Goal: Contribute content: Contribute content

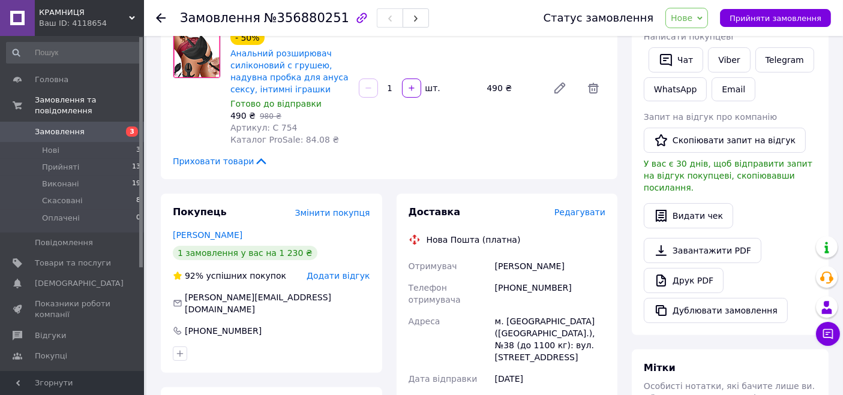
scroll to position [200, 0]
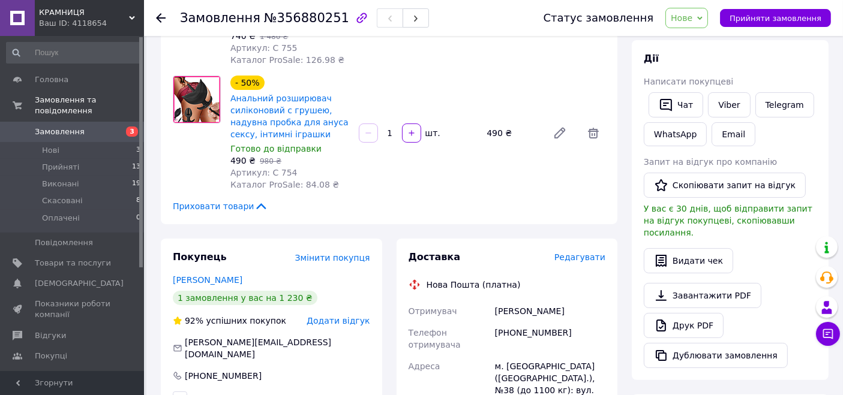
click at [692, 17] on span "Нове" at bounding box center [682, 18] width 22 height 10
click at [697, 37] on li "Прийнято" at bounding box center [693, 42] width 55 height 18
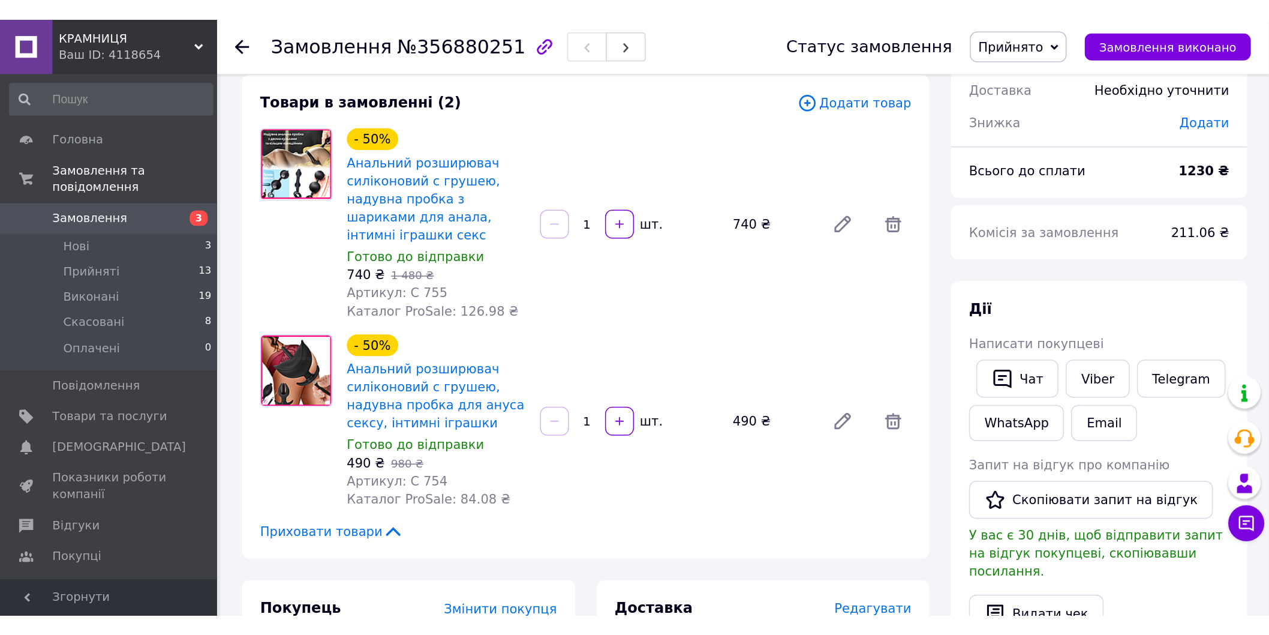
scroll to position [67, 0]
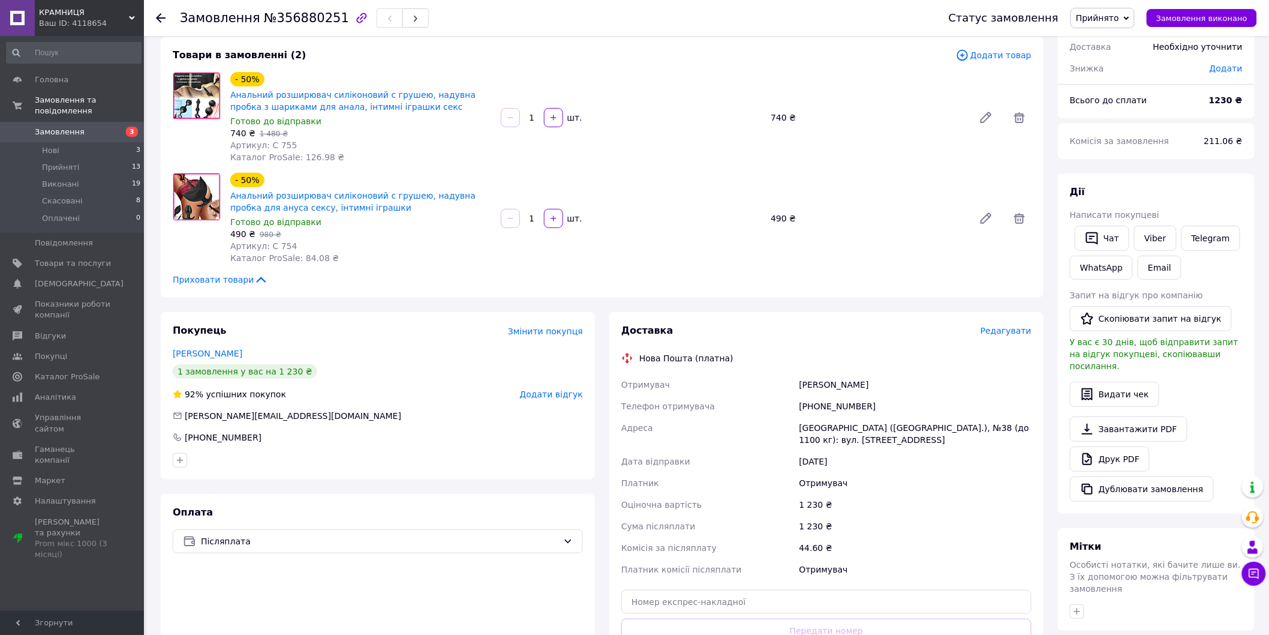
click at [808, 395] on div "Київ (Київська обл.), №38 (до 1100 кг): вул. Дніпровська набережна, 17Ж" at bounding box center [915, 434] width 237 height 34
copy div "Київ"
click at [842, 395] on div "+380992237656" at bounding box center [915, 406] width 237 height 22
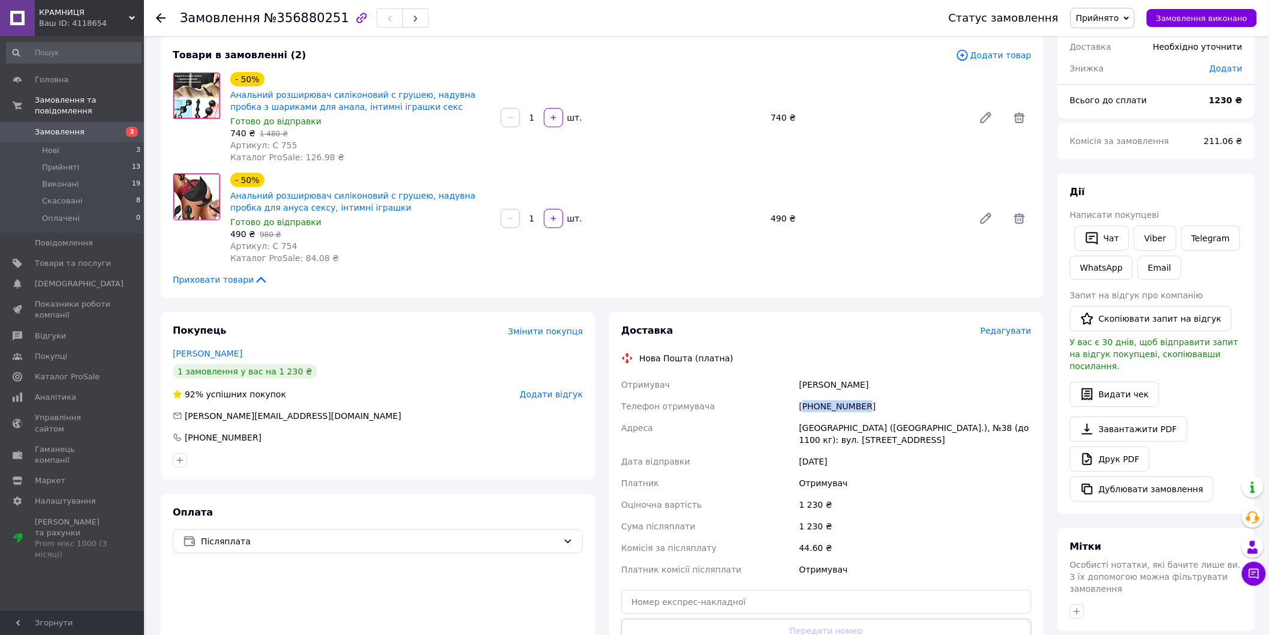
copy div "380992237656"
click at [819, 382] on div "Нестеров Олег" at bounding box center [915, 385] width 237 height 22
copy div "Нестеров"
click at [842, 380] on div "Нестеров Олег" at bounding box center [915, 385] width 237 height 22
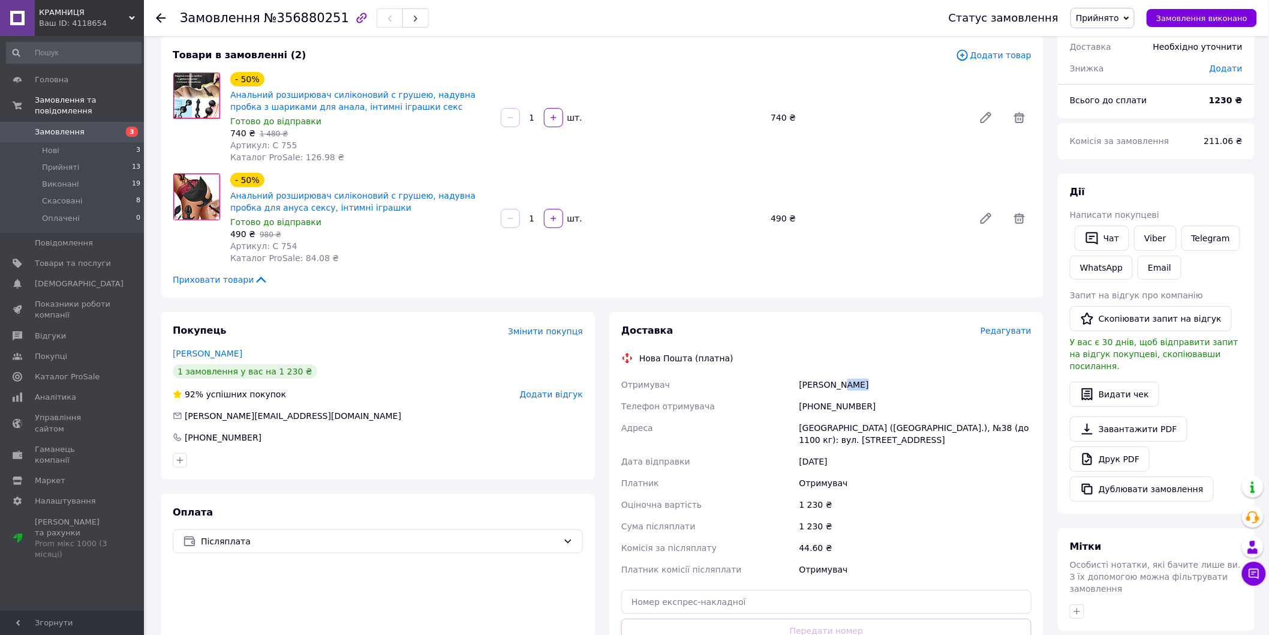
click at [842, 380] on div "Нестеров Олег" at bounding box center [915, 385] width 237 height 22
copy div "Олег"
click at [808, 395] on div "Київ (Київська обл.), №38 (до 1100 кг): вул. Дніпровська набережна, 17Ж" at bounding box center [915, 434] width 237 height 34
copy div "Київ"
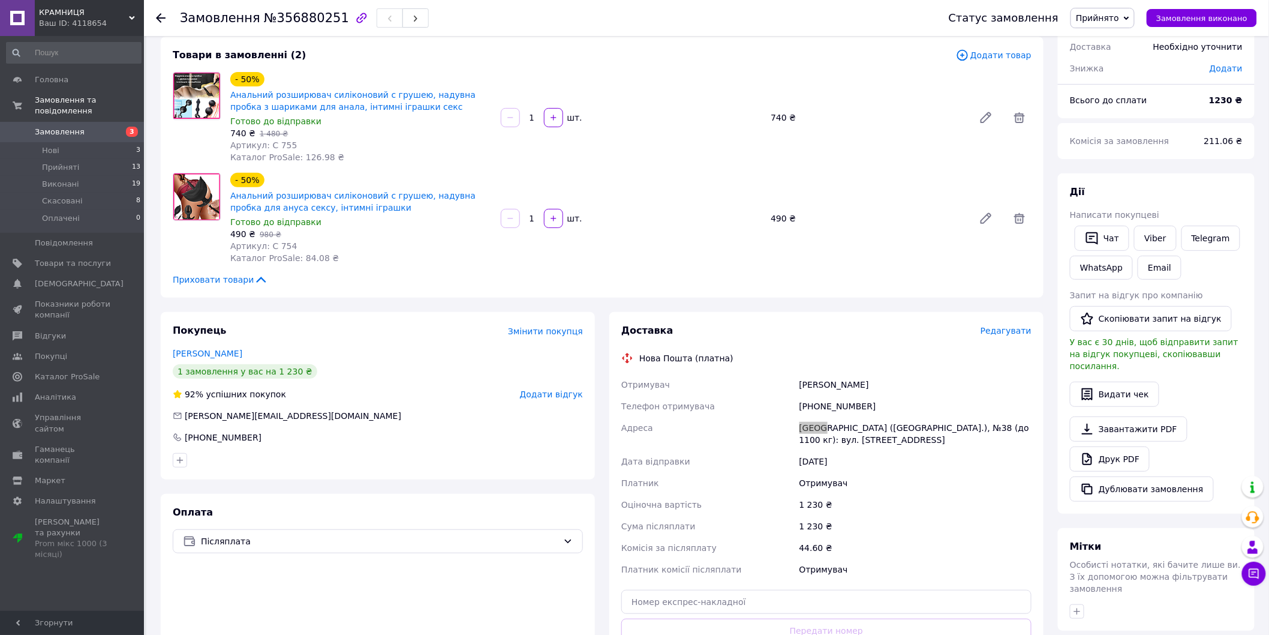
scroll to position [0, 0]
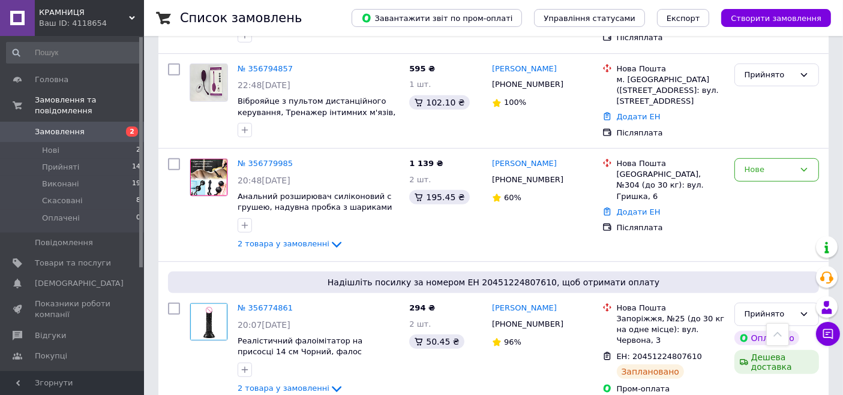
scroll to position [667, 0]
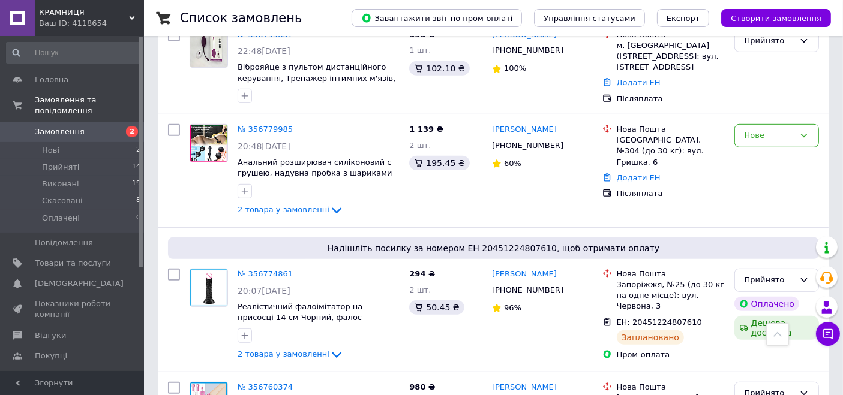
click at [64, 17] on span "КРАМНИЦЯ" at bounding box center [84, 12] width 90 height 11
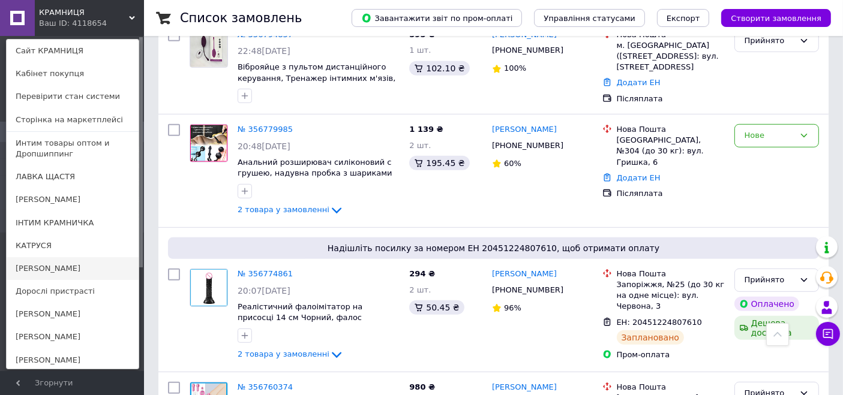
scroll to position [117, 0]
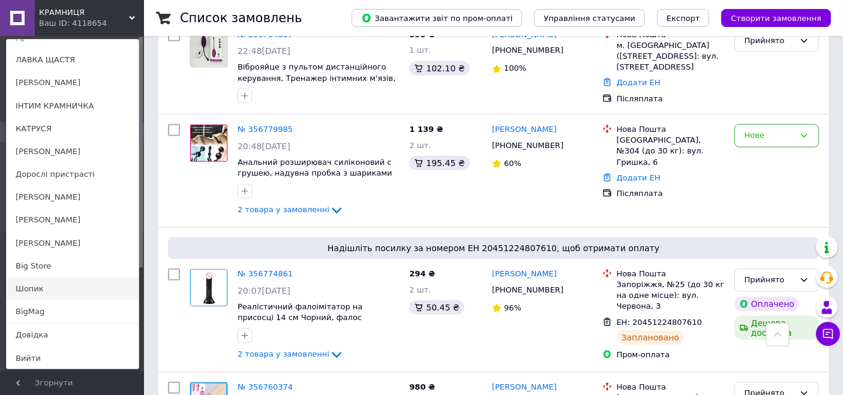
click at [55, 287] on link "Шопик" at bounding box center [73, 289] width 132 height 23
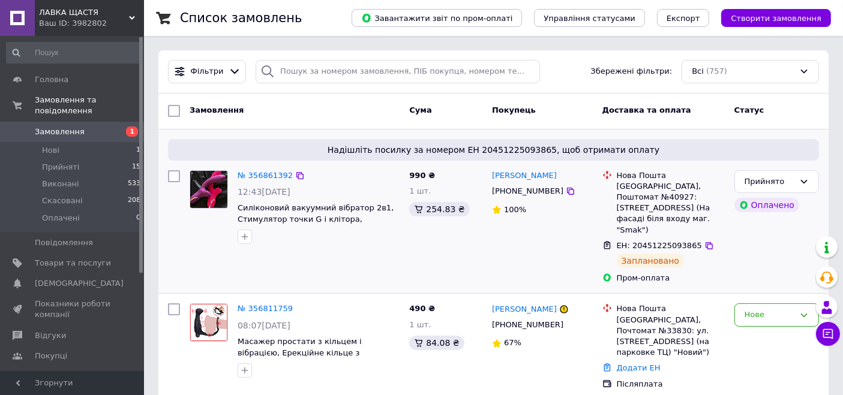
scroll to position [67, 0]
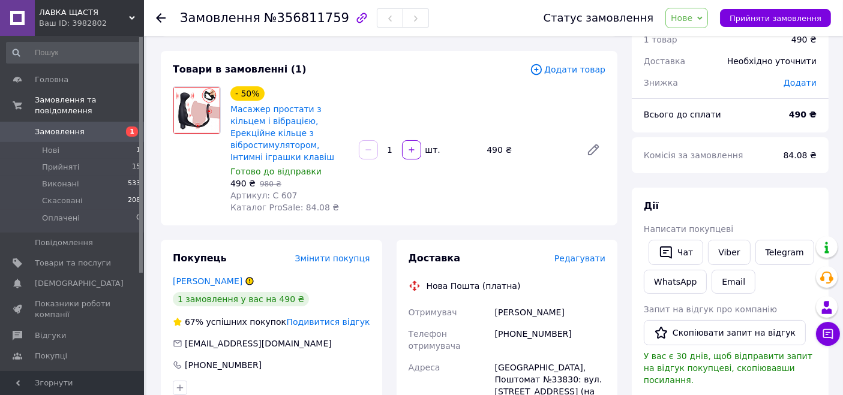
scroll to position [133, 0]
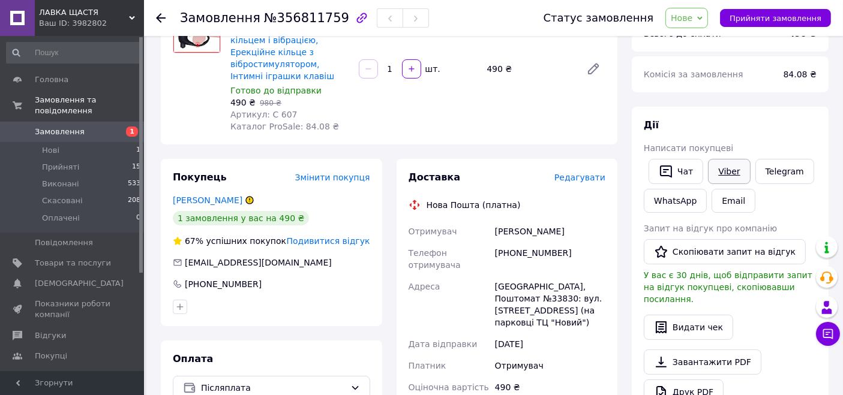
click at [721, 172] on link "Viber" at bounding box center [729, 171] width 42 height 25
click at [782, 169] on link "Telegram" at bounding box center [784, 171] width 59 height 25
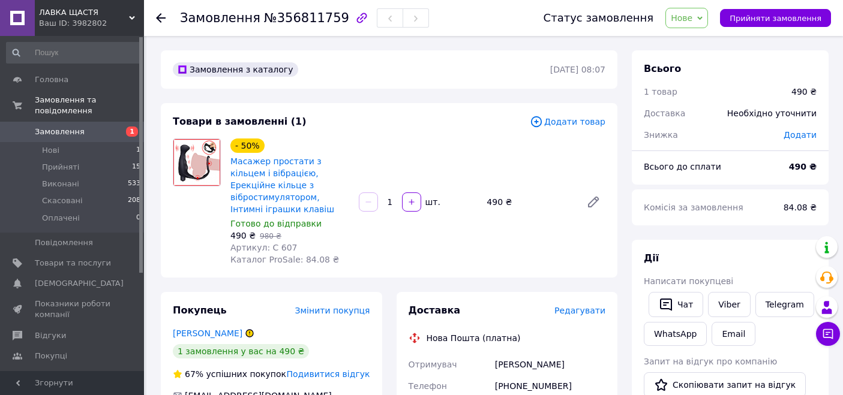
scroll to position [133, 0]
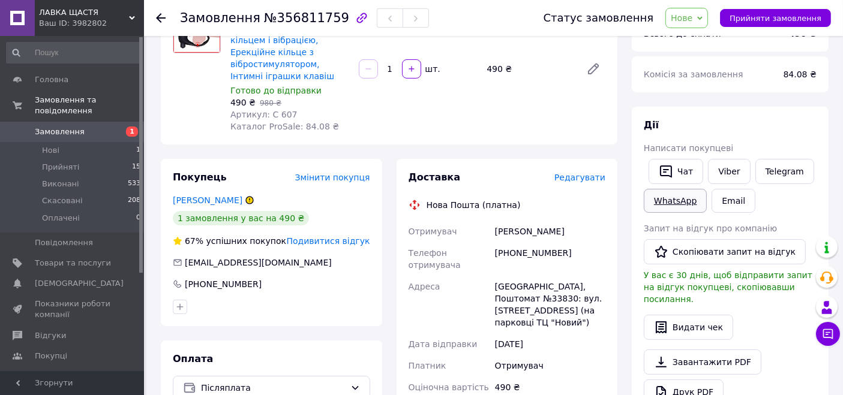
click at [679, 196] on link "WhatsApp" at bounding box center [675, 201] width 63 height 24
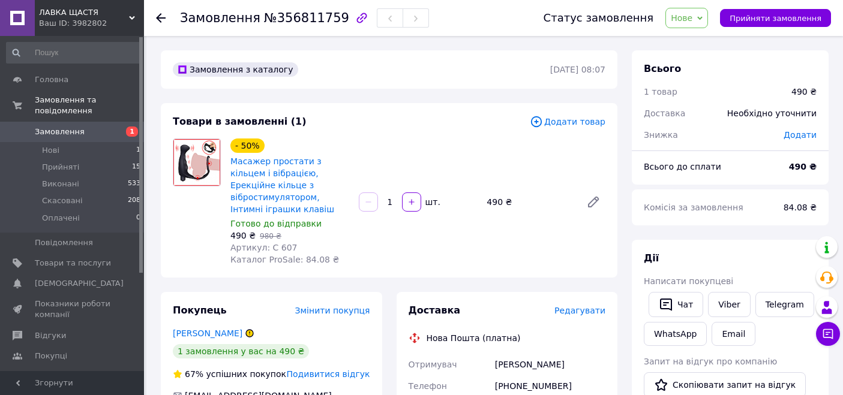
scroll to position [133, 0]
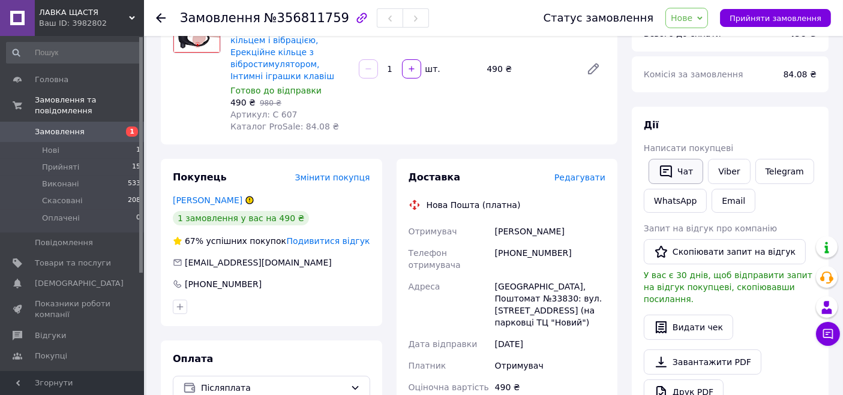
click at [686, 169] on button "Чат" at bounding box center [676, 171] width 55 height 25
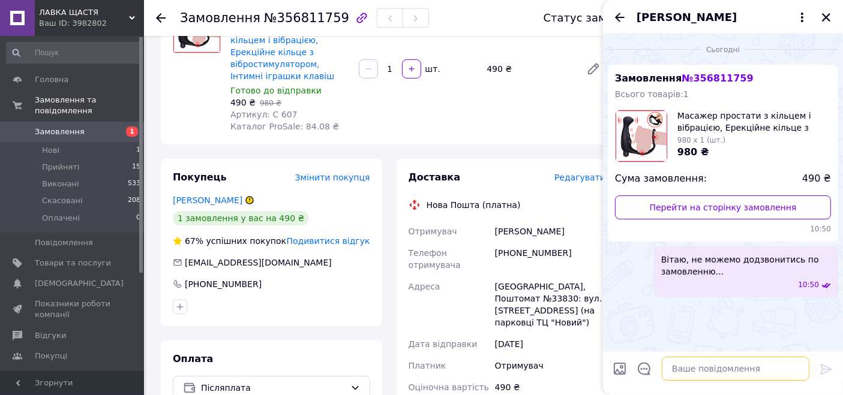
click at [695, 374] on textarea at bounding box center [736, 369] width 148 height 24
type textarea "???"
click at [648, 368] on textarea "???" at bounding box center [724, 369] width 172 height 24
click at [807, 316] on span "15:25" at bounding box center [808, 317] width 21 height 10
click at [780, 348] on button "Редагувати" at bounding box center [766, 349] width 144 height 24
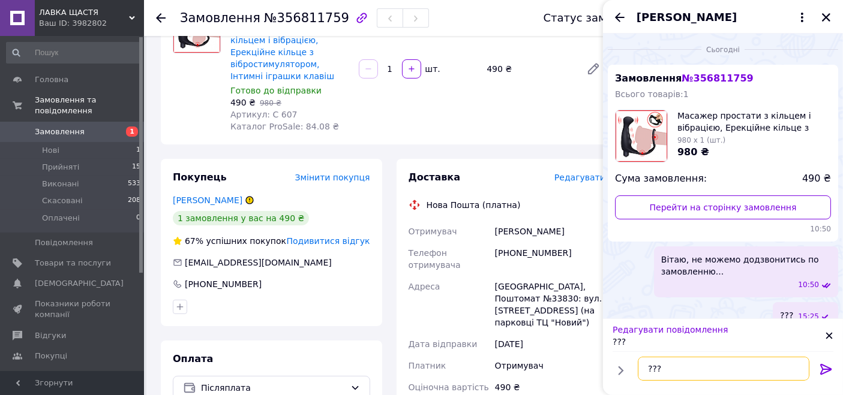
click at [647, 367] on textarea "???" at bounding box center [724, 369] width 172 height 24
click at [689, 371] on textarea "Замовлення ???" at bounding box center [724, 369] width 172 height 24
click at [693, 371] on textarea "Замовленя ???" at bounding box center [724, 369] width 172 height 24
drag, startPoint x: 685, startPoint y: 368, endPoint x: 687, endPoint y: 386, distance: 18.7
click at [685, 368] on textarea "Замовленя ???" at bounding box center [724, 369] width 172 height 24
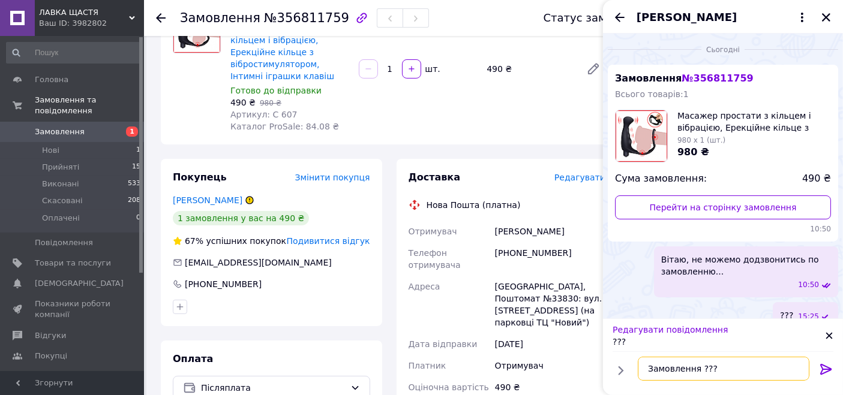
click at [698, 368] on textarea "Замовлення ???" at bounding box center [724, 369] width 172 height 24
type textarea "Замовлення актуальне???"
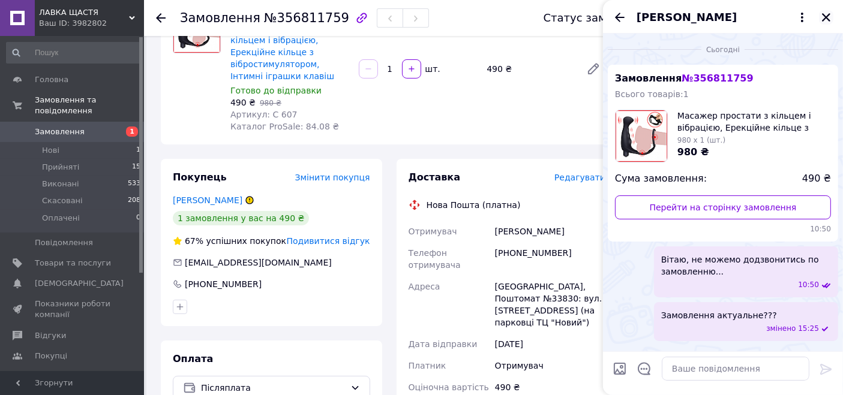
click at [821, 19] on icon "Закрити" at bounding box center [826, 17] width 11 height 11
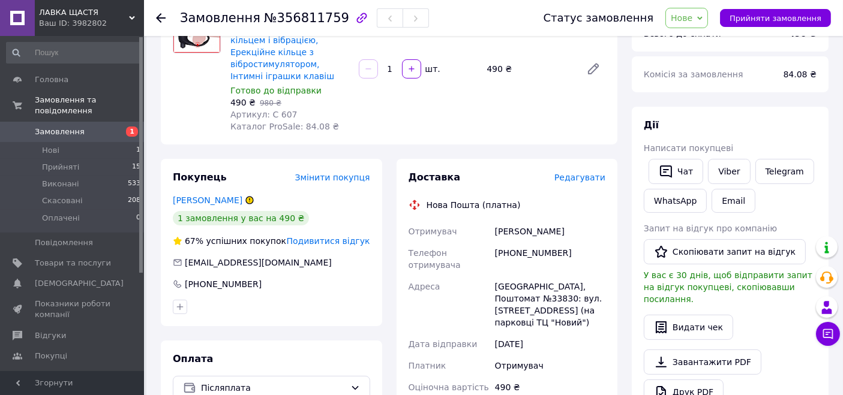
click at [96, 127] on span "Замовлення" at bounding box center [73, 132] width 76 height 11
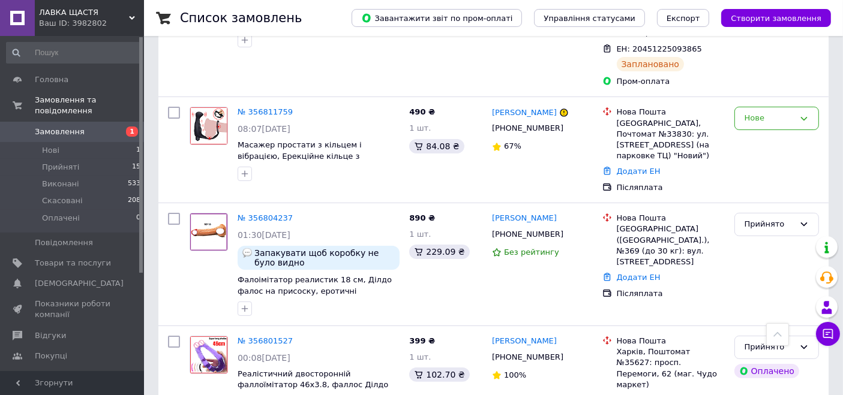
scroll to position [133, 0]
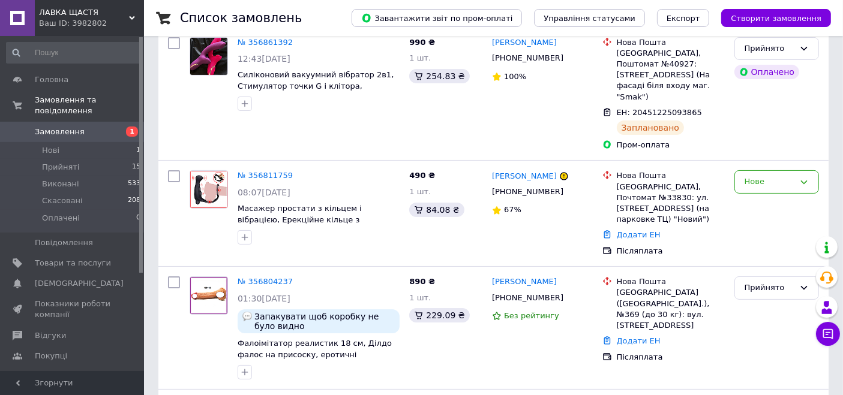
click at [840, 337] on div "Чат з покупцем" at bounding box center [828, 334] width 24 height 24
click at [833, 335] on icon at bounding box center [828, 334] width 12 height 12
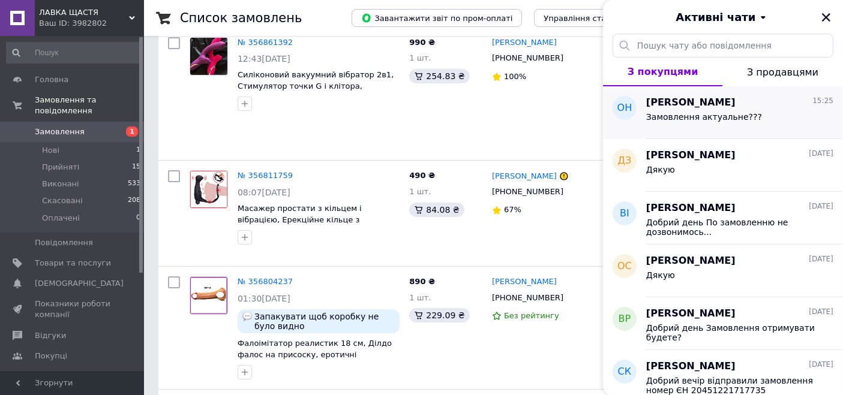
click at [704, 121] on span "Замовлення актуальне???" at bounding box center [704, 117] width 116 height 10
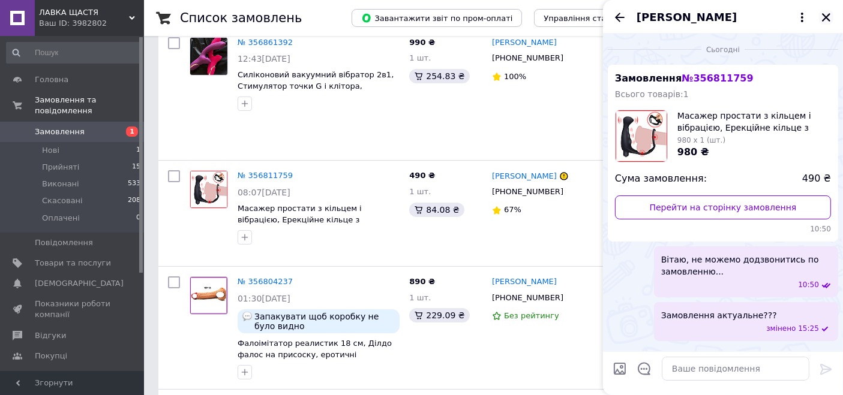
click at [824, 16] on icon "Закрити" at bounding box center [826, 17] width 11 height 11
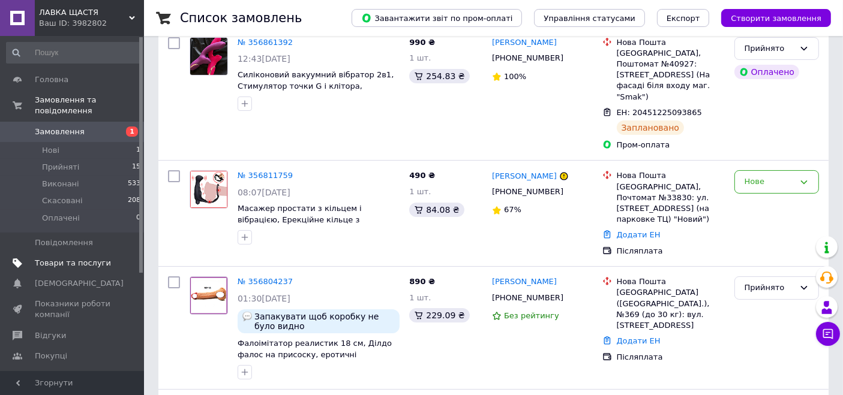
click at [74, 258] on span "Товари та послуги" at bounding box center [73, 263] width 76 height 11
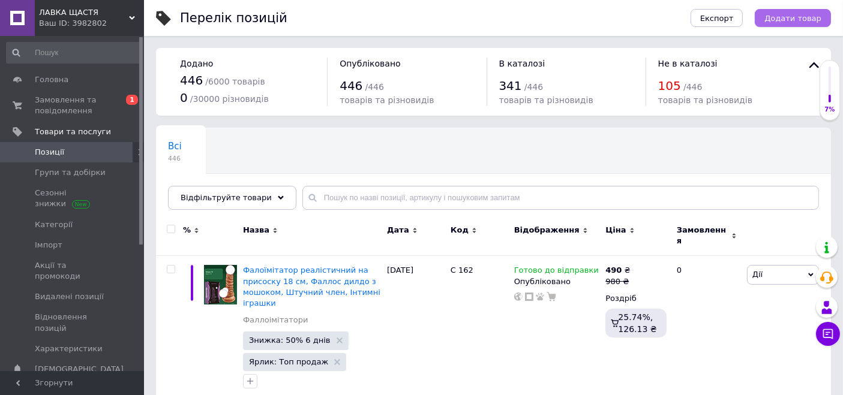
click at [788, 17] on span "Додати товар" at bounding box center [792, 18] width 57 height 9
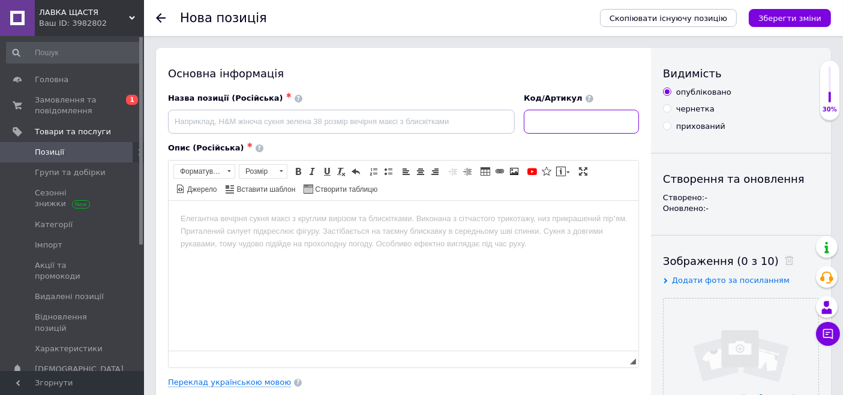
click at [569, 124] on input at bounding box center [581, 122] width 115 height 24
paste input "С 726"
type input "С 726"
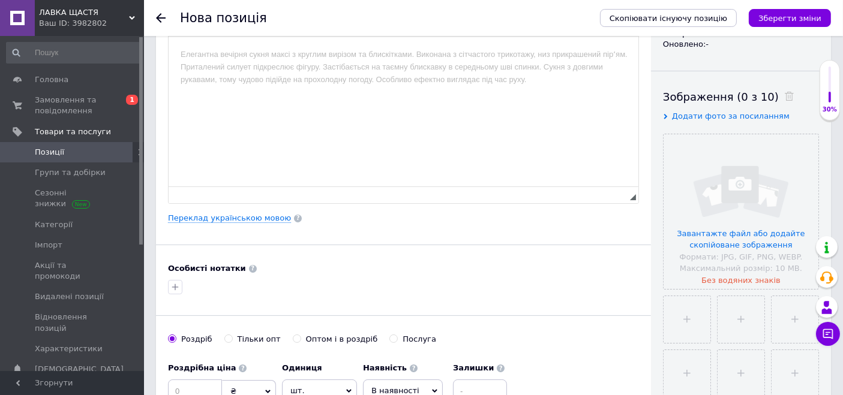
scroll to position [266, 0]
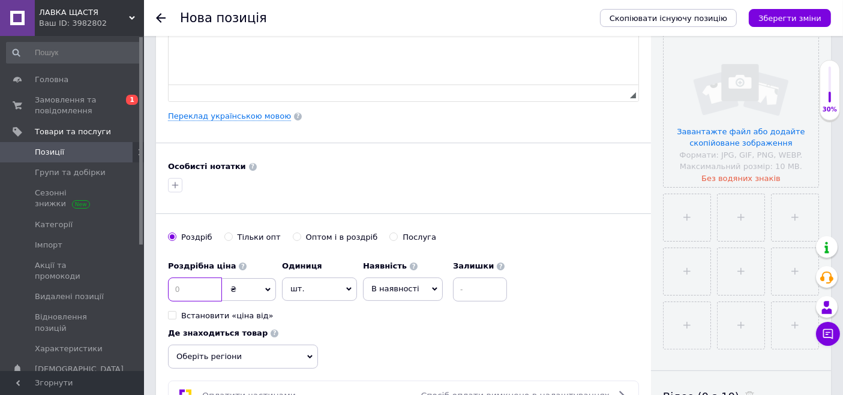
click at [194, 283] on input at bounding box center [195, 290] width 54 height 24
paste input "490"
type input "490"
click at [376, 284] on span "В наявності" at bounding box center [395, 288] width 48 height 9
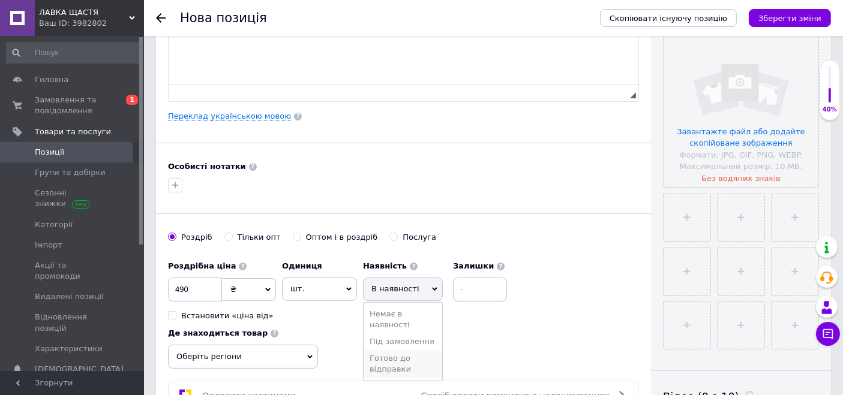
click at [401, 356] on li "Готово до відправки" at bounding box center [403, 364] width 79 height 28
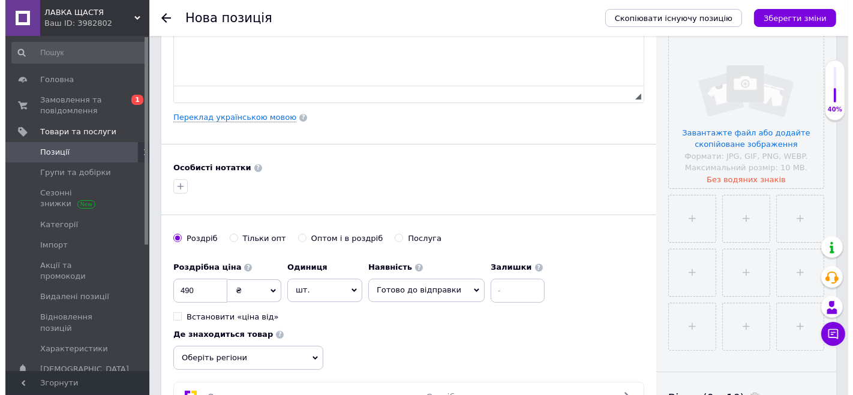
scroll to position [133, 0]
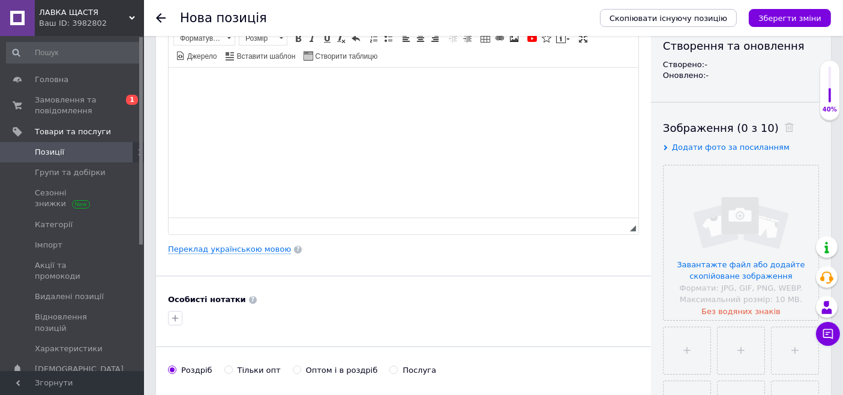
click at [374, 104] on html at bounding box center [403, 85] width 470 height 37
click at [296, 52] on span "Вставити шаблон" at bounding box center [265, 57] width 61 height 10
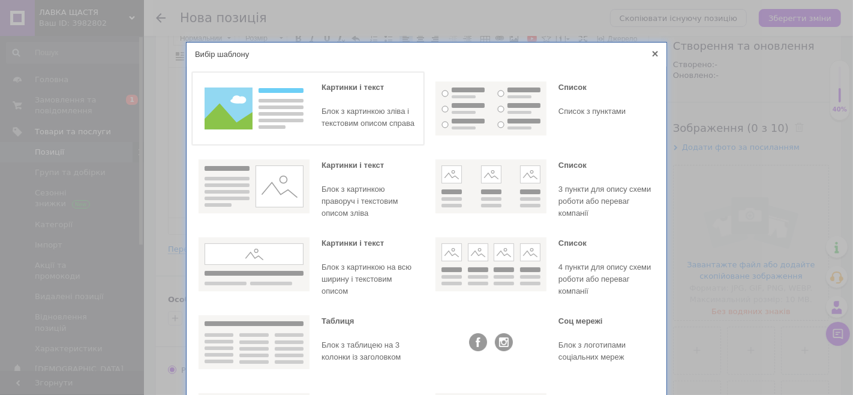
click at [269, 118] on img at bounding box center [254, 109] width 111 height 54
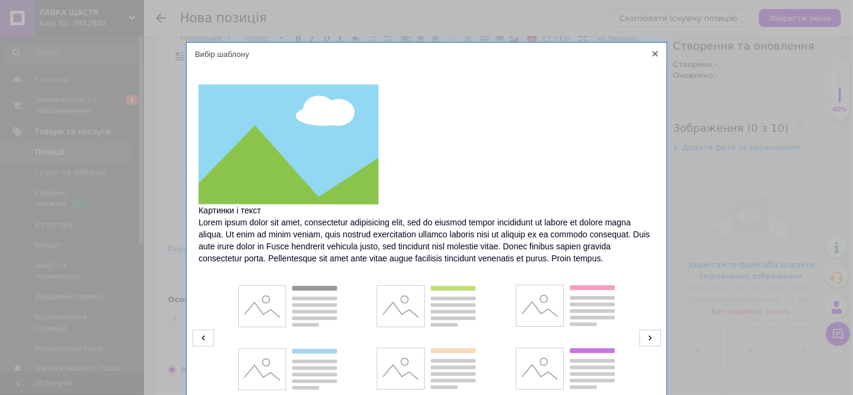
click at [205, 335] on icon at bounding box center [204, 338] width 22 height 17
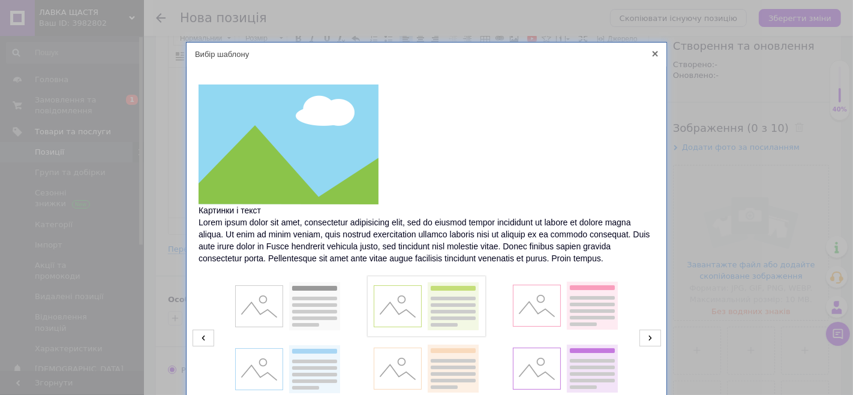
drag, startPoint x: 446, startPoint y: 300, endPoint x: 448, endPoint y: 289, distance: 10.9
click at [446, 299] on img at bounding box center [426, 307] width 111 height 54
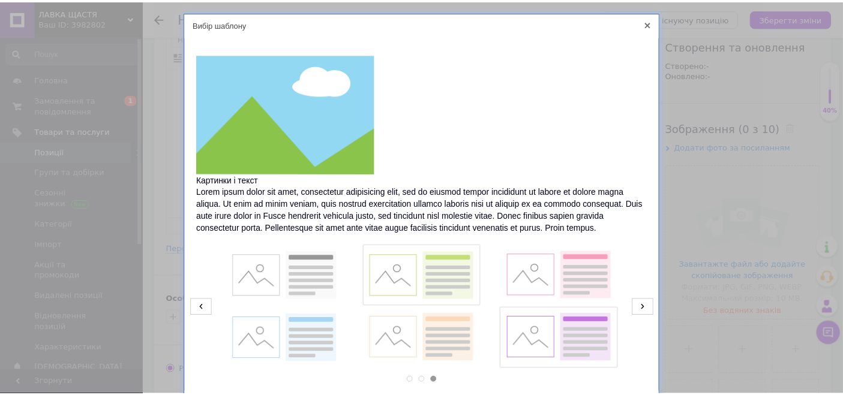
scroll to position [102, 0]
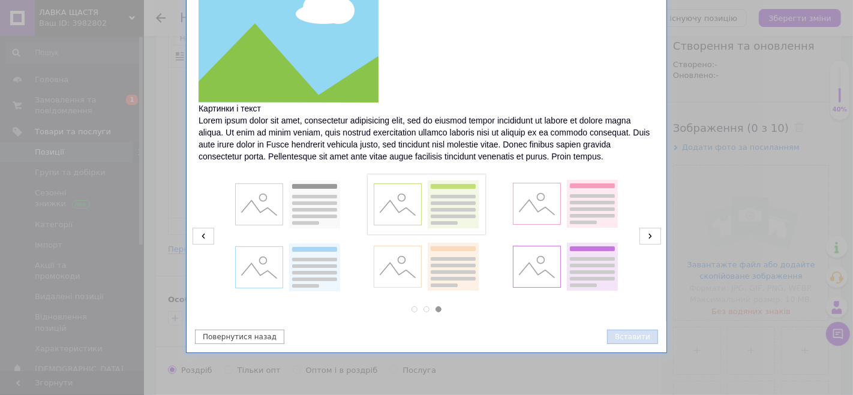
click at [625, 331] on button "Вставити" at bounding box center [632, 337] width 51 height 14
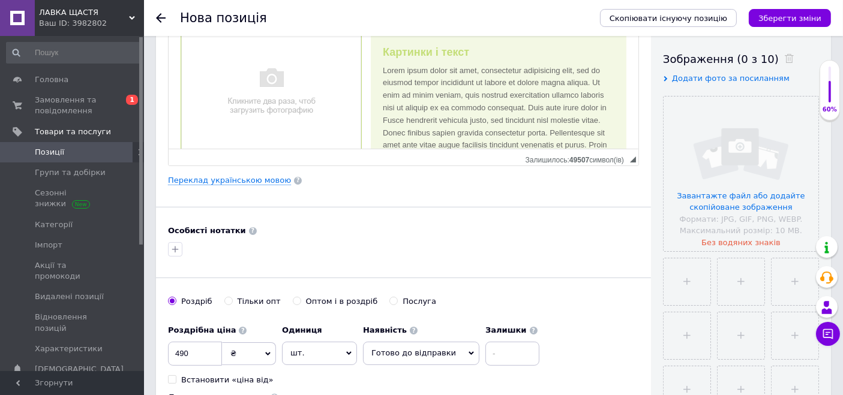
scroll to position [266, 0]
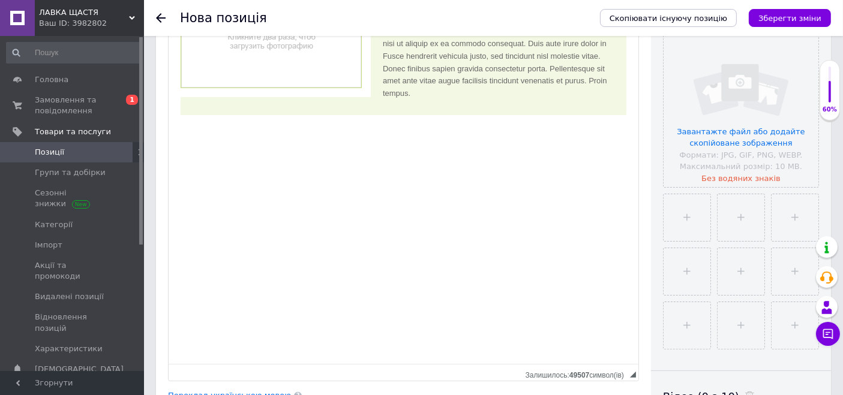
drag, startPoint x: 632, startPoint y: 95, endPoint x: 615, endPoint y: 414, distance: 319.6
click at [479, 102] on div "Картинки і текст Lorem ipsum dolor sit amet, consectetur adipisicing elit, sed …" at bounding box center [403, 41] width 446 height 148
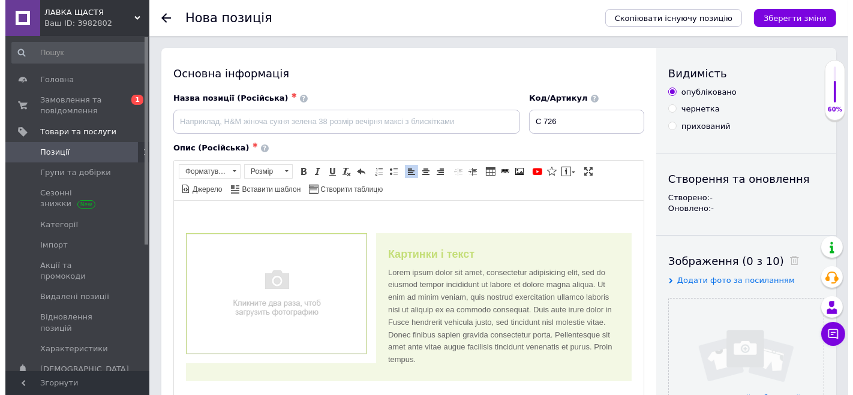
scroll to position [0, 0]
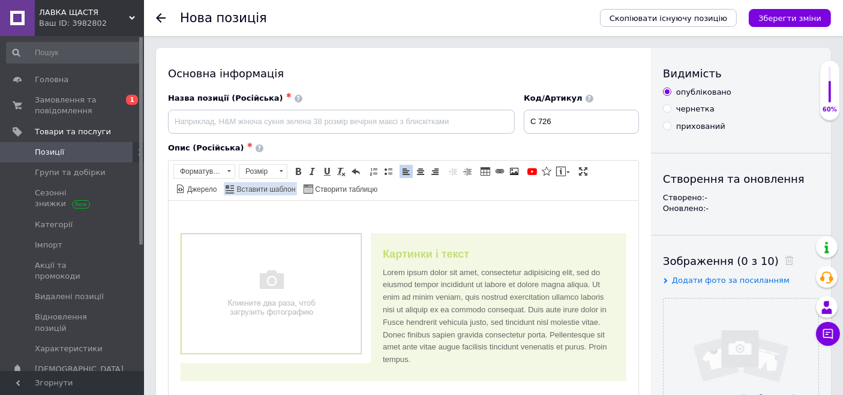
click at [296, 185] on span "Вставити шаблон" at bounding box center [265, 190] width 61 height 10
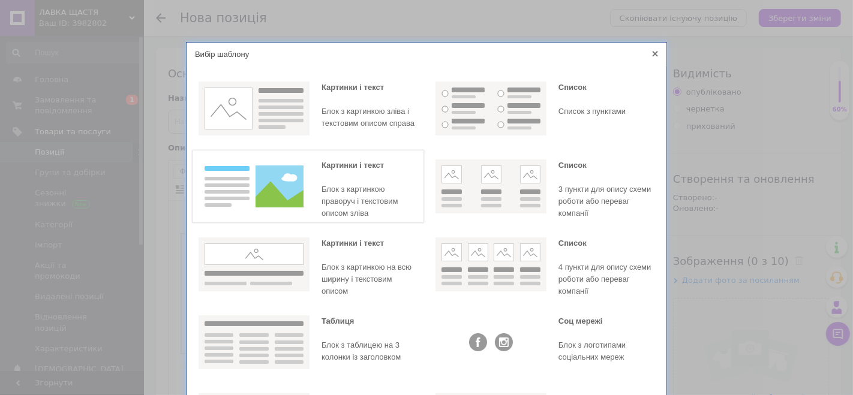
click at [272, 199] on img at bounding box center [254, 187] width 111 height 54
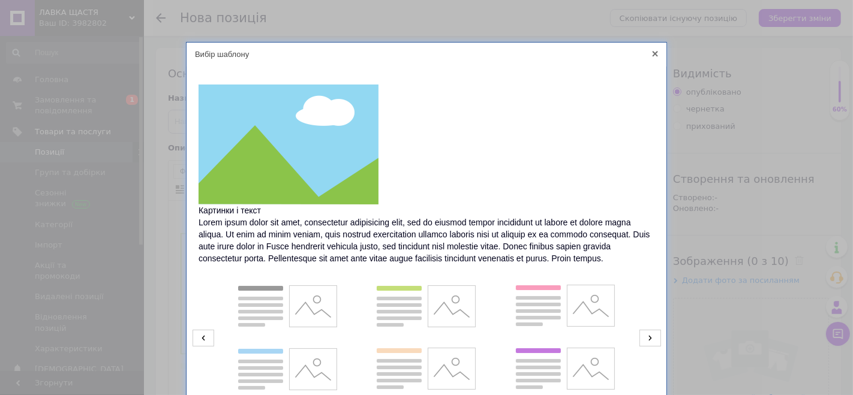
click at [200, 341] on icon at bounding box center [204, 338] width 22 height 17
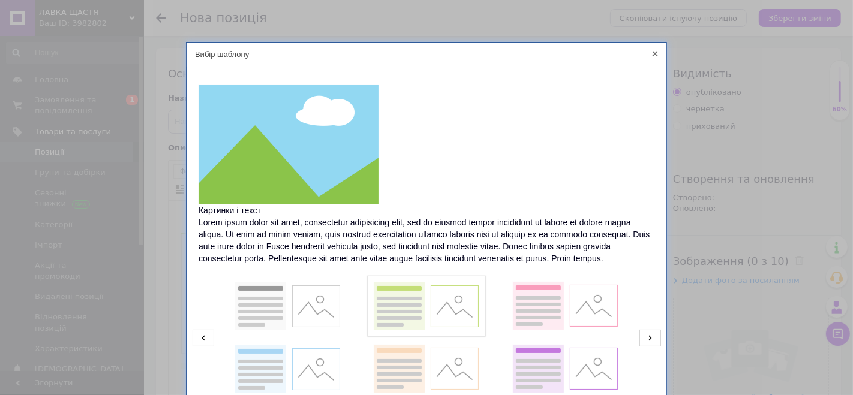
click at [442, 300] on img at bounding box center [426, 307] width 111 height 54
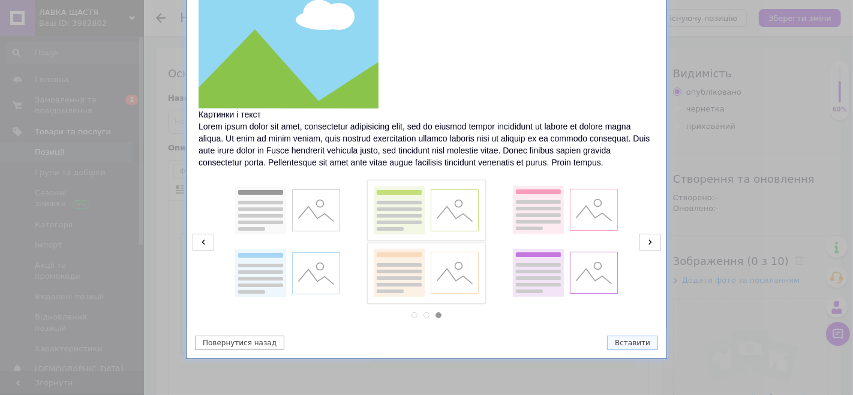
scroll to position [102, 0]
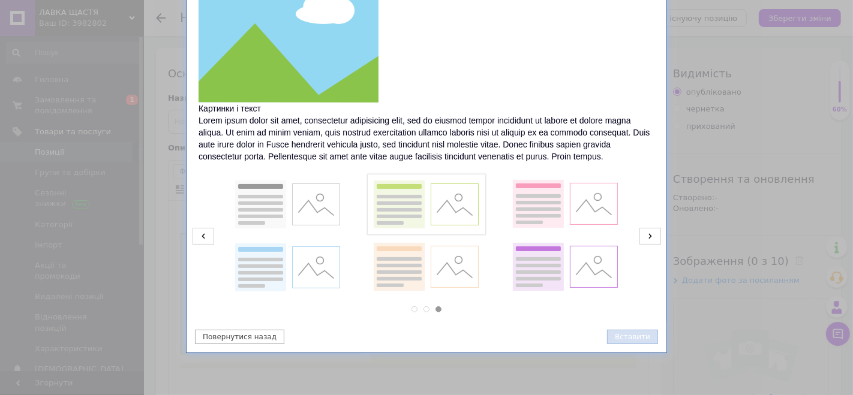
click at [625, 338] on button "Вставити" at bounding box center [632, 337] width 51 height 14
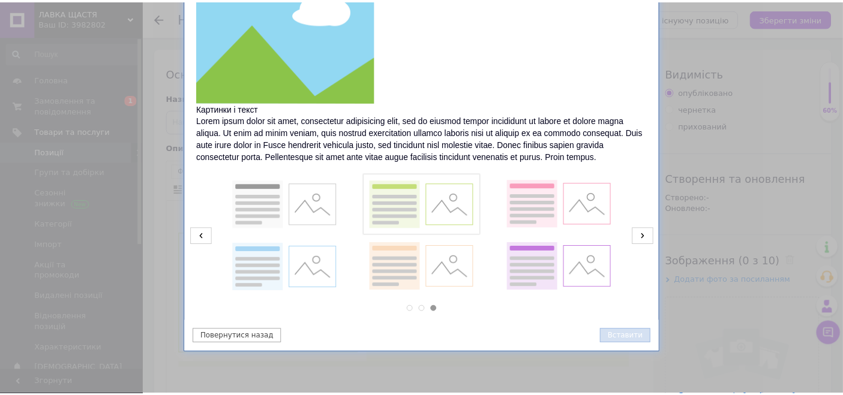
scroll to position [116, 0]
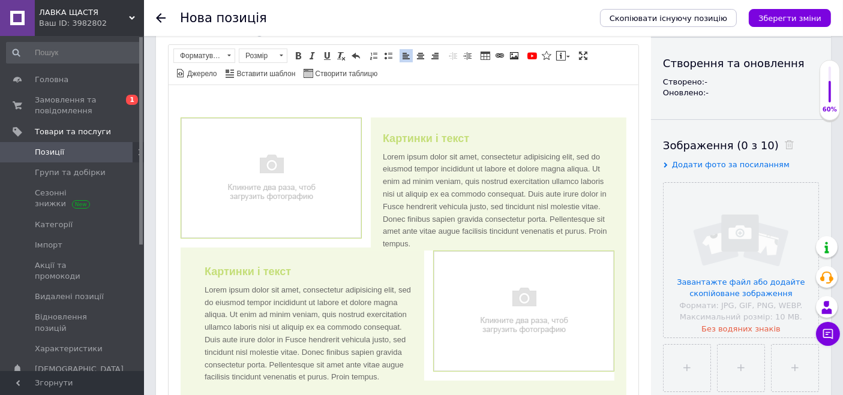
drag, startPoint x: 486, startPoint y: 161, endPoint x: 479, endPoint y: 173, distance: 13.2
click at [488, 161] on div "Картинки і текст Lorem ipsum dolor sit amet, consectetur adipisicing elit, sed …" at bounding box center [403, 271] width 446 height 309
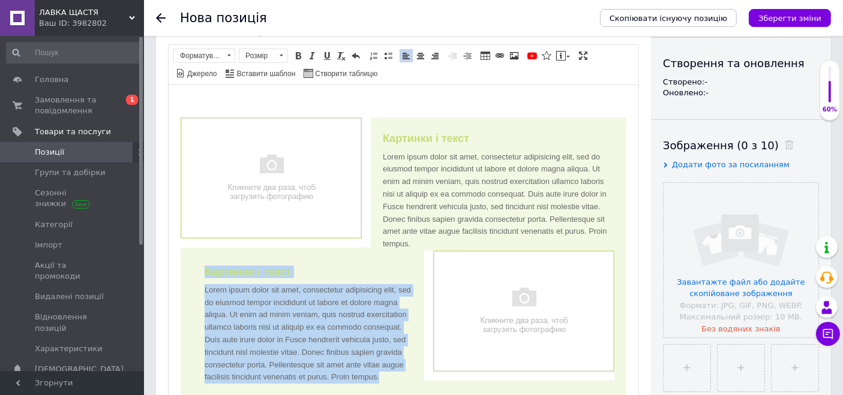
drag, startPoint x: 404, startPoint y: 381, endPoint x: 200, endPoint y: 267, distance: 234.2
click at [200, 267] on div "Картинки і текст Lorem ipsum dolor sit amet, consectetur adipisicing elit, sed …" at bounding box center [403, 324] width 422 height 148
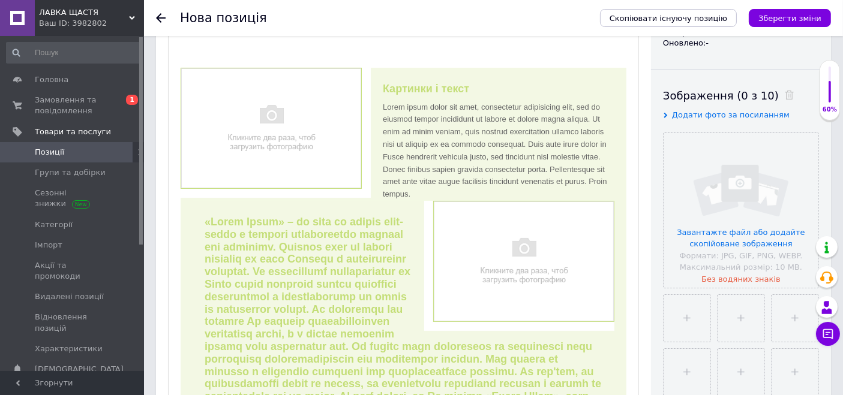
scroll to position [75, 0]
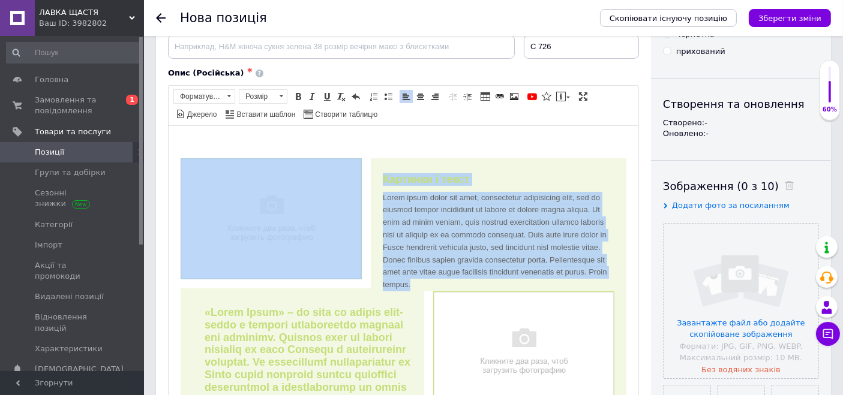
drag, startPoint x: 511, startPoint y: 288, endPoint x: 362, endPoint y: 175, distance: 187.5
click at [362, 175] on div "Картинки і текст Lorem ipsum dolor sit amet, consectetur adipisicing elit, sed …" at bounding box center [403, 350] width 446 height 384
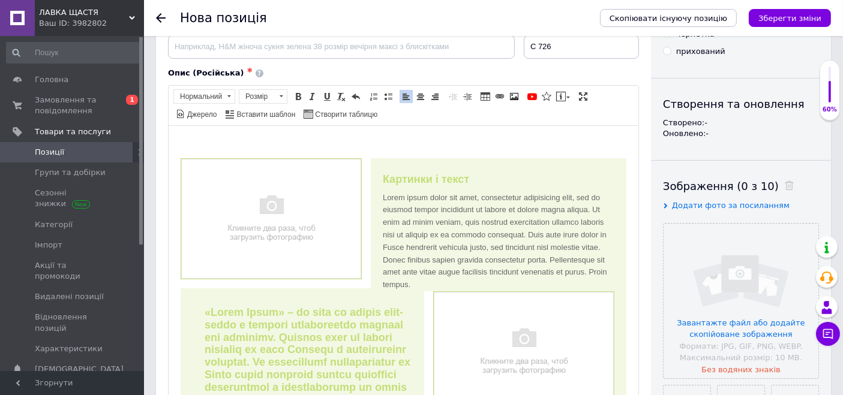
scroll to position [118, 0]
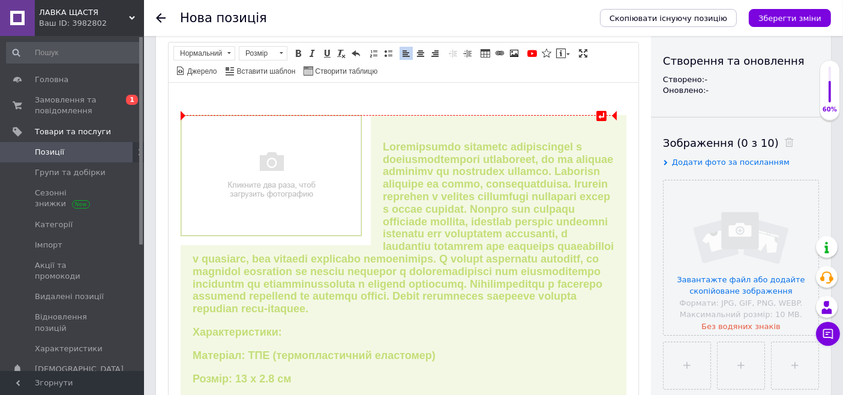
click at [427, 98] on p "Редактор, ED9112F4-F0FC-4498-8BC1-3AA11FE83126" at bounding box center [403, 100] width 446 height 13
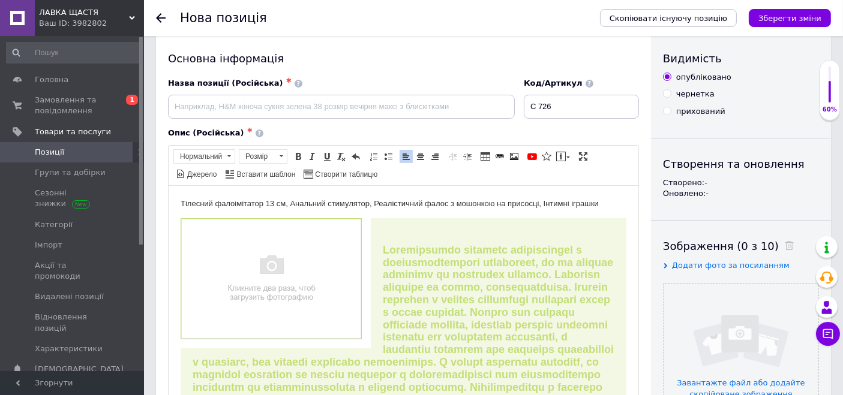
scroll to position [0, 0]
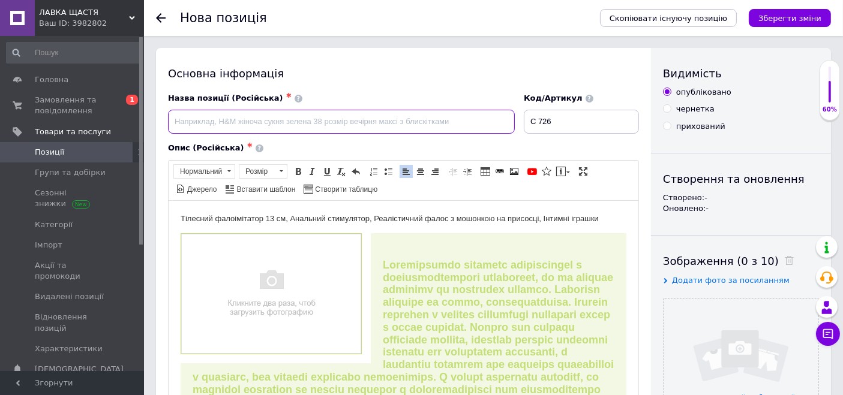
click at [433, 119] on input at bounding box center [341, 122] width 347 height 24
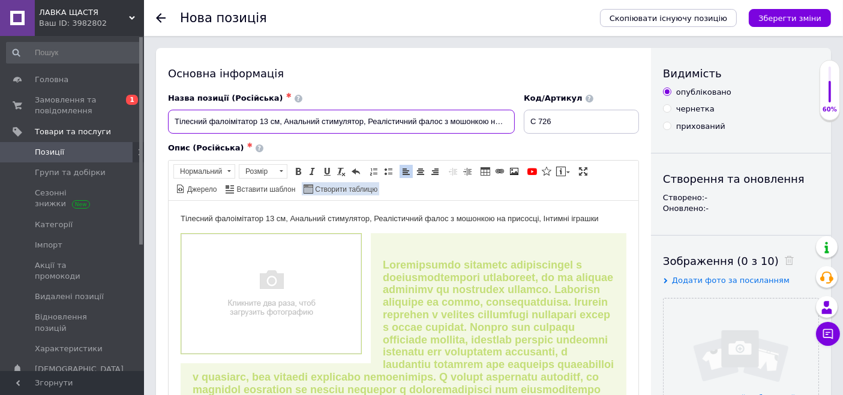
scroll to position [0, 80]
type input "Тілесний фалоімітатор 13 см, Анальний стимулятор, Реалістичний фалос з мошонкою…"
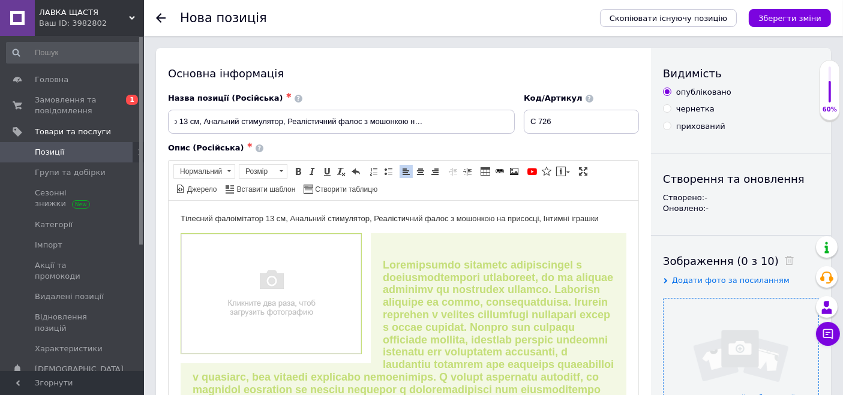
click at [727, 325] on input "file" at bounding box center [741, 376] width 155 height 155
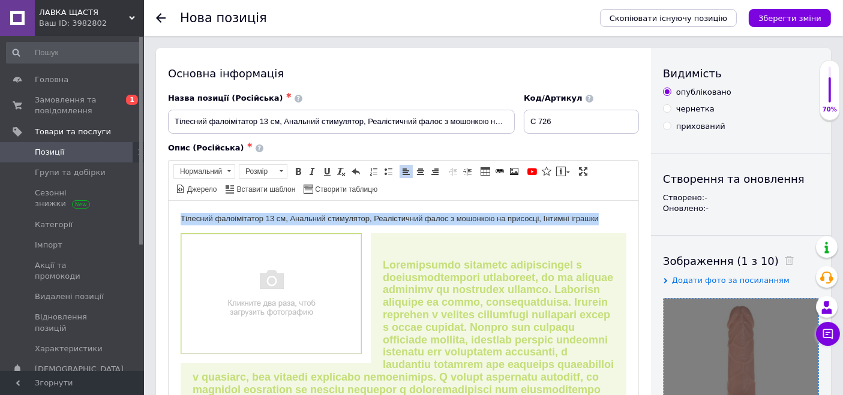
drag, startPoint x: 605, startPoint y: 215, endPoint x: 173, endPoint y: 205, distance: 432.1
click at [210, 172] on span "Нормальний" at bounding box center [198, 171] width 49 height 13
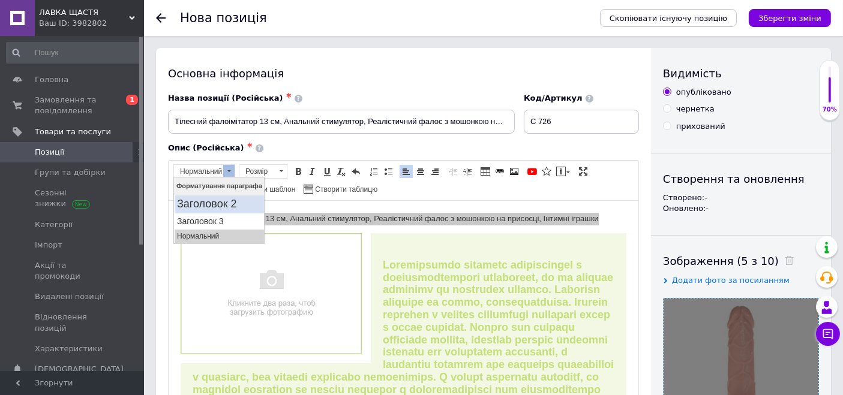
drag, startPoint x: 384, startPoint y: 355, endPoint x: 218, endPoint y: 200, distance: 226.7
click at [218, 200] on h2 "Заголовок 2" at bounding box center [218, 203] width 85 height 13
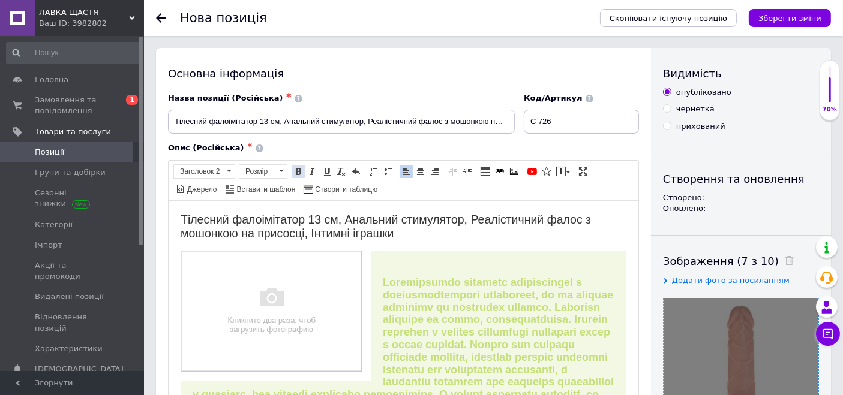
click at [296, 169] on span at bounding box center [298, 172] width 10 height 10
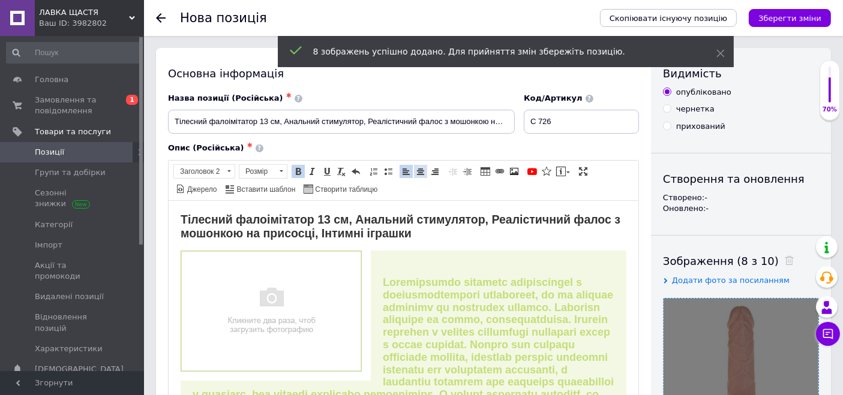
click at [419, 167] on span at bounding box center [421, 172] width 10 height 10
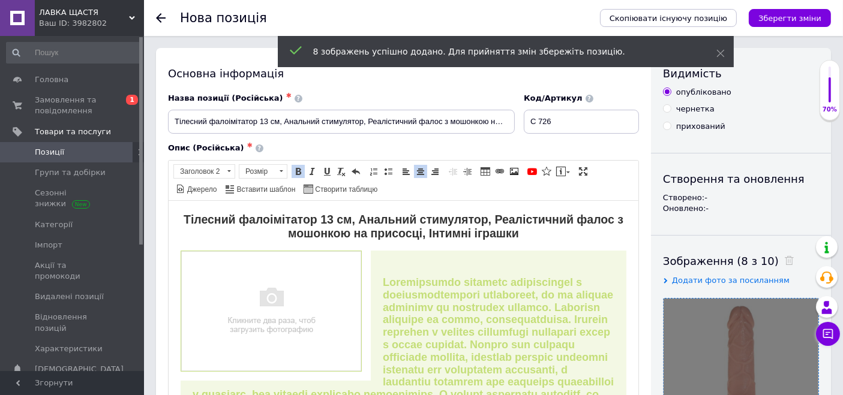
click at [285, 285] on img "Редактор, ED9112F4-F0FC-4498-8BC1-3AA11FE83126" at bounding box center [270, 310] width 181 height 121
select select
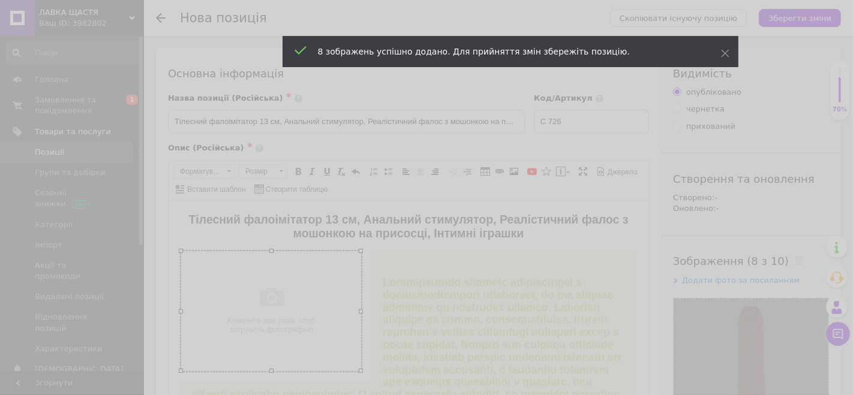
scroll to position [0, 38]
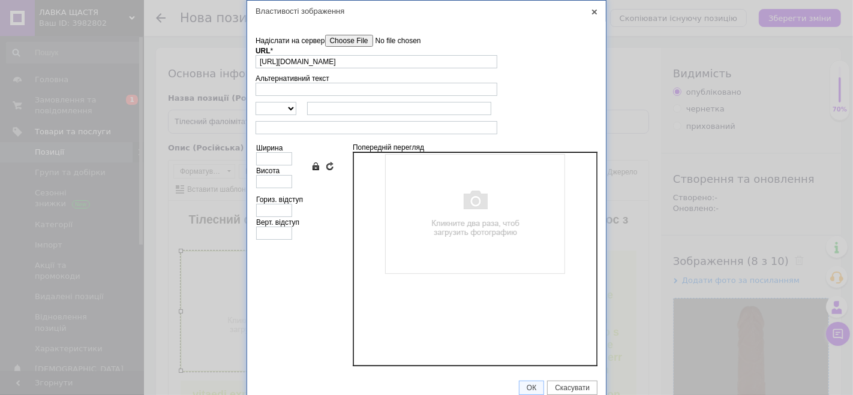
click at [365, 42] on input"] "Надіслати на сервер" at bounding box center [393, 41] width 136 height 12
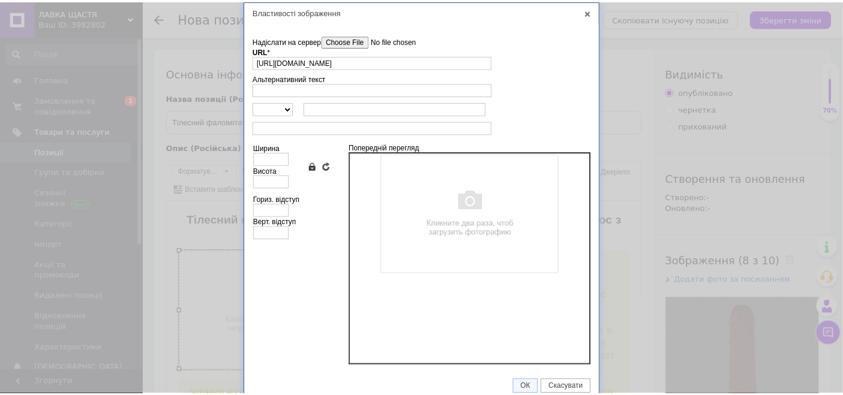
scroll to position [0, 0]
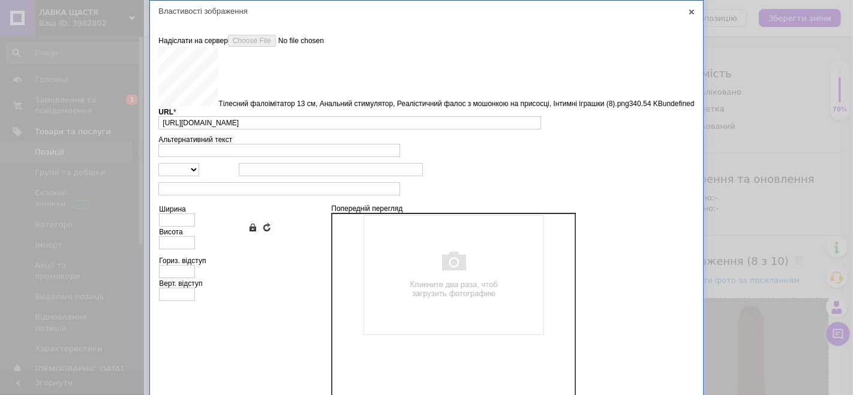
type input "https://images.prom.ua/6789416767_w640_h2048_tilesnij_faloimitator_13___tsi_nti…"
type input "640"
type input "639"
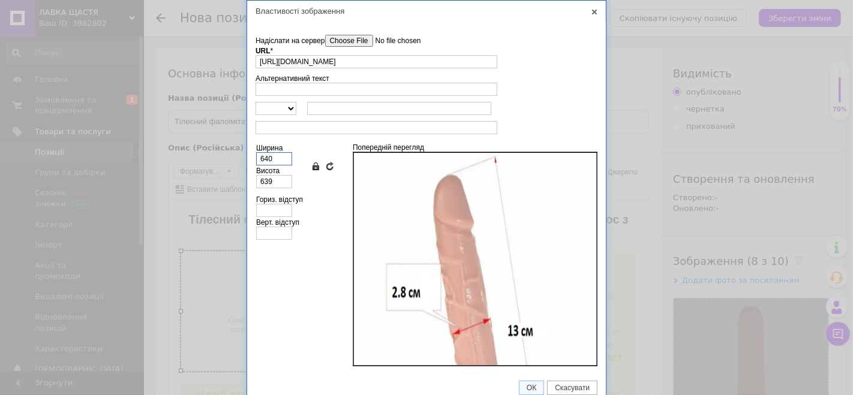
drag, startPoint x: 253, startPoint y: 158, endPoint x: 218, endPoint y: 158, distance: 34.2
click at [218, 158] on div "Властивості зображення X Інформація про зображення Надіслати на сервер undefine…" at bounding box center [426, 197] width 853 height 395
type input "3"
type input "32"
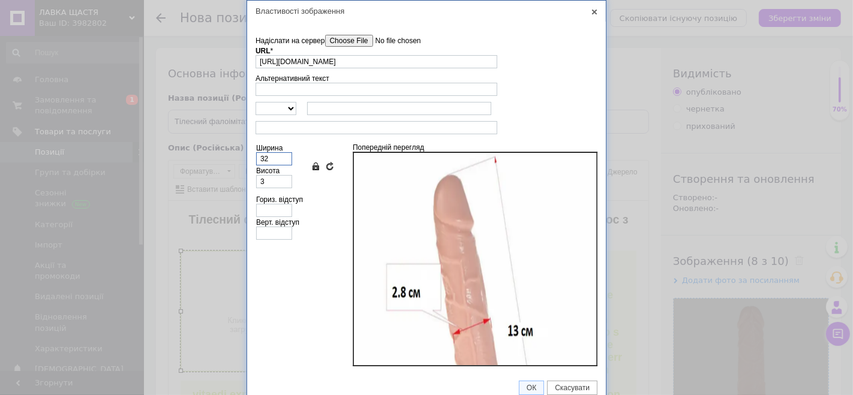
type input "32"
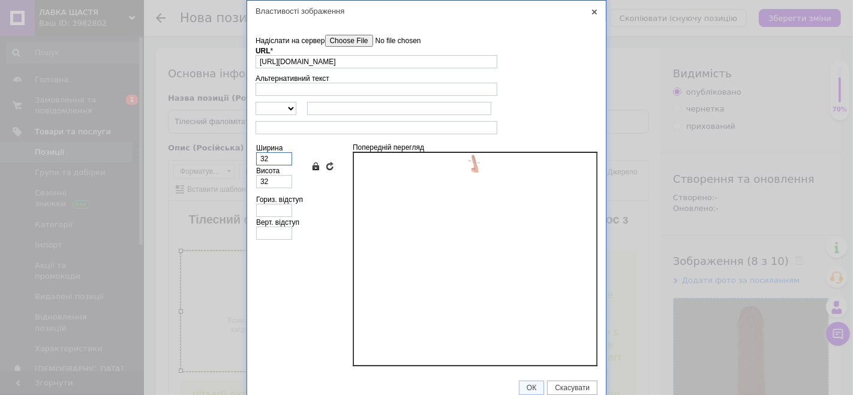
type input "320"
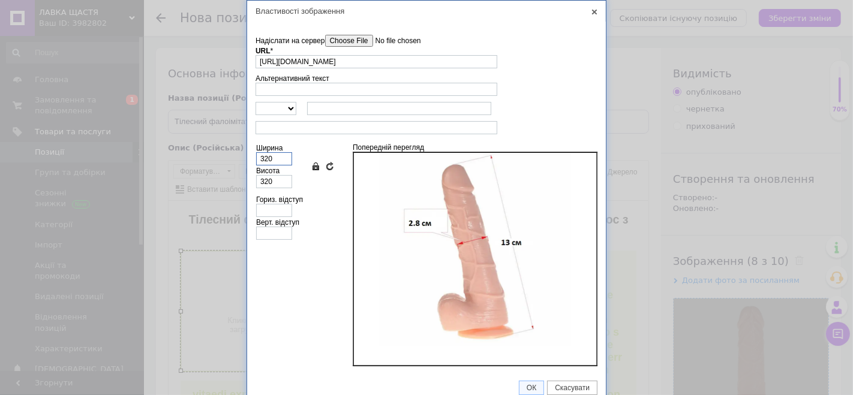
type input "320"
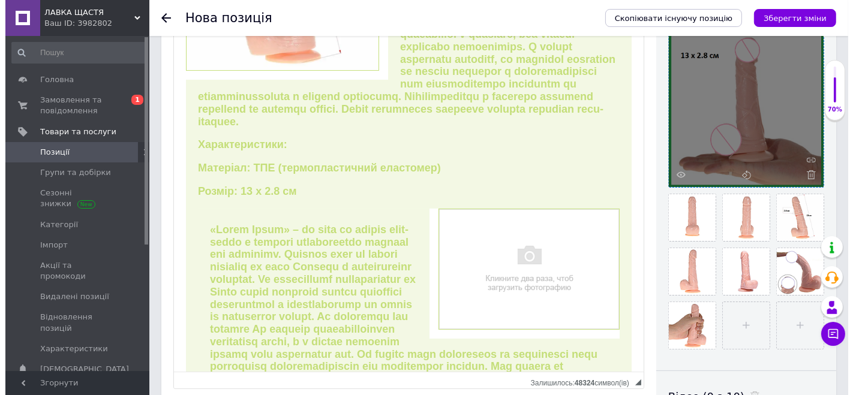
scroll to position [200, 0]
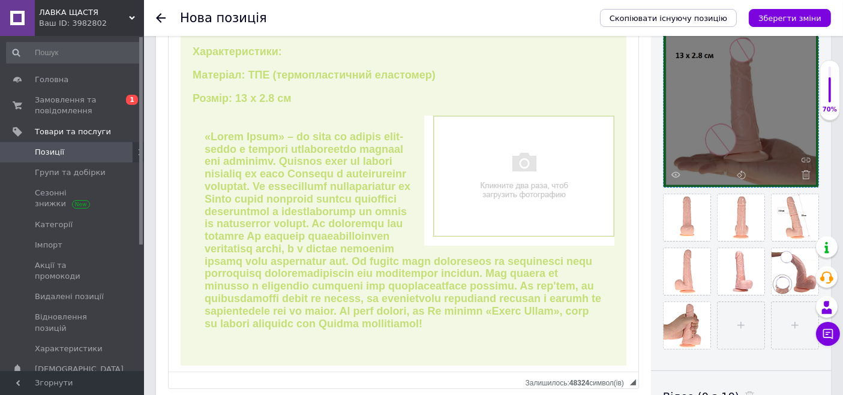
click at [534, 181] on img "Редактор, ED9112F4-F0FC-4498-8BC1-3AA11FE83126" at bounding box center [523, 176] width 181 height 121
drag, startPoint x: 534, startPoint y: 181, endPoint x: 702, endPoint y: 113, distance: 181.7
click at [534, 180] on img "Редактор, ED9112F4-F0FC-4498-8BC1-3AA11FE83126" at bounding box center [523, 176] width 181 height 121
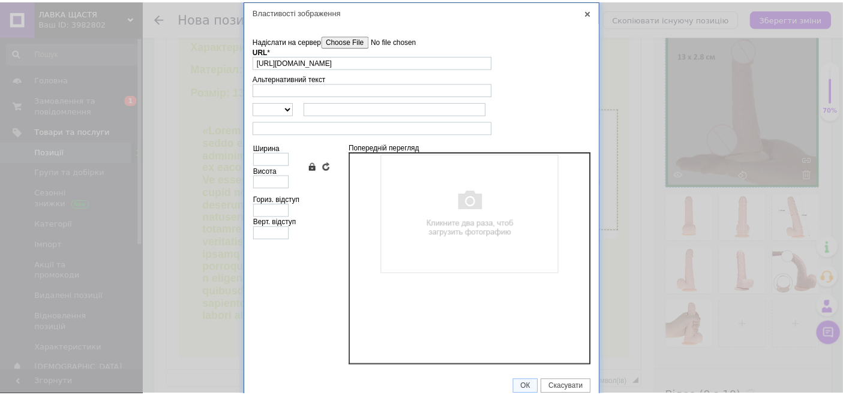
scroll to position [0, 0]
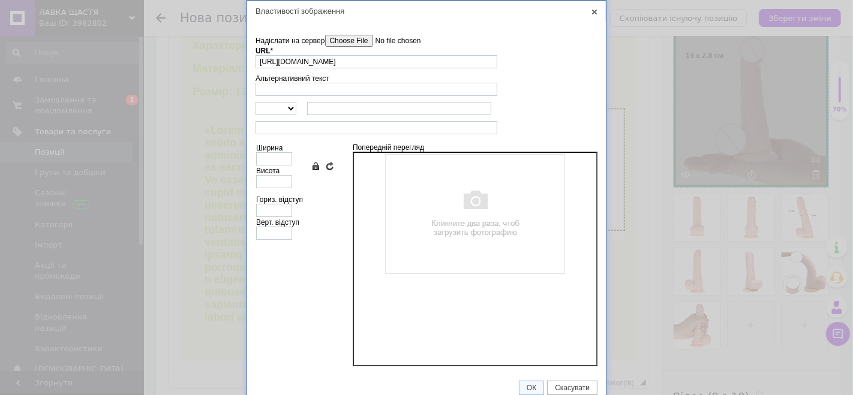
click at [366, 39] on input"] "Надіслати на сервер" at bounding box center [393, 41] width 136 height 12
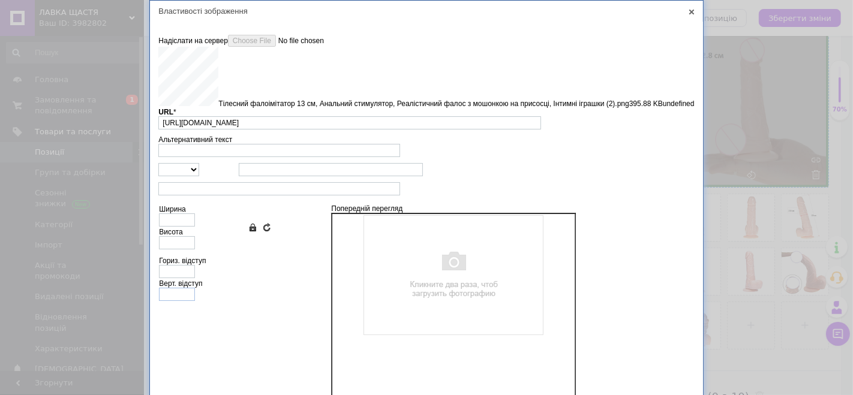
type input "https://images.prom.ua/6789417350_w640_h2048_tilesnij_faloimitator_13___tsi_nti…"
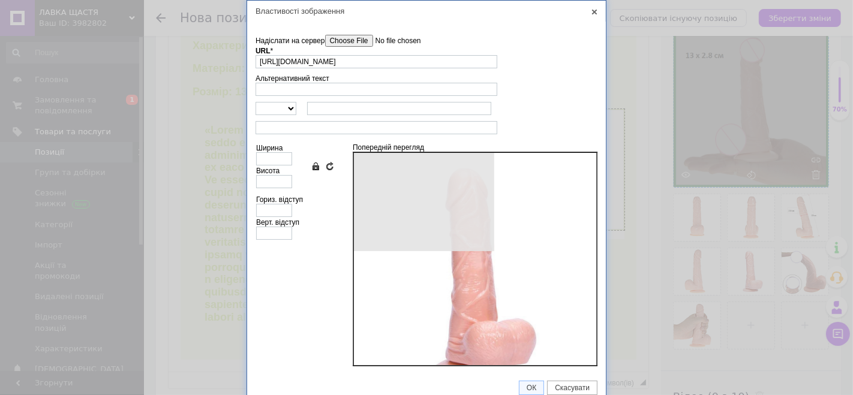
type input "640"
type input "639"
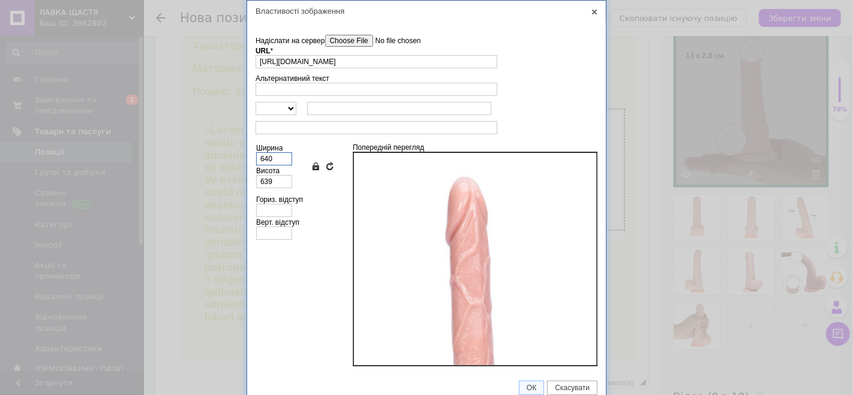
drag, startPoint x: 277, startPoint y: 158, endPoint x: 223, endPoint y: 151, distance: 55.1
click at [223, 151] on div "Властивості зображення X Інформація про зображення Надіслати на сервер undefine…" at bounding box center [426, 197] width 853 height 395
type input "3"
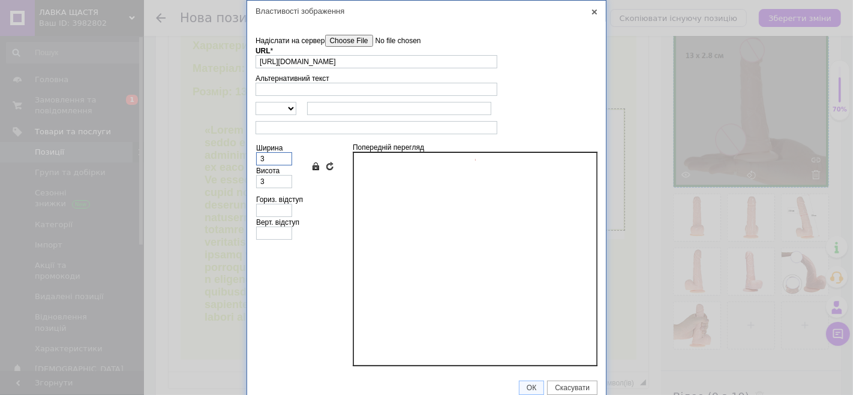
type input "32"
type input "320"
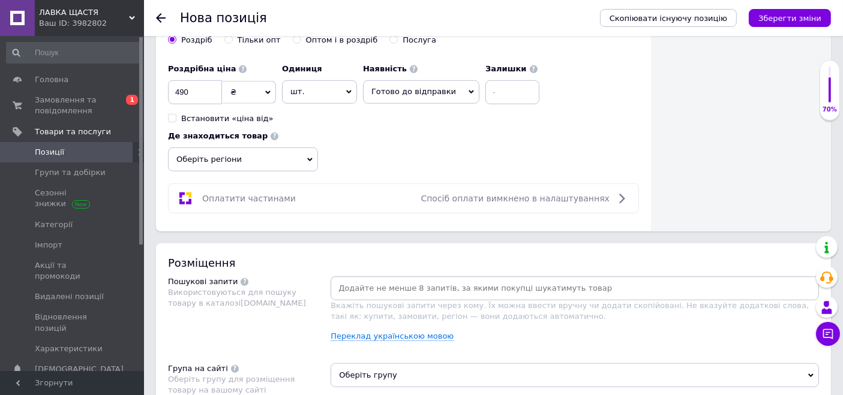
scroll to position [800, 0]
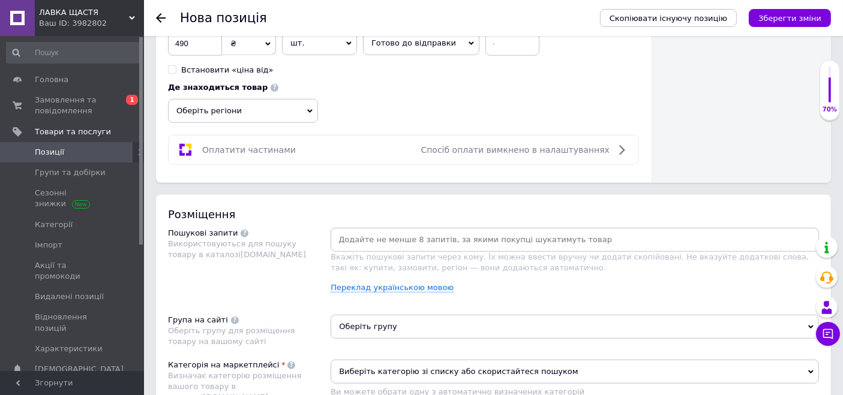
click at [403, 239] on input at bounding box center [575, 240] width 484 height 18
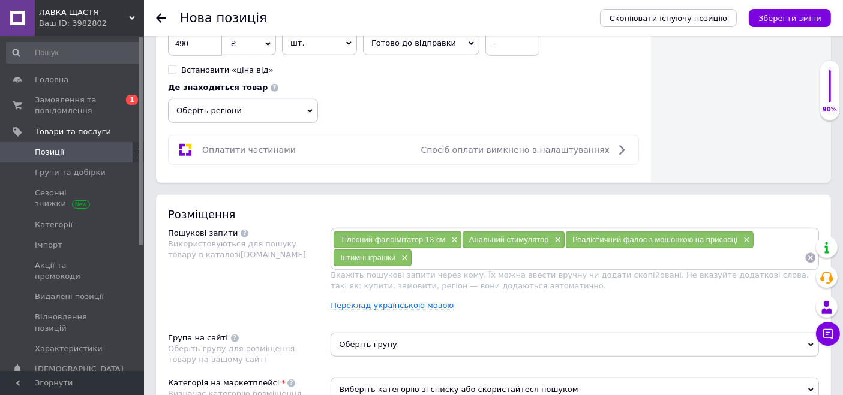
drag, startPoint x: 404, startPoint y: 338, endPoint x: 404, endPoint y: 325, distance: 12.6
click at [404, 337] on span "Оберіть групу" at bounding box center [575, 345] width 488 height 24
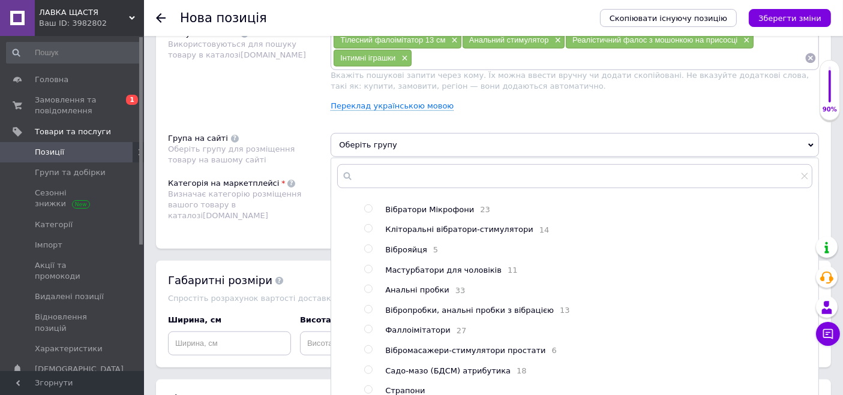
scroll to position [67, 0]
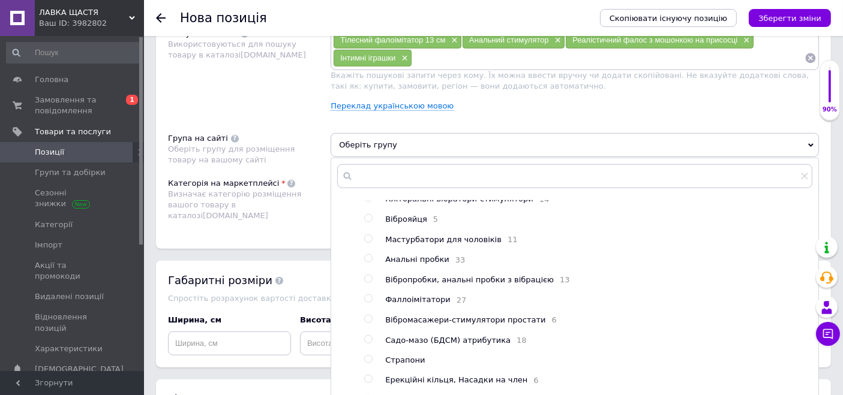
drag, startPoint x: 403, startPoint y: 301, endPoint x: 414, endPoint y: 295, distance: 12.6
click at [405, 301] on span "Фаллоімітатори" at bounding box center [417, 299] width 65 height 9
radio input "true"
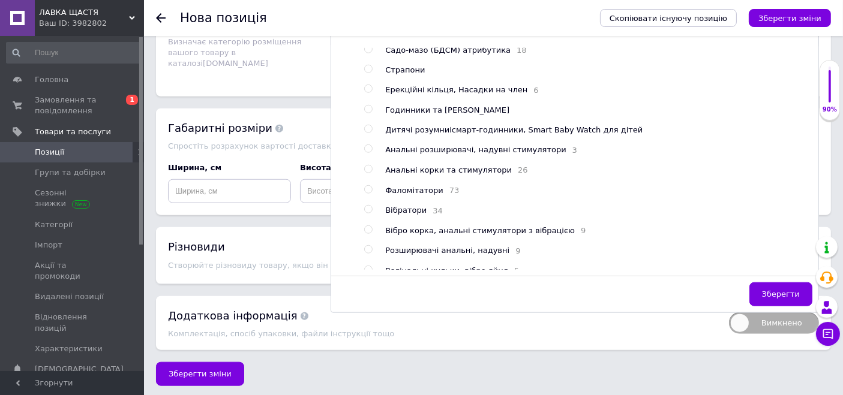
scroll to position [205, 0]
drag, startPoint x: 763, startPoint y: 290, endPoint x: 740, endPoint y: 284, distance: 23.7
click at [764, 292] on button "Зберегти" at bounding box center [780, 295] width 63 height 24
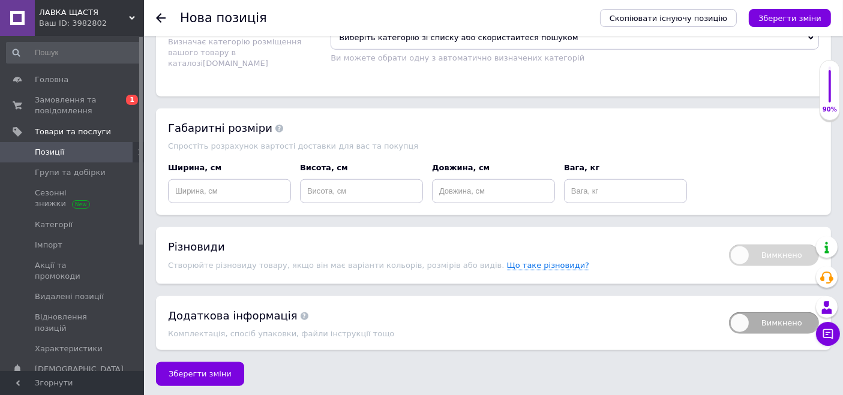
scroll to position [1018, 0]
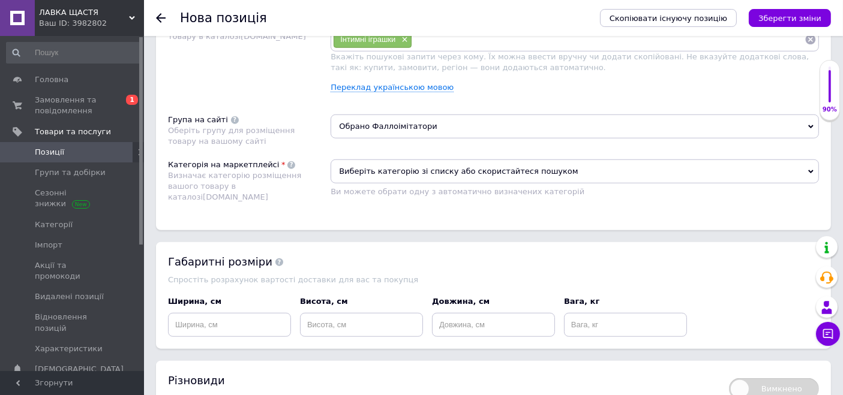
click at [415, 160] on span "Виберіть категорію зі списку або скористайтеся пошуком" at bounding box center [575, 172] width 488 height 24
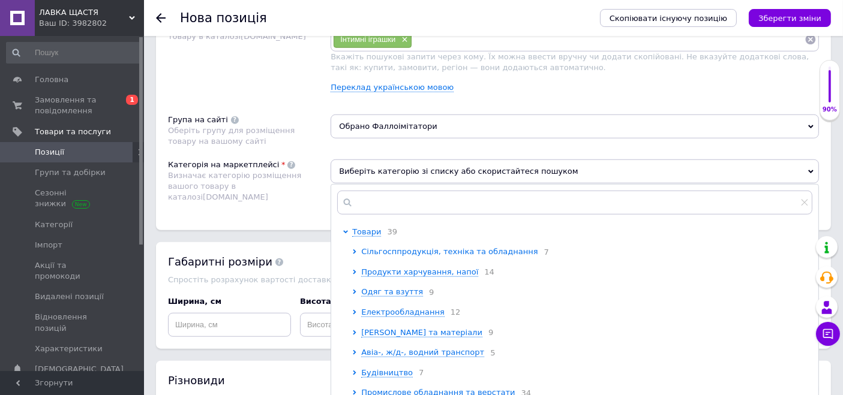
scroll to position [133, 0]
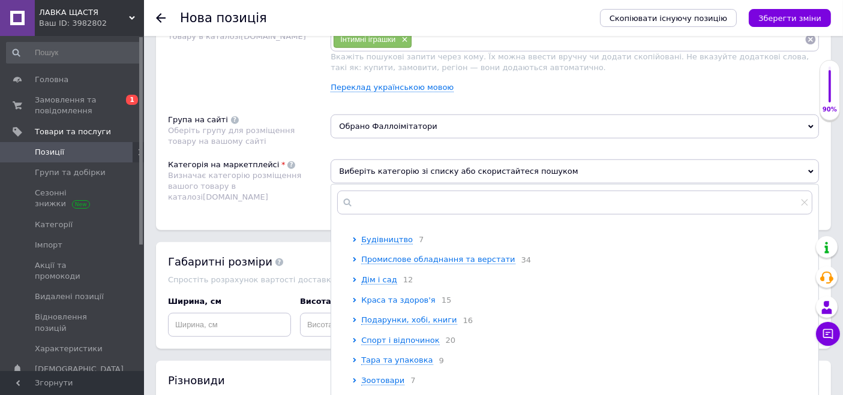
click at [353, 302] on icon at bounding box center [354, 300] width 5 height 5
click at [365, 343] on icon at bounding box center [363, 340] width 5 height 5
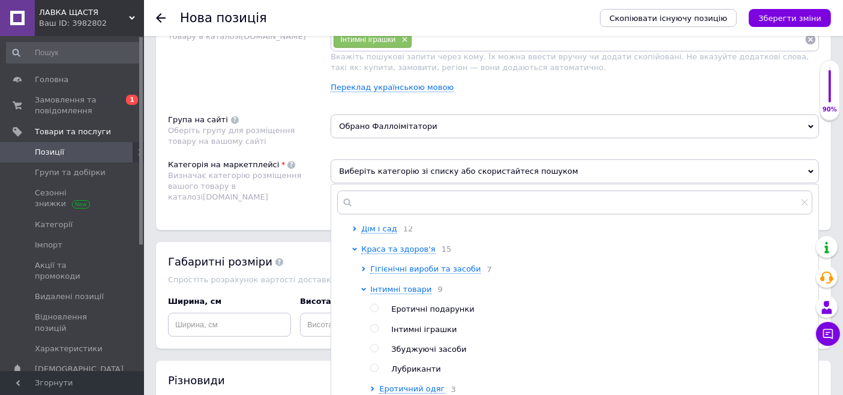
scroll to position [266, 0]
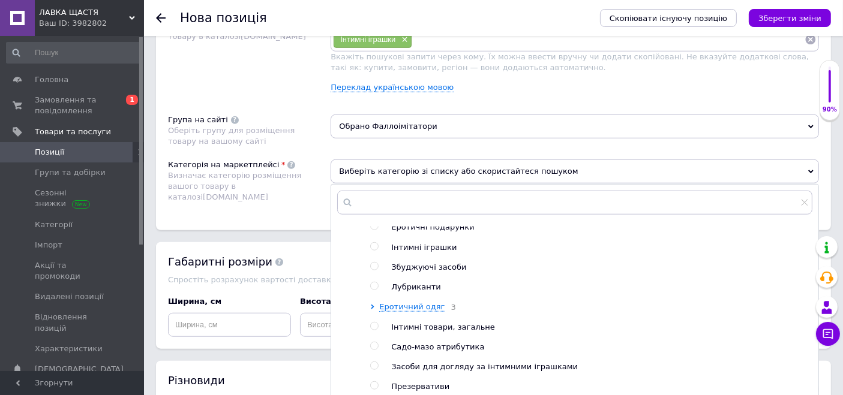
click at [406, 252] on span "Інтимні іграшки" at bounding box center [423, 247] width 65 height 9
radio input "true"
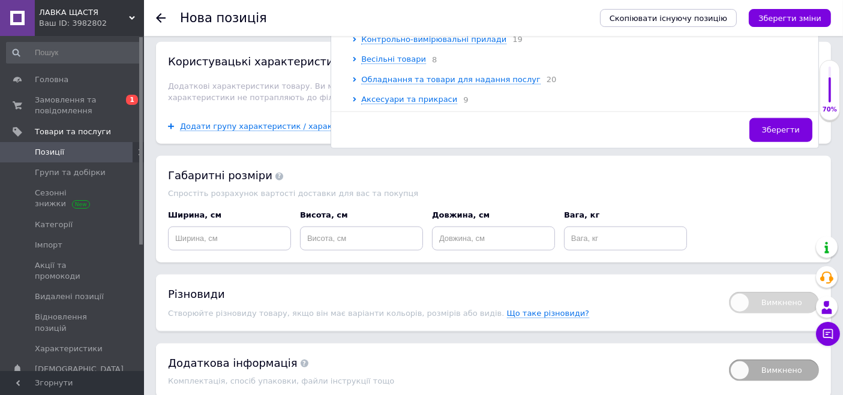
scroll to position [1397, 0]
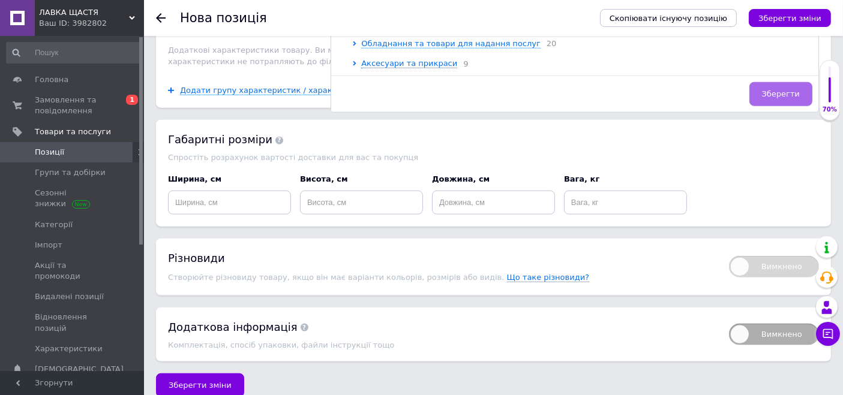
click at [782, 89] on span "Зберегти" at bounding box center [781, 93] width 38 height 9
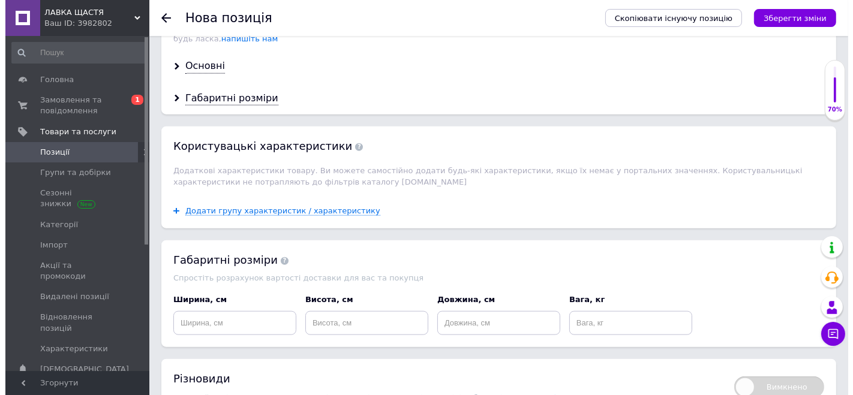
scroll to position [1264, 0]
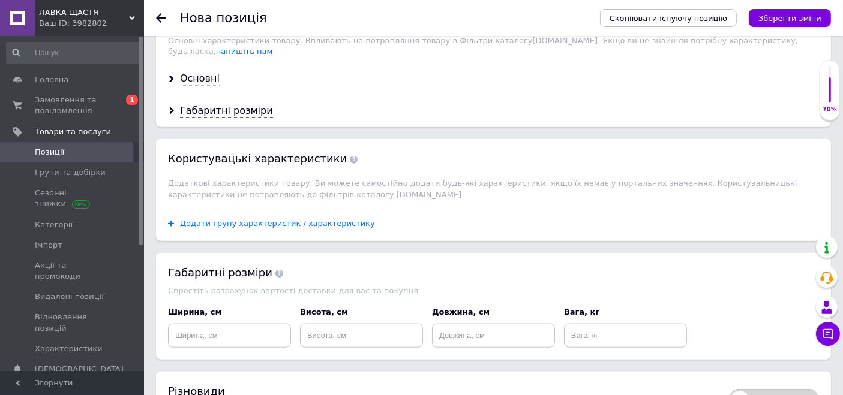
click at [323, 219] on span "Додати групу характеристик / характеристику" at bounding box center [277, 224] width 195 height 10
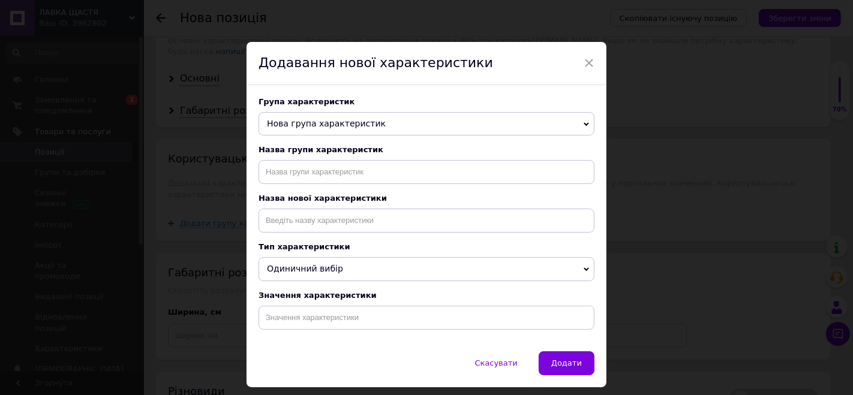
click at [376, 118] on span "Нова група характеристик" at bounding box center [427, 124] width 336 height 24
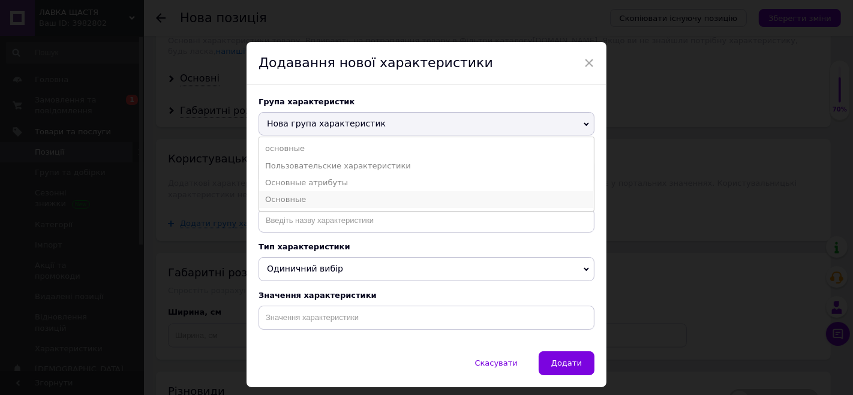
click at [303, 199] on li "Основные" at bounding box center [426, 199] width 335 height 17
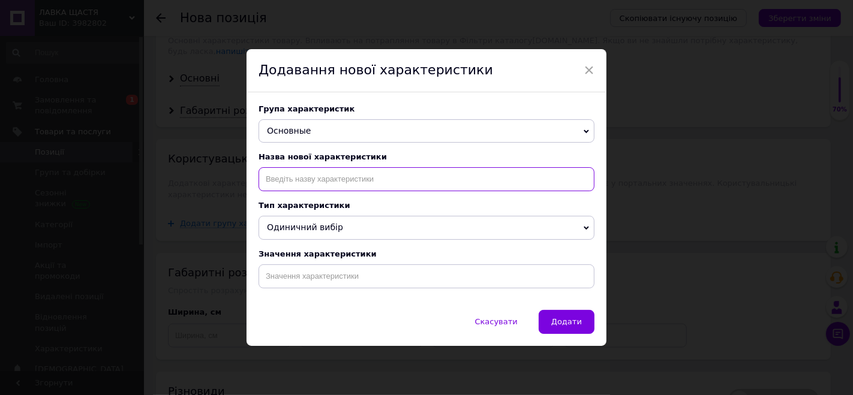
click at [311, 177] on input at bounding box center [427, 179] width 336 height 24
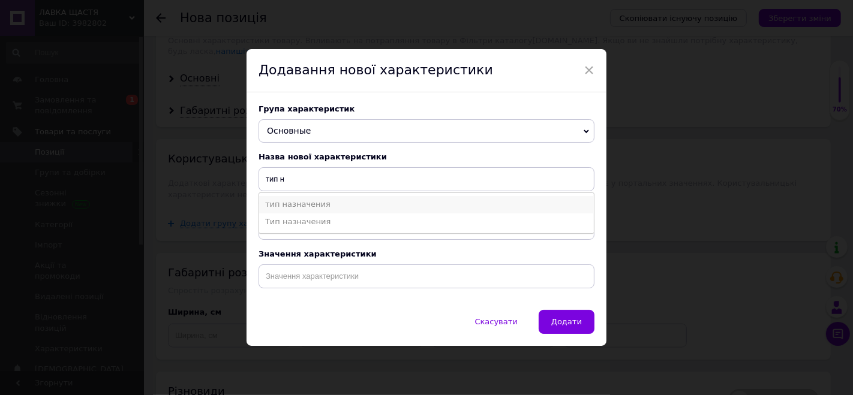
click at [308, 203] on li "тип назначения" at bounding box center [426, 204] width 335 height 17
type input "тип назначения"
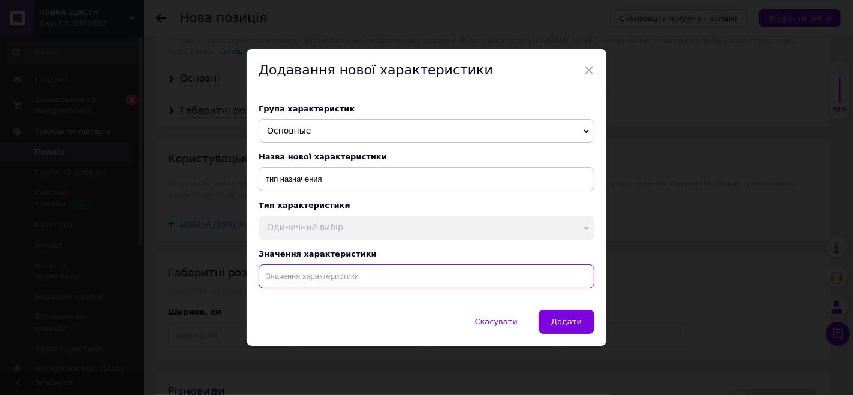
click at [295, 281] on input at bounding box center [427, 277] width 336 height 24
paste input "Тілесний фалоімітатор 13 см, Анальний стимулятор, Реалістичний фалос з мошонкою…"
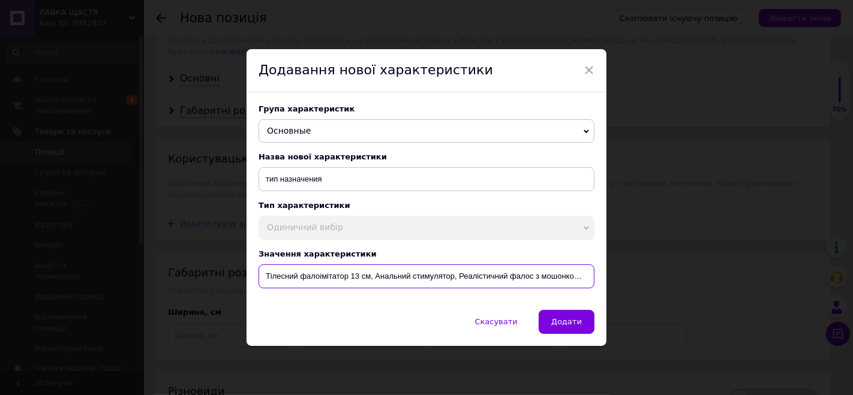
scroll to position [0, 96]
type input "Тілесний фалоімітатор 13 см, Анальний стимулятор, Реалістичний фалос з мошонкою…"
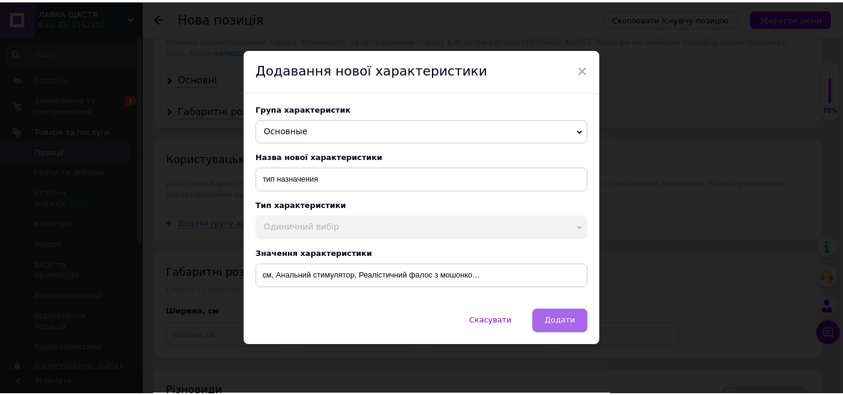
scroll to position [0, 0]
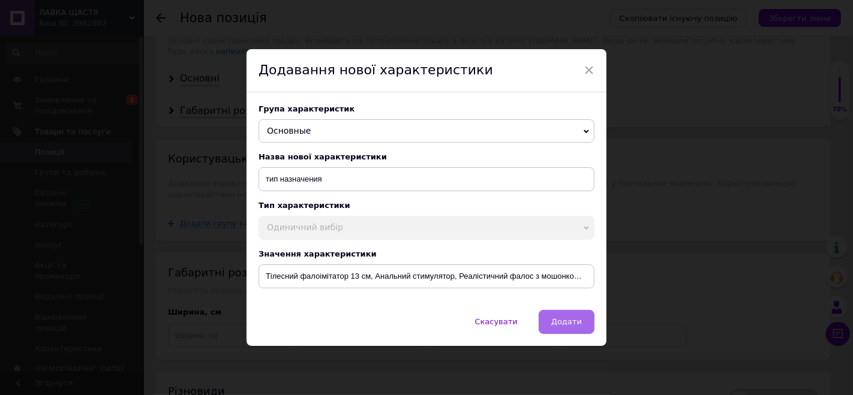
click at [545, 327] on button "Додати" at bounding box center [567, 322] width 56 height 24
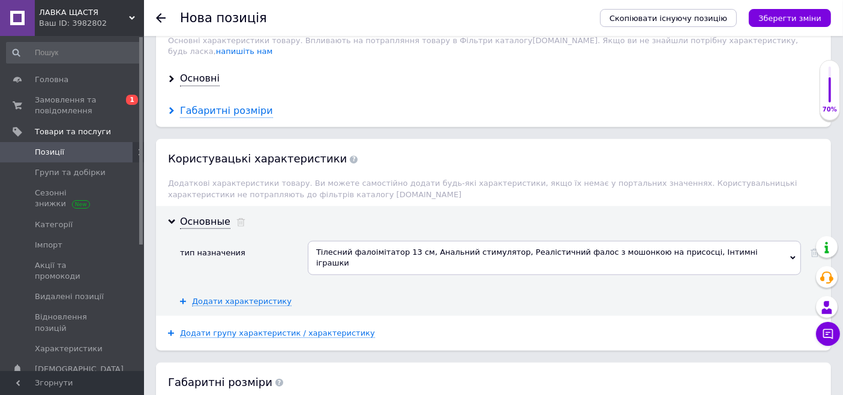
click at [239, 104] on div "Габаритні розміри" at bounding box center [226, 111] width 93 height 14
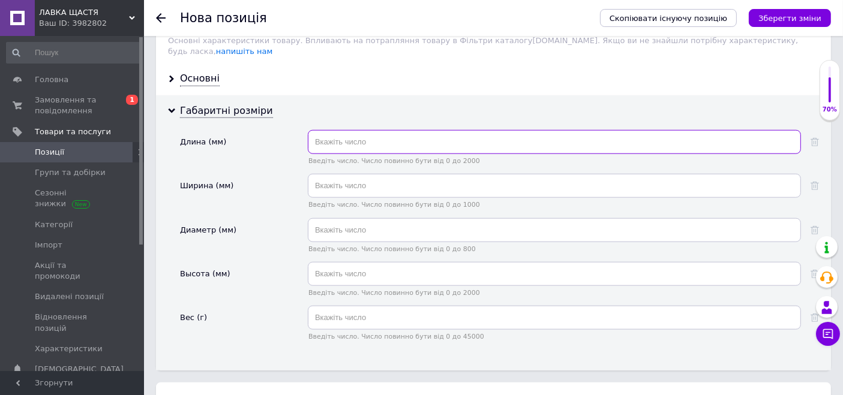
click at [388, 131] on input "text" at bounding box center [554, 142] width 493 height 24
type input "130"
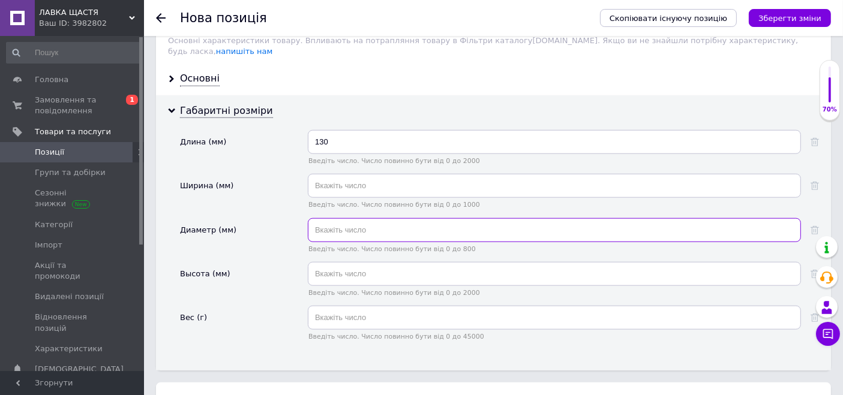
click at [422, 220] on input "text" at bounding box center [554, 230] width 493 height 24
type input "28"
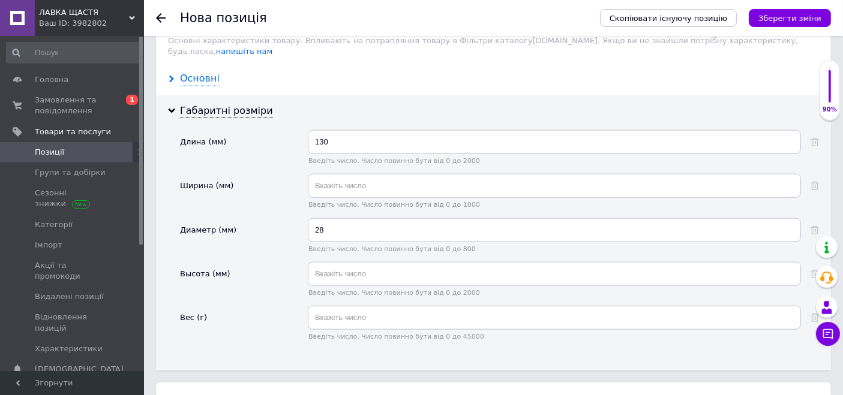
click at [209, 72] on div "Основні" at bounding box center [200, 79] width 40 height 14
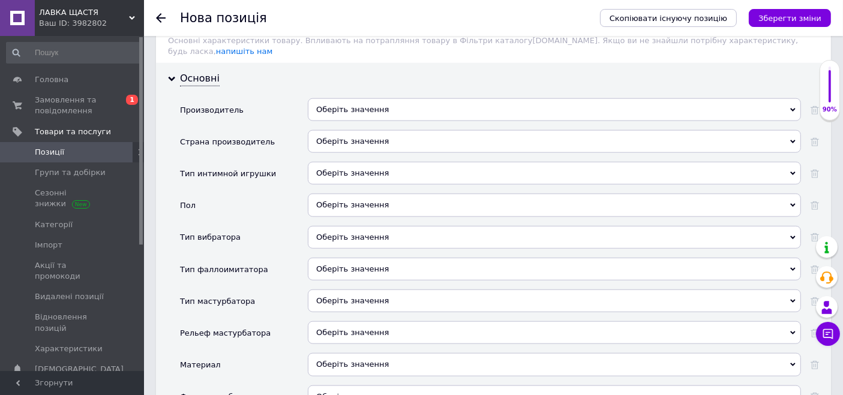
click at [350, 162] on div "Оберіть значення" at bounding box center [554, 173] width 493 height 23
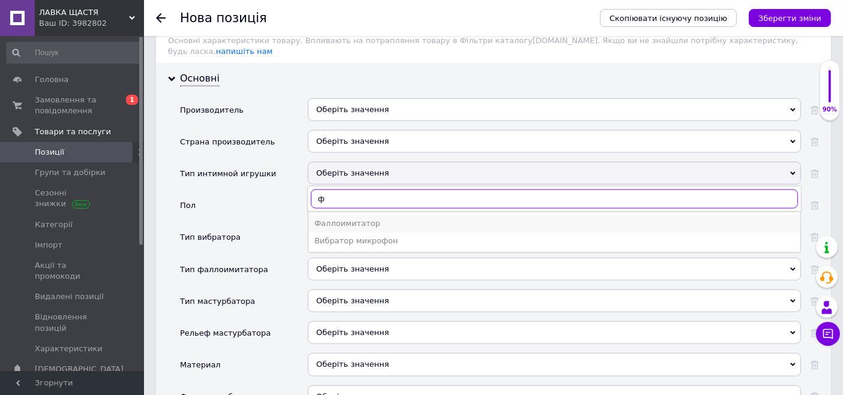
type input "ф"
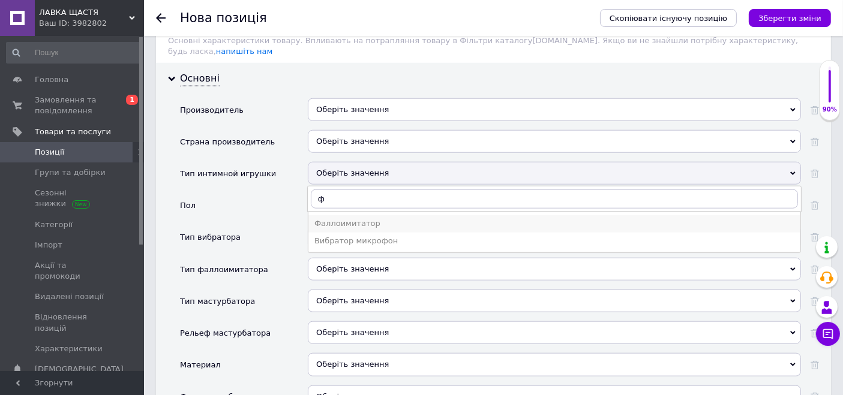
click at [353, 218] on div "Фаллоимитатор" at bounding box center [554, 223] width 480 height 11
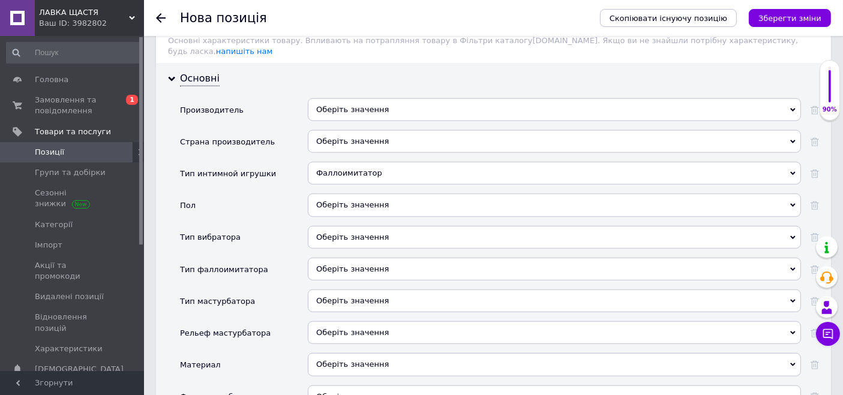
click at [352, 194] on div "Оберіть значення" at bounding box center [554, 205] width 493 height 23
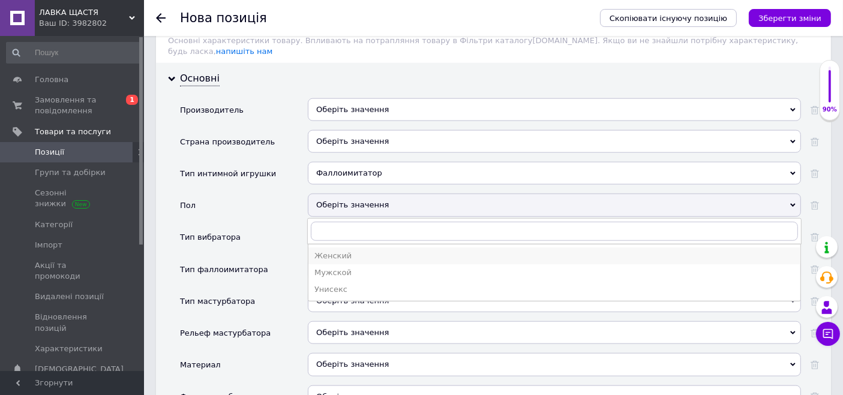
click at [343, 251] on div "Женский" at bounding box center [554, 256] width 480 height 11
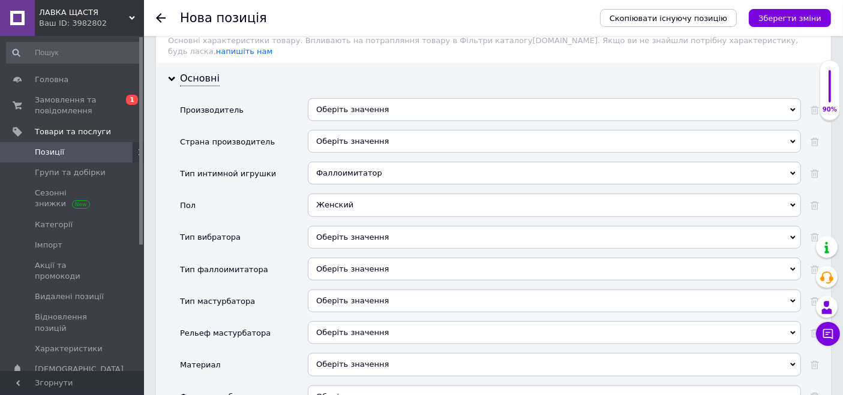
click at [343, 226] on div "Оберіть значення" at bounding box center [554, 237] width 493 height 23
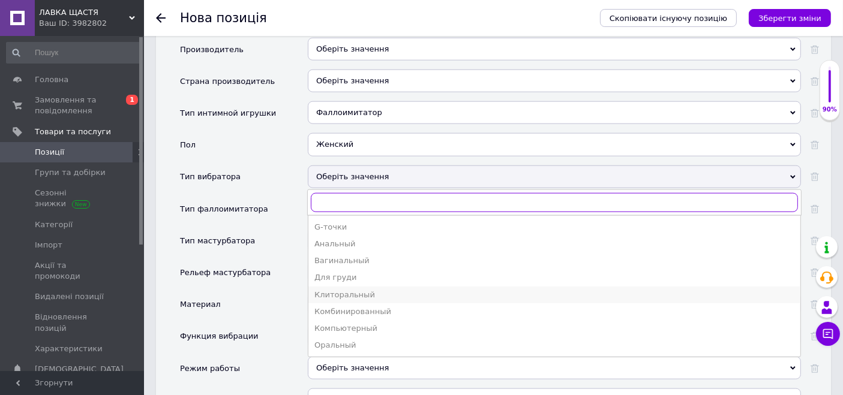
scroll to position [1397, 0]
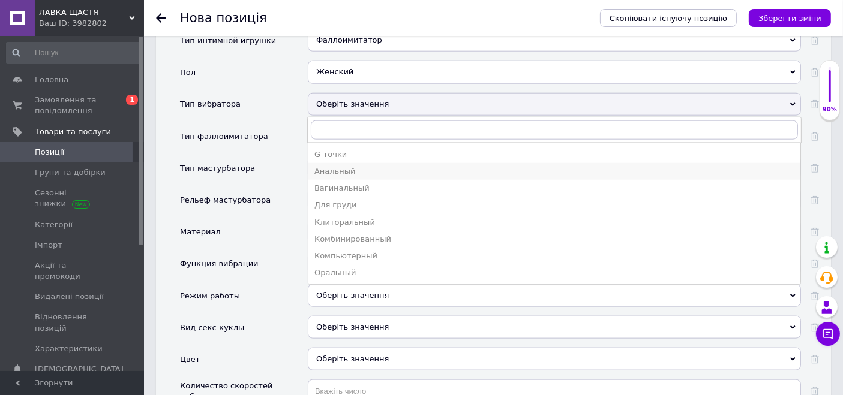
click at [328, 166] on div "Анальный" at bounding box center [554, 171] width 480 height 11
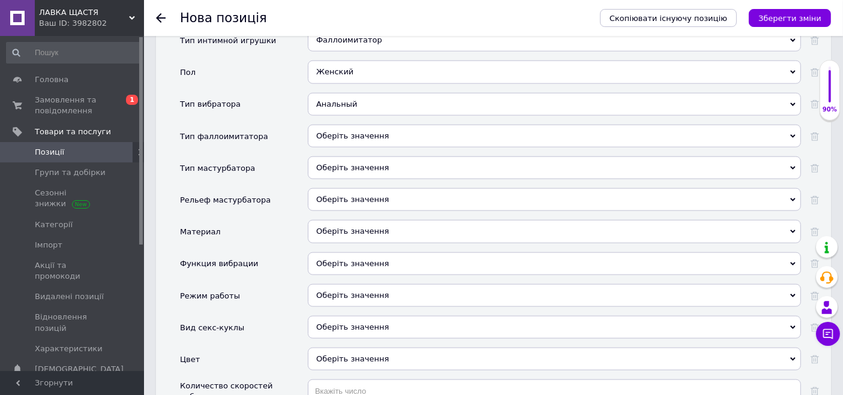
click at [348, 125] on div "Оберіть значення" at bounding box center [554, 136] width 493 height 23
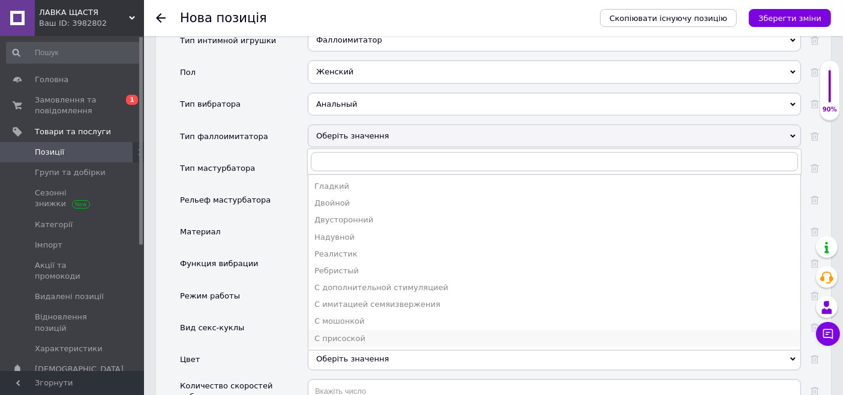
click at [334, 334] on div "С присоской" at bounding box center [554, 339] width 480 height 11
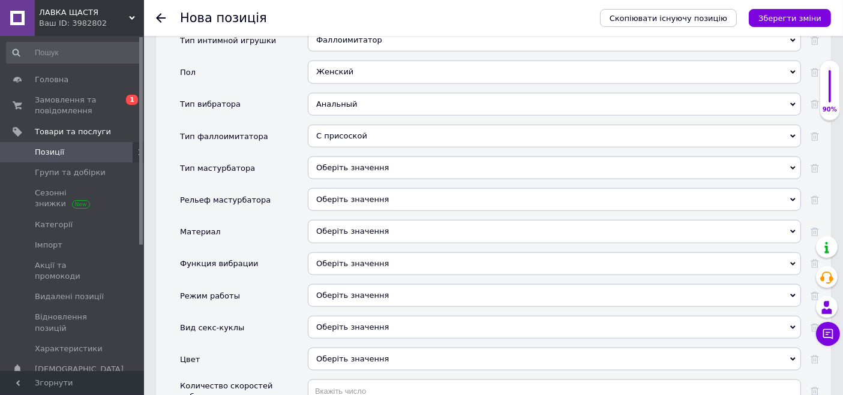
click at [329, 188] on div "Оберіть значення" at bounding box center [554, 199] width 493 height 23
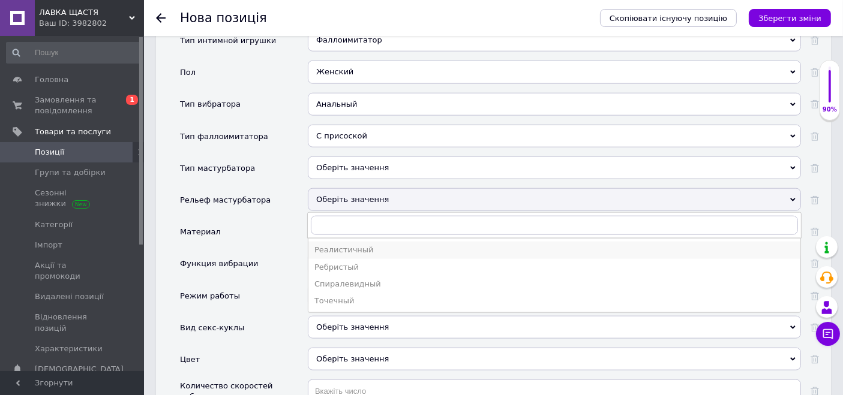
click at [331, 245] on div "Реалистичный" at bounding box center [554, 250] width 480 height 11
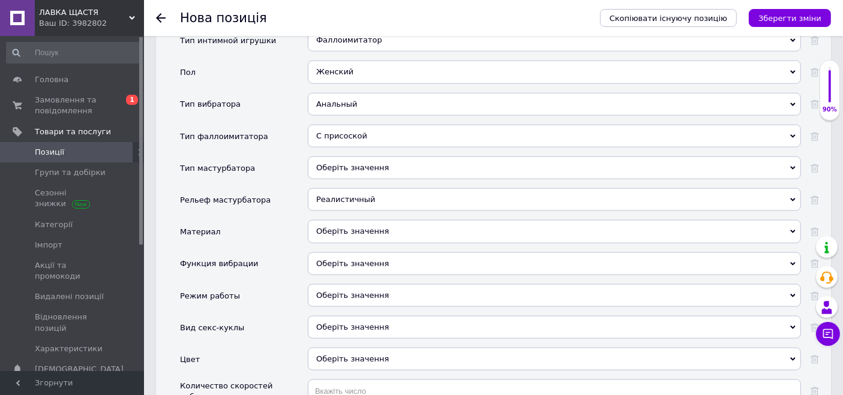
click at [329, 220] on div "Оберіть значення" at bounding box center [554, 231] width 493 height 23
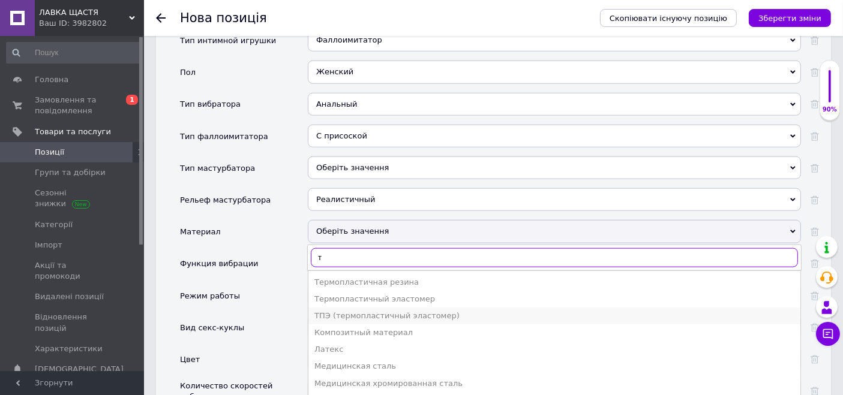
type input "т"
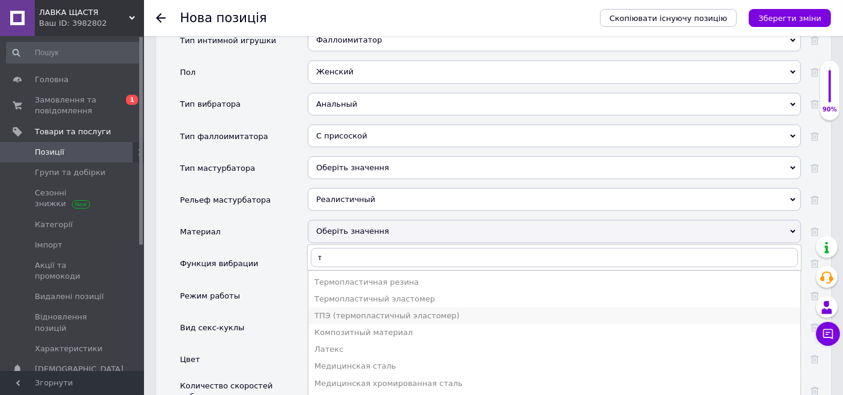
click at [340, 308] on li "ТПЭ (термопластичный эластомер)" at bounding box center [554, 316] width 492 height 17
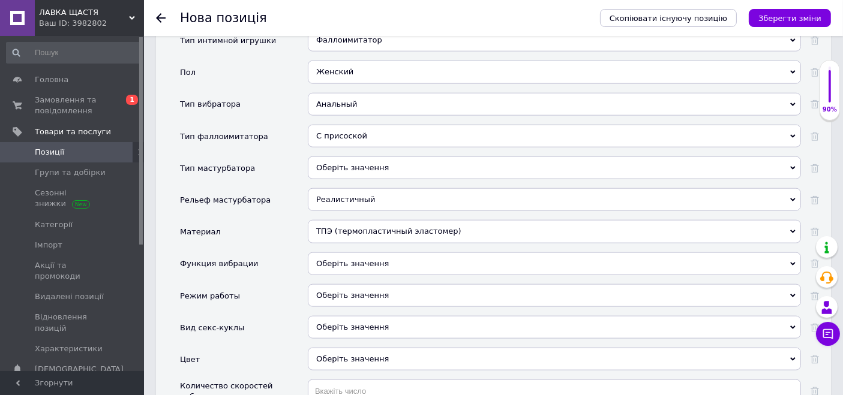
click at [340, 259] on span "Оберіть значення" at bounding box center [352, 263] width 73 height 9
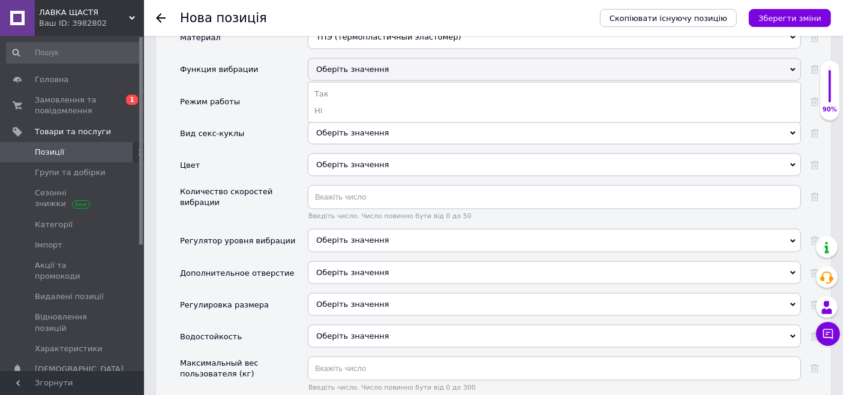
scroll to position [1597, 0]
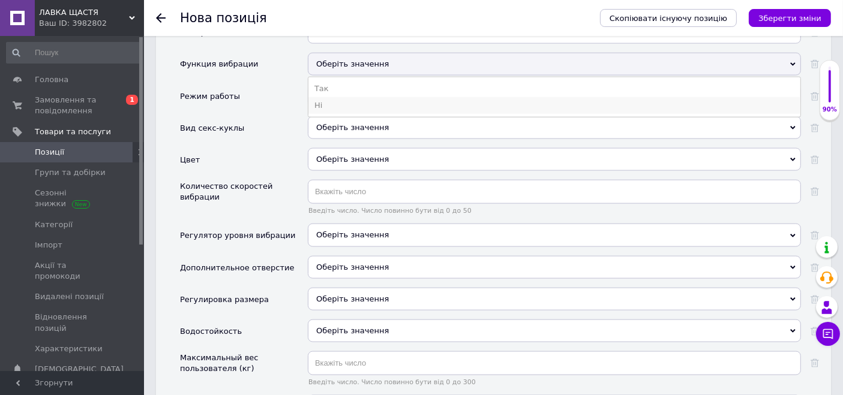
click at [317, 97] on li "Ні" at bounding box center [554, 105] width 492 height 17
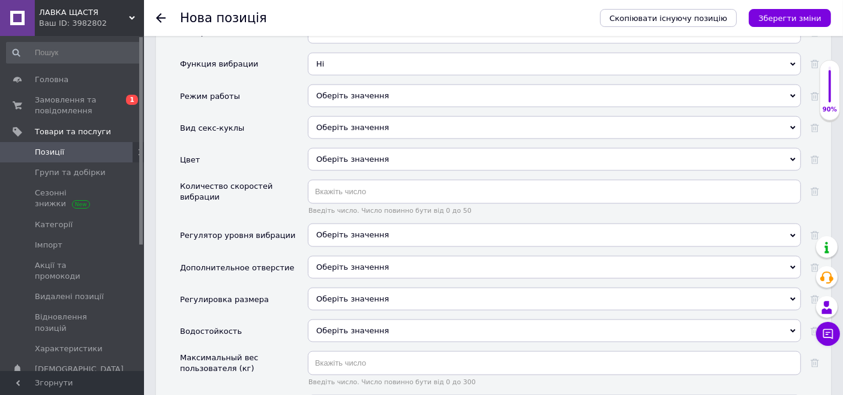
click at [331, 148] on div "Оберіть значення" at bounding box center [554, 159] width 493 height 23
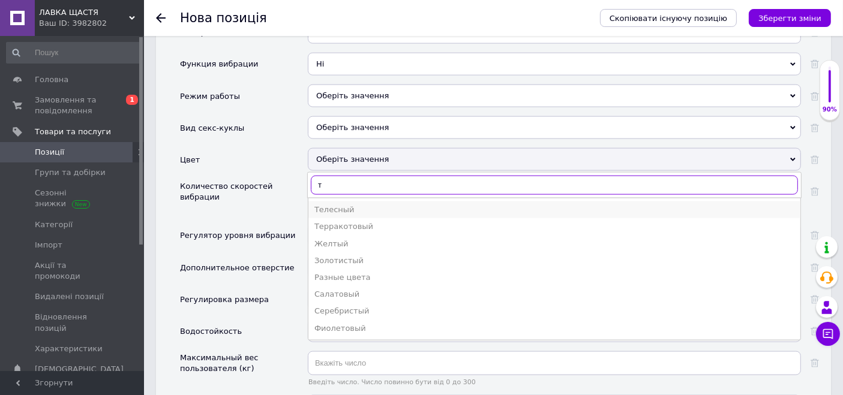
type input "т"
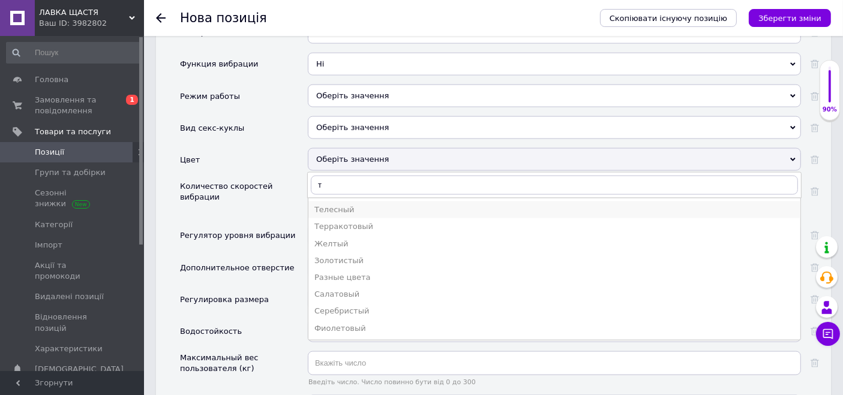
click at [328, 205] on div "Телесный" at bounding box center [554, 210] width 480 height 11
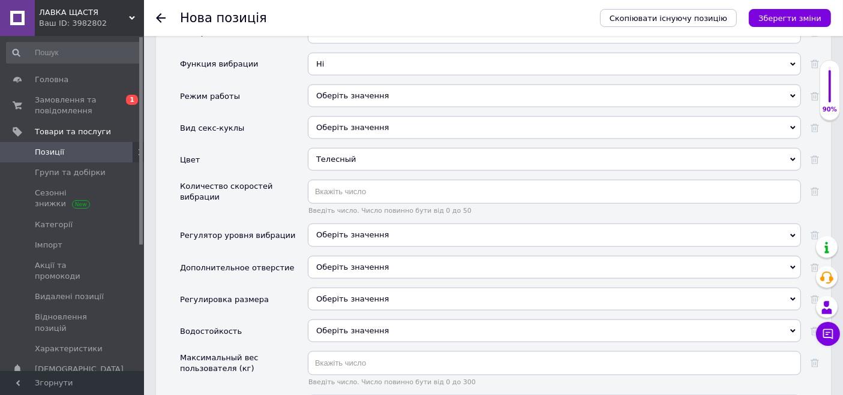
click at [334, 320] on span "Оберіть значення" at bounding box center [554, 331] width 493 height 23
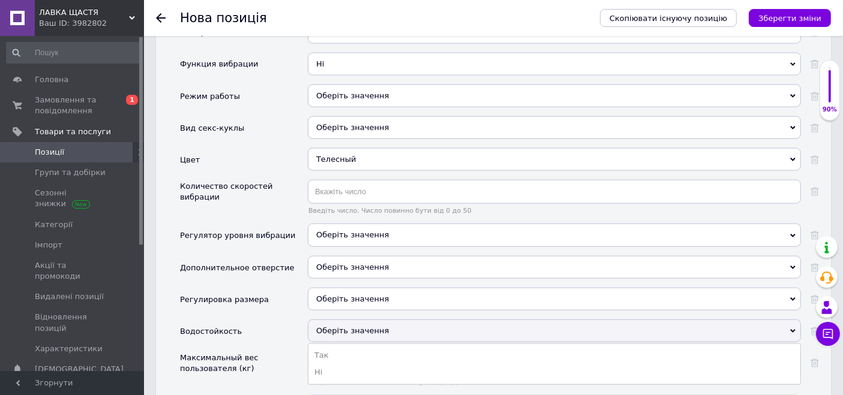
click at [337, 347] on li "Так" at bounding box center [554, 355] width 492 height 17
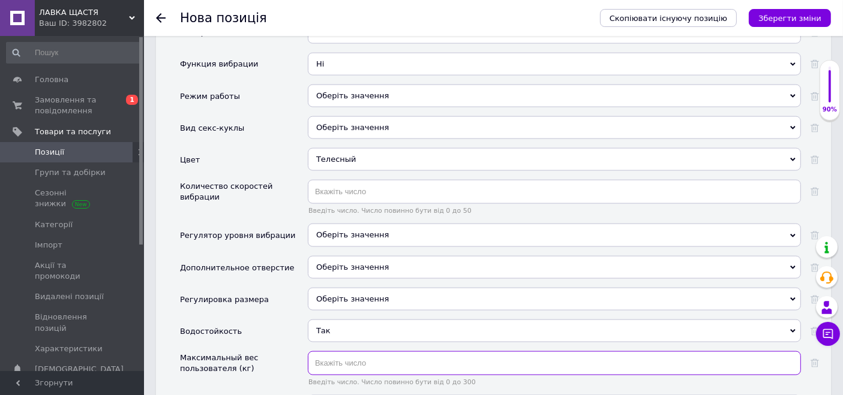
click at [337, 352] on input "text" at bounding box center [554, 364] width 493 height 24
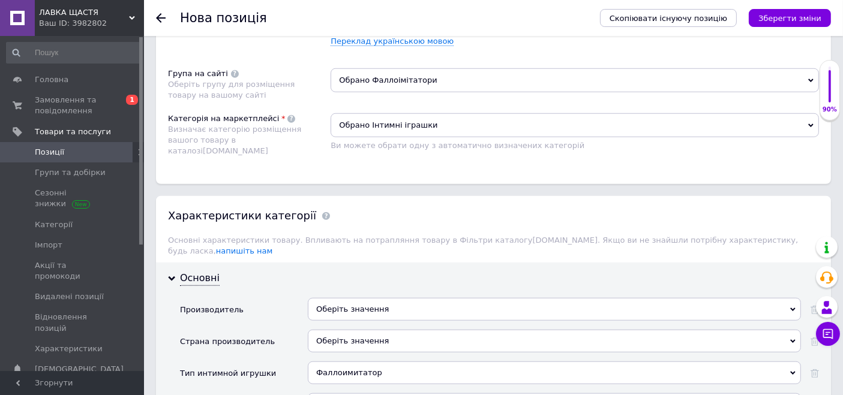
scroll to position [797, 0]
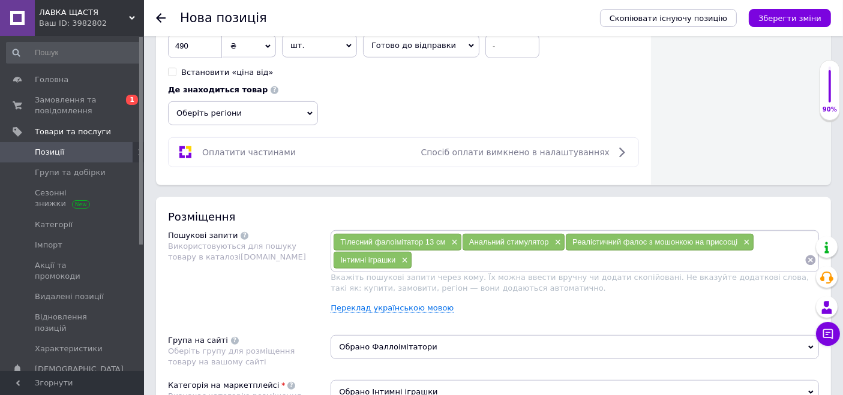
type input "200"
click at [459, 263] on input at bounding box center [608, 260] width 392 height 18
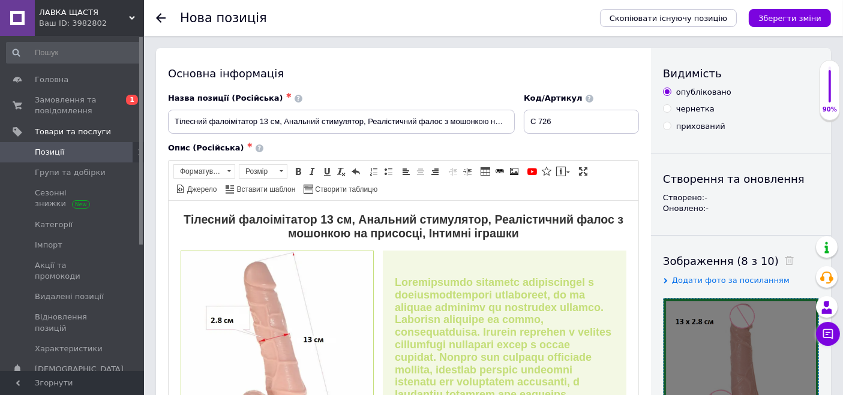
scroll to position [0, 0]
click at [814, 17] on icon "Зберегти зміни" at bounding box center [789, 18] width 63 height 9
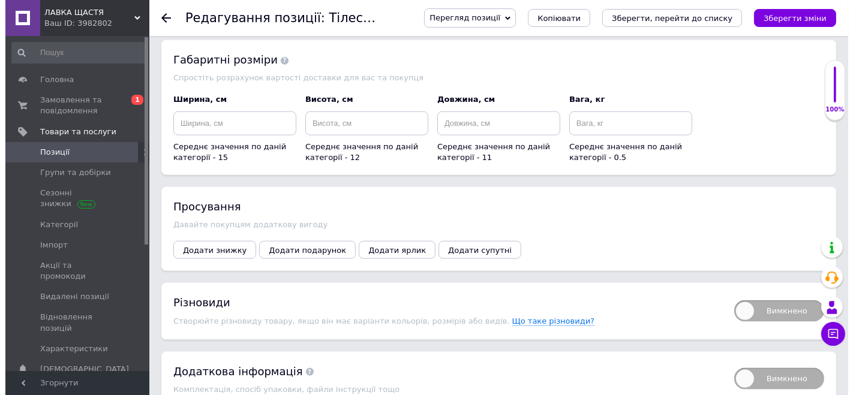
scroll to position [1400, 0]
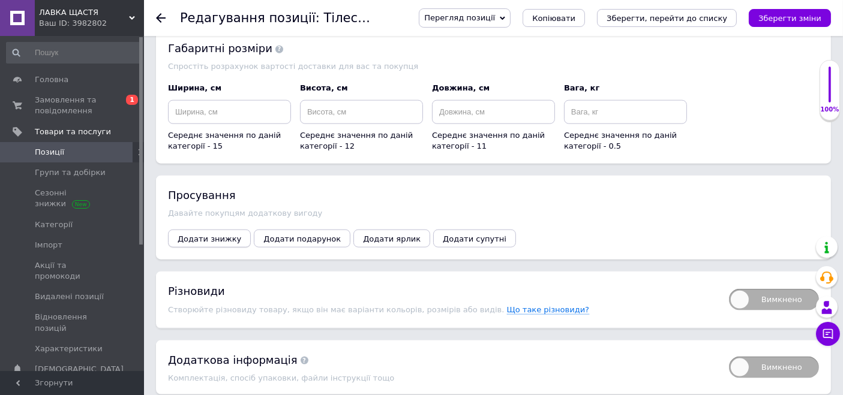
click at [220, 235] on span "Додати знижку" at bounding box center [210, 239] width 64 height 9
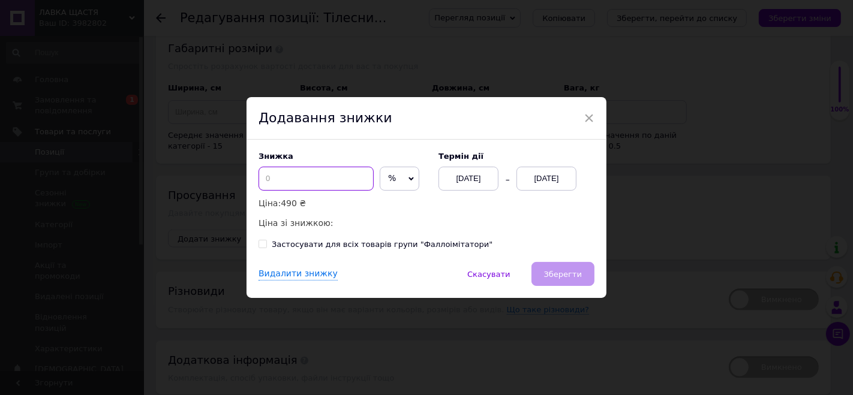
click at [301, 181] on input at bounding box center [316, 179] width 115 height 24
type input "50"
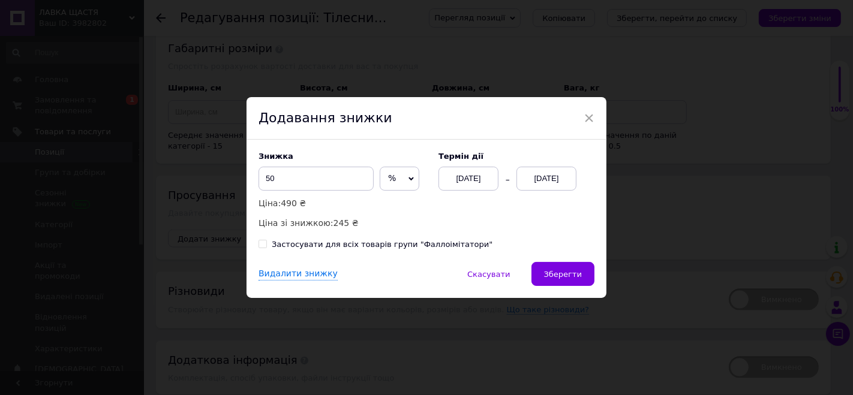
click at [548, 172] on div "[DATE]" at bounding box center [547, 179] width 60 height 24
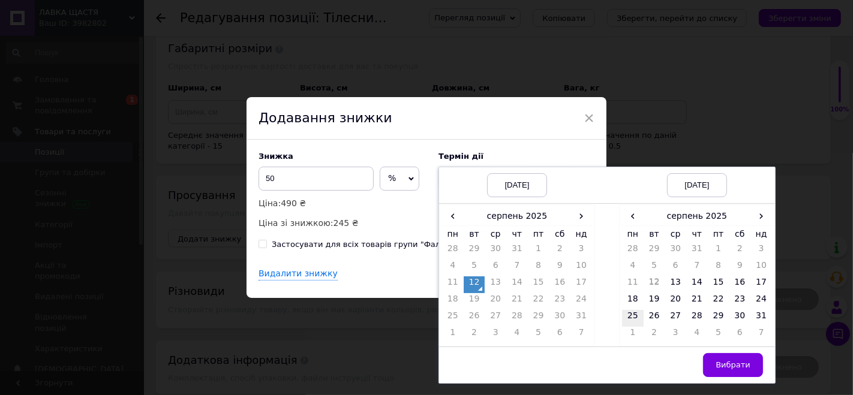
click at [627, 316] on td "25" at bounding box center [633, 318] width 22 height 17
click at [632, 296] on td "18" at bounding box center [633, 301] width 22 height 17
click at [730, 367] on span "Вибрати" at bounding box center [733, 365] width 35 height 9
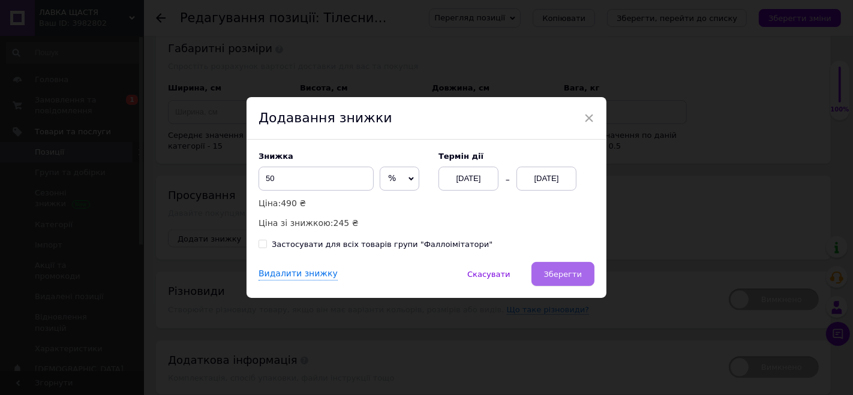
click at [557, 279] on span "Зберегти" at bounding box center [563, 274] width 38 height 9
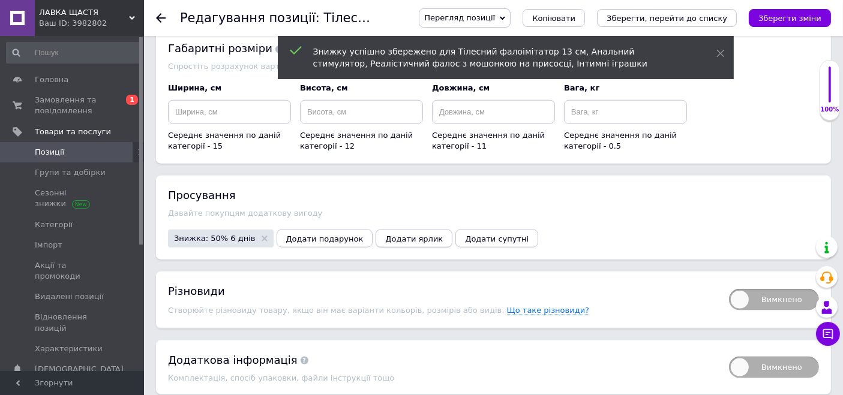
click at [385, 230] on button "Додати ярлик" at bounding box center [414, 239] width 77 height 18
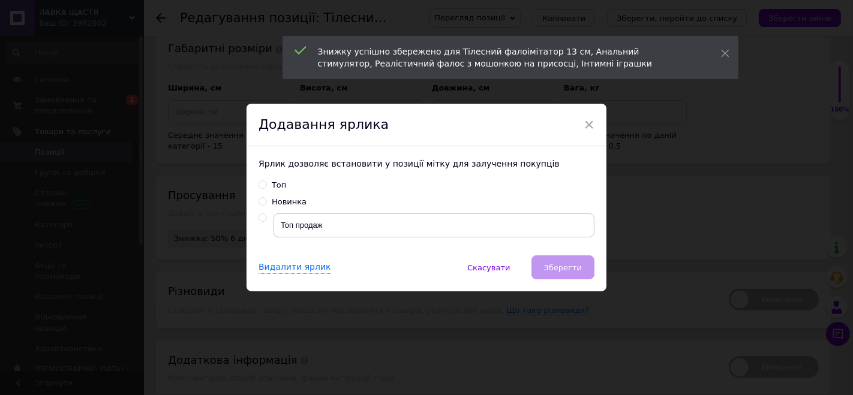
click at [265, 190] on label "Топ" at bounding box center [273, 185] width 28 height 11
click at [265, 188] on input "Топ" at bounding box center [263, 185] width 8 height 8
radio input "true"
click at [569, 268] on span "Зберегти" at bounding box center [563, 267] width 38 height 9
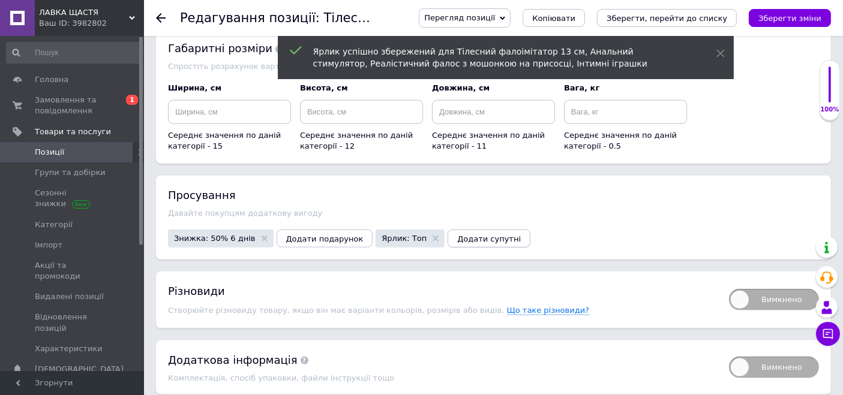
click at [448, 230] on button "Додати супутні" at bounding box center [489, 239] width 83 height 18
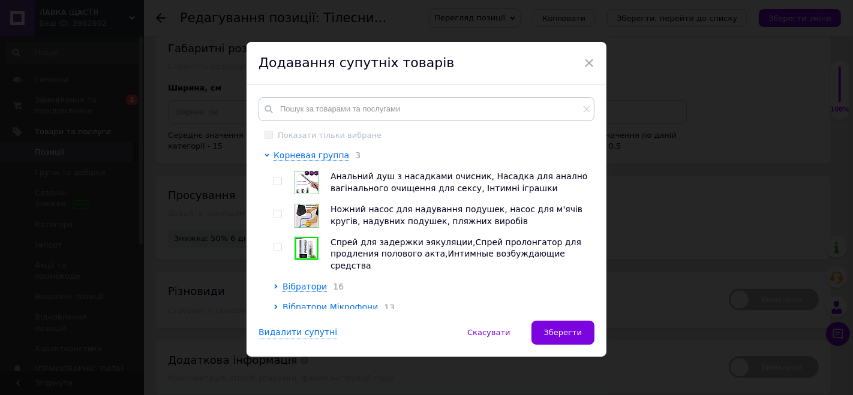
click at [275, 305] on icon at bounding box center [275, 307] width 3 height 5
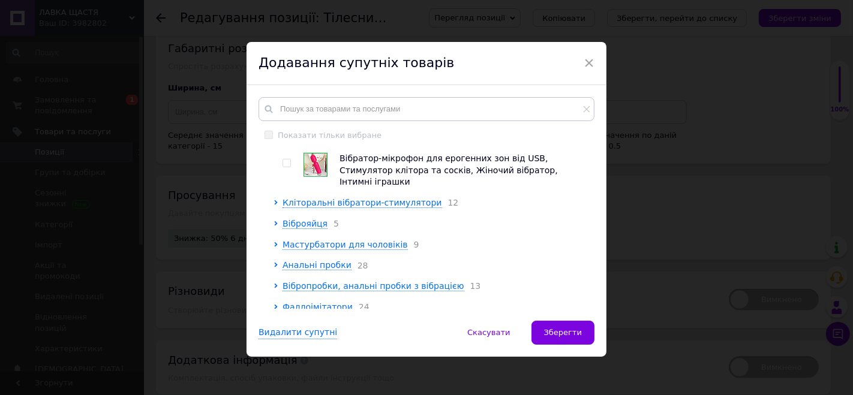
scroll to position [667, 0]
click at [275, 305] on icon at bounding box center [276, 307] width 5 height 5
click at [316, 335] on img at bounding box center [316, 335] width 0 height 0
checkbox input "true"
click at [316, 380] on img at bounding box center [316, 380] width 0 height 0
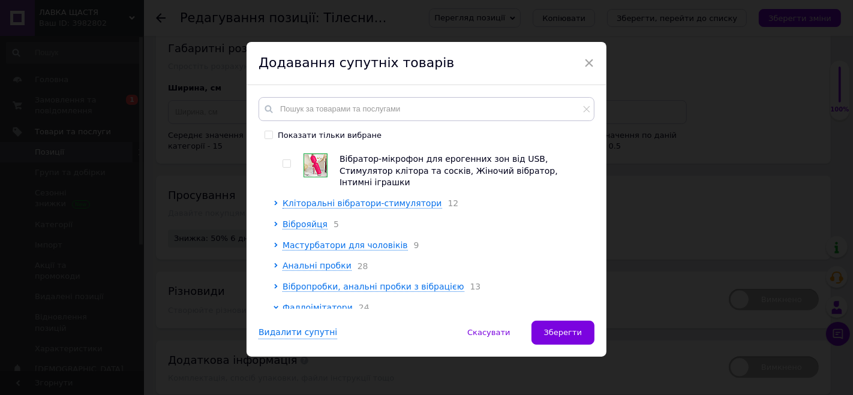
checkbox input "true"
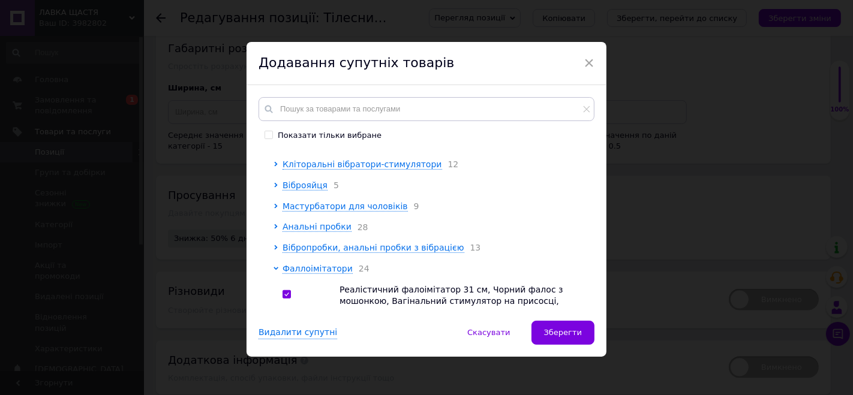
scroll to position [733, 0]
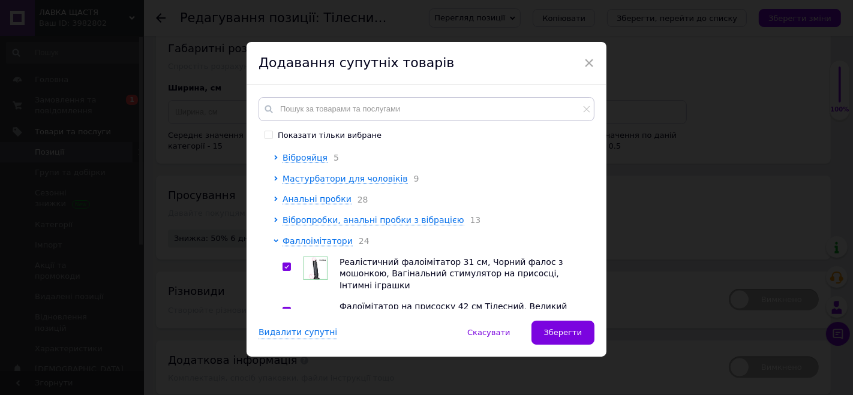
click at [316, 390] on img at bounding box center [316, 390] width 0 height 0
checkbox input "true"
drag, startPoint x: 306, startPoint y: 287, endPoint x: 310, endPoint y: 281, distance: 6.8
checkbox input "true"
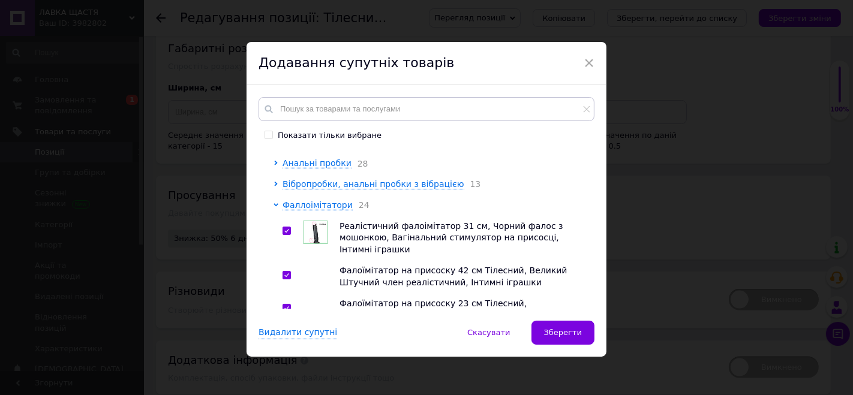
scroll to position [800, 0]
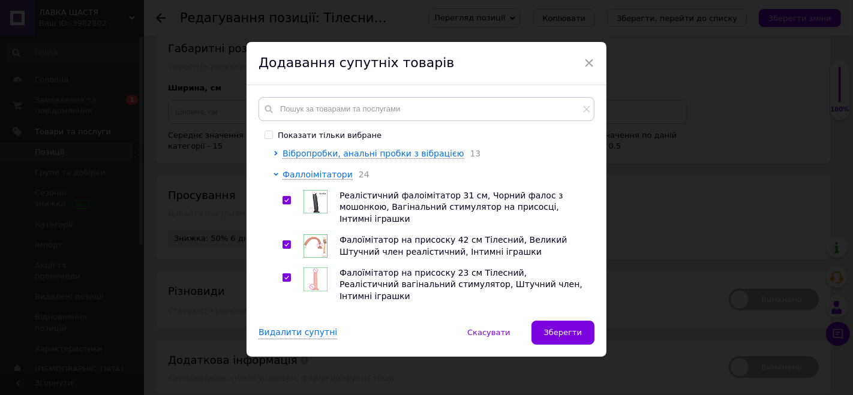
click at [316, 395] on img at bounding box center [316, 401] width 0 height 0
checkbox input "true"
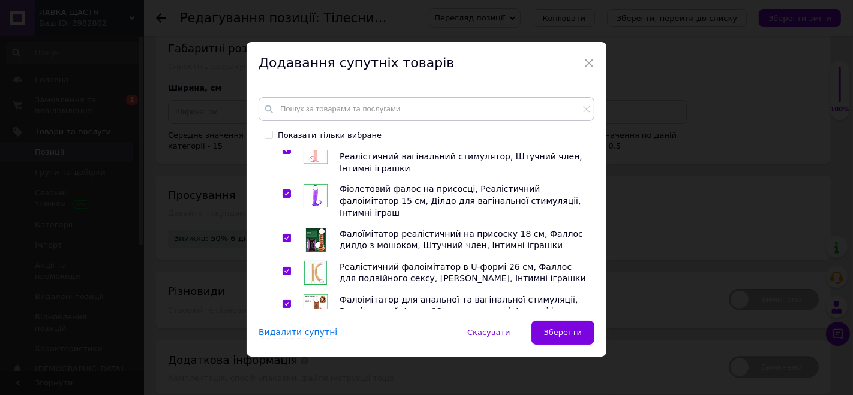
scroll to position [933, 0]
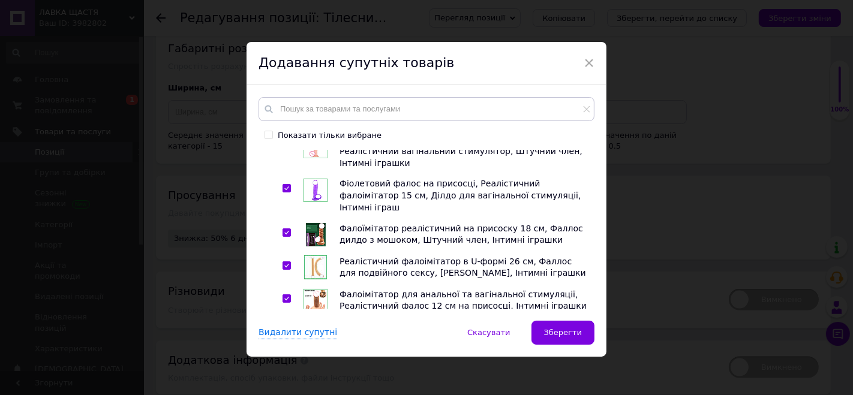
click at [316, 334] on img at bounding box center [316, 334] width 0 height 0
checkbox input "true"
click at [316, 378] on img at bounding box center [316, 378] width 0 height 0
checkbox input "true"
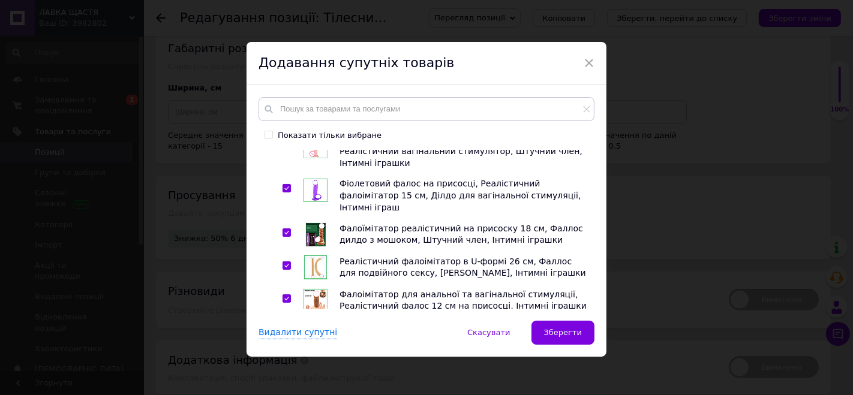
checkbox input "true"
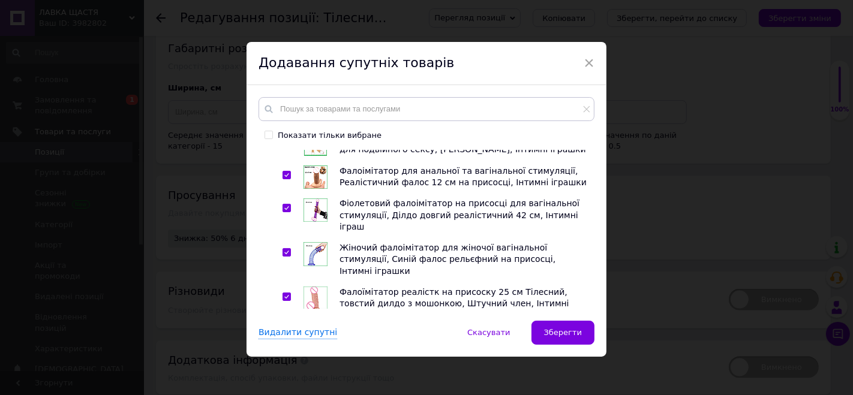
scroll to position [1066, 0]
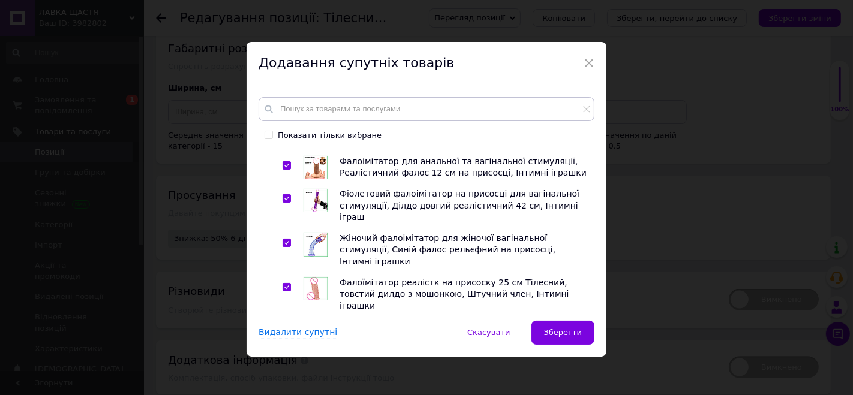
click at [316, 377] on img at bounding box center [316, 377] width 0 height 0
checkbox input "true"
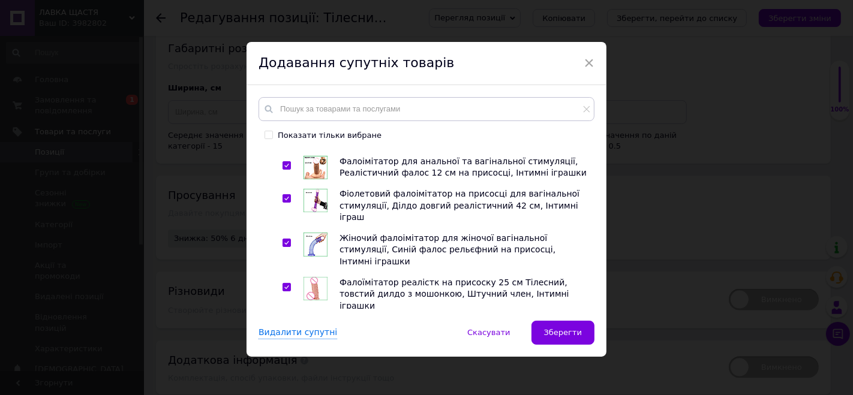
checkbox input "true"
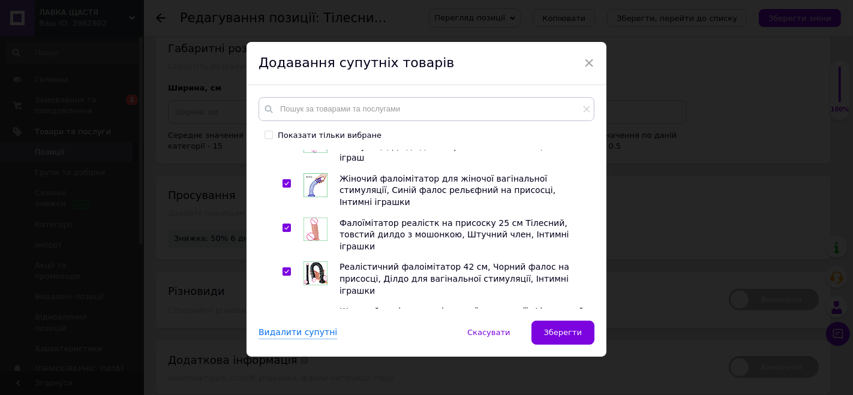
scroll to position [1200, 0]
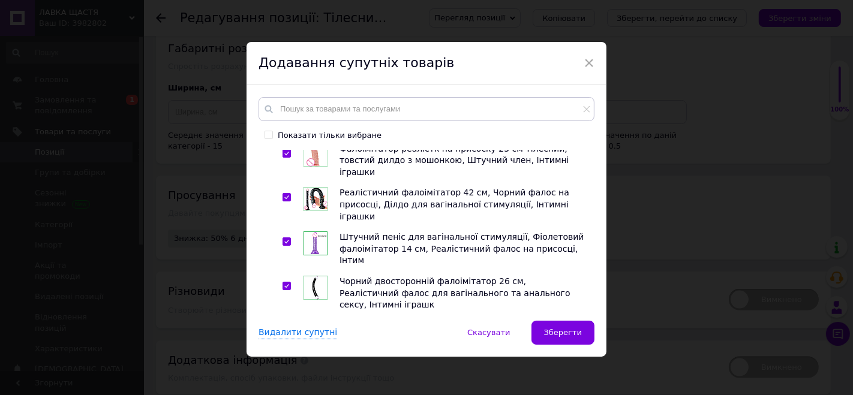
drag, startPoint x: 311, startPoint y: 186, endPoint x: 310, endPoint y: 197, distance: 11.5
checkbox input "true"
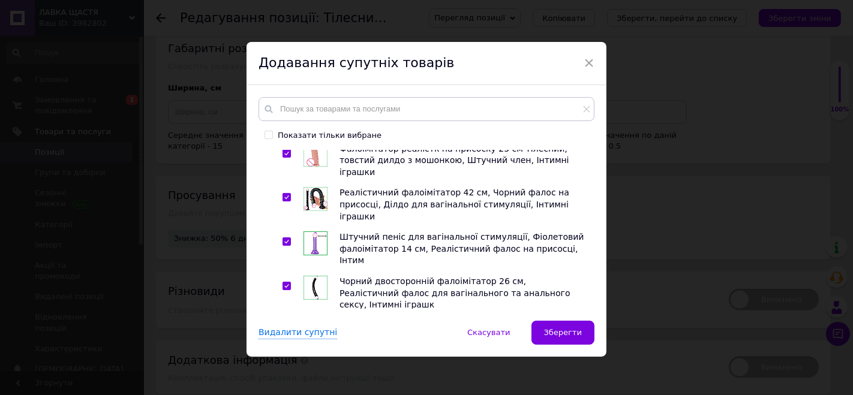
checkbox input "true"
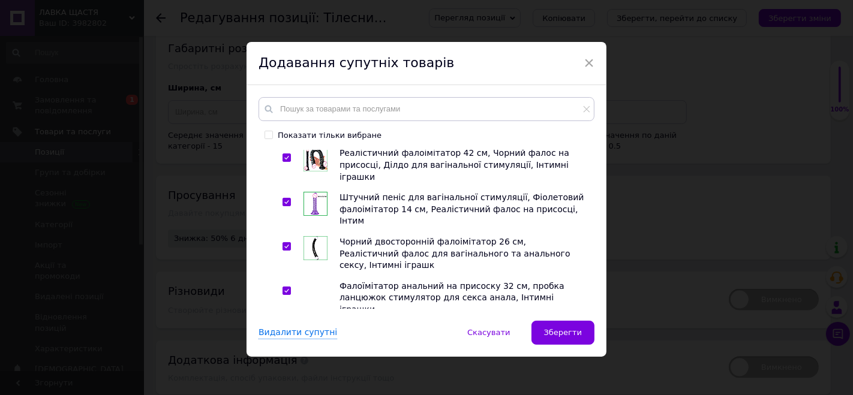
scroll to position [1266, 0]
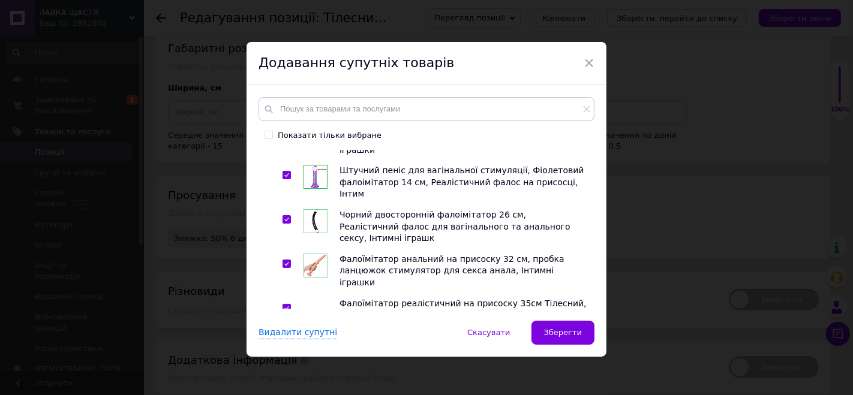
checkbox input "true"
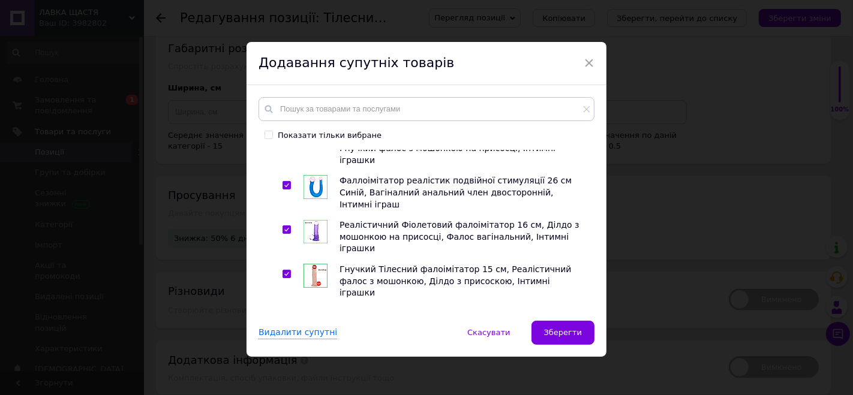
scroll to position [1333, 0]
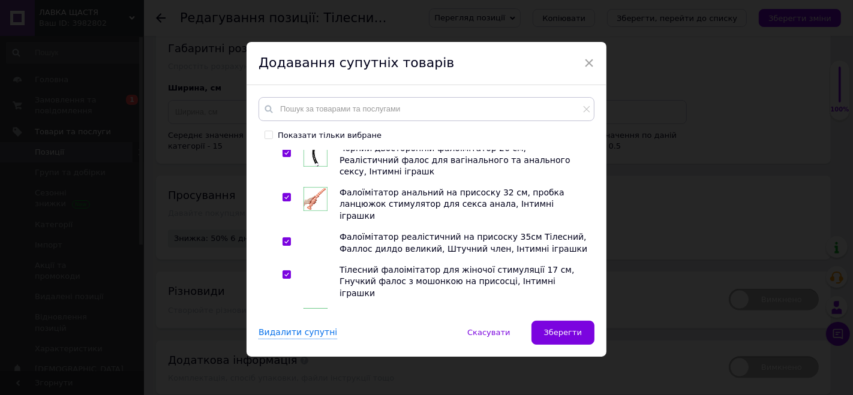
checkbox input "true"
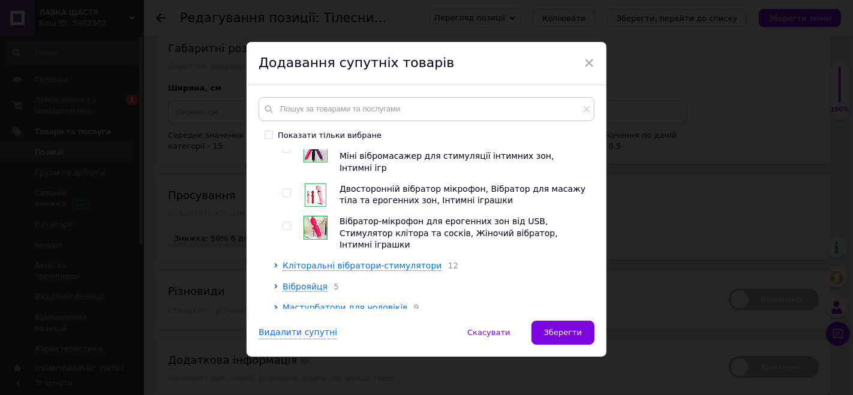
scroll to position [667, 0]
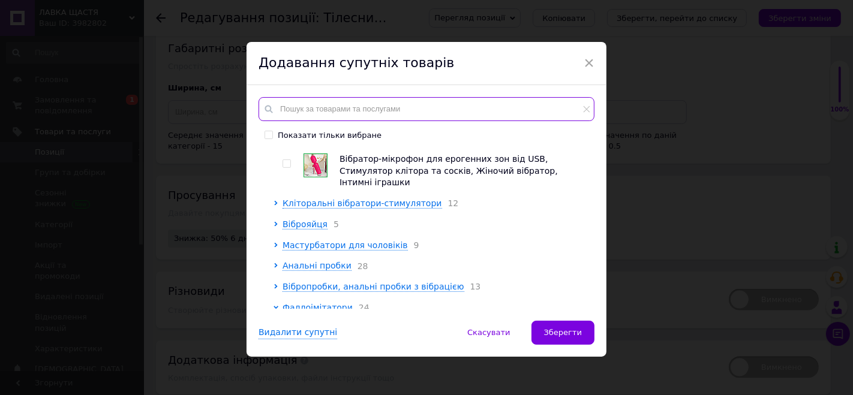
click at [317, 109] on input "text" at bounding box center [427, 109] width 336 height 24
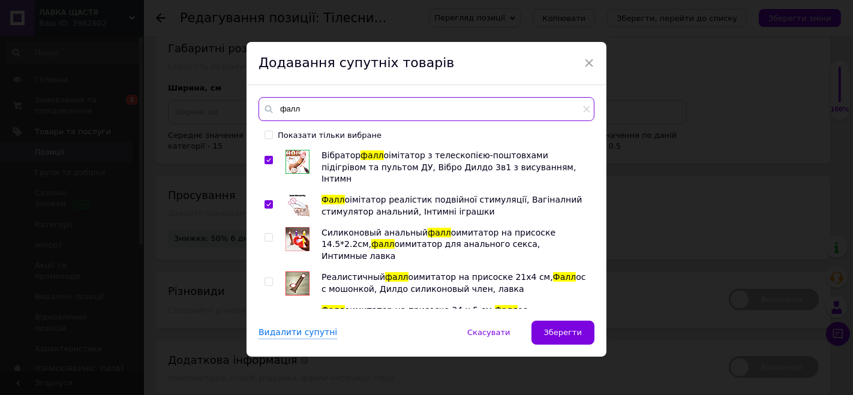
type input "фалл"
click at [298, 227] on img at bounding box center [298, 239] width 24 height 24
checkbox input "true"
click at [296, 272] on img at bounding box center [298, 284] width 24 height 24
checkbox input "true"
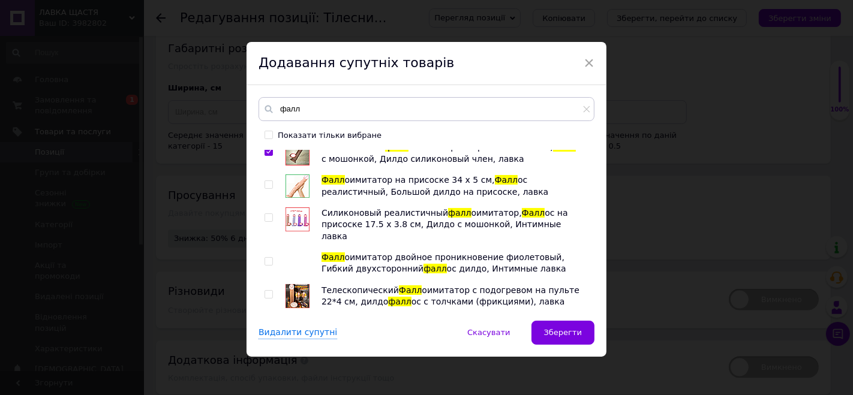
scroll to position [133, 0]
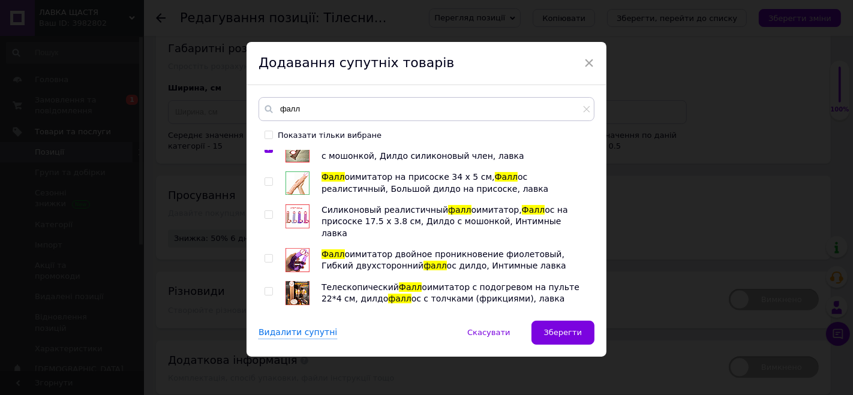
click at [295, 172] on img at bounding box center [298, 183] width 24 height 23
checkbox input "true"
click at [296, 205] on img at bounding box center [298, 217] width 24 height 24
checkbox input "true"
click at [293, 248] on img at bounding box center [298, 260] width 24 height 24
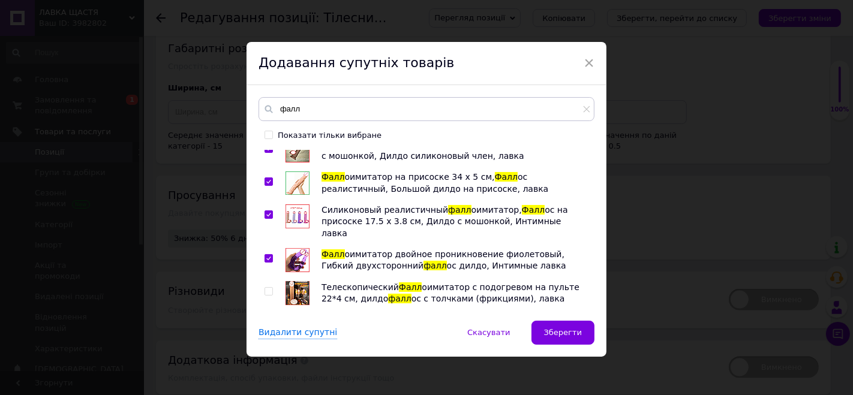
checkbox input "true"
click at [296, 281] on img at bounding box center [298, 293] width 24 height 24
checkbox input "true"
click at [298, 326] on img at bounding box center [298, 326] width 0 height 0
checkbox input "true"
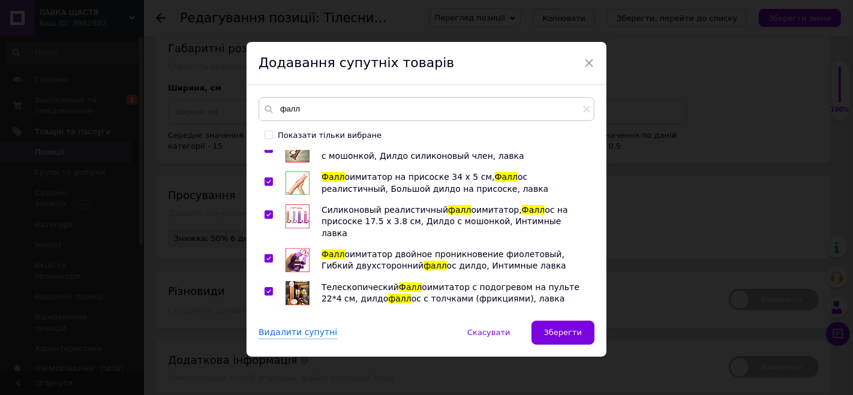
scroll to position [200, 0]
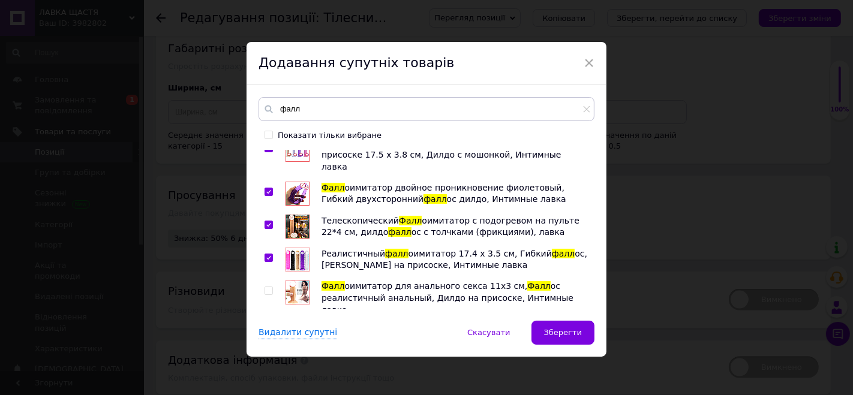
click at [302, 281] on img at bounding box center [298, 293] width 24 height 24
checkbox input "true"
click at [298, 337] on img at bounding box center [298, 337] width 0 height 0
checkbox input "true"
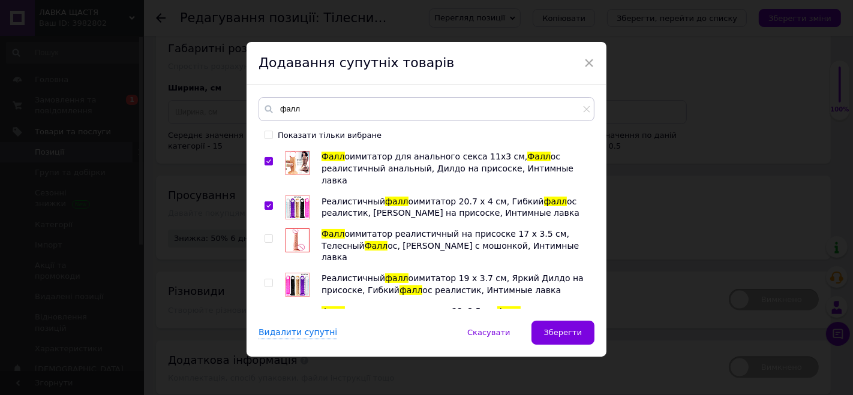
scroll to position [333, 0]
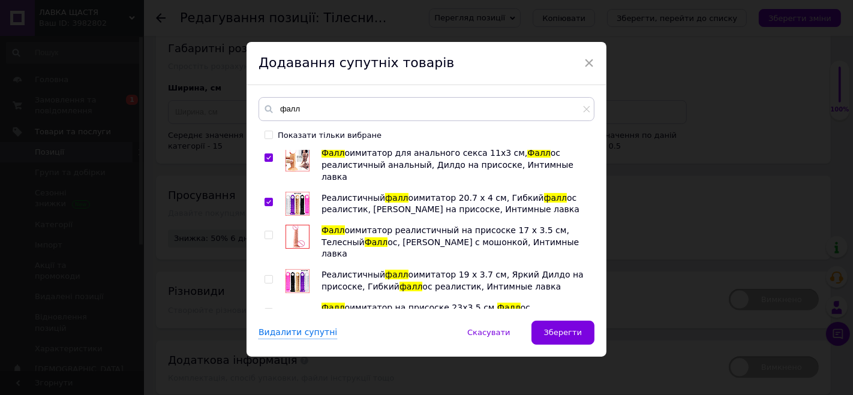
click at [298, 314] on img at bounding box center [298, 314] width 0 height 0
checkbox input "true"
click at [298, 347] on img at bounding box center [298, 347] width 0 height 0
checkbox input "true"
click at [293, 225] on img at bounding box center [298, 237] width 24 height 24
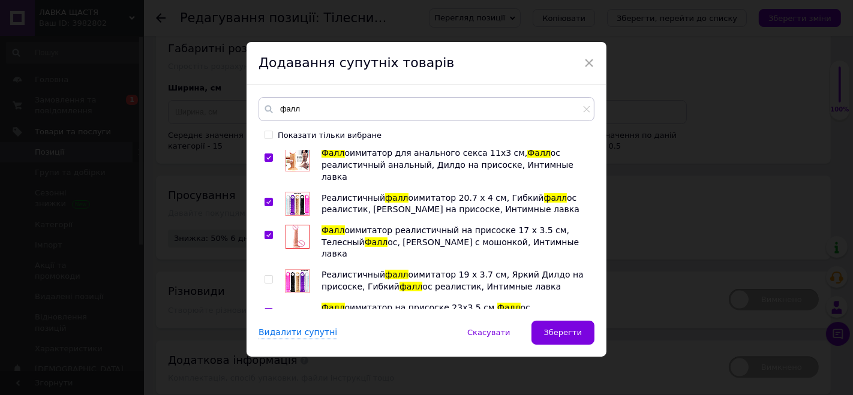
checkbox input "true"
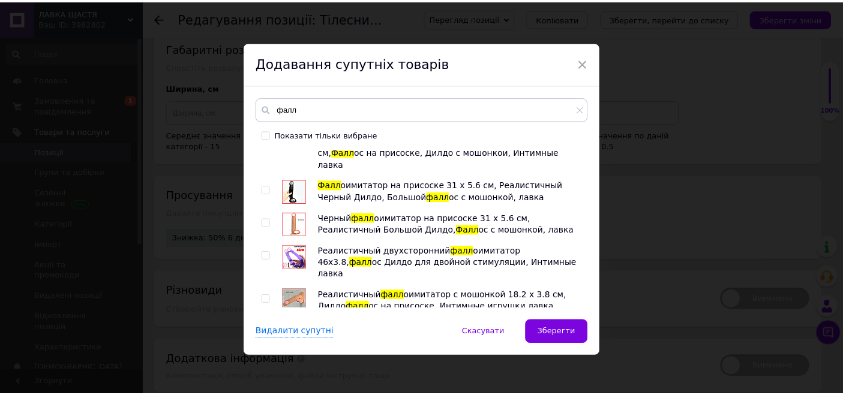
scroll to position [466, 0]
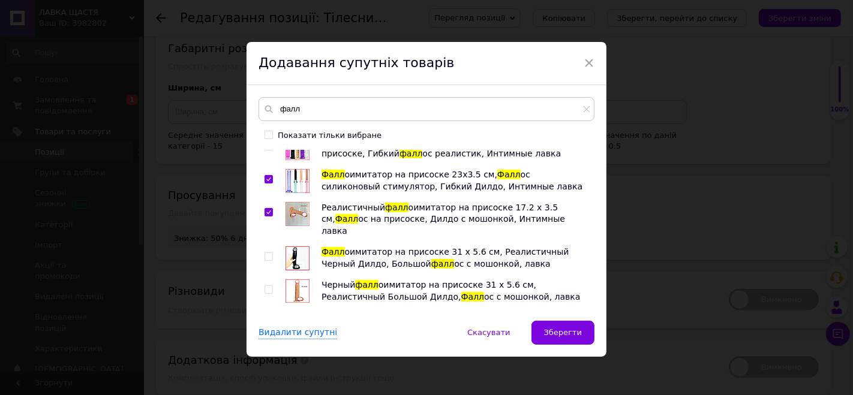
click at [301, 247] on img at bounding box center [298, 259] width 24 height 24
checkbox input "true"
click at [301, 280] on img at bounding box center [298, 291] width 24 height 23
checkbox input "true"
click at [289, 313] on img at bounding box center [298, 325] width 24 height 24
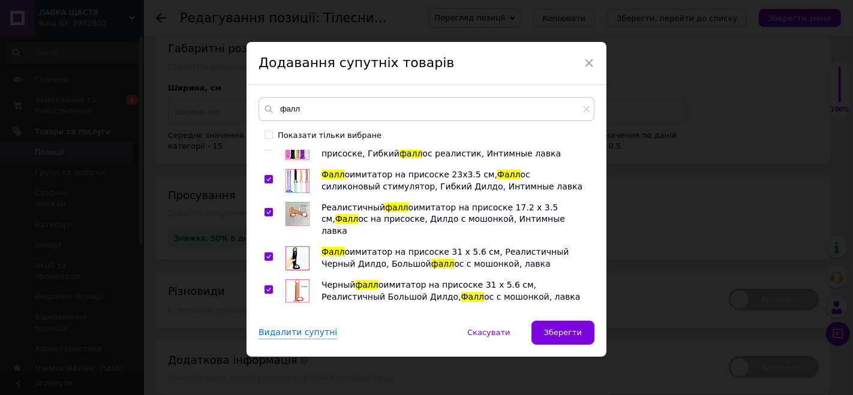
checkbox input "true"
click at [294, 356] on img at bounding box center [298, 368] width 24 height 24
checkbox input "true"
click at [572, 331] on span "Зберегти" at bounding box center [563, 332] width 38 height 9
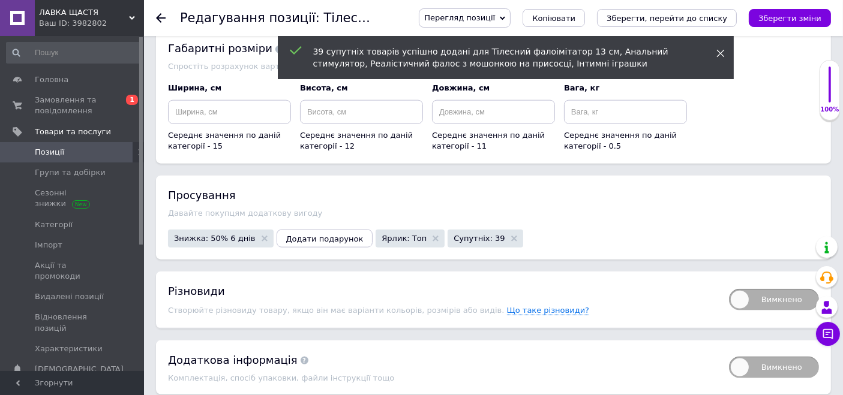
click at [723, 53] on icon at bounding box center [720, 53] width 8 height 8
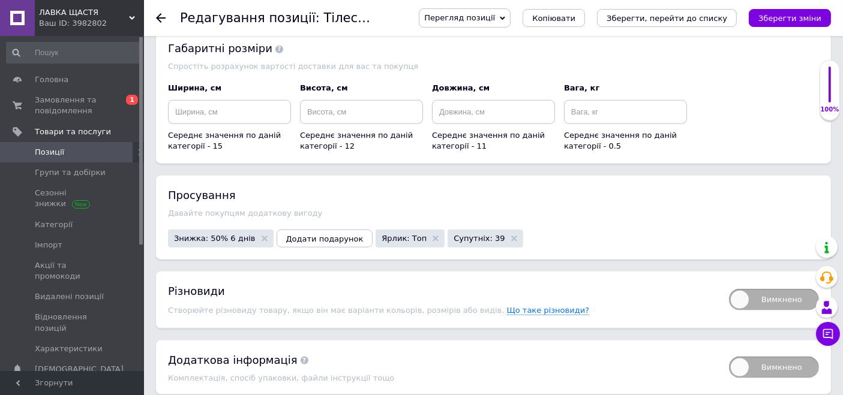
click at [495, 16] on span "Перегляд позиції" at bounding box center [459, 17] width 71 height 9
click at [543, 35] on li "Зберегти та переглянути на сайті" at bounding box center [513, 40] width 188 height 17
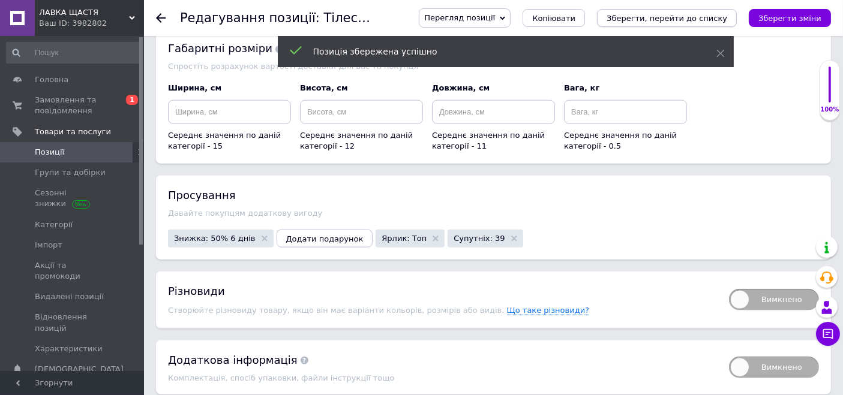
click at [677, 18] on icon "Зберегти, перейти до списку" at bounding box center [667, 18] width 121 height 9
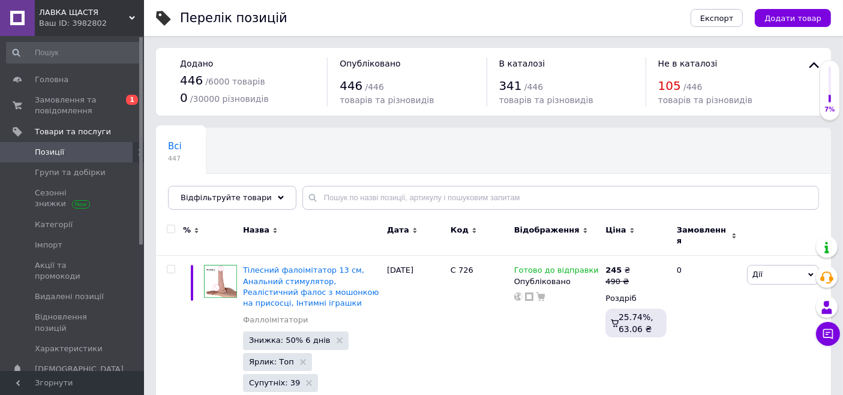
click at [77, 8] on span "ЛАВКА ЩАСТЯ" at bounding box center [84, 12] width 90 height 11
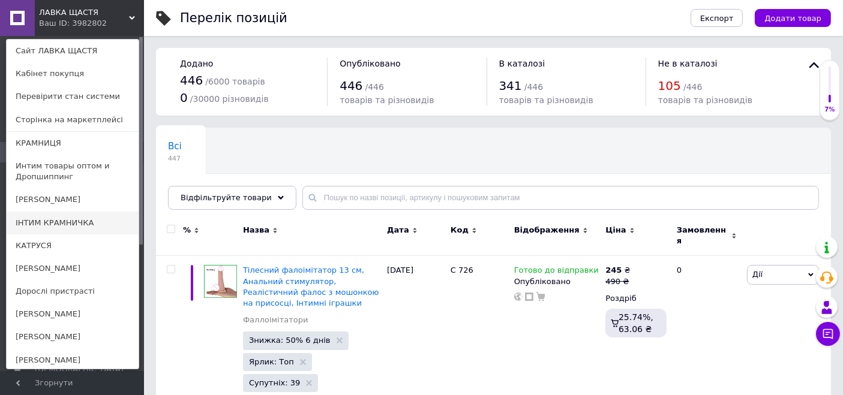
click at [77, 216] on link "ІНТИМ КРАМНИЧКА" at bounding box center [73, 223] width 132 height 23
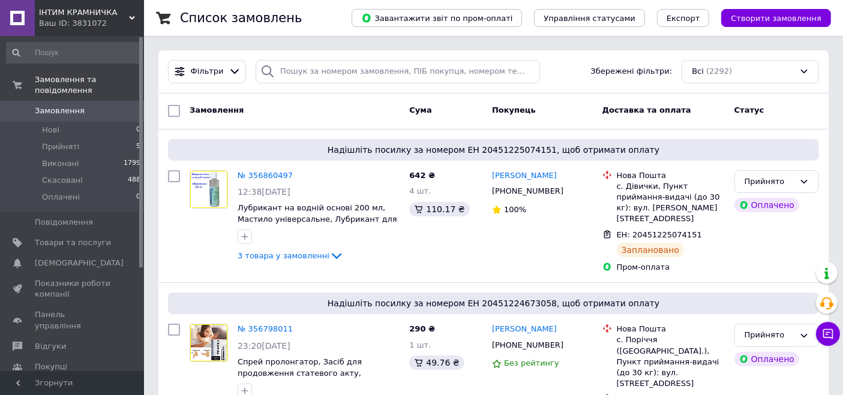
click at [311, 114] on div "Замовлення" at bounding box center [295, 111] width 220 height 22
click at [764, 22] on span "Створити замовлення" at bounding box center [776, 18] width 91 height 9
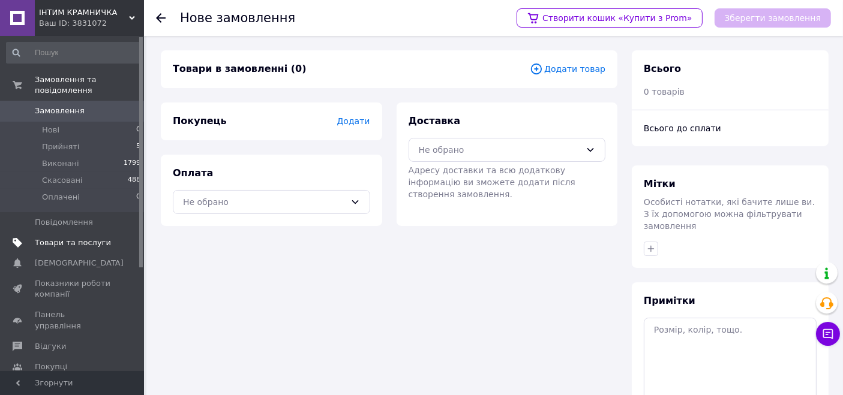
click at [63, 239] on link "Товари та послуги" at bounding box center [74, 243] width 148 height 20
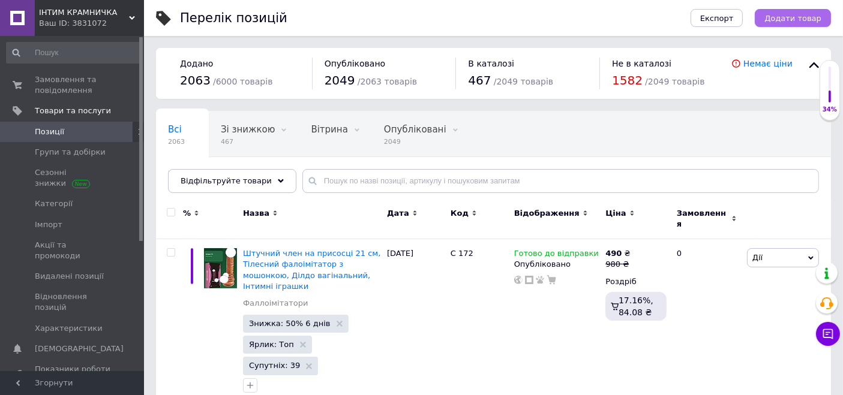
click at [798, 22] on span "Додати товар" at bounding box center [792, 18] width 57 height 9
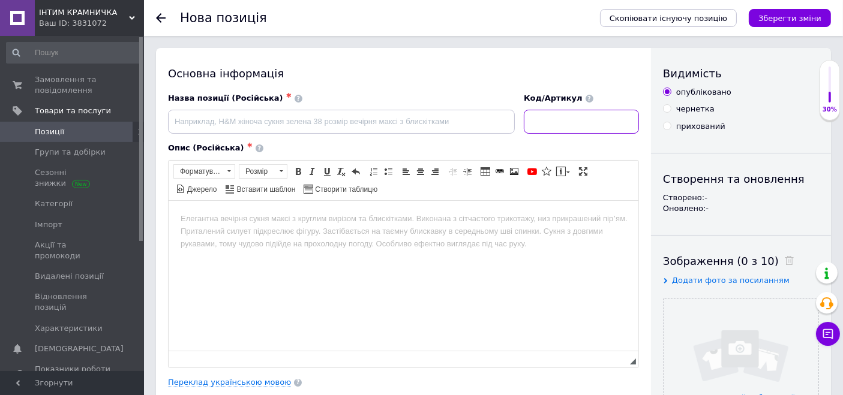
click at [566, 126] on input at bounding box center [581, 122] width 115 height 24
paste input "С 726"
type input "С 726"
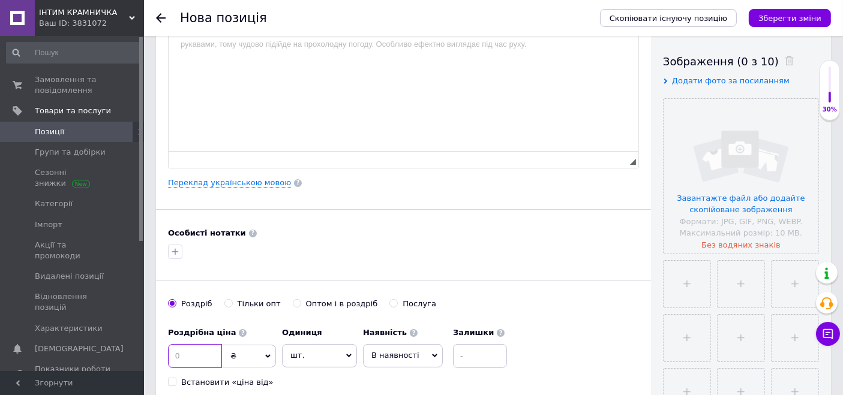
click at [185, 352] on input at bounding box center [195, 356] width 54 height 24
paste input "490"
type input "490"
click at [392, 351] on span "В наявності" at bounding box center [395, 355] width 48 height 9
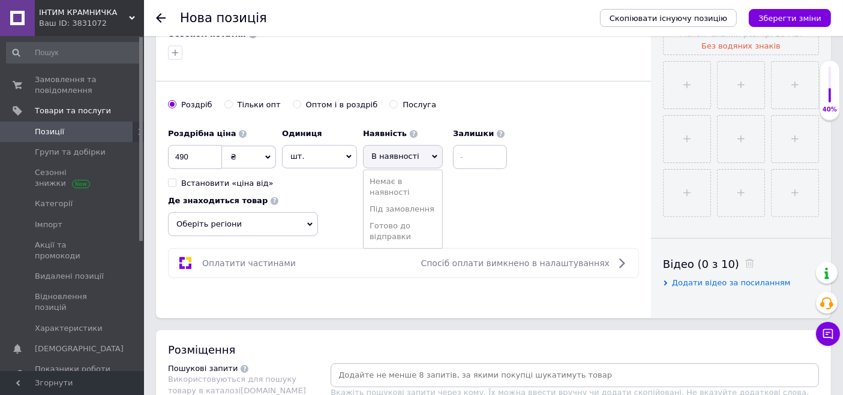
scroll to position [400, 0]
click at [396, 229] on li "Готово до відправки" at bounding box center [403, 231] width 79 height 28
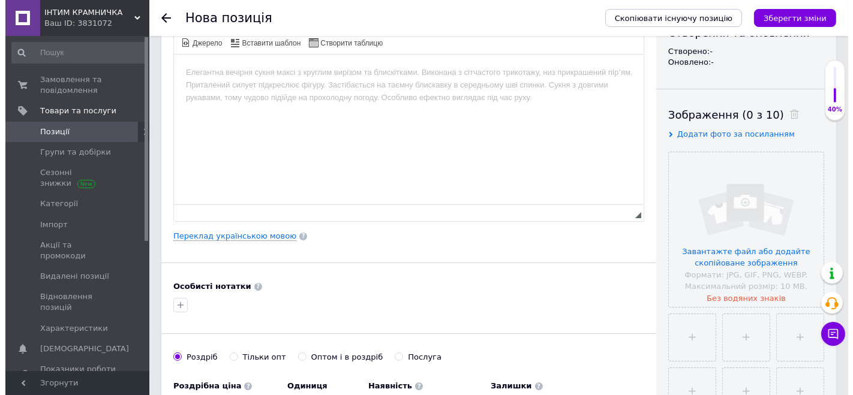
scroll to position [67, 0]
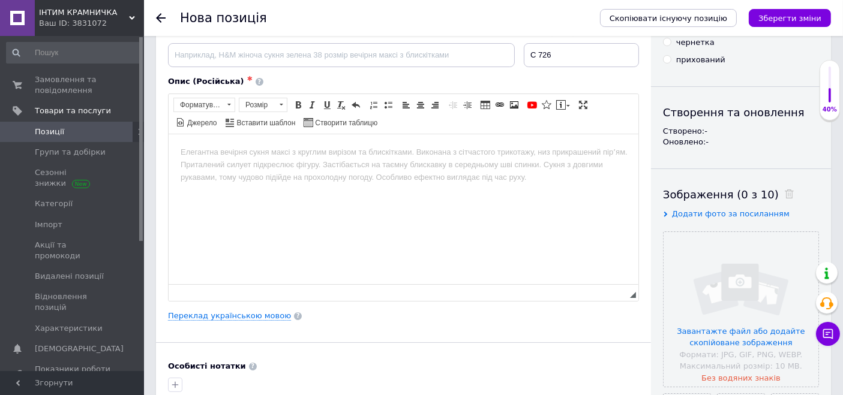
click at [383, 170] on html at bounding box center [403, 152] width 470 height 37
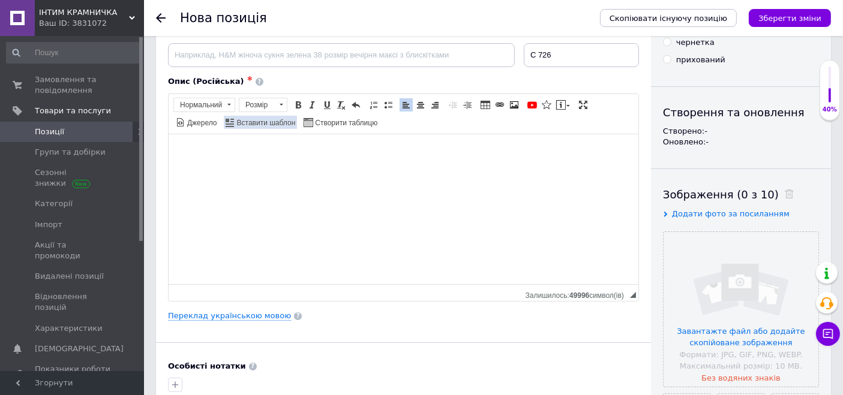
click at [296, 124] on span "Вставити шаблон" at bounding box center [265, 123] width 61 height 10
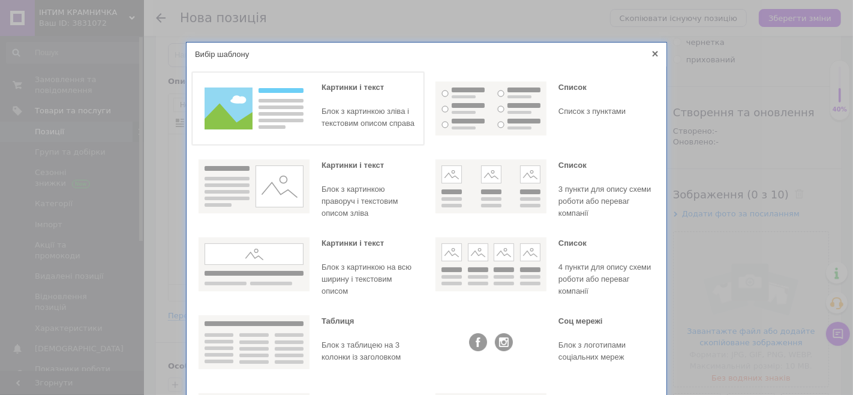
click at [260, 124] on img at bounding box center [254, 109] width 111 height 54
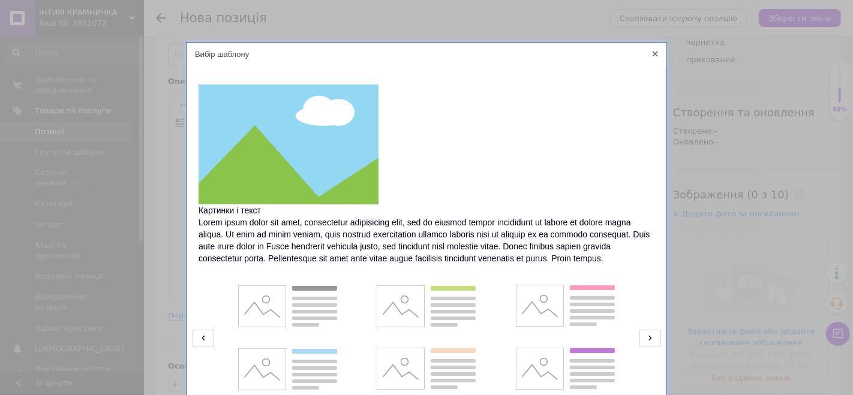
click at [205, 337] on icon at bounding box center [204, 338] width 22 height 17
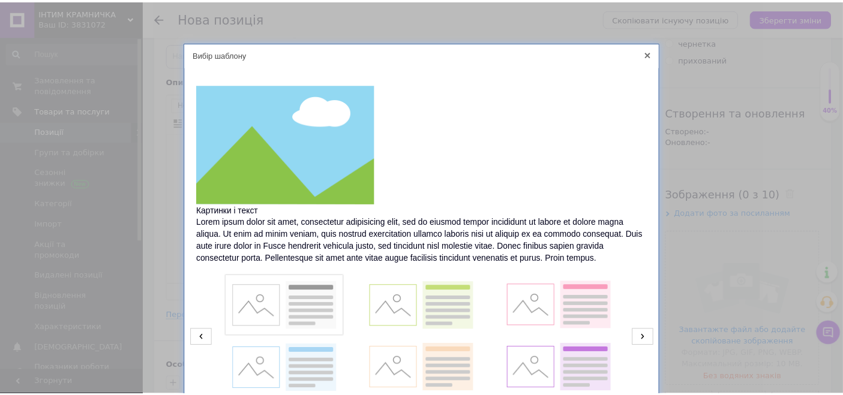
scroll to position [102, 0]
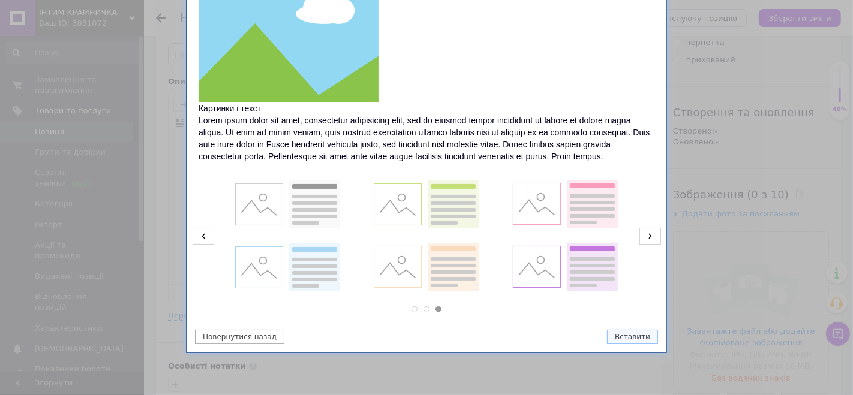
click at [205, 233] on icon at bounding box center [204, 236] width 22 height 17
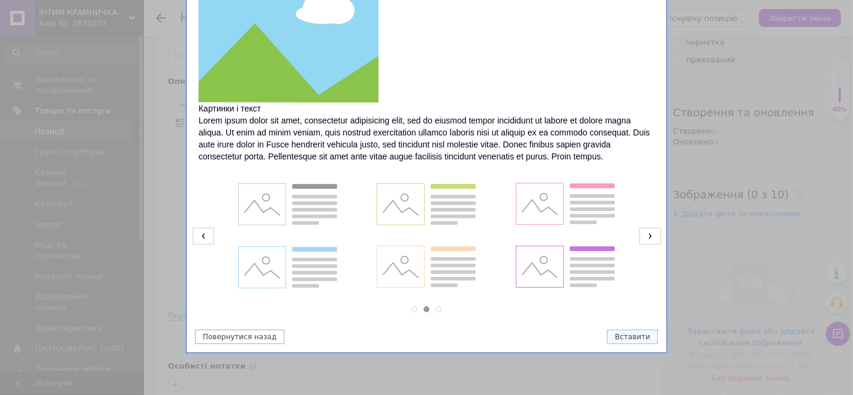
click at [203, 231] on icon at bounding box center [204, 236] width 22 height 17
click at [537, 274] on img at bounding box center [565, 268] width 111 height 54
click at [652, 346] on div "Повернутися назад Вставити" at bounding box center [427, 337] width 480 height 31
click at [650, 341] on button "Вставити" at bounding box center [632, 337] width 51 height 14
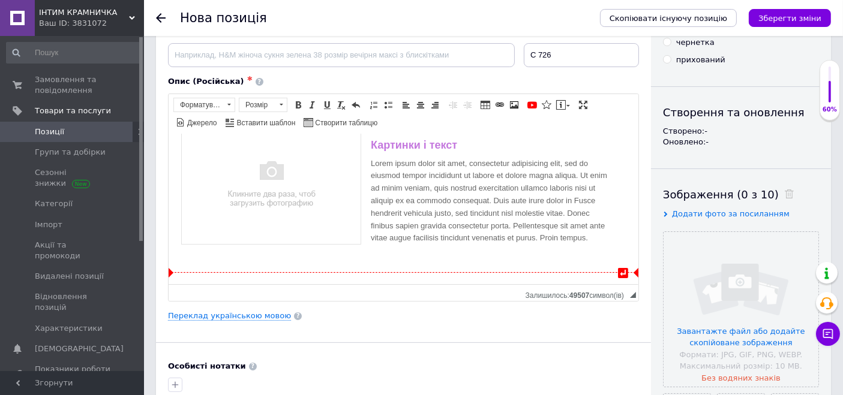
click at [463, 233] on div "Картинки і текст Lorem ipsum dolor sit amet, consectetur adipisicing elit, sed …" at bounding box center [403, 192] width 446 height 136
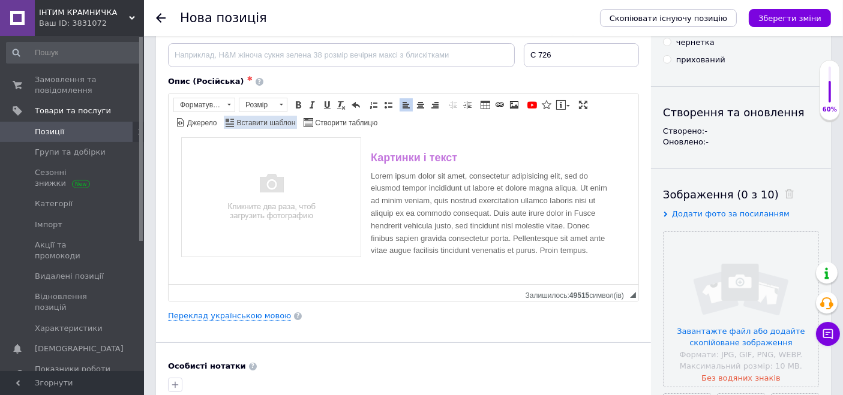
click at [296, 125] on span "Вставити шаблон" at bounding box center [265, 123] width 61 height 10
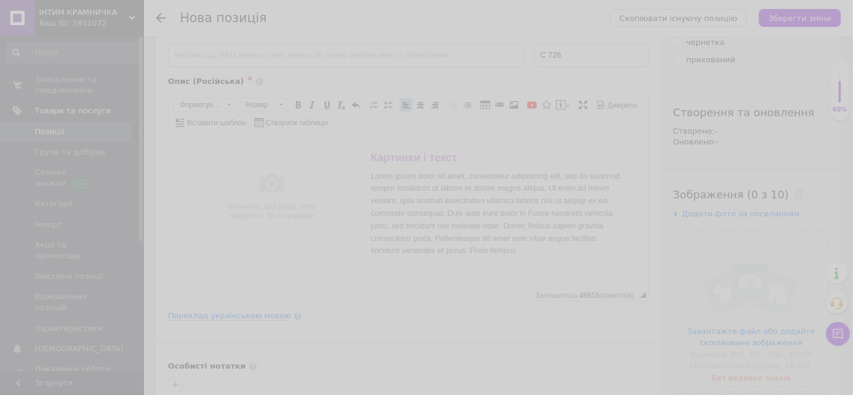
scroll to position [30, 0]
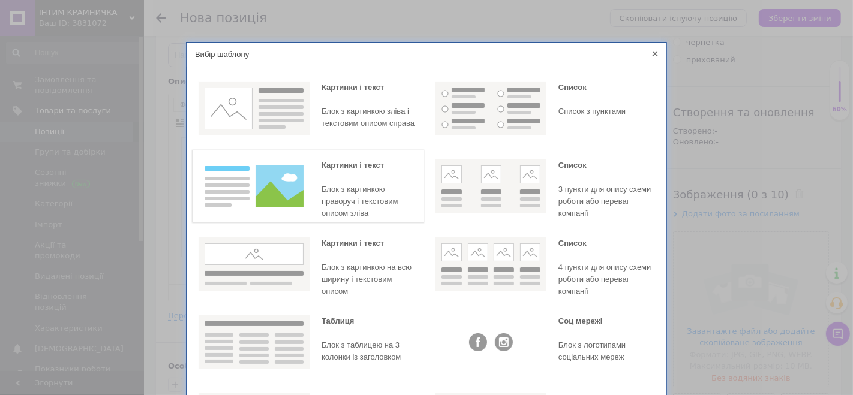
click at [287, 172] on img at bounding box center [254, 187] width 111 height 54
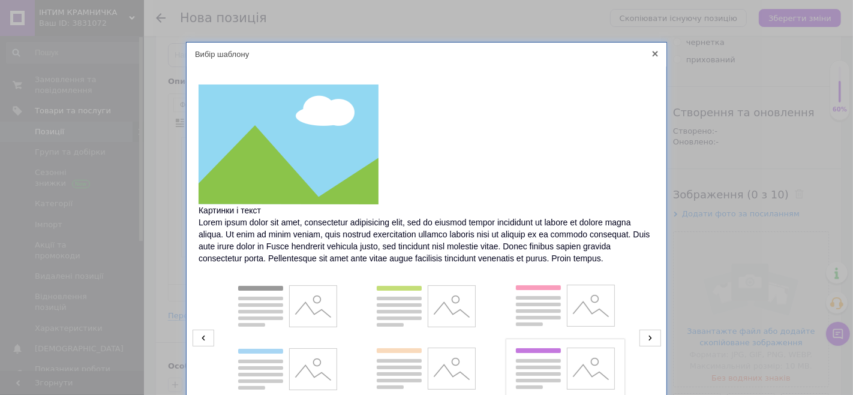
click at [529, 357] on img at bounding box center [565, 370] width 111 height 54
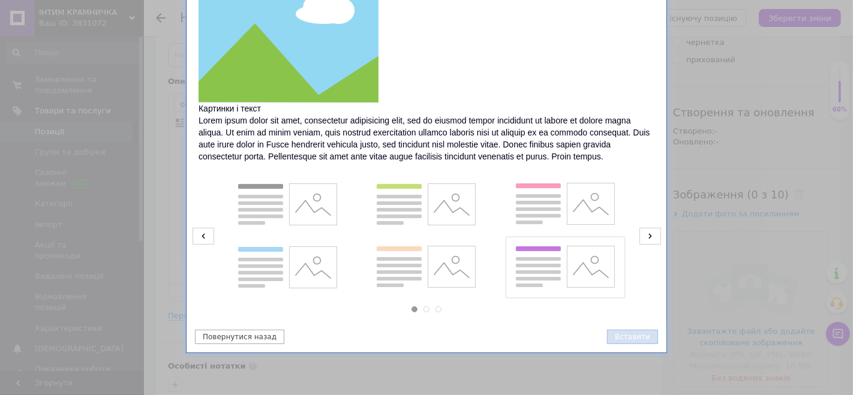
click at [632, 332] on button "Вставити" at bounding box center [632, 337] width 51 height 14
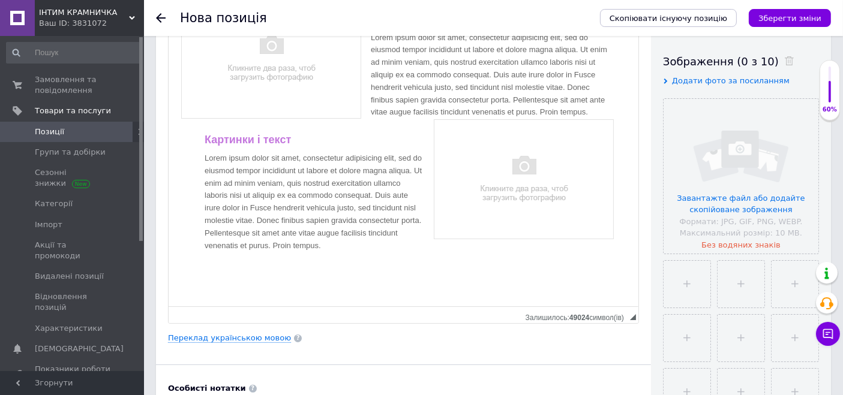
scroll to position [0, 0]
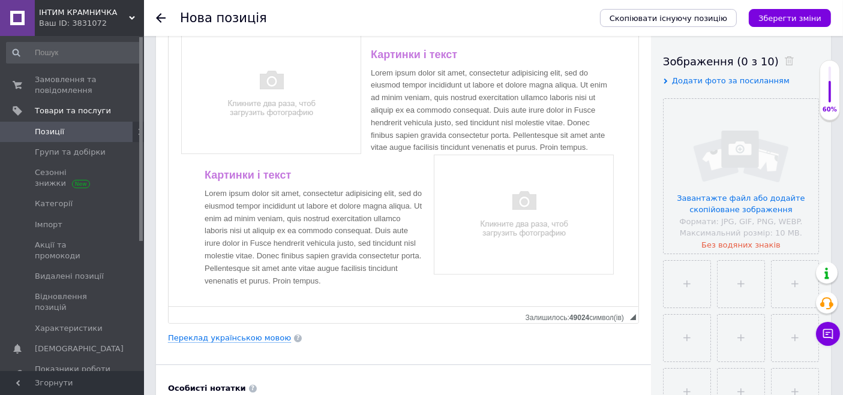
drag, startPoint x: 634, startPoint y: 162, endPoint x: 598, endPoint y: 401, distance: 241.5
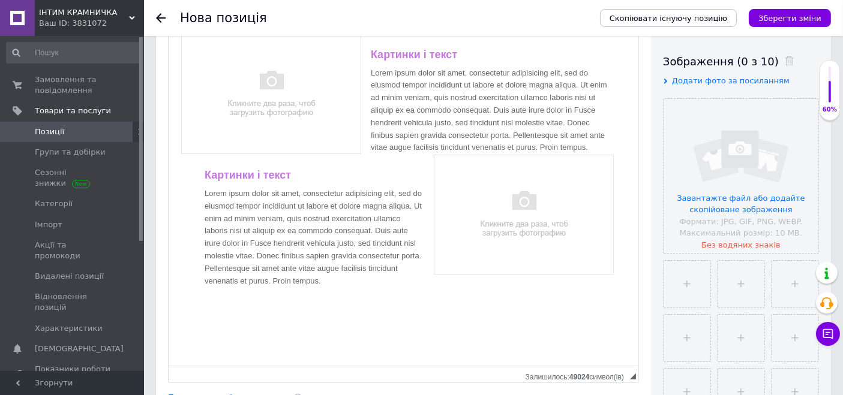
click at [503, 120] on div "Картинки і текст Lorem ipsum dolor sit amet, consectetur adipisicing elit, sed …" at bounding box center [403, 181] width 446 height 296
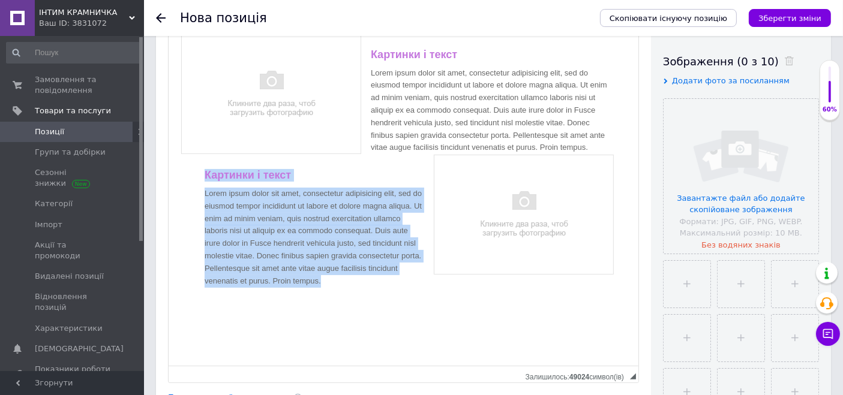
drag, startPoint x: 387, startPoint y: 284, endPoint x: 179, endPoint y: 172, distance: 236.5
click at [179, 172] on html "Картинки і текст Lorem ipsum dolor sit amet, consectetur adipisicing elit, sed …" at bounding box center [403, 171] width 470 height 341
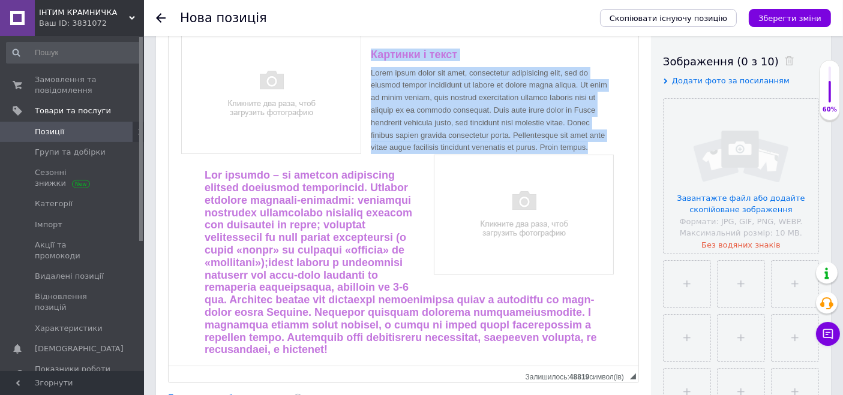
drag, startPoint x: 403, startPoint y: 161, endPoint x: 368, endPoint y: 55, distance: 111.6
click at [368, 55] on div "Картинки і текст Lorem ipsum dolor sit amet, consectetur adipisicing elit, sed …" at bounding box center [403, 212] width 446 height 359
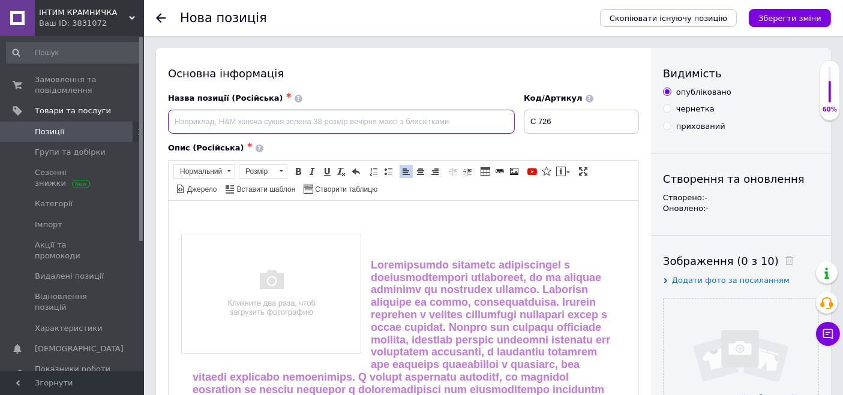
click at [392, 116] on input at bounding box center [341, 122] width 347 height 24
paste input "Фалоімітатор для анальної стимуляції 13 см, Реалістичний фалос на присосці, Сти…"
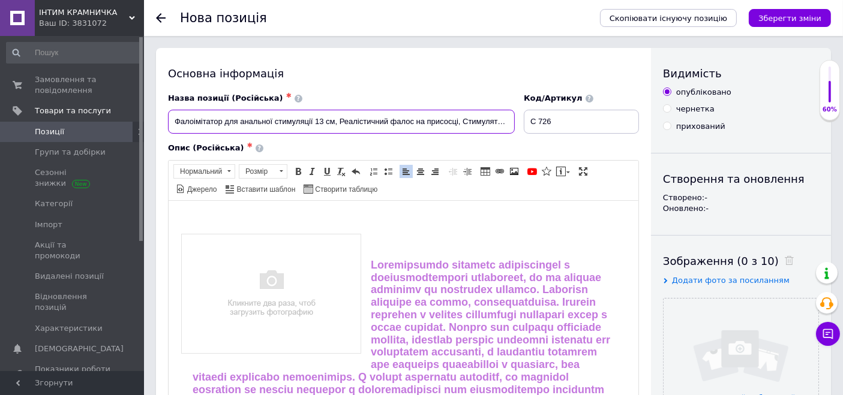
scroll to position [0, 82]
type input "Фалоімітатор для анальної стимуляції 13 см, Реалістичний фалос на присосці, Сти…"
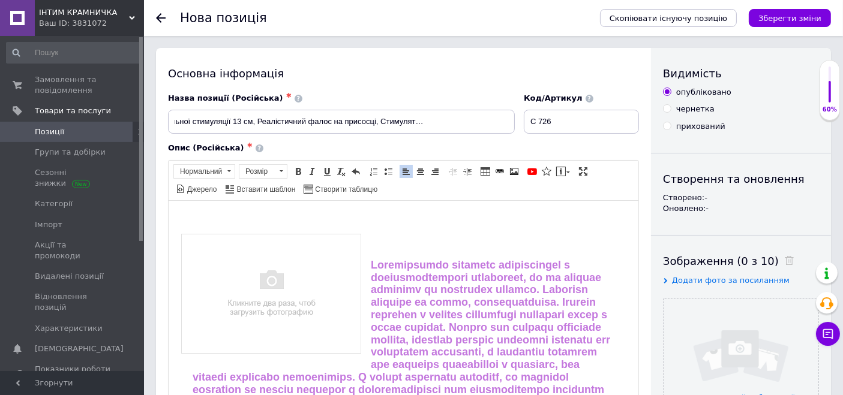
scroll to position [0, 0]
click at [365, 212] on p "Редактор, 717472AD-7546-413A-B1ED-85C776476A3D" at bounding box center [403, 218] width 446 height 13
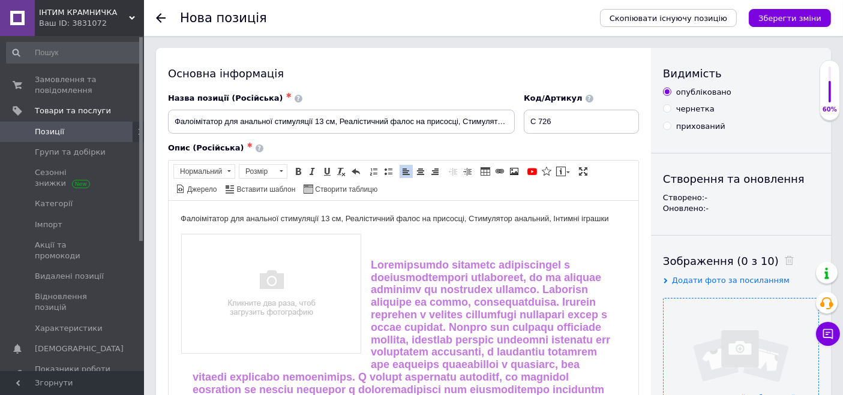
click at [692, 314] on input "file" at bounding box center [741, 376] width 155 height 155
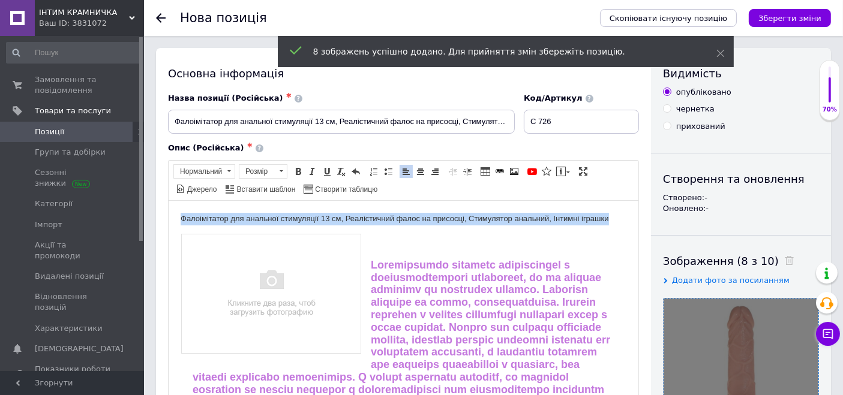
drag, startPoint x: 611, startPoint y: 219, endPoint x: 181, endPoint y: 212, distance: 430.2
click at [212, 170] on span "Нормальний" at bounding box center [198, 171] width 49 height 13
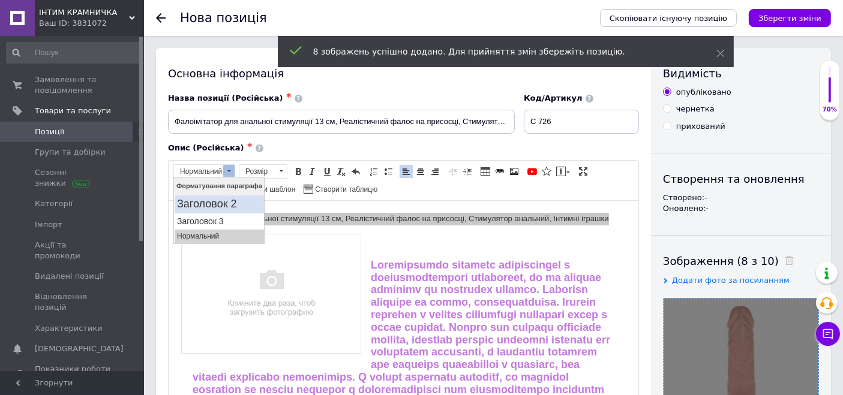
click at [217, 202] on h2 "Заголовок 2" at bounding box center [218, 203] width 85 height 13
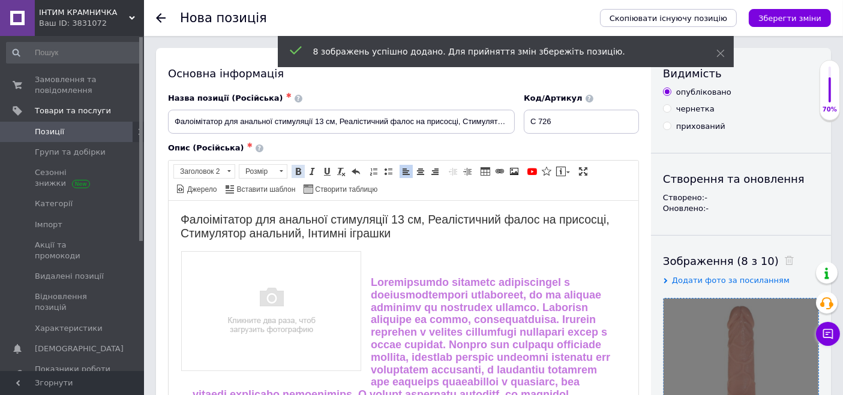
click at [296, 173] on span at bounding box center [298, 172] width 10 height 10
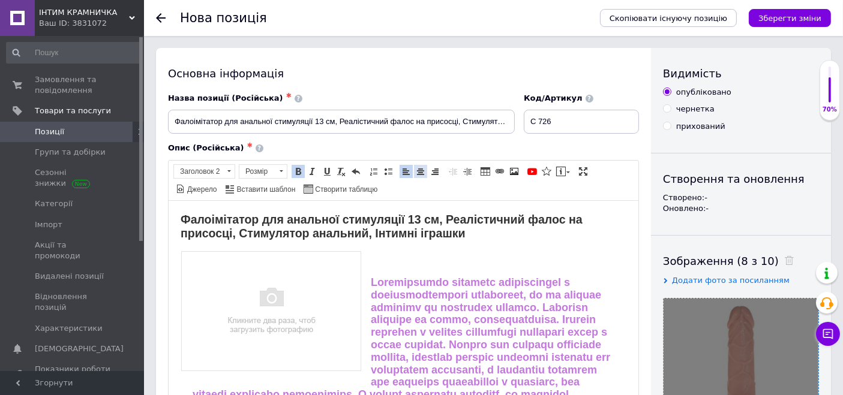
click at [416, 173] on span at bounding box center [421, 172] width 10 height 10
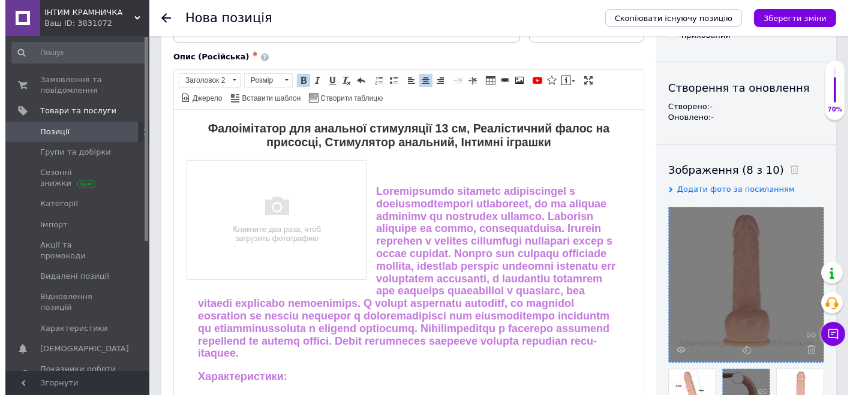
scroll to position [200, 0]
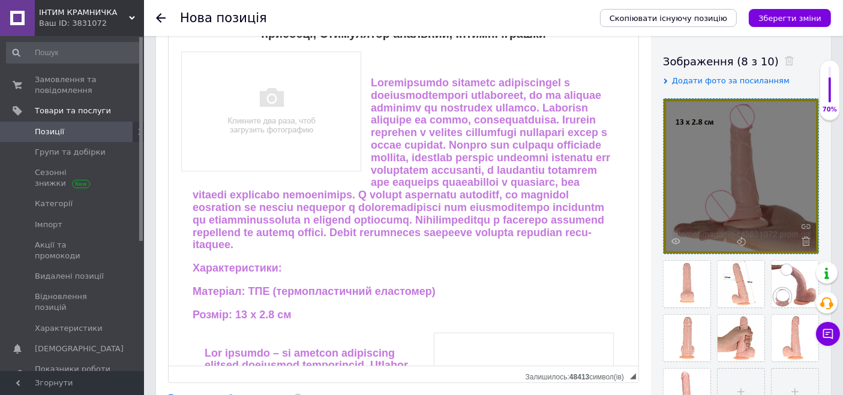
click at [291, 113] on img "Редактор, 717472AD-7546-413A-B1ED-85C776476A3D" at bounding box center [270, 110] width 181 height 121
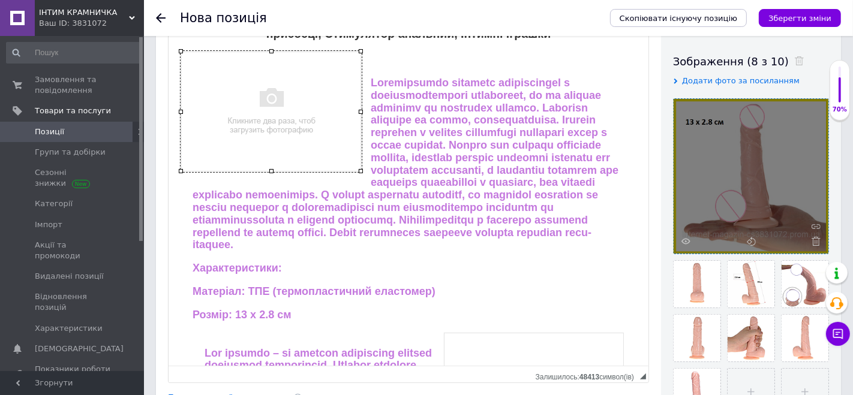
select select
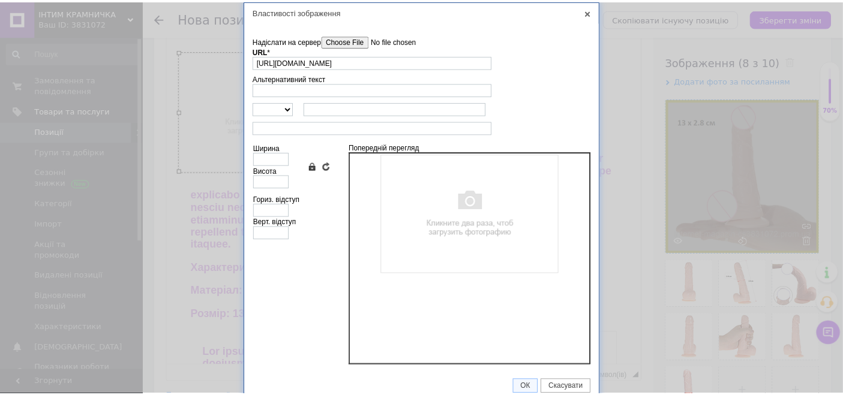
scroll to position [0, 0]
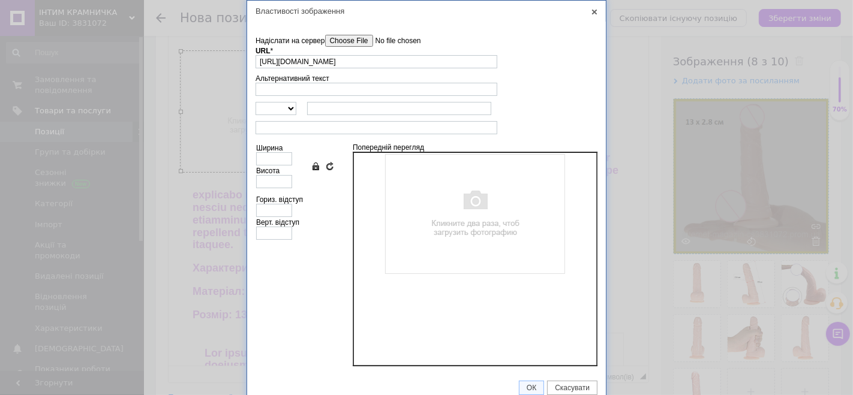
click at [347, 37] on input"] "Надіслати на сервер" at bounding box center [393, 41] width 136 height 12
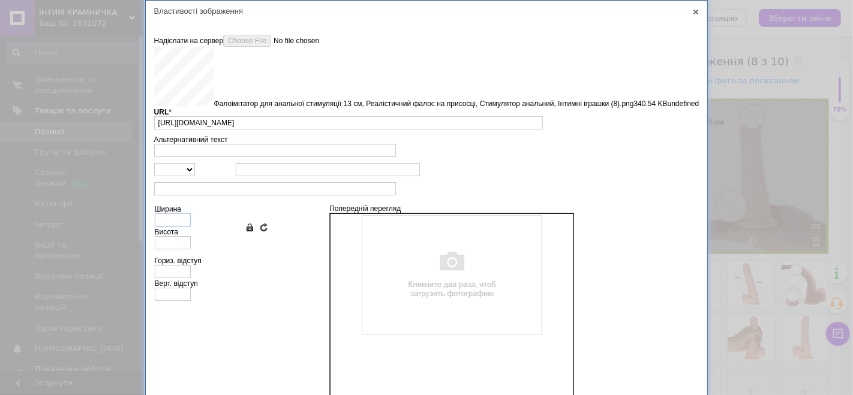
type input "https://images.prom.ua/6789469150_w640_h2048_faloimitator_dlya_analnoy__nij_nti…"
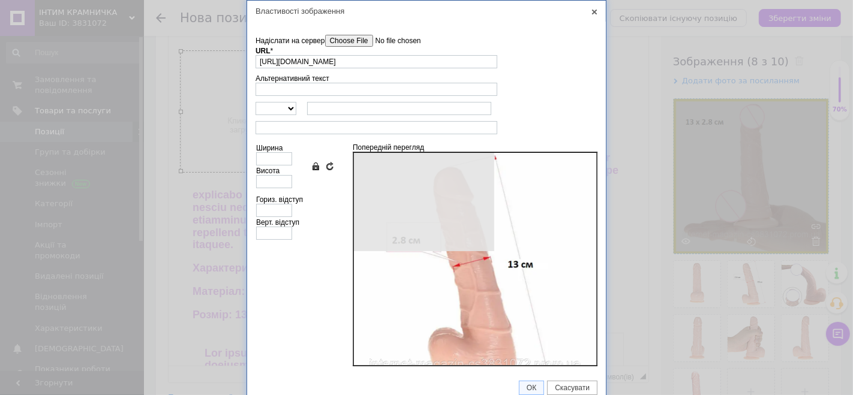
type input "640"
type input "639"
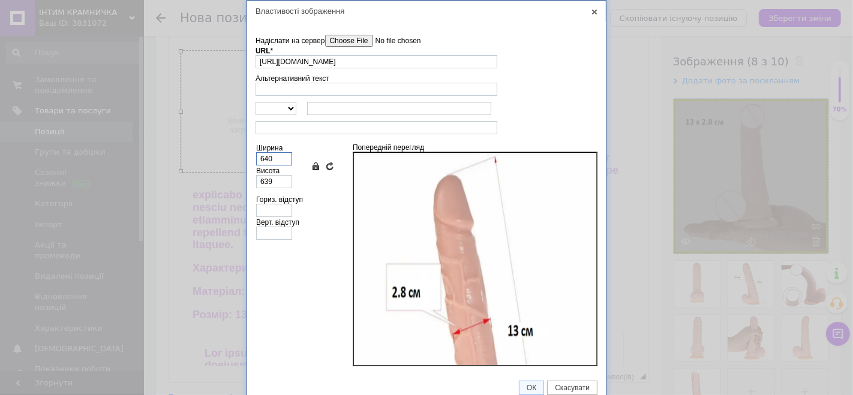
drag, startPoint x: 277, startPoint y: 160, endPoint x: 231, endPoint y: 157, distance: 45.7
click at [232, 160] on div "Властивості зображення X Інформація про зображення Надіслати на сервер undefine…" at bounding box center [426, 197] width 853 height 395
type input "3"
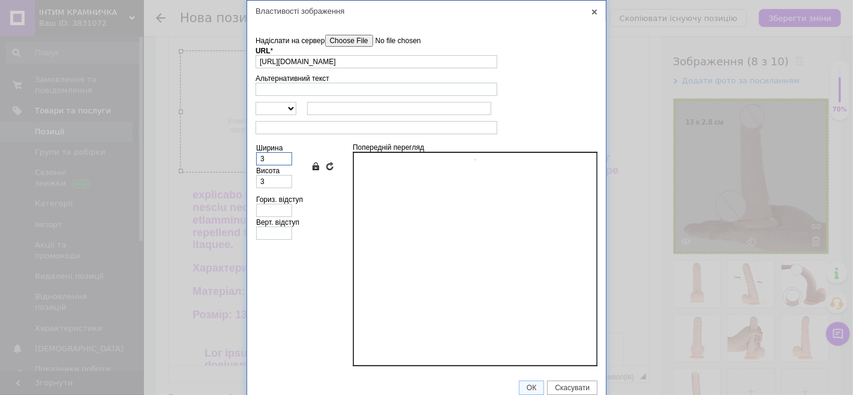
type input "32"
type input "320"
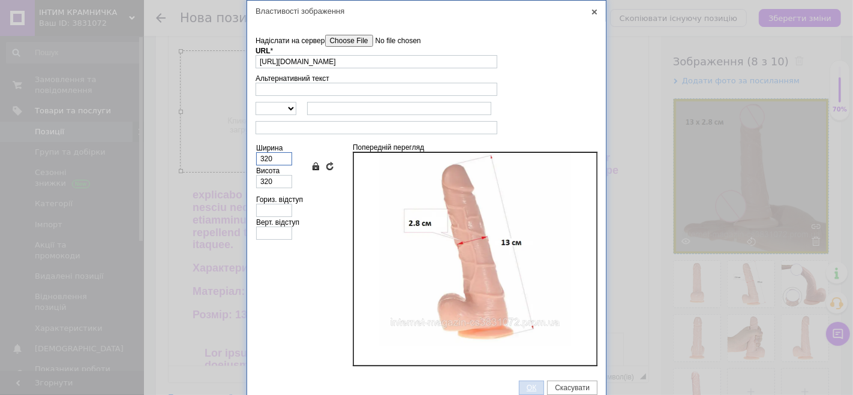
type input "320"
click at [527, 381] on link "ОК" at bounding box center [531, 388] width 25 height 14
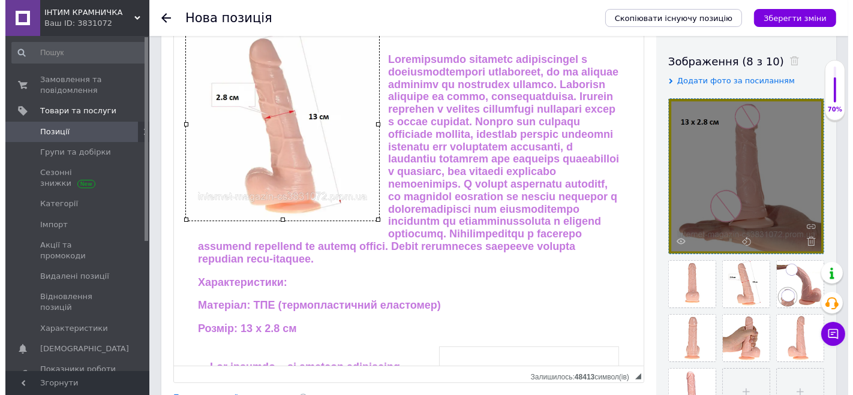
scroll to position [200, 0]
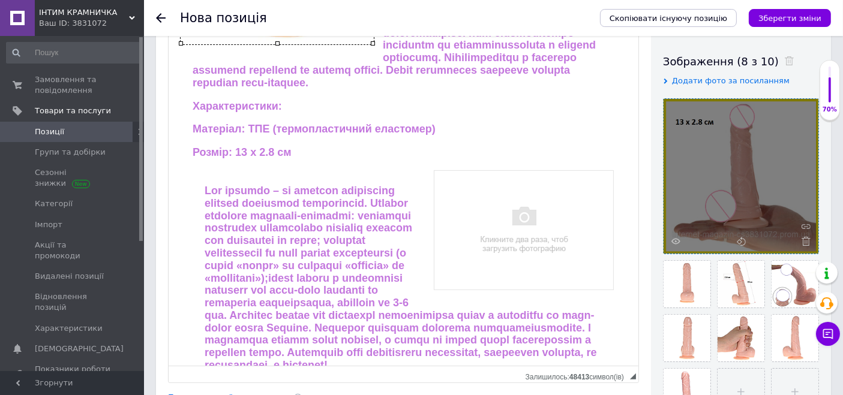
click at [496, 223] on img "Редактор, 717472AD-7546-413A-B1ED-85C776476A3D" at bounding box center [523, 229] width 181 height 121
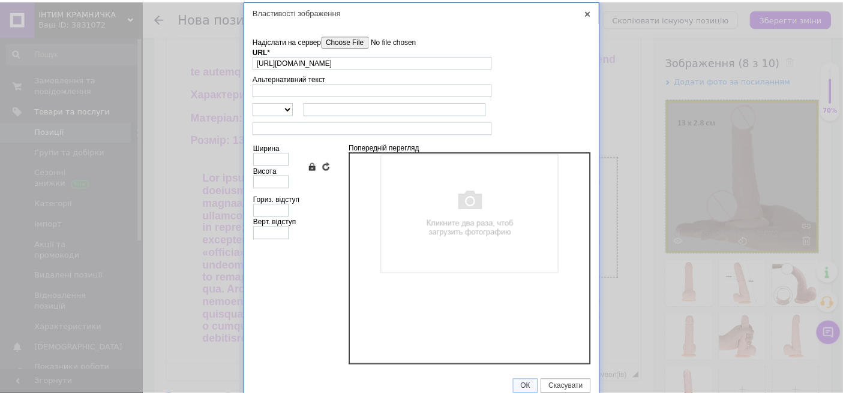
scroll to position [0, 0]
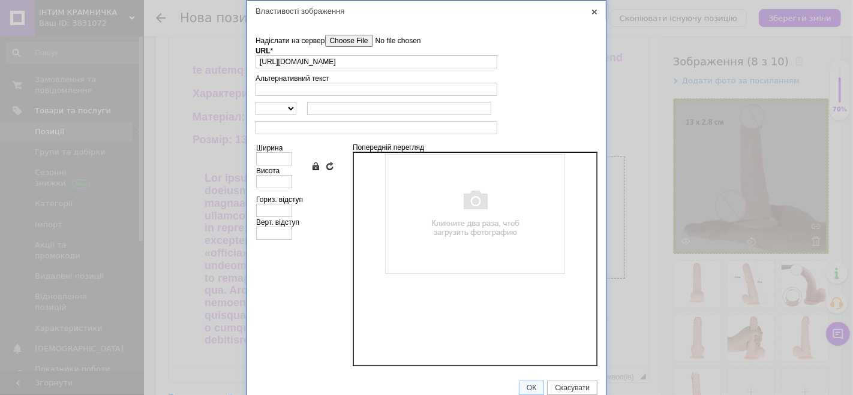
click at [350, 41] on input"] "Надіслати на сервер" at bounding box center [393, 41] width 136 height 12
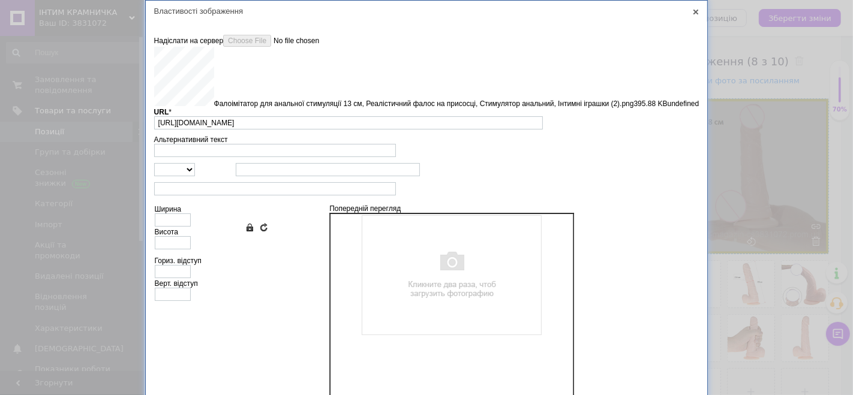
type input "https://images.prom.ua/6789471376_w640_h2048_faloimitator_dlya_analnoy__nij_nti…"
type input "640"
type input "639"
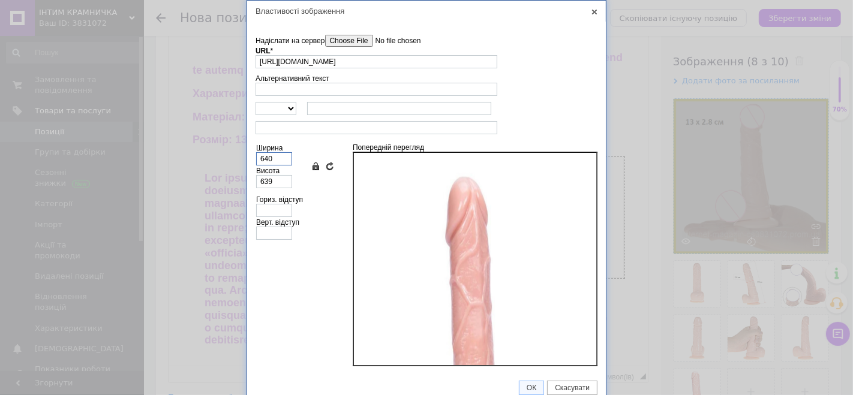
drag, startPoint x: 272, startPoint y: 155, endPoint x: 252, endPoint y: 155, distance: 20.4
click at [252, 155] on td "Надіслати на сервер undefined URL * https://images.prom.ua/6789471376_w640_h204…" at bounding box center [426, 197] width 359 height 351
type input "3"
type input "32"
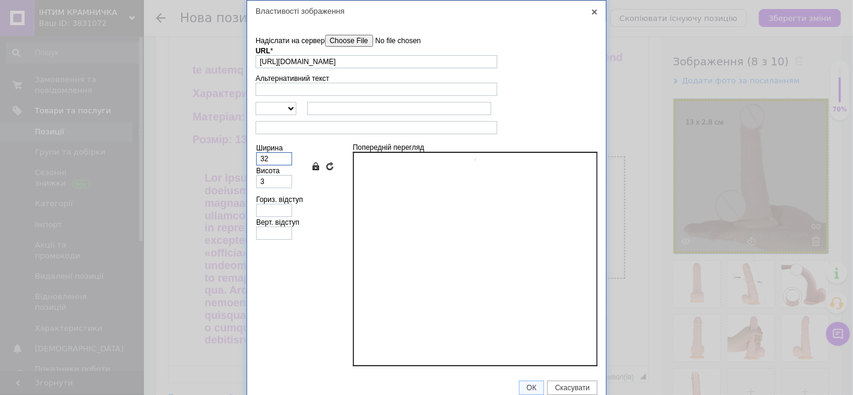
type input "32"
type input "320"
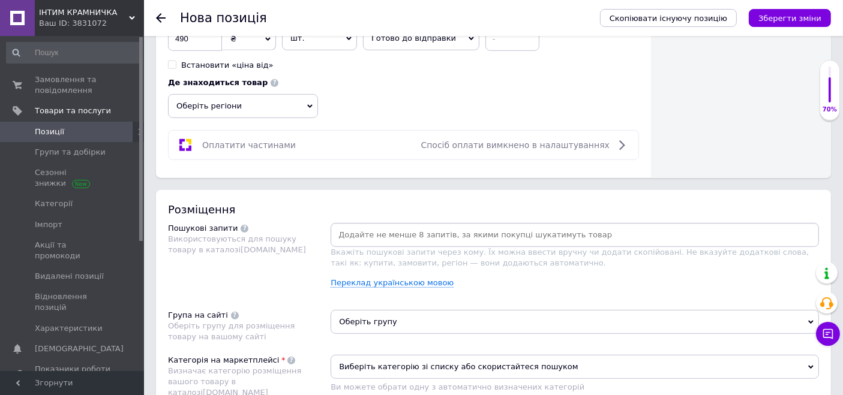
scroll to position [733, 0]
click at [427, 229] on input at bounding box center [575, 234] width 484 height 18
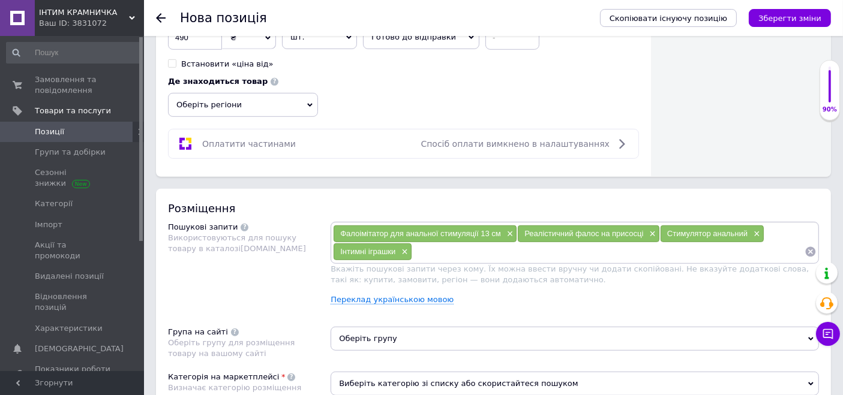
click at [396, 329] on span "Оберіть групу" at bounding box center [575, 339] width 488 height 24
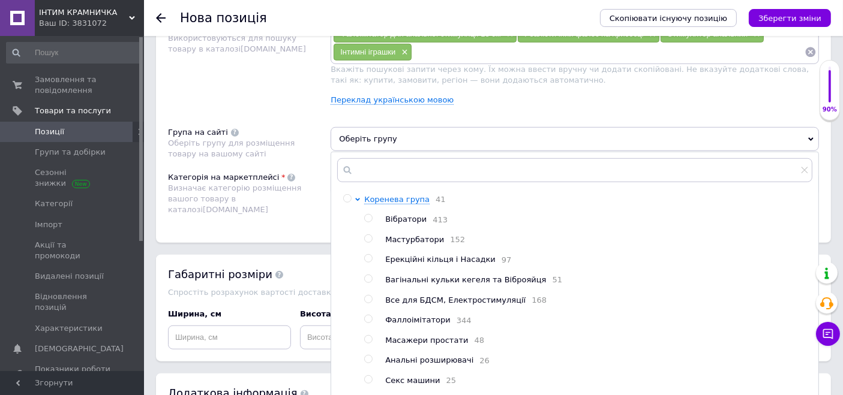
scroll to position [67, 0]
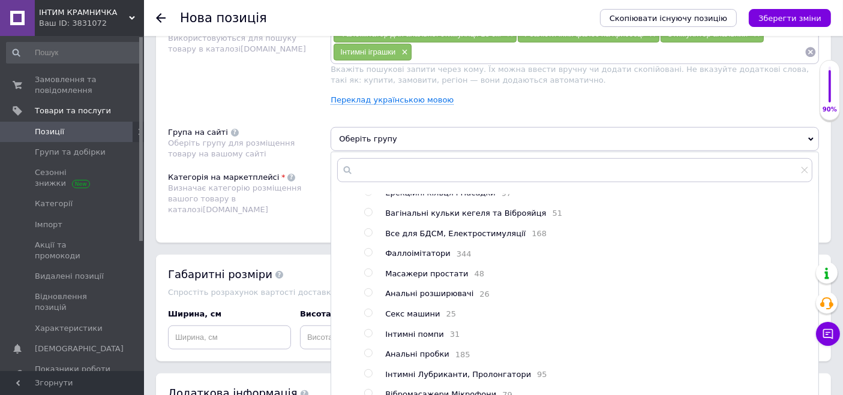
drag, startPoint x: 398, startPoint y: 255, endPoint x: 404, endPoint y: 252, distance: 6.7
click at [398, 256] on span "Фаллоімітатори" at bounding box center [417, 253] width 65 height 9
radio input "true"
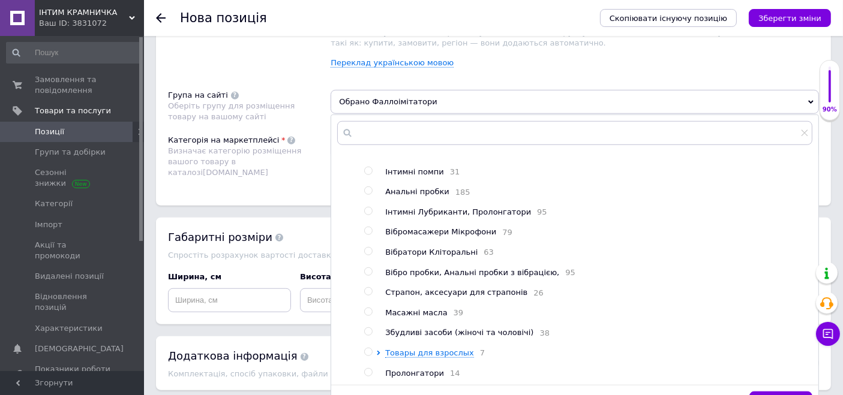
scroll to position [1011, 0]
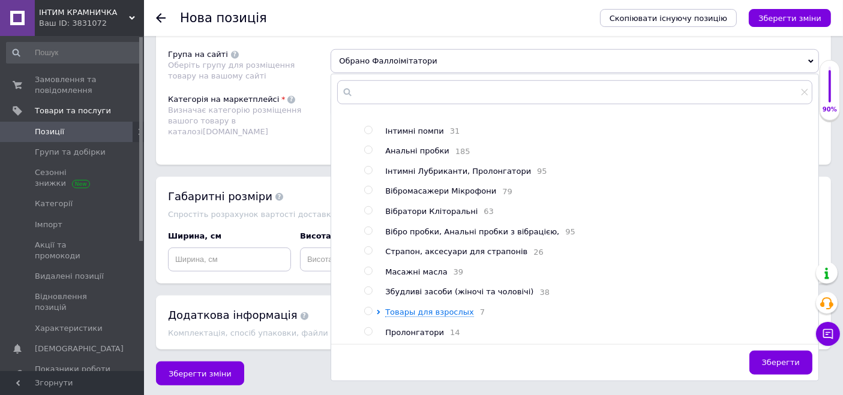
click at [774, 358] on span "Зберегти" at bounding box center [781, 362] width 38 height 9
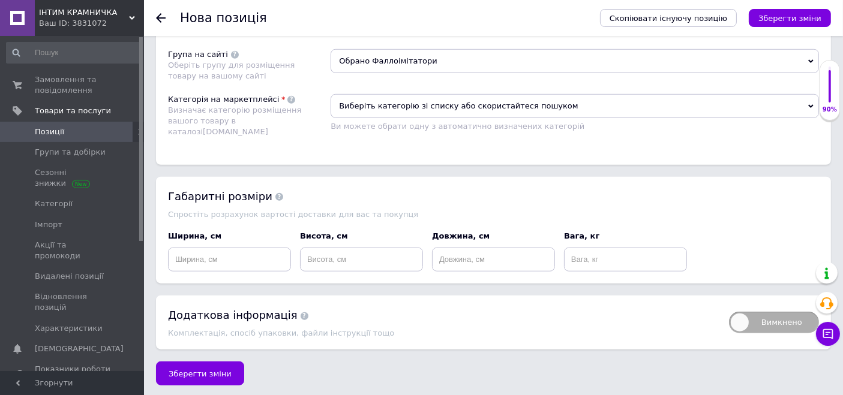
click at [392, 97] on span "Виберіть категорію зі списку або скористайтеся пошуком" at bounding box center [575, 106] width 488 height 24
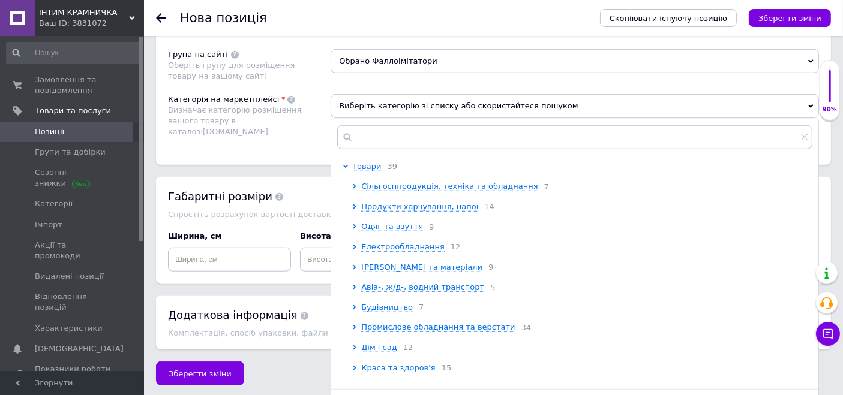
click at [355, 371] on icon at bounding box center [354, 368] width 5 height 5
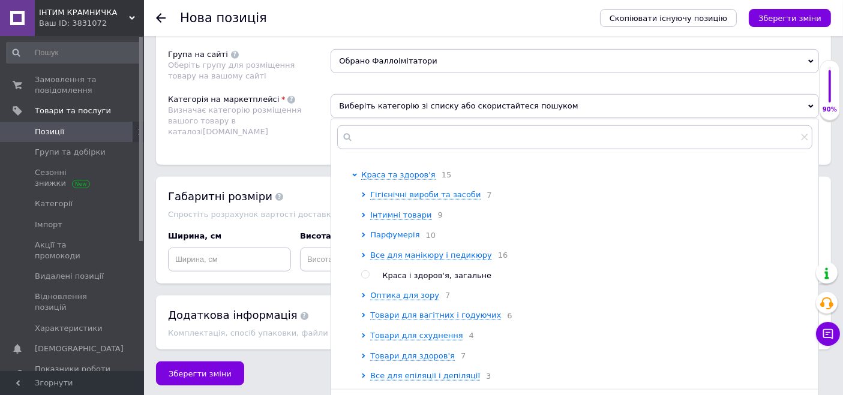
scroll to position [200, 0]
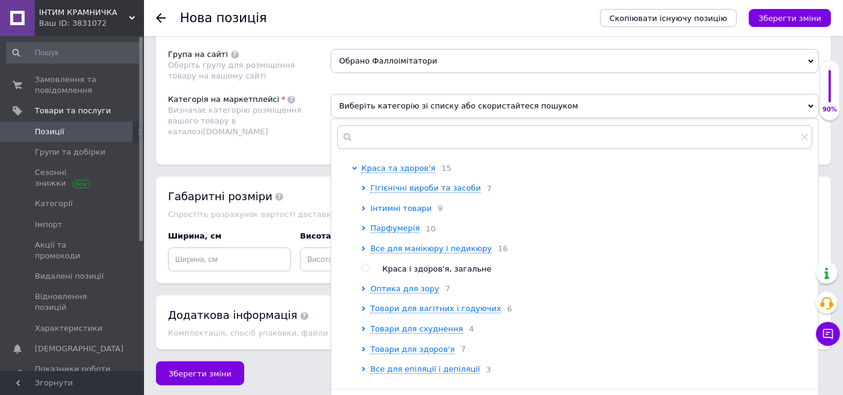
click at [361, 211] on icon at bounding box center [363, 208] width 5 height 5
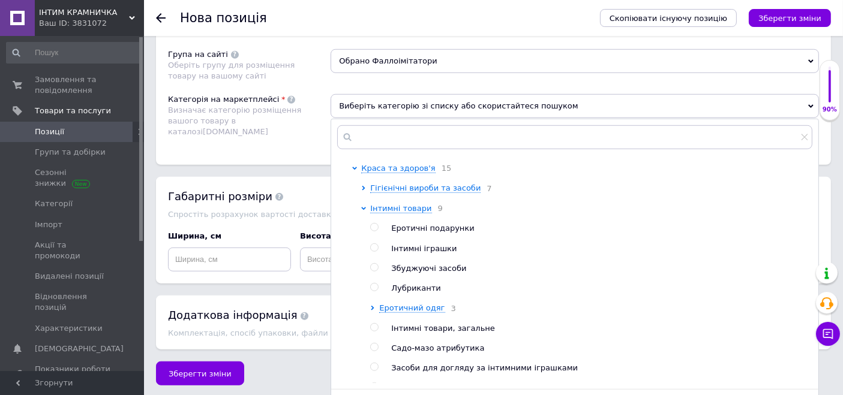
click at [374, 252] on input "radio" at bounding box center [374, 248] width 8 height 8
radio input "true"
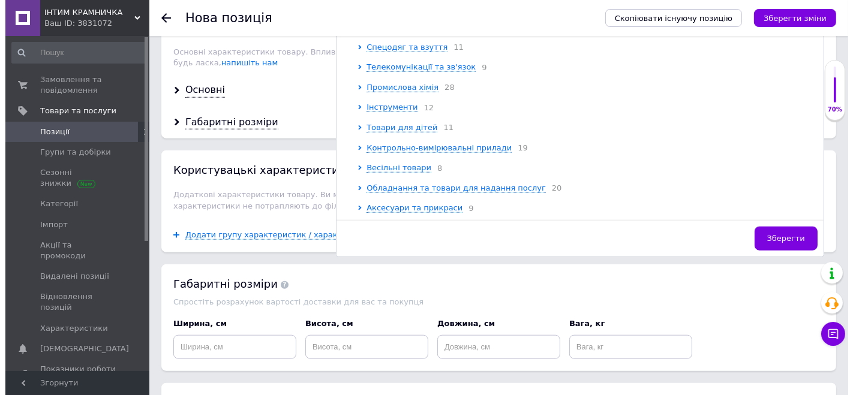
scroll to position [1256, 0]
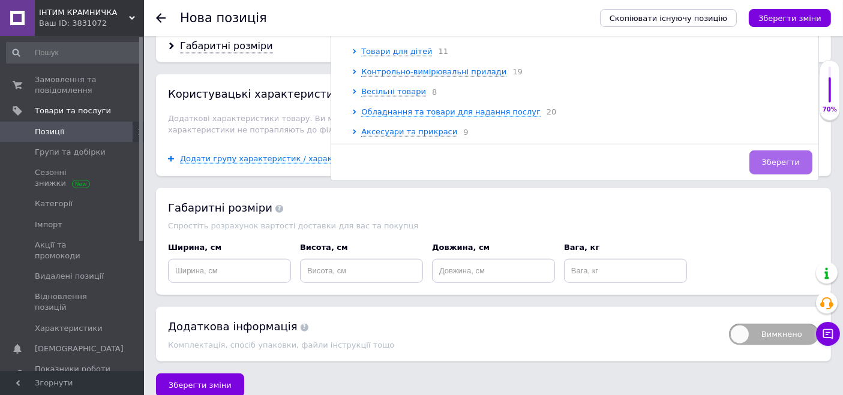
click at [778, 158] on span "Зберегти" at bounding box center [781, 162] width 38 height 9
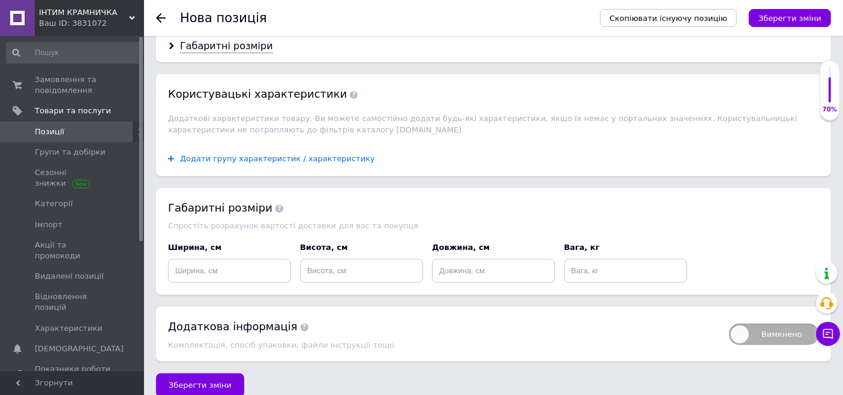
click at [281, 154] on span "Додати групу характеристик / характеристику" at bounding box center [277, 159] width 195 height 10
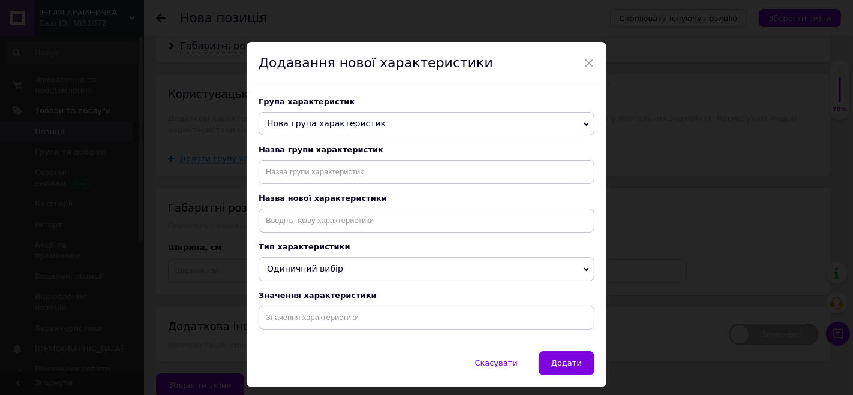
click at [298, 119] on span "Нова група характеристик" at bounding box center [326, 124] width 119 height 10
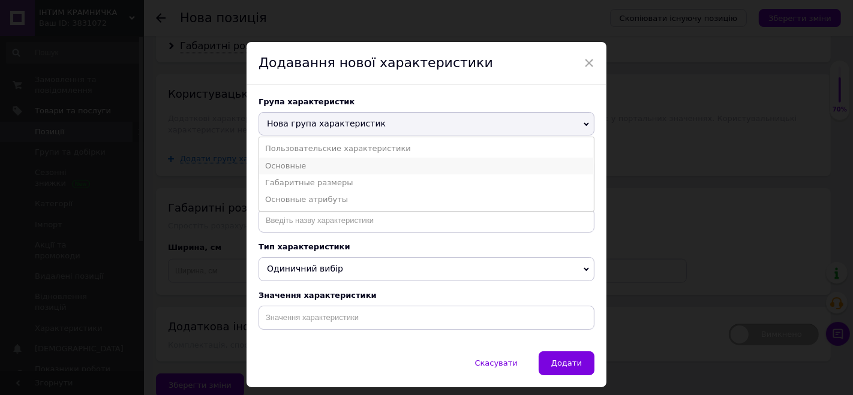
click at [288, 172] on li "Основные" at bounding box center [426, 166] width 335 height 17
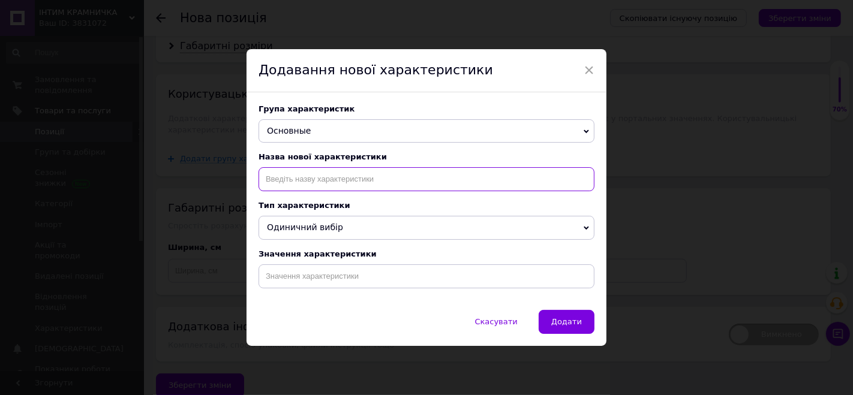
click at [289, 186] on input at bounding box center [427, 179] width 336 height 24
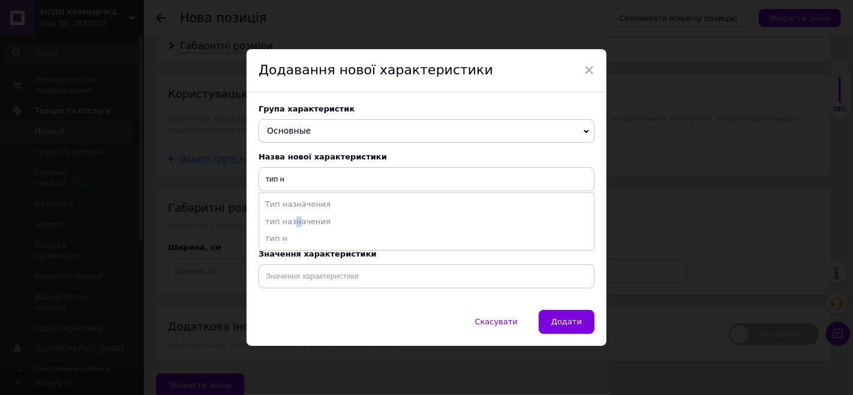
click at [292, 223] on li "тип назначения" at bounding box center [426, 222] width 335 height 17
type input "тип назначения"
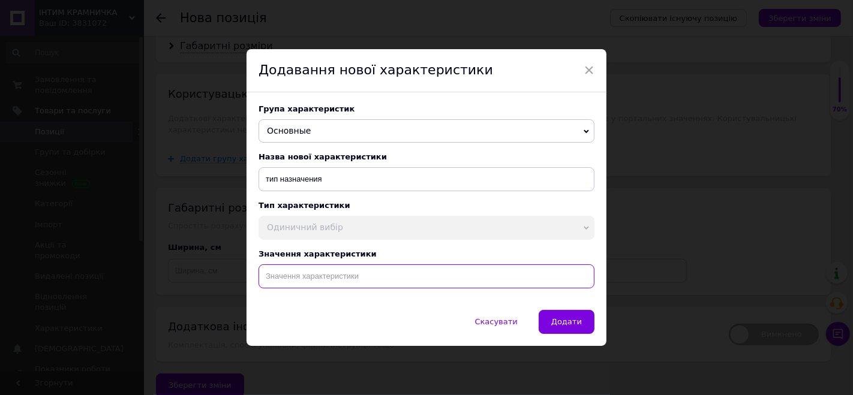
click at [298, 269] on input at bounding box center [427, 277] width 336 height 24
paste input "Фалоімітатор для анальної стимуляції 13 см, Реалістичний фалос на присосці, Сти…"
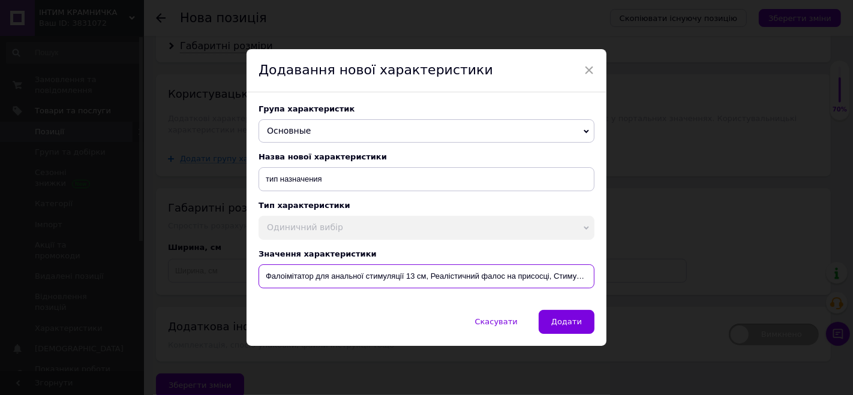
scroll to position [0, 106]
type input "Фалоімітатор для анальної стимуляції 13 см, Реалістичний фалос на присосці, Сти…"
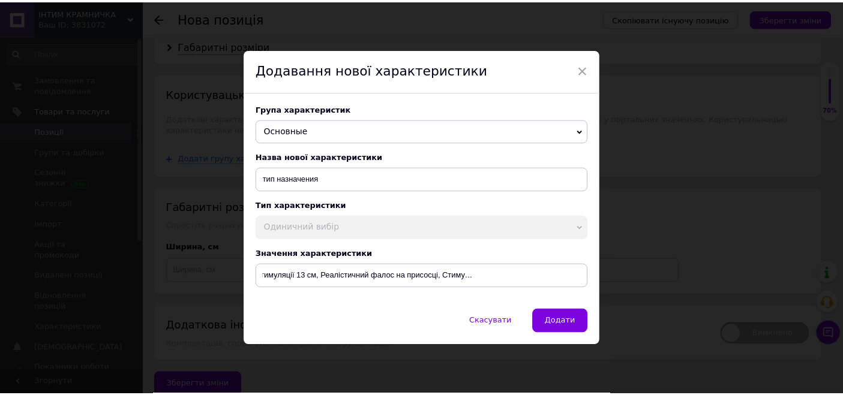
scroll to position [0, 0]
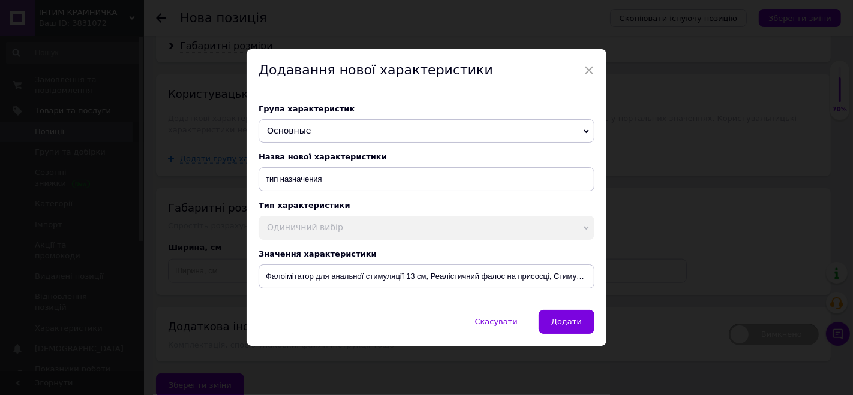
click at [586, 326] on button "Додати" at bounding box center [567, 322] width 56 height 24
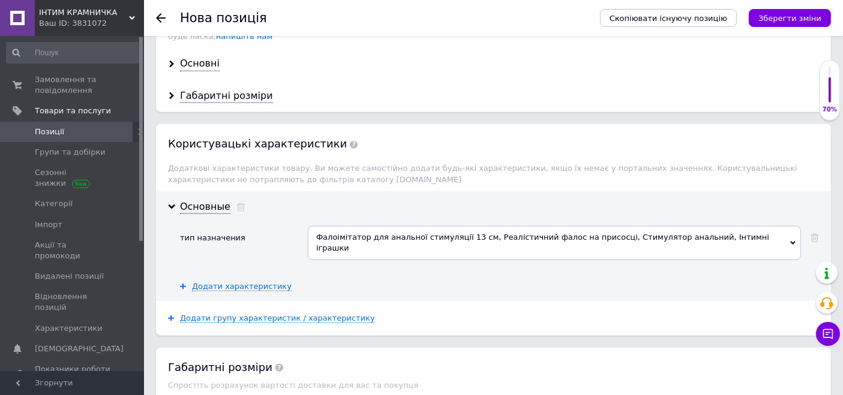
scroll to position [1189, 0]
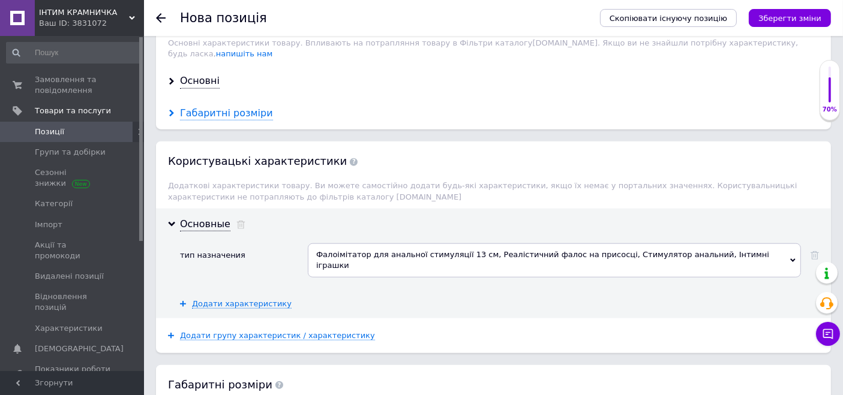
click at [242, 107] on div "Габаритні розміри" at bounding box center [226, 114] width 93 height 14
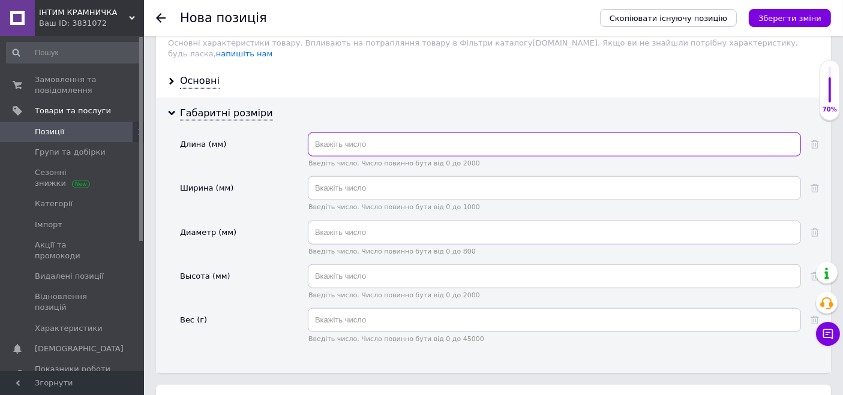
click at [336, 133] on input "text" at bounding box center [554, 145] width 493 height 24
type input "130"
click at [346, 221] on input "text" at bounding box center [554, 233] width 493 height 24
type input "28"
click at [214, 74] on div "Основні" at bounding box center [200, 81] width 40 height 14
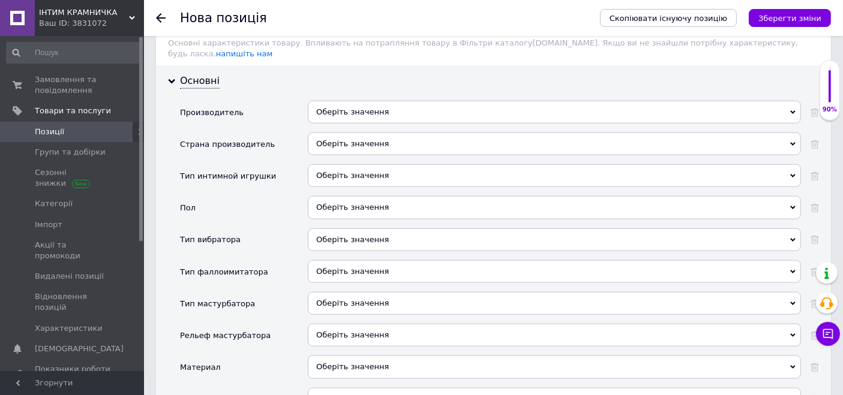
click at [366, 164] on div "Оберіть значення" at bounding box center [554, 175] width 493 height 23
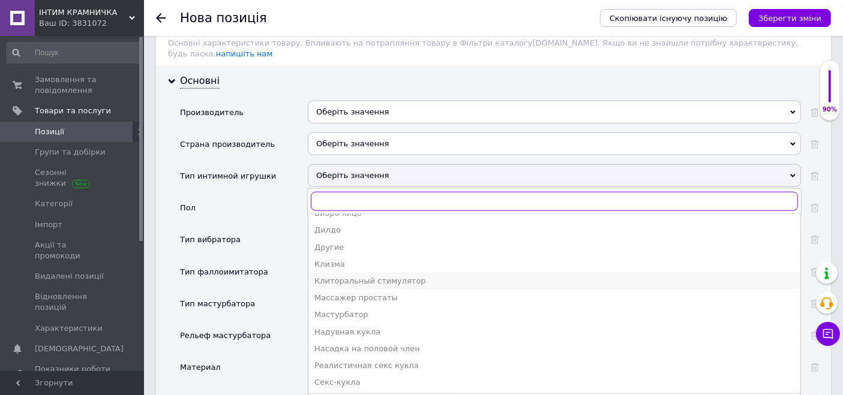
scroll to position [367, 0]
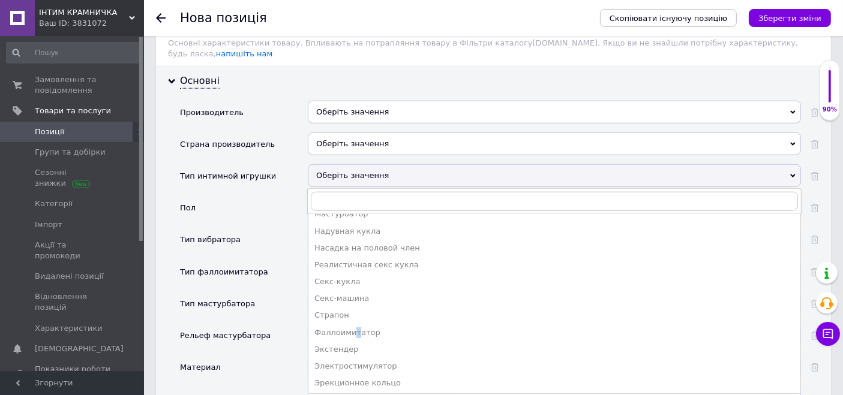
drag, startPoint x: 352, startPoint y: 312, endPoint x: 358, endPoint y: 302, distance: 11.3
click at [354, 328] on div "Фаллоимитатор" at bounding box center [554, 333] width 480 height 11
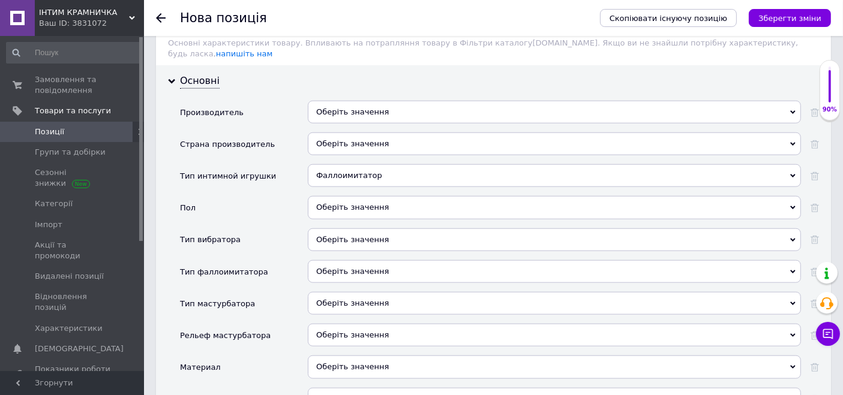
click at [367, 196] on div "Оберіть значення" at bounding box center [554, 207] width 493 height 23
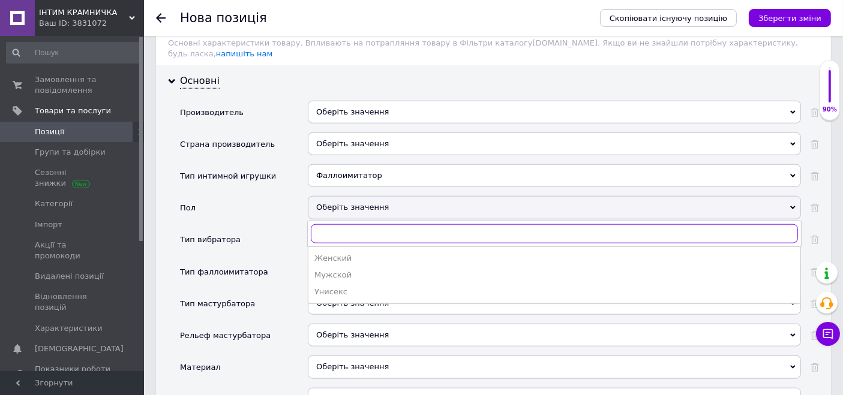
scroll to position [1256, 0]
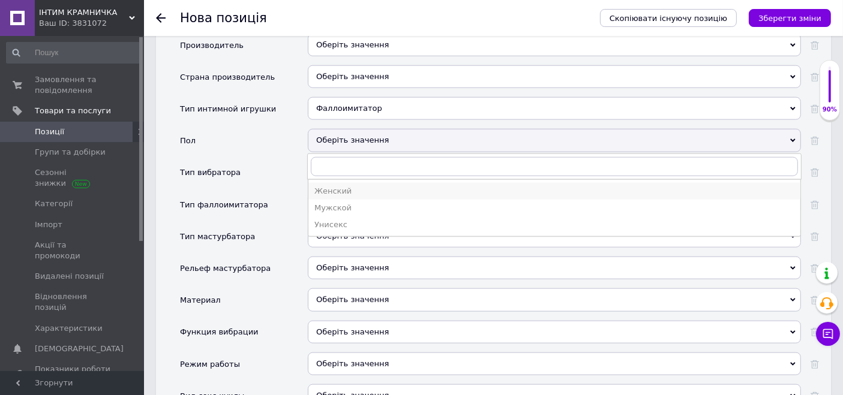
click at [339, 186] on div "Женский" at bounding box center [554, 191] width 480 height 11
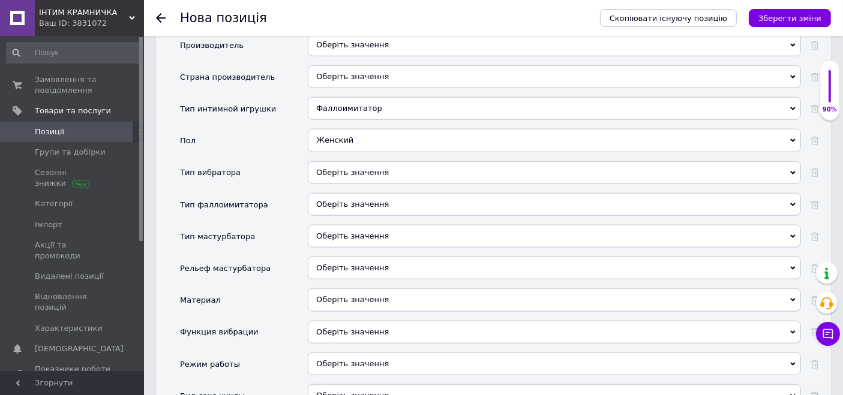
click at [340, 161] on div "Оберіть значення" at bounding box center [554, 172] width 493 height 23
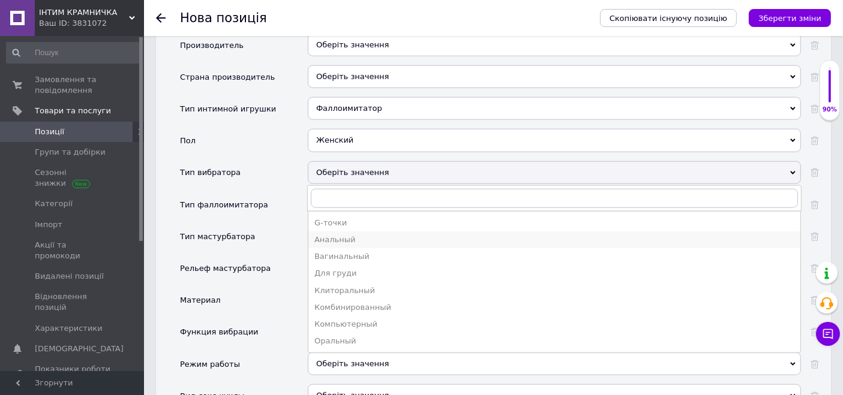
click at [341, 235] on div "Анальный" at bounding box center [554, 240] width 480 height 11
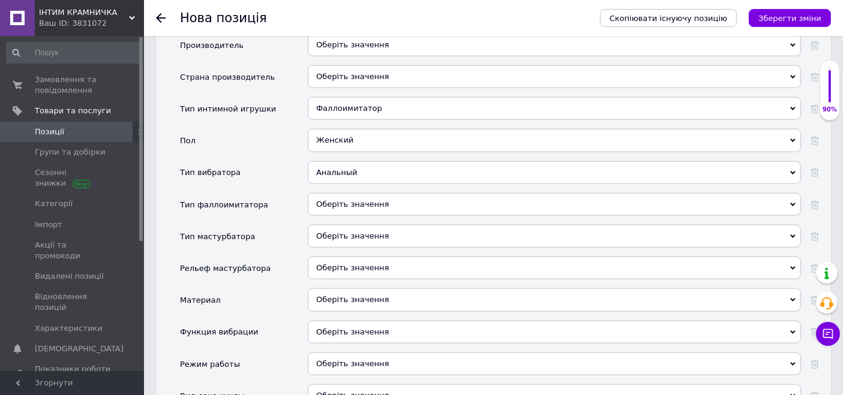
click at [338, 193] on div "Оберіть значення" at bounding box center [554, 204] width 493 height 23
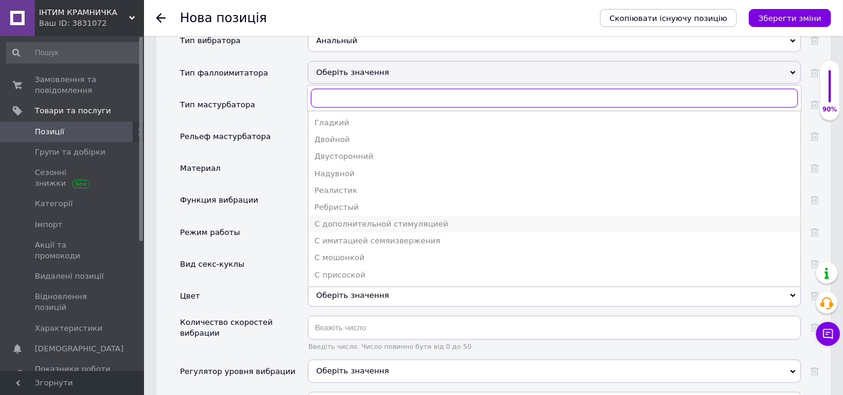
scroll to position [1389, 0]
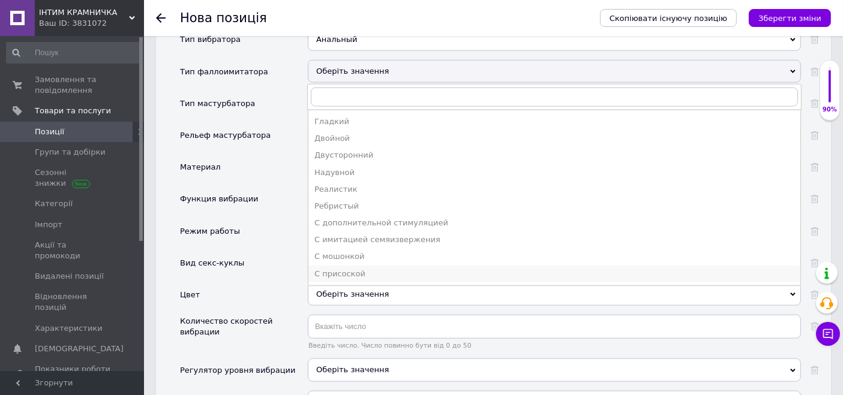
click at [344, 269] on div "С присоской" at bounding box center [554, 274] width 480 height 11
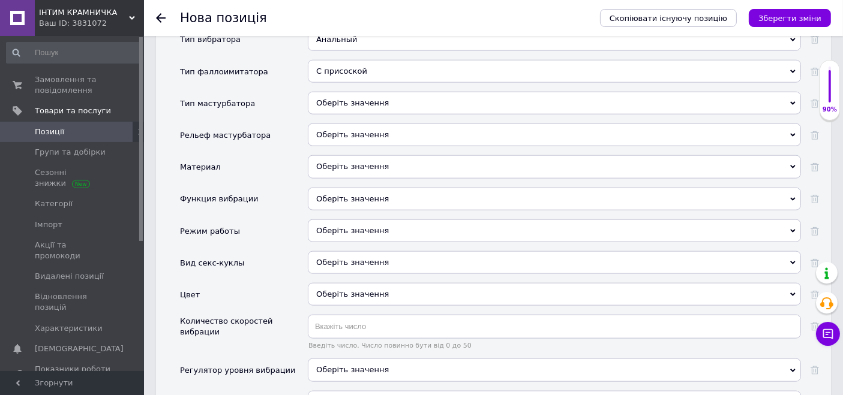
click at [353, 124] on div "Оберіть значення" at bounding box center [554, 135] width 493 height 23
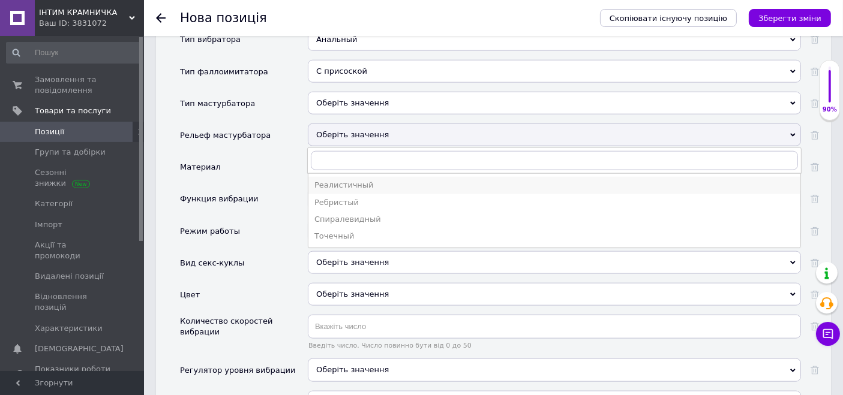
click at [350, 180] on div "Реалистичный" at bounding box center [554, 185] width 480 height 11
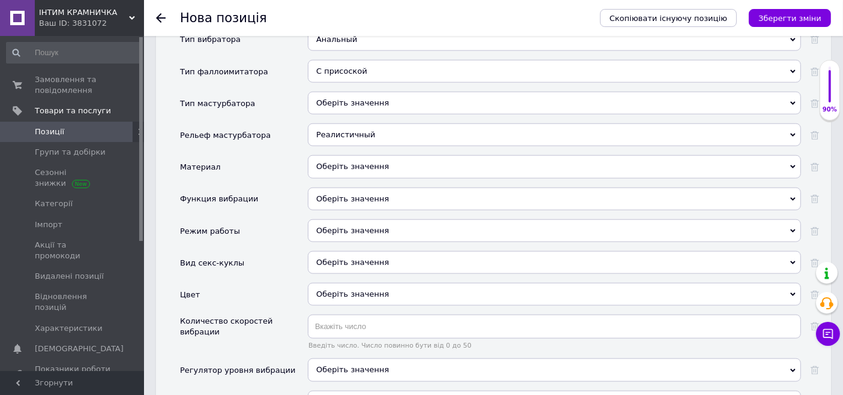
click at [343, 155] on div "Оберіть значення" at bounding box center [554, 166] width 493 height 23
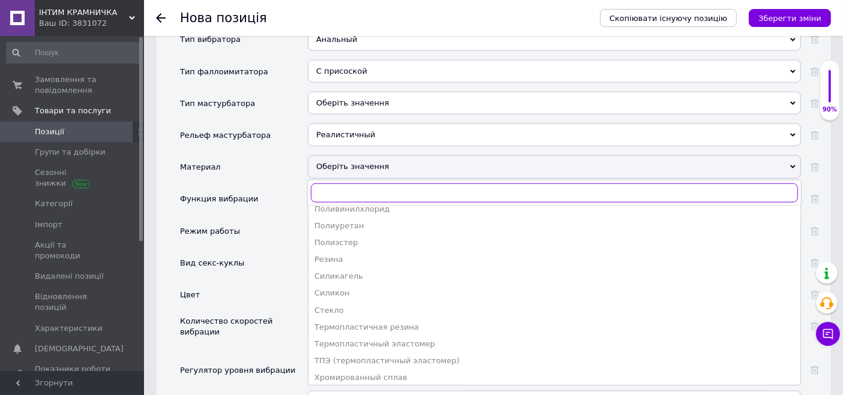
scroll to position [283, 0]
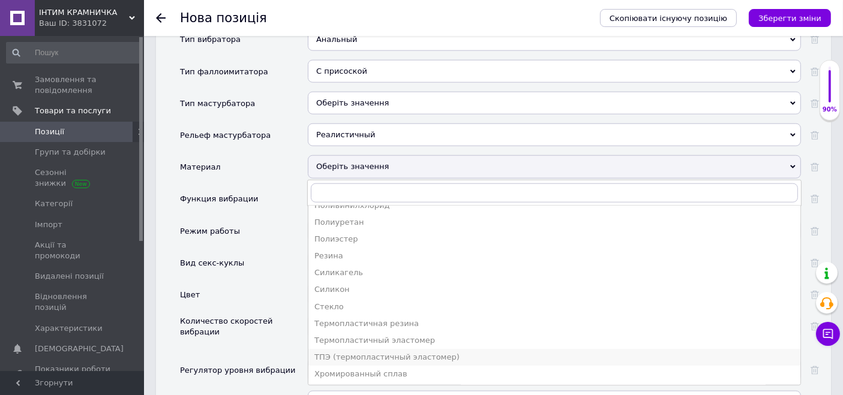
click at [358, 352] on div "ТПЭ (термопластичный эластомер)" at bounding box center [554, 357] width 480 height 11
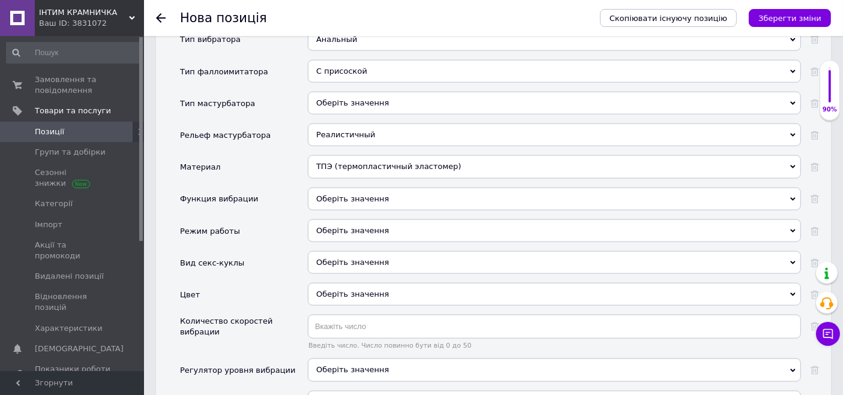
click at [349, 194] on span "Оберіть значення" at bounding box center [352, 198] width 73 height 9
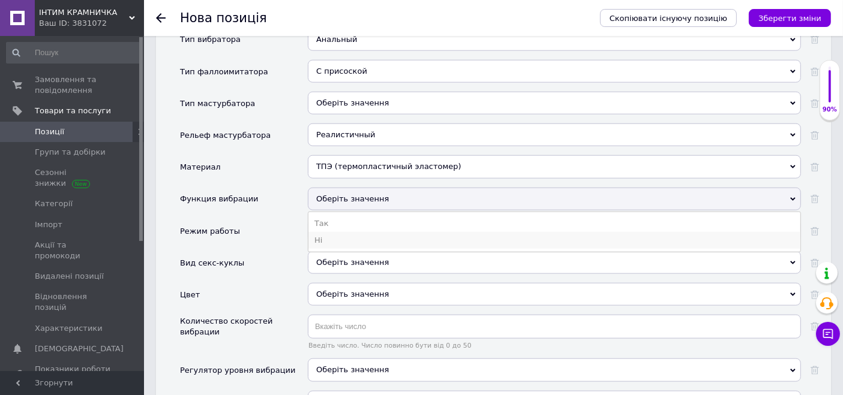
click at [339, 232] on li "Ні" at bounding box center [554, 240] width 492 height 17
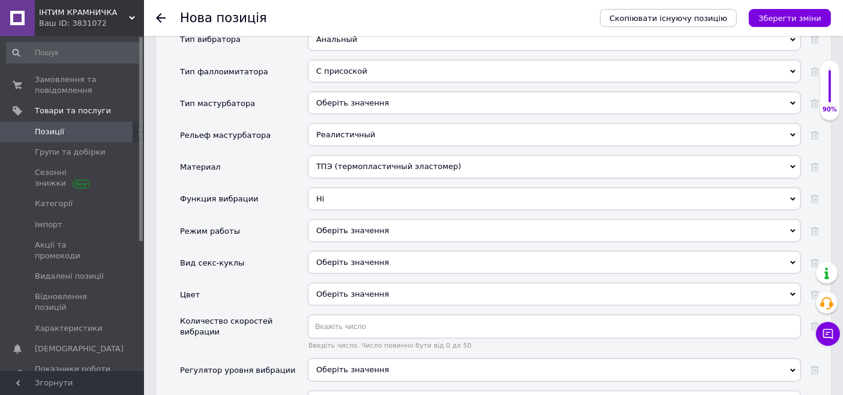
click at [329, 283] on div "Оберіть значення" at bounding box center [554, 294] width 493 height 23
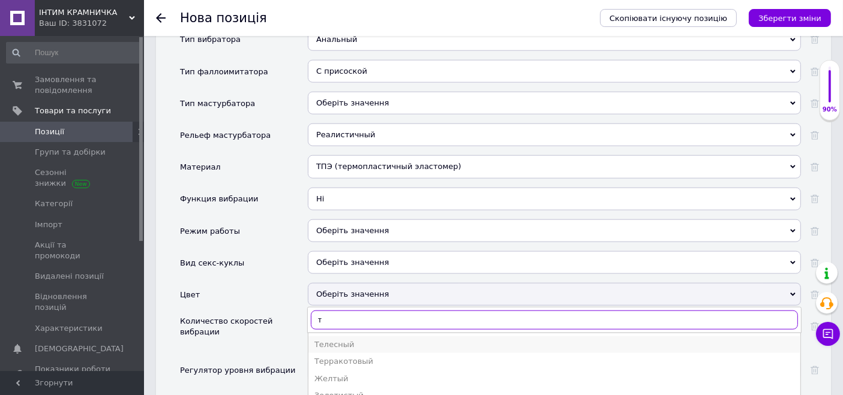
type input "т"
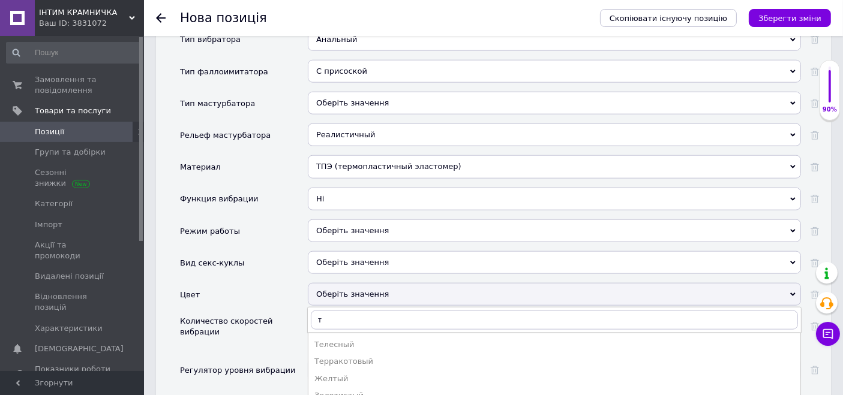
drag, startPoint x: 339, startPoint y: 323, endPoint x: 338, endPoint y: 308, distance: 15.0
click at [339, 340] on div "Телесный" at bounding box center [554, 345] width 480 height 11
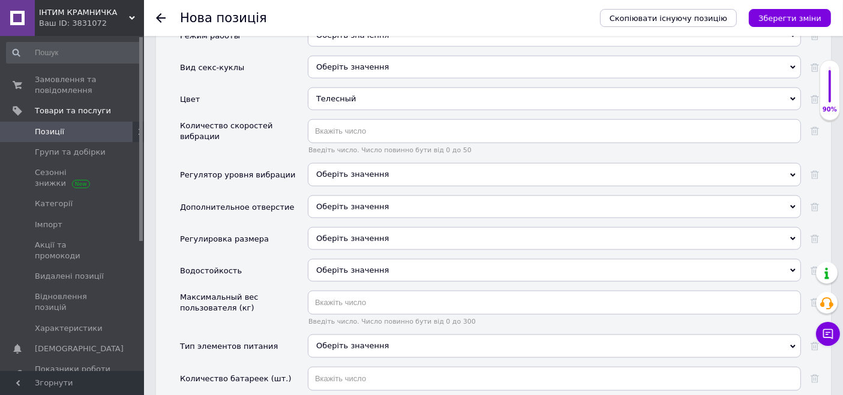
scroll to position [1589, 0]
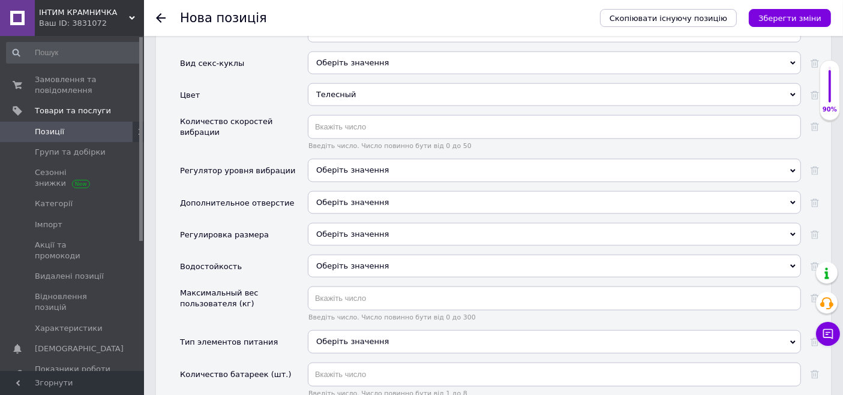
click at [342, 262] on span "Оберіть значення" at bounding box center [352, 266] width 73 height 9
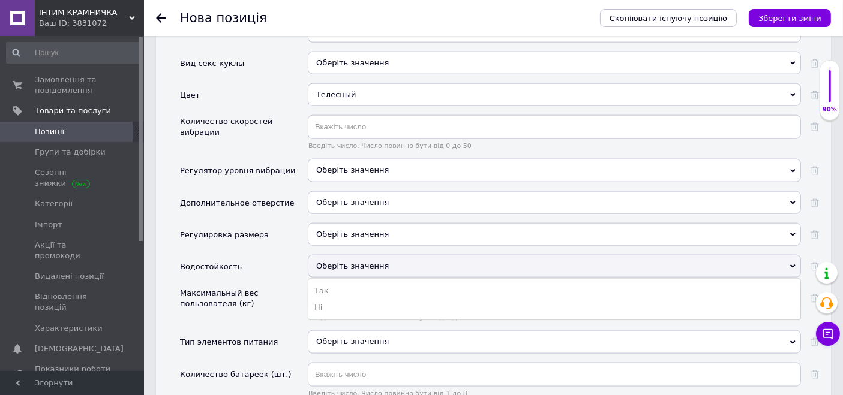
click at [344, 283] on li "Так" at bounding box center [554, 291] width 492 height 17
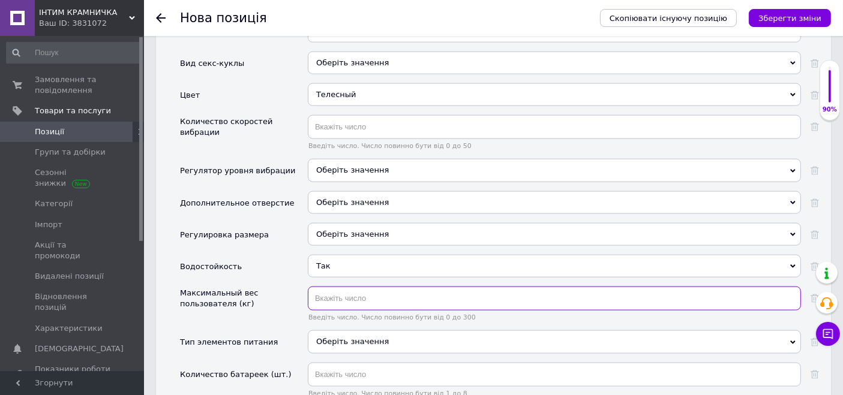
click at [347, 287] on input "text" at bounding box center [554, 299] width 493 height 24
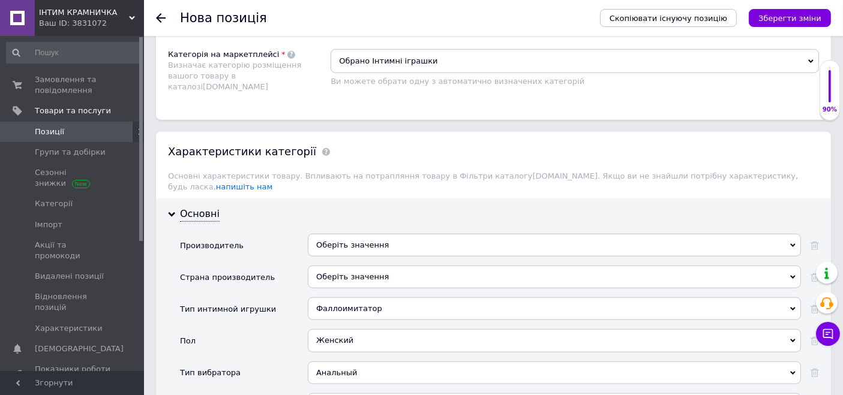
scroll to position [789, 0]
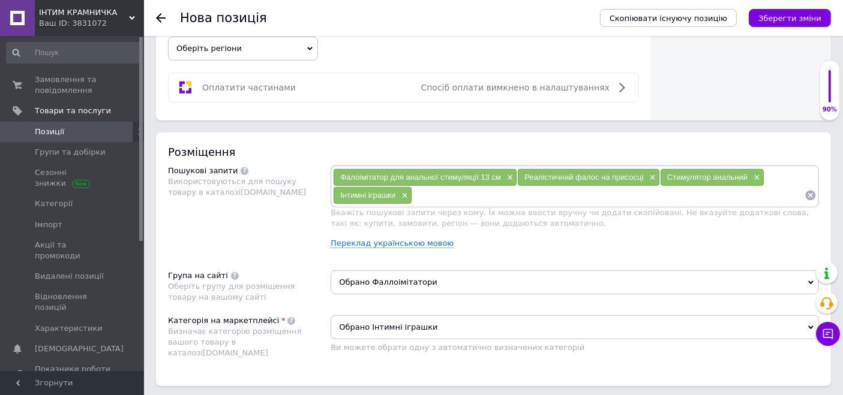
type input "200"
click at [543, 194] on input at bounding box center [608, 196] width 392 height 18
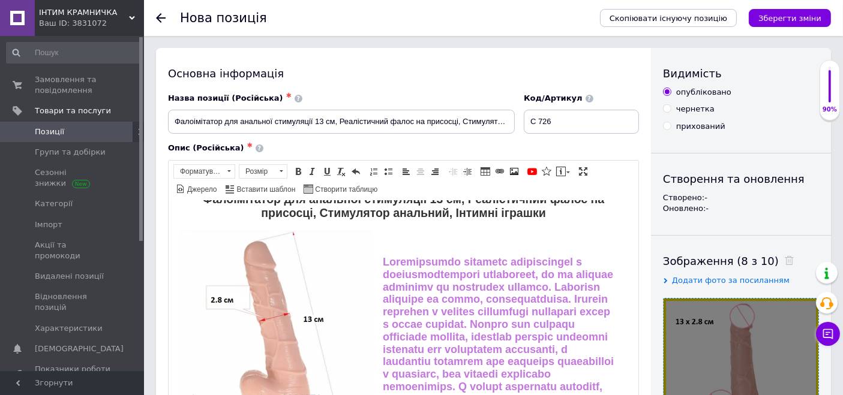
scroll to position [0, 0]
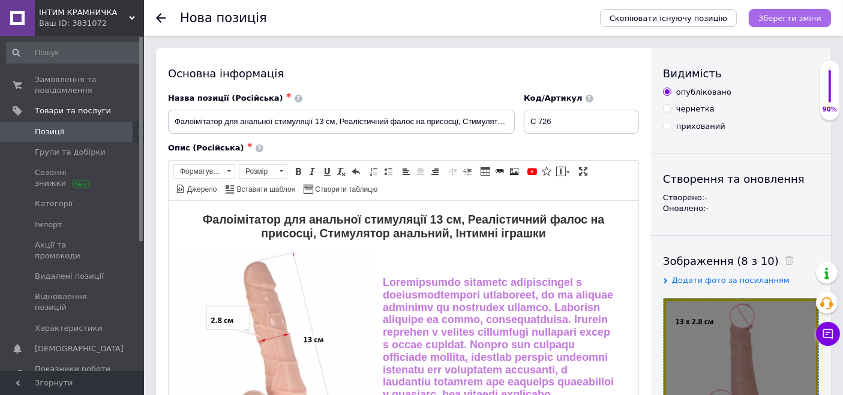
click at [789, 22] on icon "Зберегти зміни" at bounding box center [789, 18] width 63 height 9
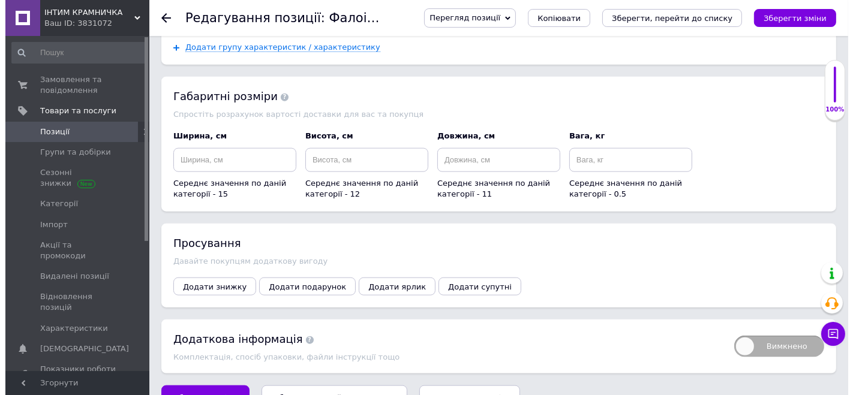
scroll to position [1362, 0]
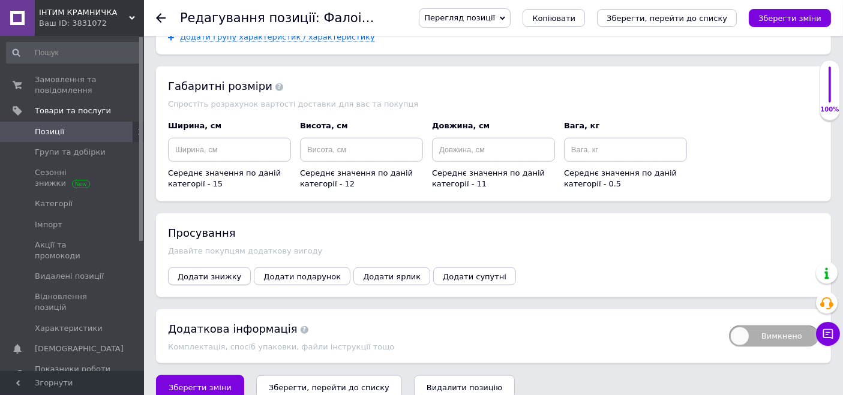
click at [226, 268] on button "Додати знижку" at bounding box center [209, 277] width 83 height 18
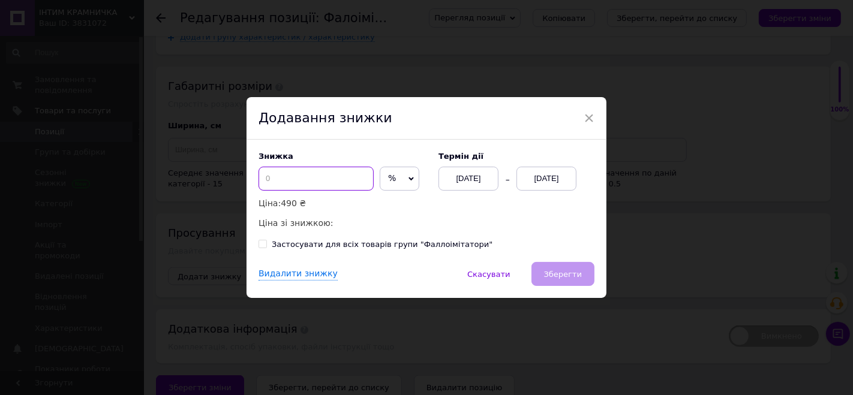
click at [289, 179] on input at bounding box center [316, 179] width 115 height 24
type input "50"
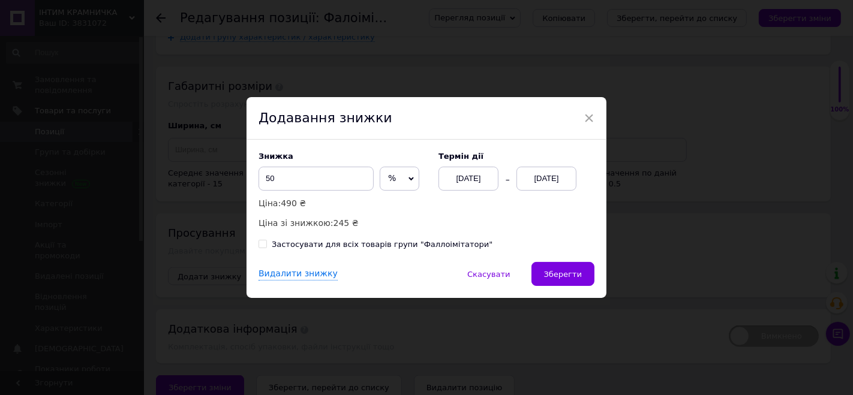
click at [532, 181] on div "[DATE]" at bounding box center [547, 179] width 60 height 24
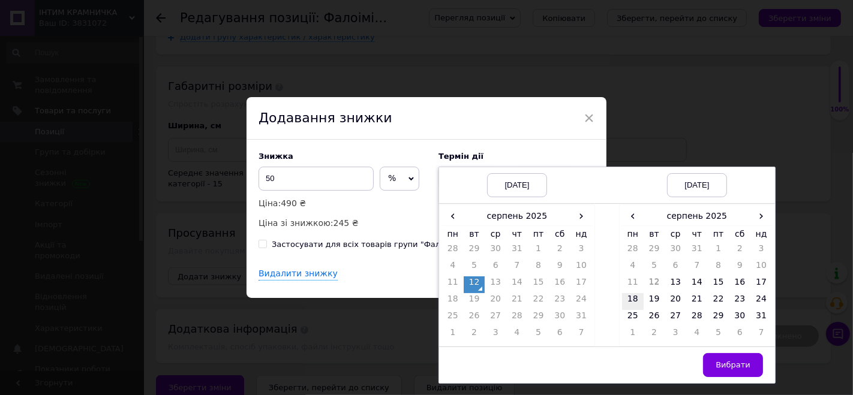
click at [629, 304] on td "18" at bounding box center [633, 301] width 22 height 17
click at [725, 359] on button "Вибрати" at bounding box center [733, 365] width 60 height 24
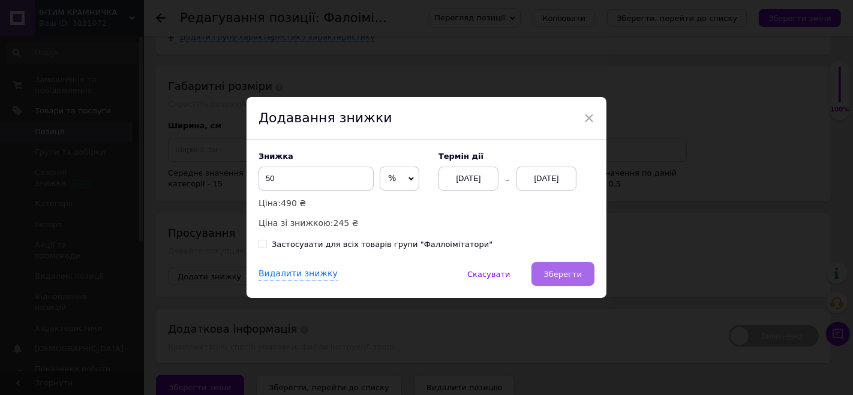
click at [571, 273] on span "Зберегти" at bounding box center [563, 274] width 38 height 9
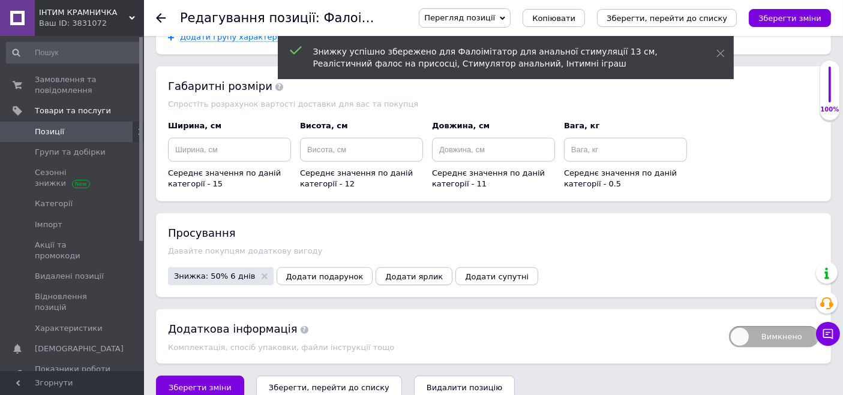
click at [385, 272] on span "Додати ярлик" at bounding box center [414, 276] width 58 height 9
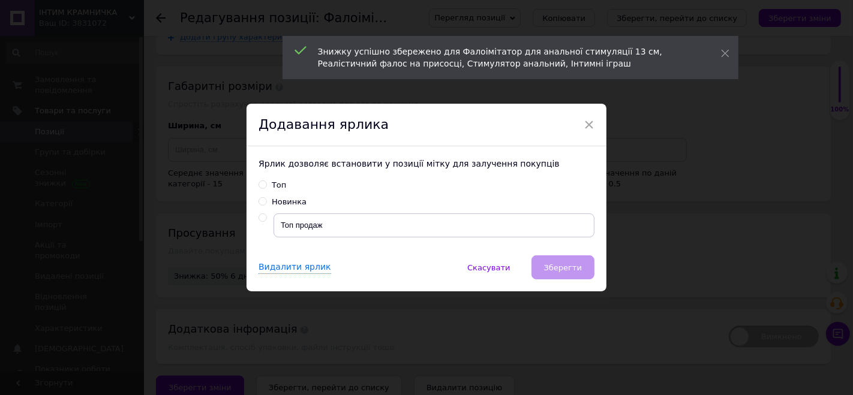
click at [286, 187] on div "Топ" at bounding box center [427, 185] width 336 height 11
click at [274, 186] on div "Топ" at bounding box center [279, 185] width 14 height 11
click at [266, 186] on input "Топ" at bounding box center [263, 185] width 8 height 8
radio input "true"
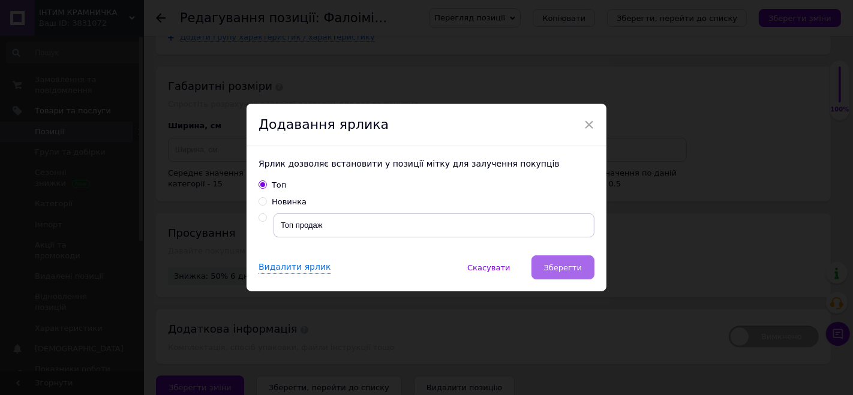
click at [547, 263] on button "Зберегти" at bounding box center [563, 268] width 63 height 24
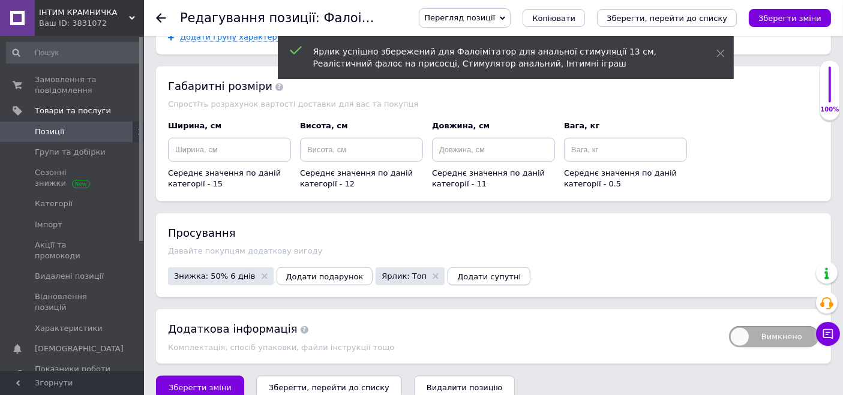
click at [457, 272] on span "Додати супутні" at bounding box center [489, 276] width 64 height 9
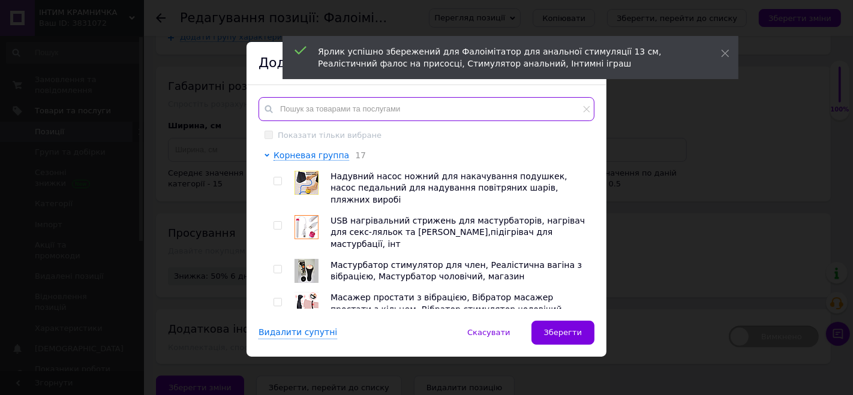
click at [329, 101] on input "text" at bounding box center [427, 109] width 336 height 24
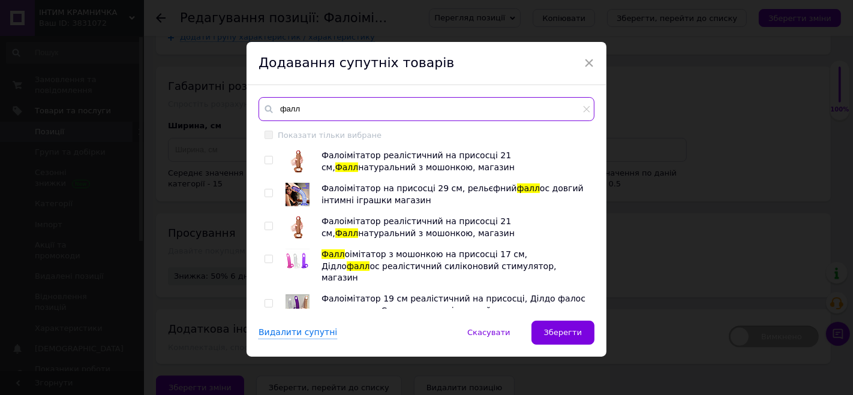
type input "фалл"
click at [296, 159] on img at bounding box center [298, 161] width 24 height 23
checkbox input "true"
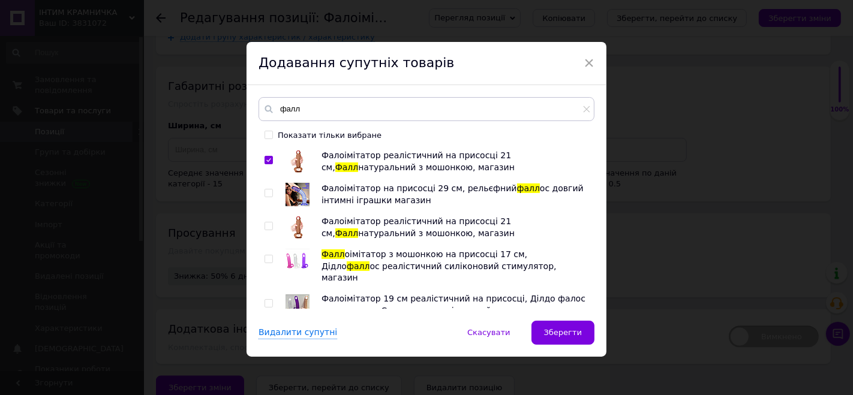
click at [304, 185] on img at bounding box center [298, 194] width 24 height 23
checkbox input "true"
click at [301, 254] on img at bounding box center [298, 261] width 24 height 24
checkbox input "true"
click at [299, 293] on img at bounding box center [298, 305] width 24 height 24
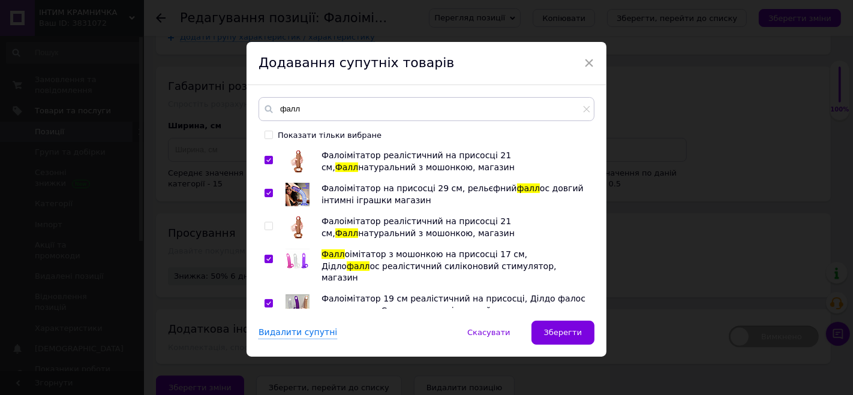
checkbox input "true"
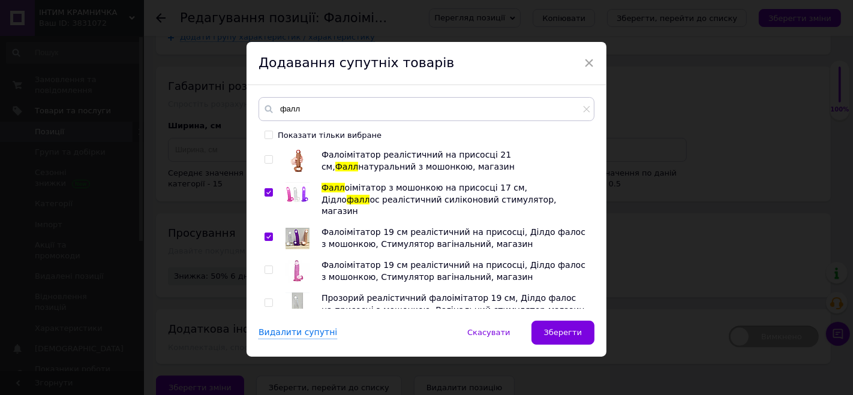
click at [301, 260] on img at bounding box center [298, 271] width 24 height 23
checkbox input "true"
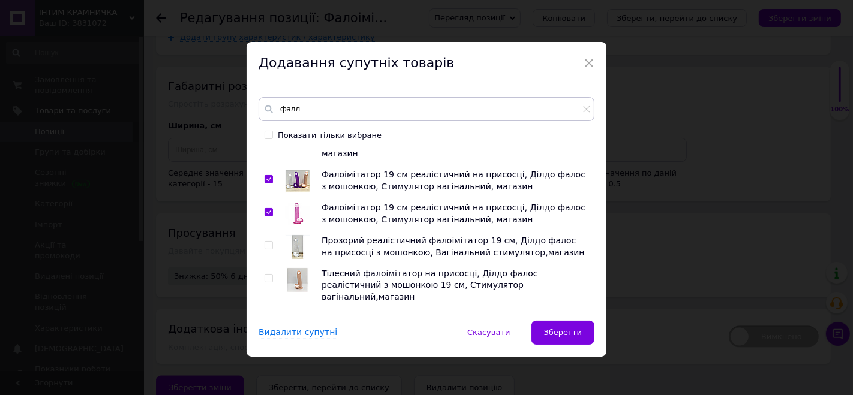
scroll to position [200, 0]
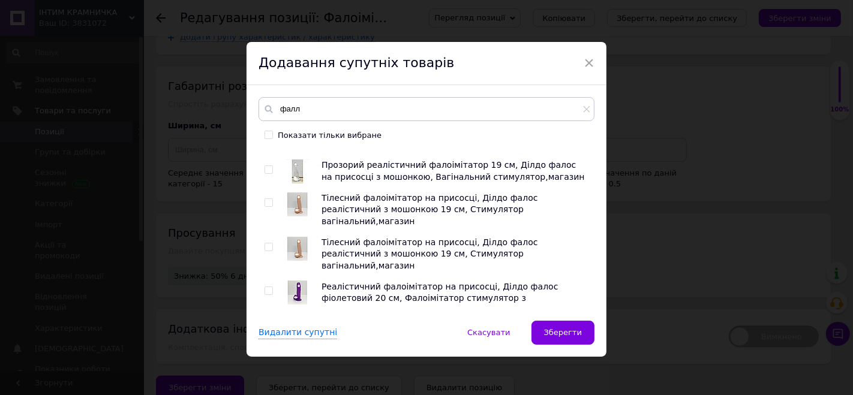
click at [302, 197] on img at bounding box center [298, 205] width 24 height 24
checkbox input "true"
click at [299, 281] on img at bounding box center [298, 293] width 24 height 24
checkbox input "true"
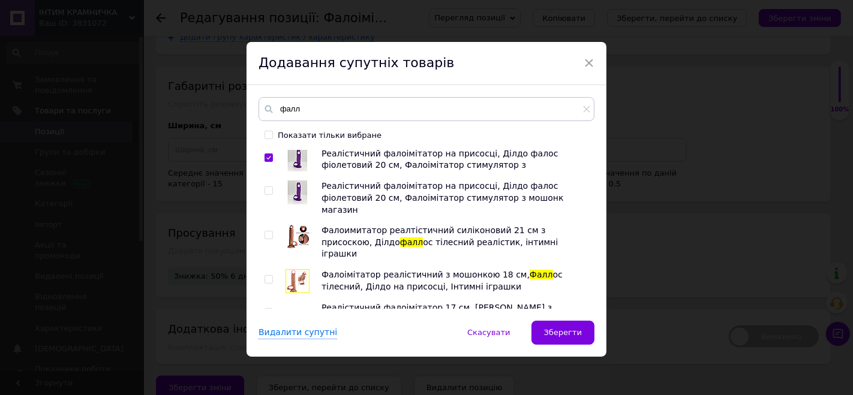
click at [297, 225] on img at bounding box center [298, 237] width 24 height 24
checkbox input "true"
click at [302, 269] on img at bounding box center [298, 281] width 24 height 24
checkbox input "true"
click at [298, 314] on img at bounding box center [298, 314] width 0 height 0
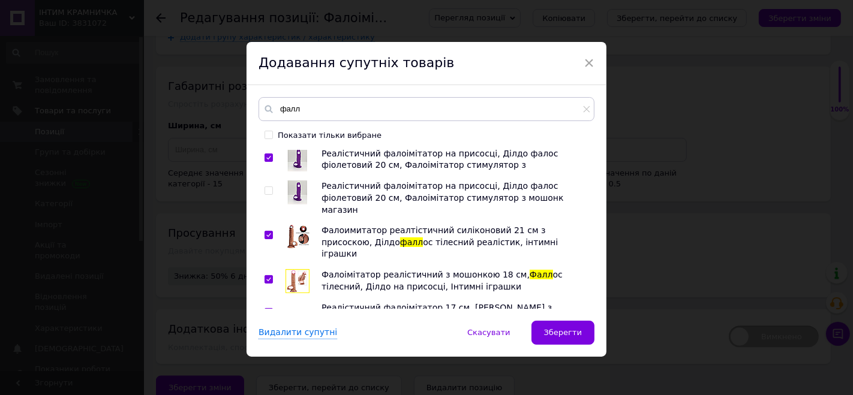
checkbox input "true"
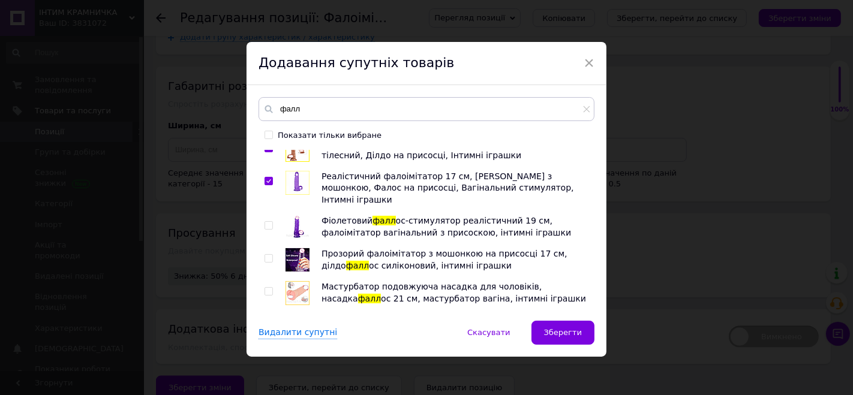
scroll to position [466, 0]
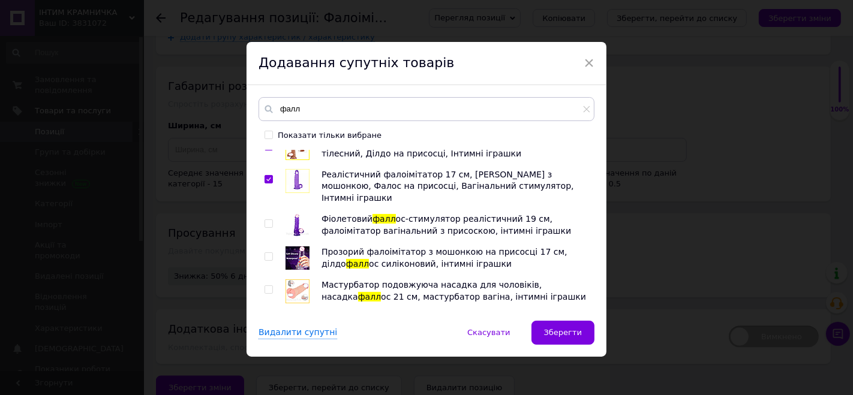
click at [299, 280] on img at bounding box center [298, 292] width 24 height 24
checkbox input "false"
click at [296, 247] on img at bounding box center [298, 258] width 24 height 23
checkbox input "true"
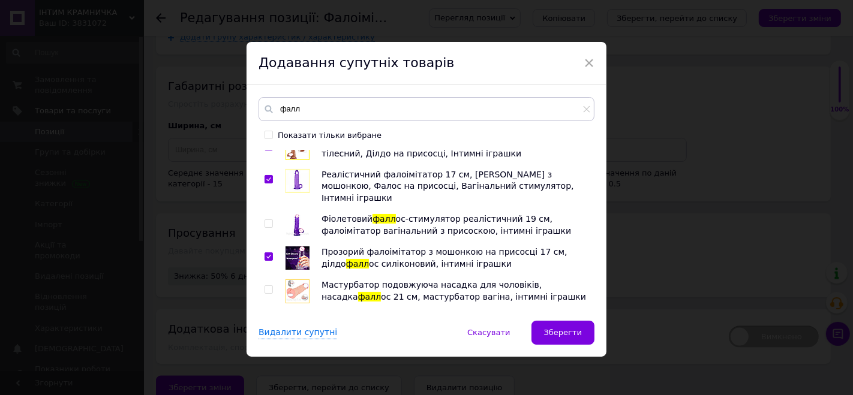
click at [298, 214] on img at bounding box center [298, 226] width 24 height 24
checkbox input "true"
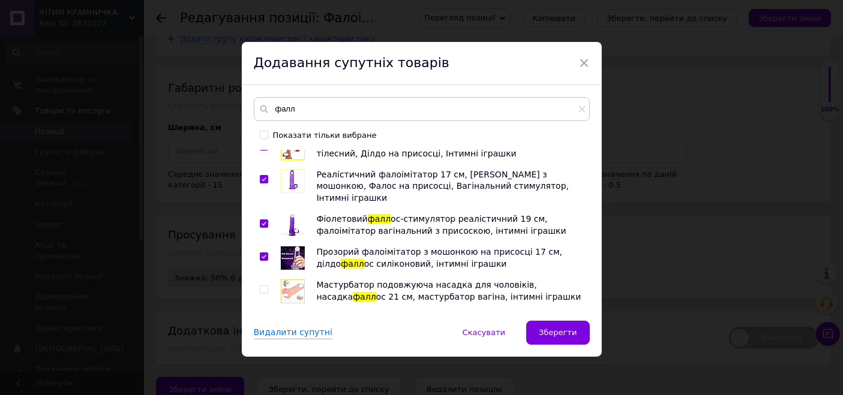
scroll to position [1362, 0]
drag, startPoint x: 288, startPoint y: 253, endPoint x: 286, endPoint y: 271, distance: 17.5
click at [293, 325] on img at bounding box center [293, 325] width 0 height 0
checkbox input "true"
drag, startPoint x: 283, startPoint y: 290, endPoint x: 296, endPoint y: 274, distance: 20.9
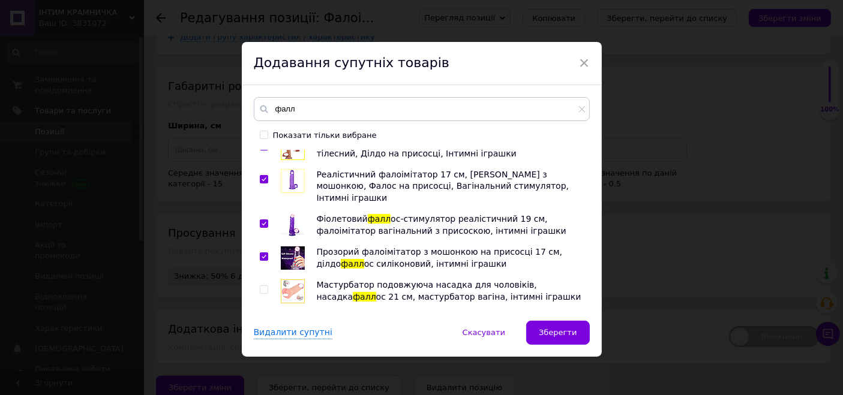
click at [293, 358] on img at bounding box center [293, 358] width 0 height 0
checkbox input "true"
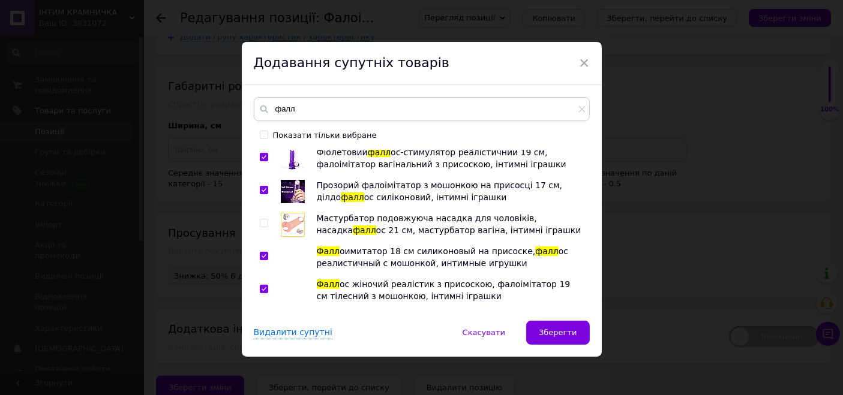
click at [293, 324] on img at bounding box center [293, 324] width 0 height 0
checkbox input "true"
click at [293, 357] on img at bounding box center [293, 357] width 0 height 0
checkbox input "true"
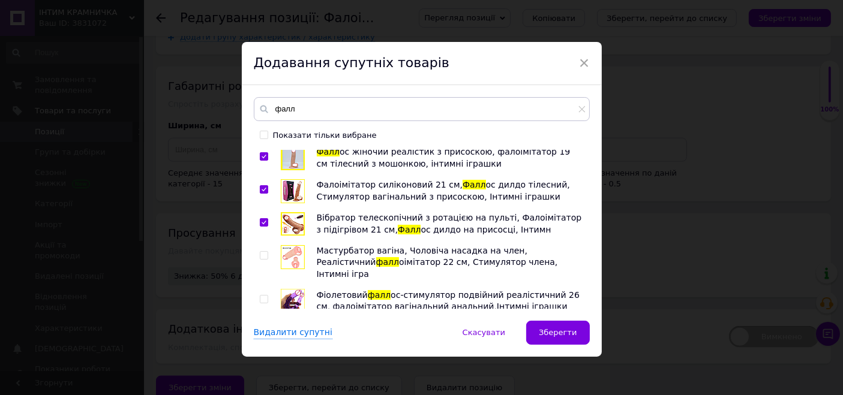
scroll to position [667, 0]
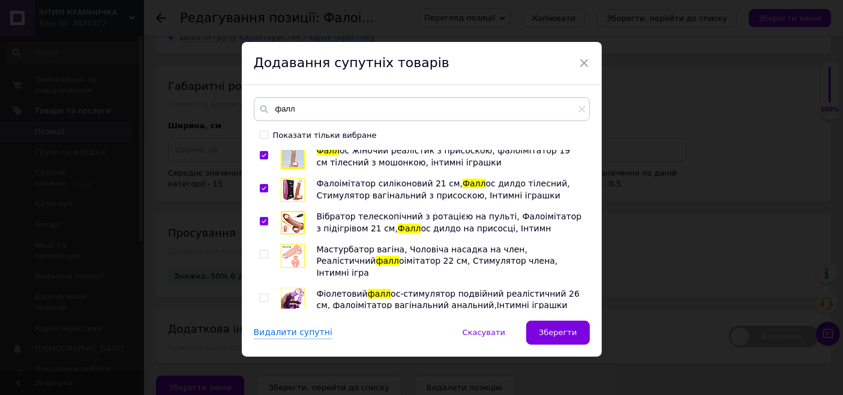
click at [293, 333] on img at bounding box center [293, 333] width 0 height 0
checkbox input "true"
click at [291, 288] on img at bounding box center [293, 300] width 24 height 24
checkbox input "true"
click at [293, 377] on img at bounding box center [293, 377] width 0 height 0
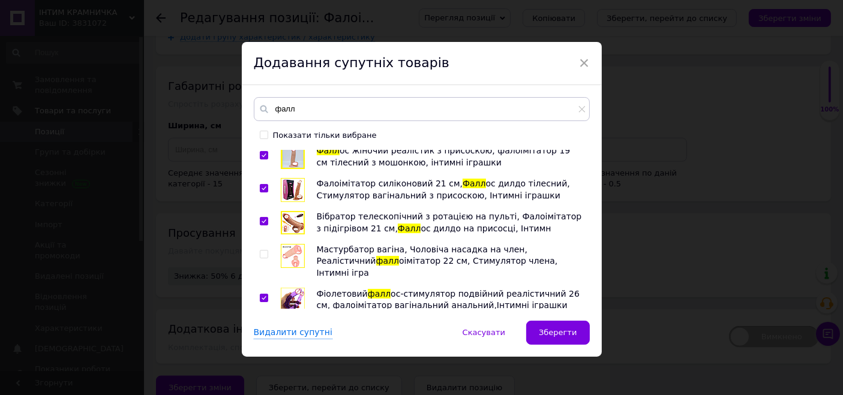
checkbox input "true"
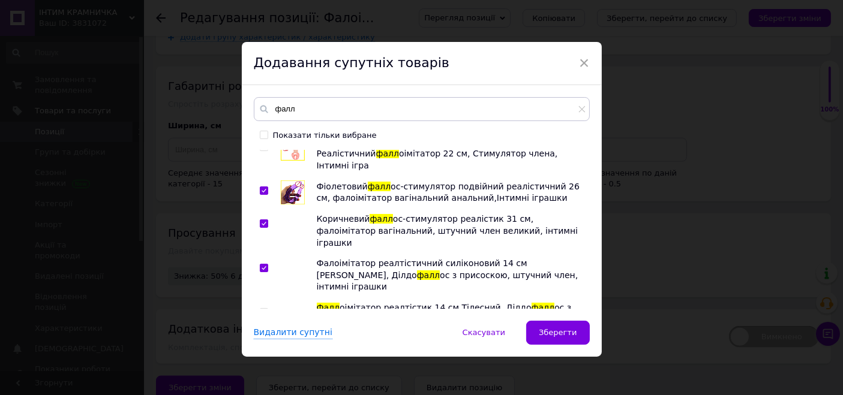
scroll to position [800, 0]
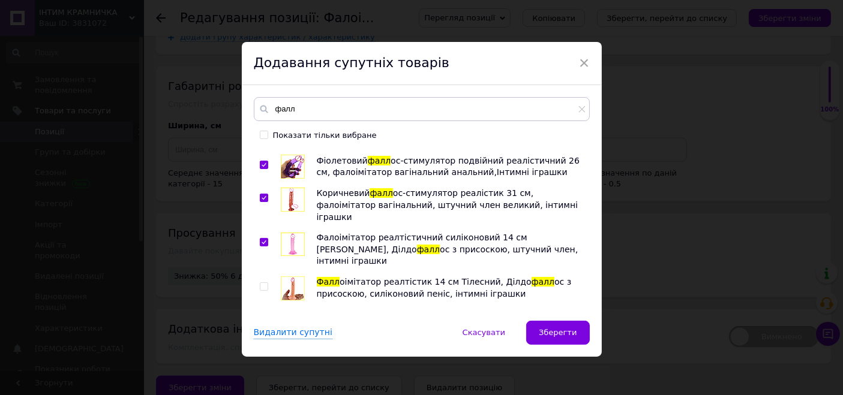
click at [291, 277] on img at bounding box center [293, 289] width 24 height 24
checkbox input "true"
click at [293, 366] on img at bounding box center [293, 366] width 0 height 0
checkbox input "true"
click at [293, 322] on img at bounding box center [293, 322] width 0 height 0
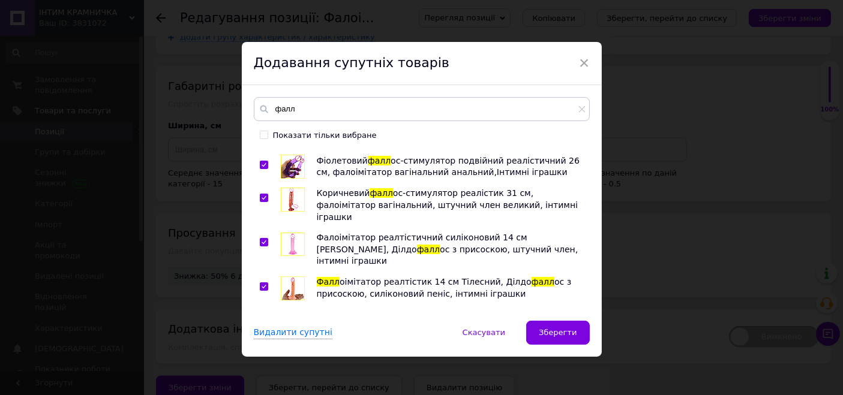
checkbox input "true"
drag, startPoint x: 286, startPoint y: 288, endPoint x: 289, endPoint y: 282, distance: 6.5
checkbox input "true"
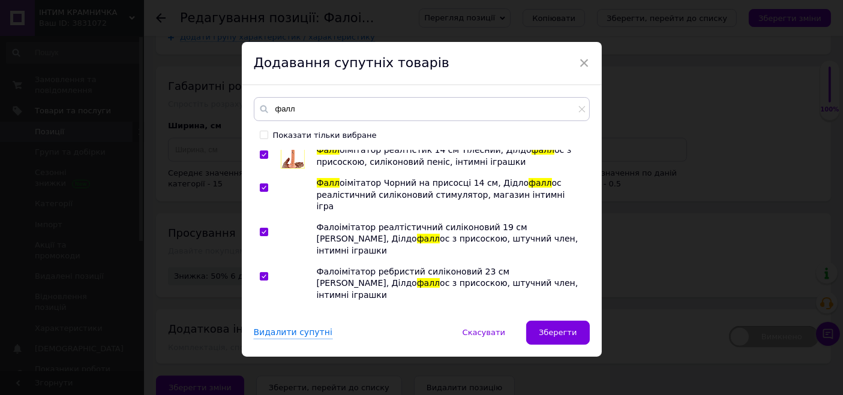
scroll to position [933, 0]
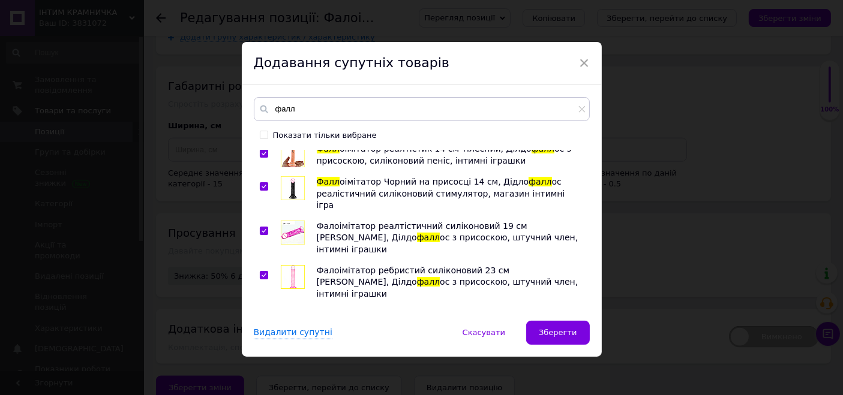
click at [293, 321] on img at bounding box center [293, 321] width 0 height 0
checkbox input "true"
click at [293, 354] on img at bounding box center [293, 354] width 0 height 0
checkbox input "true"
click at [293, 387] on img at bounding box center [293, 387] width 0 height 0
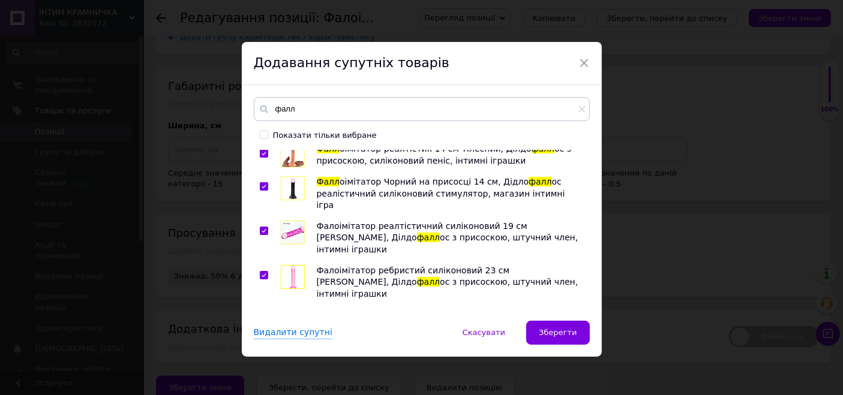
checkbox input "true"
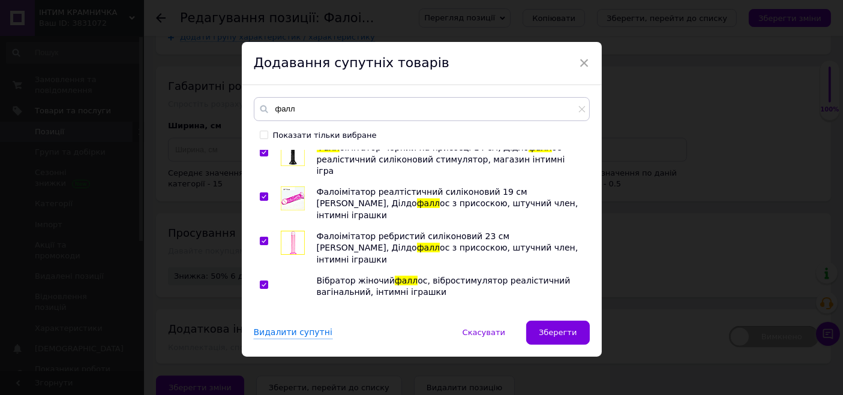
scroll to position [986, 0]
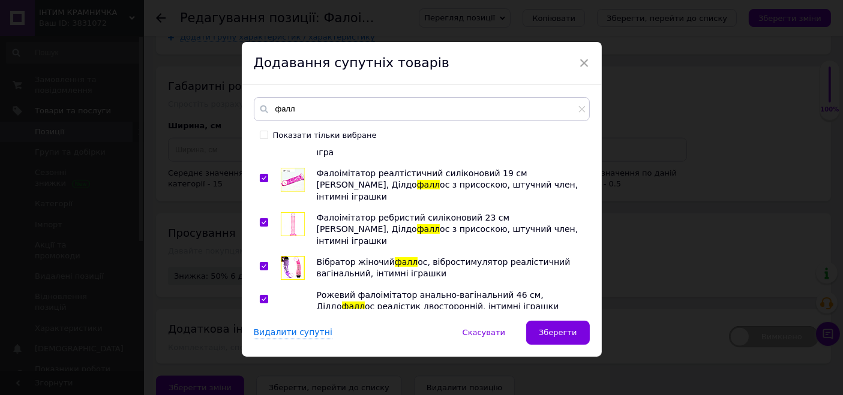
checkbox input "true"
drag, startPoint x: 282, startPoint y: 298, endPoint x: 325, endPoint y: 262, distance: 55.4
checkbox input "true"
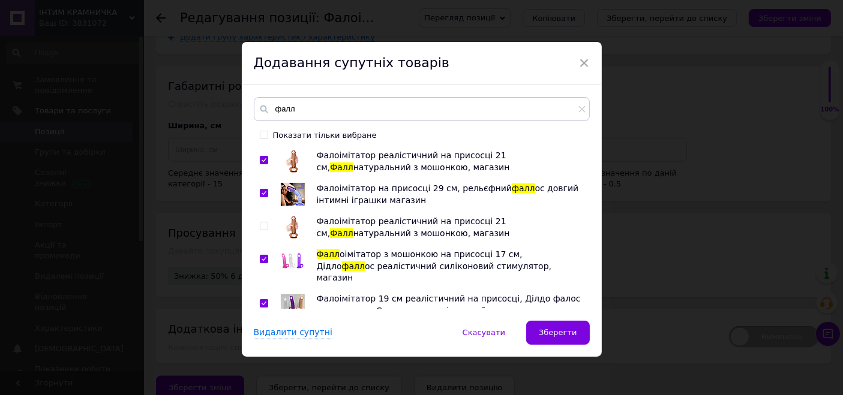
scroll to position [1229, 0]
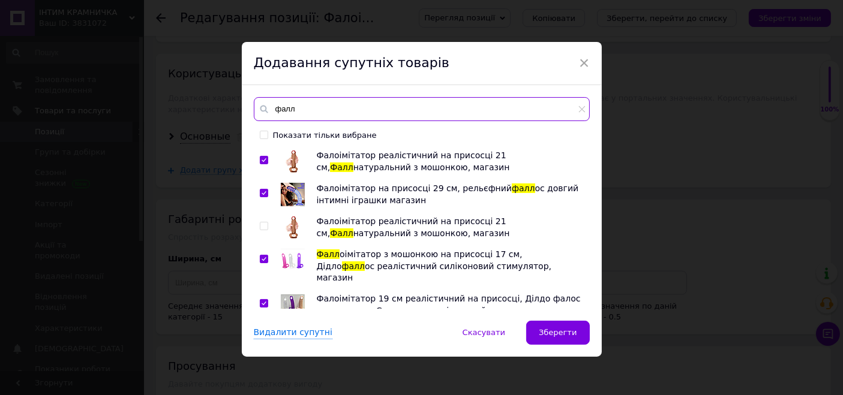
click at [307, 113] on input "фалл" at bounding box center [422, 109] width 336 height 24
drag, startPoint x: 307, startPoint y: 109, endPoint x: 270, endPoint y: 109, distance: 36.6
click at [270, 109] on input "фалл" at bounding box center [422, 109] width 336 height 24
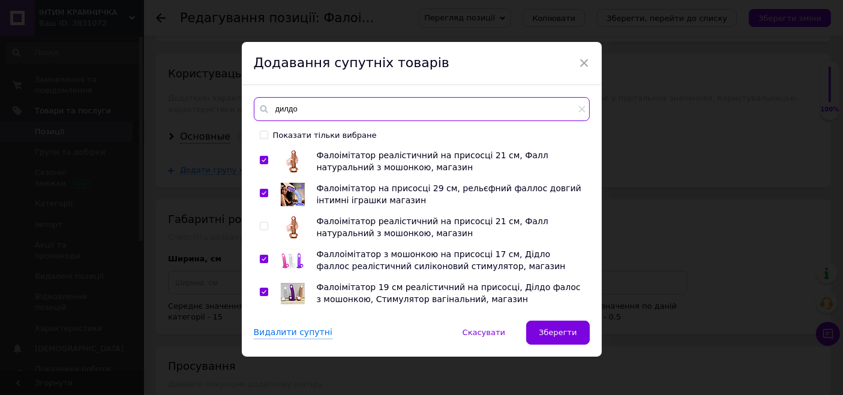
type input "дилдо"
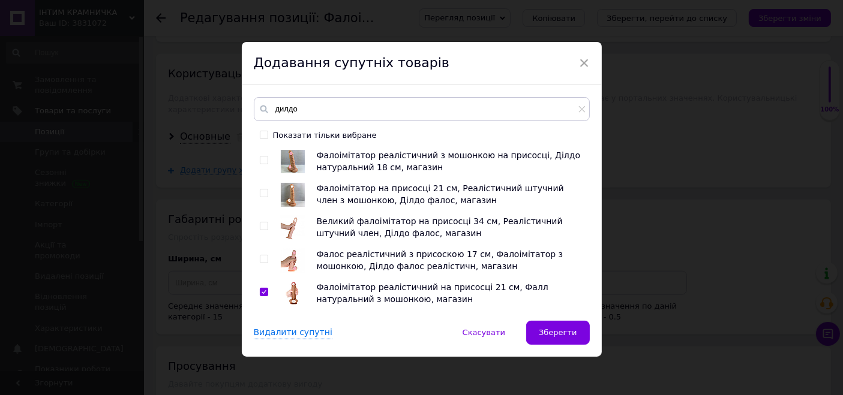
click at [292, 160] on img at bounding box center [293, 161] width 24 height 23
checkbox input "true"
click at [291, 187] on img at bounding box center [293, 195] width 24 height 24
checkbox input "true"
click at [293, 216] on img at bounding box center [293, 228] width 24 height 24
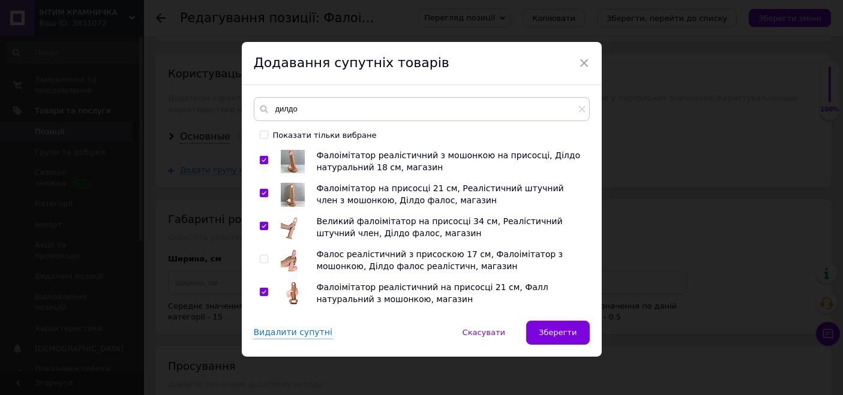
checkbox input "true"
click at [293, 253] on img at bounding box center [293, 261] width 24 height 24
checkbox input "true"
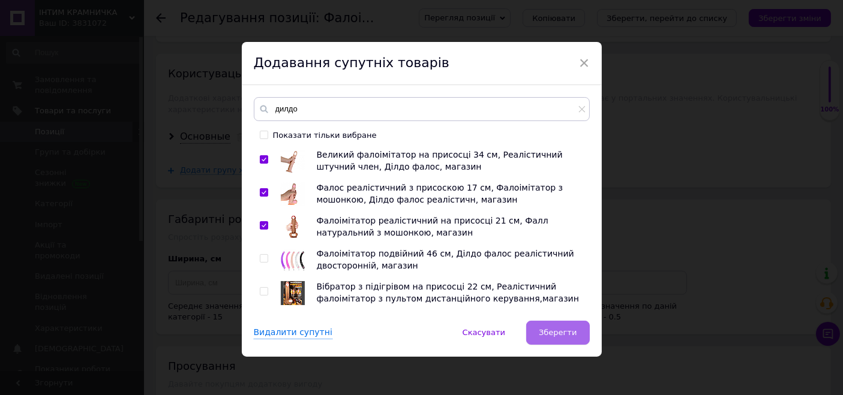
click at [565, 337] on span "Зберегти" at bounding box center [558, 332] width 38 height 9
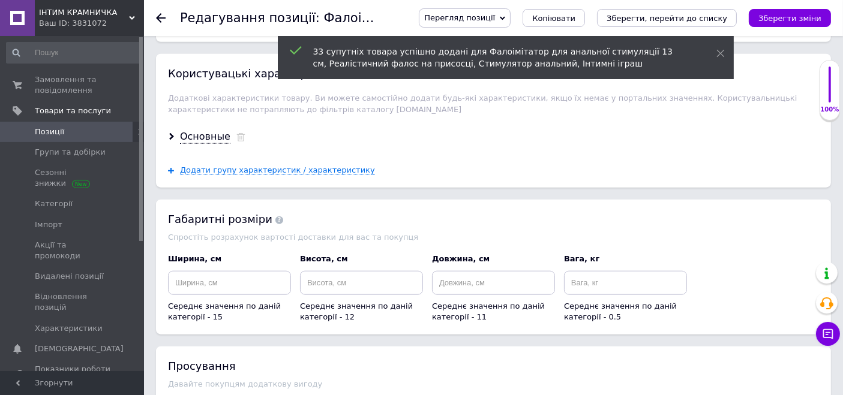
scroll to position [1295, 0]
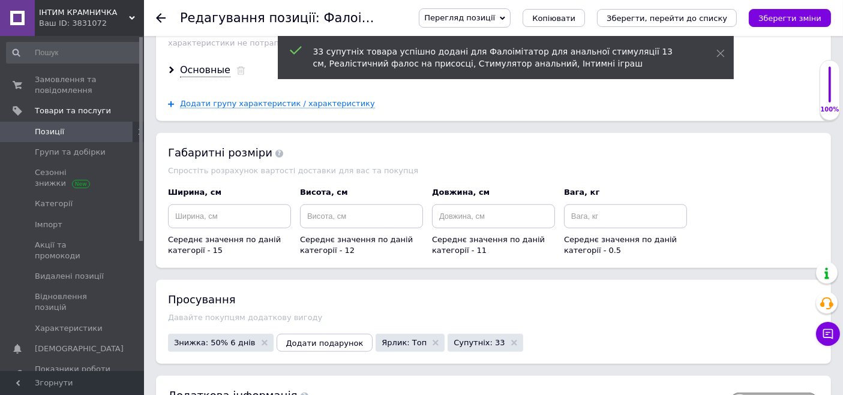
drag, startPoint x: 724, startPoint y: 55, endPoint x: 713, endPoint y: 54, distance: 11.4
click at [723, 54] on icon at bounding box center [720, 53] width 8 height 8
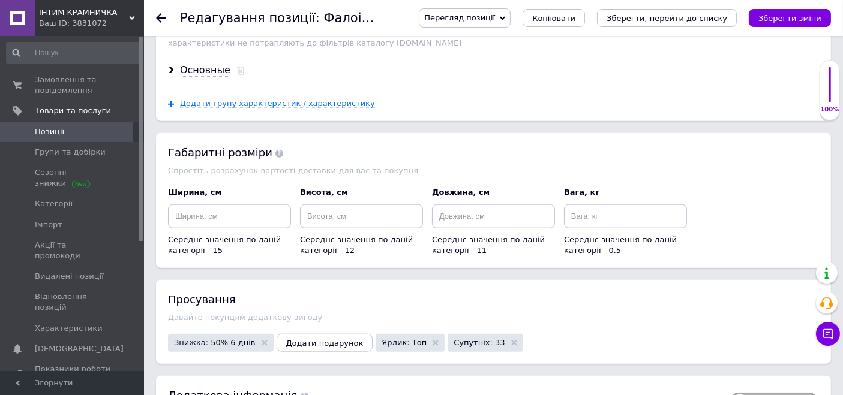
click at [495, 21] on span "Перегляд позиції" at bounding box center [459, 17] width 71 height 9
click at [523, 39] on li "Зберегти та переглянути на сайті" at bounding box center [513, 40] width 188 height 17
click at [679, 21] on icon "Зберегти, перейти до списку" at bounding box center [667, 18] width 121 height 9
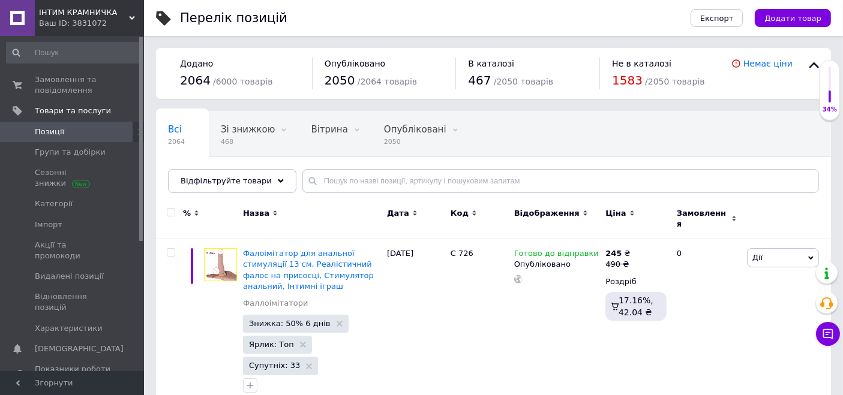
click at [82, 20] on div "Ваш ID: 3831072" at bounding box center [91, 23] width 105 height 11
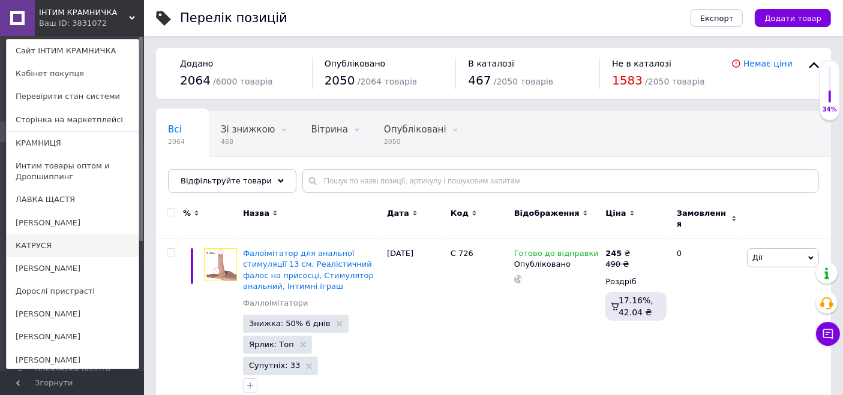
click at [52, 238] on link "КАТРУСЯ" at bounding box center [73, 246] width 132 height 23
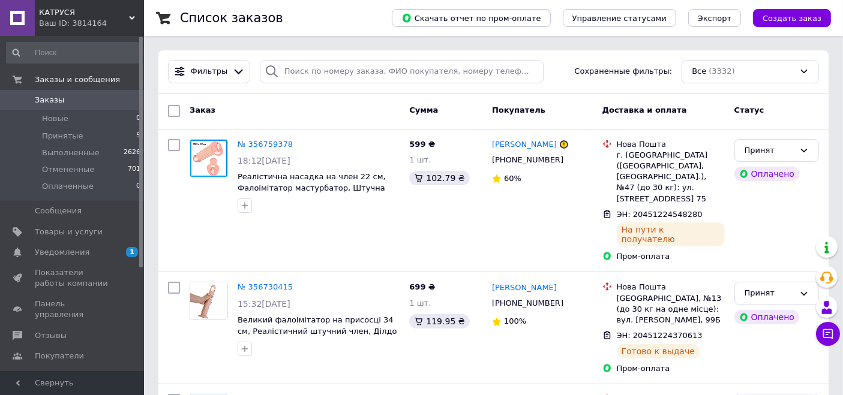
click at [334, 14] on div "Список заказов" at bounding box center [274, 18] width 188 height 36
click at [68, 230] on span "Товары и услуги" at bounding box center [69, 232] width 68 height 11
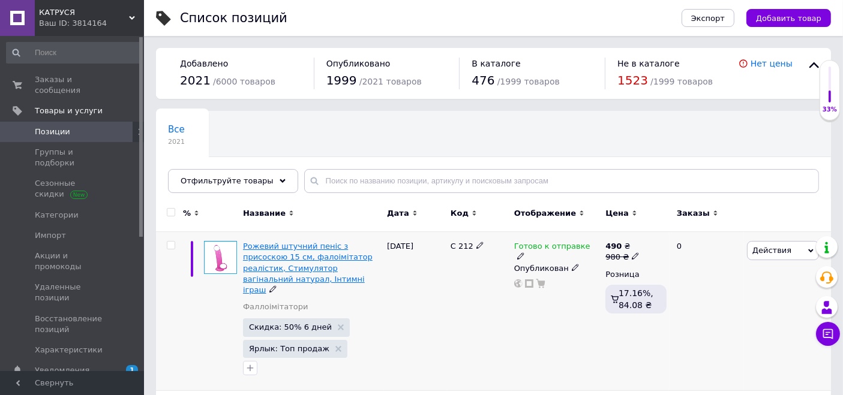
click at [317, 264] on span "Рожевий штучний пеніс з присоскою 15 см, фалоімітатор реалістик, Стимулятор ваг…" at bounding box center [308, 268] width 130 height 53
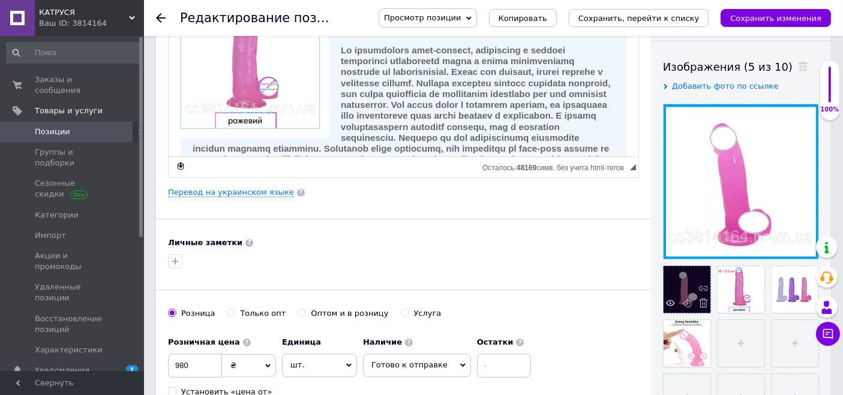
scroll to position [200, 0]
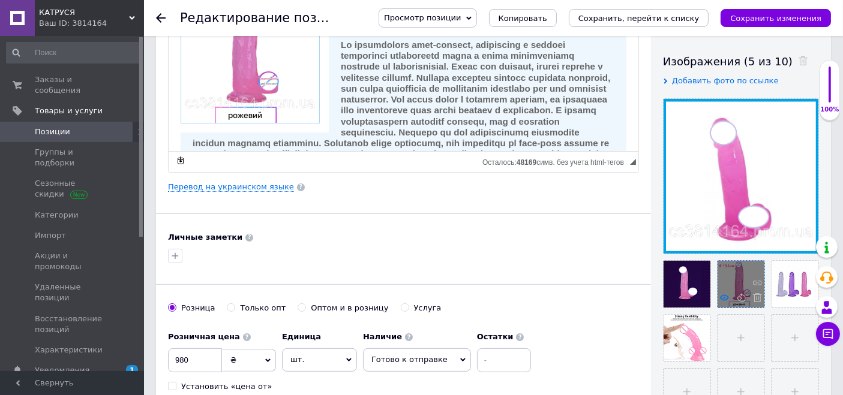
click at [725, 299] on icon at bounding box center [724, 297] width 9 height 9
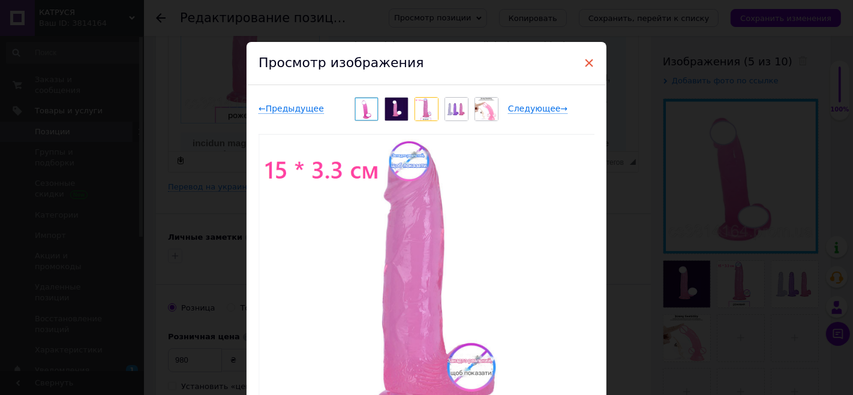
click at [584, 61] on span "×" at bounding box center [589, 63] width 11 height 20
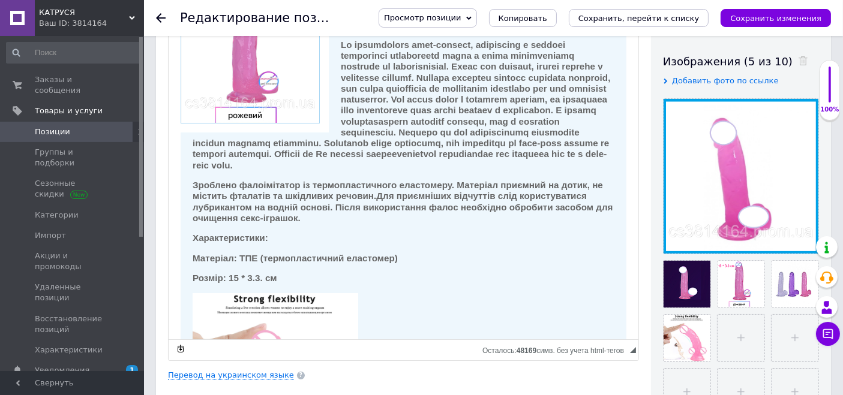
drag, startPoint x: 631, startPoint y: 160, endPoint x: 599, endPoint y: 374, distance: 216.0
click at [599, 374] on div "Основная информация Название позиции (Русский) ✱ Рожевий штучний пеніс з присос…" at bounding box center [403, 268] width 495 height 840
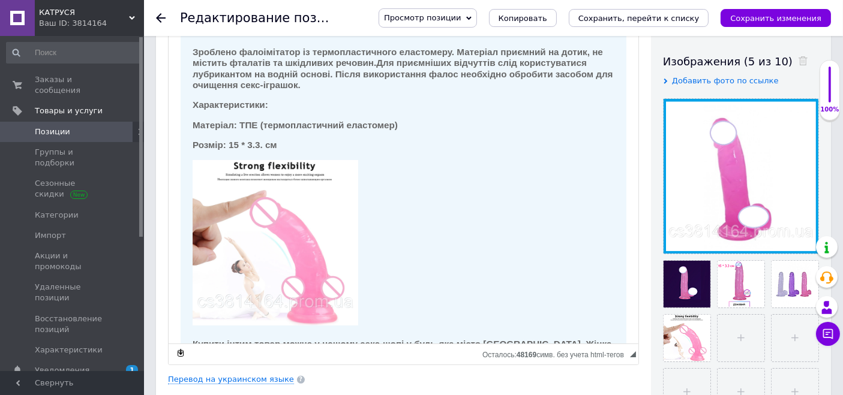
click at [92, 127] on span "Позиции" at bounding box center [73, 132] width 76 height 11
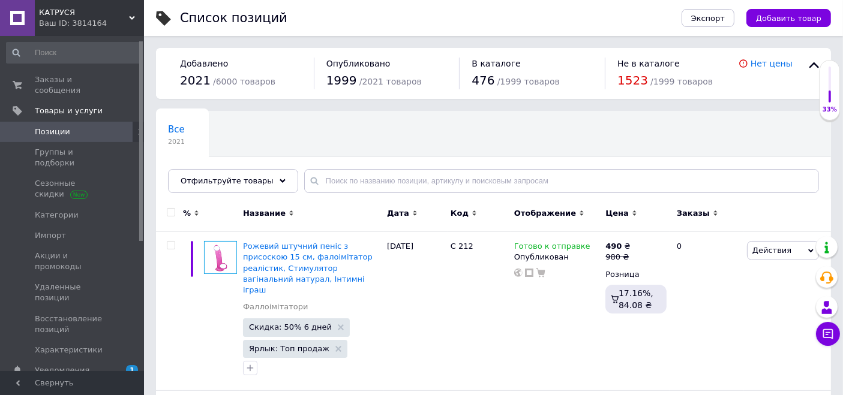
scroll to position [224, 0]
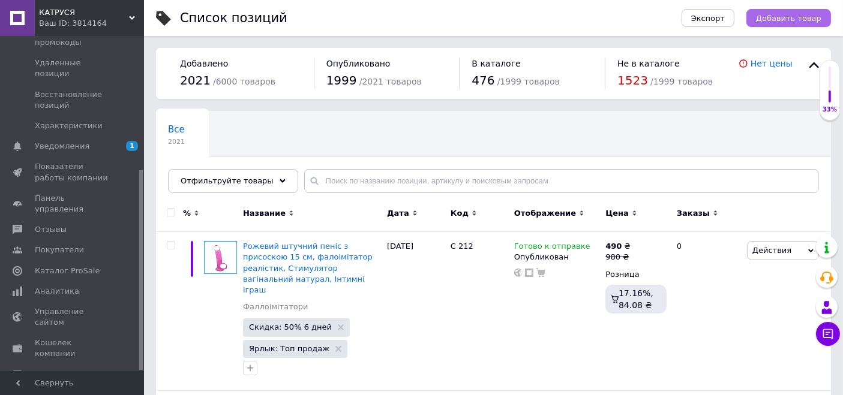
click at [797, 16] on span "Добавить товар" at bounding box center [788, 18] width 65 height 9
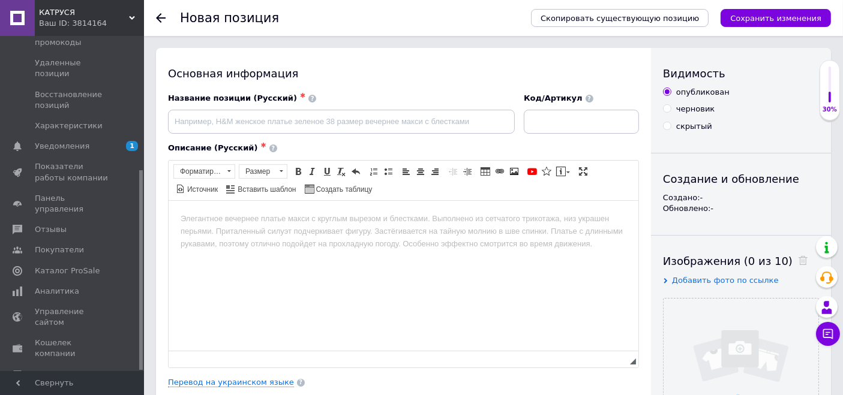
click at [527, 235] on html at bounding box center [403, 218] width 470 height 37
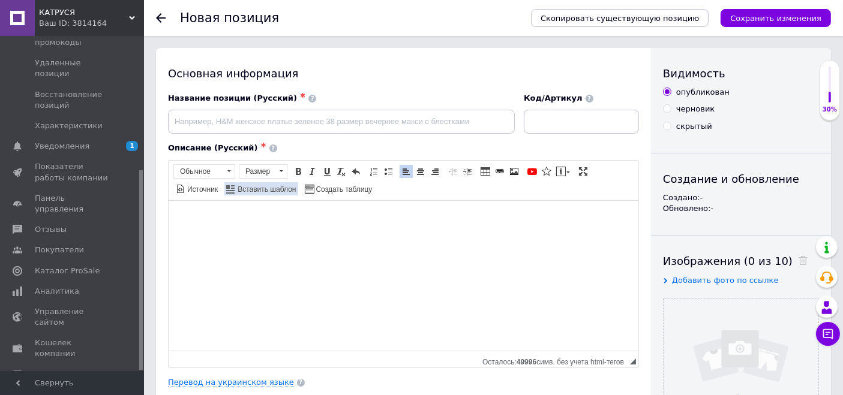
click at [296, 185] on span "Вставить шаблон" at bounding box center [266, 190] width 60 height 10
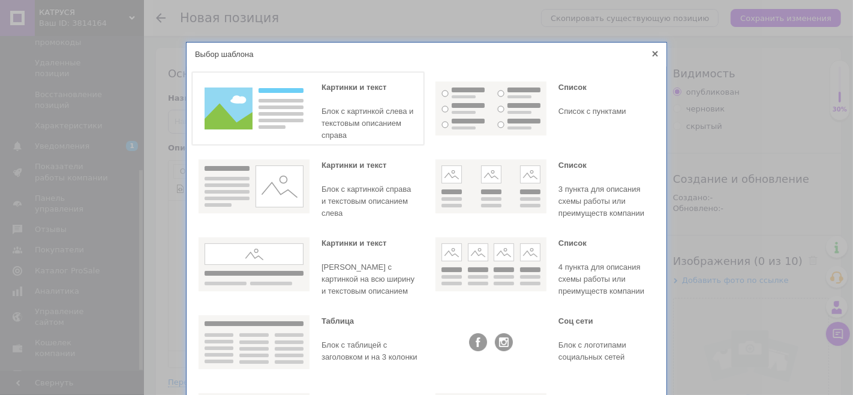
click at [246, 113] on img at bounding box center [254, 109] width 111 height 54
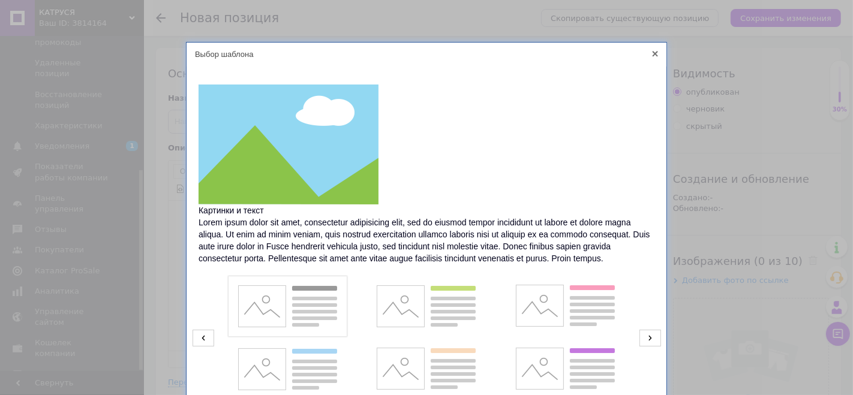
click at [263, 307] on img at bounding box center [287, 307] width 111 height 54
click at [299, 299] on img at bounding box center [287, 307] width 111 height 54
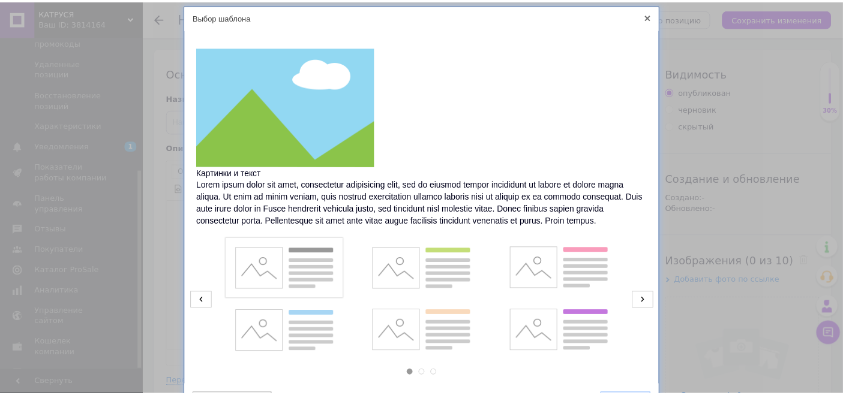
scroll to position [102, 0]
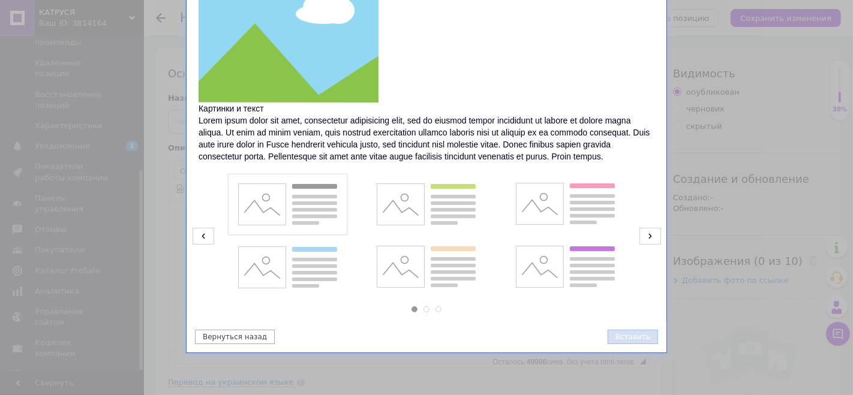
click at [635, 333] on button "Вставить" at bounding box center [633, 337] width 50 height 14
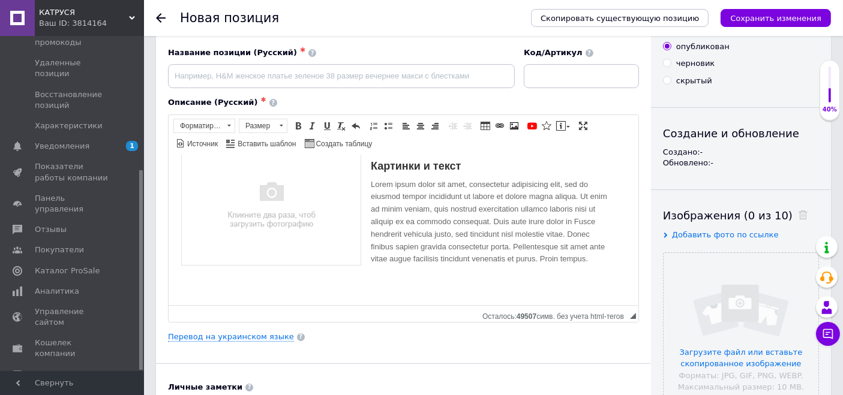
scroll to position [67, 0]
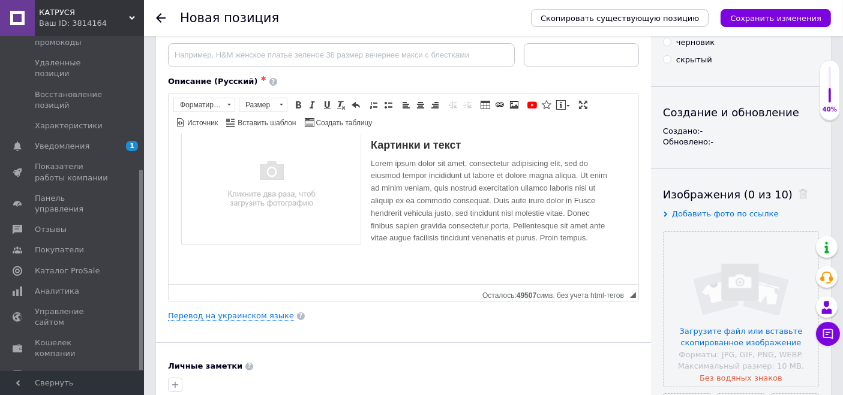
click at [415, 238] on div "[PERSON_NAME] и текст Lorem ipsum dolor sit amet, consectetur adipisicing elit,…" at bounding box center [403, 192] width 446 height 136
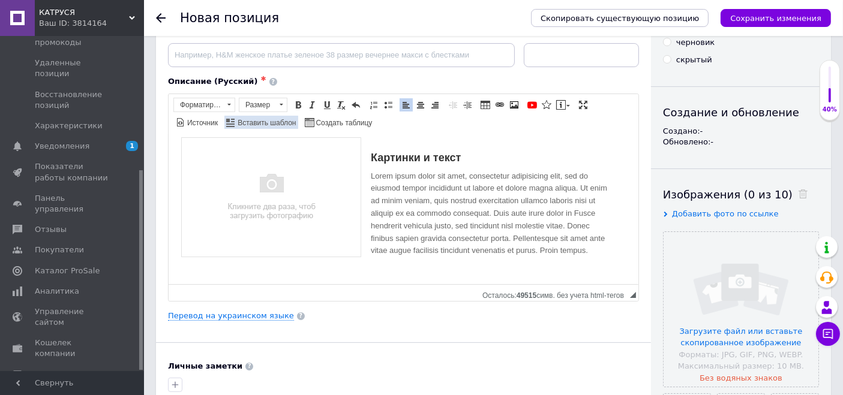
click at [298, 116] on link "Вставить шаблон" at bounding box center [260, 122] width 73 height 13
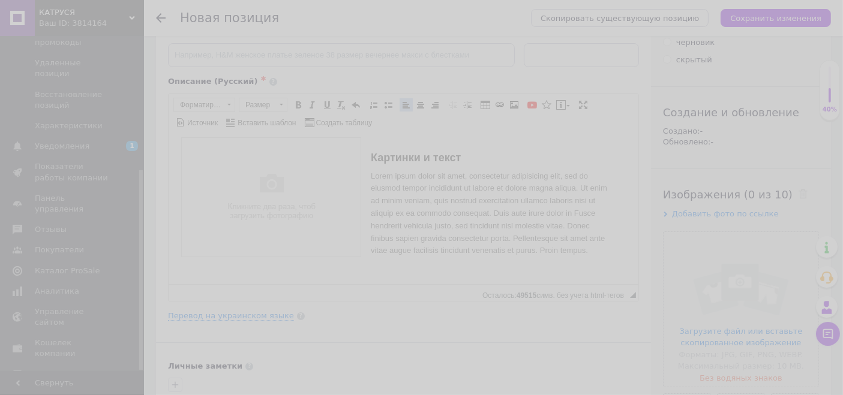
scroll to position [30, 0]
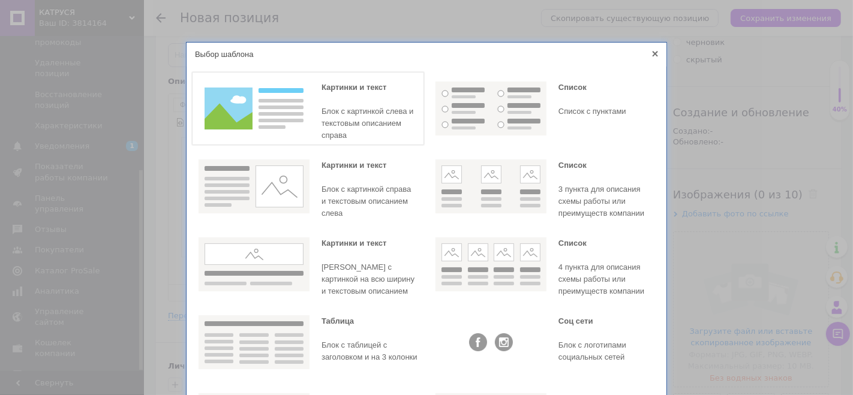
click at [263, 115] on img at bounding box center [254, 109] width 111 height 54
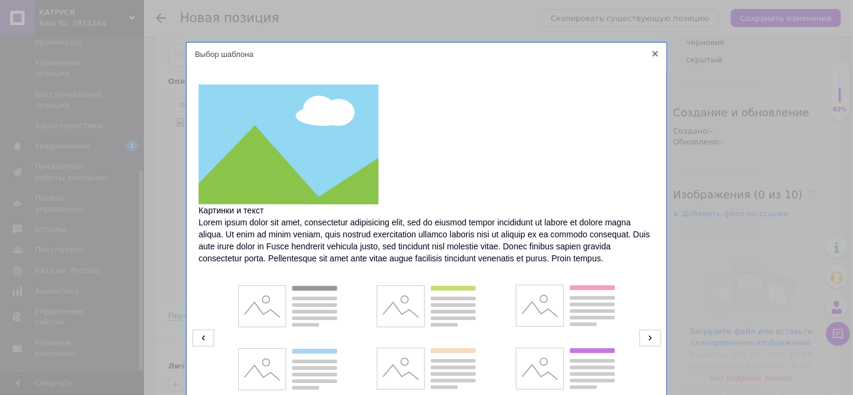
click at [653, 52] on icon at bounding box center [655, 53] width 5 height 5
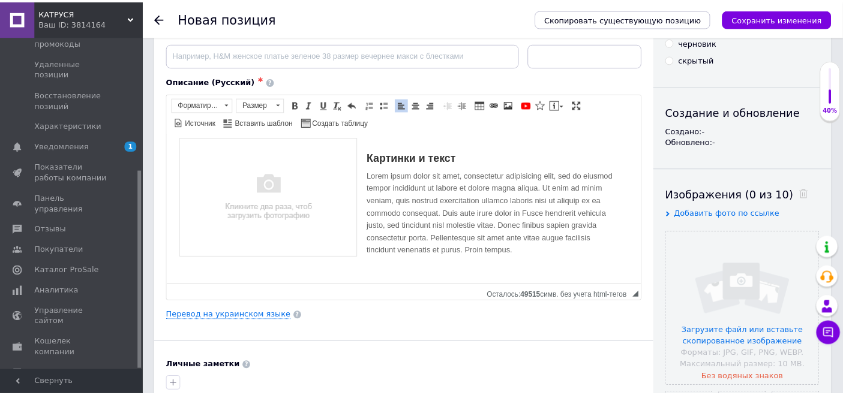
scroll to position [43, 0]
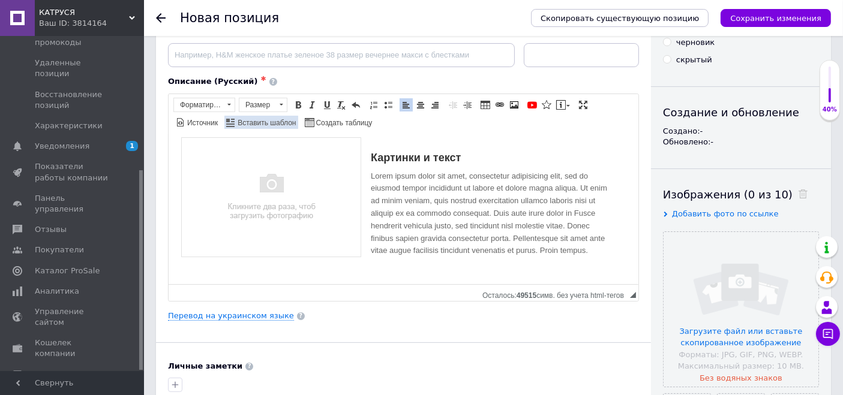
click at [296, 126] on span "Вставить шаблон" at bounding box center [266, 123] width 60 height 10
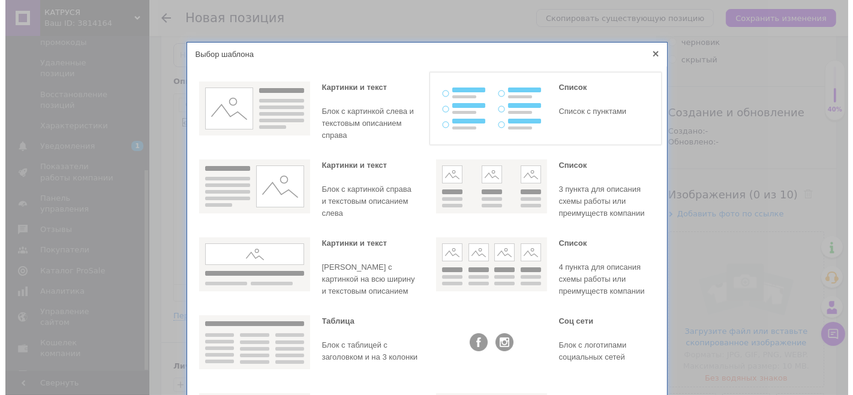
scroll to position [30, 0]
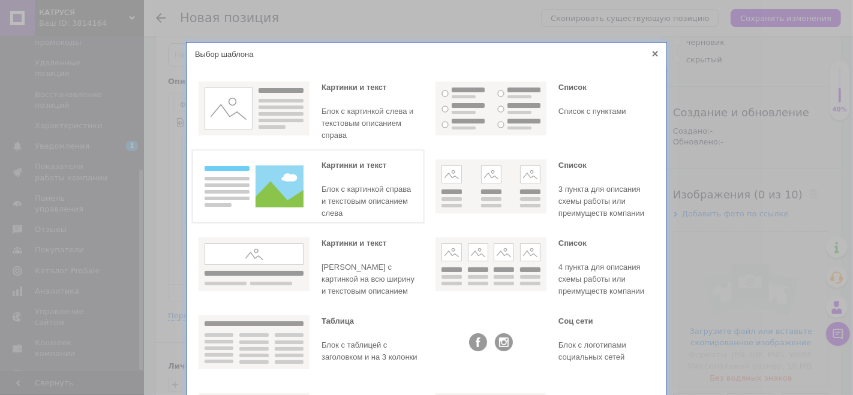
click at [236, 187] on img at bounding box center [254, 187] width 111 height 54
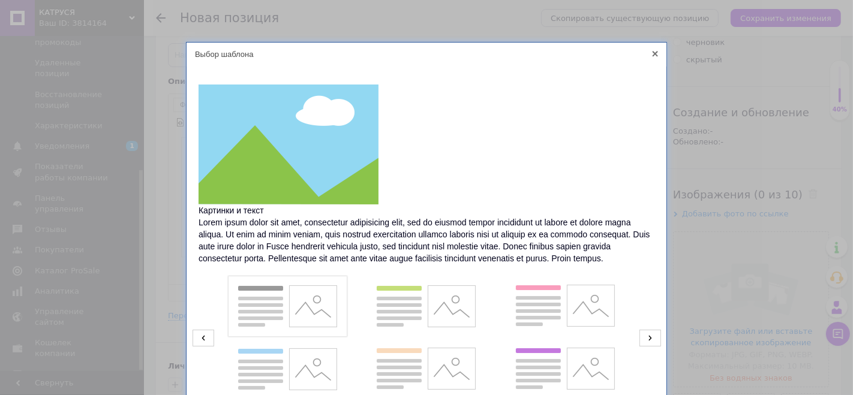
click at [312, 297] on img at bounding box center [287, 307] width 111 height 54
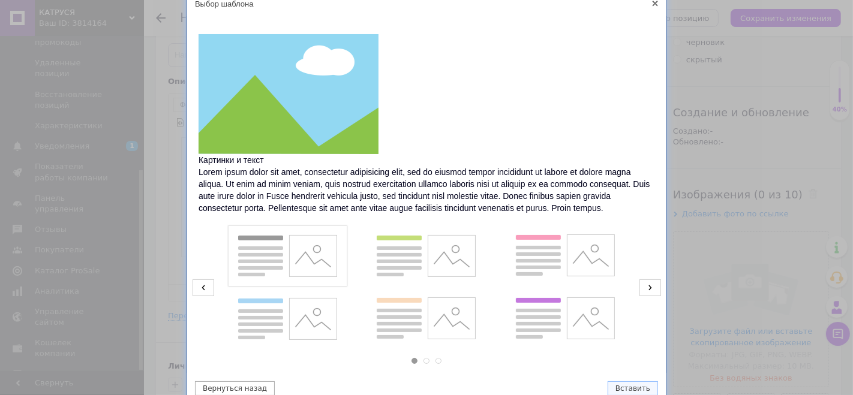
scroll to position [102, 0]
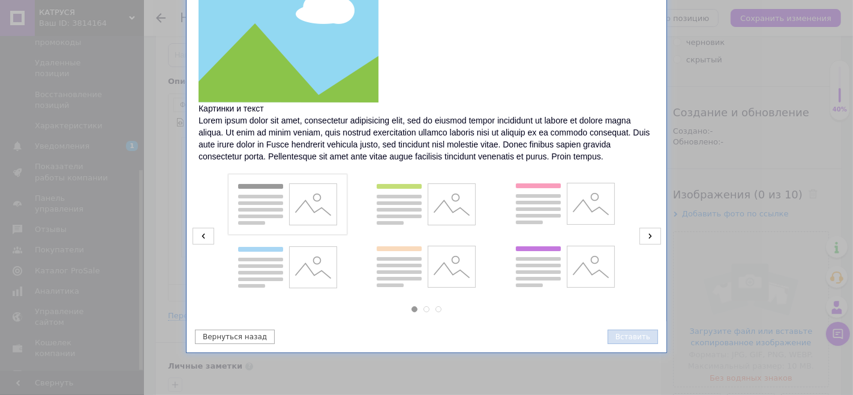
click at [626, 337] on button "Вставить" at bounding box center [633, 337] width 50 height 14
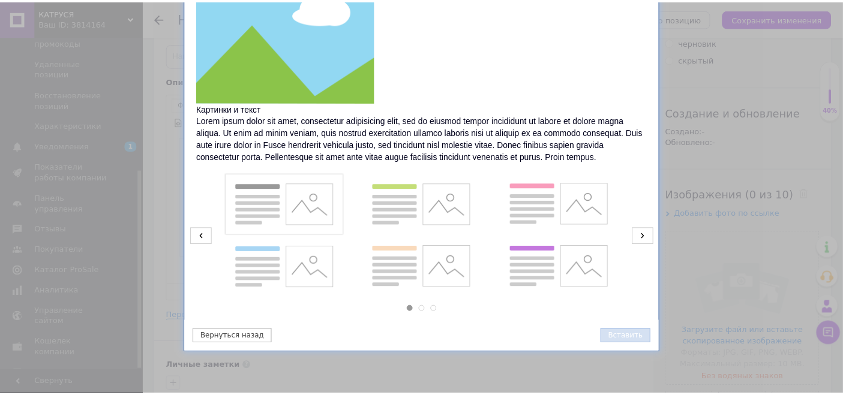
scroll to position [162, 0]
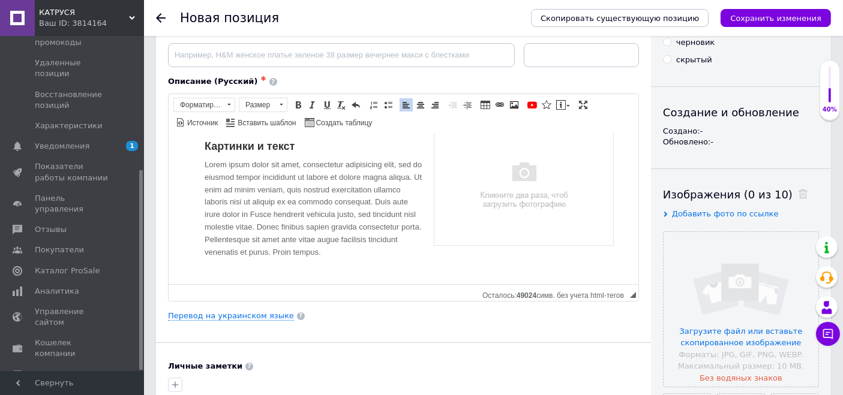
click at [461, 325] on div "Основная информация Название позиции (Русский) ✱ Код/Артикул Описание (Русский)…" at bounding box center [403, 316] width 495 height 670
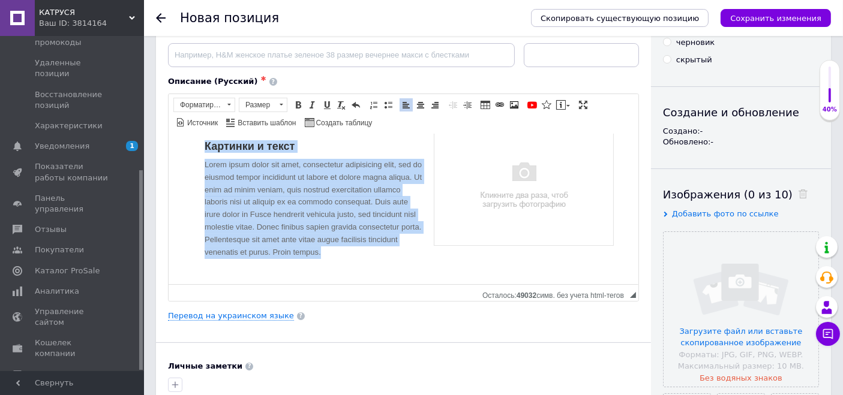
drag, startPoint x: 392, startPoint y: 272, endPoint x: 197, endPoint y: 157, distance: 227.3
click at [197, 157] on div "Картинки и текст Lorem ipsum dolor sit amet, consectetur adipisicing elit, sed …" at bounding box center [403, 199] width 422 height 148
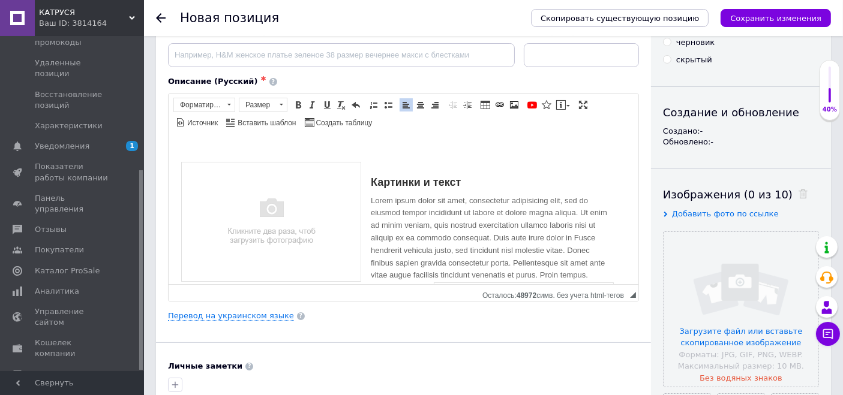
scroll to position [0, 0]
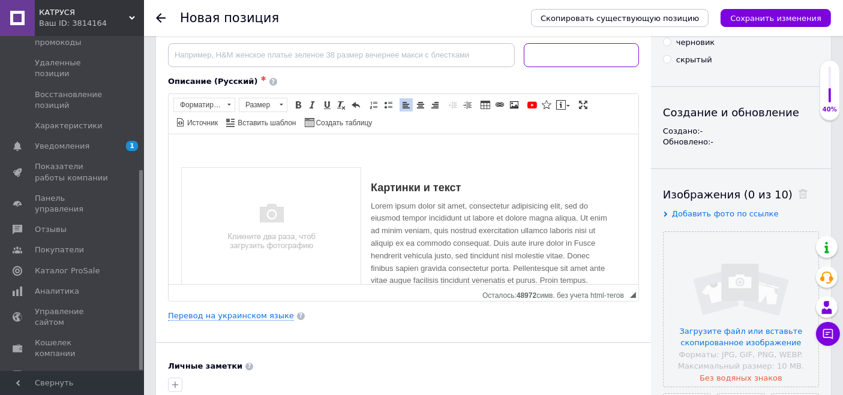
click at [572, 62] on input at bounding box center [581, 55] width 115 height 24
paste input "С 726"
type input "С 726"
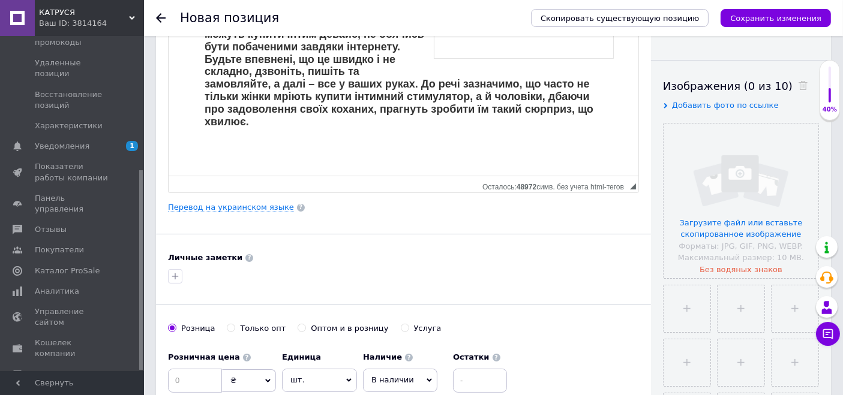
scroll to position [266, 0]
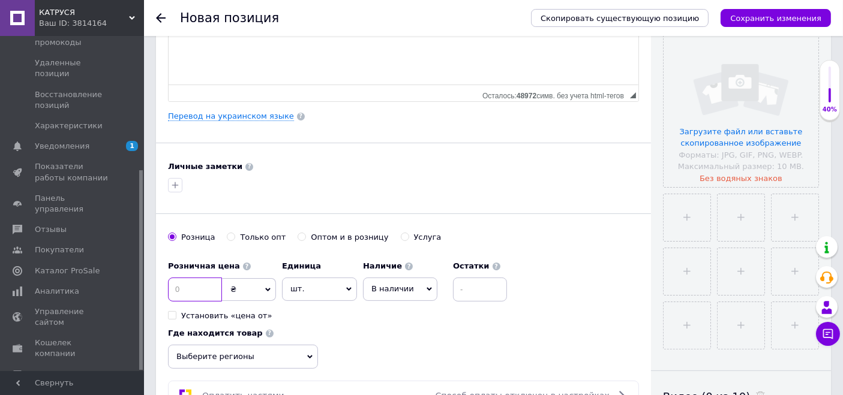
click at [210, 283] on input at bounding box center [195, 290] width 54 height 24
paste input "490"
type input "490"
click at [368, 281] on span "В наличии" at bounding box center [400, 289] width 74 height 23
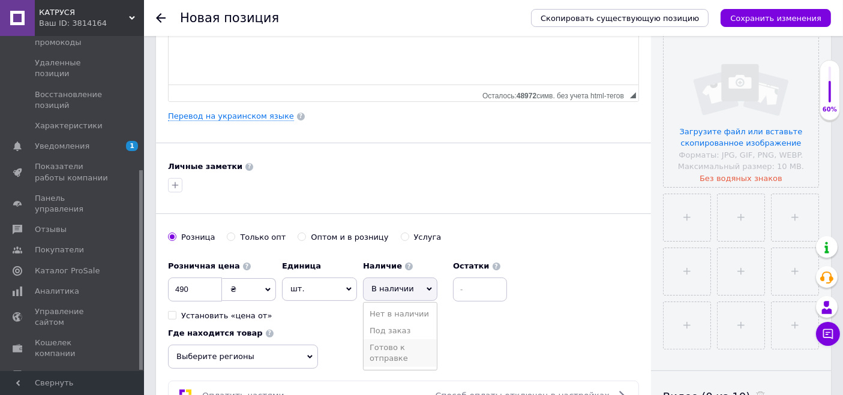
click at [377, 353] on li "Готово к отправке" at bounding box center [400, 354] width 73 height 28
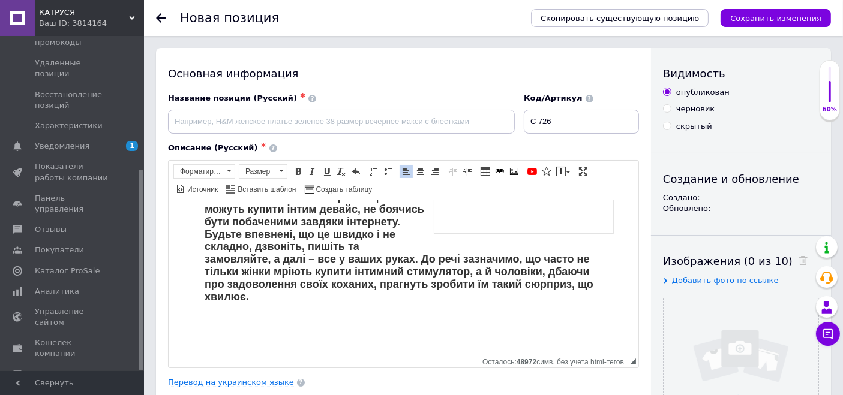
scroll to position [41, 0]
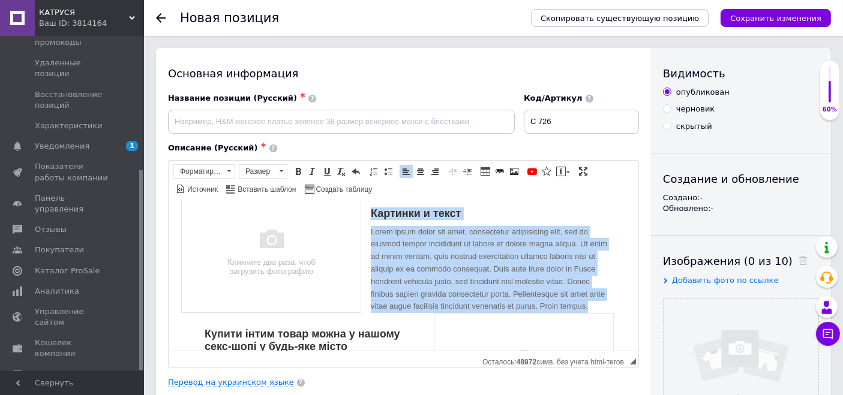
drag, startPoint x: 409, startPoint y: 315, endPoint x: 367, endPoint y: 213, distance: 110.5
click at [367, 213] on div "Картинки и текст Lorem ipsum dolor sit amet, consectetur adipisicing elit, sed …" at bounding box center [403, 365] width 446 height 347
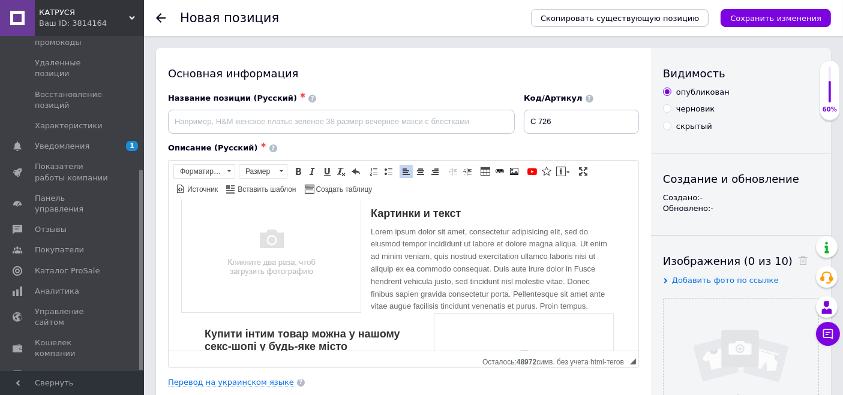
scroll to position [164, 0]
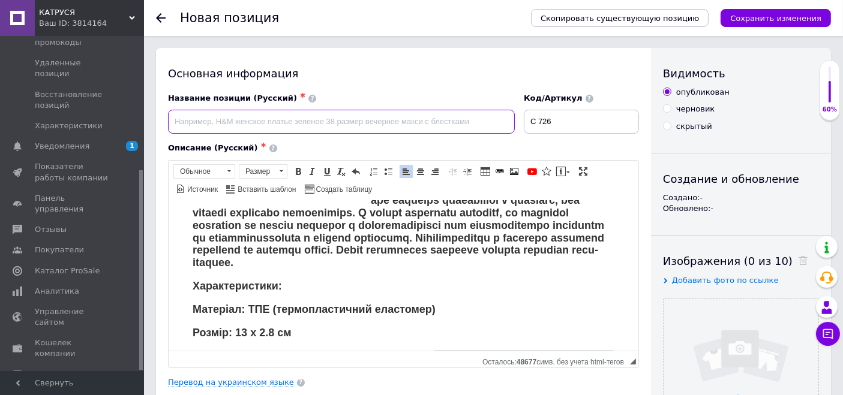
click at [428, 124] on input at bounding box center [341, 122] width 347 height 24
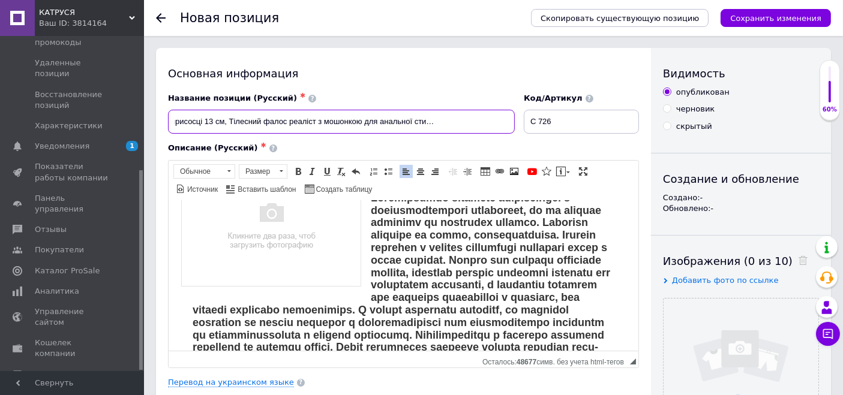
scroll to position [0, 0]
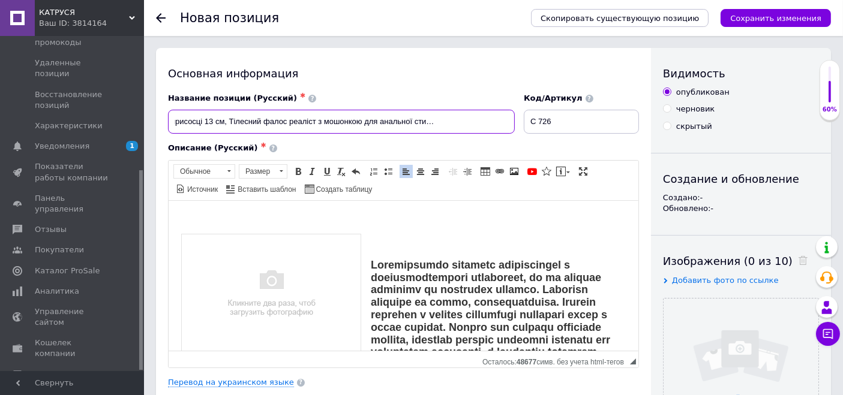
type input "Штучний член на присосці 13 см, Тілесний фалос реаліст з мошонкою для анальної …"
click at [382, 219] on p "Визуальный текстовый редактор, 1E1E397C-F299-4FB1-BE38-DB7C9F85D804" at bounding box center [403, 218] width 446 height 13
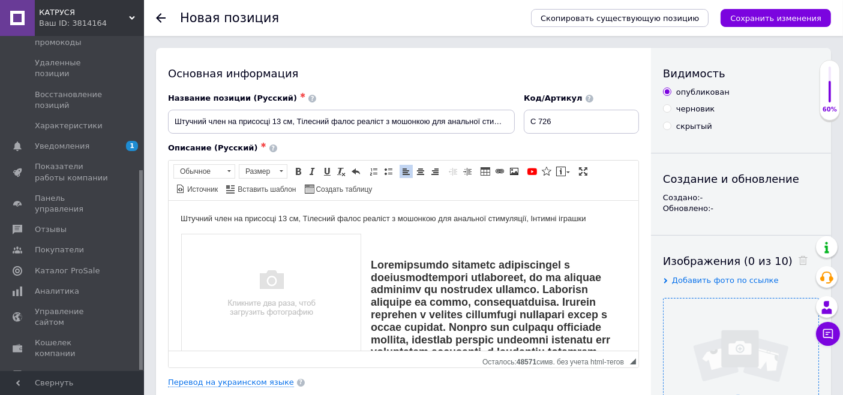
click at [722, 320] on input "file" at bounding box center [741, 376] width 155 height 155
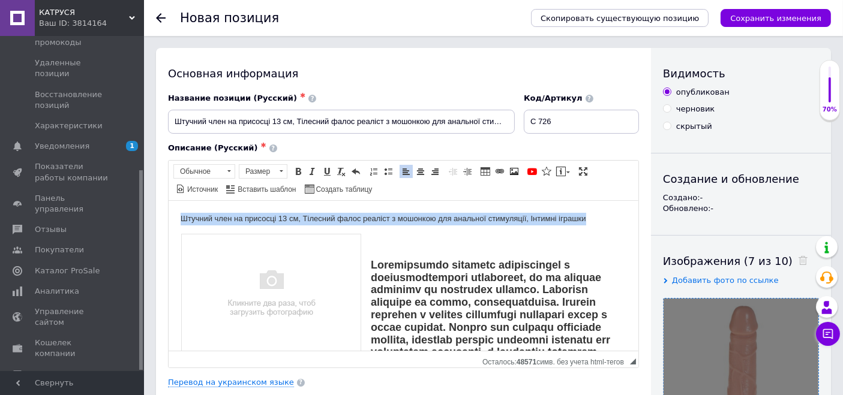
drag, startPoint x: 591, startPoint y: 221, endPoint x: 169, endPoint y: 202, distance: 422.8
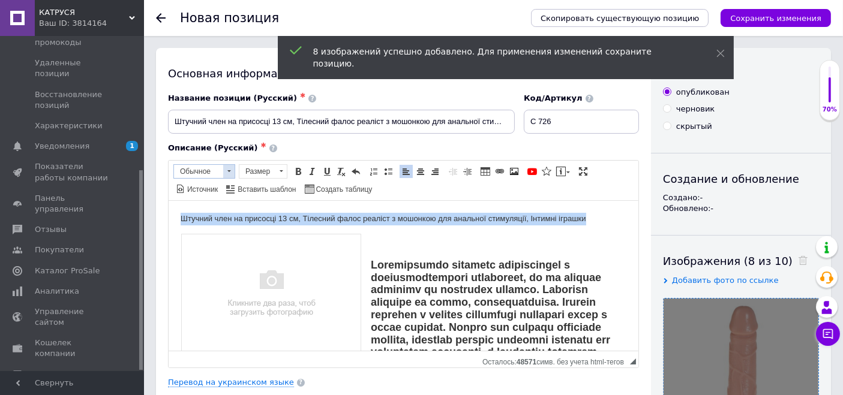
click at [207, 171] on span "Обычное" at bounding box center [198, 171] width 49 height 13
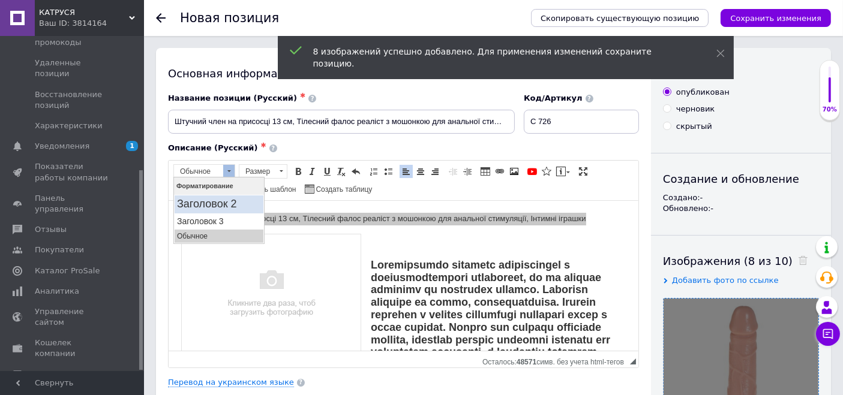
click at [215, 200] on h2 "Заголовок 2" at bounding box center [218, 203] width 84 height 13
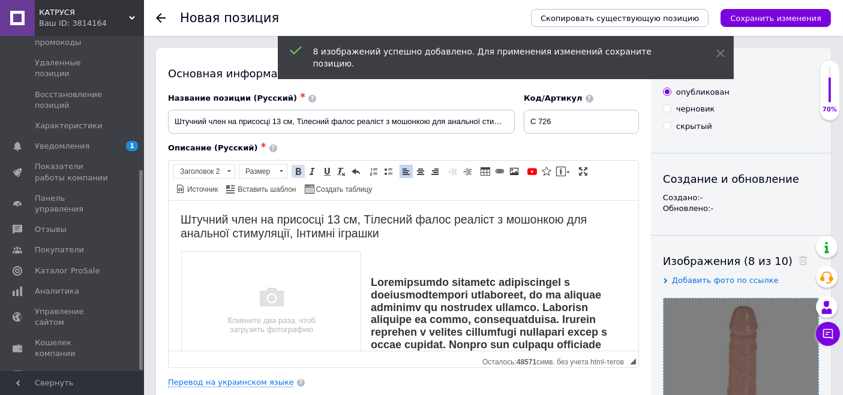
click at [297, 167] on span at bounding box center [298, 172] width 10 height 10
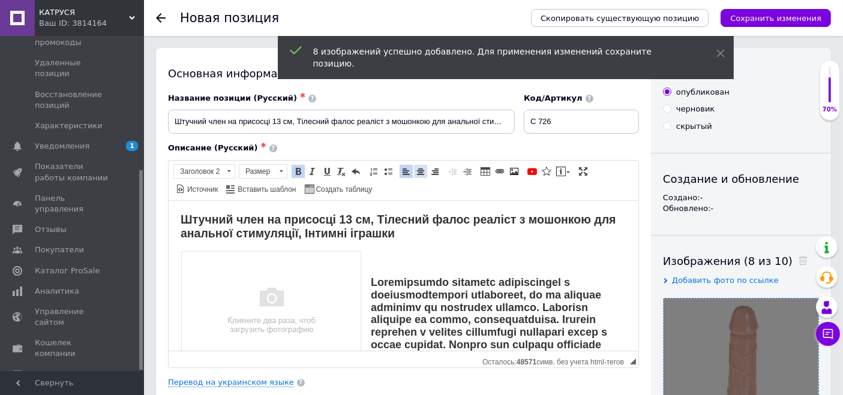
click at [420, 169] on span at bounding box center [421, 172] width 10 height 10
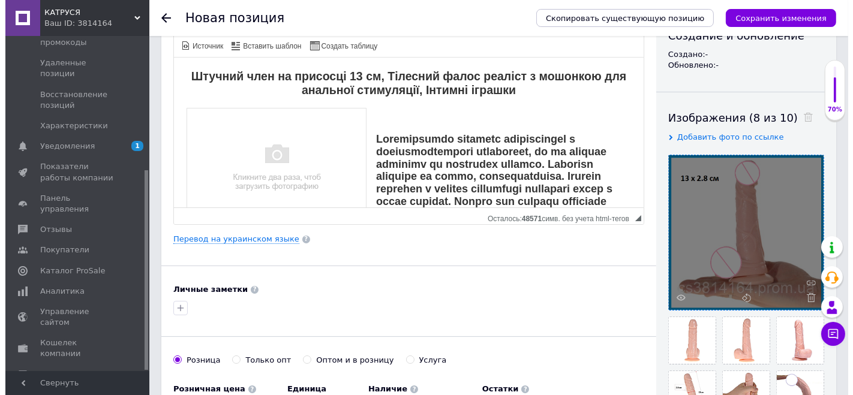
scroll to position [67, 0]
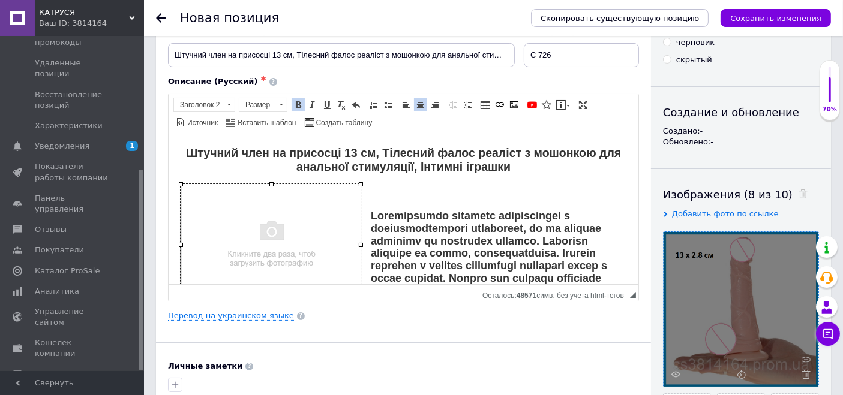
click at [295, 235] on img "Визуальный текстовый редактор, 1E1E397C-F299-4FB1-BE38-DB7C9F85D804" at bounding box center [270, 244] width 181 height 121
select select
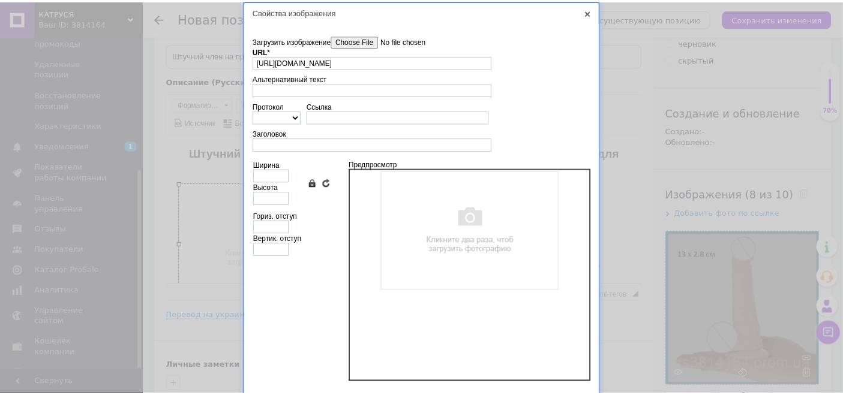
scroll to position [0, 0]
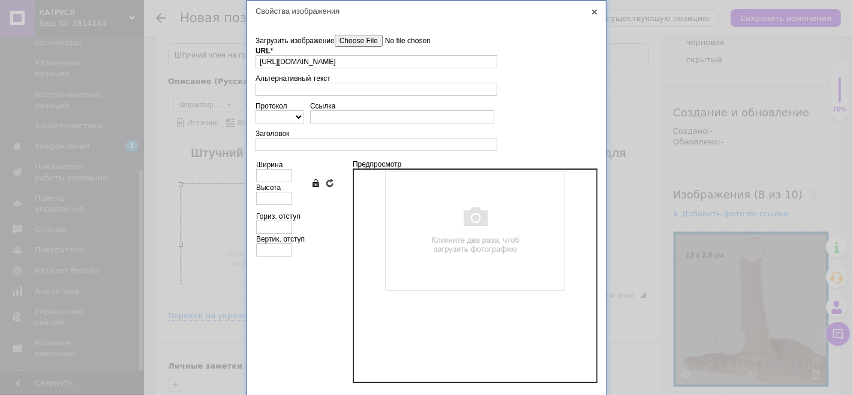
click at [369, 31] on td "Загрузить изображение Удалить все файлы URL * https://my.prom.ua/image/ckeditor…" at bounding box center [426, 206] width 359 height 368
click at [366, 37] on input"] "Загрузить изображение" at bounding box center [403, 41] width 136 height 12
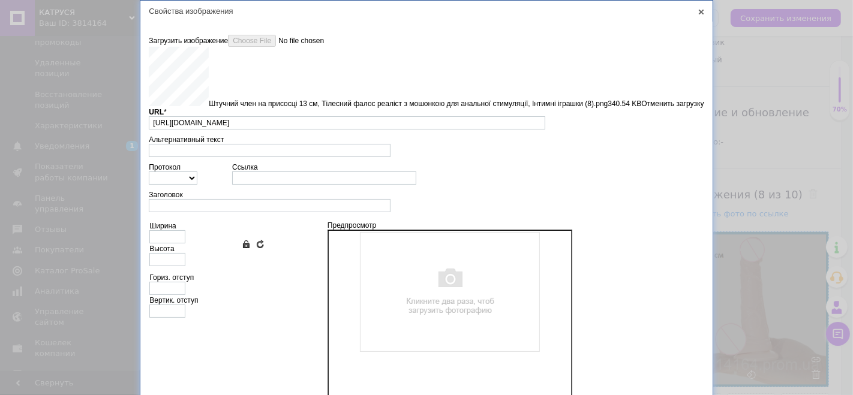
type input "https://images.prom.ua/6789500805_w640_h2048_shtuchnij_chlen_na_prisos__iyi_nti…"
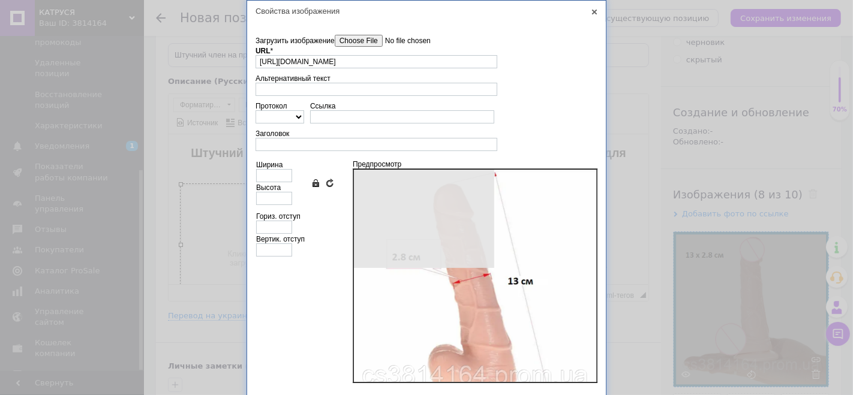
type input "640"
type input "639"
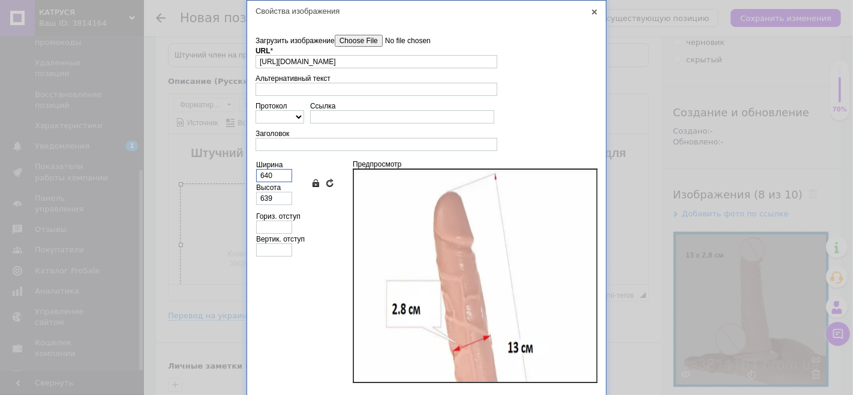
drag, startPoint x: 278, startPoint y: 175, endPoint x: 211, endPoint y: 175, distance: 67.2
click at [220, 175] on div "Свойства изображения X Данные об изображении Загрузить изображение Удалить все …" at bounding box center [426, 197] width 853 height 395
type input "3"
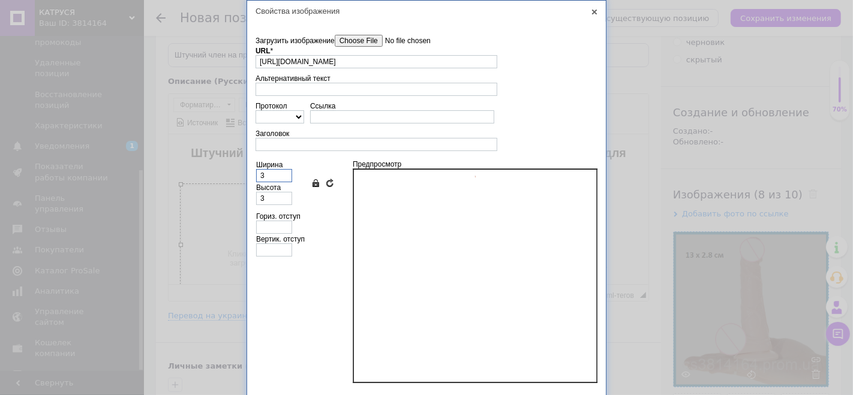
type input "32"
type input "320"
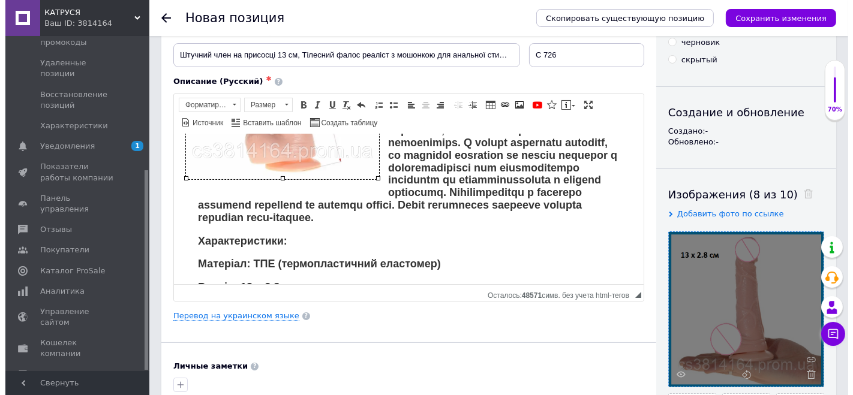
scroll to position [333, 0]
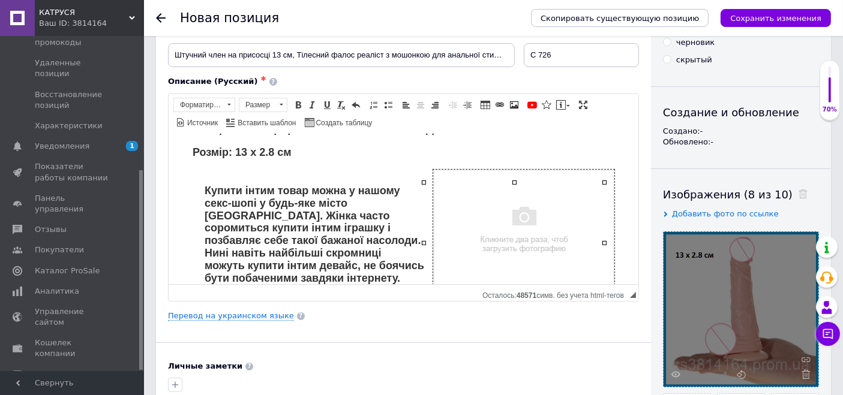
click at [509, 225] on img "Визуальный текстовый редактор, 1E1E397C-F299-4FB1-BE38-DB7C9F85D804" at bounding box center [523, 229] width 181 height 121
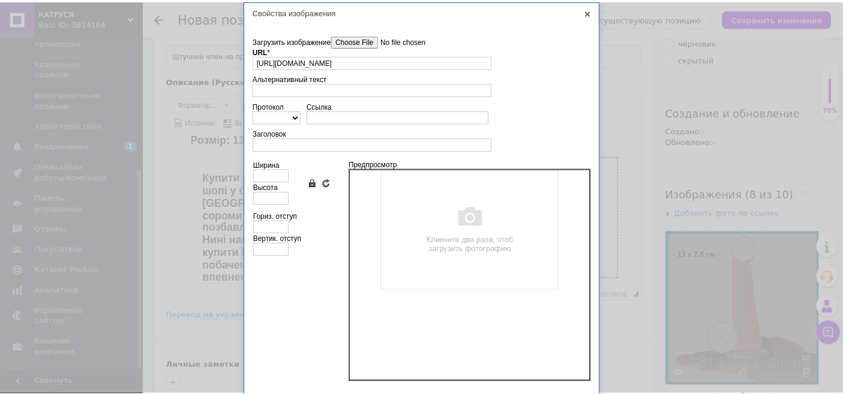
scroll to position [0, 0]
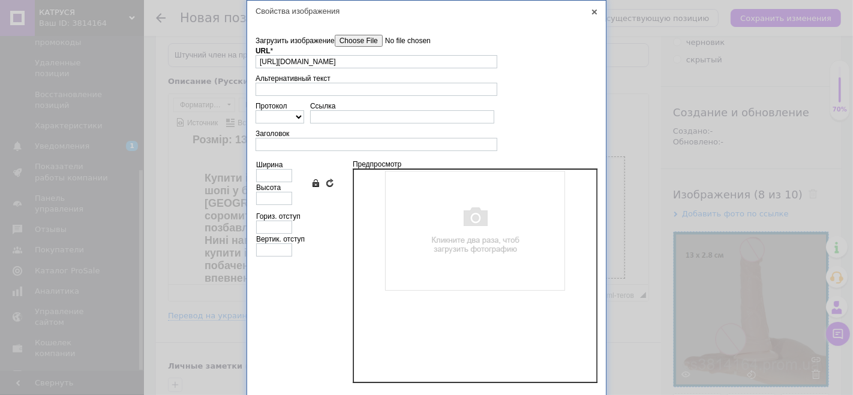
click at [367, 40] on input"] "Загрузить изображение" at bounding box center [403, 41] width 136 height 12
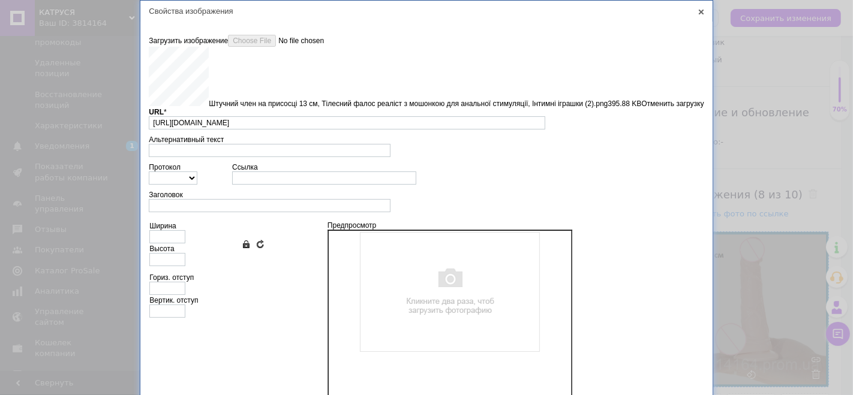
type input "https://images.prom.ua/6789501161_w640_h2048_shtuchnij_chlen_na_prisos__iyi_nti…"
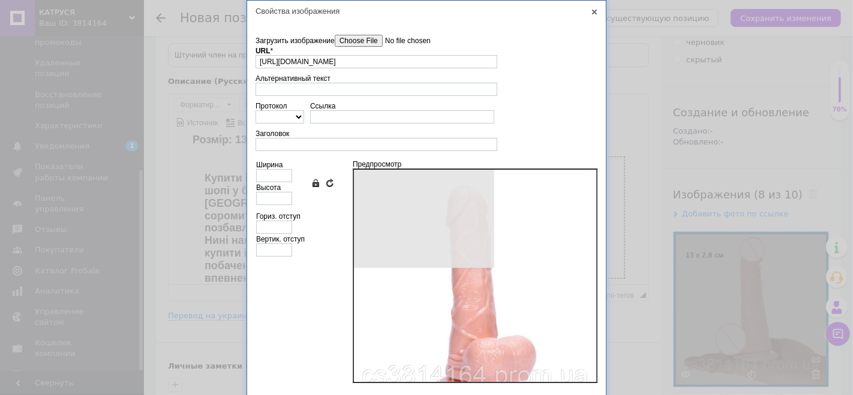
type input "640"
type input "639"
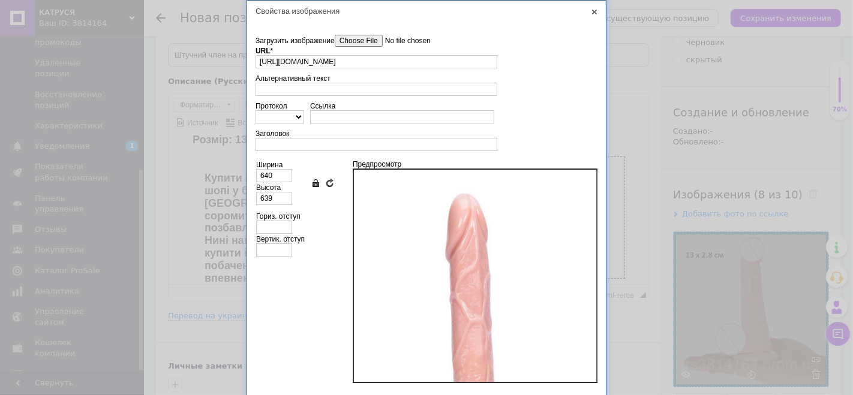
click at [348, 30] on td "Загрузить изображение Удалить все файлы URL * https://images.prom.ua/6789501161…" at bounding box center [426, 206] width 359 height 368
click at [349, 38] on input"] "Загрузить изображение" at bounding box center [403, 41] width 136 height 12
drag, startPoint x: 286, startPoint y: 177, endPoint x: 235, endPoint y: 176, distance: 51.0
click at [235, 176] on div "Свойства изображения X Данные об изображении Загрузить изображение Удалить все …" at bounding box center [426, 197] width 853 height 395
type input "3"
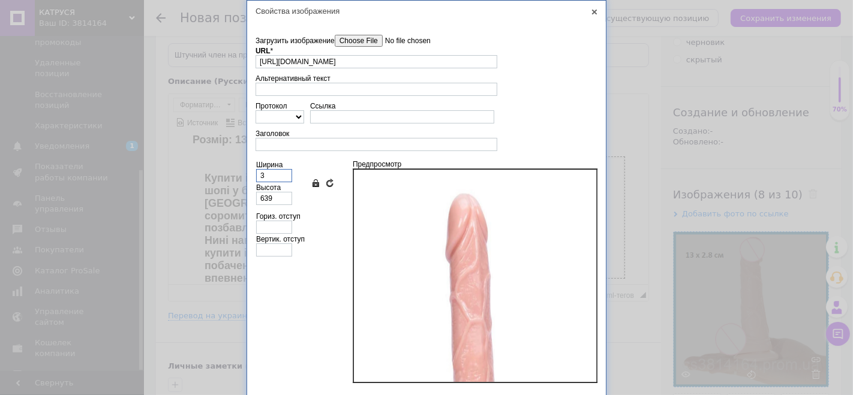
type input "3"
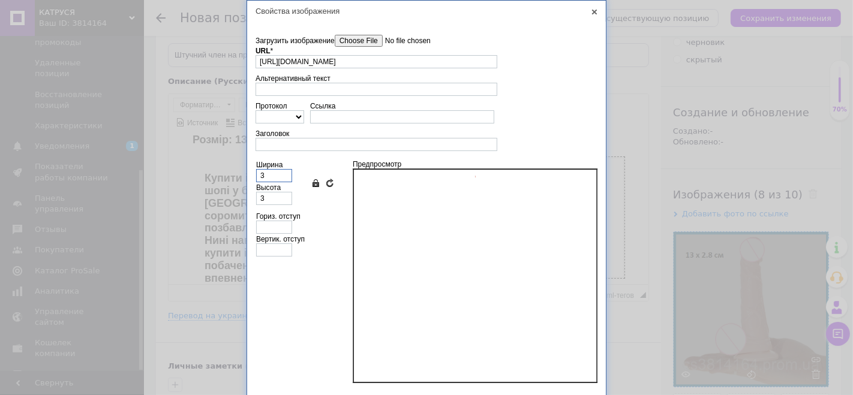
type input "32"
type input "320"
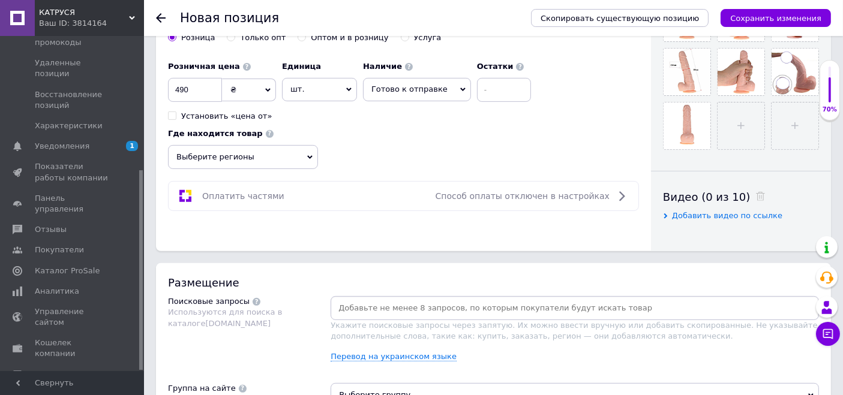
scroll to position [600, 0]
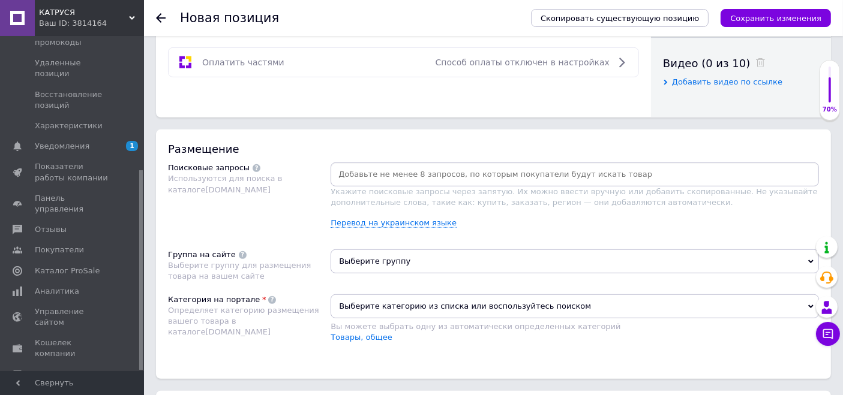
click at [423, 173] on input at bounding box center [575, 175] width 484 height 18
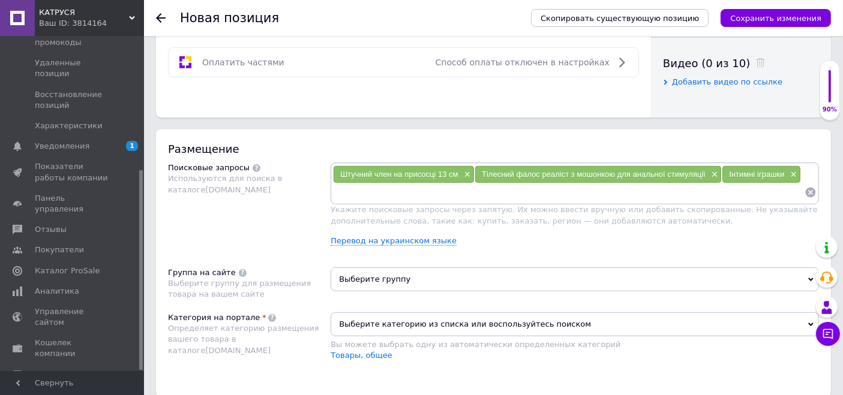
click at [389, 279] on span "Выберите группу" at bounding box center [575, 280] width 488 height 24
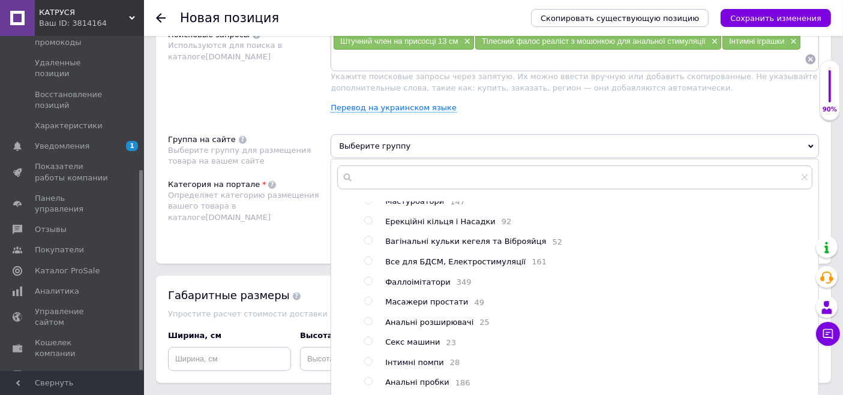
scroll to position [67, 0]
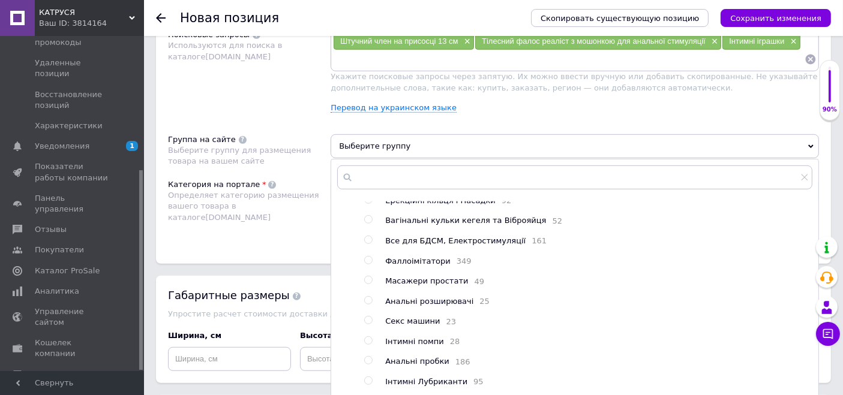
click at [425, 263] on span "Фаллоімітатори" at bounding box center [417, 261] width 65 height 9
radio input "true"
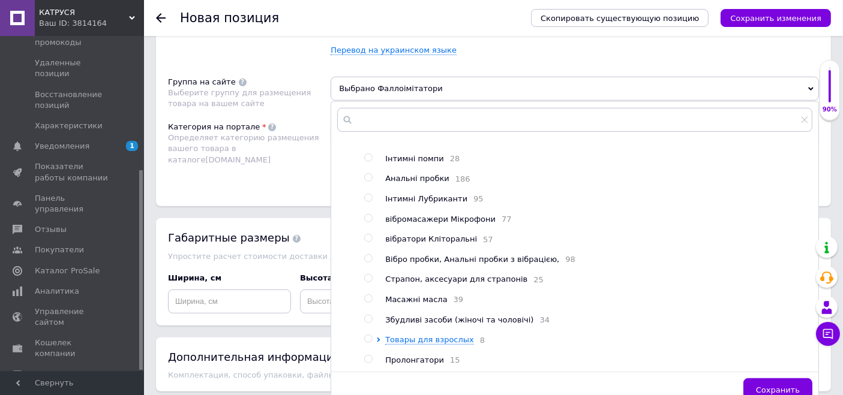
scroll to position [833, 0]
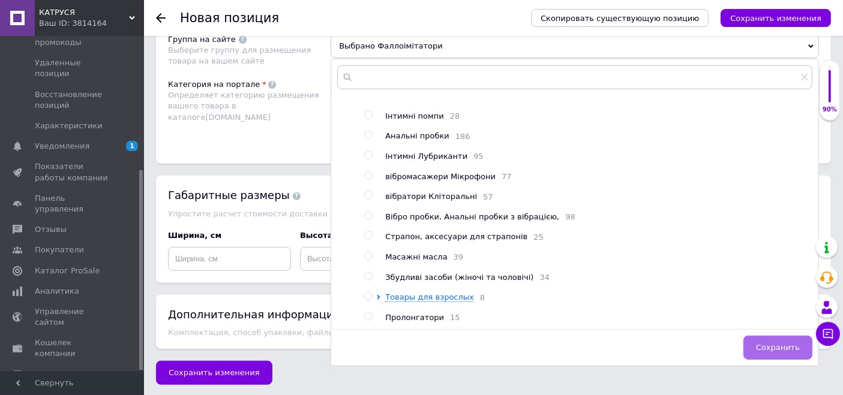
click at [751, 349] on button "Сохранить" at bounding box center [777, 348] width 69 height 24
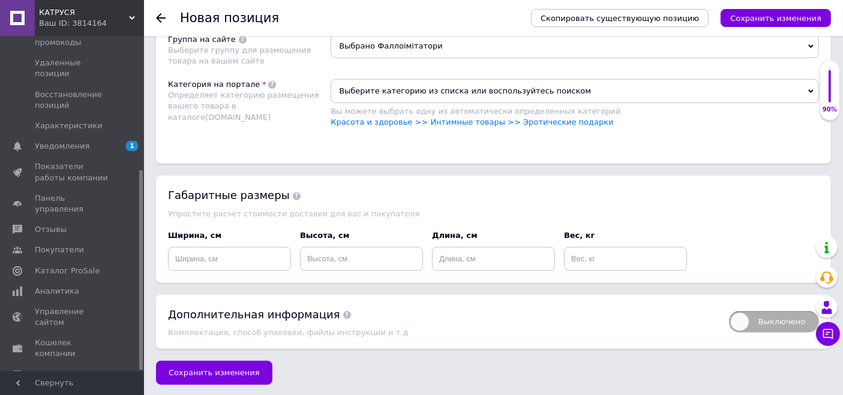
click at [469, 86] on span "Выберите категорию из списка или воспользуйтесь поиском" at bounding box center [575, 91] width 488 height 24
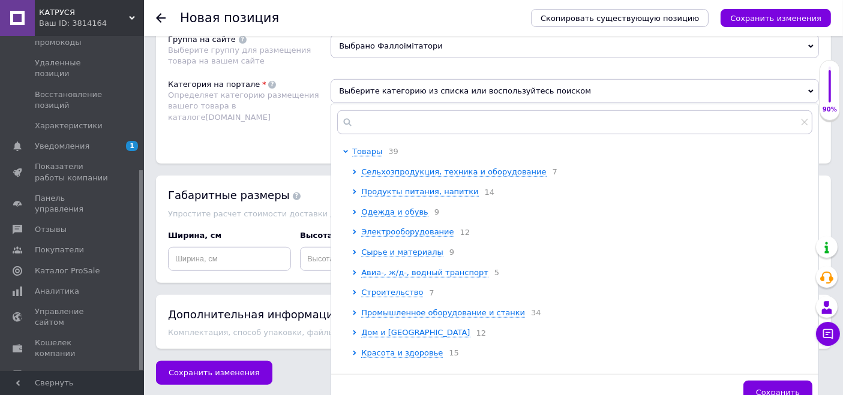
click at [268, 107] on span "Определяет категорию размещения вашего товара в каталоге Prom.ua" at bounding box center [243, 106] width 151 height 31
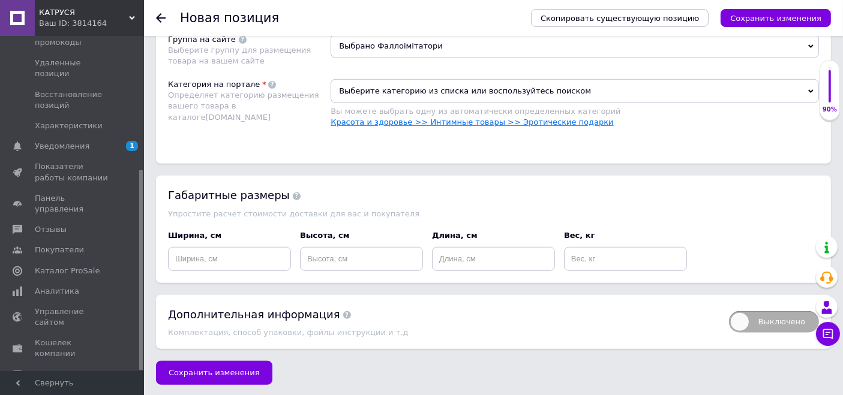
click at [447, 118] on link "Красота и здоровье >> Интимные товары >> Эротические подарки" at bounding box center [472, 122] width 283 height 9
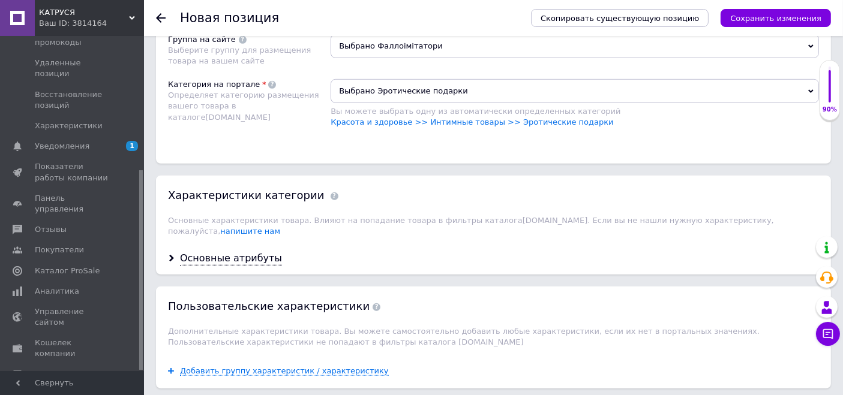
click at [454, 88] on span "Выбрано Эротические подарки" at bounding box center [575, 91] width 488 height 24
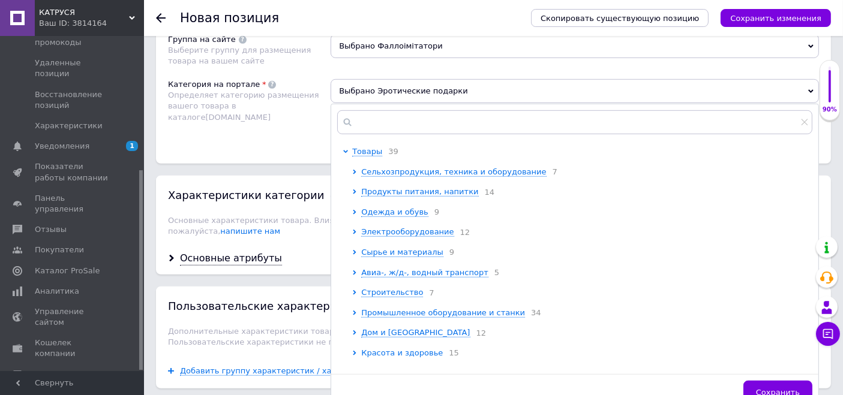
click at [355, 356] on icon at bounding box center [354, 353] width 3 height 5
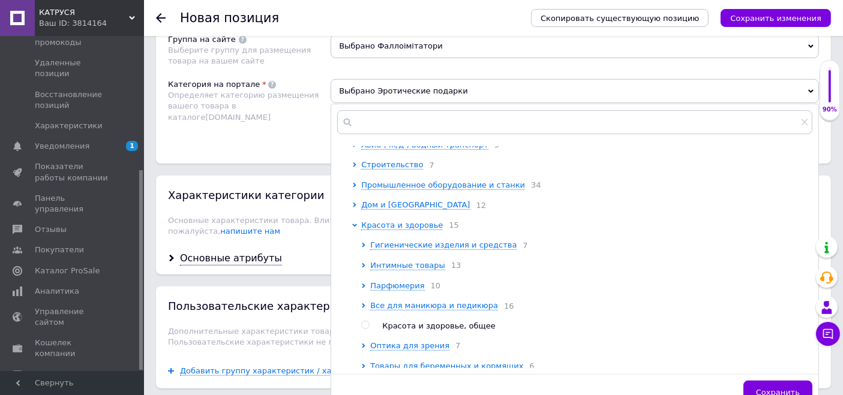
scroll to position [133, 0]
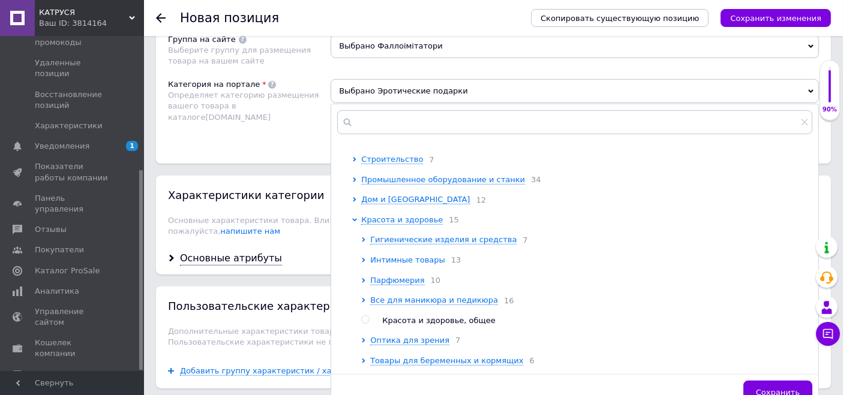
click at [362, 263] on icon at bounding box center [363, 260] width 5 height 5
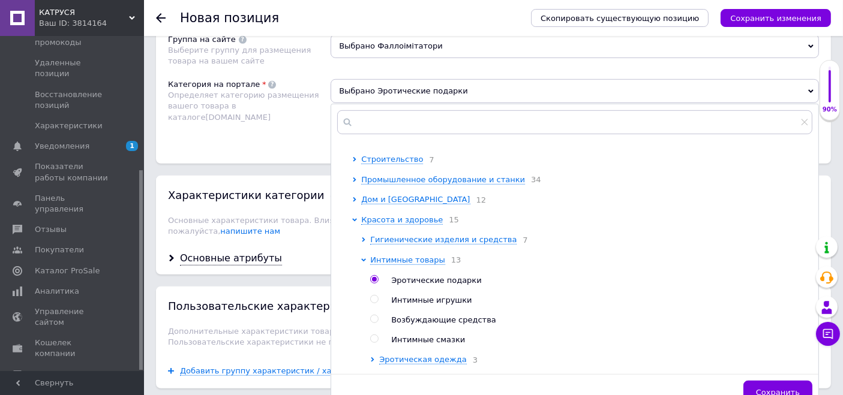
click at [399, 305] on span "Интимные игрушки" at bounding box center [431, 300] width 80 height 9
radio input "false"
radio input "true"
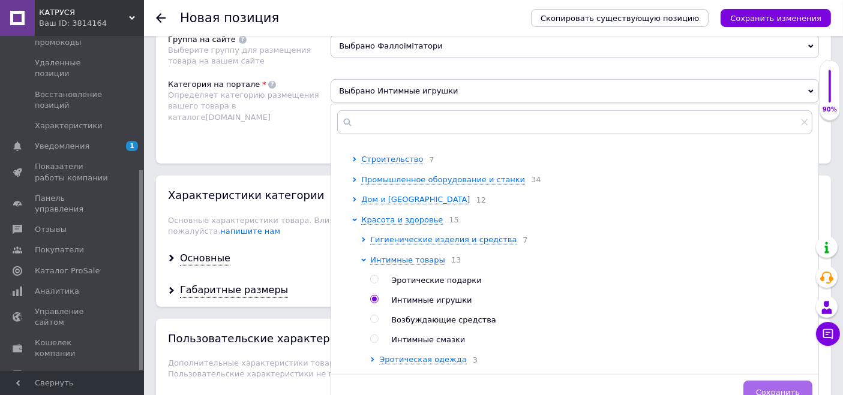
click at [771, 388] on span "Сохранить" at bounding box center [778, 392] width 44 height 9
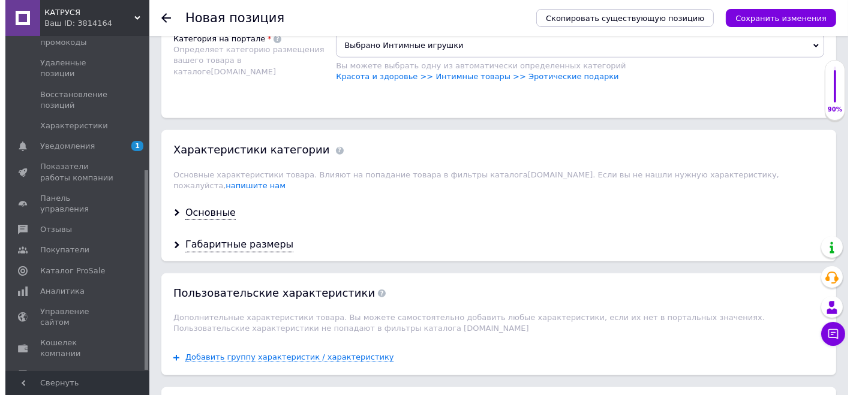
scroll to position [900, 0]
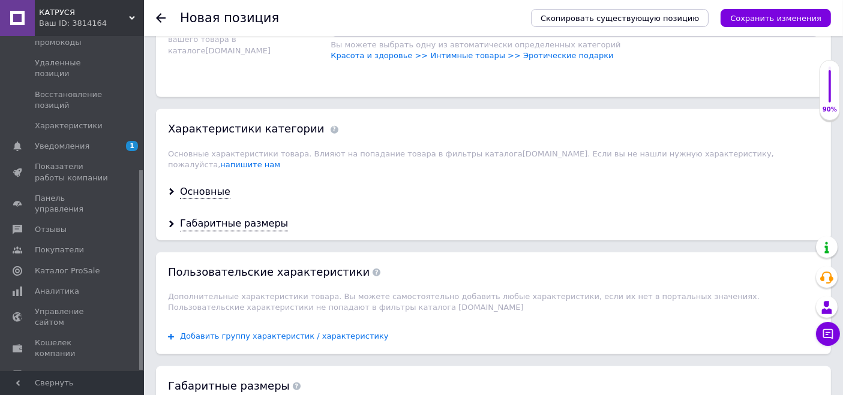
click at [295, 332] on span "Добавить группу характеристик / характеристику" at bounding box center [284, 337] width 209 height 10
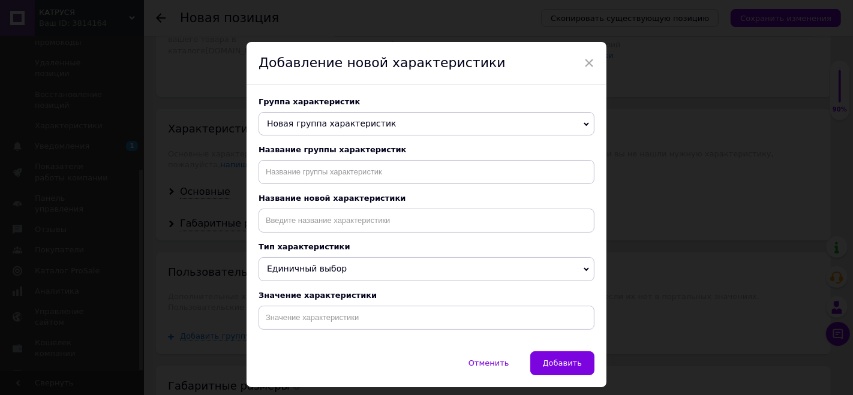
click at [348, 118] on span "Новая группа характеристик" at bounding box center [427, 124] width 336 height 24
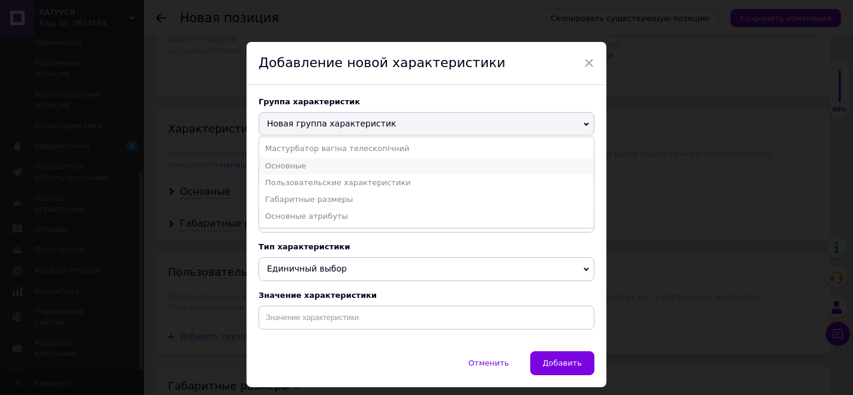
click at [283, 166] on li "Основные" at bounding box center [426, 166] width 335 height 17
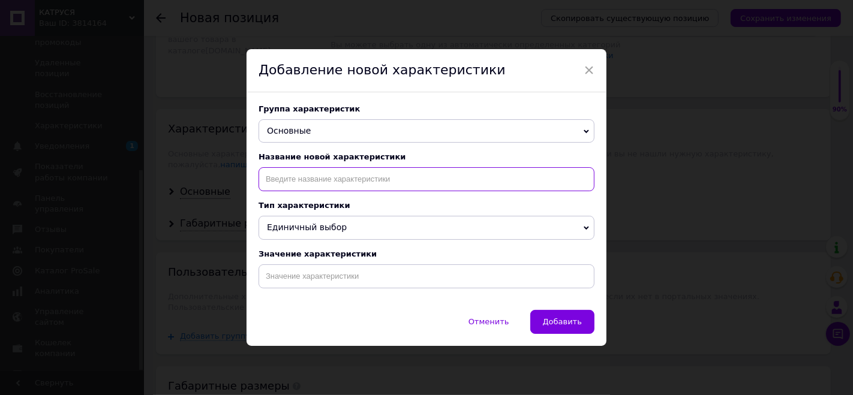
click at [287, 186] on input at bounding box center [427, 179] width 336 height 24
click at [279, 178] on input "типи н" at bounding box center [427, 179] width 336 height 24
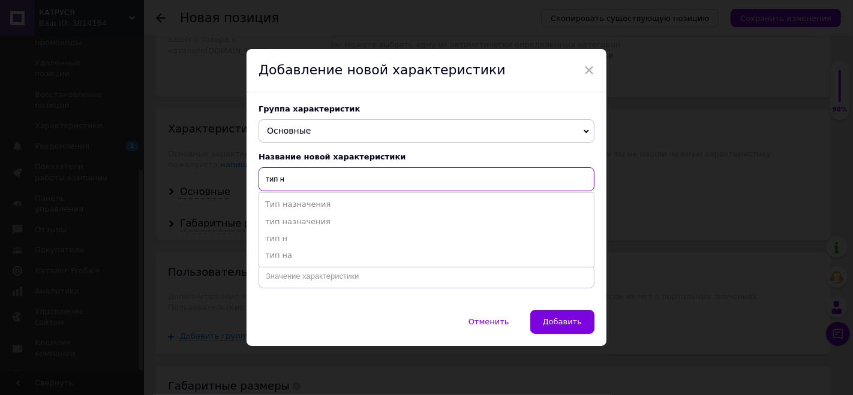
click at [293, 176] on input "тип н" at bounding box center [427, 179] width 336 height 24
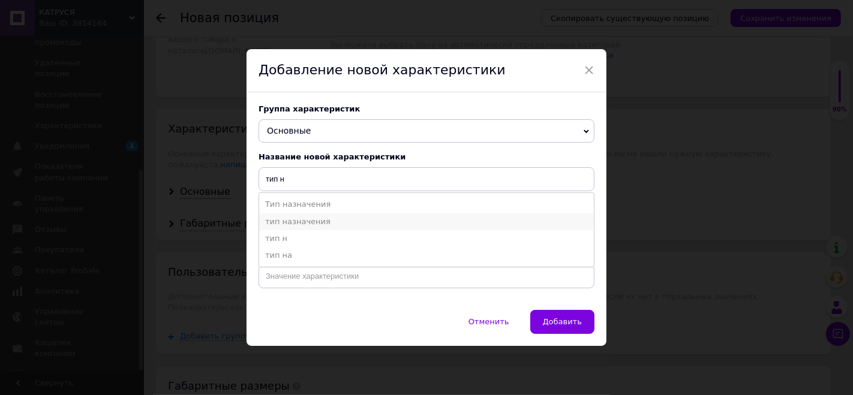
click at [292, 224] on li "тип назначения" at bounding box center [426, 222] width 335 height 17
type input "тип назначения"
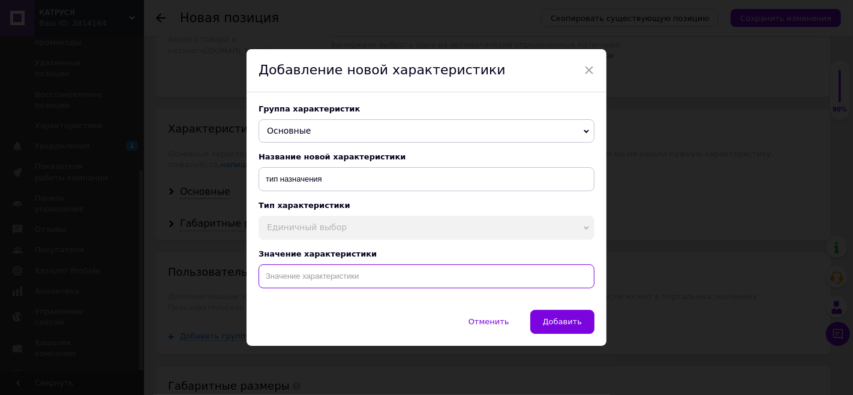
click at [308, 279] on input at bounding box center [427, 277] width 336 height 24
paste input "Штучний член на присосці 13 см, Тілесний фалос реаліст з мошонкою для анальної …"
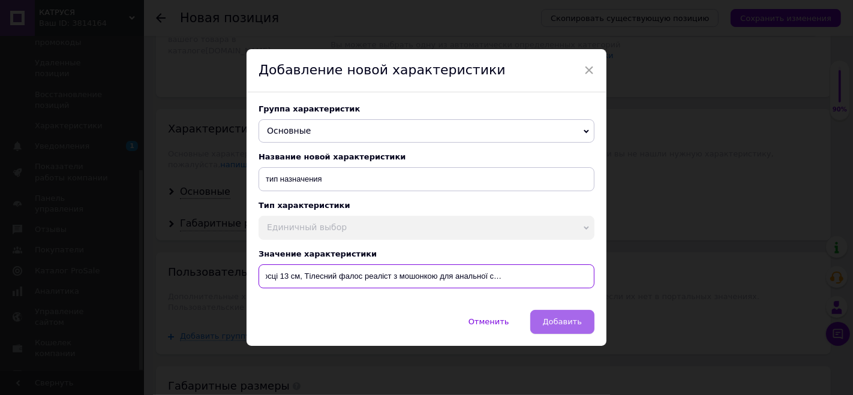
type input "Штучний член на присосці 13 см, Тілесний фалос реаліст з мошонкою для анальної …"
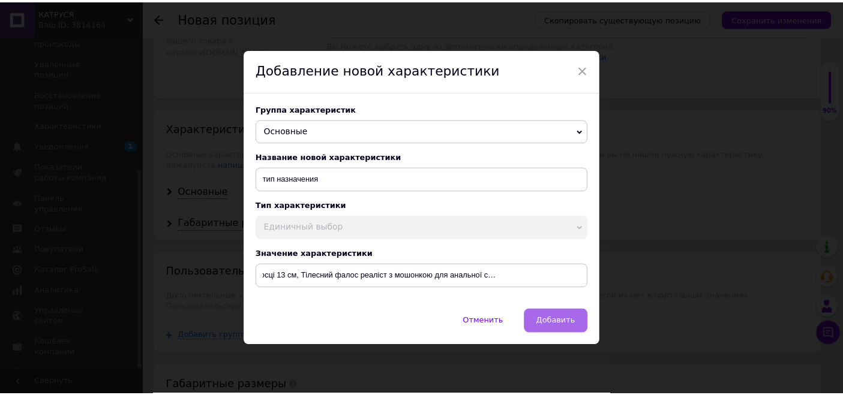
scroll to position [0, 0]
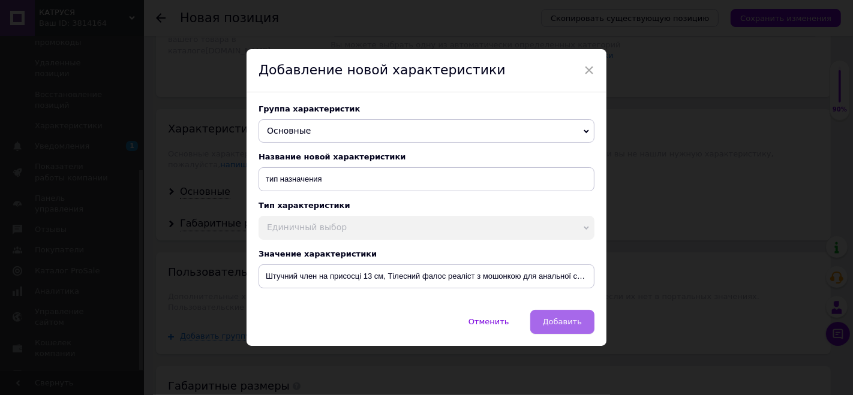
click at [571, 329] on button "Добавить" at bounding box center [562, 322] width 64 height 24
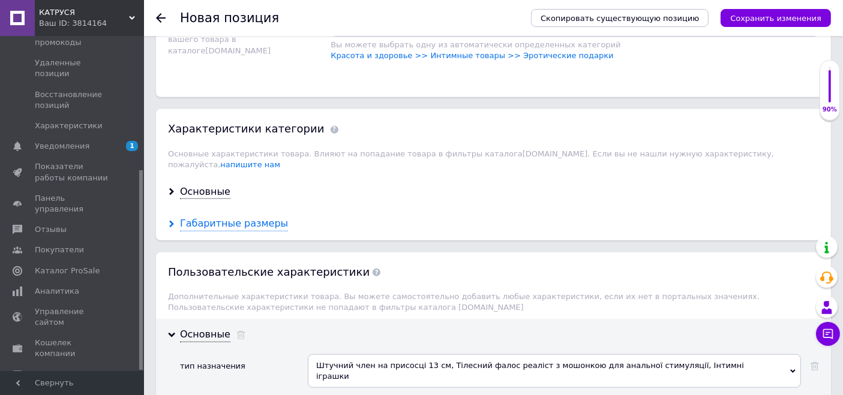
click at [251, 217] on div "Габаритные размеры" at bounding box center [234, 224] width 108 height 14
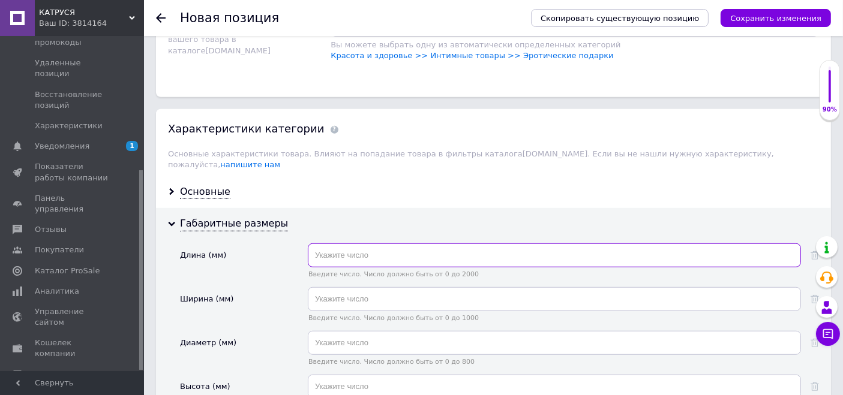
click at [347, 244] on input "text" at bounding box center [554, 256] width 493 height 24
type input "130"
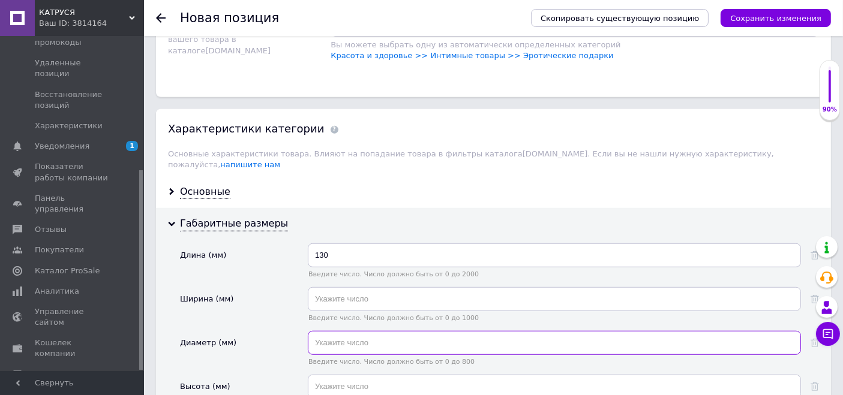
drag, startPoint x: 350, startPoint y: 328, endPoint x: 358, endPoint y: 325, distance: 8.6
click at [356, 331] on input "text" at bounding box center [554, 343] width 493 height 24
type input "28"
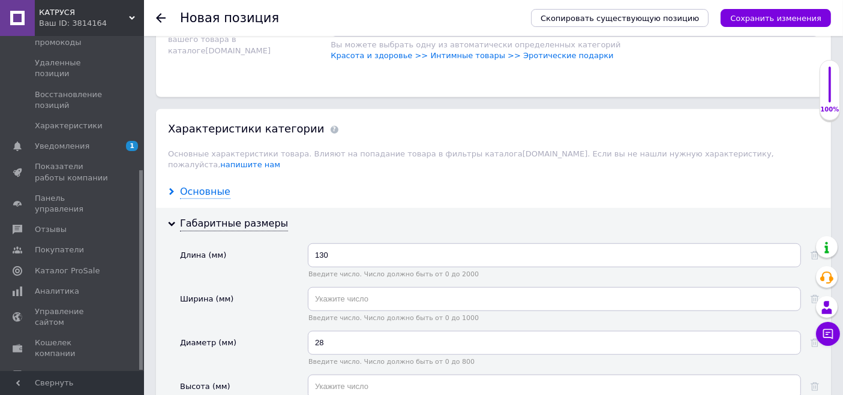
click at [220, 185] on div "Основные" at bounding box center [205, 192] width 50 height 14
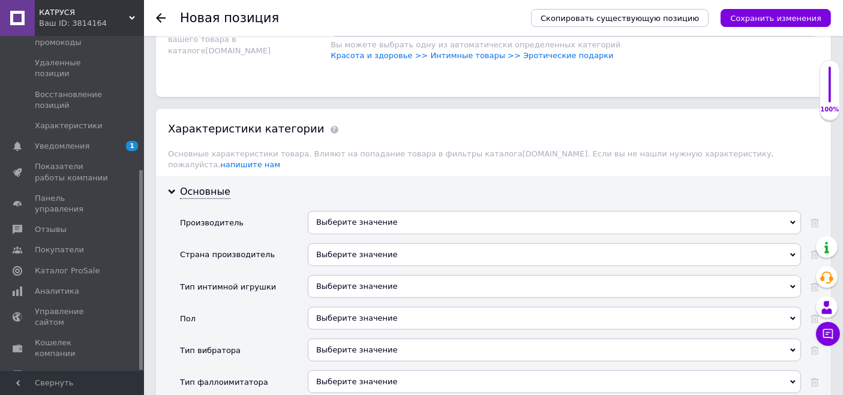
click at [356, 275] on div "Выберите значение" at bounding box center [554, 286] width 493 height 23
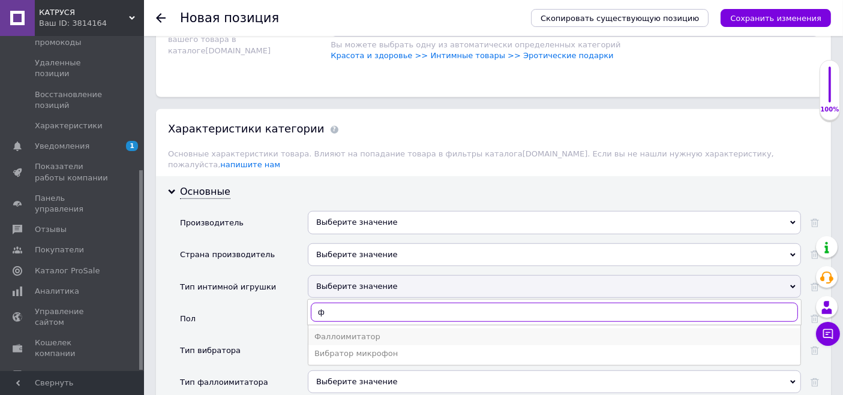
type input "ф"
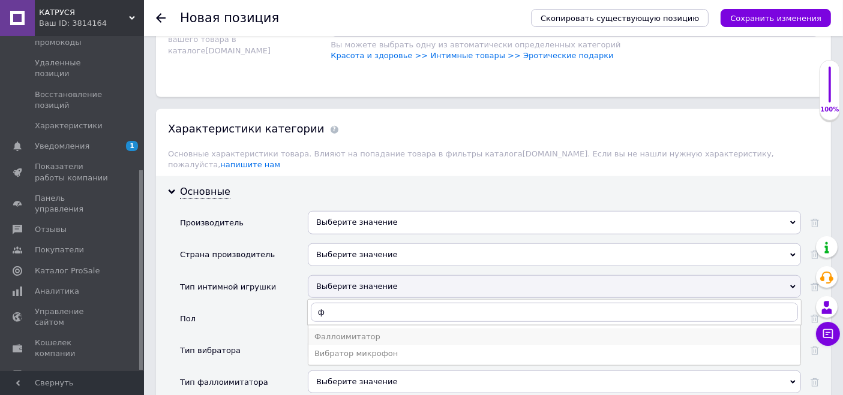
click at [351, 332] on div "Фаллоимитатор" at bounding box center [554, 337] width 480 height 11
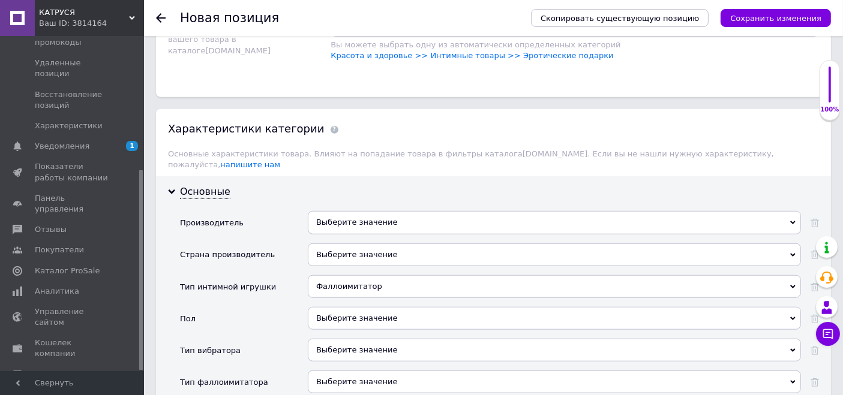
click at [339, 307] on div "Выберите значение" at bounding box center [554, 318] width 493 height 23
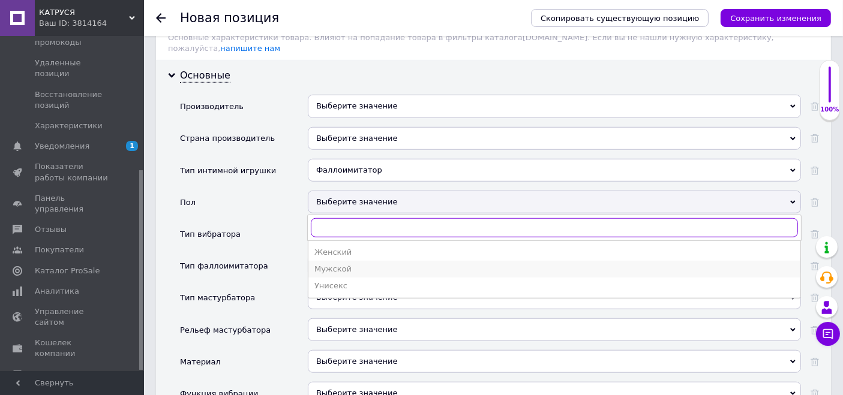
scroll to position [1033, 0]
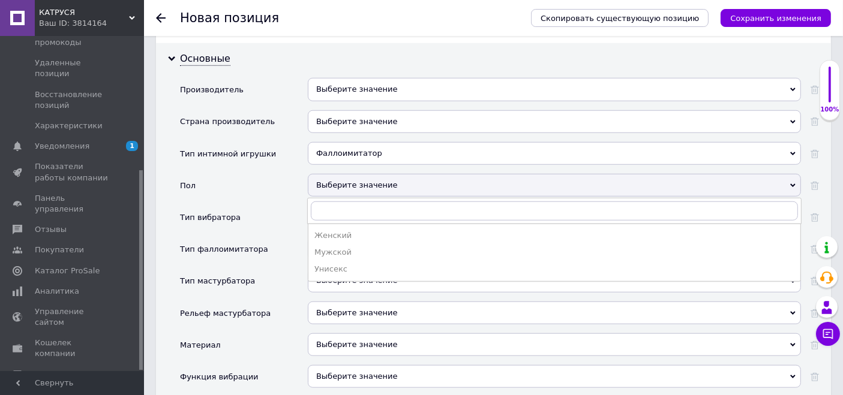
drag, startPoint x: 351, startPoint y: 211, endPoint x: 355, endPoint y: 220, distance: 9.9
click at [350, 227] on li "Женский" at bounding box center [554, 235] width 492 height 17
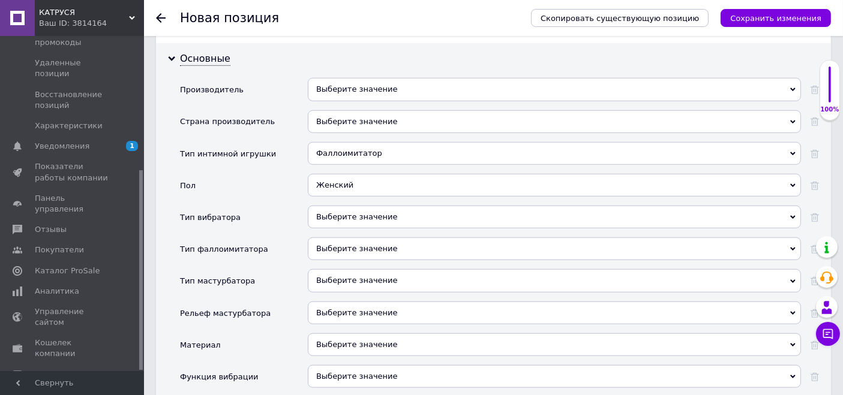
click at [349, 206] on div "Выберите значение" at bounding box center [554, 217] width 493 height 23
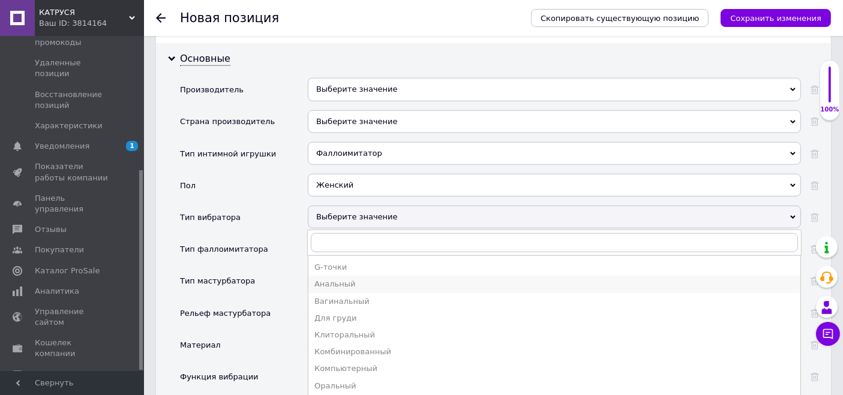
drag, startPoint x: 348, startPoint y: 263, endPoint x: 343, endPoint y: 256, distance: 9.0
click at [347, 279] on div "Анальный" at bounding box center [554, 284] width 480 height 11
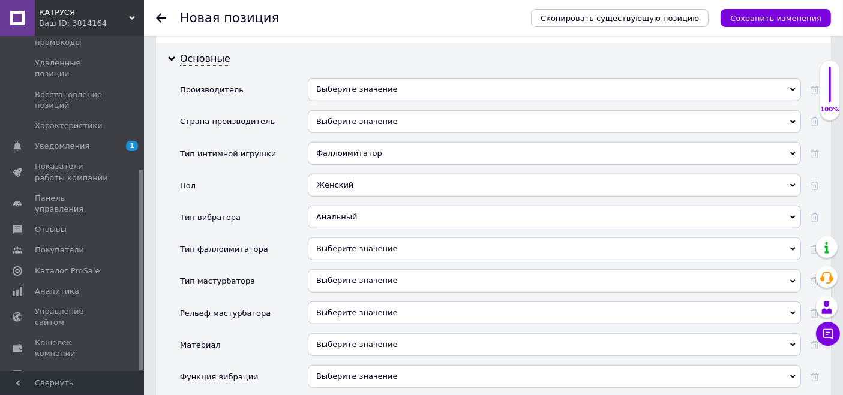
click at [346, 239] on div "Выберите значение" at bounding box center [554, 249] width 493 height 23
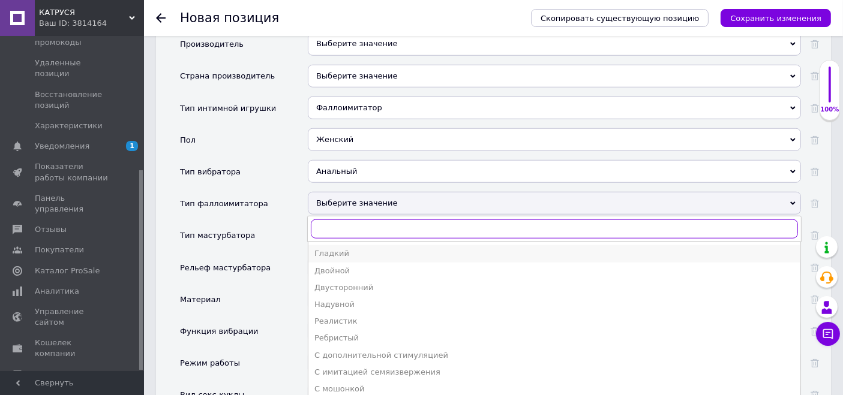
scroll to position [1100, 0]
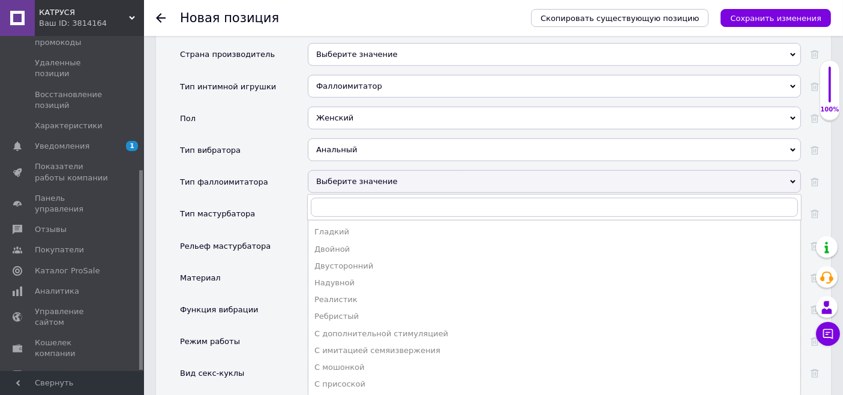
click at [338, 379] on div "С присоской" at bounding box center [554, 384] width 480 height 11
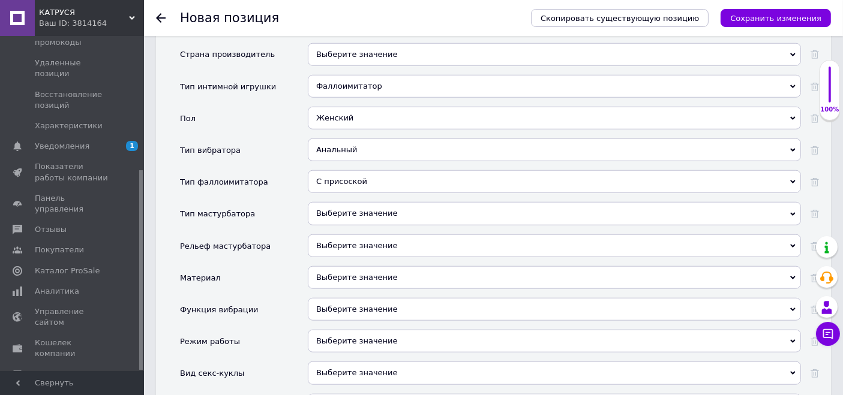
click at [332, 235] on div "Выберите значение" at bounding box center [554, 246] width 493 height 23
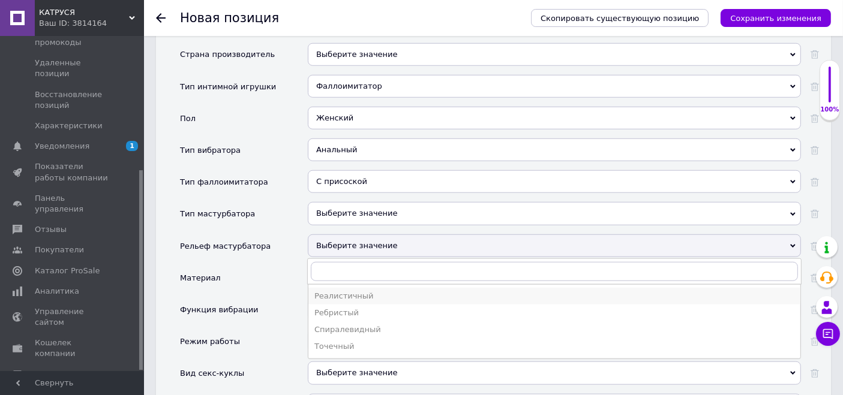
click at [326, 291] on div "Реалистичный" at bounding box center [554, 296] width 480 height 11
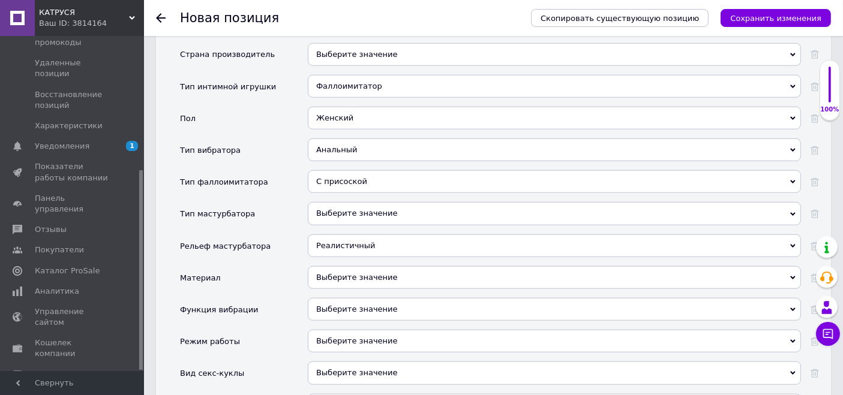
click at [336, 266] on div "Выберите значение" at bounding box center [554, 277] width 493 height 23
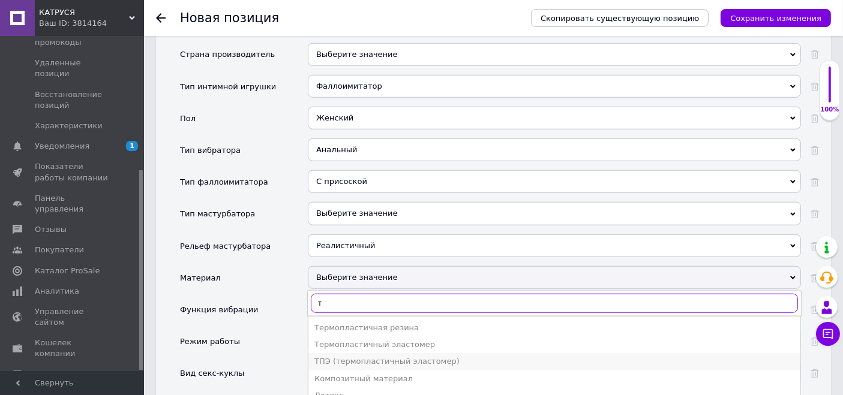
type input "т"
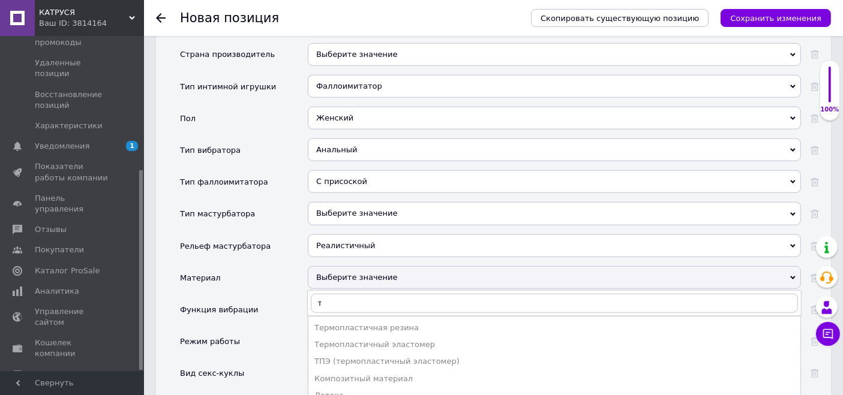
click at [369, 356] on div "ТПЭ (термопластичный эластомер)" at bounding box center [554, 361] width 480 height 11
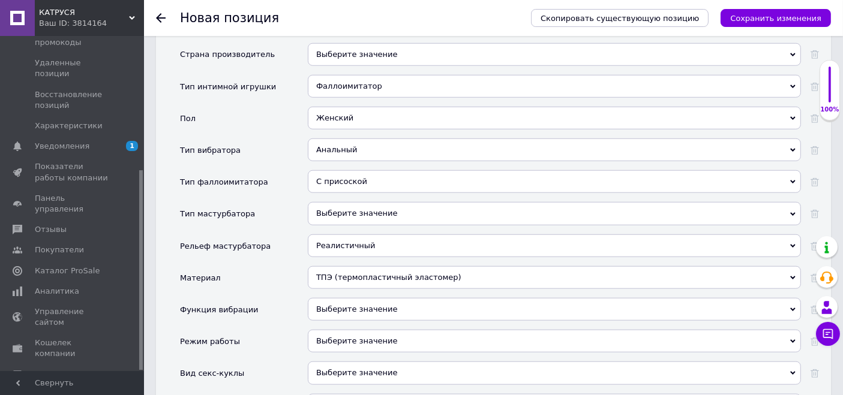
click at [364, 305] on span "Выберите значение" at bounding box center [357, 309] width 82 height 9
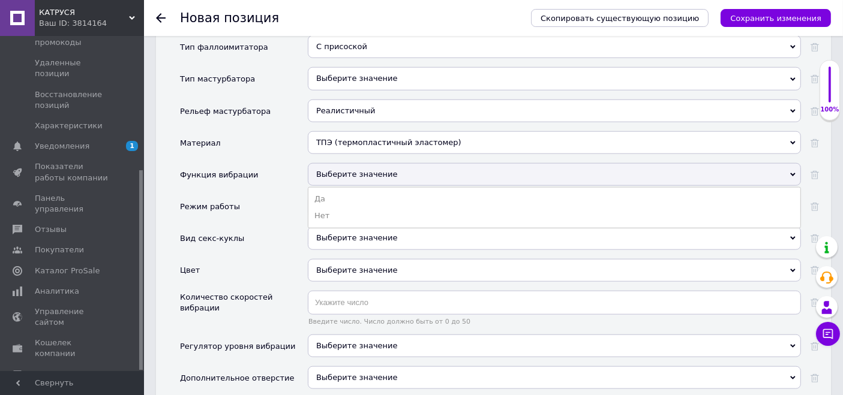
scroll to position [1300, 0]
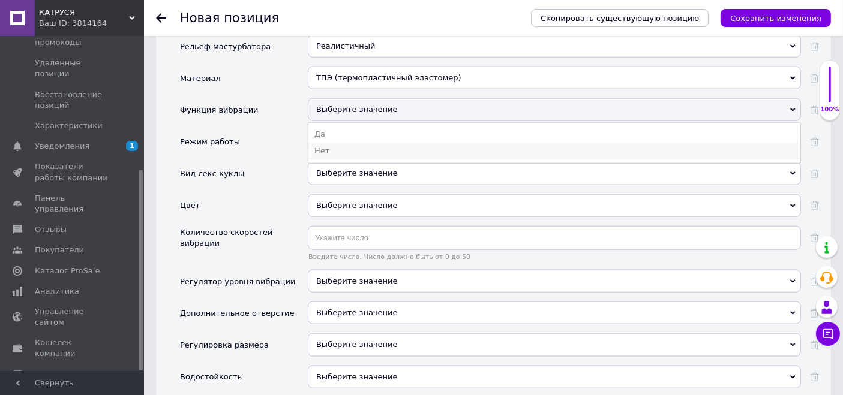
click at [358, 143] on li "Нет" at bounding box center [554, 151] width 492 height 17
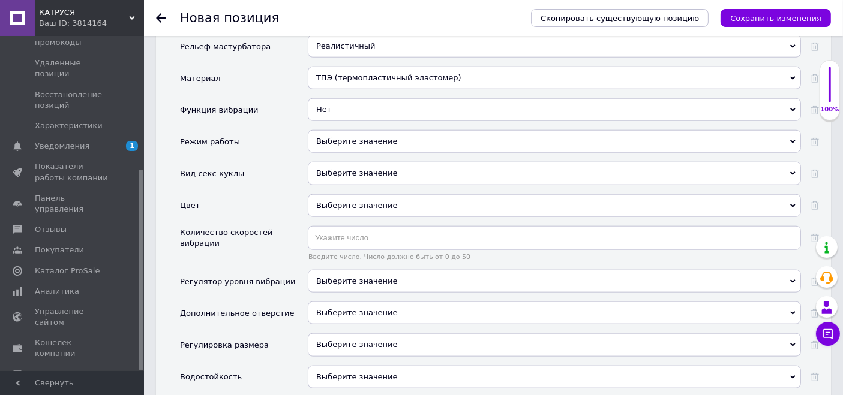
click at [333, 194] on div "Выберите значение" at bounding box center [554, 205] width 493 height 23
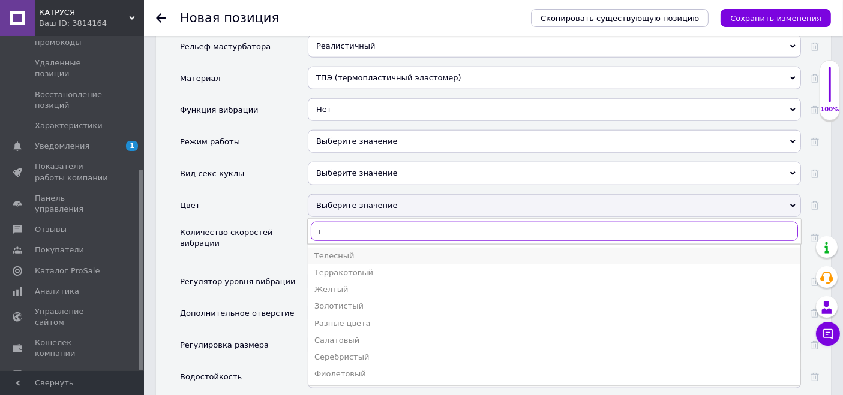
type input "т"
click at [336, 248] on li "Телесный" at bounding box center [554, 256] width 492 height 17
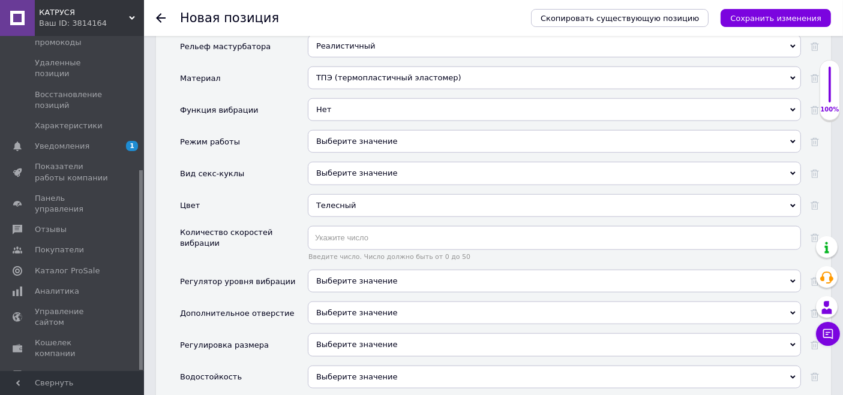
scroll to position [1367, 0]
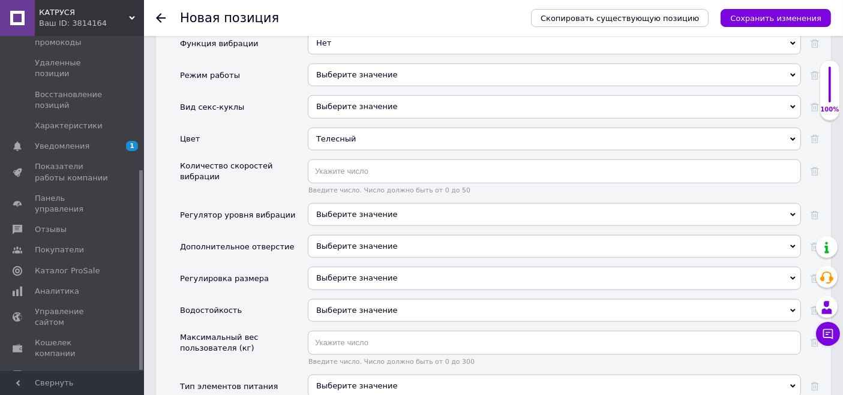
click at [341, 274] on span "Выберите значение" at bounding box center [357, 278] width 82 height 9
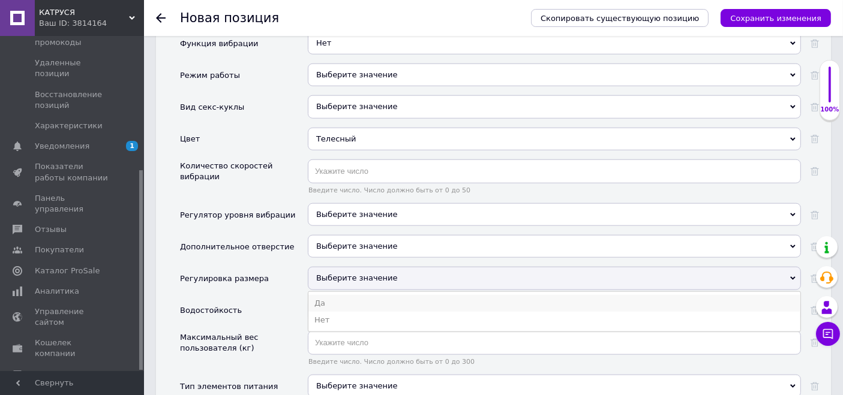
click at [347, 295] on li "Да" at bounding box center [554, 303] width 492 height 17
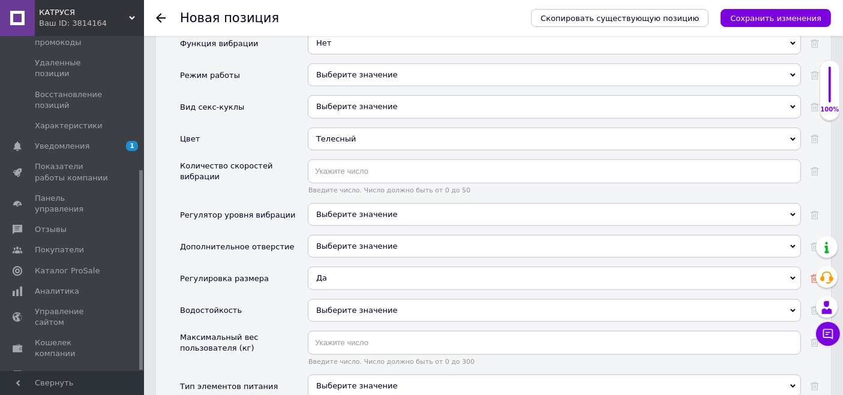
click at [813, 275] on icon at bounding box center [814, 279] width 8 height 8
click at [370, 306] on span "Выберите значение" at bounding box center [357, 310] width 82 height 9
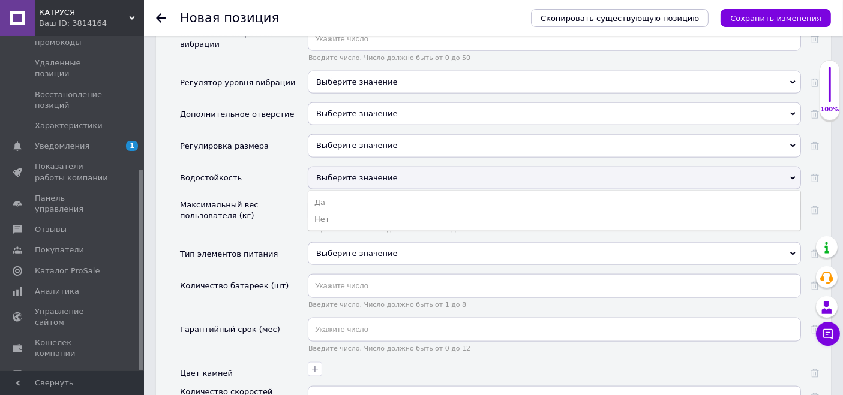
scroll to position [1500, 0]
click at [326, 194] on li "Да" at bounding box center [554, 202] width 492 height 17
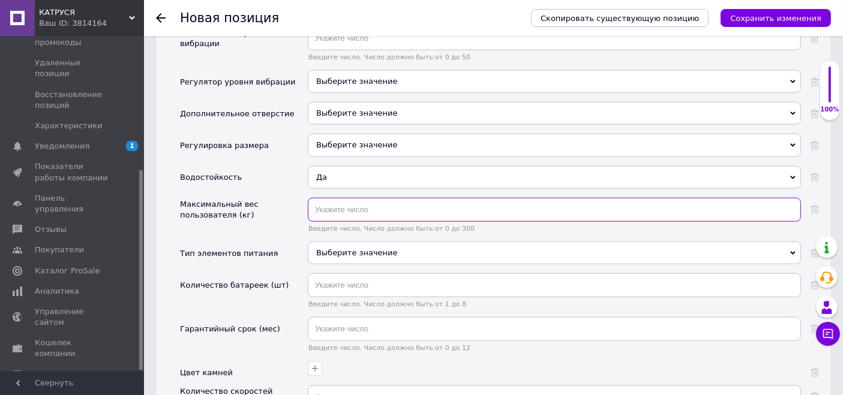
click at [328, 198] on input "text" at bounding box center [554, 210] width 493 height 24
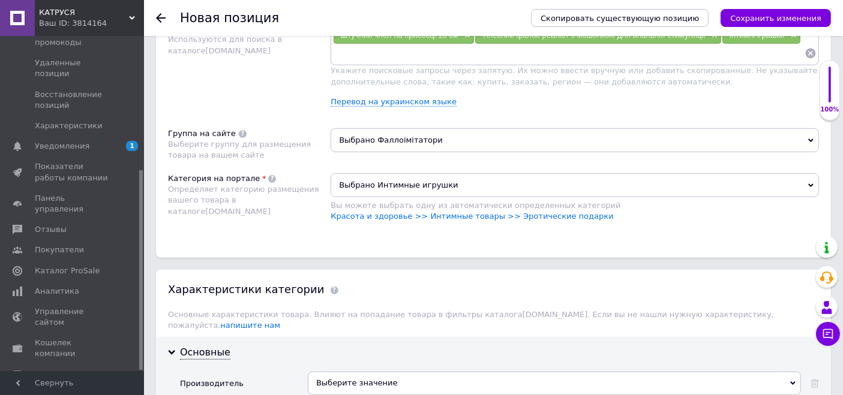
scroll to position [700, 0]
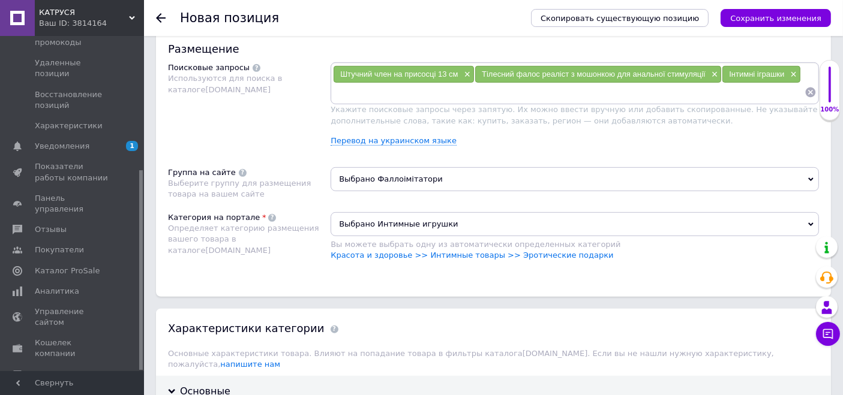
type input "200"
click at [450, 96] on input at bounding box center [569, 92] width 472 height 18
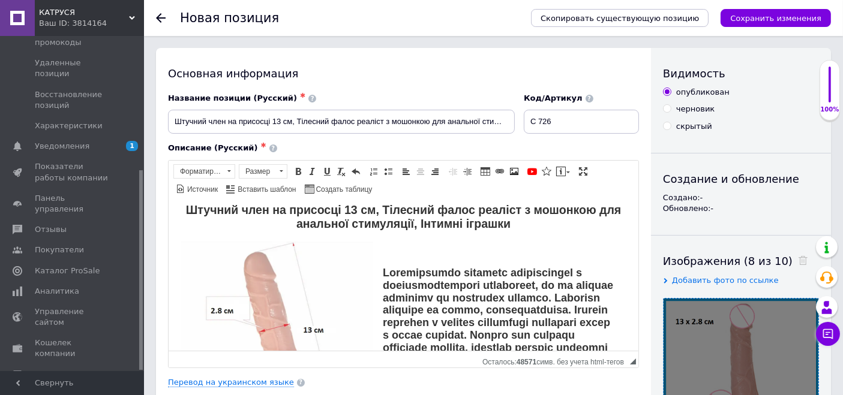
scroll to position [0, 0]
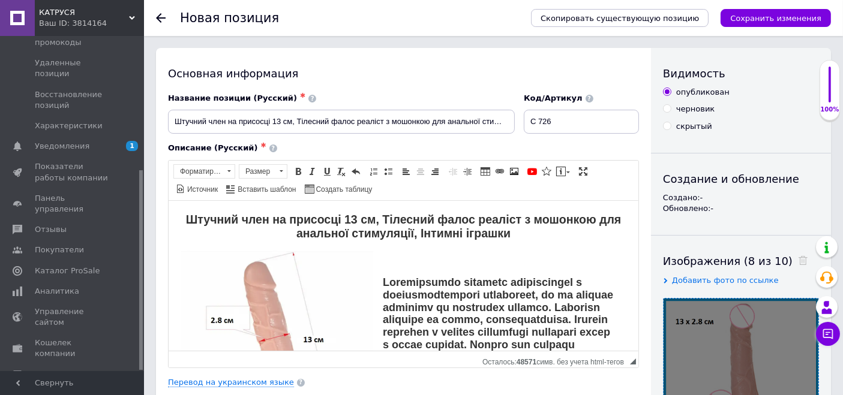
drag, startPoint x: 794, startPoint y: 16, endPoint x: 698, endPoint y: 129, distance: 147.7
click at [781, 22] on icon "Сохранить изменения" at bounding box center [775, 18] width 91 height 9
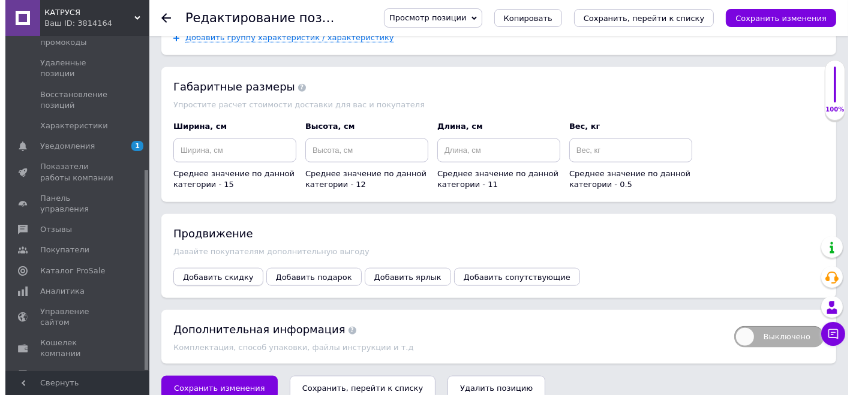
scroll to position [1362, 0]
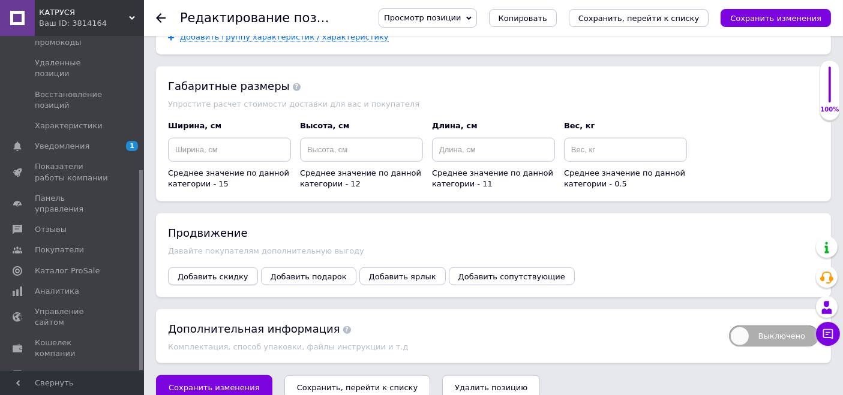
click at [225, 272] on span "Добавить скидку" at bounding box center [213, 276] width 71 height 9
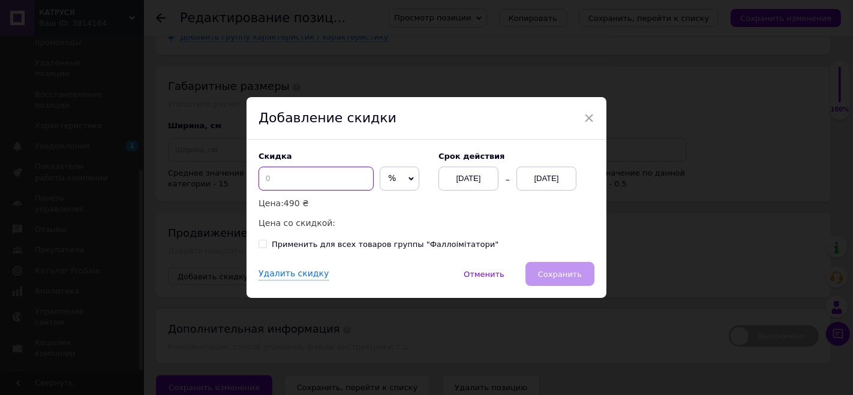
drag, startPoint x: 310, startPoint y: 186, endPoint x: 316, endPoint y: 189, distance: 6.7
click at [313, 186] on input at bounding box center [316, 179] width 115 height 24
type input "50"
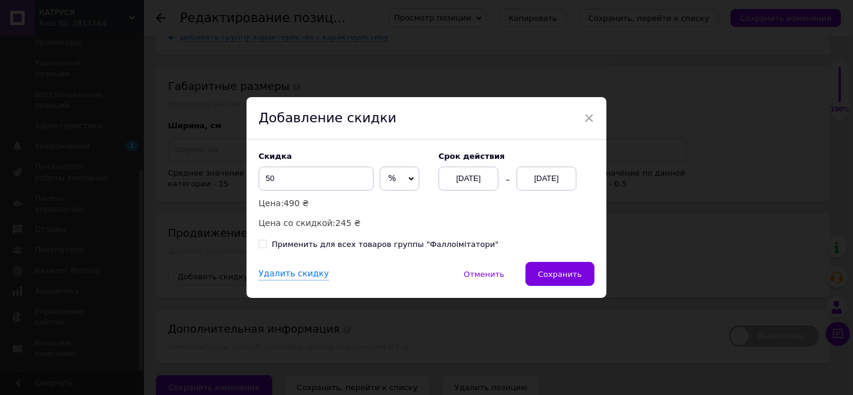
click at [539, 179] on div "[DATE]" at bounding box center [547, 179] width 60 height 24
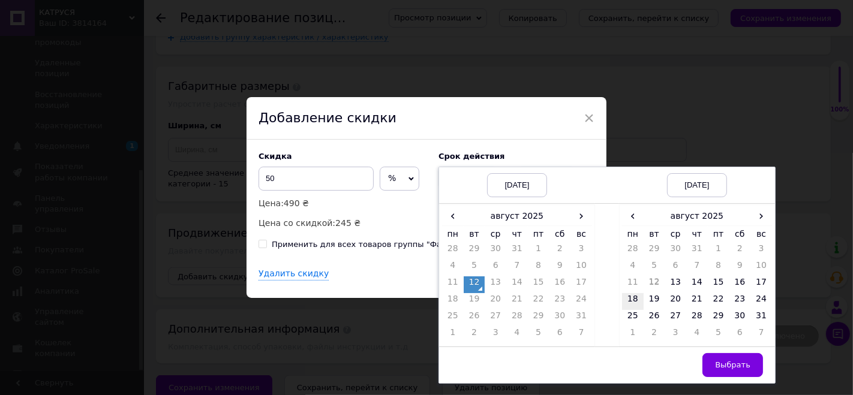
click at [635, 294] on td "18" at bounding box center [633, 301] width 22 height 17
click at [719, 367] on span "Выбрать" at bounding box center [732, 365] width 35 height 9
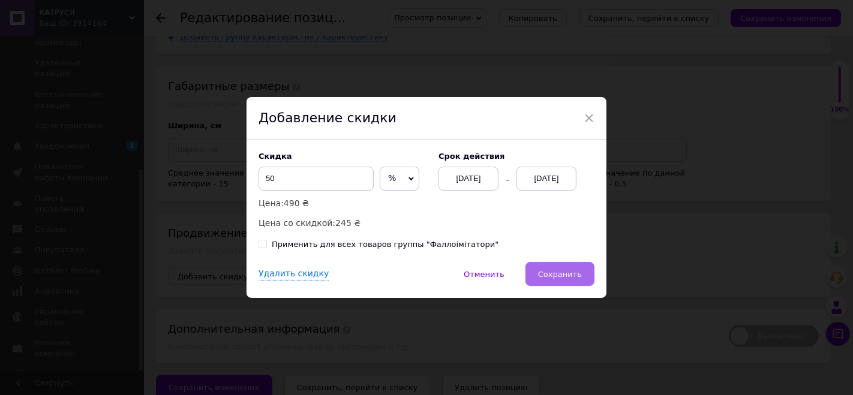
click at [560, 275] on span "Сохранить" at bounding box center [560, 274] width 44 height 9
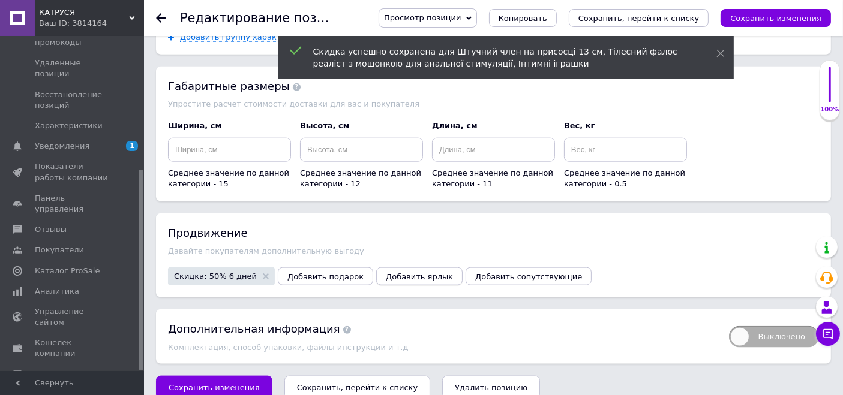
click at [386, 272] on span "Добавить ярлык" at bounding box center [419, 276] width 67 height 9
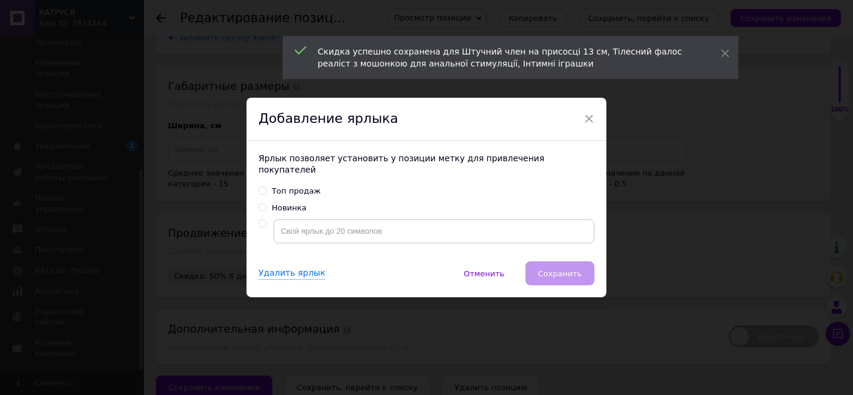
click at [295, 187] on div "Топ продаж" at bounding box center [296, 191] width 49 height 11
click at [266, 187] on input "Топ продаж" at bounding box center [263, 191] width 8 height 8
radio input "true"
click at [554, 270] on span "Сохранить" at bounding box center [560, 273] width 44 height 9
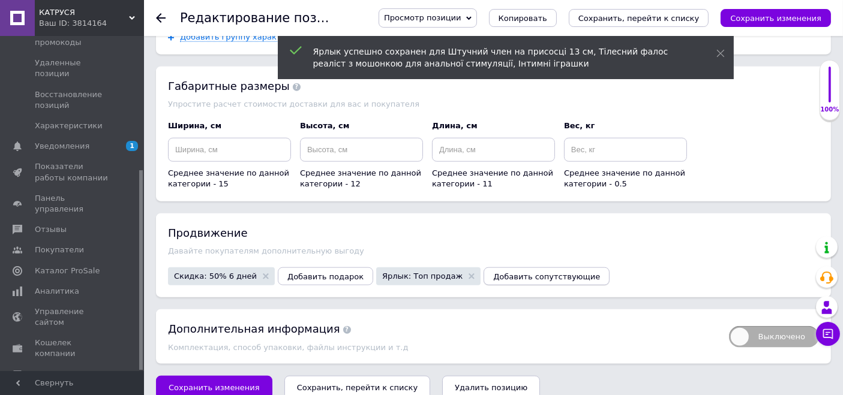
click at [495, 272] on span "Добавить сопутствующие" at bounding box center [546, 276] width 107 height 9
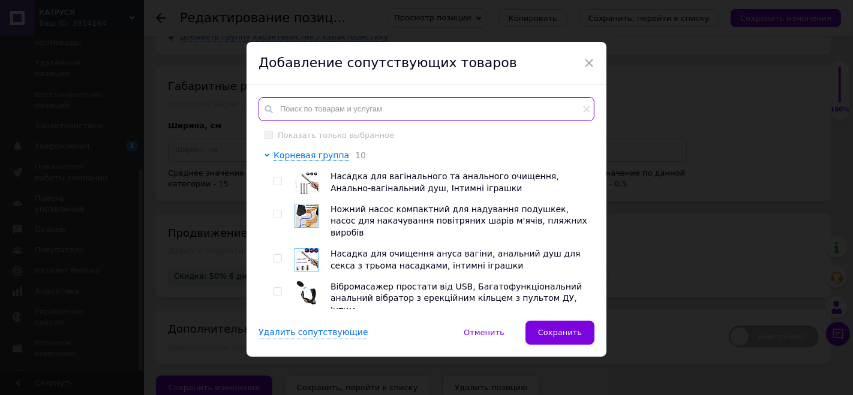
click at [312, 106] on input "text" at bounding box center [427, 109] width 336 height 24
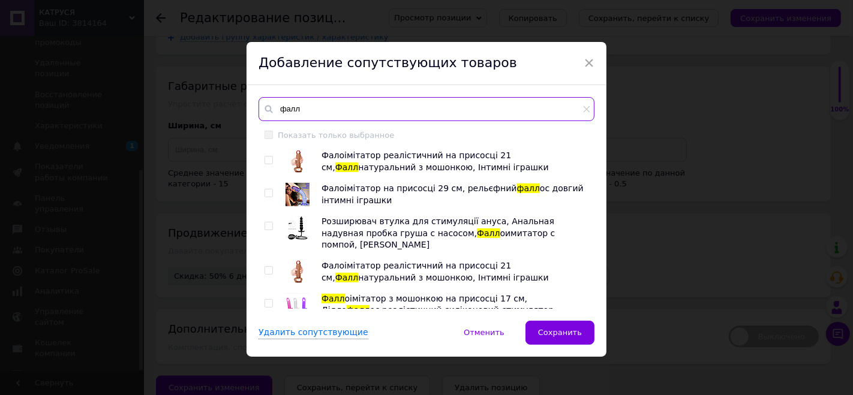
type input "фалл"
click at [300, 163] on img at bounding box center [298, 161] width 24 height 23
checkbox input "true"
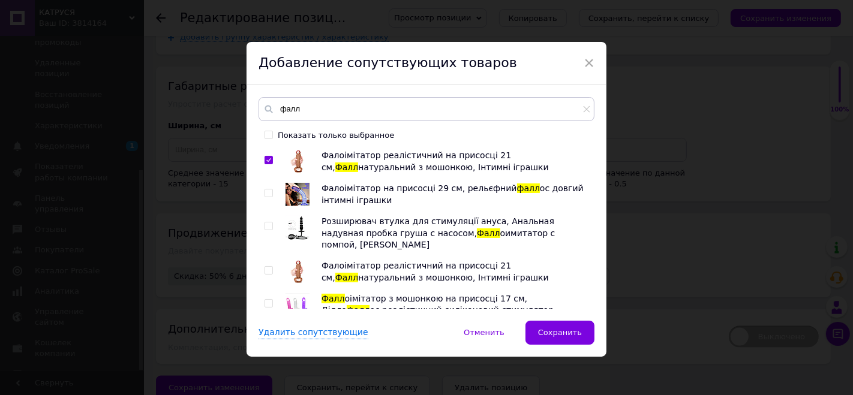
click at [293, 194] on img at bounding box center [298, 194] width 24 height 23
checkbox input "true"
click at [293, 260] on img at bounding box center [298, 271] width 24 height 23
checkbox input "false"
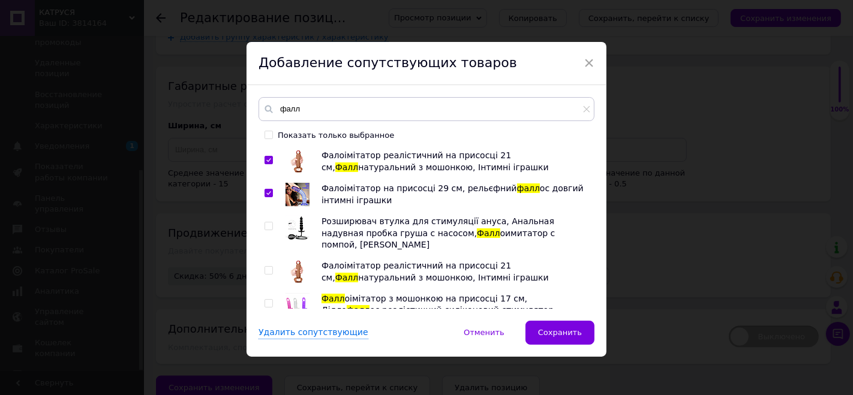
click at [293, 293] on img at bounding box center [298, 305] width 24 height 24
checkbox input "true"
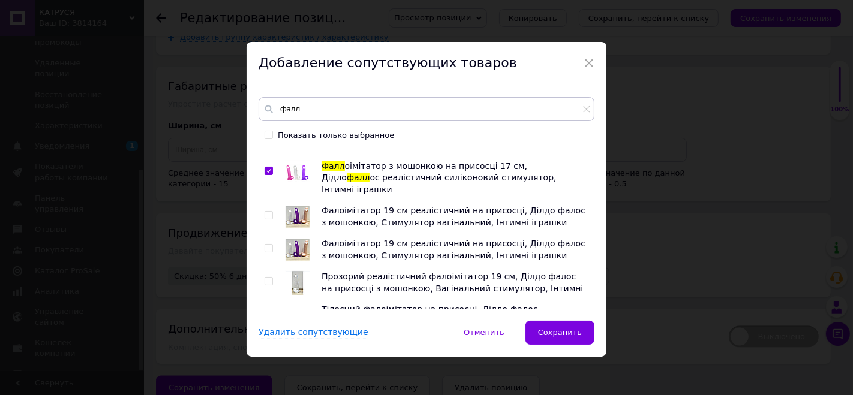
scroll to position [133, 0]
click at [296, 205] on img at bounding box center [298, 217] width 24 height 24
checkbox input "true"
click at [298, 271] on img at bounding box center [298, 283] width 24 height 24
checkbox input "true"
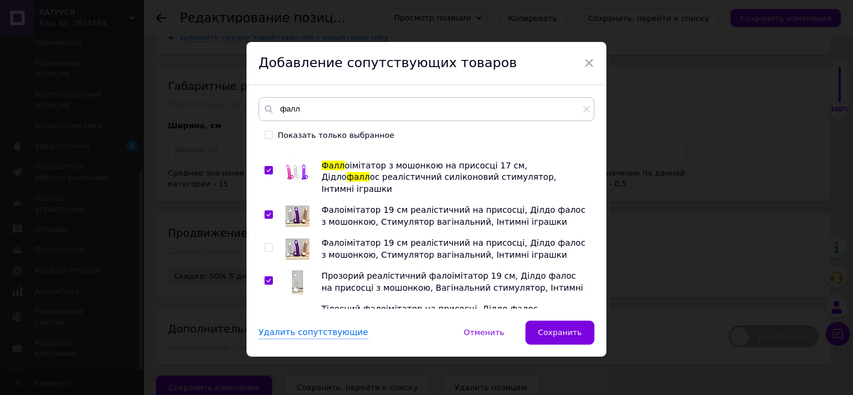
scroll to position [200, 0]
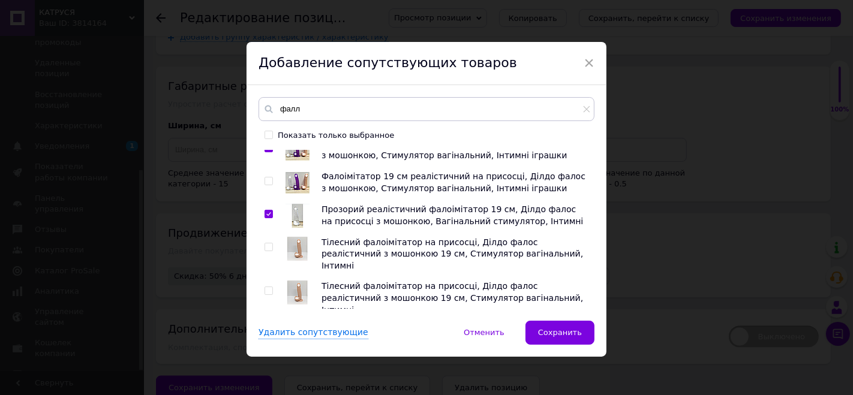
click at [294, 237] on img at bounding box center [298, 249] width 24 height 24
checkbox input "true"
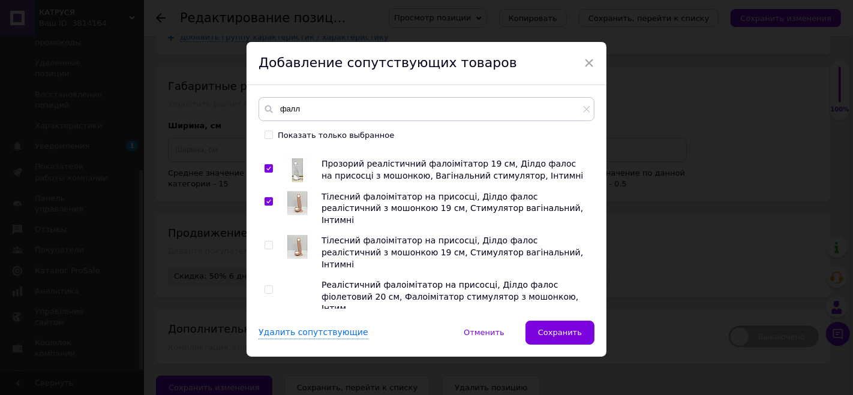
scroll to position [266, 0]
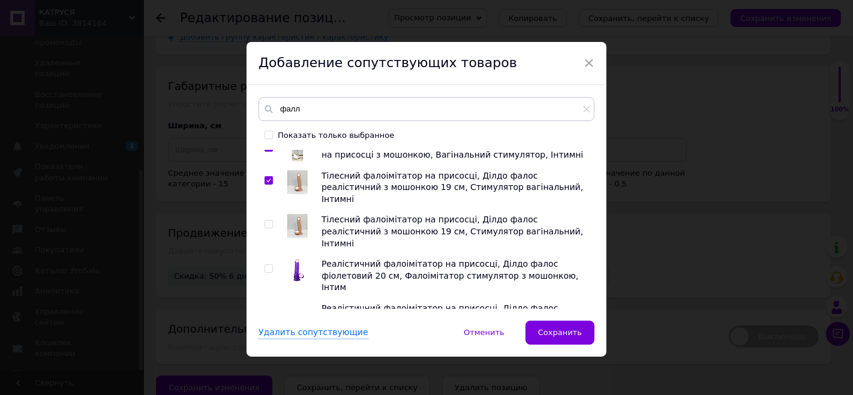
click at [298, 315] on img at bounding box center [298, 315] width 0 height 0
checkbox input "true"
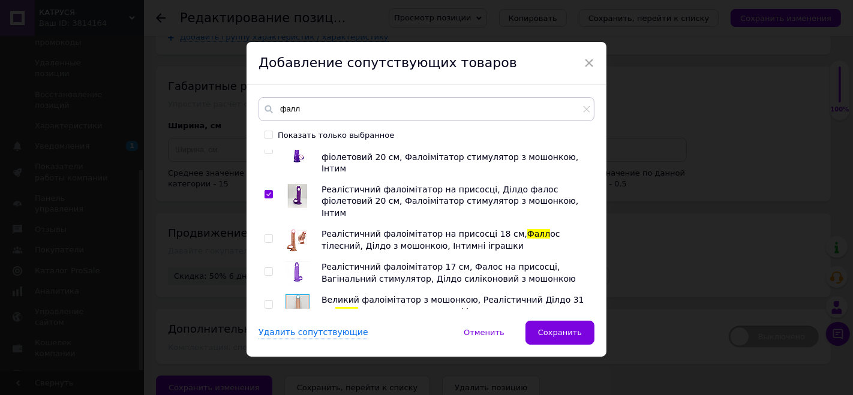
scroll to position [400, 0]
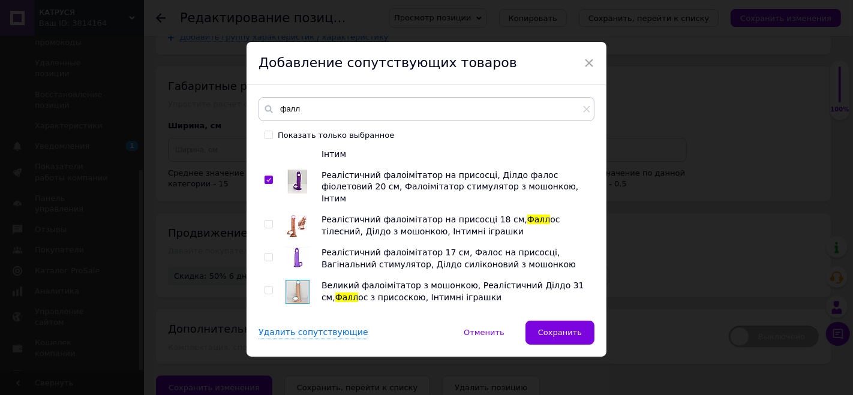
click at [297, 247] on img at bounding box center [298, 259] width 24 height 24
checkbox input "true"
click at [297, 280] on img at bounding box center [298, 292] width 24 height 24
checkbox input "true"
click at [298, 358] on img at bounding box center [298, 358] width 0 height 0
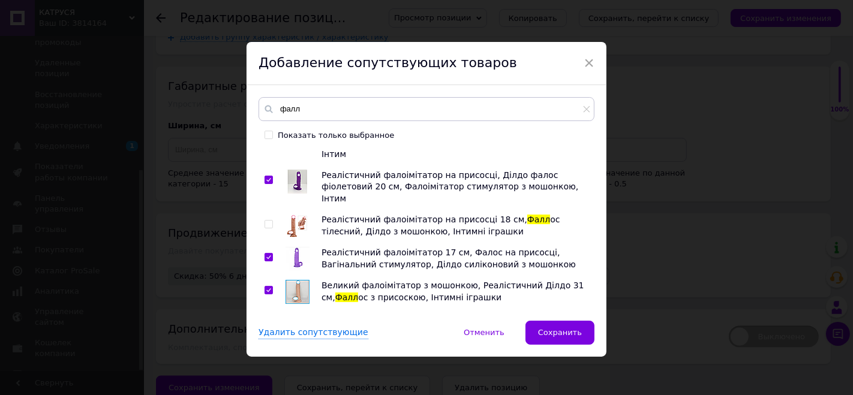
checkbox input "true"
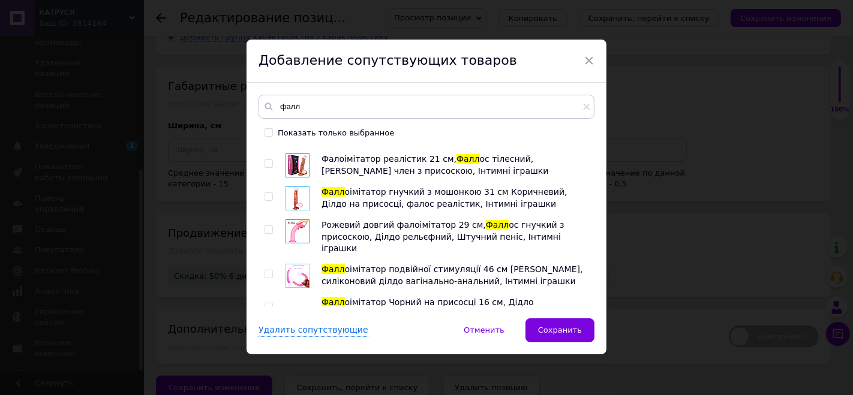
scroll to position [3, 0]
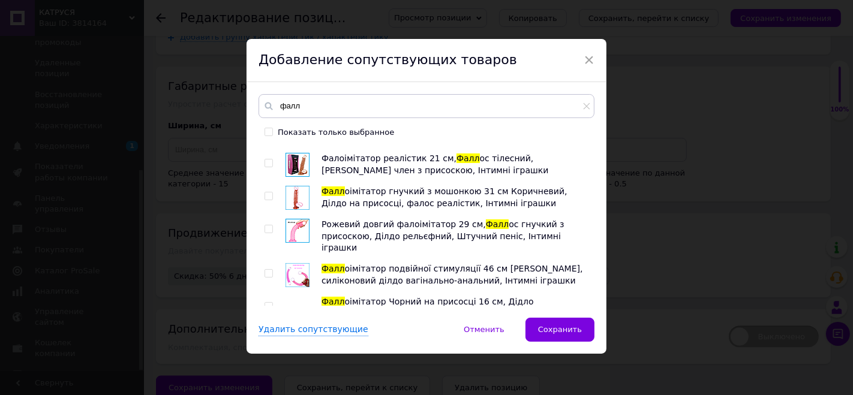
checkbox input "true"
click at [298, 386] on img at bounding box center [298, 386] width 0 height 0
checkbox input "true"
click at [298, 341] on img at bounding box center [298, 341] width 0 height 0
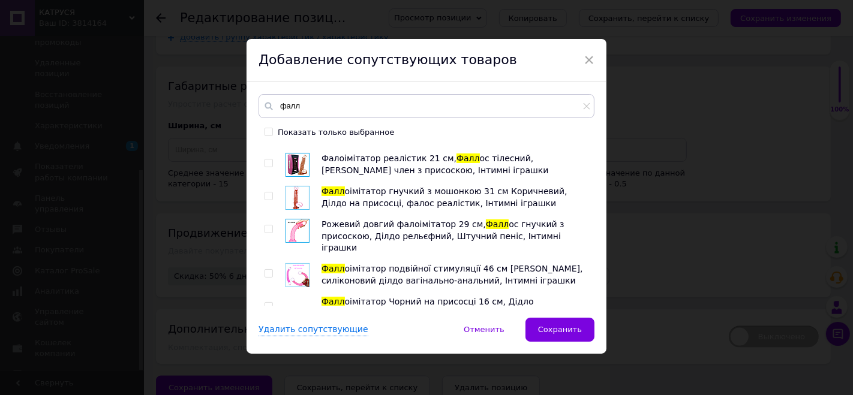
checkbox input "true"
drag, startPoint x: 290, startPoint y: 197, endPoint x: 293, endPoint y: 179, distance: 18.2
click at [298, 308] on img at bounding box center [298, 308] width 0 height 0
checkbox input "true"
click at [295, 263] on img at bounding box center [298, 275] width 24 height 24
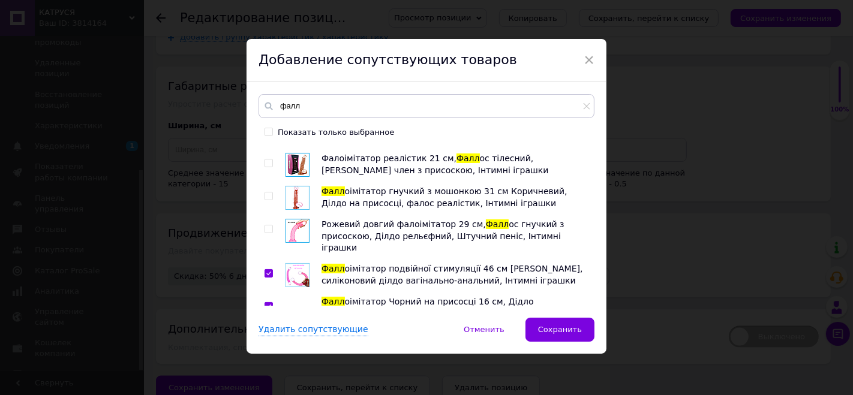
checkbox input "true"
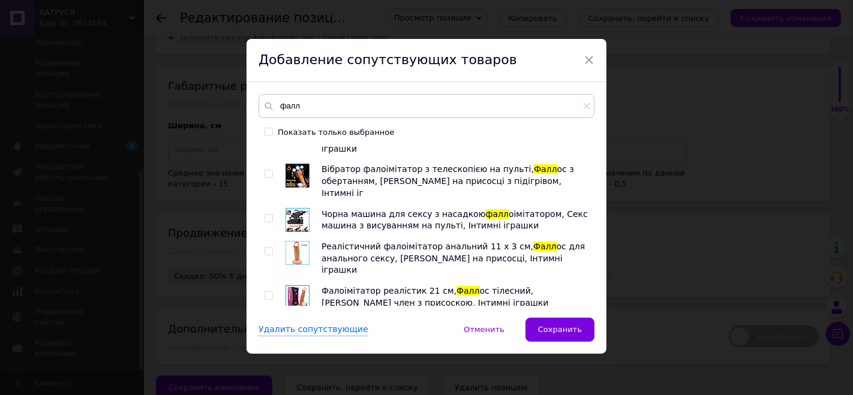
scroll to position [622, 0]
click at [297, 352] on img at bounding box center [298, 364] width 24 height 24
checkbox input "true"
click at [301, 319] on img at bounding box center [298, 331] width 24 height 24
checkbox input "true"
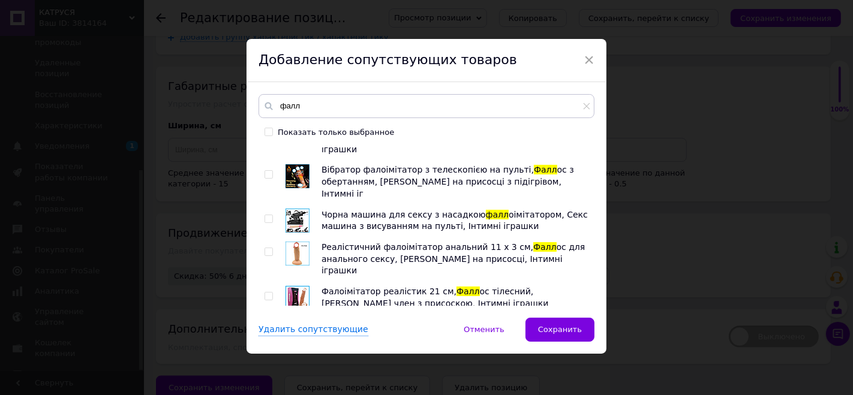
click at [301, 286] on img at bounding box center [298, 298] width 24 height 24
checkbox input "true"
click at [301, 242] on img at bounding box center [298, 254] width 24 height 24
checkbox input "true"
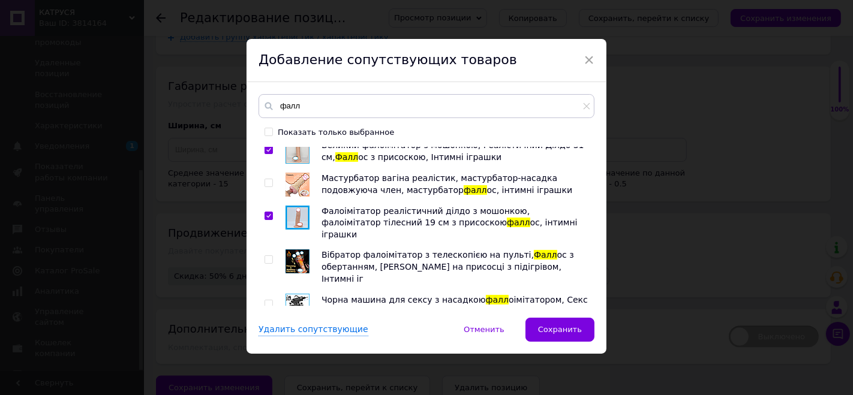
scroll to position [555, 0]
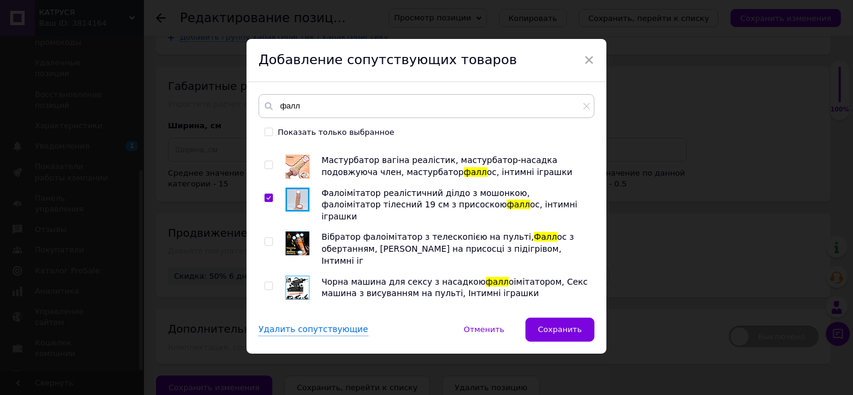
click at [295, 276] on img at bounding box center [298, 288] width 24 height 24
checkbox input "true"
click at [296, 232] on img at bounding box center [298, 244] width 24 height 24
checkbox input "true"
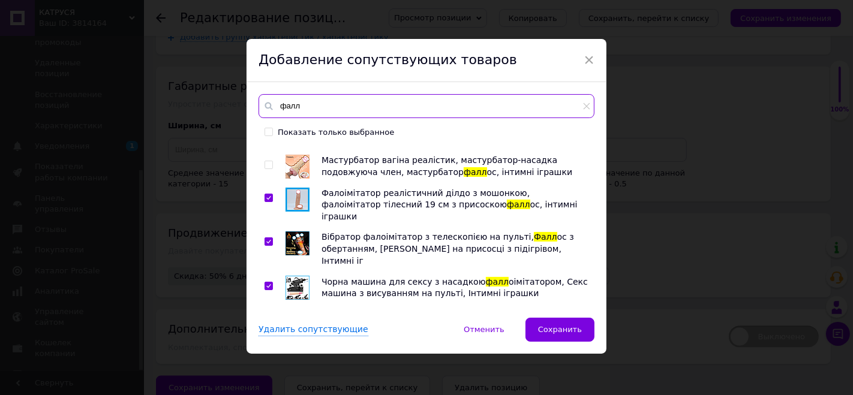
drag, startPoint x: 293, startPoint y: 110, endPoint x: 276, endPoint y: 110, distance: 16.8
click at [276, 110] on input "фалл" at bounding box center [427, 106] width 336 height 24
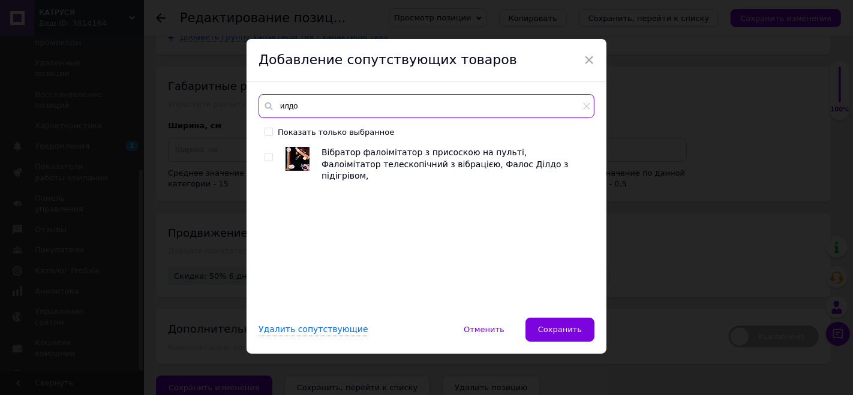
scroll to position [0, 0]
click at [278, 103] on input "илдо" at bounding box center [427, 106] width 336 height 24
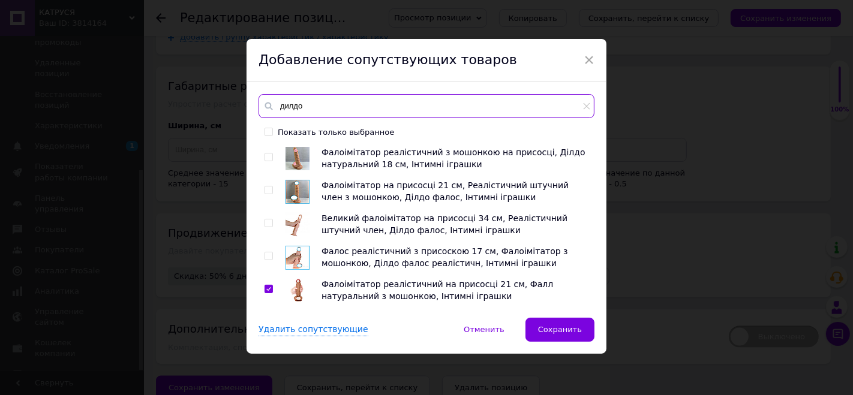
type input "дилдо"
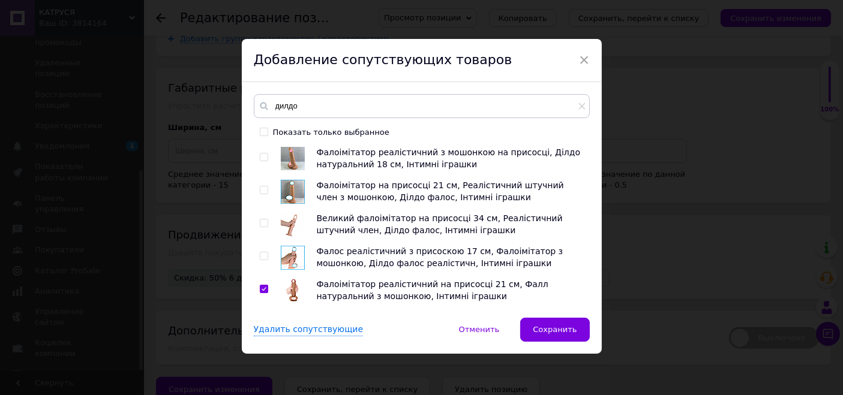
scroll to position [1362, 0]
drag, startPoint x: 291, startPoint y: 150, endPoint x: 286, endPoint y: 181, distance: 31.1
click at [291, 151] on img at bounding box center [293, 158] width 24 height 23
checkbox input "true"
click at [285, 189] on img at bounding box center [293, 192] width 24 height 24
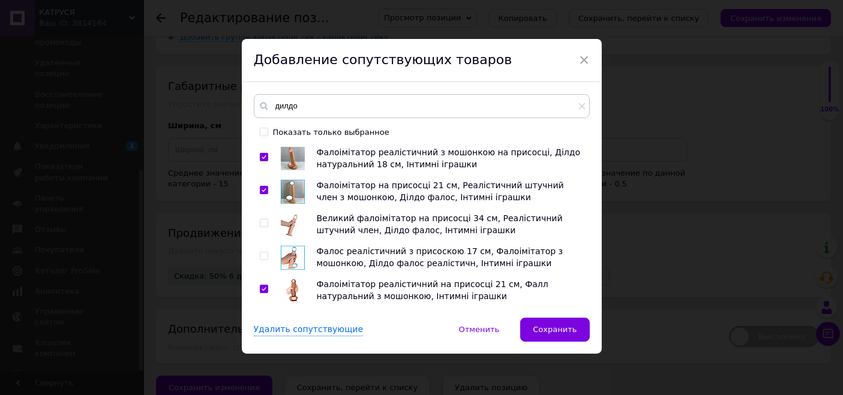
checkbox input "true"
click at [293, 223] on img at bounding box center [293, 225] width 24 height 24
checkbox input "true"
click at [297, 252] on img at bounding box center [293, 258] width 24 height 24
checkbox input "true"
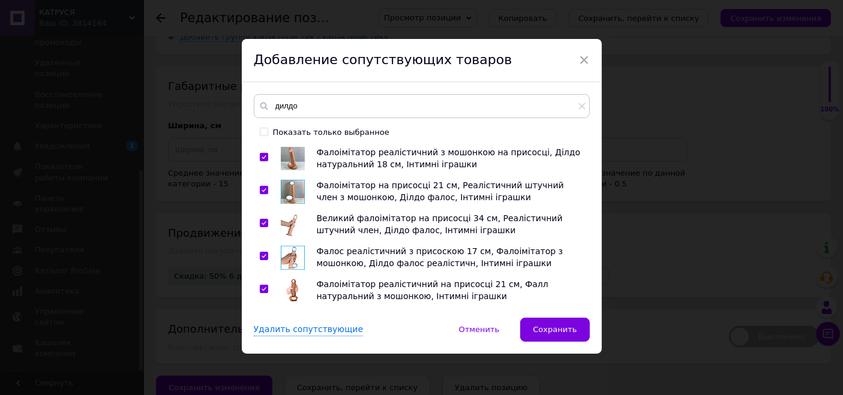
scroll to position [133, 0]
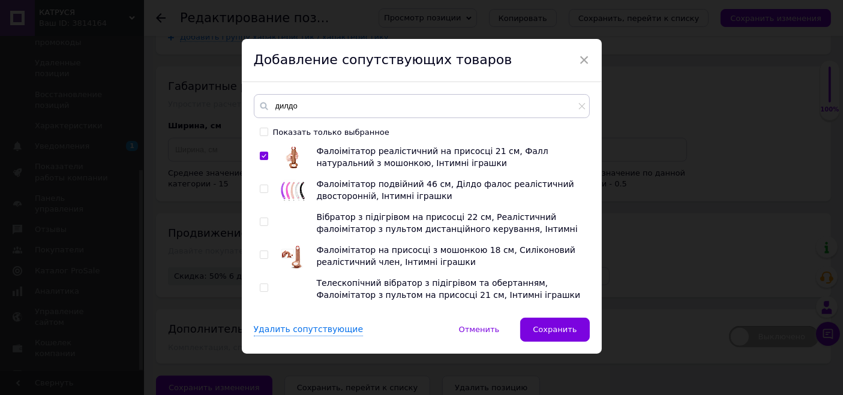
click at [287, 191] on img at bounding box center [293, 191] width 24 height 24
checkbox input "true"
click at [293, 250] on img at bounding box center [293, 257] width 24 height 24
checkbox input "true"
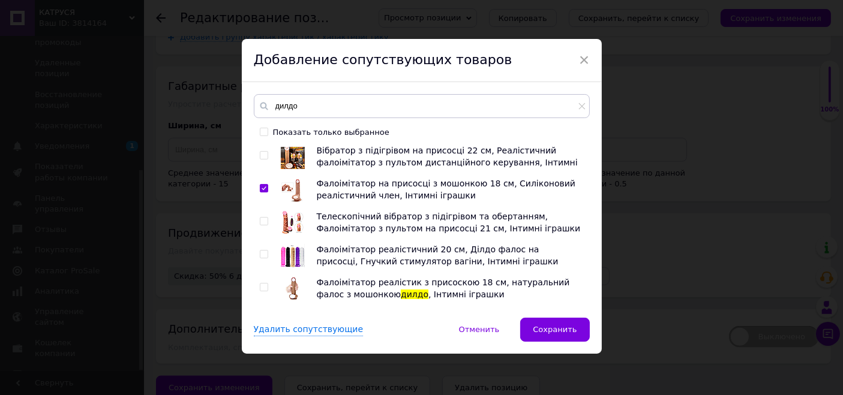
click at [293, 249] on img at bounding box center [293, 256] width 24 height 24
checkbox input "true"
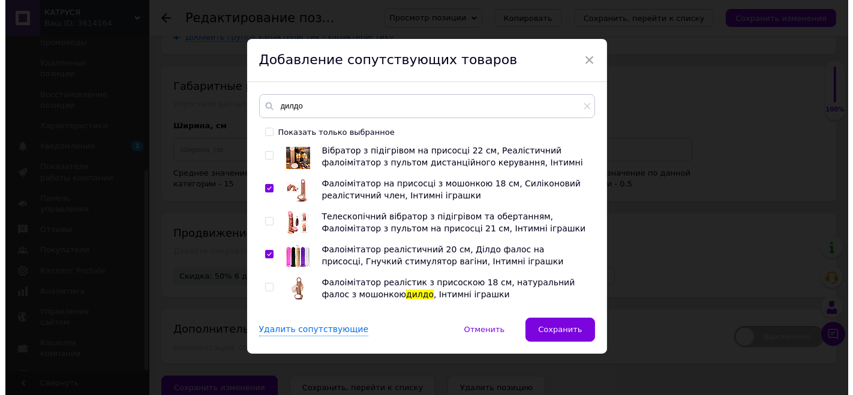
scroll to position [266, 0]
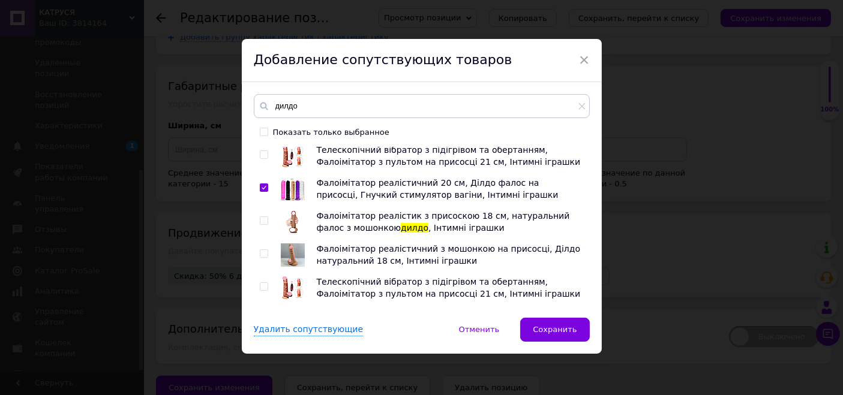
click at [294, 255] on img at bounding box center [293, 255] width 24 height 23
checkbox input "true"
click at [557, 338] on button "Сохранить" at bounding box center [554, 330] width 69 height 24
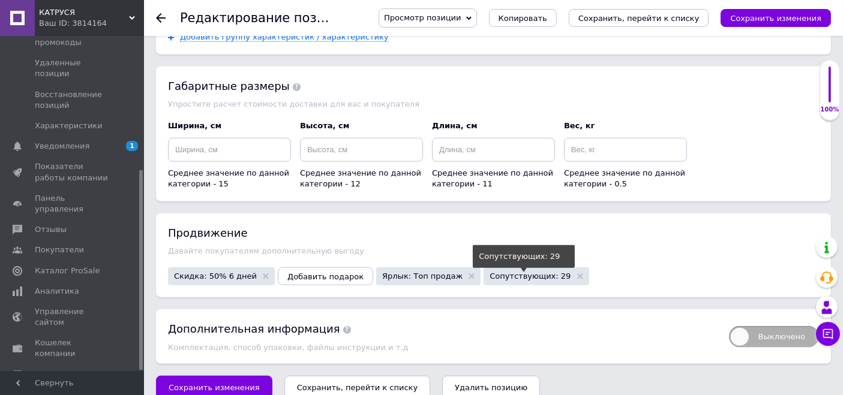
click at [508, 272] on span "Сопутствующих: 29" at bounding box center [530, 276] width 81 height 8
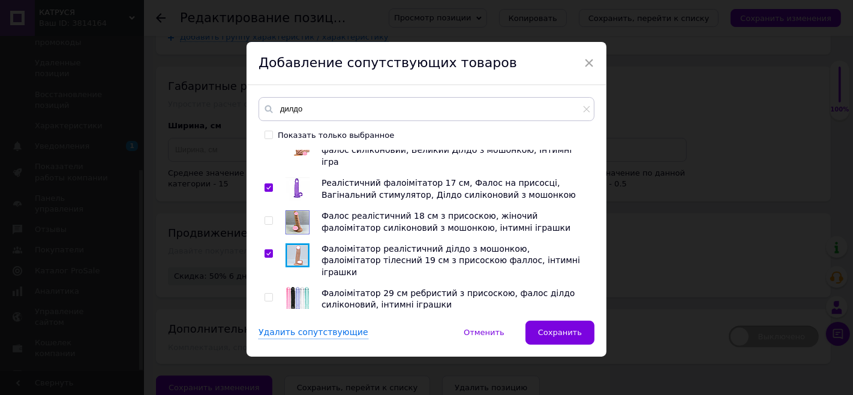
scroll to position [1333, 0]
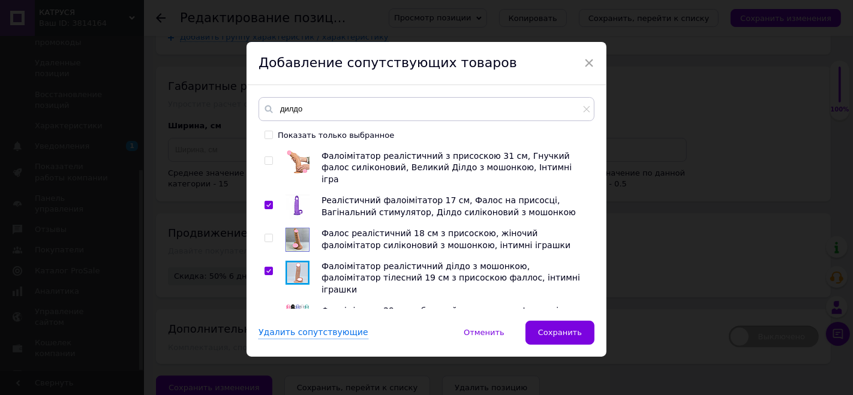
click at [296, 305] on img at bounding box center [298, 317] width 24 height 24
checkbox input "true"
click at [296, 371] on img at bounding box center [297, 382] width 23 height 23
checkbox input "true"
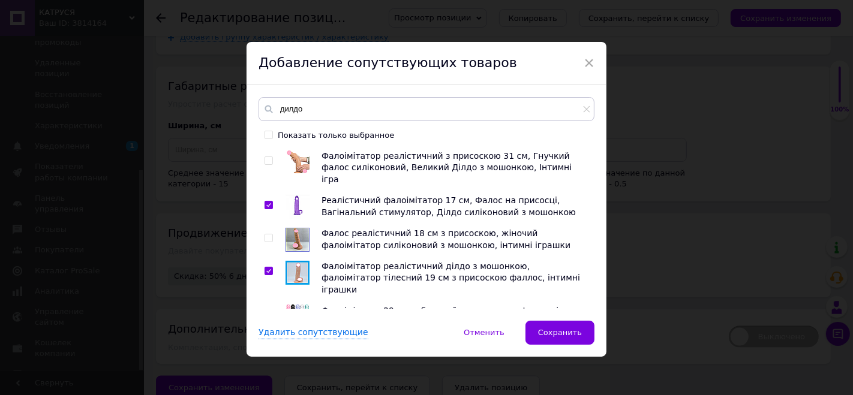
checkbox input "true"
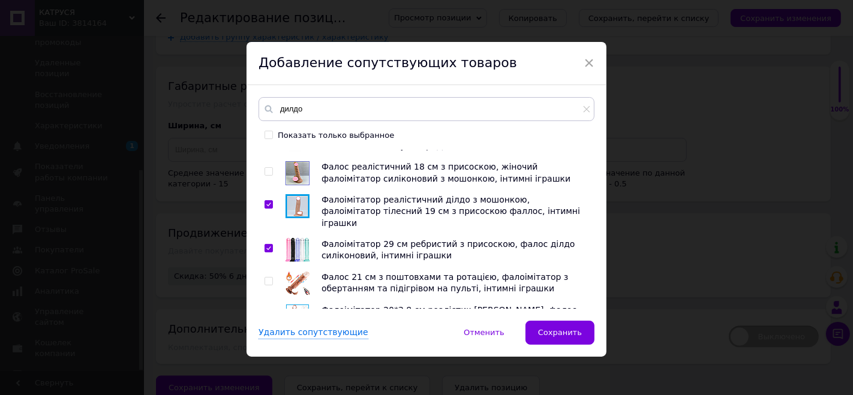
click at [307, 370] on div at bounding box center [304, 382] width 36 height 24
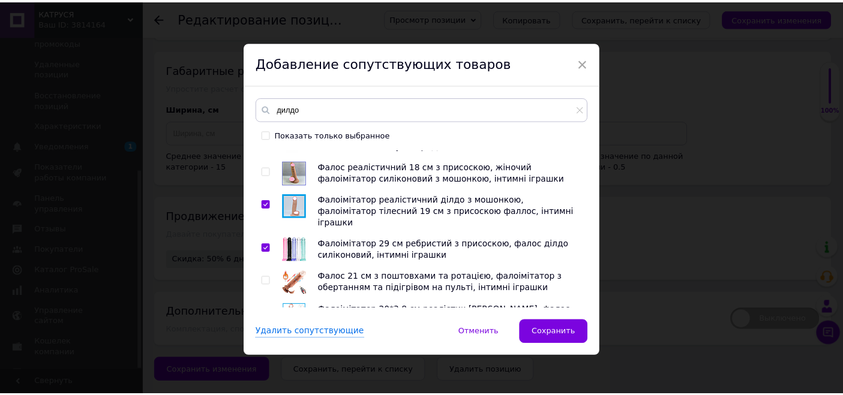
scroll to position [1342, 0]
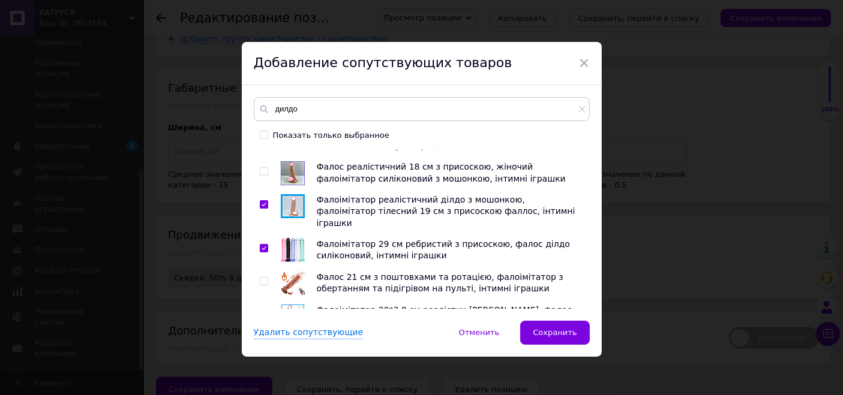
click at [292, 371] on img at bounding box center [293, 382] width 24 height 23
checkbox input "true"
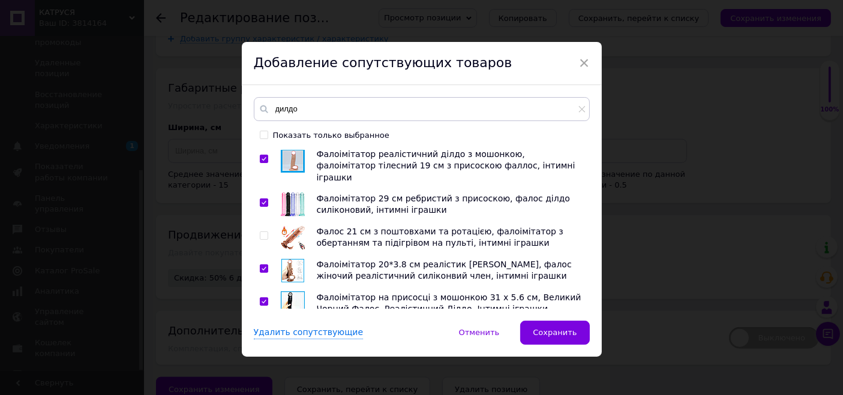
scroll to position [1466, 0]
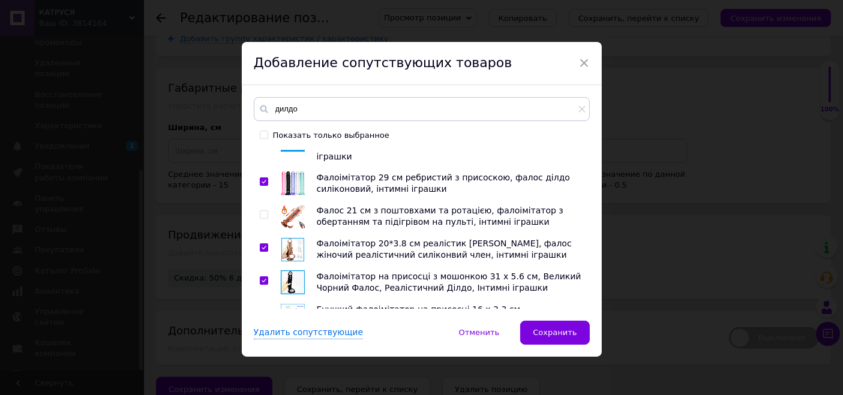
drag, startPoint x: 299, startPoint y: 247, endPoint x: 296, endPoint y: 259, distance: 11.8
click at [298, 370] on img at bounding box center [293, 381] width 24 height 23
checkbox input "true"
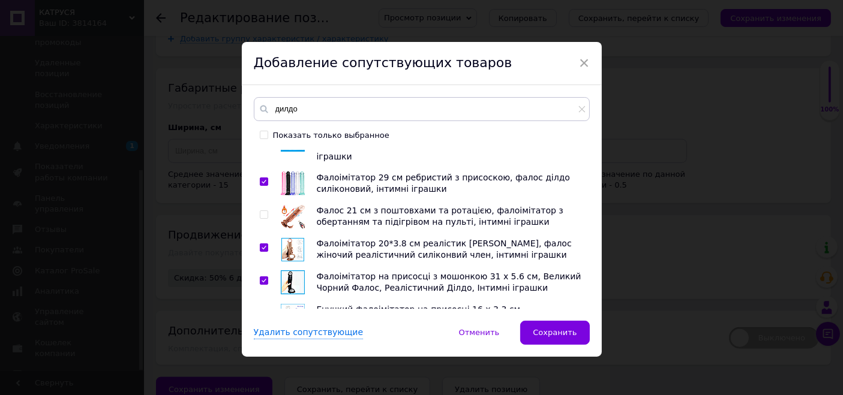
checkbox input "true"
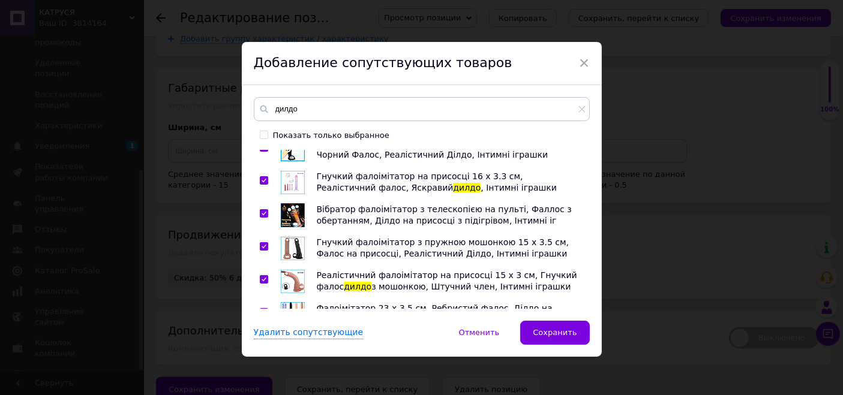
click at [288, 336] on img at bounding box center [293, 347] width 24 height 23
checkbox input "true"
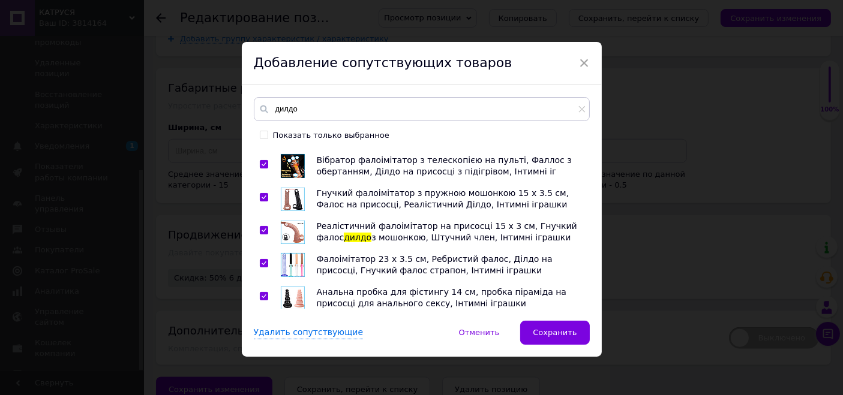
scroll to position [1733, 0]
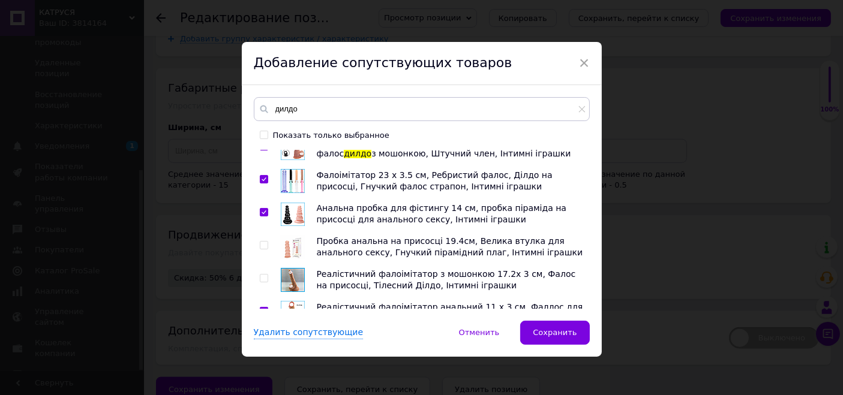
click at [292, 335] on img at bounding box center [293, 346] width 24 height 23
checkbox input "true"
click at [290, 368] on img at bounding box center [293, 379] width 24 height 23
checkbox input "true"
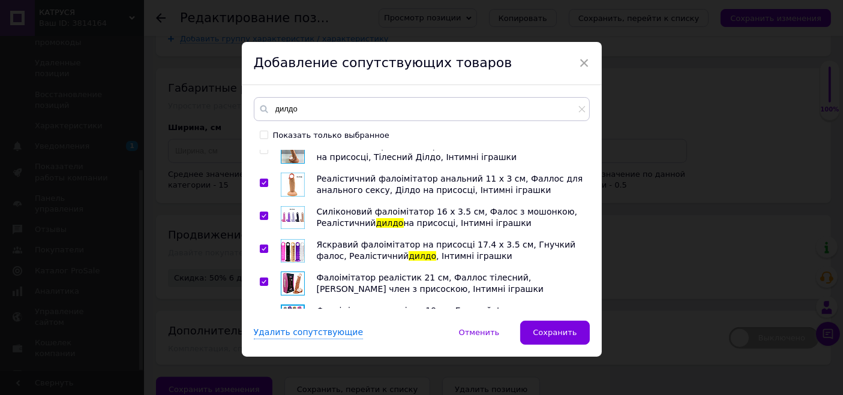
scroll to position [1866, 0]
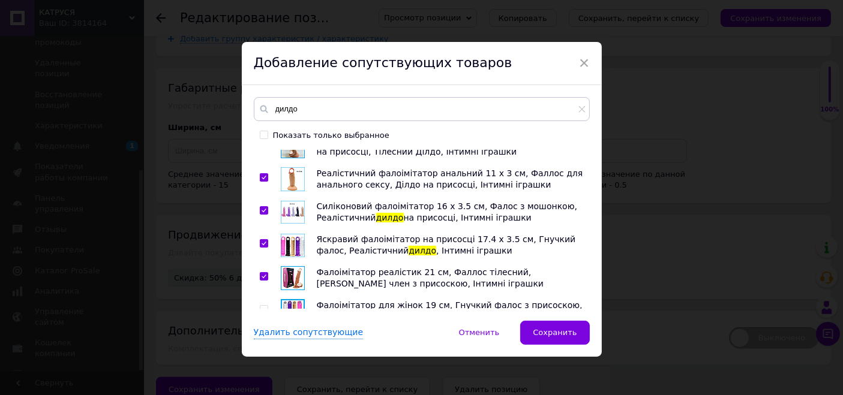
click at [295, 299] on img at bounding box center [293, 311] width 24 height 24
checkbox input "true"
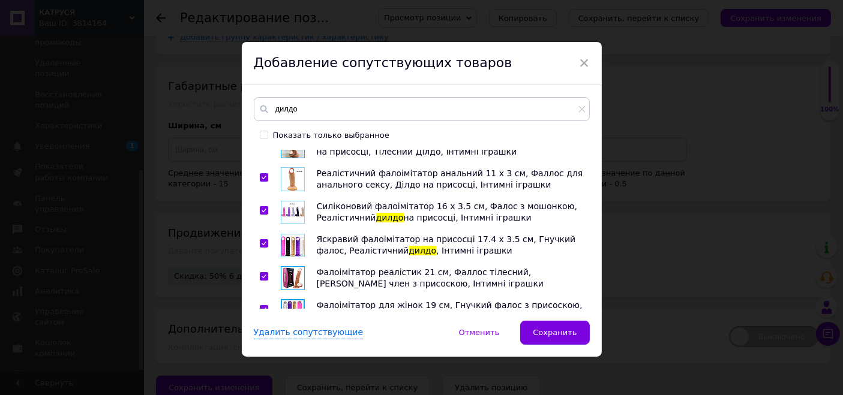
checkbox input "true"
click at [564, 329] on span "Сохранить" at bounding box center [555, 332] width 44 height 9
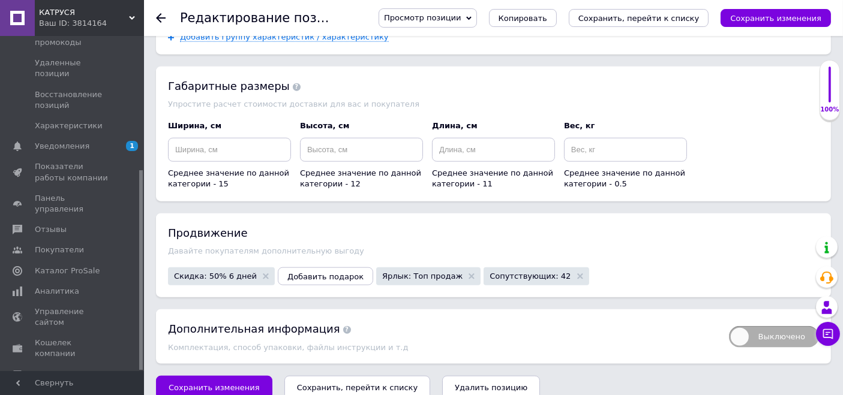
click at [461, 17] on span "Просмотр позиции" at bounding box center [422, 17] width 77 height 9
click at [481, 40] on li "Сохранить и посмотреть на сайте" at bounding box center [460, 40] width 163 height 17
click at [695, 11] on button "Сохранить, перейти к списку" at bounding box center [639, 18] width 140 height 18
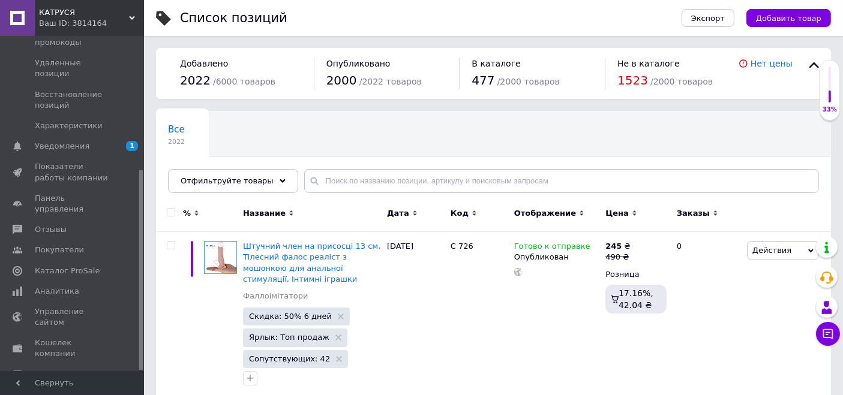
click at [80, 11] on span "КАТРУСЯ" at bounding box center [84, 12] width 90 height 11
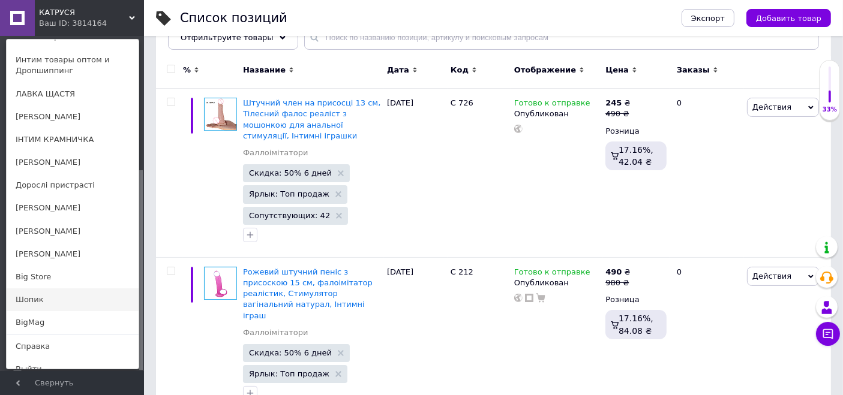
scroll to position [200, 0]
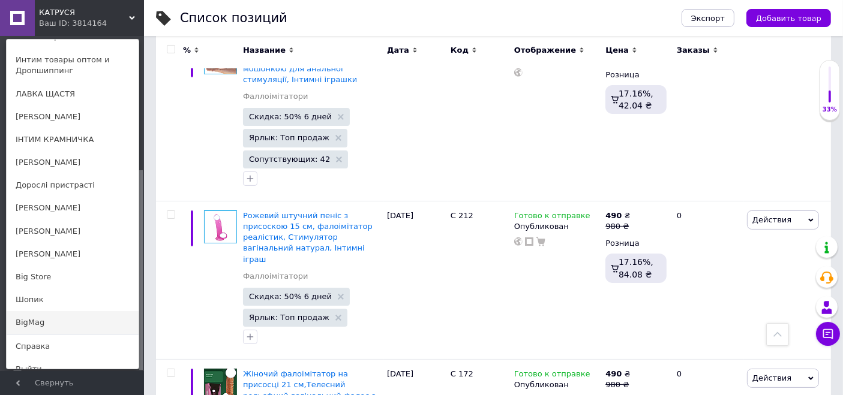
click at [35, 311] on link "BigMag" at bounding box center [73, 322] width 132 height 23
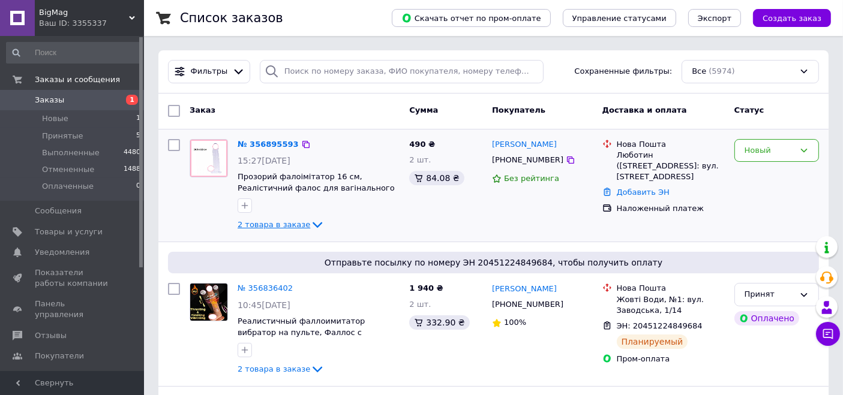
click at [286, 226] on span "2 товара в заказе" at bounding box center [274, 224] width 73 height 9
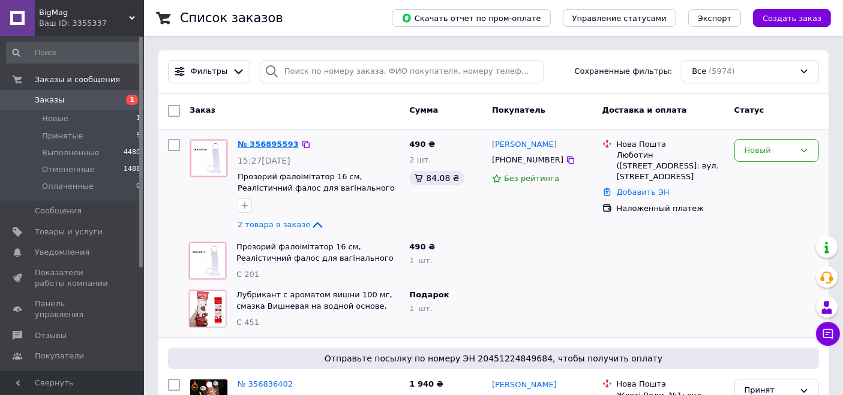
click at [279, 143] on link "№ 356895593" at bounding box center [268, 144] width 61 height 9
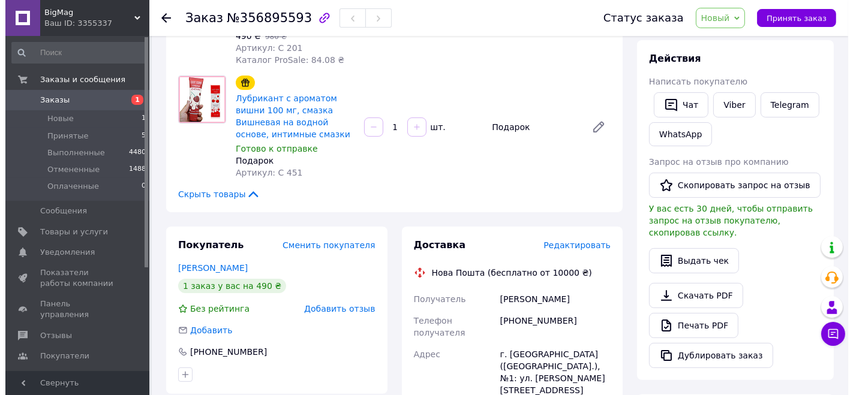
scroll to position [67, 0]
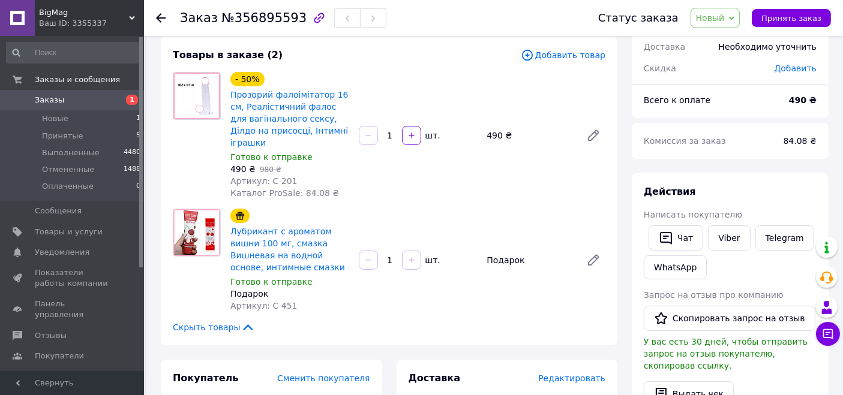
click at [725, 18] on span "Новый" at bounding box center [710, 18] width 29 height 10
click at [728, 78] on li "Отменен" at bounding box center [723, 78] width 64 height 18
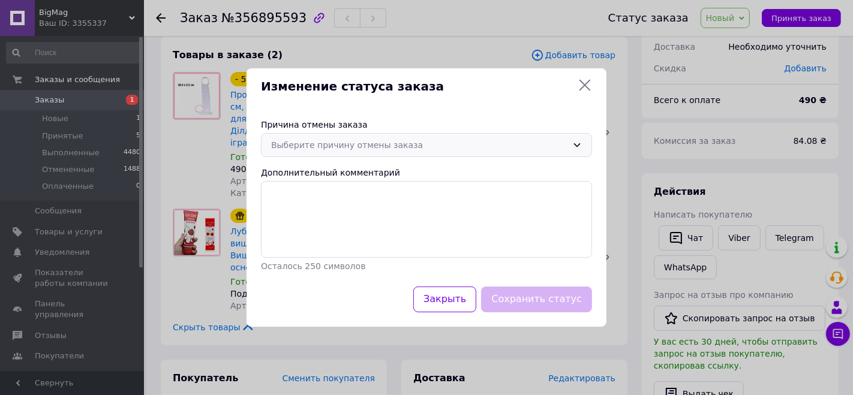
click at [350, 148] on div "Выберите причину отмены заказа" at bounding box center [419, 145] width 296 height 13
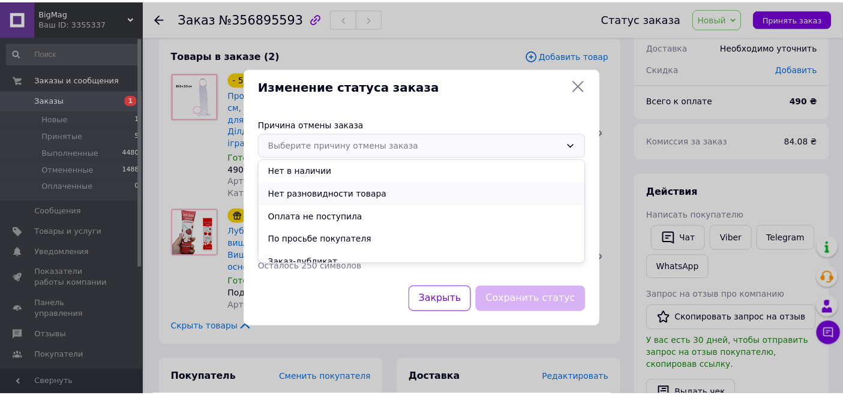
scroll to position [56, 0]
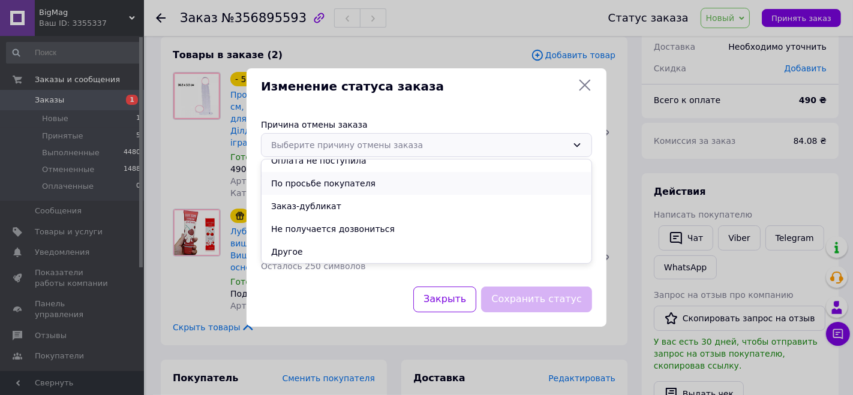
click at [320, 184] on li "По просьбе покупателя" at bounding box center [427, 183] width 330 height 23
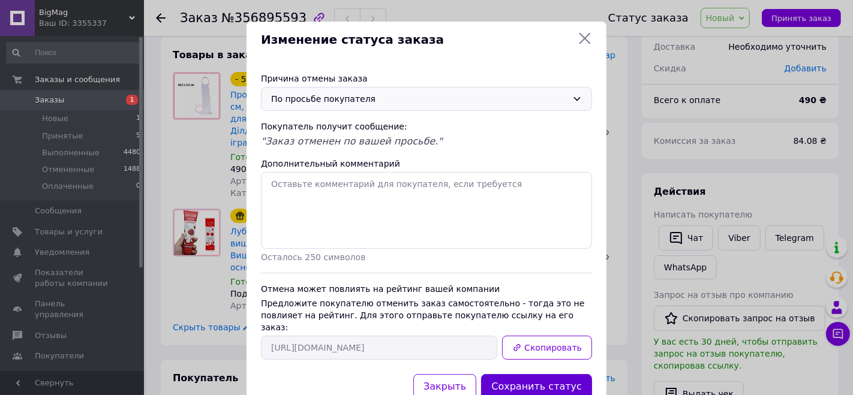
click at [544, 374] on button "Сохранить статус" at bounding box center [536, 387] width 111 height 26
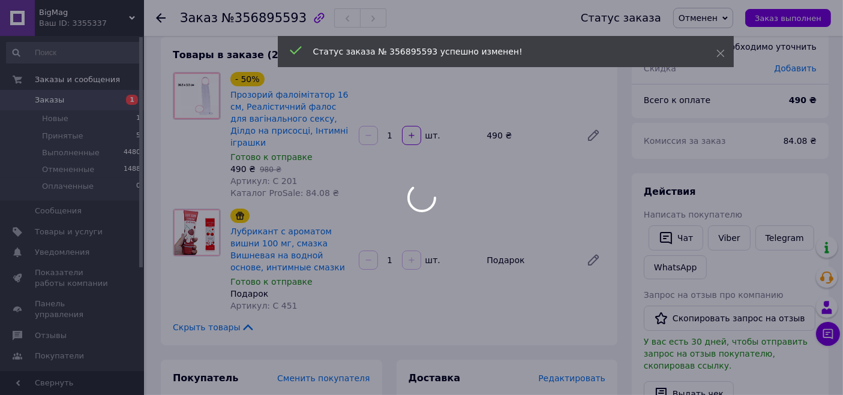
click at [72, 100] on div at bounding box center [421, 197] width 843 height 395
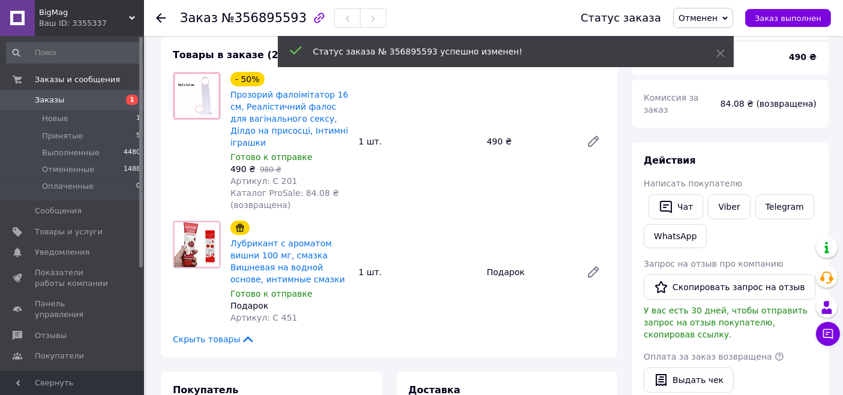
click at [72, 100] on span "Заказы" at bounding box center [73, 100] width 76 height 11
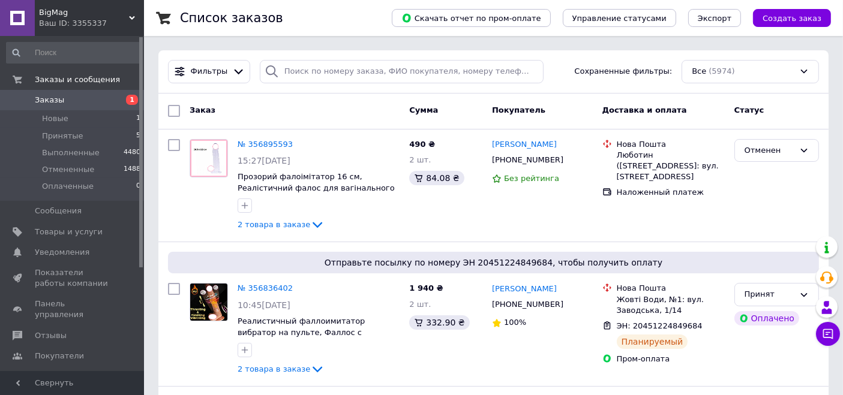
click at [86, 20] on div "Ваш ID: 3355337" at bounding box center [91, 23] width 105 height 11
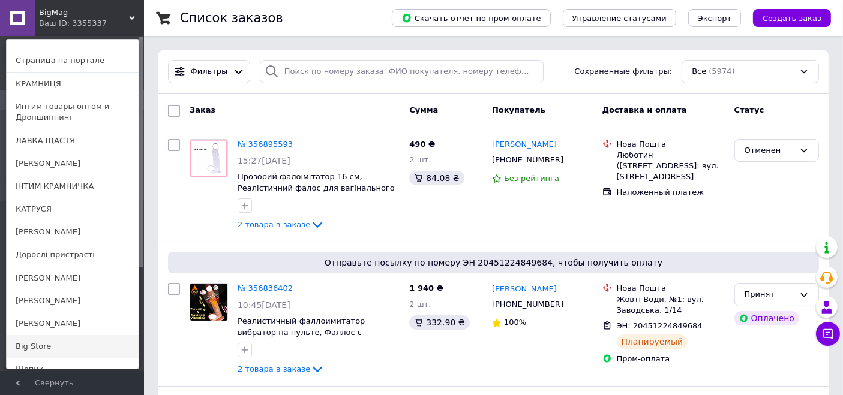
scroll to position [117, 0]
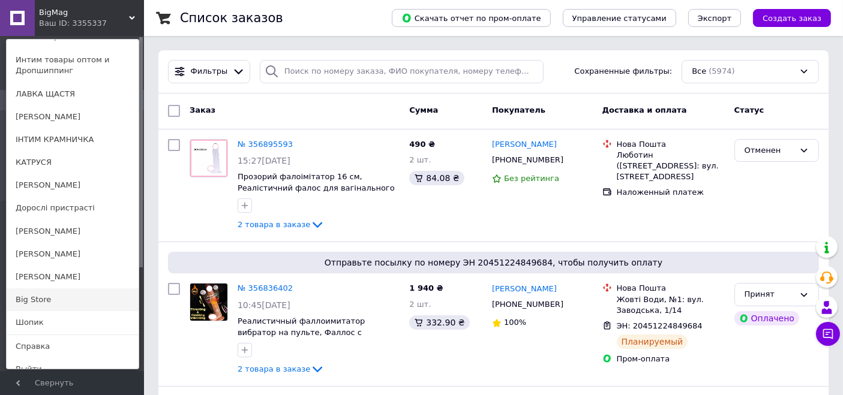
click at [62, 289] on link "Big Store" at bounding box center [73, 300] width 132 height 23
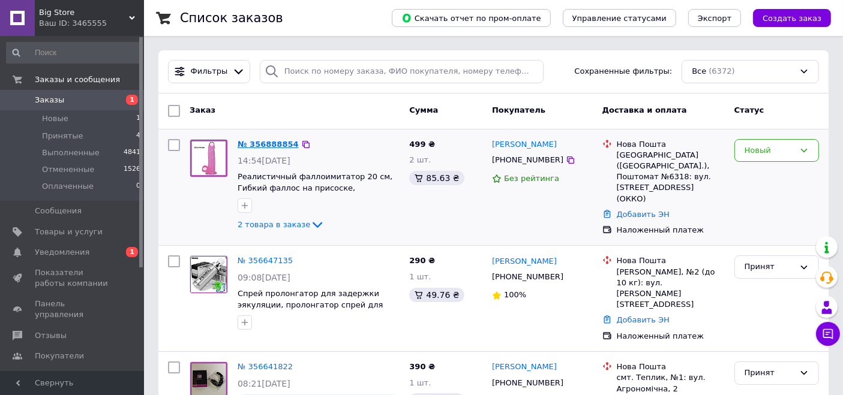
click at [269, 142] on link "№ 356888854" at bounding box center [268, 144] width 61 height 9
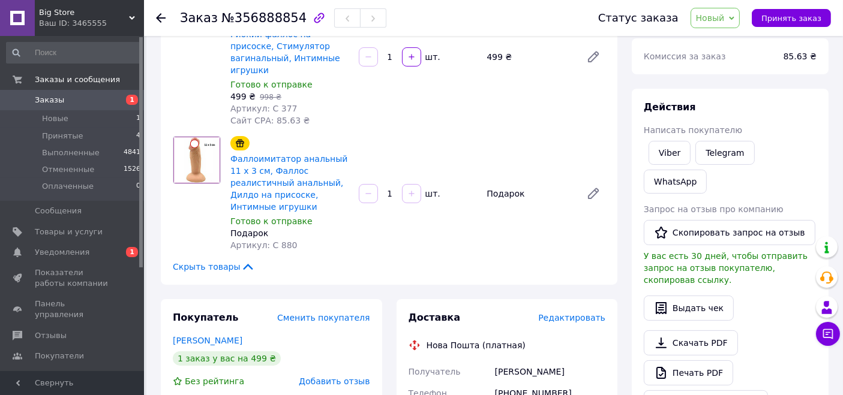
scroll to position [133, 0]
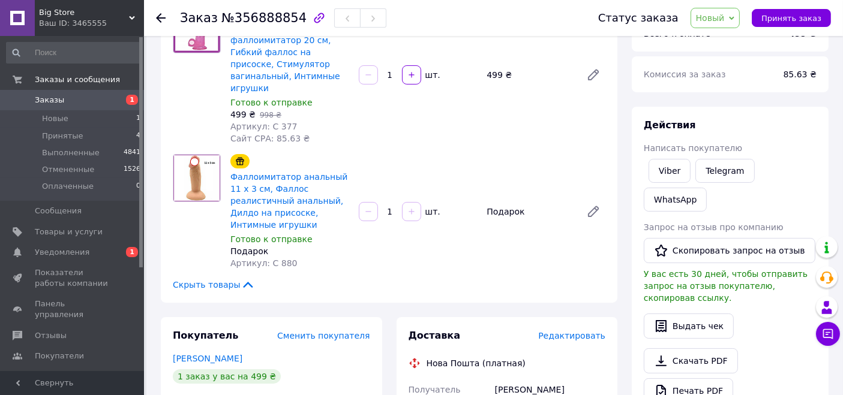
click at [511, 379] on div "[PERSON_NAME]" at bounding box center [550, 390] width 115 height 22
copy div "[PERSON_NAME]"
click at [723, 163] on link "Telegram" at bounding box center [724, 171] width 59 height 24
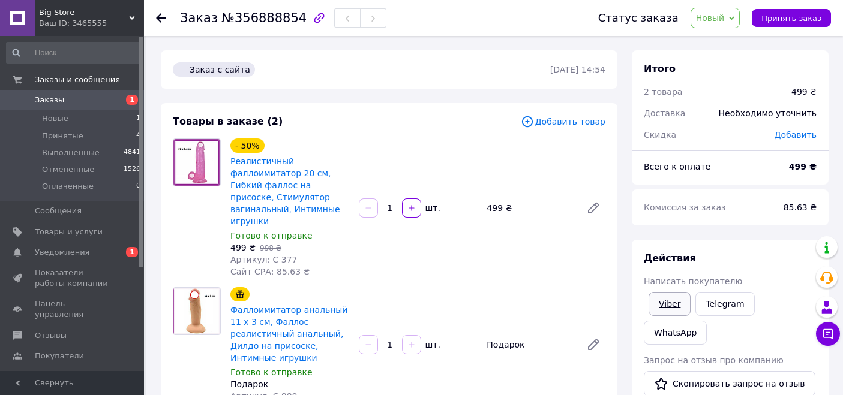
scroll to position [133, 0]
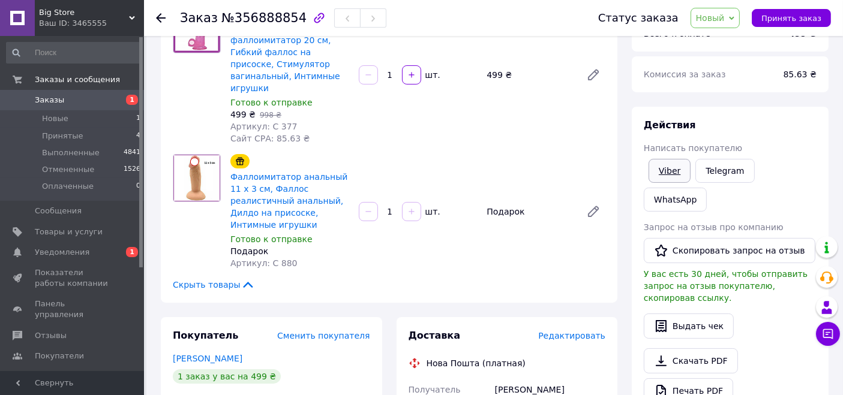
click at [669, 169] on link "Viber" at bounding box center [670, 171] width 42 height 24
click at [707, 188] on link "WhatsApp" at bounding box center [675, 200] width 63 height 24
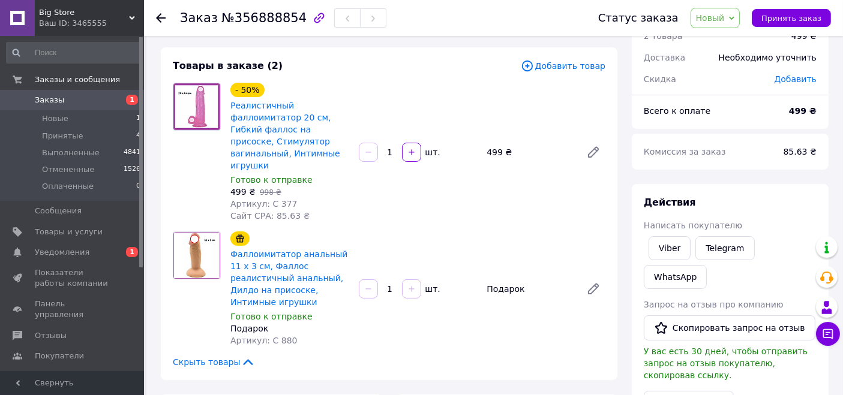
scroll to position [133, 0]
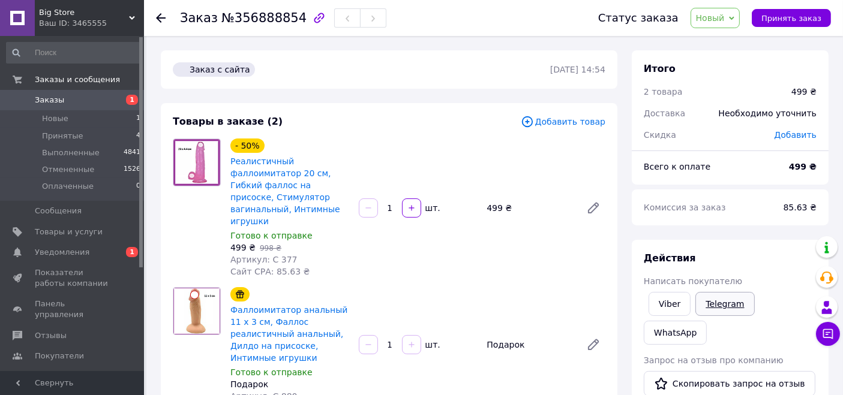
click at [725, 301] on link "Telegram" at bounding box center [724, 304] width 59 height 24
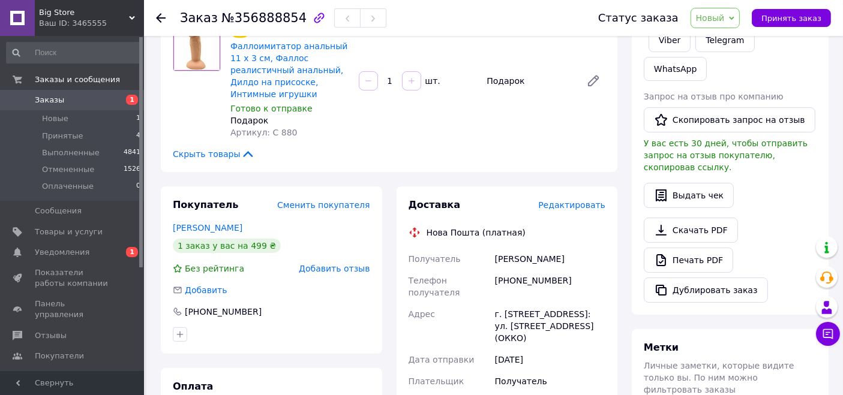
scroll to position [266, 0]
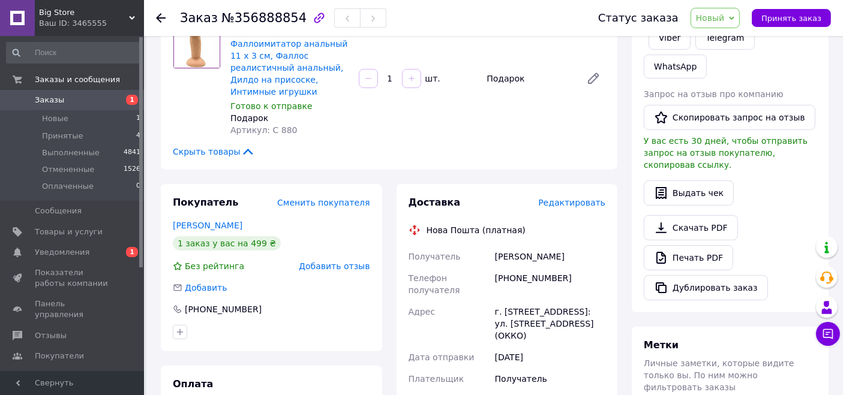
click at [511, 268] on div "[PHONE_NUMBER]" at bounding box center [550, 285] width 115 height 34
copy div "380631874492"
click at [43, 99] on span "Заказы" at bounding box center [49, 100] width 29 height 11
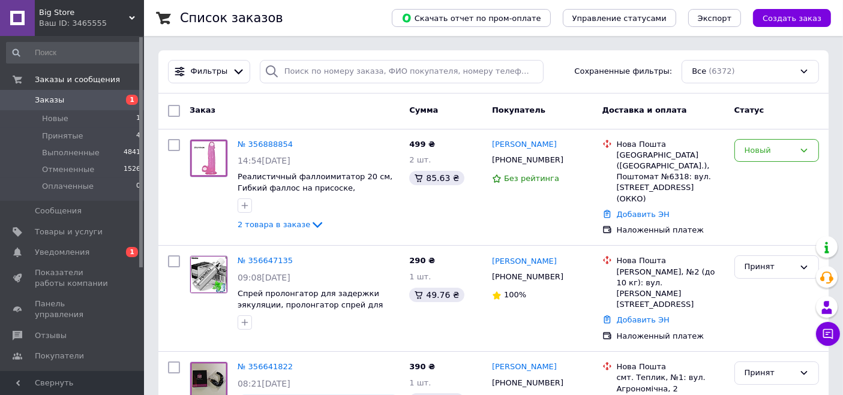
click at [65, 14] on span "Big Store" at bounding box center [84, 12] width 90 height 11
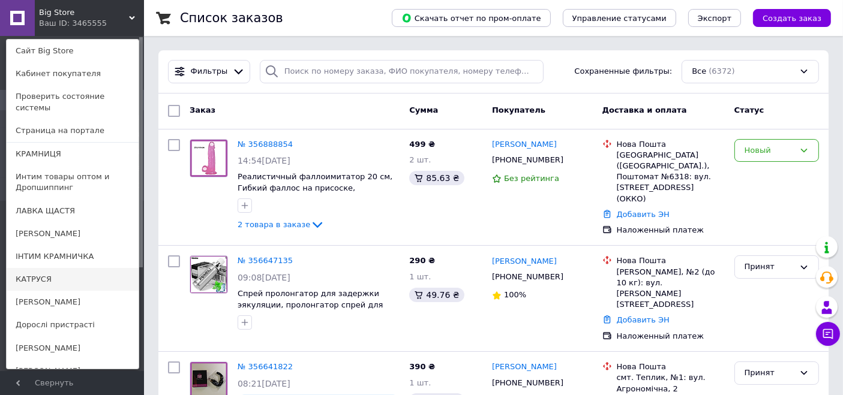
click at [51, 272] on link "КАТРУСЯ" at bounding box center [73, 279] width 132 height 23
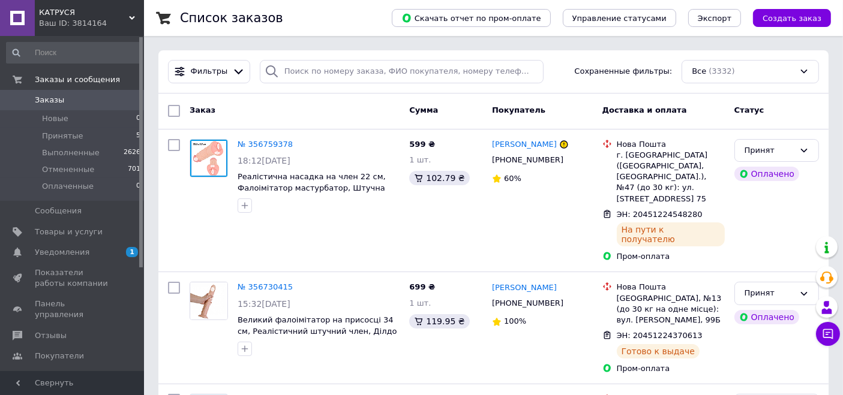
click at [53, 14] on span "КАТРУСЯ" at bounding box center [84, 12] width 90 height 11
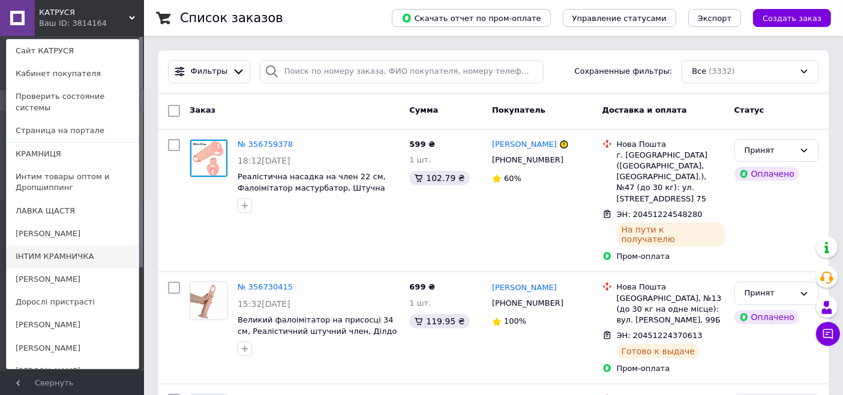
click at [67, 245] on link "ІНТИМ КРАМНИЧКА" at bounding box center [73, 256] width 132 height 23
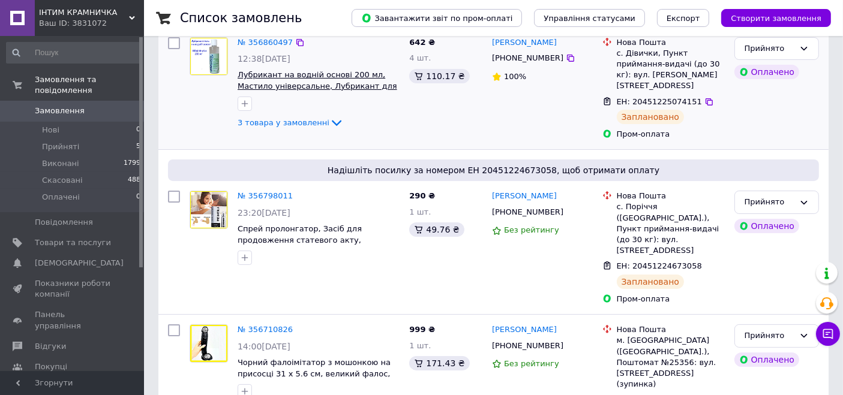
scroll to position [67, 0]
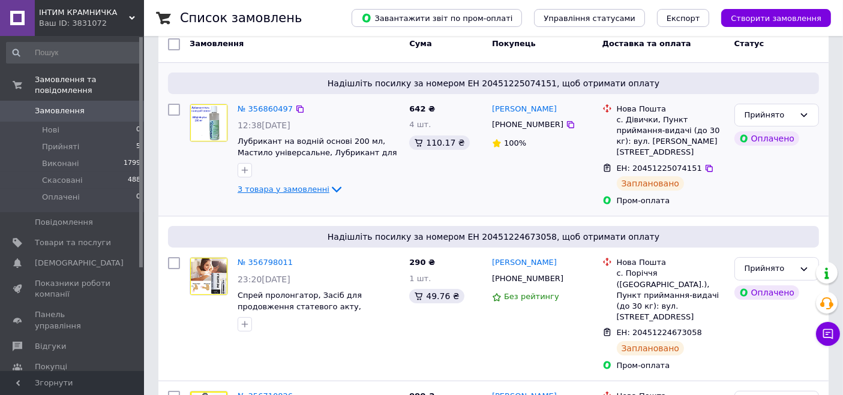
click at [281, 189] on span "3 товара у замовленні" at bounding box center [284, 189] width 92 height 9
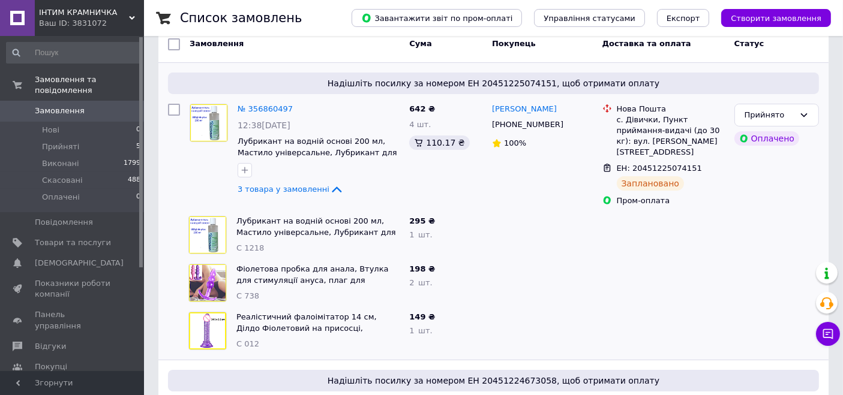
click at [82, 106] on span "Замовлення" at bounding box center [73, 111] width 76 height 11
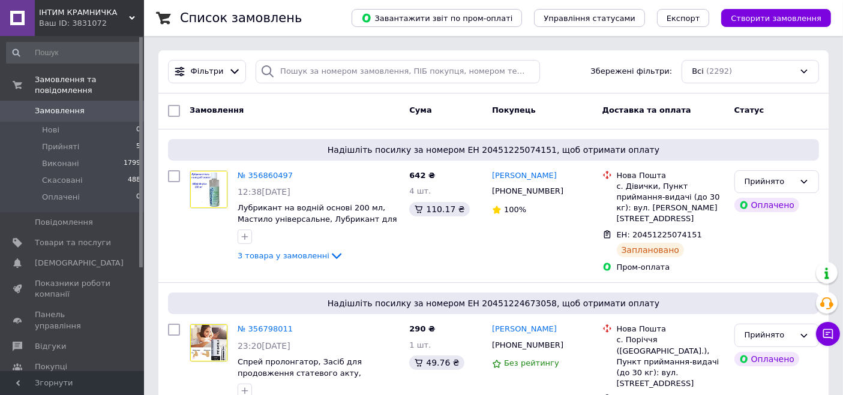
click at [57, 13] on span "ІНТИМ КРАМНИЧКА" at bounding box center [84, 12] width 90 height 11
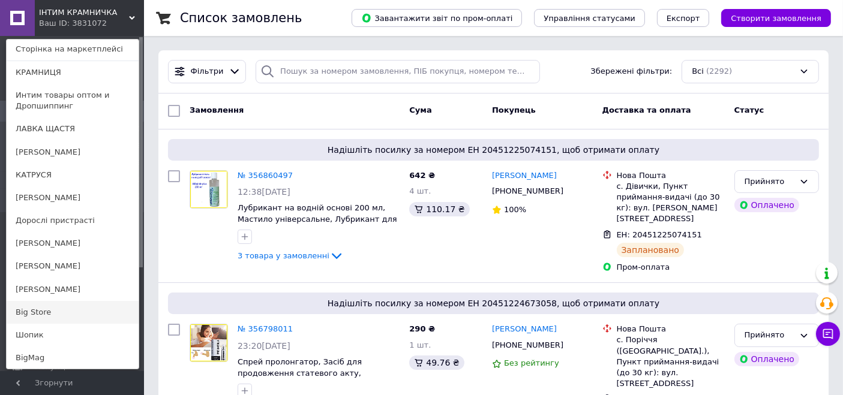
scroll to position [117, 0]
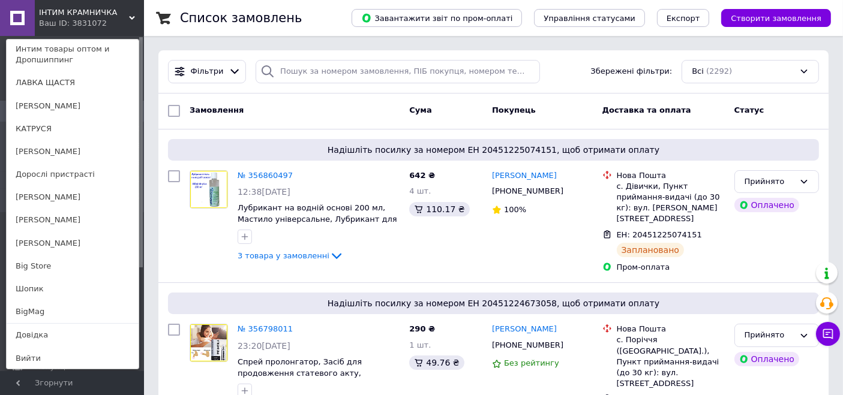
click at [44, 286] on link "Шопик" at bounding box center [73, 289] width 132 height 23
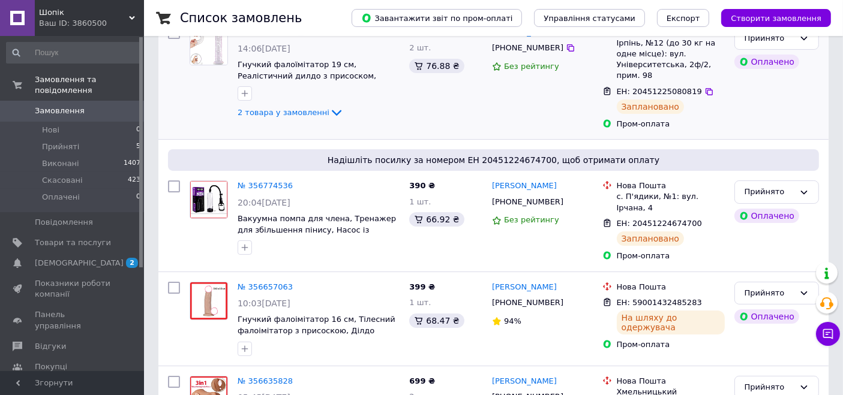
scroll to position [200, 0]
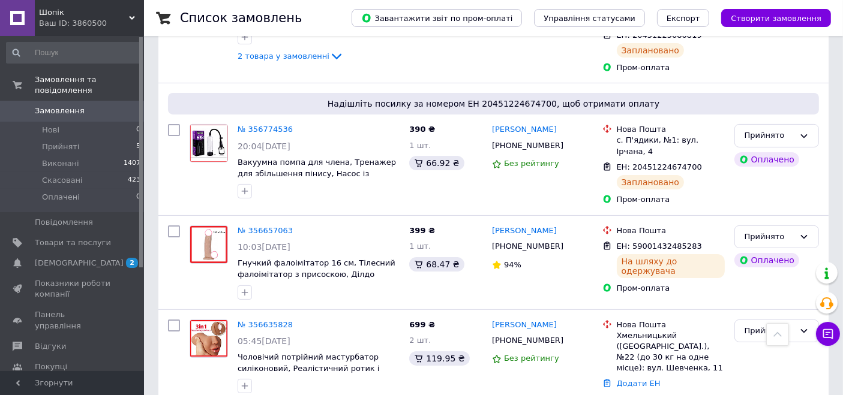
click at [82, 18] on div "Ваш ID: 3860500" at bounding box center [91, 23] width 105 height 11
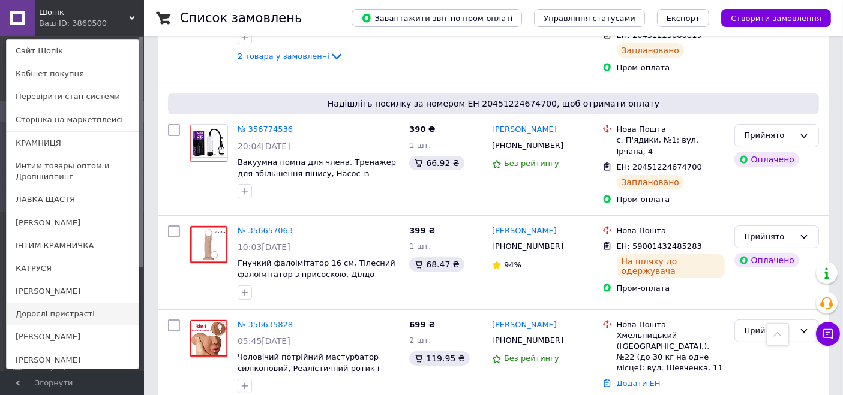
scroll to position [67, 0]
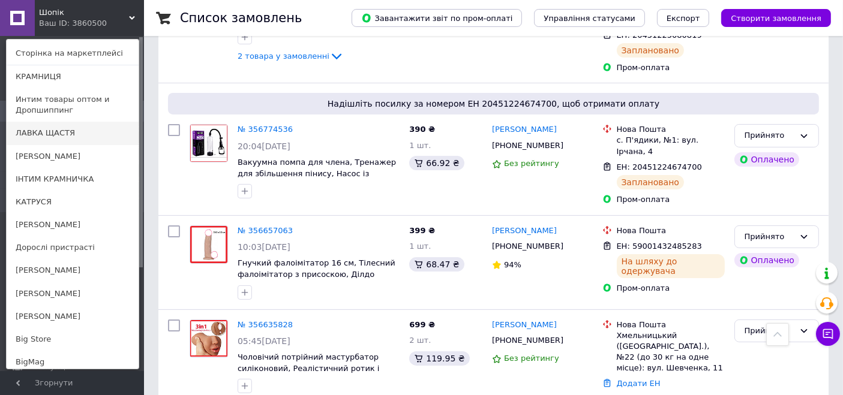
click at [77, 131] on link "ЛАВКА ЩАСТЯ" at bounding box center [73, 133] width 132 height 23
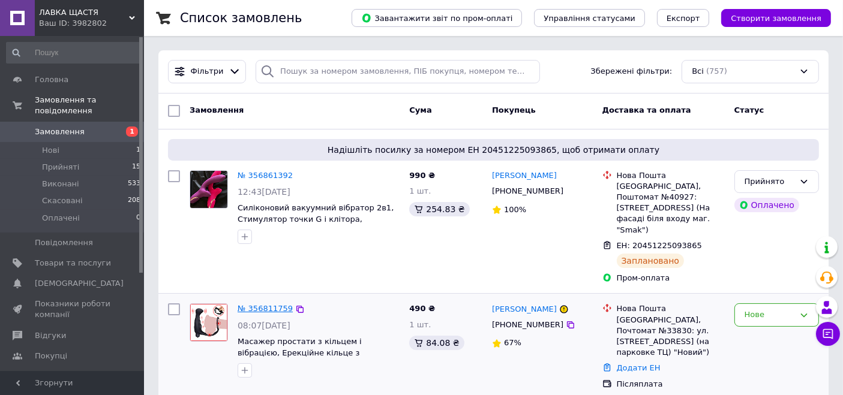
click at [265, 304] on link "№ 356811759" at bounding box center [265, 308] width 55 height 9
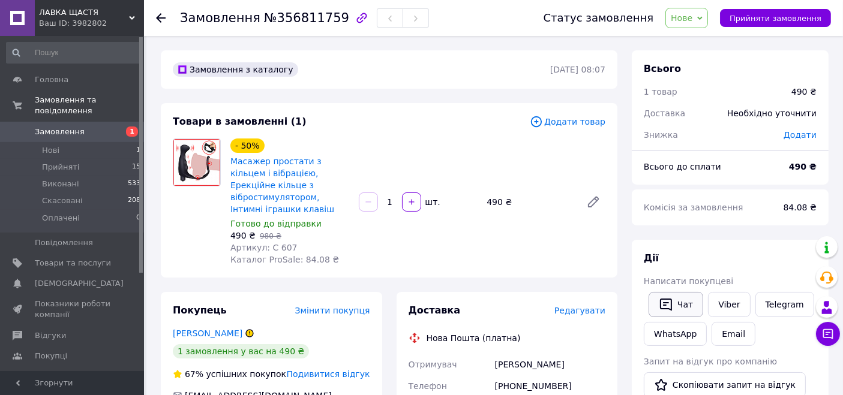
click at [680, 306] on button "Чат" at bounding box center [676, 304] width 55 height 25
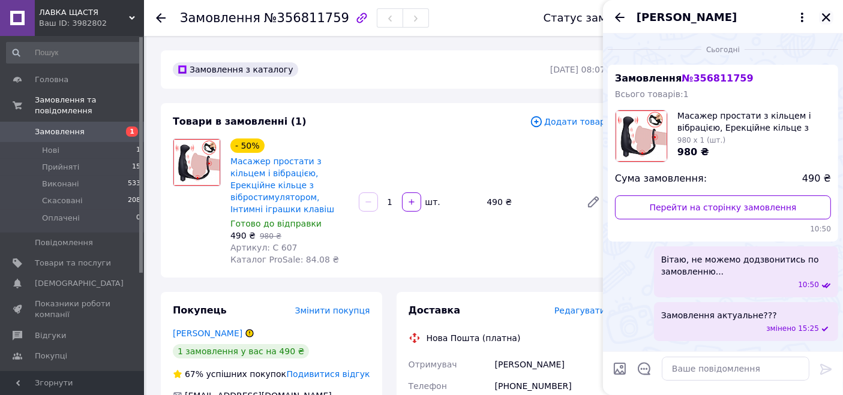
click at [825, 17] on icon "Закрити" at bounding box center [826, 17] width 8 height 8
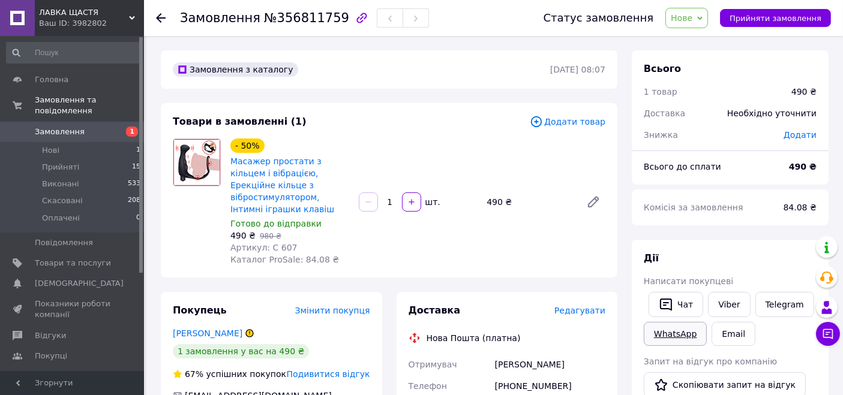
click at [687, 334] on link "WhatsApp" at bounding box center [675, 334] width 63 height 24
click at [732, 309] on link "Viber" at bounding box center [729, 304] width 42 height 25
click at [769, 307] on link "Telegram" at bounding box center [784, 304] width 59 height 25
click at [692, 18] on span "Нове" at bounding box center [682, 18] width 22 height 10
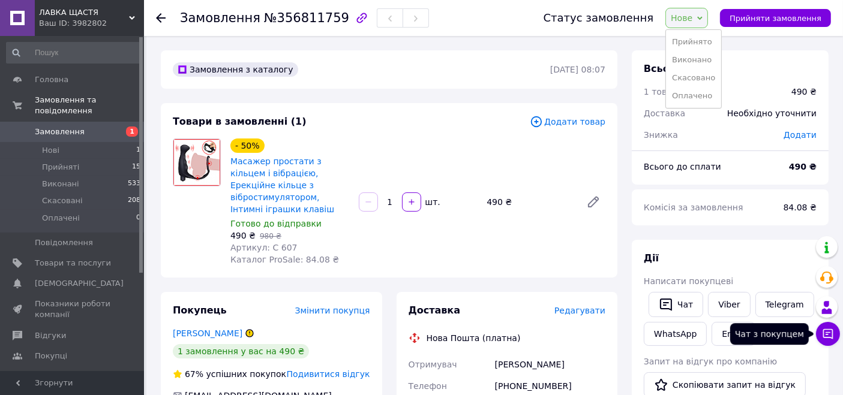
click at [828, 337] on icon at bounding box center [828, 334] width 10 height 10
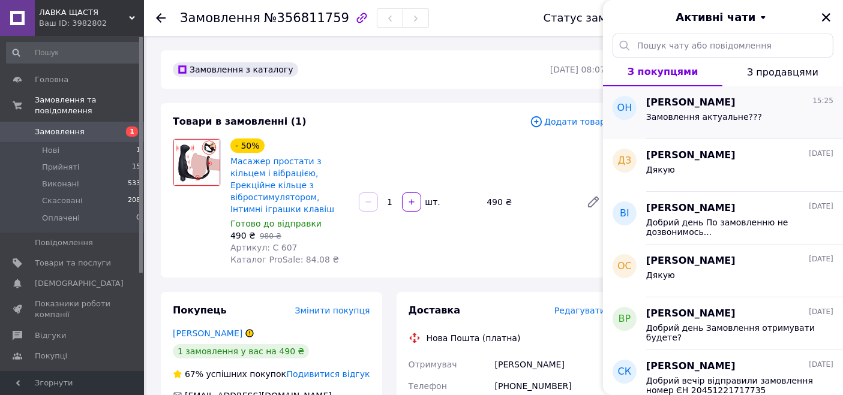
click at [720, 110] on div "Замовлення актуальне???" at bounding box center [739, 119] width 187 height 19
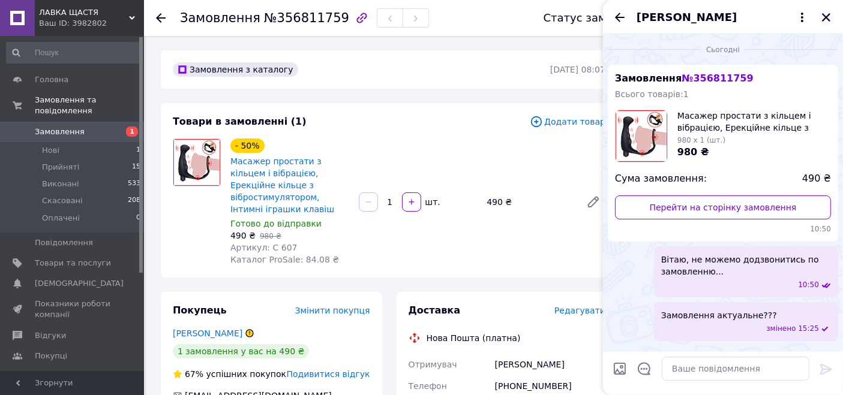
click at [824, 17] on icon "Закрити" at bounding box center [826, 17] width 11 height 11
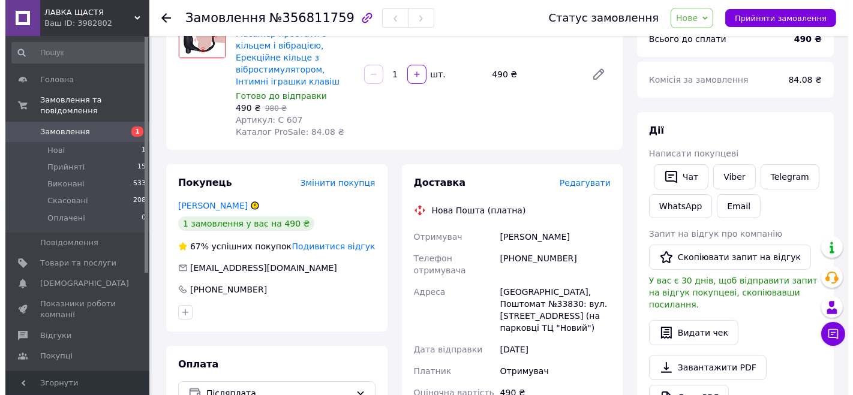
scroll to position [133, 0]
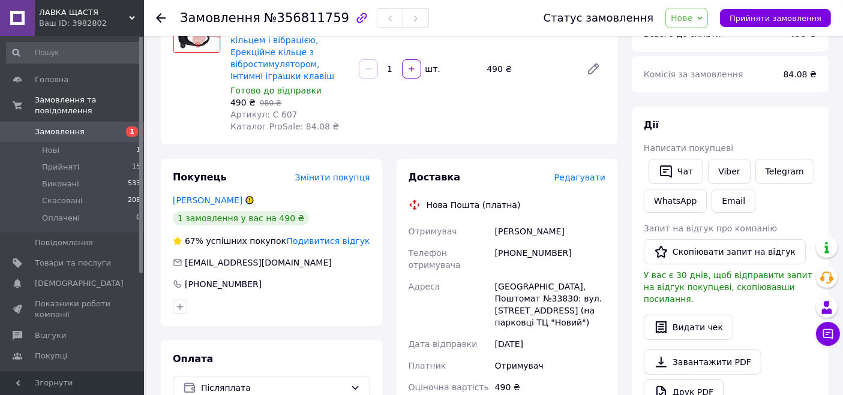
click at [692, 14] on span "Нове" at bounding box center [682, 18] width 22 height 10
click at [701, 78] on li "Скасовано" at bounding box center [693, 78] width 55 height 18
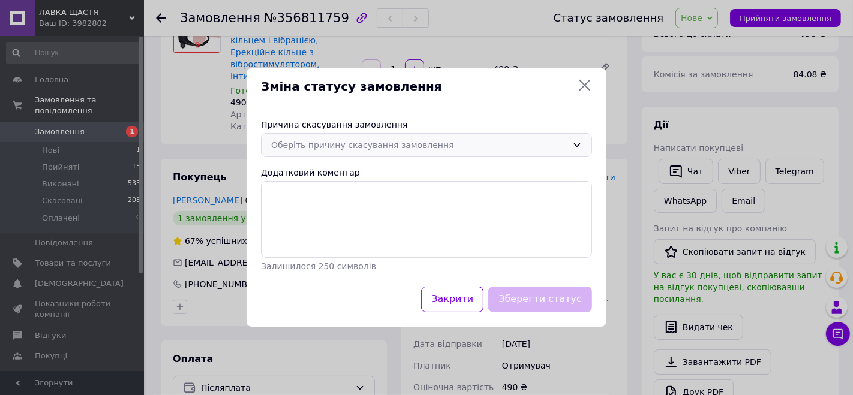
click at [345, 143] on div "Оберіть причину скасування замовлення" at bounding box center [419, 145] width 296 height 13
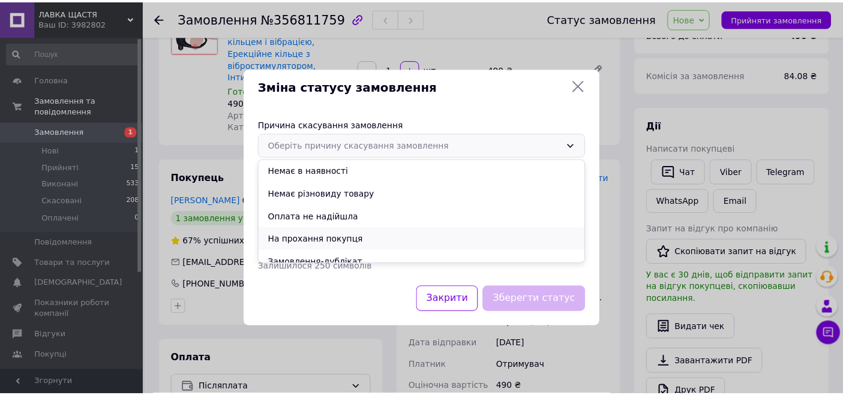
scroll to position [56, 0]
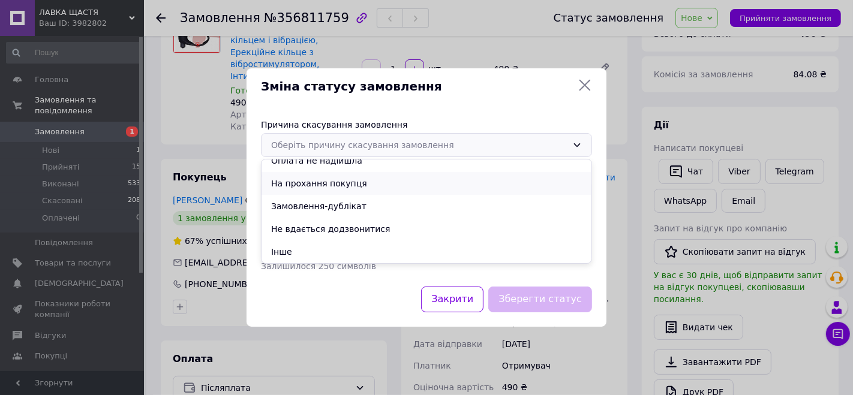
click at [311, 182] on li "На прохання покупця" at bounding box center [427, 183] width 330 height 23
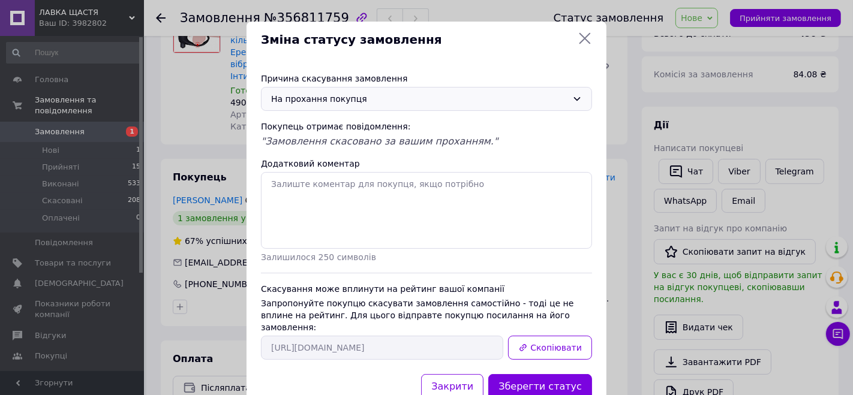
drag, startPoint x: 540, startPoint y: 377, endPoint x: 495, endPoint y: 362, distance: 47.2
click at [537, 376] on button "Зберегти статус" at bounding box center [540, 387] width 104 height 26
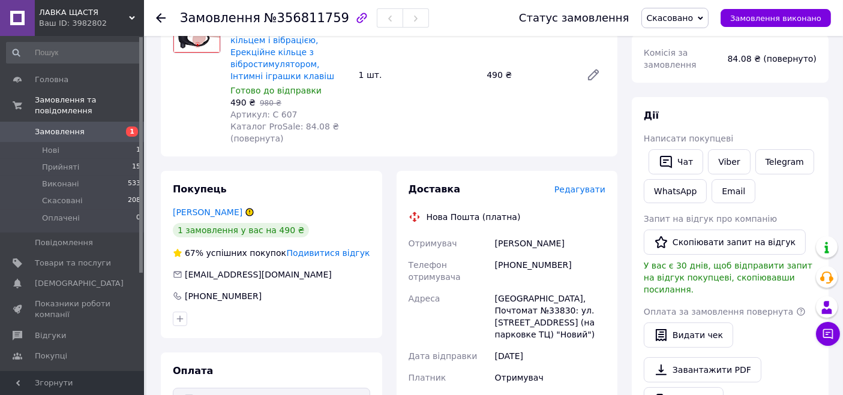
click at [63, 127] on span "Замовлення" at bounding box center [60, 132] width 50 height 11
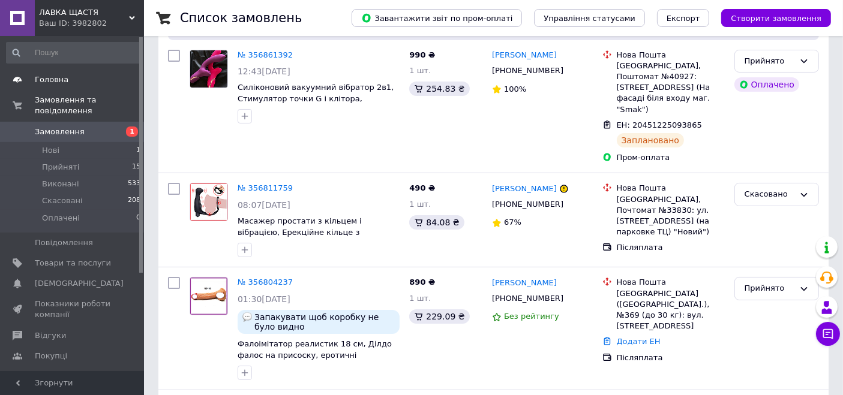
scroll to position [133, 0]
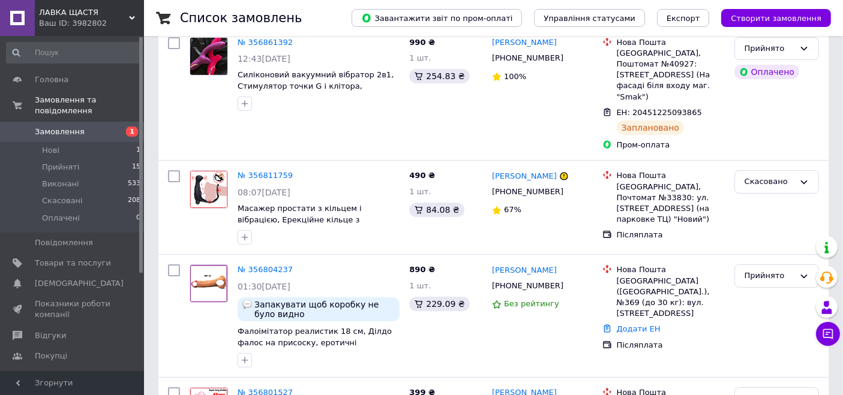
click at [53, 17] on span "ЛАВКА ЩАСТЯ" at bounding box center [84, 12] width 90 height 11
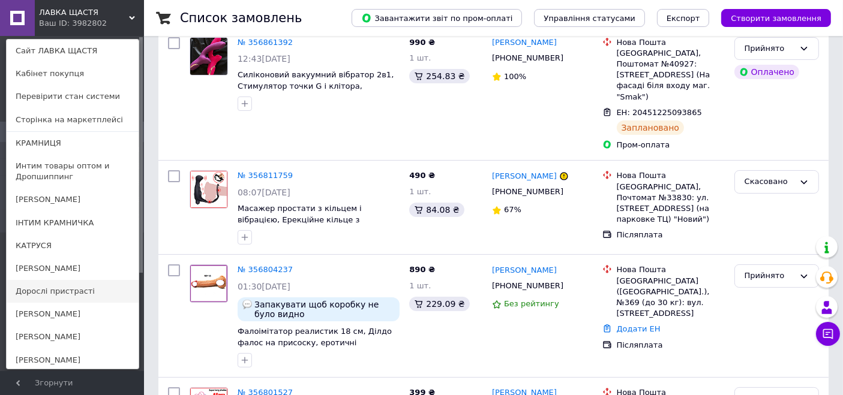
click at [52, 290] on link "Дорослі пристрасті" at bounding box center [73, 291] width 132 height 23
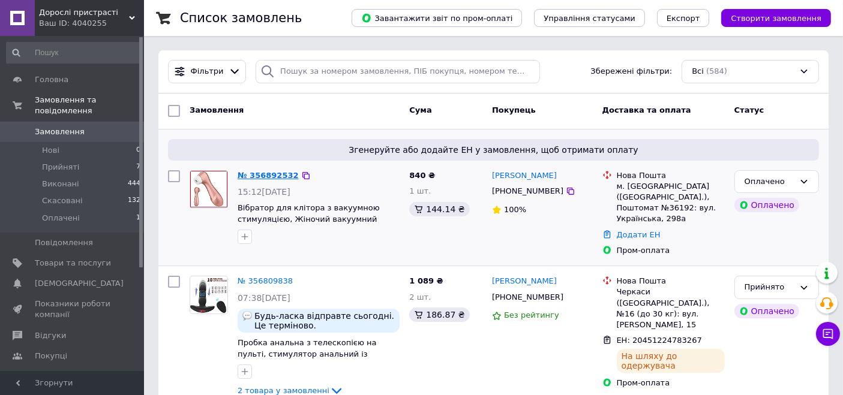
click at [260, 173] on link "№ 356892532" at bounding box center [268, 175] width 61 height 9
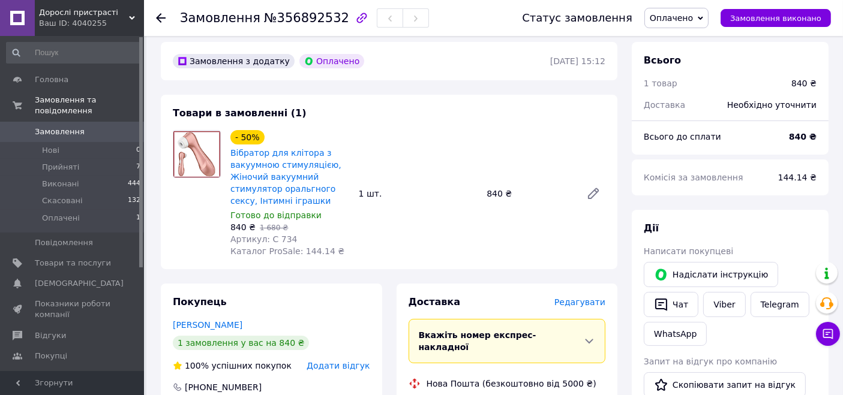
scroll to position [67, 0]
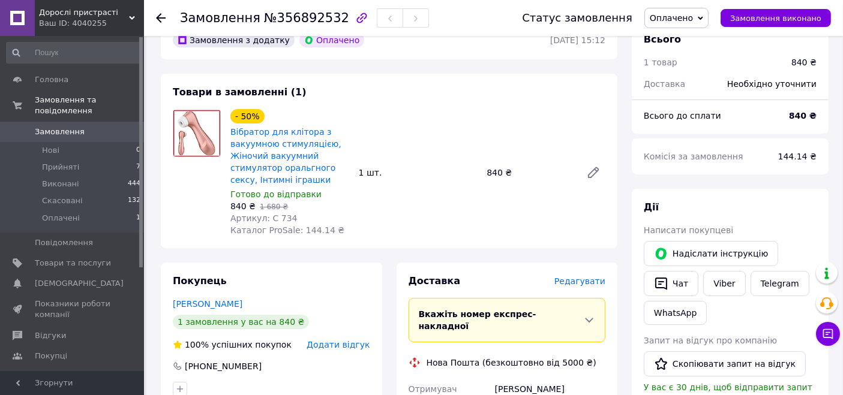
click at [693, 18] on span "Оплачено" at bounding box center [671, 18] width 43 height 10
click at [692, 38] on li "Прийнято" at bounding box center [676, 42] width 63 height 18
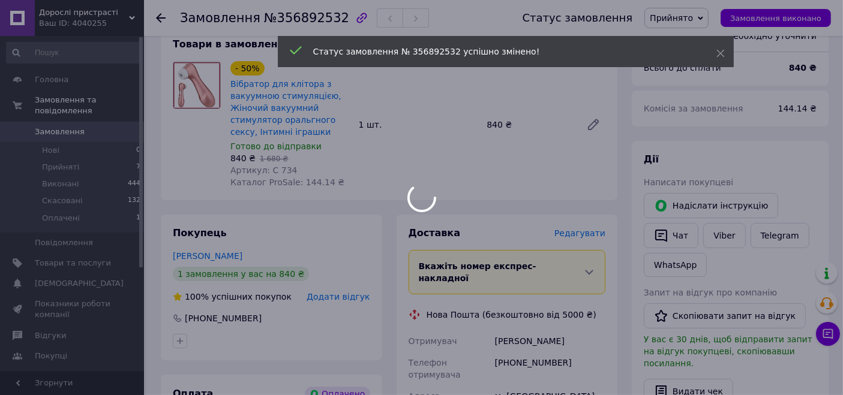
scroll to position [200, 0]
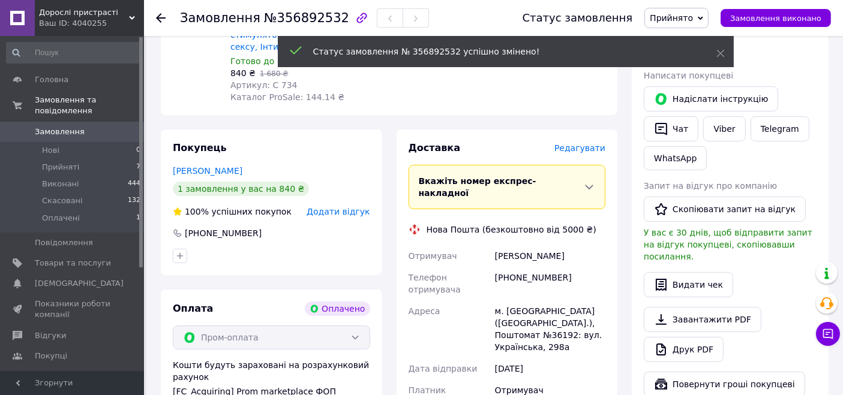
click at [529, 245] on div "Роман Исправников" at bounding box center [550, 256] width 115 height 22
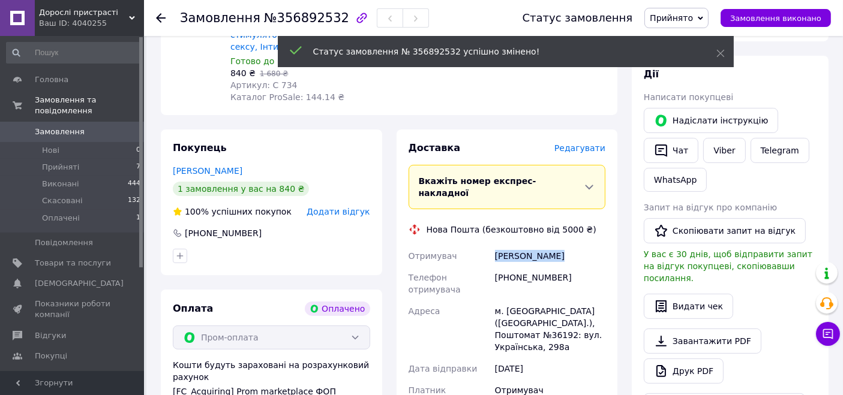
copy div "Роман Исправников"
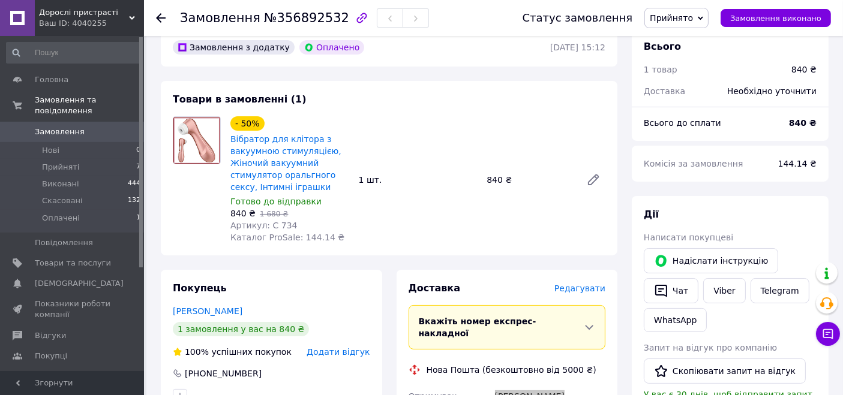
scroll to position [0, 0]
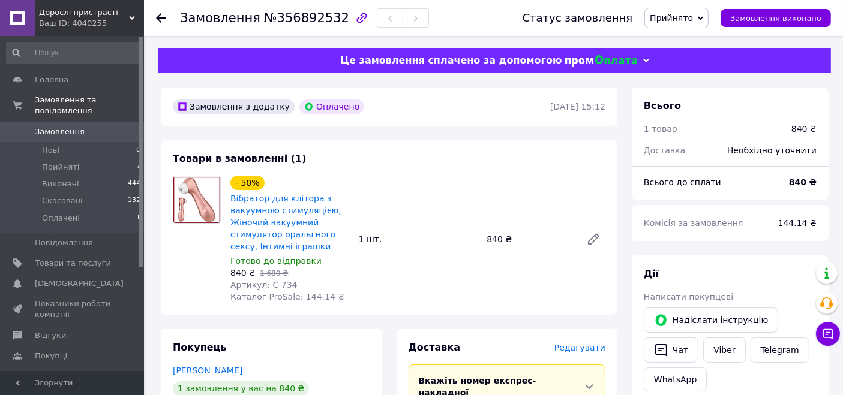
click at [300, 15] on span "№356892532" at bounding box center [306, 18] width 85 height 14
copy span "356892532"
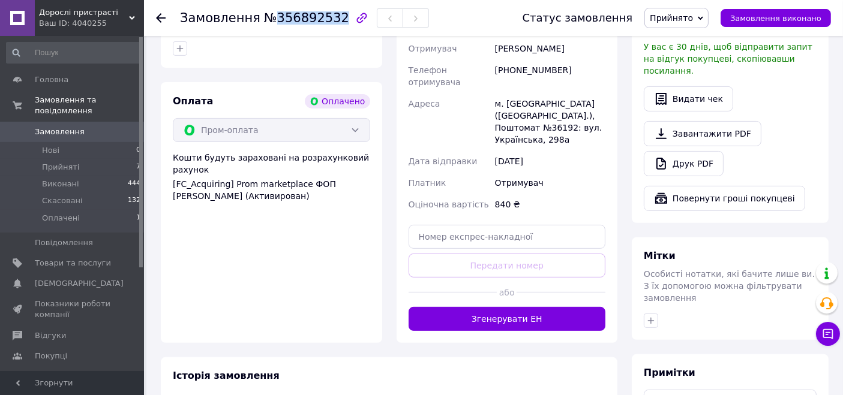
scroll to position [466, 0]
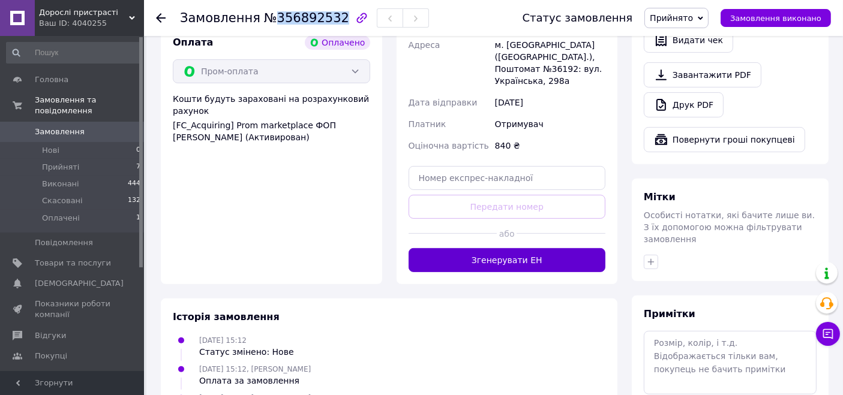
drag, startPoint x: 565, startPoint y: 234, endPoint x: 686, endPoint y: 205, distance: 124.7
click at [565, 248] on button "Згенерувати ЕН" at bounding box center [507, 260] width 197 height 24
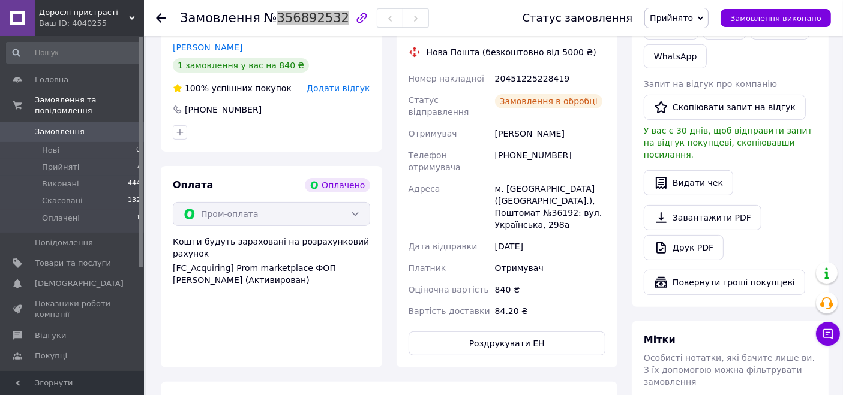
scroll to position [266, 0]
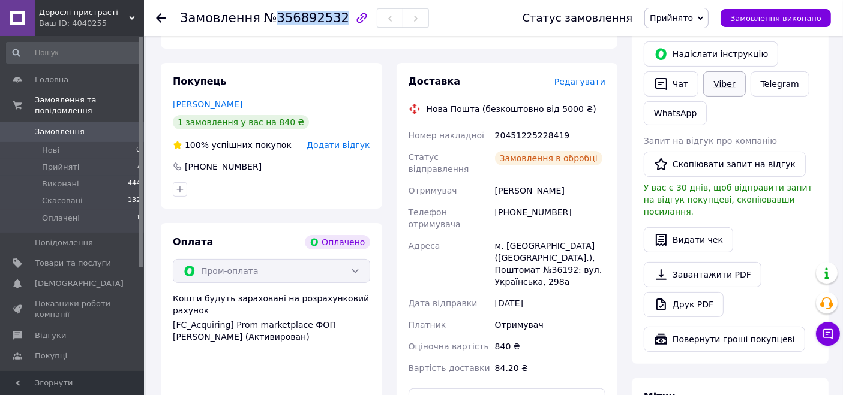
click at [710, 80] on link "Viber" at bounding box center [724, 83] width 42 height 25
click at [300, 20] on span "№356892532" at bounding box center [306, 18] width 85 height 14
click at [539, 135] on div "20451225228419" at bounding box center [550, 136] width 115 height 22
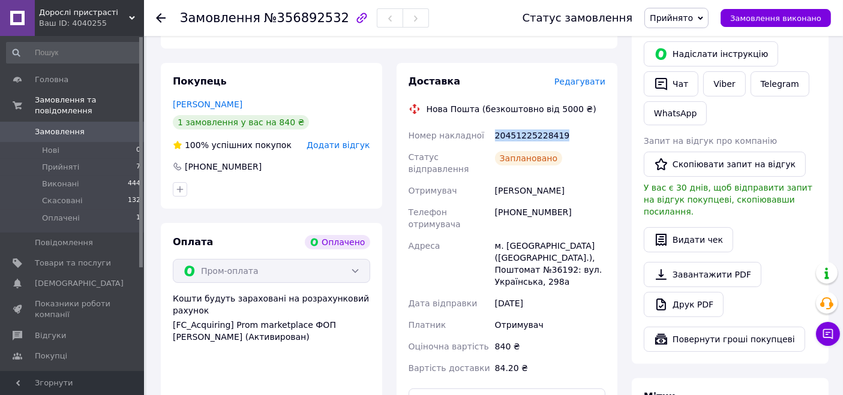
copy div "20451225228419"
click at [515, 138] on div "20451225228419" at bounding box center [550, 136] width 115 height 22
click at [74, 127] on span "Замовлення" at bounding box center [60, 132] width 50 height 11
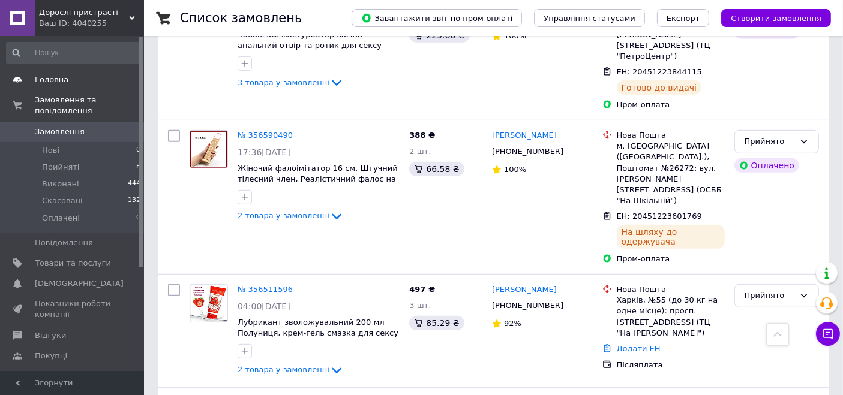
scroll to position [533, 0]
click at [70, 16] on span "Дорослі пристрасті" at bounding box center [84, 12] width 90 height 11
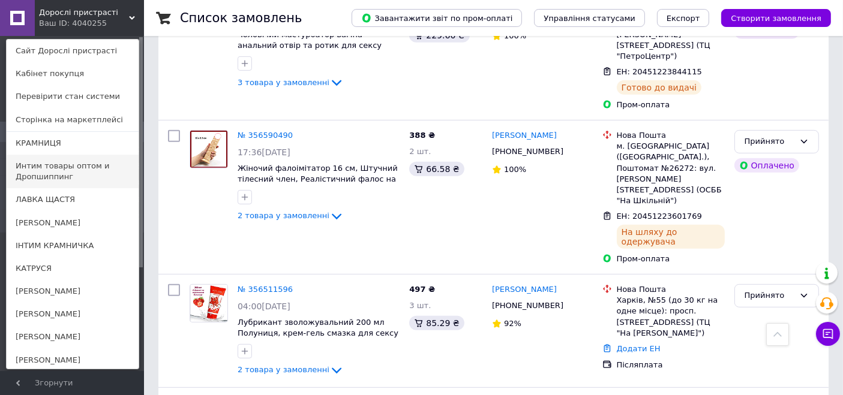
click at [63, 165] on link "Интим товары оптом и Дропшиппинг" at bounding box center [73, 172] width 132 height 34
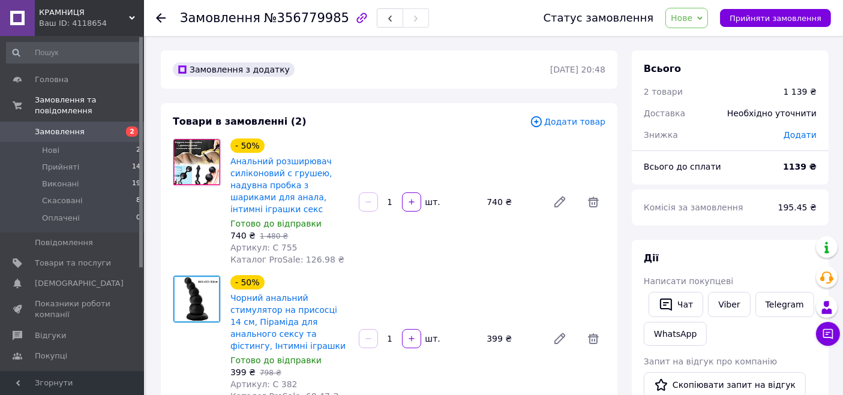
click at [692, 18] on span "Нове" at bounding box center [682, 18] width 22 height 10
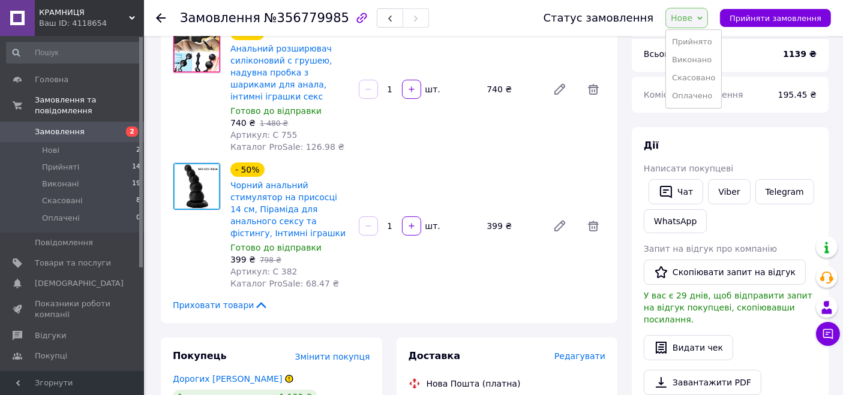
scroll to position [133, 0]
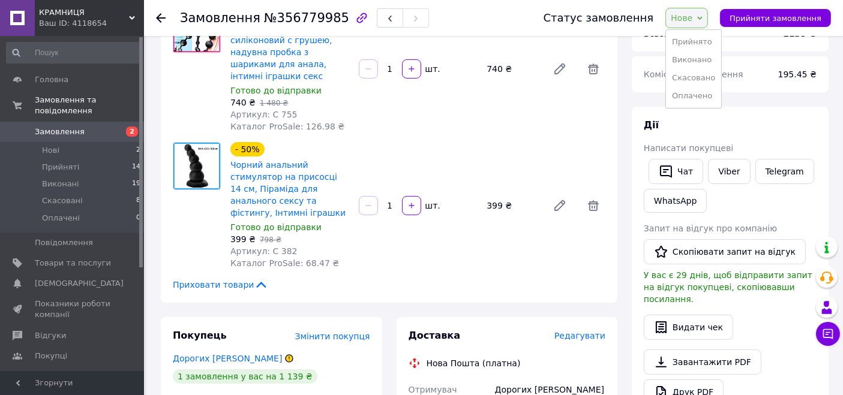
click at [604, 251] on div "- 50% Чорний анальний стимулятор на присосці 14 см, Піраміда для анального секс…" at bounding box center [418, 206] width 385 height 132
click at [776, 167] on link "Telegram" at bounding box center [784, 171] width 59 height 25
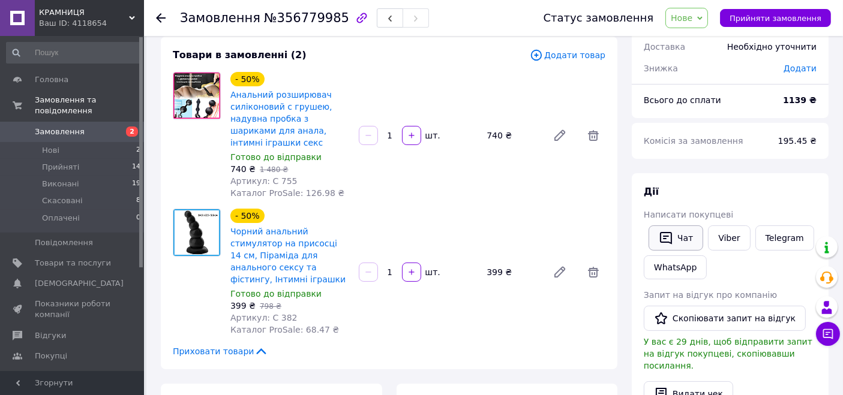
click at [665, 237] on icon "button" at bounding box center [666, 238] width 14 height 14
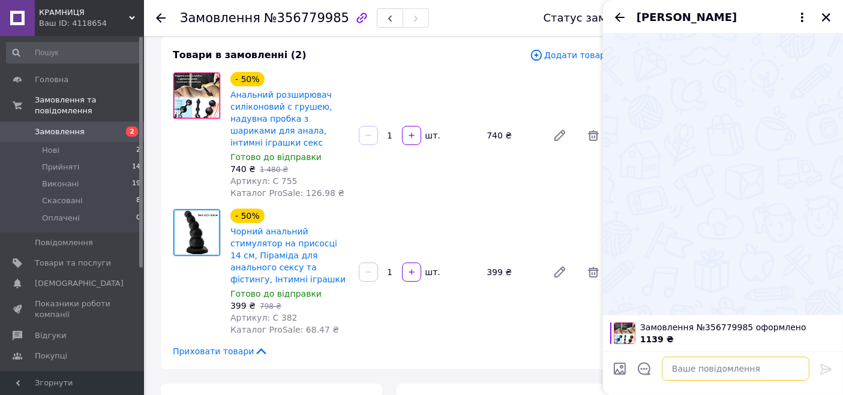
click at [688, 367] on textarea at bounding box center [736, 369] width 148 height 24
paste textarea "Вітаю, не можемо додзвонитись по замовленню.."
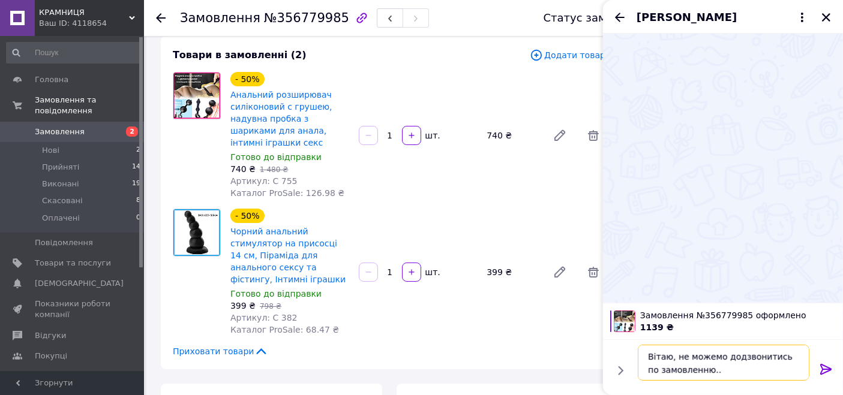
type textarea "Вітаю, не можемо додзвонитись по замовленню.."
click at [827, 371] on icon at bounding box center [825, 369] width 11 height 11
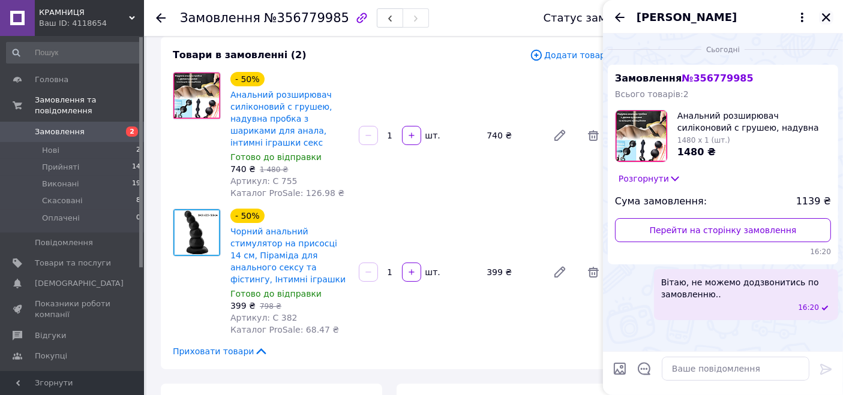
click at [829, 14] on icon "Закрити" at bounding box center [826, 17] width 8 height 8
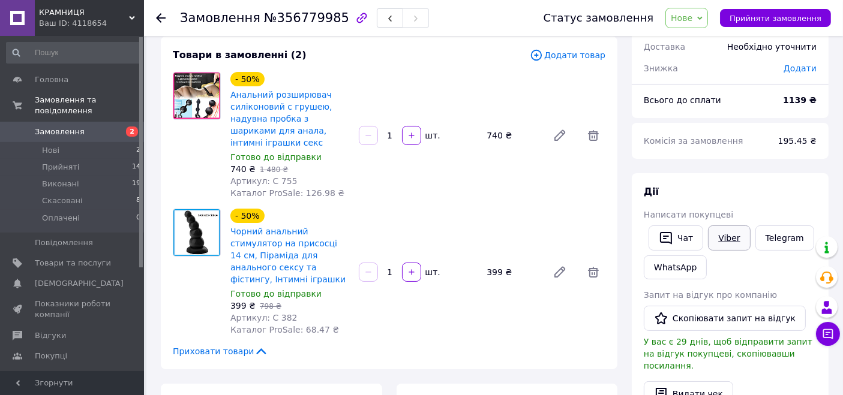
click at [728, 239] on link "Viber" at bounding box center [729, 238] width 42 height 25
click at [783, 238] on link "Telegram" at bounding box center [784, 238] width 59 height 25
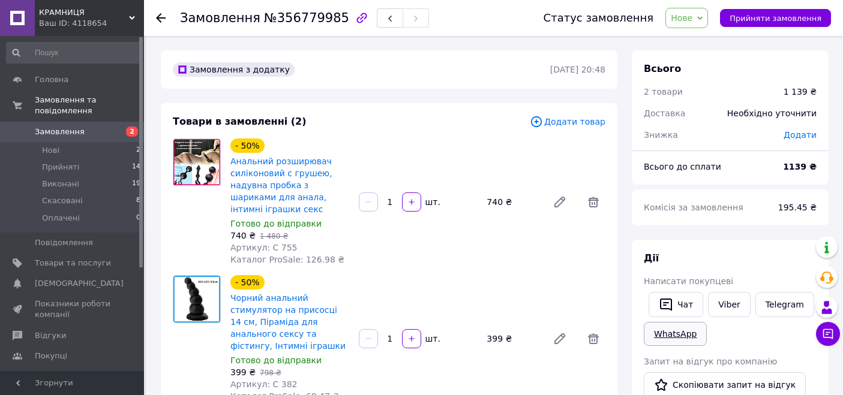
scroll to position [67, 0]
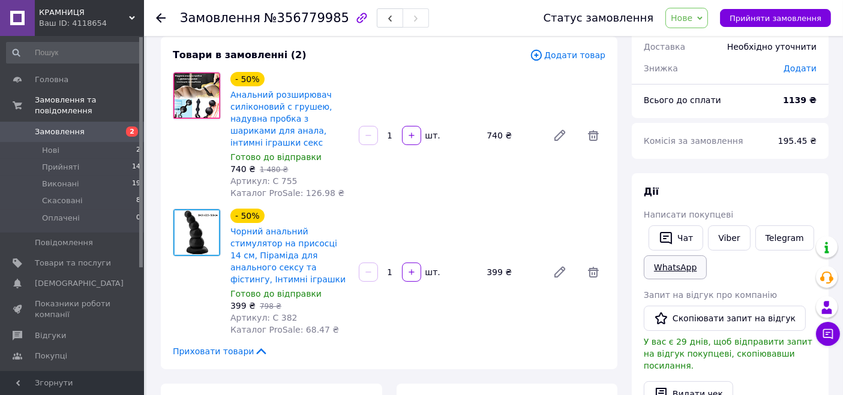
click at [685, 273] on link "WhatsApp" at bounding box center [675, 268] width 63 height 24
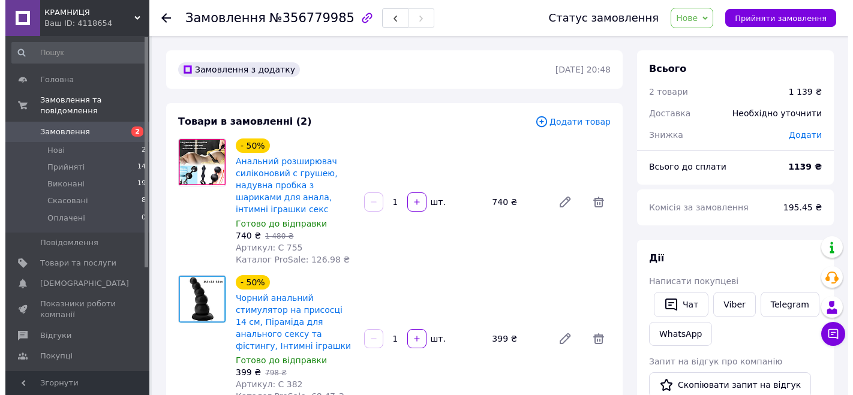
scroll to position [67, 0]
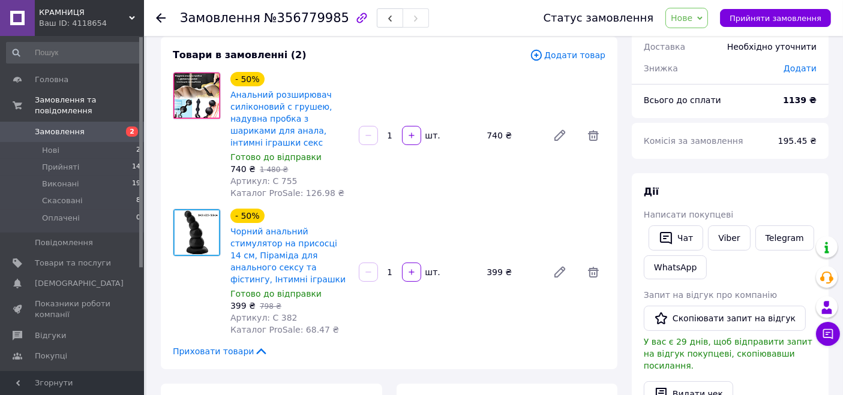
click at [692, 15] on span "Нове" at bounding box center [682, 18] width 22 height 10
click at [699, 74] on li "Скасовано" at bounding box center [693, 78] width 55 height 18
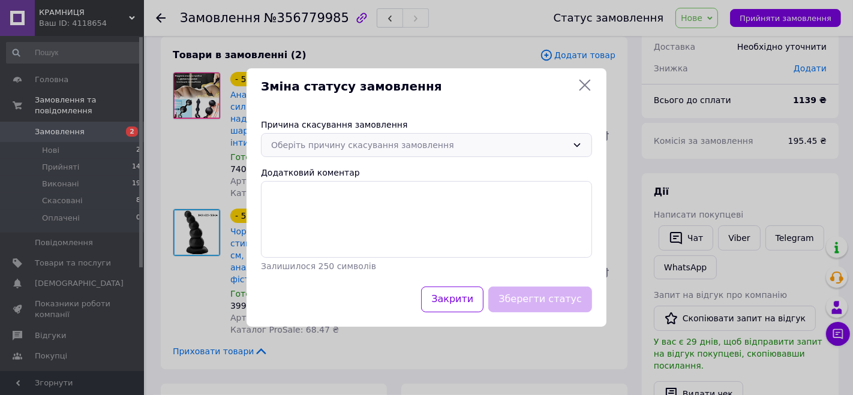
click at [350, 146] on div "Оберіть причину скасування замовлення" at bounding box center [419, 145] width 296 height 13
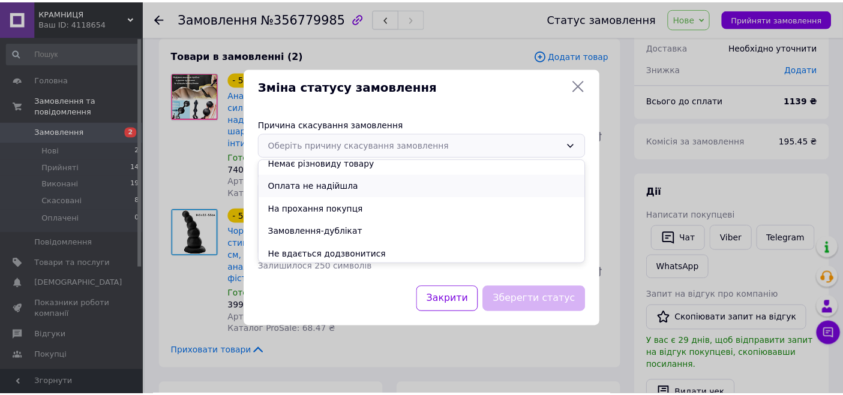
scroll to position [56, 0]
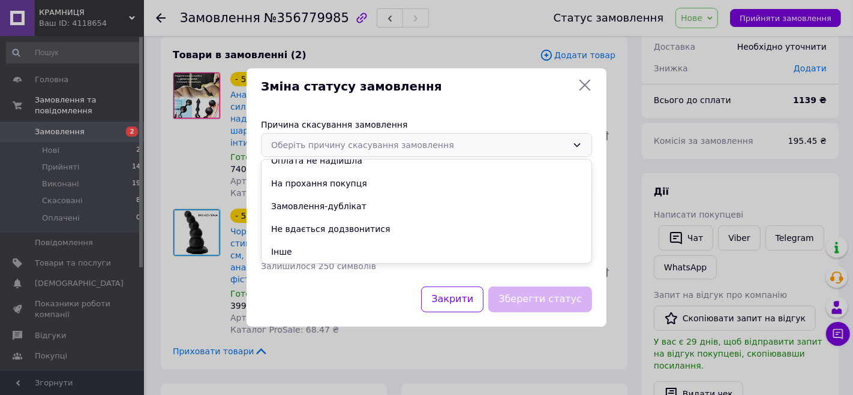
click at [580, 81] on icon at bounding box center [585, 85] width 11 height 11
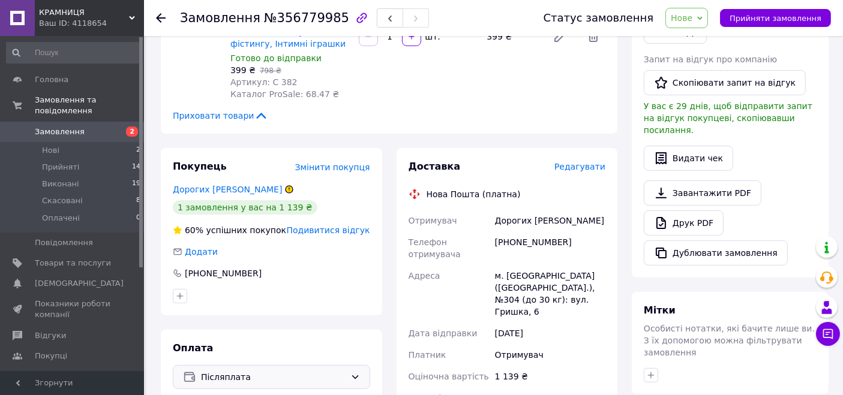
scroll to position [400, 0]
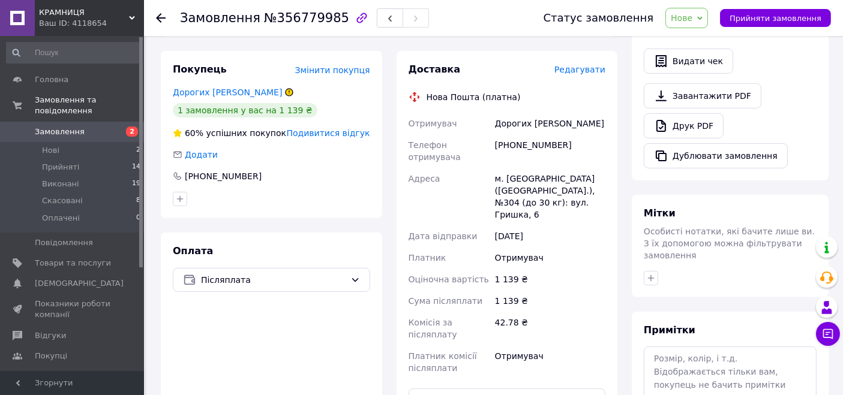
click at [349, 128] on span "Подивитися відгук" at bounding box center [328, 133] width 83 height 10
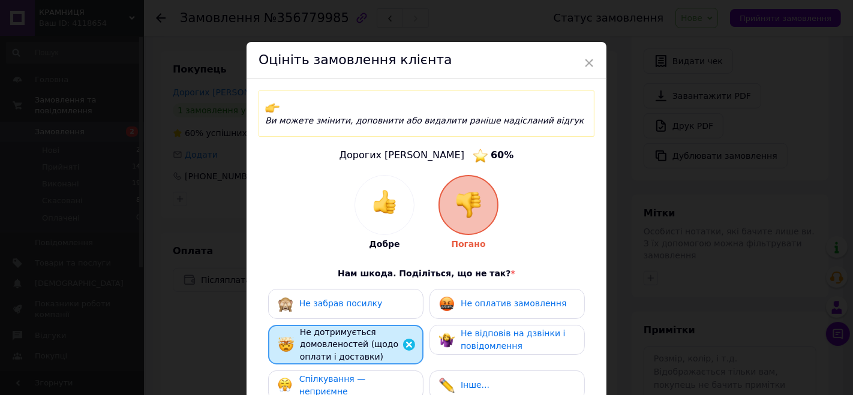
click at [590, 58] on span "×" at bounding box center [589, 63] width 11 height 20
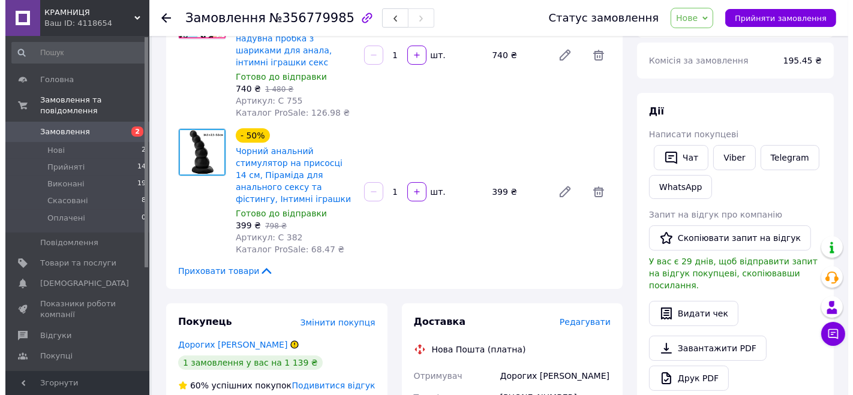
scroll to position [67, 0]
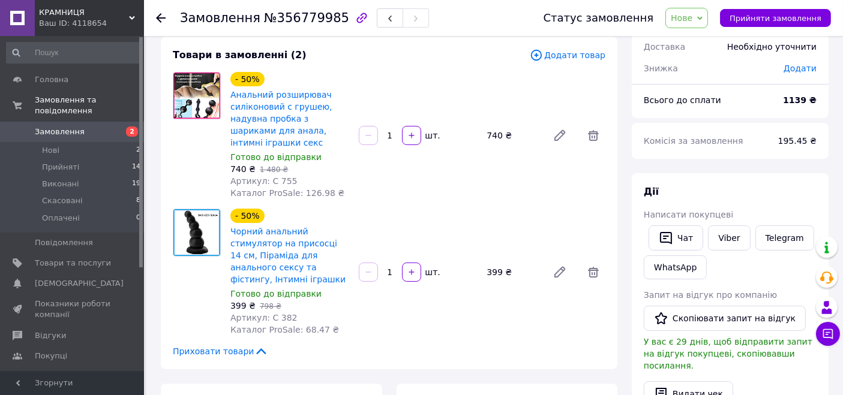
click at [692, 17] on span "Нове" at bounding box center [682, 18] width 22 height 10
click at [695, 78] on li "Скасовано" at bounding box center [693, 78] width 55 height 18
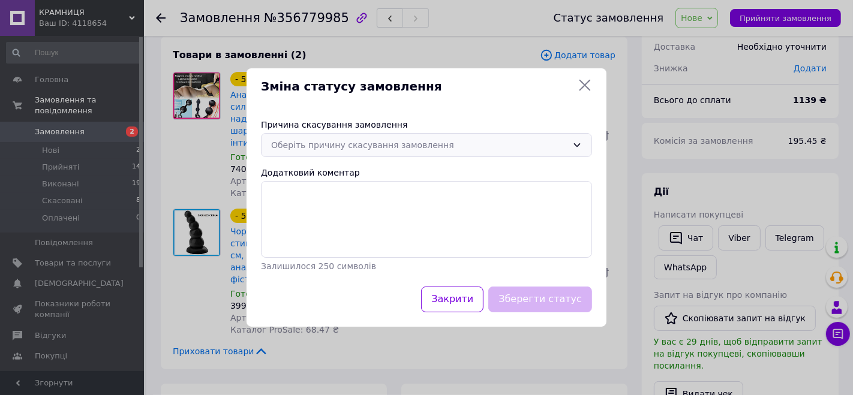
click at [365, 150] on div "Оберіть причину скасування замовлення" at bounding box center [419, 145] width 296 height 13
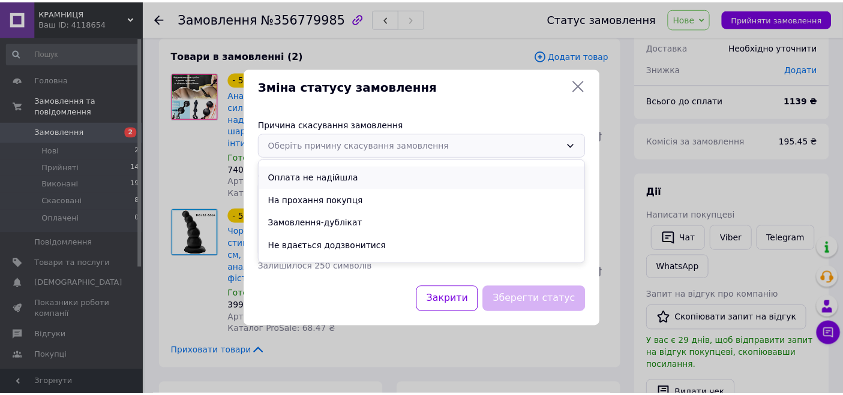
scroll to position [56, 0]
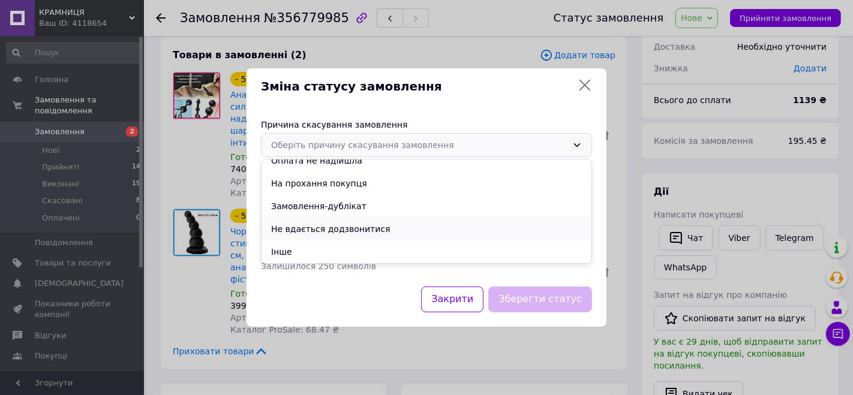
click at [332, 228] on li "Не вдається додзвонитися" at bounding box center [427, 229] width 330 height 23
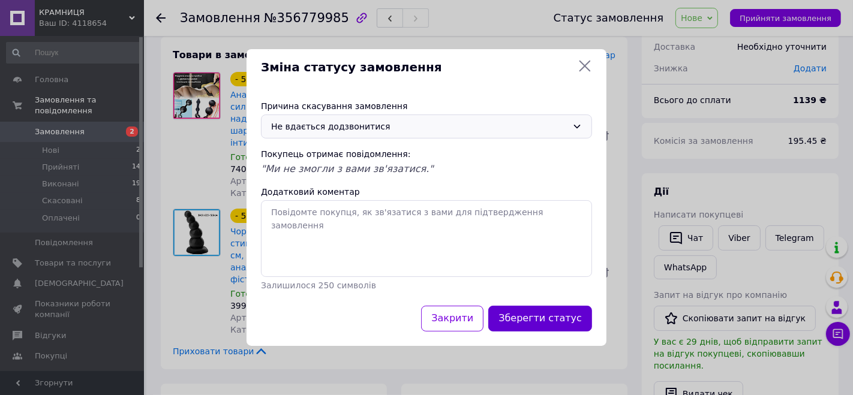
click at [522, 319] on button "Зберегти статус" at bounding box center [540, 319] width 104 height 26
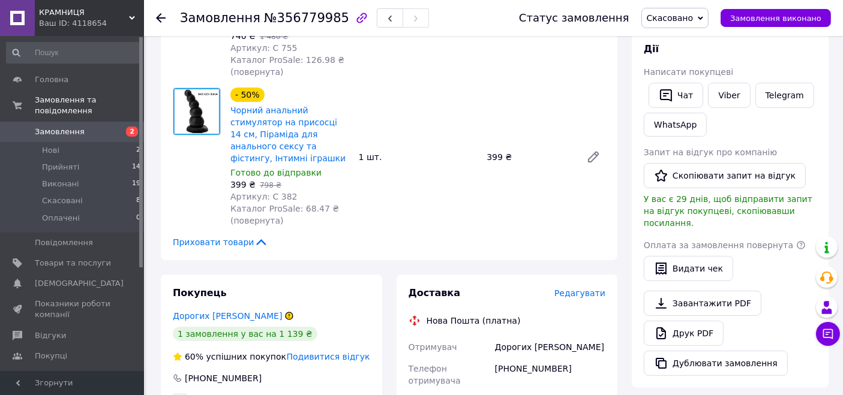
scroll to position [0, 0]
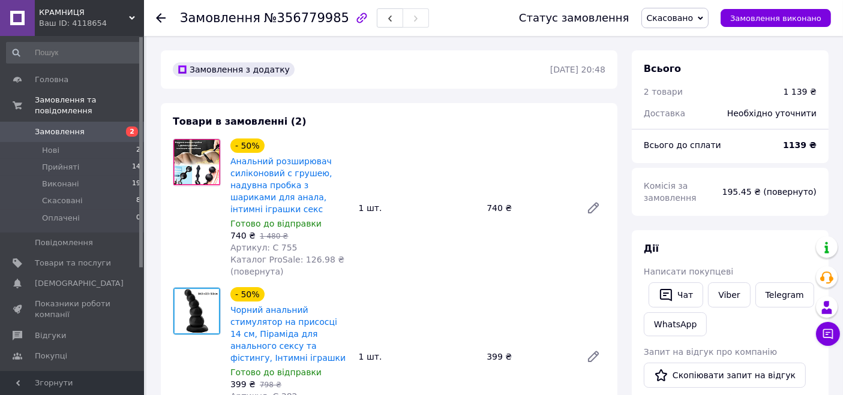
click at [77, 127] on span "Замовлення" at bounding box center [60, 132] width 50 height 11
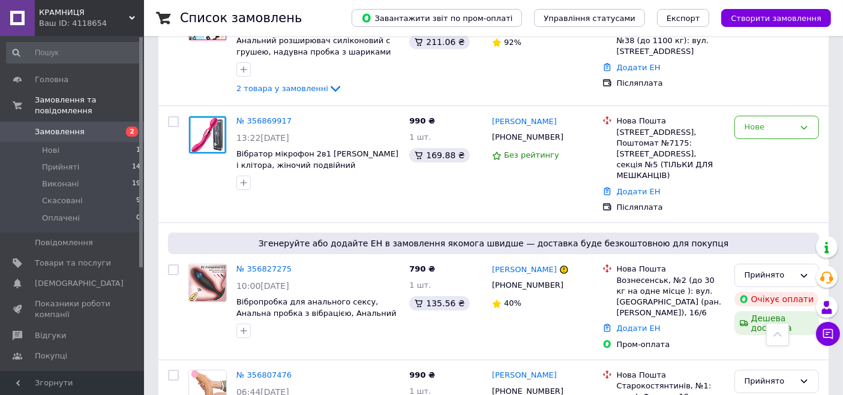
scroll to position [133, 0]
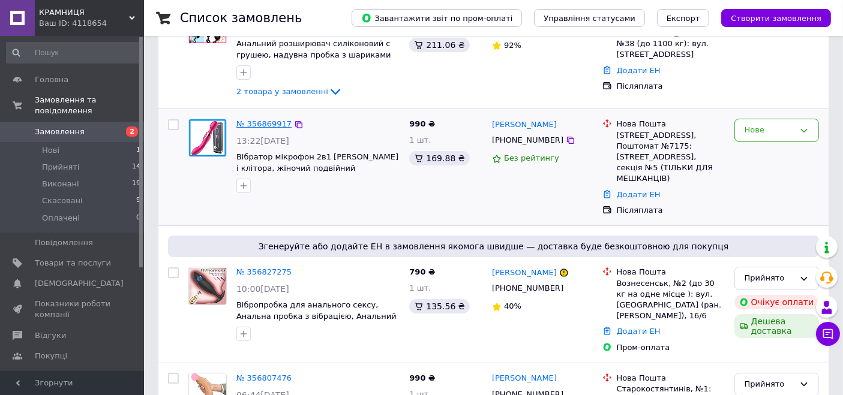
click at [270, 121] on link "№ 356869917" at bounding box center [263, 123] width 55 height 9
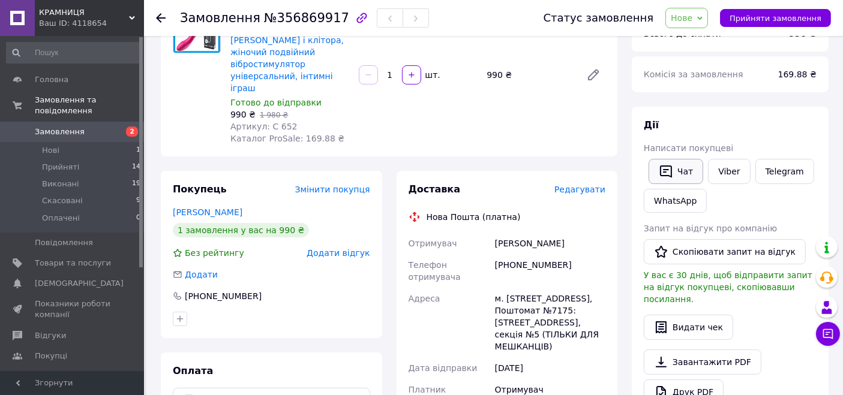
click at [678, 175] on button "Чат" at bounding box center [676, 171] width 55 height 25
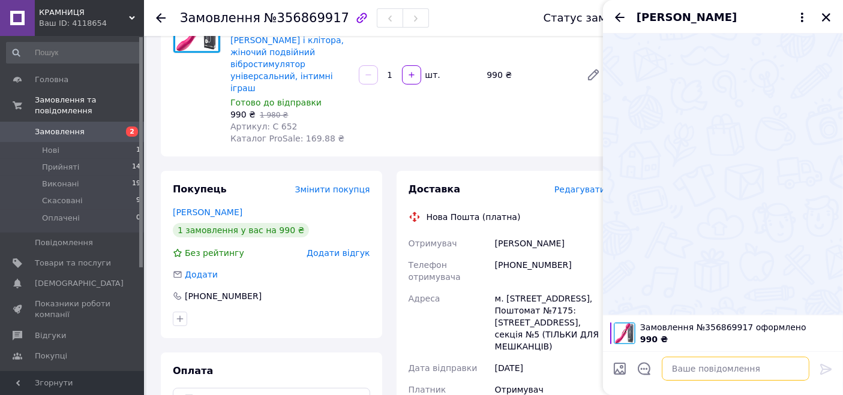
click at [687, 372] on textarea at bounding box center [736, 369] width 148 height 24
paste textarea "Вітаю, не можемо додзвонитись по замовленню..."
type textarea "Вітаю, не можемо додзвонитись по замовленню..."
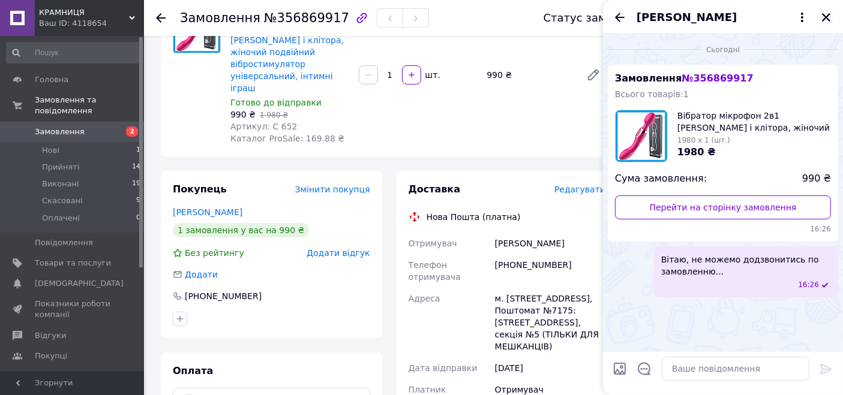
click at [828, 17] on icon "Закрити" at bounding box center [826, 17] width 11 height 11
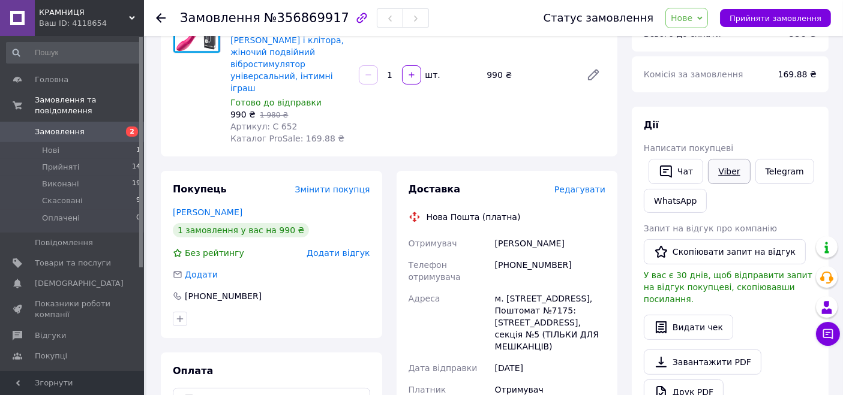
click at [728, 172] on link "Viber" at bounding box center [729, 171] width 42 height 25
click at [781, 170] on link "Telegram" at bounding box center [784, 171] width 59 height 25
click at [680, 201] on link "WhatsApp" at bounding box center [675, 201] width 63 height 24
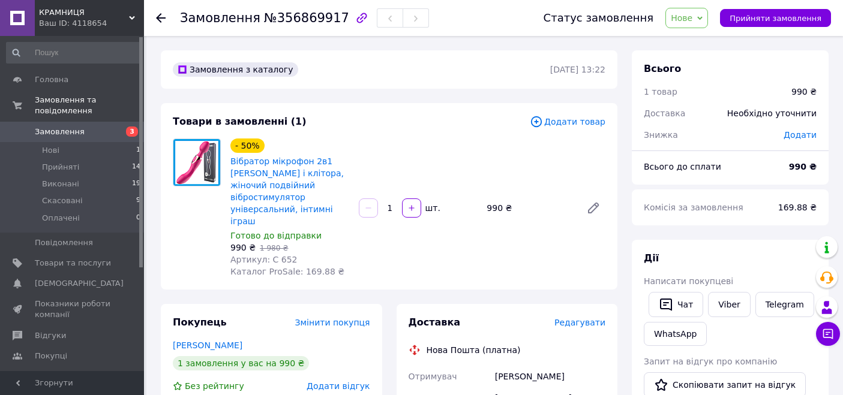
scroll to position [133, 0]
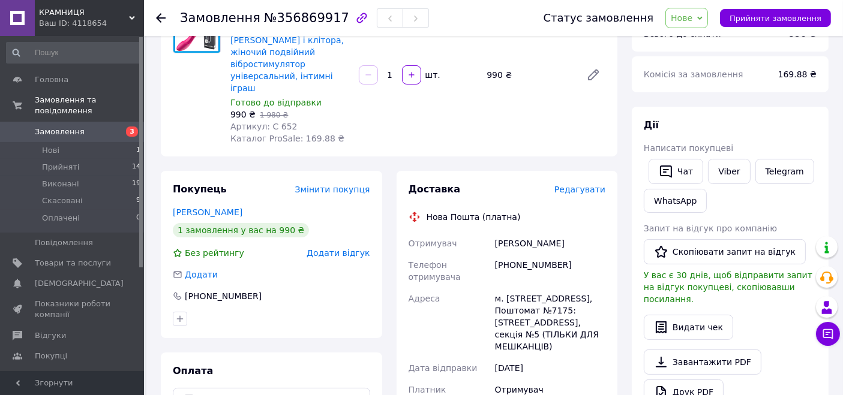
click at [94, 127] on span "Замовлення" at bounding box center [73, 132] width 76 height 11
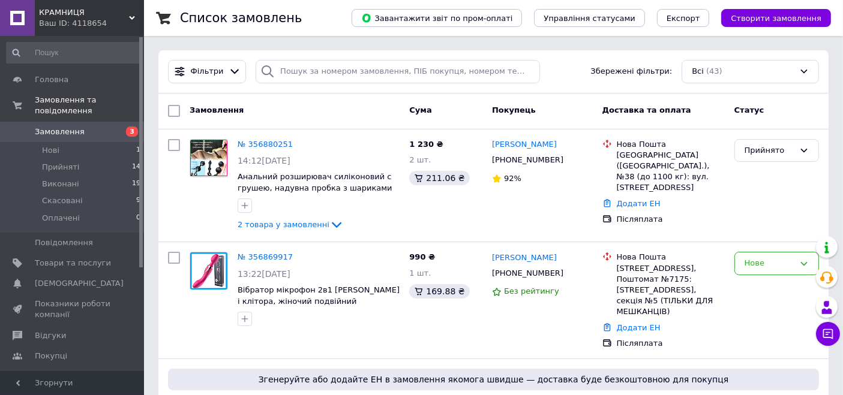
click at [65, 14] on span "КРАМНИЦЯ" at bounding box center [84, 12] width 90 height 11
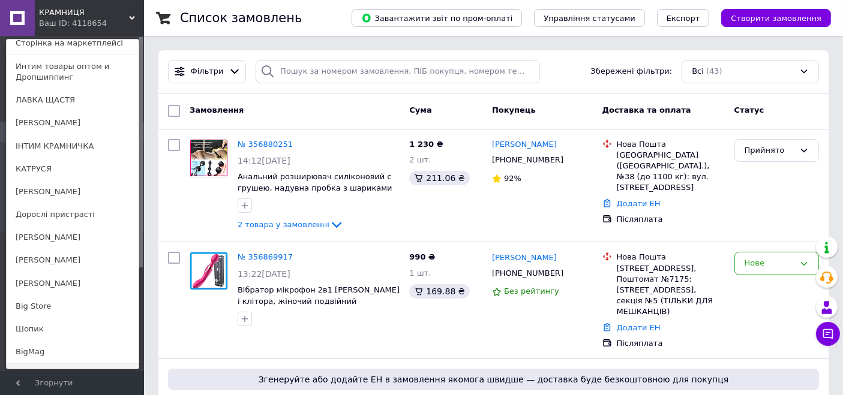
scroll to position [117, 0]
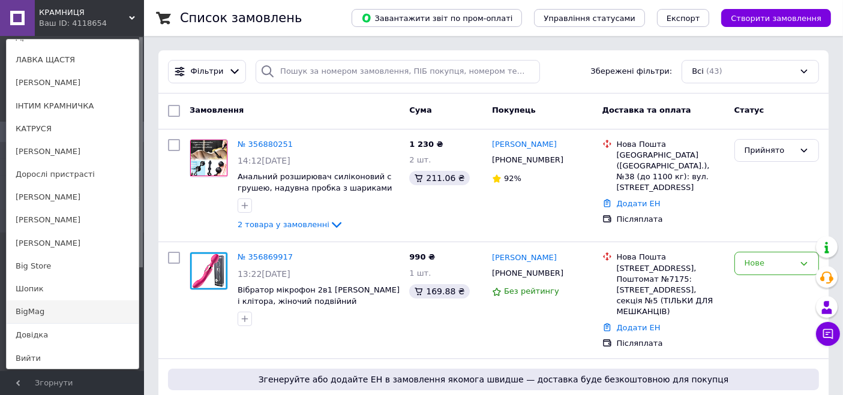
click at [42, 314] on link "BigMag" at bounding box center [73, 312] width 132 height 23
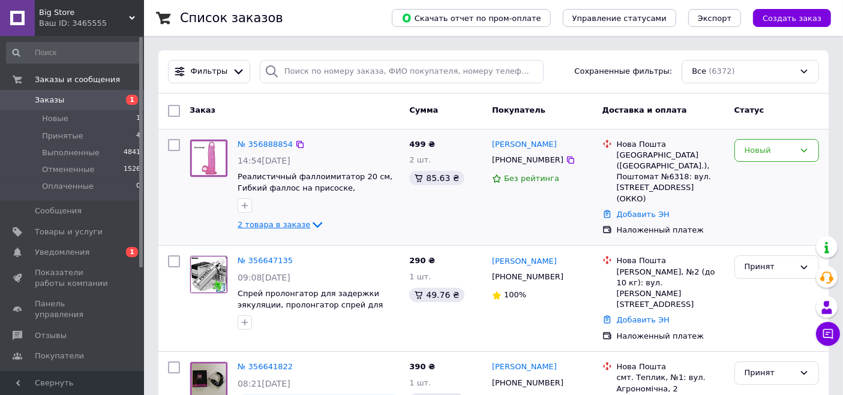
click at [298, 224] on span "2 товара в заказе" at bounding box center [274, 224] width 73 height 9
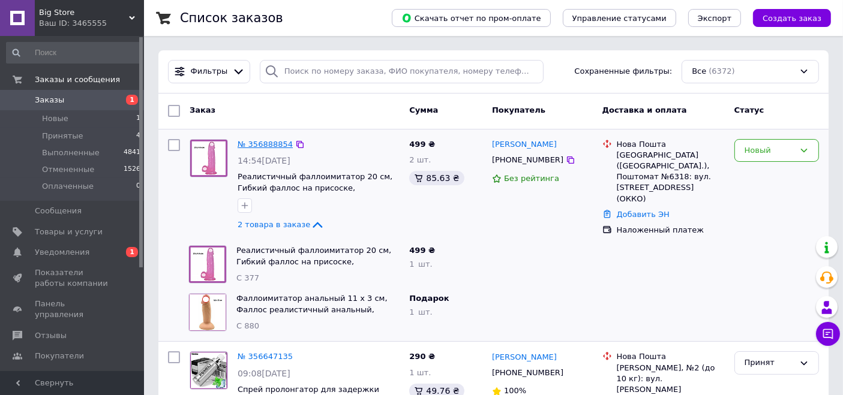
click at [275, 143] on link "№ 356888854" at bounding box center [265, 144] width 55 height 9
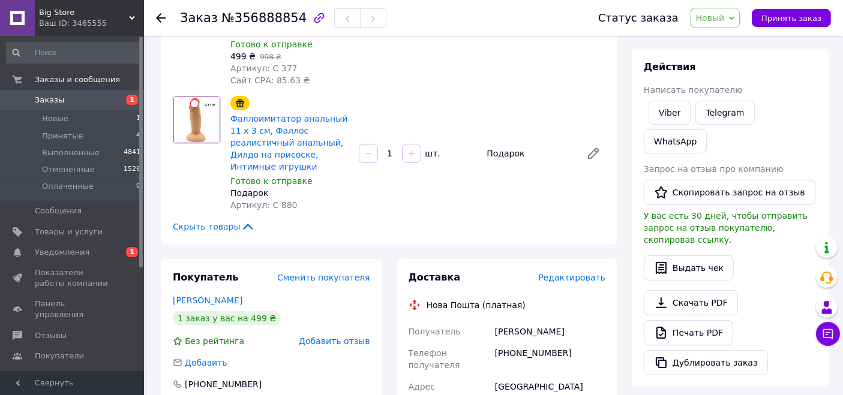
scroll to position [200, 0]
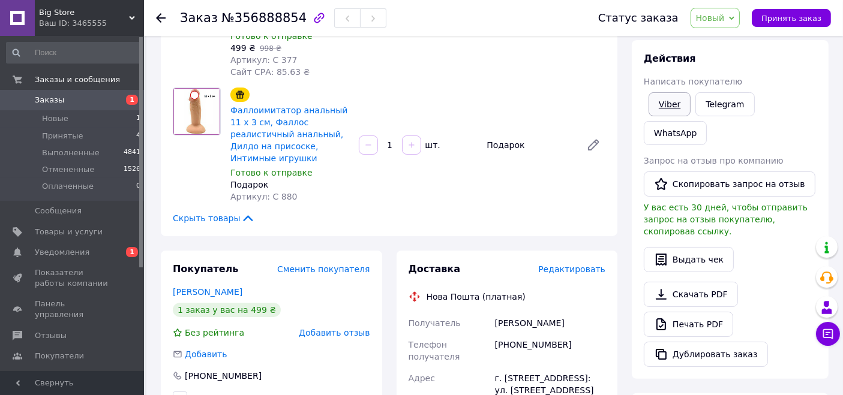
click at [678, 107] on link "Viber" at bounding box center [670, 104] width 42 height 24
click at [732, 99] on link "Telegram" at bounding box center [724, 104] width 59 height 24
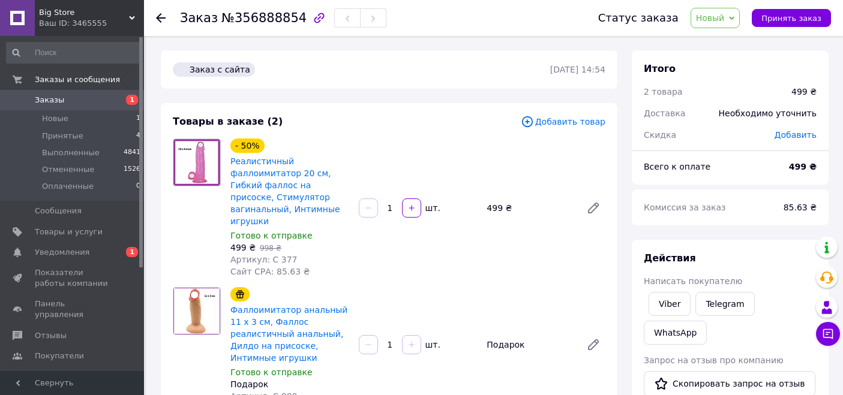
scroll to position [200, 0]
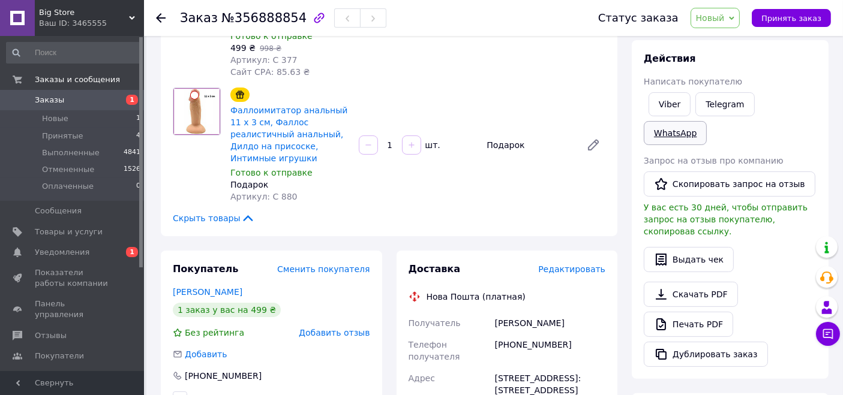
click at [707, 121] on link "WhatsApp" at bounding box center [675, 133] width 63 height 24
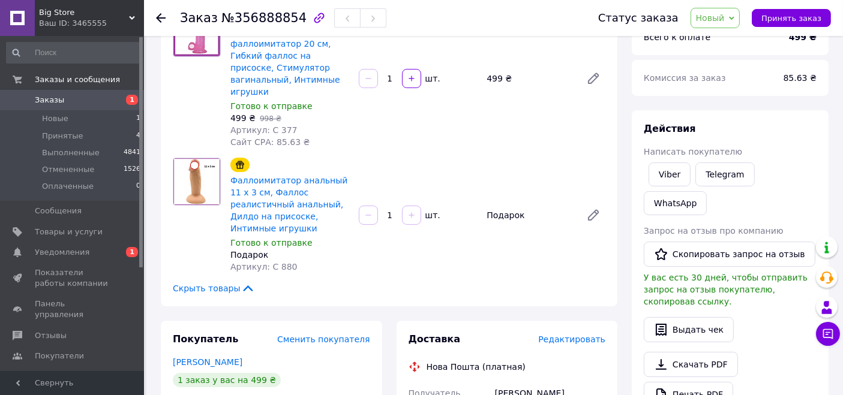
scroll to position [67, 0]
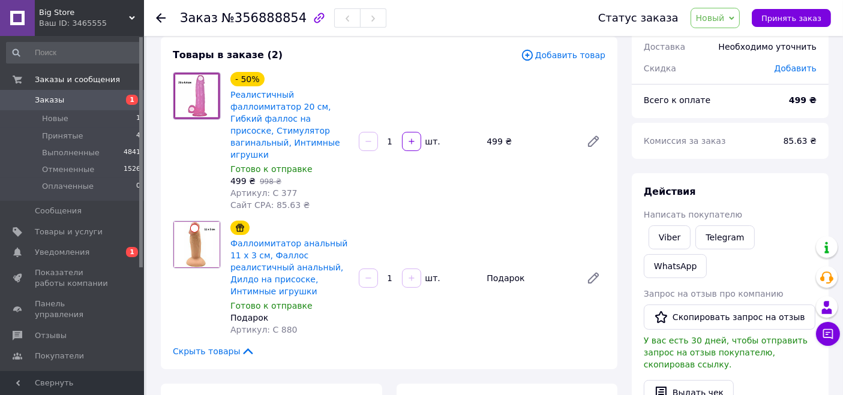
click at [55, 101] on span "Заказы" at bounding box center [49, 100] width 29 height 11
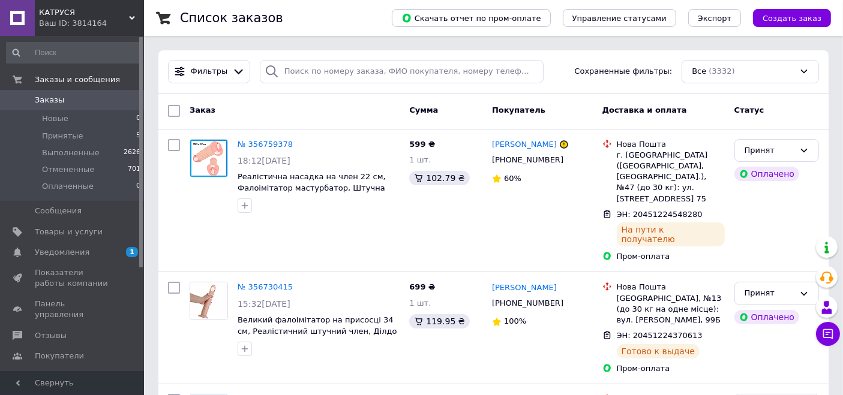
click at [65, 16] on span "КАТРУСЯ" at bounding box center [84, 12] width 90 height 11
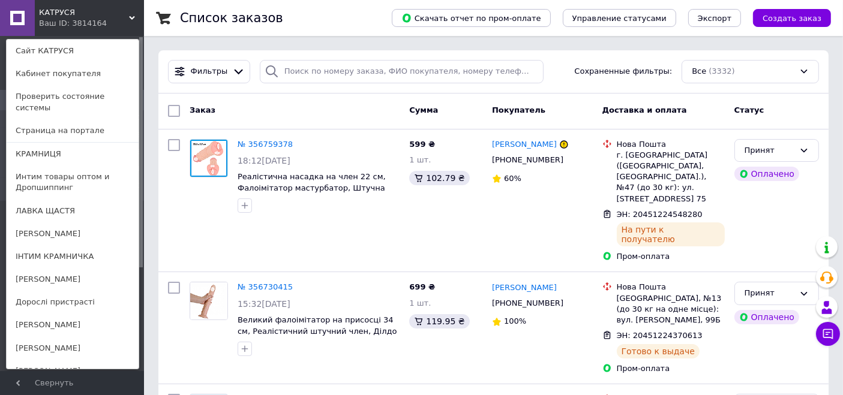
click at [263, 395] on link "№ 356705825" at bounding box center [265, 399] width 55 height 9
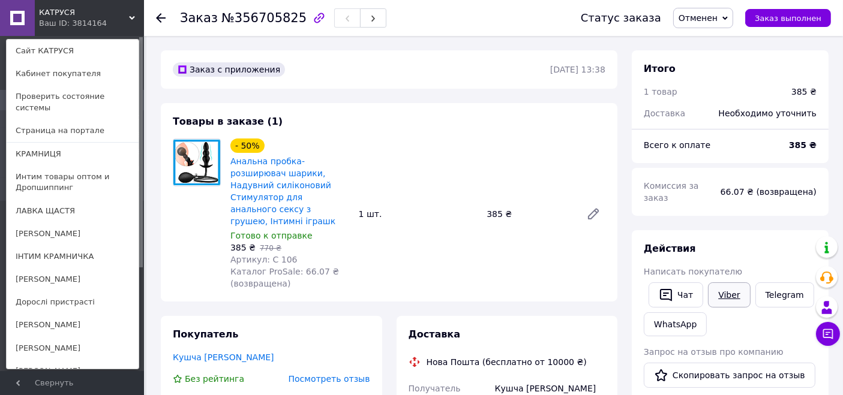
click at [732, 283] on link "Viber" at bounding box center [729, 295] width 42 height 25
click at [688, 283] on button "Чат" at bounding box center [676, 295] width 55 height 25
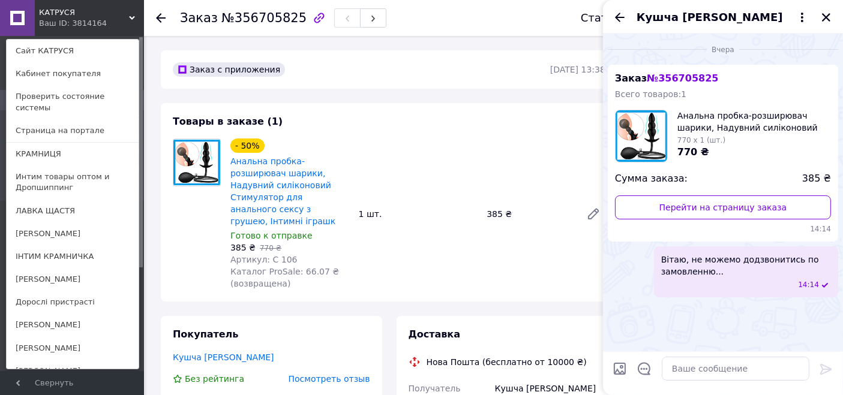
drag, startPoint x: 825, startPoint y: 19, endPoint x: 822, endPoint y: 31, distance: 11.8
click at [827, 18] on icon "Закрыть" at bounding box center [826, 17] width 11 height 11
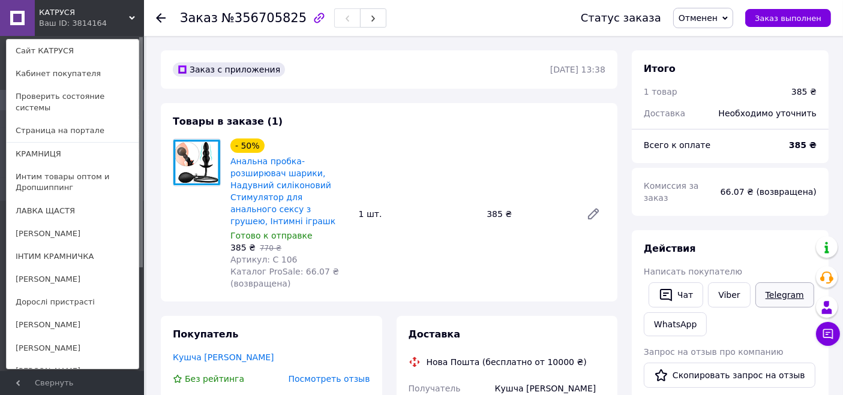
click at [793, 287] on link "Telegram" at bounding box center [784, 295] width 59 height 25
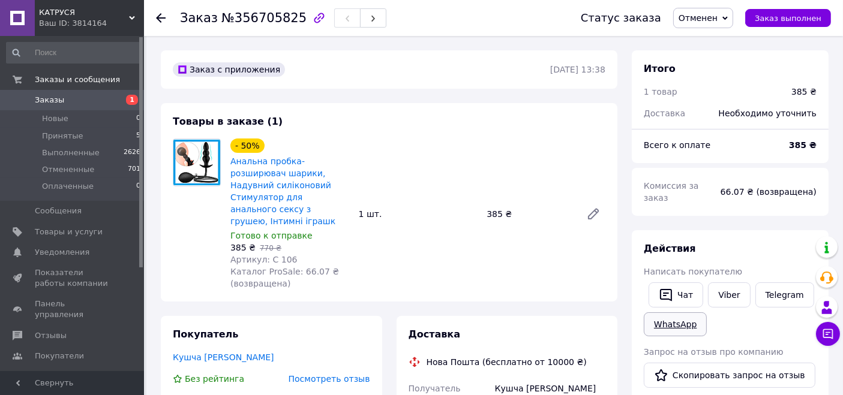
click at [679, 316] on link "WhatsApp" at bounding box center [675, 325] width 63 height 24
click at [79, 101] on span "Заказы" at bounding box center [73, 100] width 76 height 11
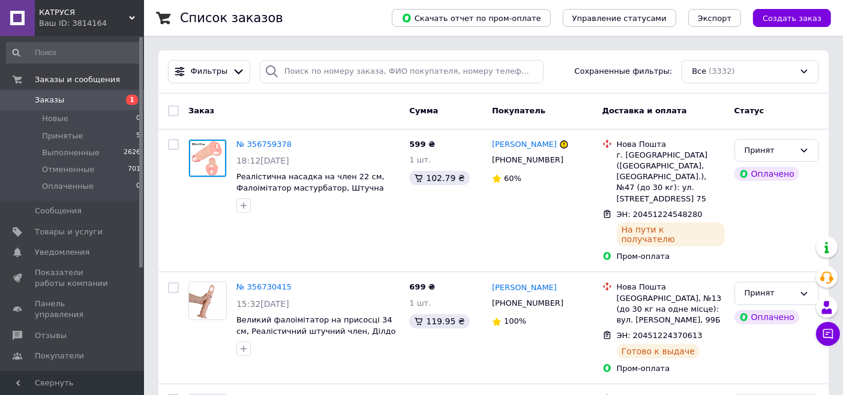
click at [71, 16] on span "КАТРУСЯ" at bounding box center [84, 12] width 90 height 11
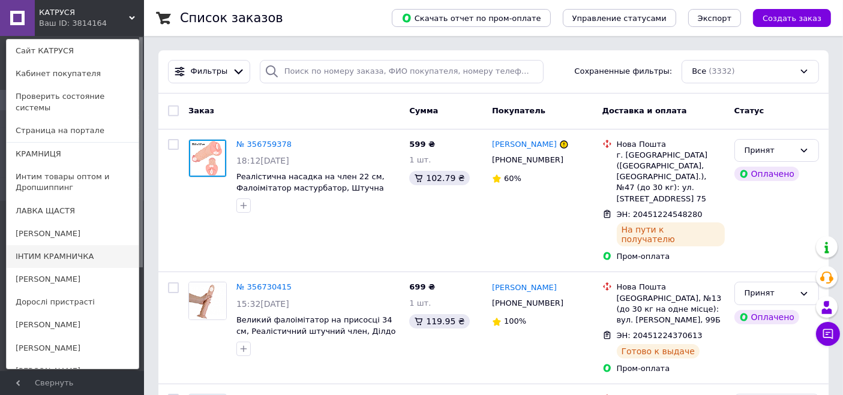
click at [73, 245] on link "ІНТИМ КРАМНИЧКА" at bounding box center [73, 256] width 132 height 23
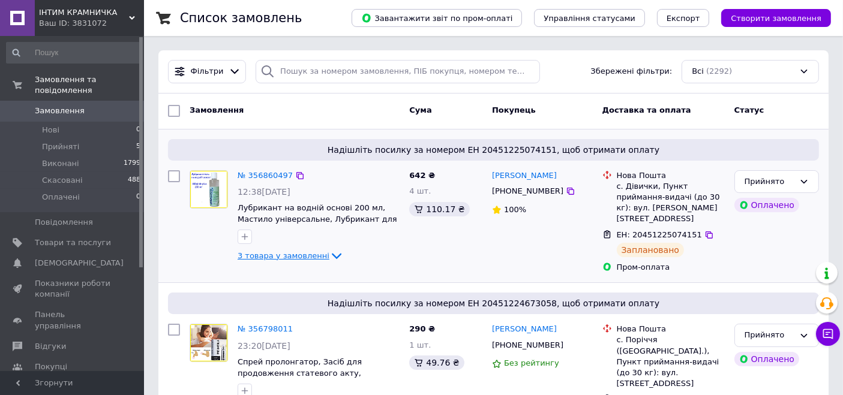
click at [290, 256] on span "3 товара у замовленні" at bounding box center [284, 255] width 92 height 9
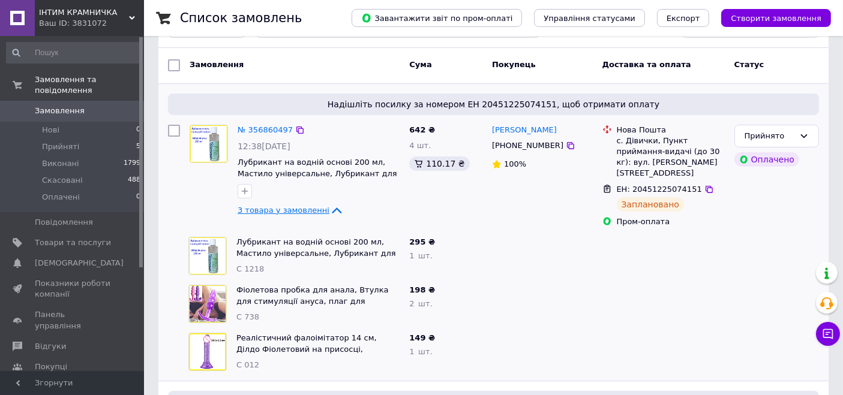
scroll to position [67, 0]
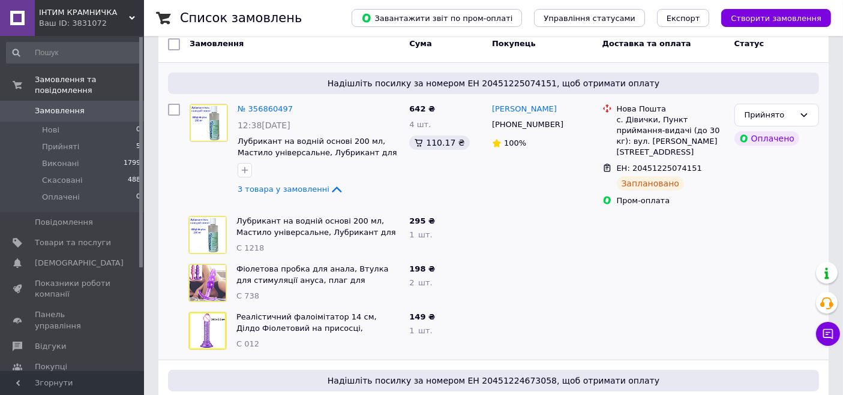
click at [79, 4] on div "ІНТИМ КРАМНИЧКА Ваш ID: 3831072" at bounding box center [89, 18] width 109 height 36
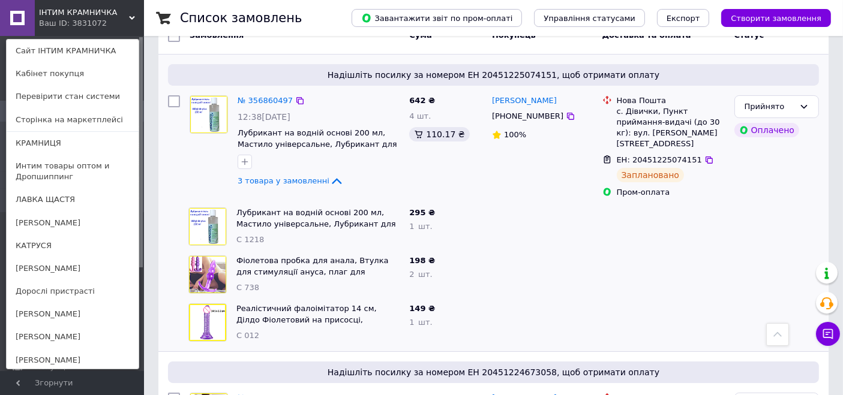
scroll to position [0, 0]
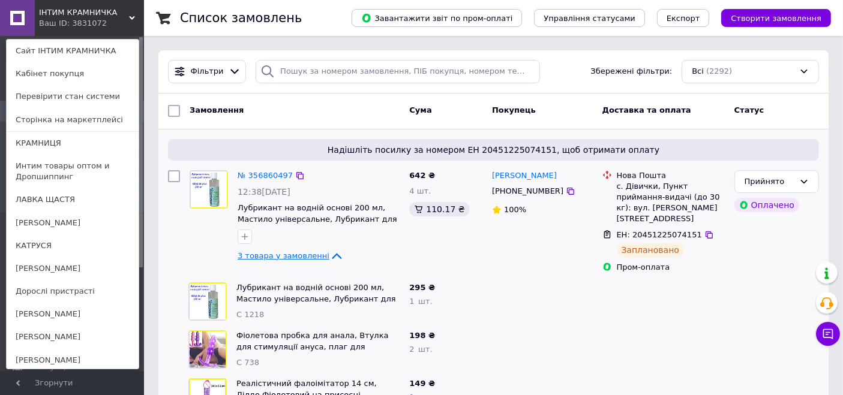
click at [280, 255] on span "3 товара у замовленні" at bounding box center [284, 255] width 92 height 9
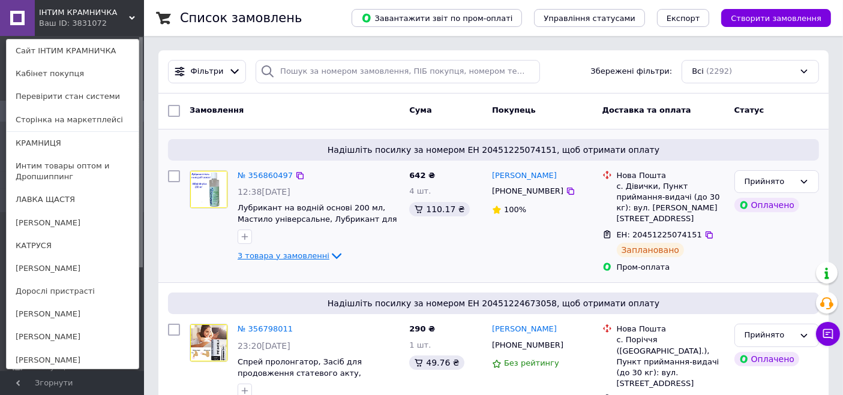
click at [280, 255] on span "3 товара у замовленні" at bounding box center [284, 255] width 92 height 9
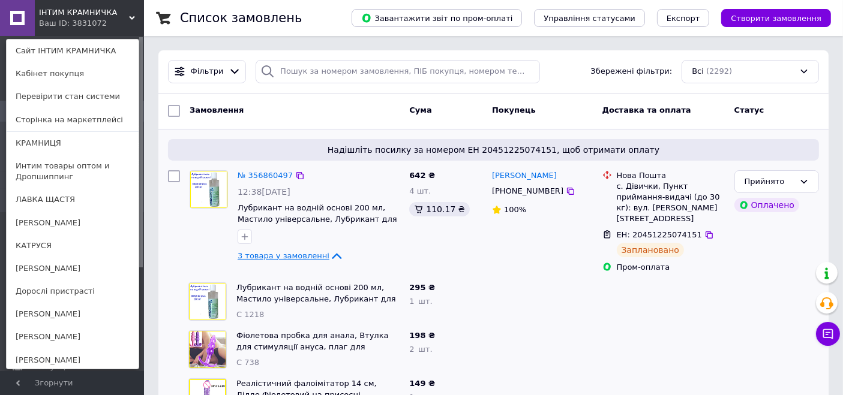
click at [280, 255] on span "3 товара у замовленні" at bounding box center [284, 255] width 92 height 9
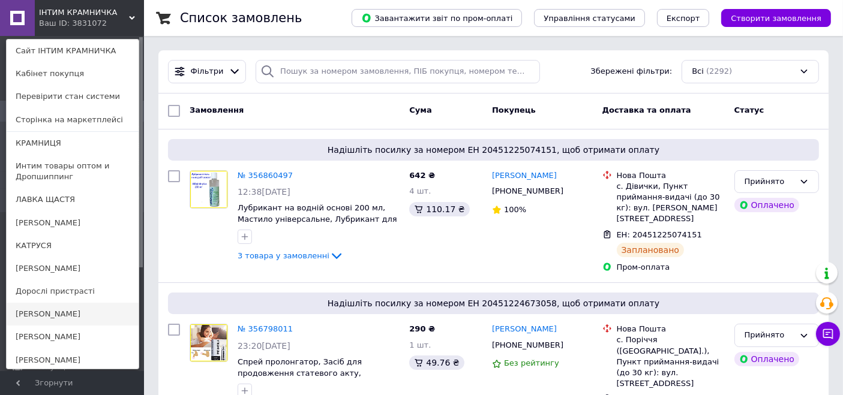
scroll to position [117, 0]
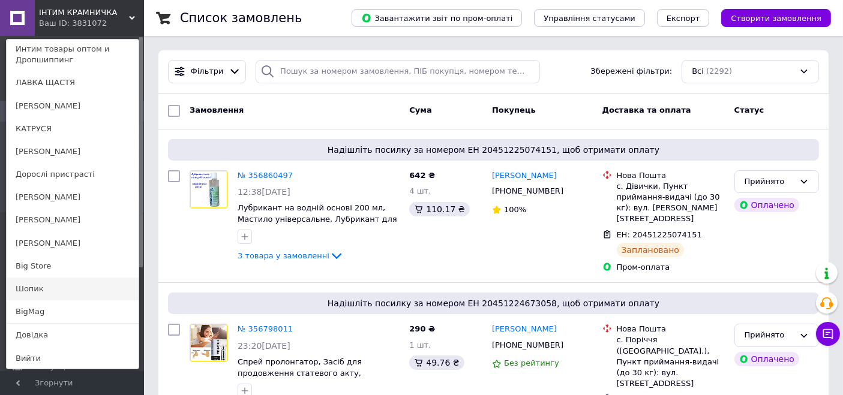
click at [70, 288] on link "Шопик" at bounding box center [73, 289] width 132 height 23
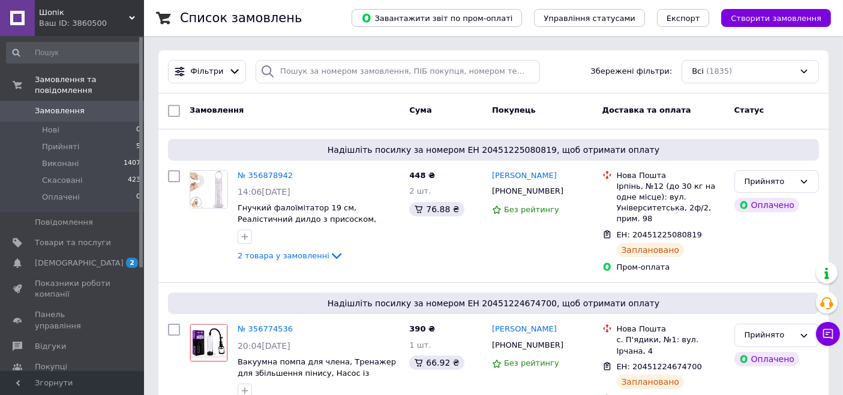
click at [88, 22] on div "Ваш ID: 3860500" at bounding box center [91, 23] width 105 height 11
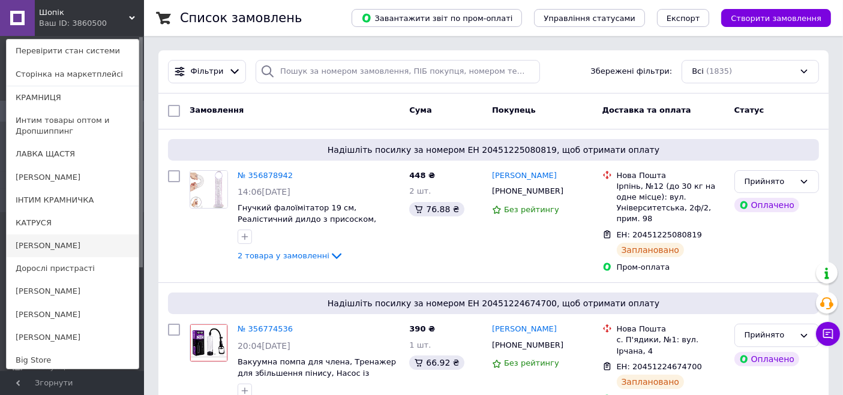
scroll to position [67, 0]
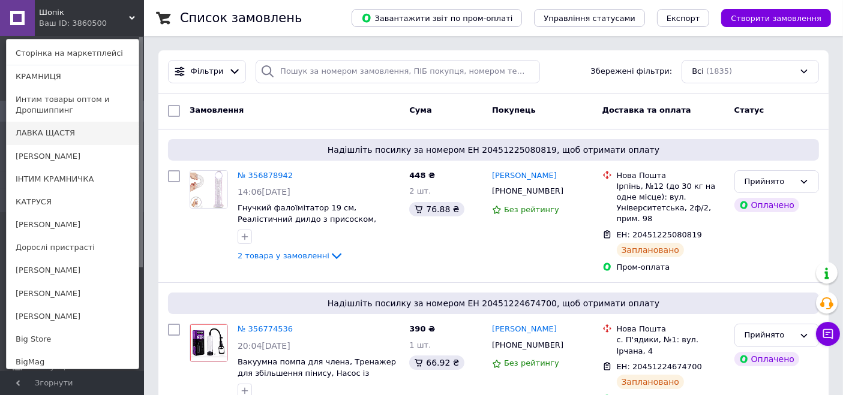
click at [56, 126] on link "ЛАВКА ЩАСТЯ" at bounding box center [73, 133] width 132 height 23
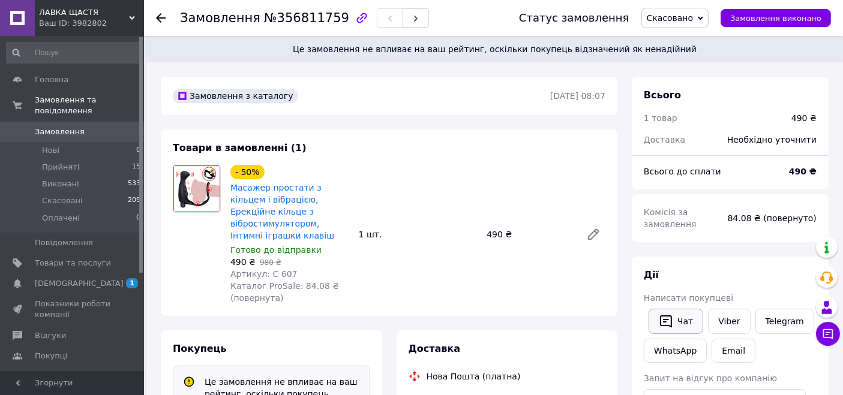
click at [682, 320] on button "Чат" at bounding box center [676, 321] width 55 height 25
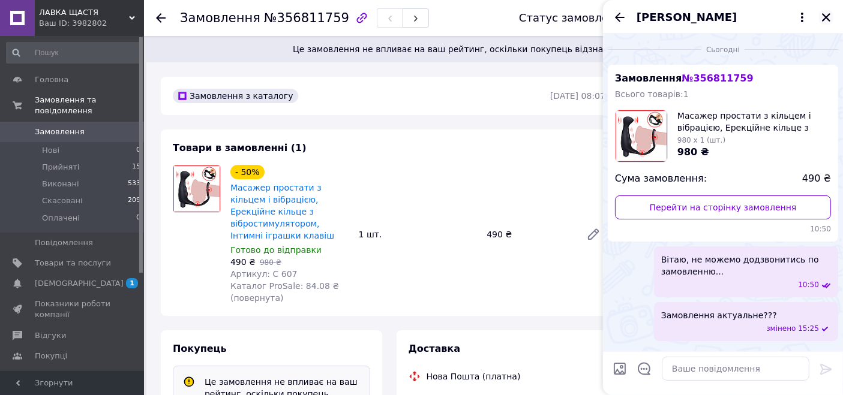
click at [828, 13] on icon "Закрити" at bounding box center [826, 17] width 11 height 11
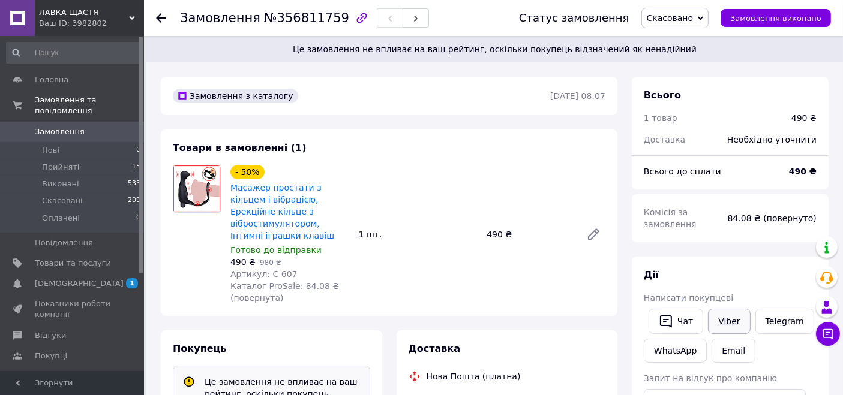
click at [723, 316] on link "Viber" at bounding box center [729, 321] width 42 height 25
click at [762, 319] on link "Telegram" at bounding box center [784, 321] width 59 height 25
click at [687, 347] on link "WhatsApp" at bounding box center [675, 351] width 63 height 24
click at [85, 127] on span "Замовлення" at bounding box center [73, 132] width 76 height 11
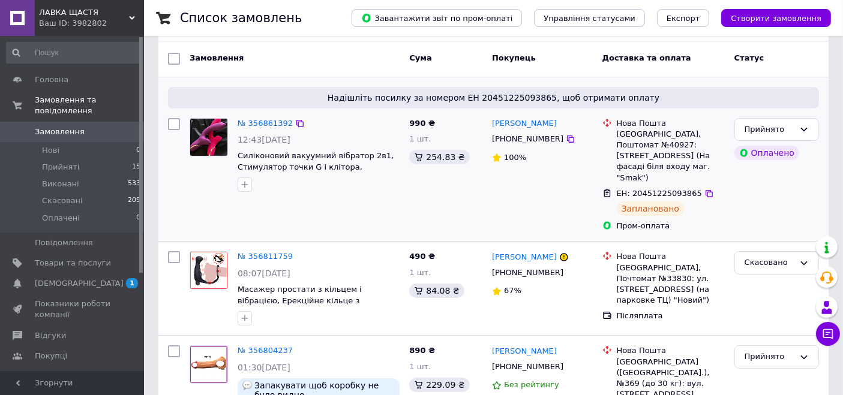
scroll to position [133, 0]
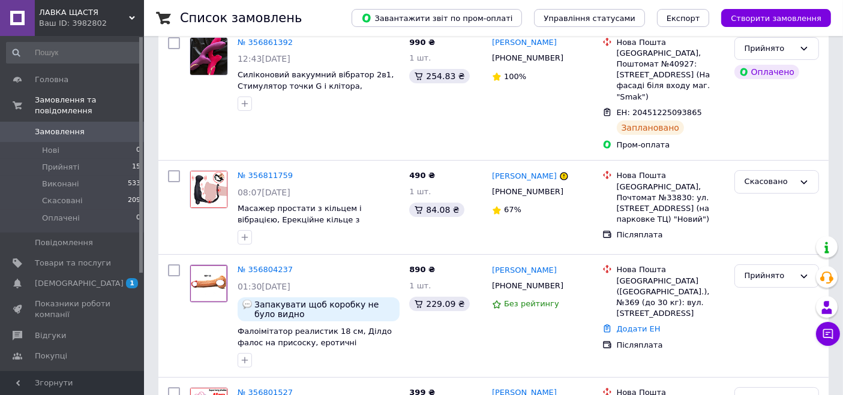
click at [87, 23] on div "Ваш ID: 3982802" at bounding box center [91, 23] width 105 height 11
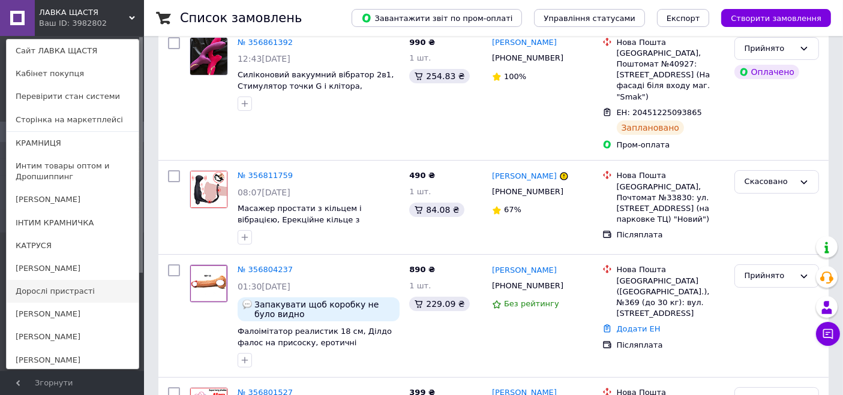
click at [71, 284] on link "Дорослі пристрасті" at bounding box center [73, 291] width 132 height 23
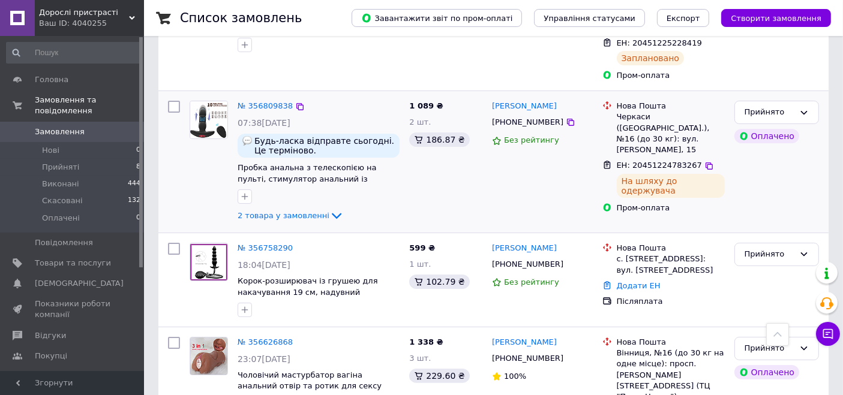
scroll to position [200, 0]
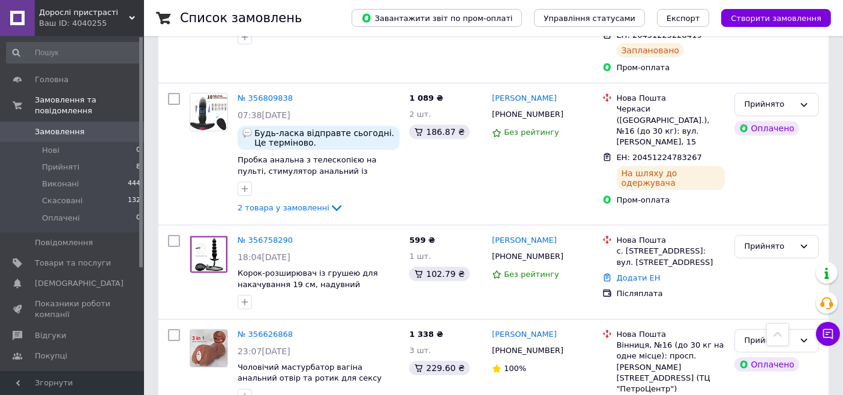
click at [55, 10] on span "Дорослі пристрасті" at bounding box center [84, 12] width 90 height 11
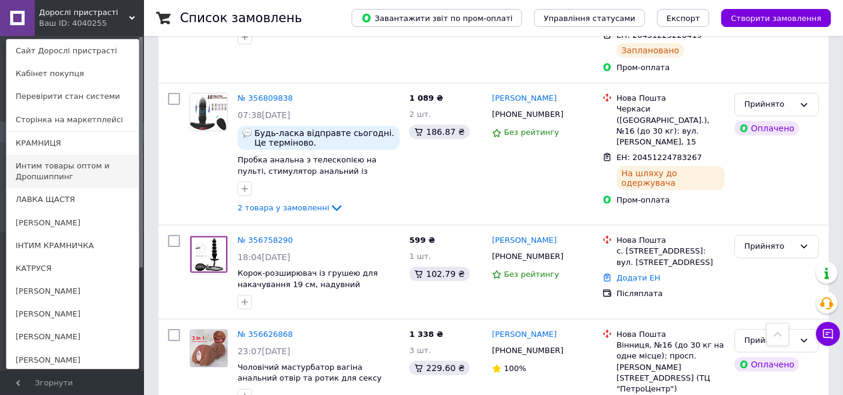
click at [56, 173] on link "Интим товары оптом и Дропшиппинг" at bounding box center [73, 172] width 132 height 34
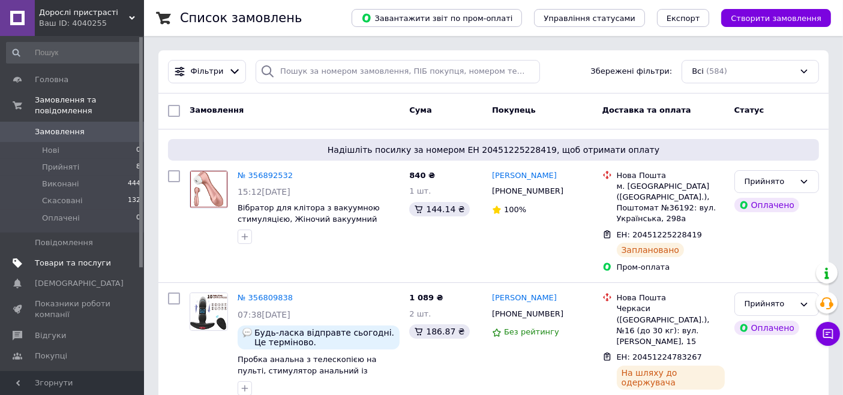
click at [79, 258] on span "Товари та послуги" at bounding box center [73, 263] width 76 height 11
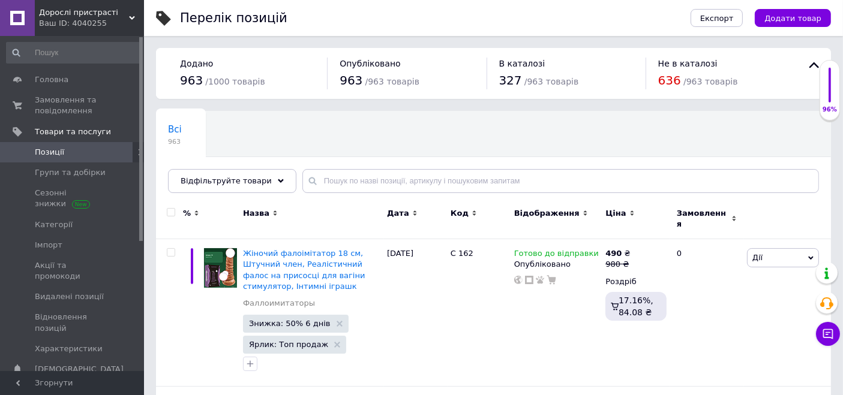
click at [312, 116] on div "Всі 963 Ok Відфільтровано... Зберегти" at bounding box center [493, 158] width 675 height 99
click at [787, 17] on span "Додати товар" at bounding box center [792, 18] width 57 height 9
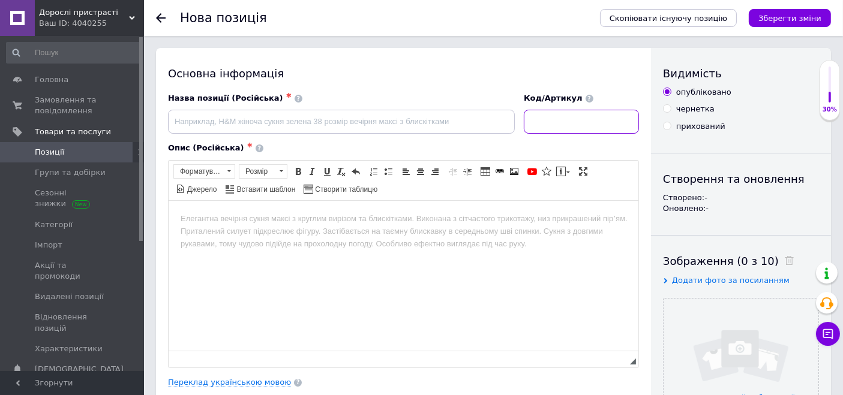
click at [548, 121] on input at bounding box center [581, 122] width 115 height 24
paste input "С 726"
type input "С 726"
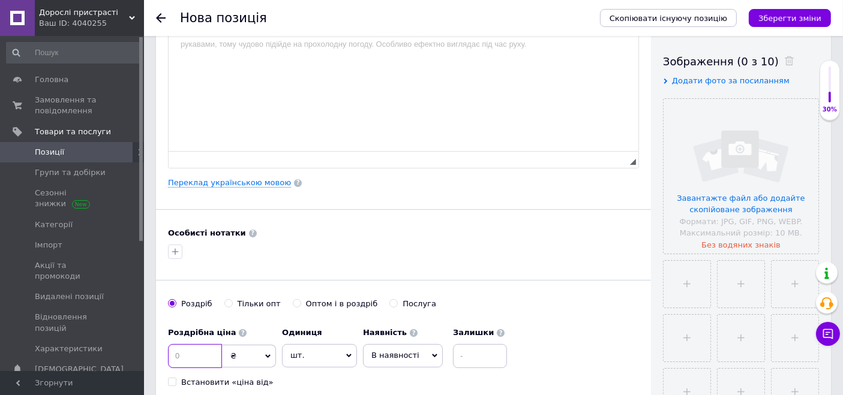
click at [203, 353] on input at bounding box center [195, 356] width 54 height 24
paste input "490"
type input "490"
click at [403, 351] on span "В наявності" at bounding box center [395, 355] width 48 height 9
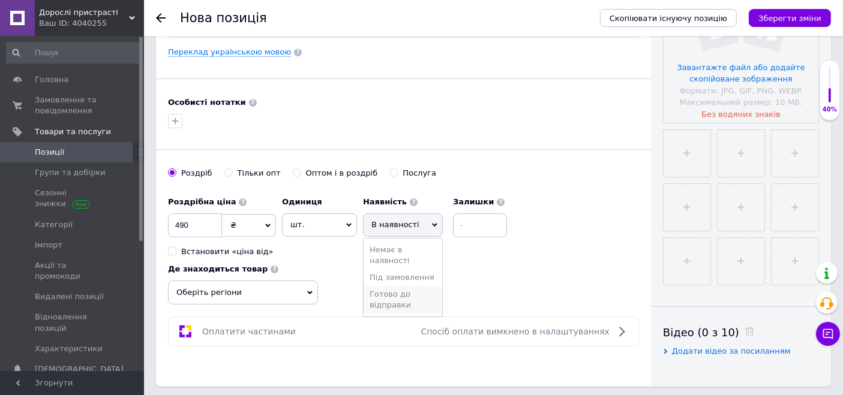
scroll to position [333, 0]
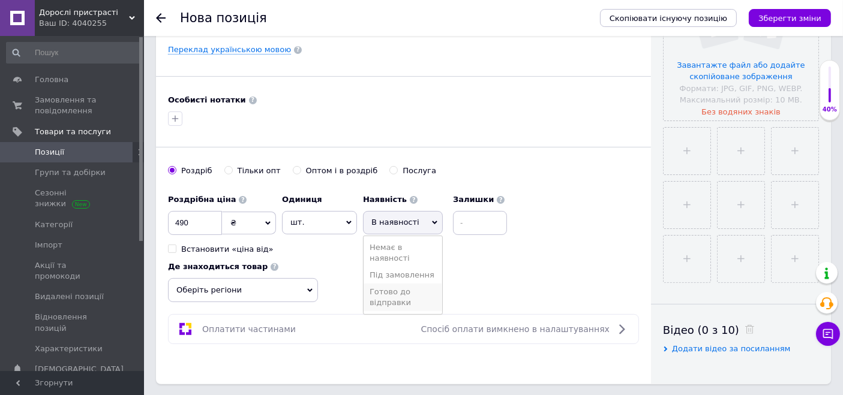
click at [403, 302] on li "Готово до відправки" at bounding box center [403, 298] width 79 height 28
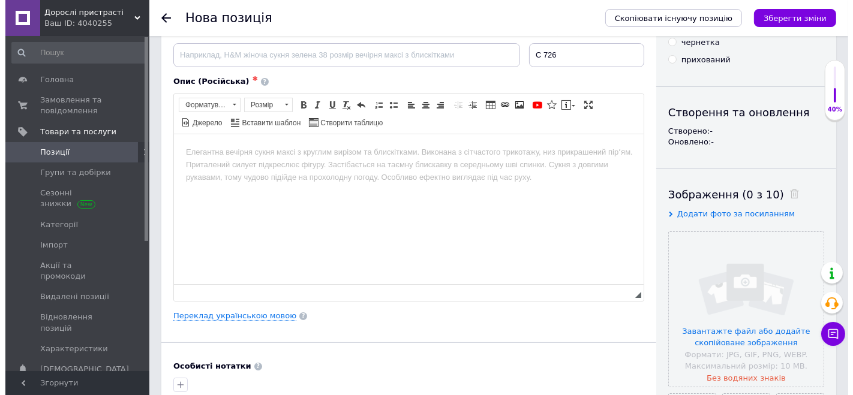
scroll to position [0, 0]
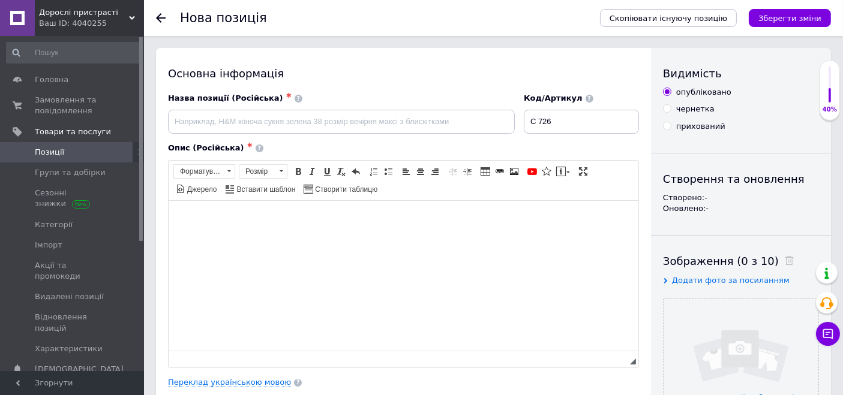
click at [283, 237] on html at bounding box center [403, 218] width 470 height 37
click at [298, 182] on link "Вставити шаблон" at bounding box center [261, 188] width 74 height 13
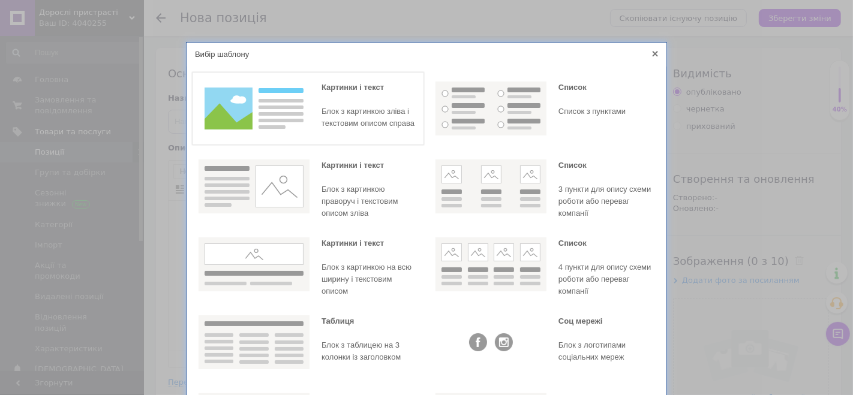
click at [255, 117] on img at bounding box center [254, 109] width 111 height 54
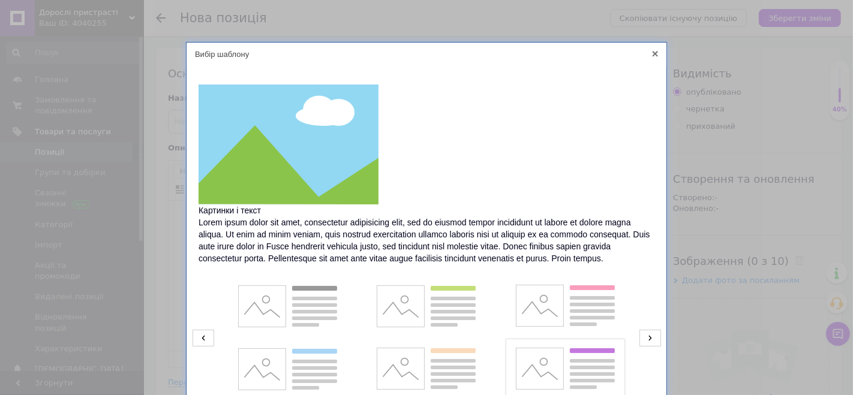
click at [593, 372] on img at bounding box center [565, 370] width 111 height 54
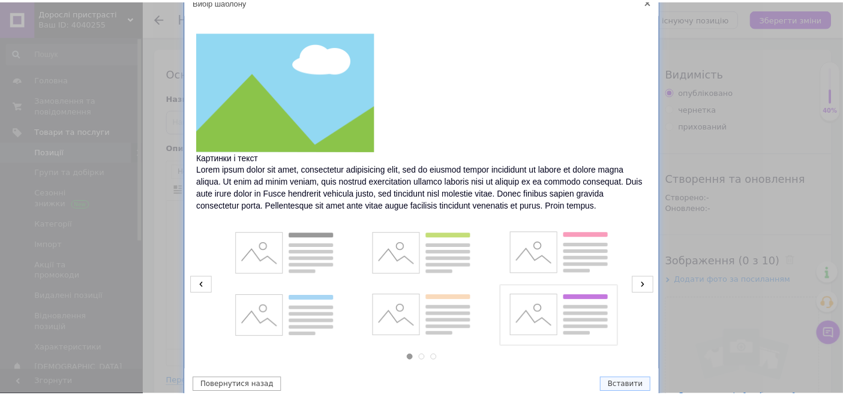
scroll to position [102, 0]
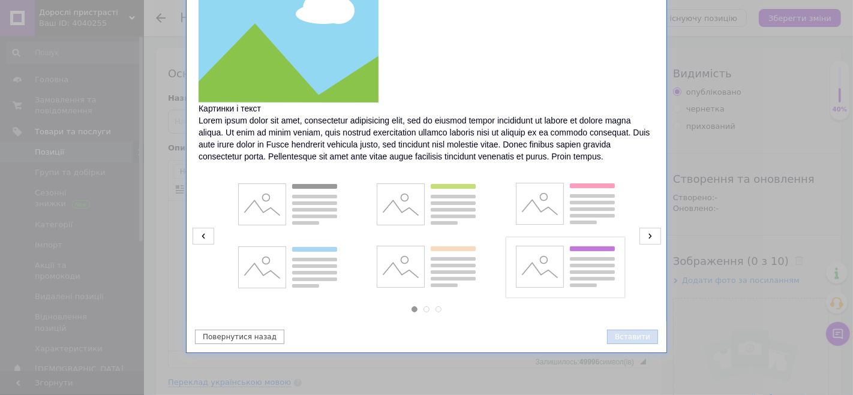
click at [634, 335] on button "Вставити" at bounding box center [632, 337] width 51 height 14
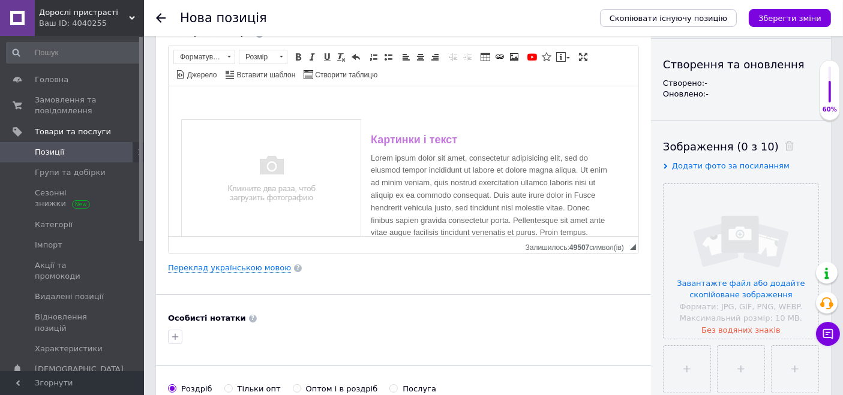
scroll to position [266, 0]
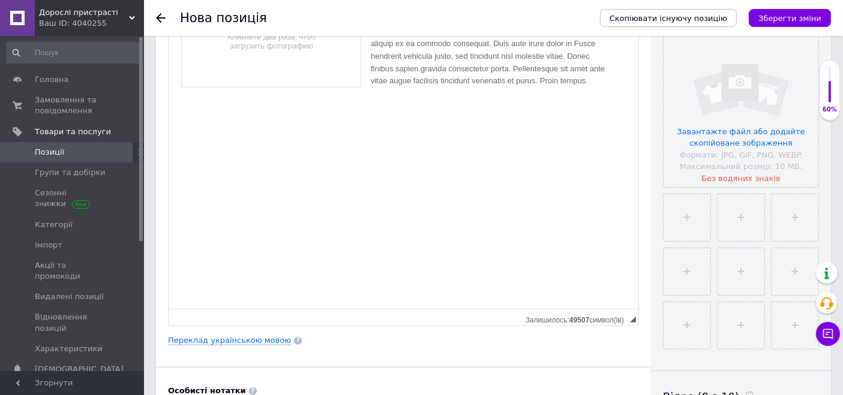
drag, startPoint x: 631, startPoint y: 94, endPoint x: 584, endPoint y: 345, distance: 255.0
click at [587, 373] on div "Основна інформація Назва позиції (Російська) ✱ Код/Артикул С 726 Опис (Російськ…" at bounding box center [403, 218] width 495 height 872
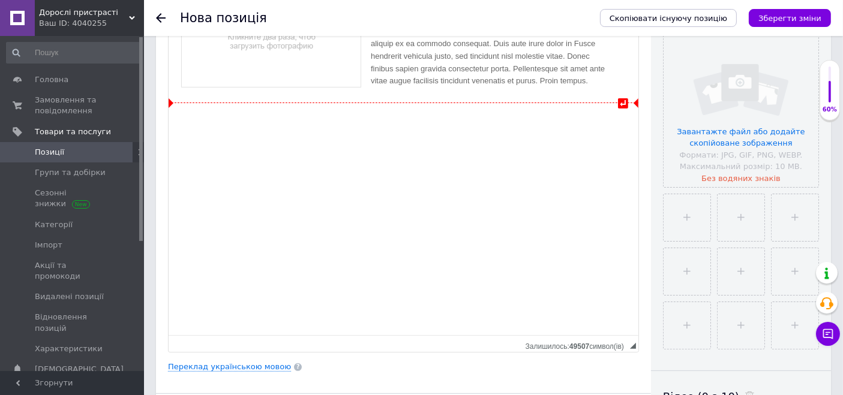
click at [588, 82] on div "Картинки і текст Lorem ipsum dolor sit amet, consectetur adipisicing elit, sed …" at bounding box center [403, 35] width 446 height 136
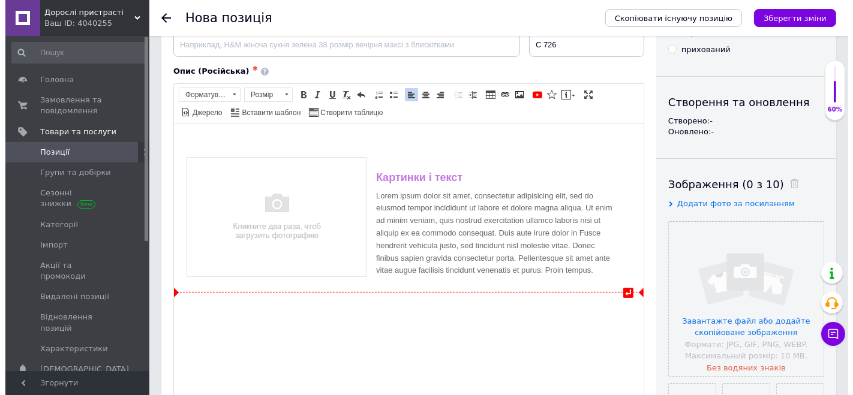
scroll to position [67, 0]
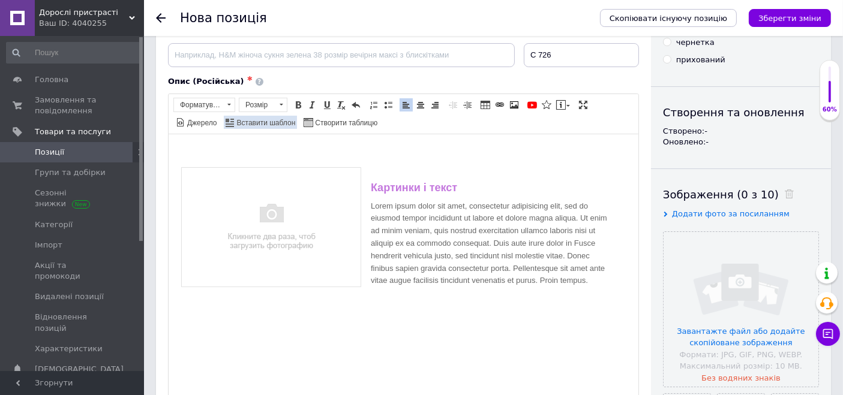
click at [296, 119] on span "Вставити шаблон" at bounding box center [265, 123] width 61 height 10
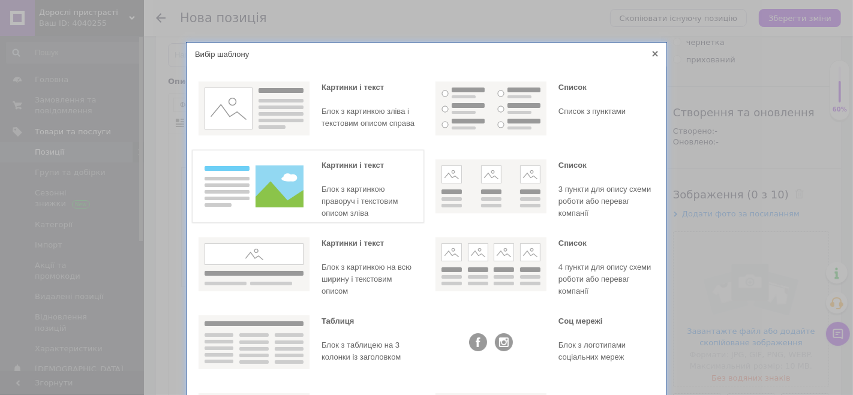
click at [281, 198] on img at bounding box center [254, 187] width 111 height 54
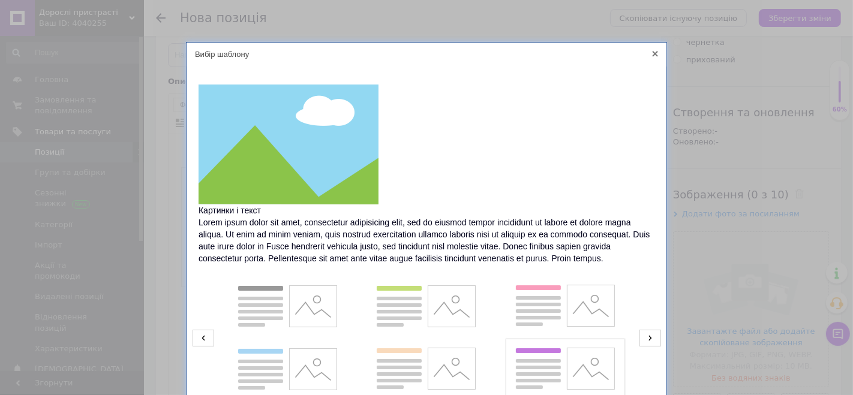
click at [535, 357] on img at bounding box center [565, 370] width 111 height 54
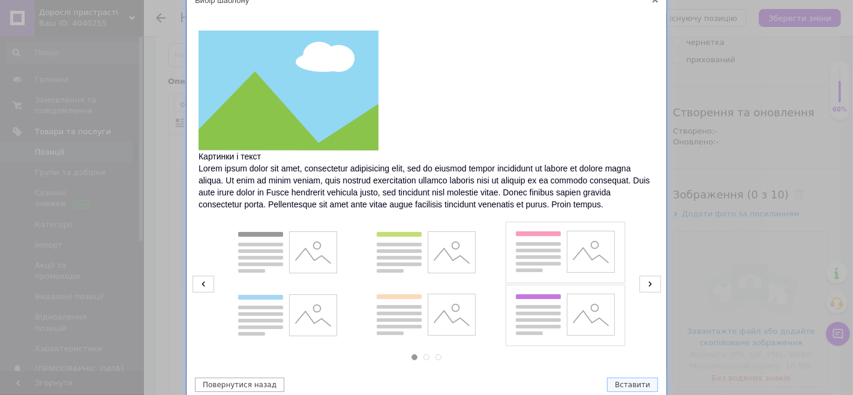
scroll to position [102, 0]
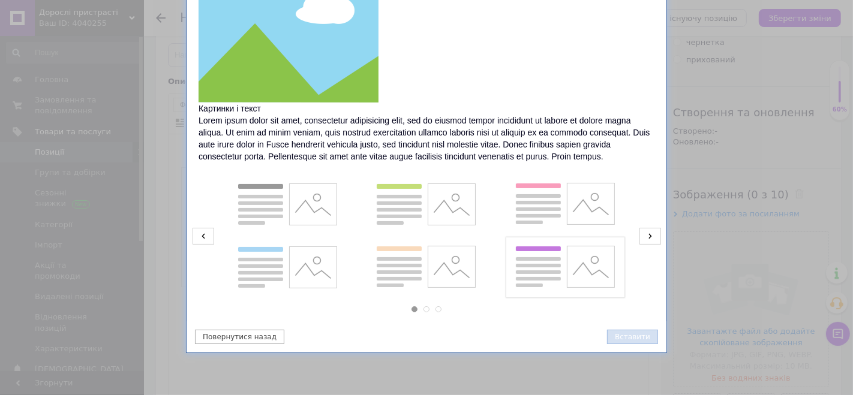
click at [641, 335] on button "Вставити" at bounding box center [632, 337] width 51 height 14
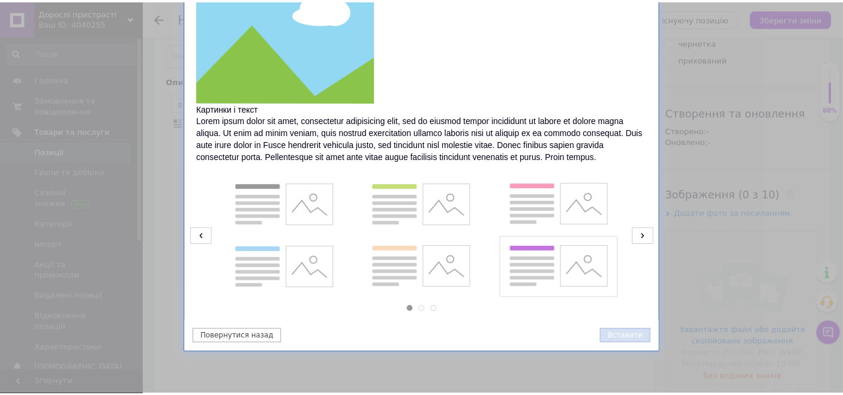
scroll to position [116, 0]
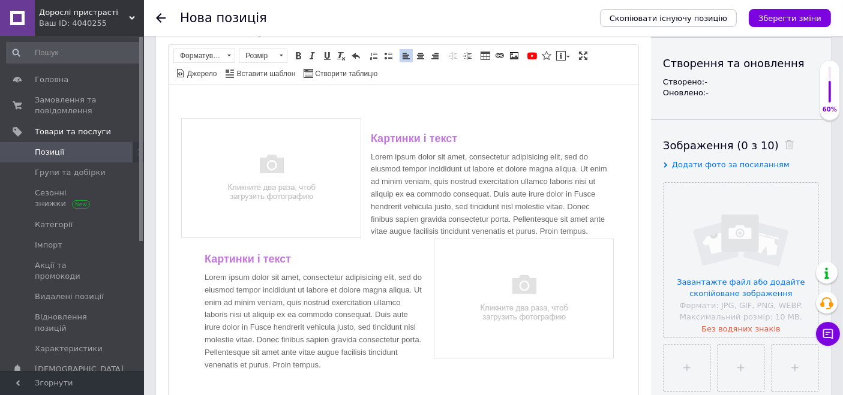
click at [524, 220] on div "Картинки і текст Lorem ipsum dolor sit amet, consectetur adipisicing elit, sed …" at bounding box center [403, 265] width 446 height 296
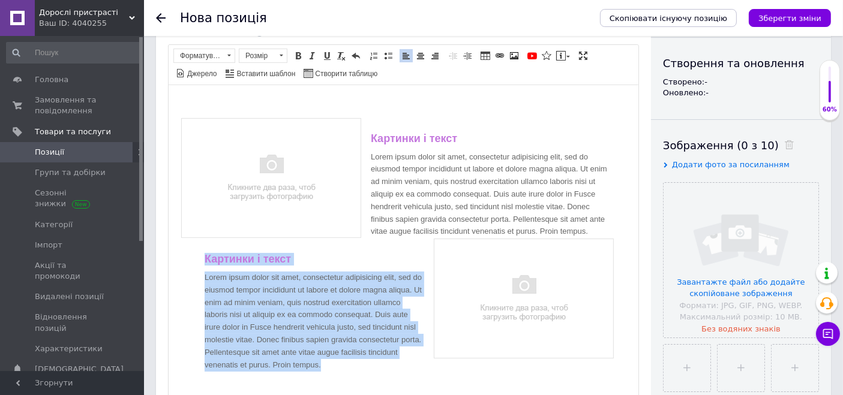
drag, startPoint x: 340, startPoint y: 353, endPoint x: 201, endPoint y: 262, distance: 165.9
click at [201, 262] on div "Картинки і текст Lorem ipsum dolor sit amet, consectetur adipisicing elit, sed …" at bounding box center [403, 312] width 422 height 148
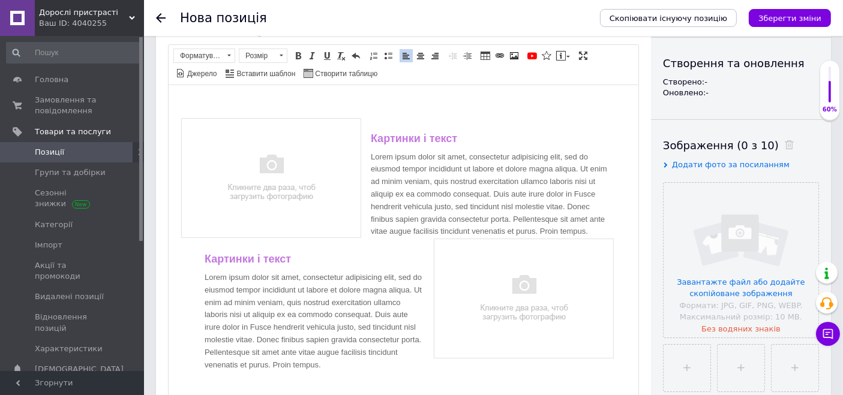
scroll to position [133, 0]
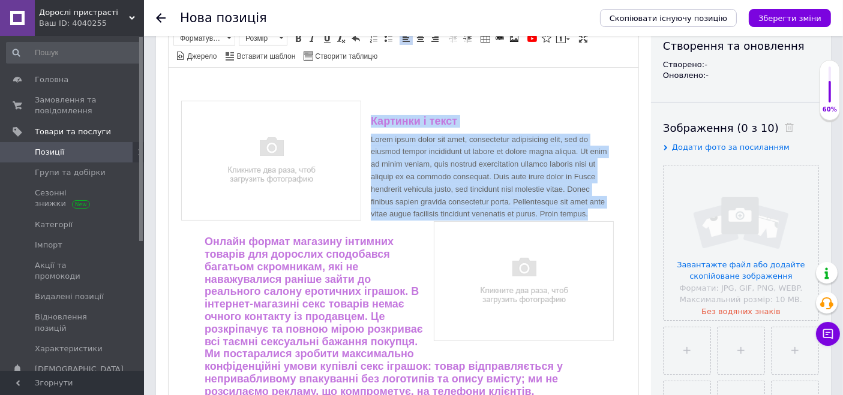
drag, startPoint x: 577, startPoint y: 211, endPoint x: 364, endPoint y: 124, distance: 229.7
click at [364, 124] on div "Картинки і текст Lorem ipsum dolor sit amet, consectetur adipisicing elit, sed …" at bounding box center [403, 267] width 446 height 334
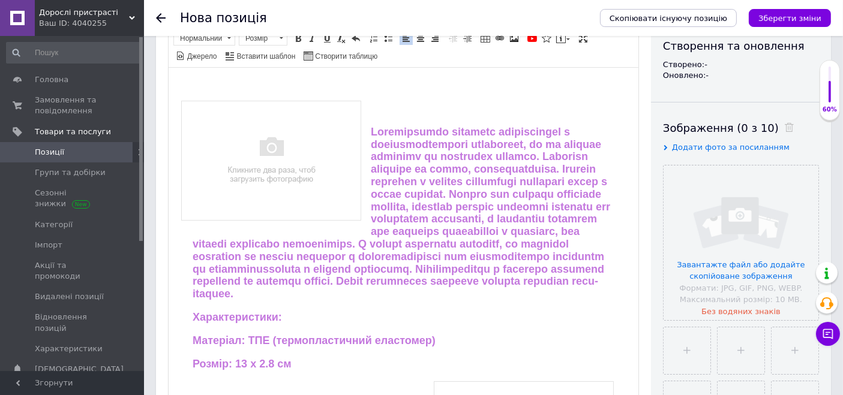
click at [404, 80] on p "Редактор, FBF9A0AC-AF3C-4392-B0A0-7F9E4F8C1547" at bounding box center [403, 85] width 446 height 13
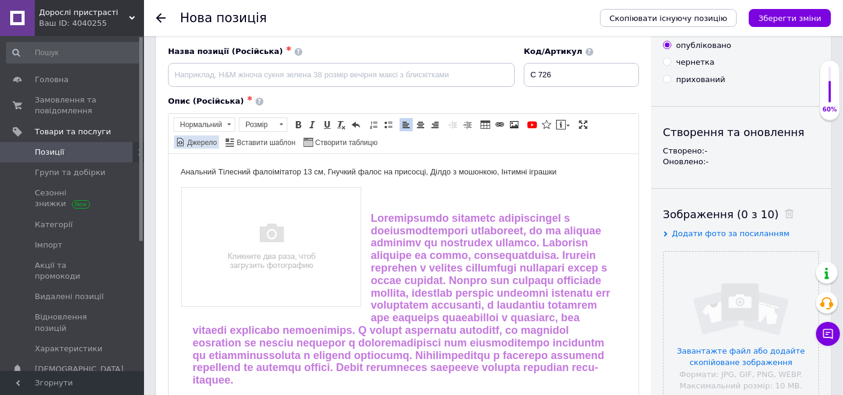
scroll to position [0, 0]
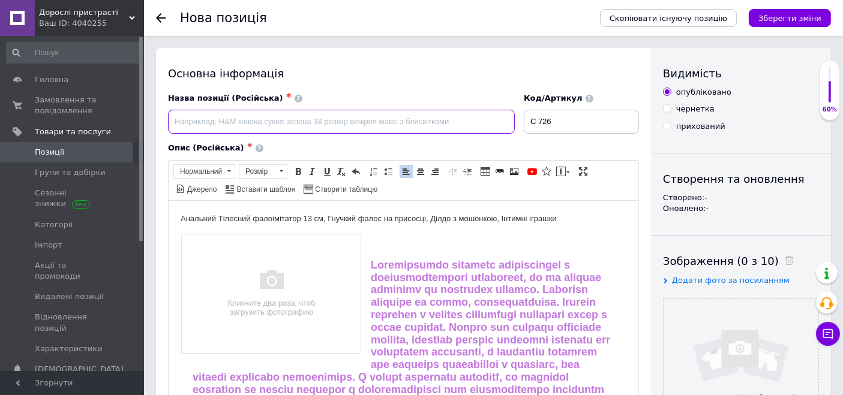
click at [397, 129] on input at bounding box center [341, 122] width 347 height 24
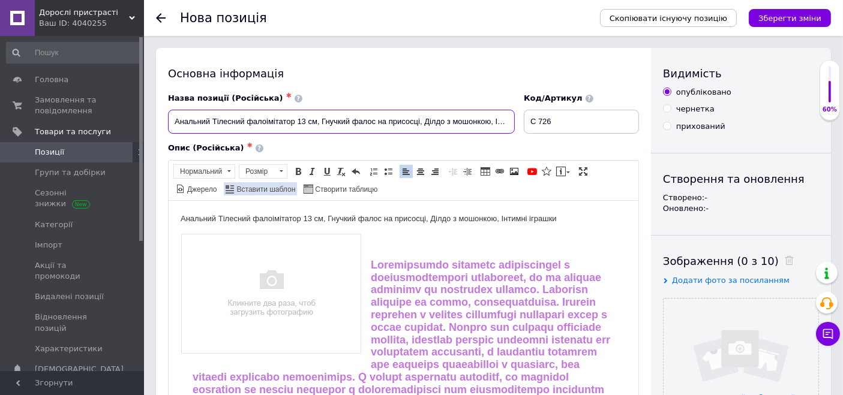
scroll to position [0, 38]
type input "Анальний Тілесний фалоімітатор 13 см, Гнучкий фалос на присосці, Ділдо з мошонк…"
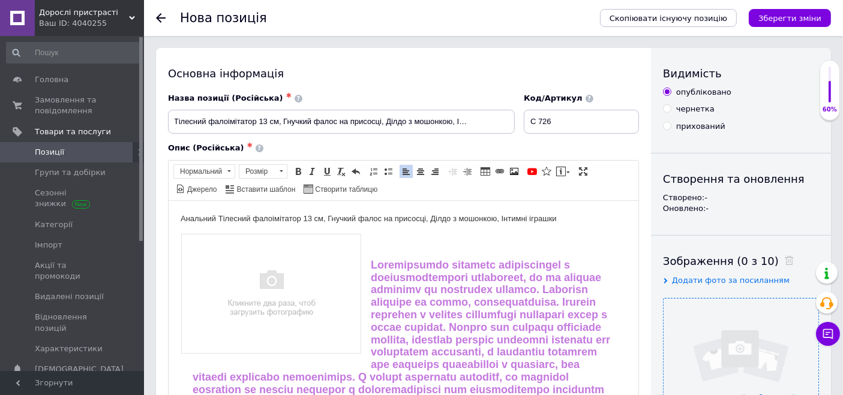
click at [714, 328] on input "file" at bounding box center [741, 376] width 155 height 155
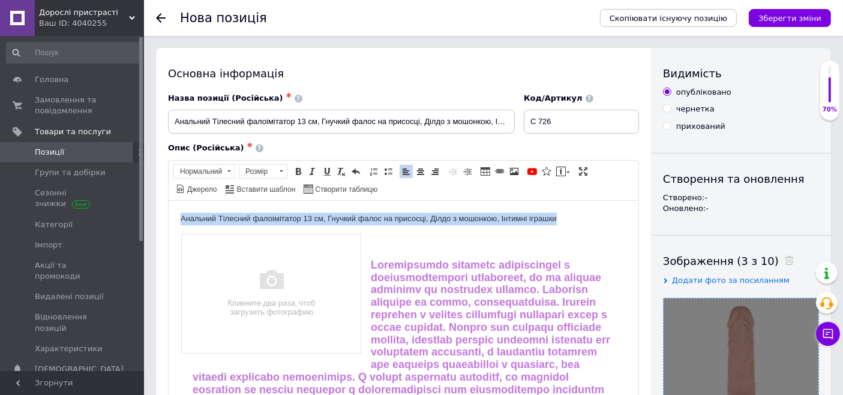
drag, startPoint x: 556, startPoint y: 218, endPoint x: 292, endPoint y: 388, distance: 314.4
click at [221, 167] on span "Нормальний" at bounding box center [198, 171] width 49 height 13
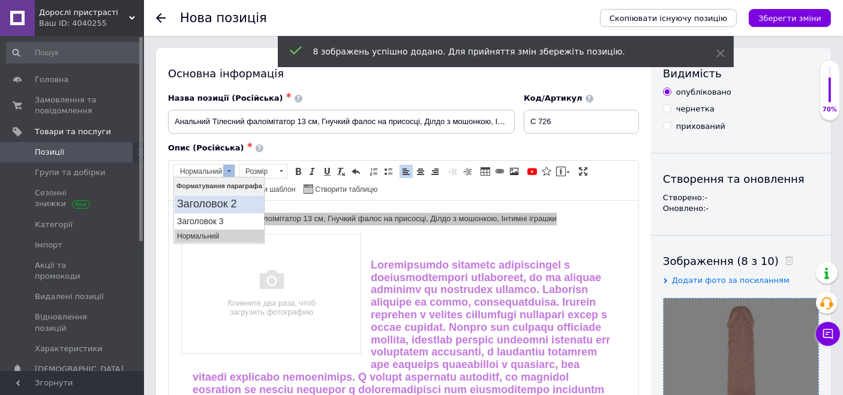
drag, startPoint x: 217, startPoint y: 204, endPoint x: 445, endPoint y: 358, distance: 274.9
click at [217, 204] on h2 "Заголовок 2" at bounding box center [218, 203] width 85 height 13
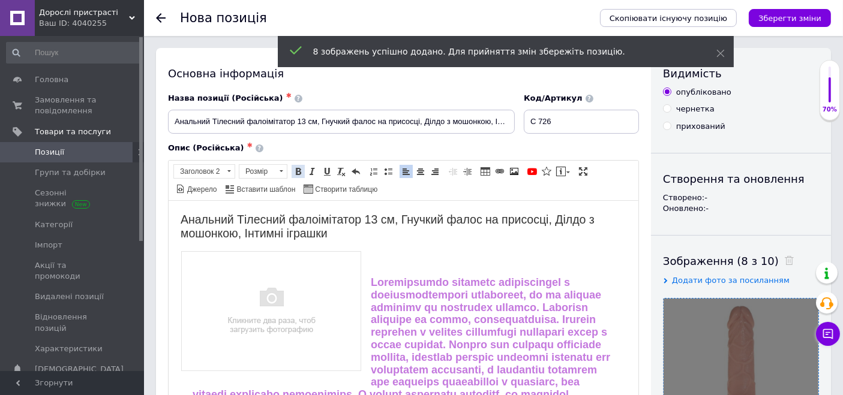
click at [301, 174] on span at bounding box center [298, 172] width 10 height 10
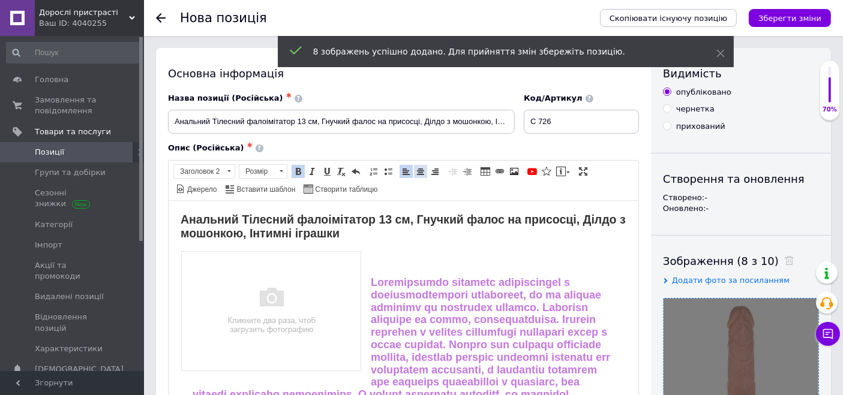
click at [416, 167] on span at bounding box center [421, 172] width 10 height 10
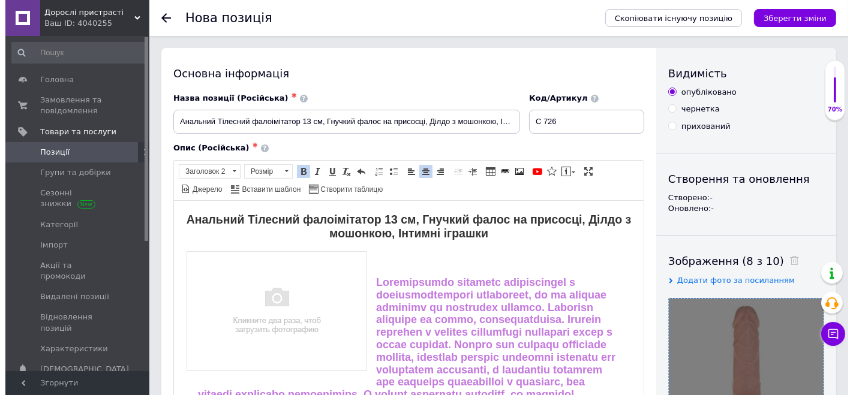
scroll to position [200, 0]
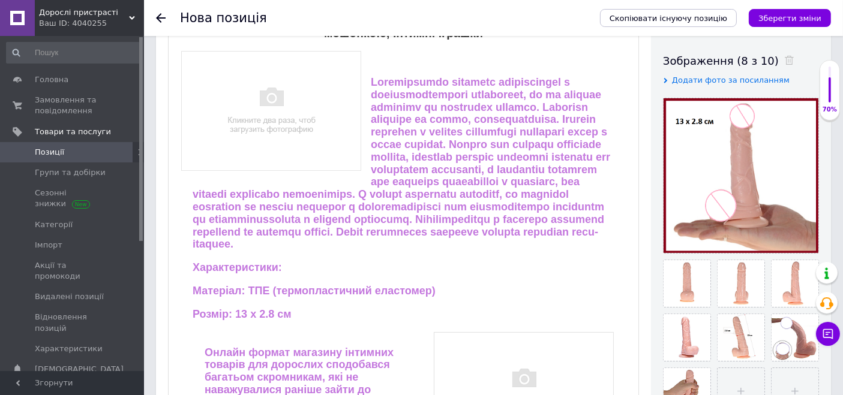
click at [287, 110] on img "Редактор, FBF9A0AC-AF3C-4392-B0A0-7F9E4F8C1547" at bounding box center [270, 110] width 181 height 121
select select
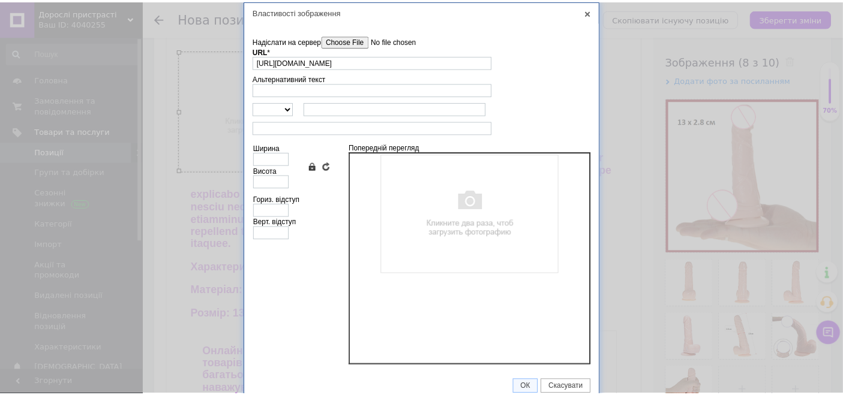
scroll to position [0, 0]
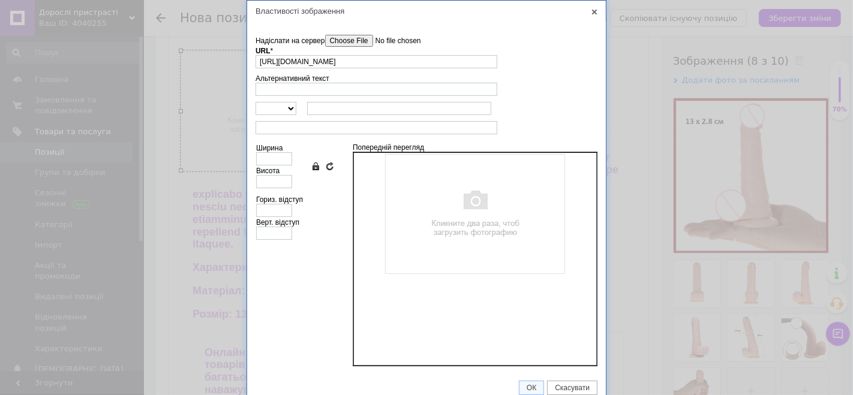
click at [368, 38] on input"] "Надіслати на сервер" at bounding box center [393, 41] width 136 height 12
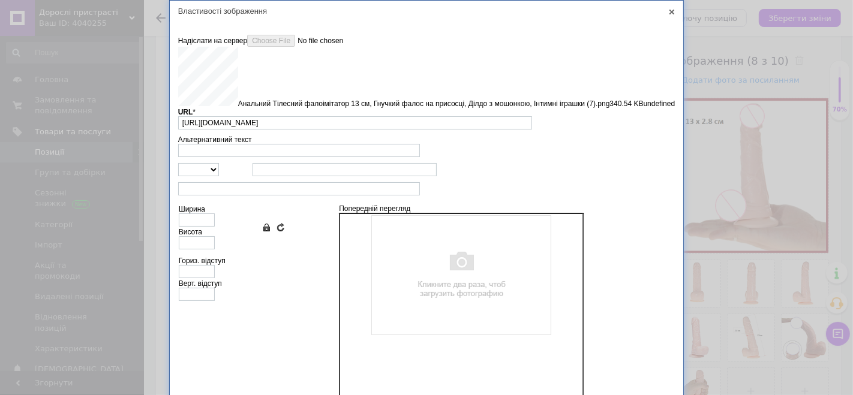
type input "https://images.prom.ua/6789593748_w640_h2048_analnij_tilesnij_faloimit__oyu_nti…"
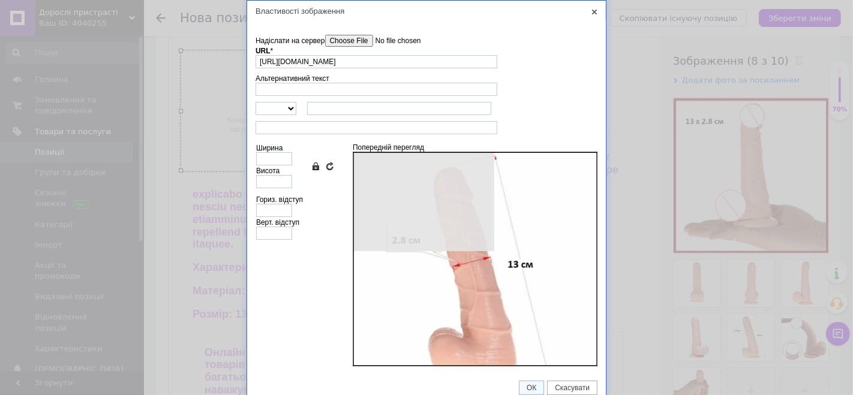
type input "640"
type input "639"
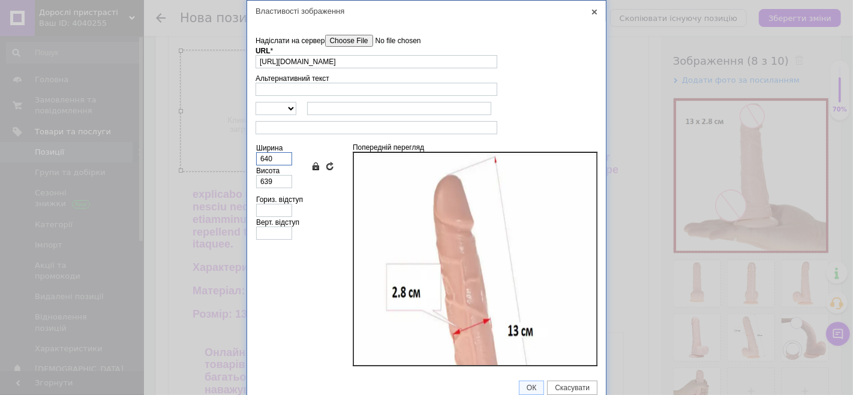
drag, startPoint x: 283, startPoint y: 158, endPoint x: 228, endPoint y: 157, distance: 54.6
click at [228, 157] on div "Властивості зображення X Інформація про зображення Надіслати на сервер undefine…" at bounding box center [426, 197] width 853 height 395
type input "3"
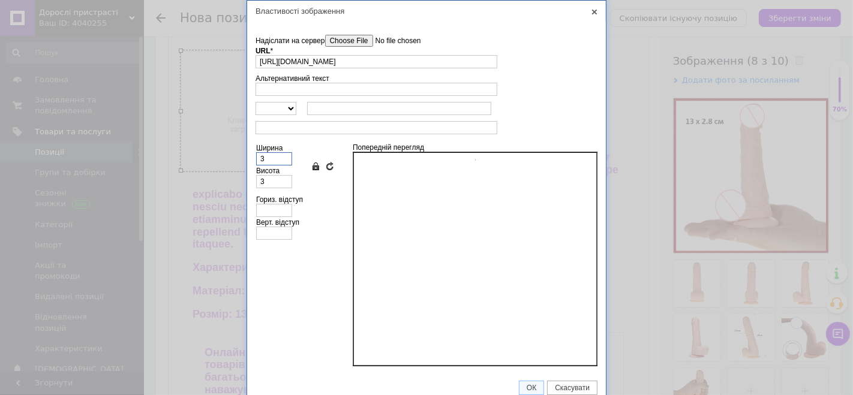
type input "32"
type input "320"
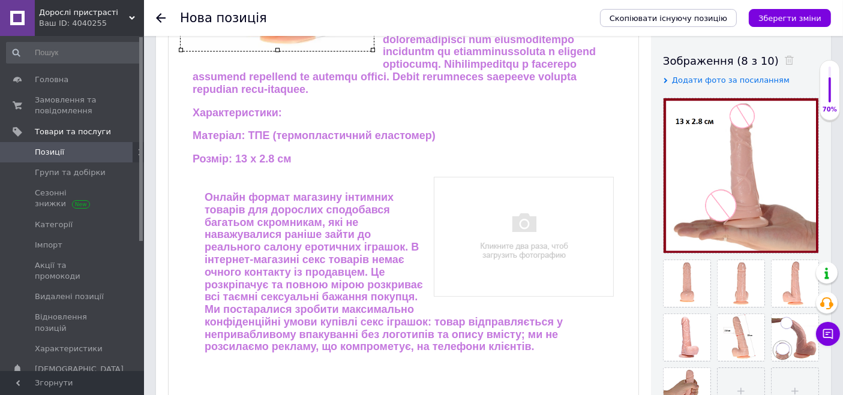
click at [514, 223] on img "Редактор, FBF9A0AC-AF3C-4392-B0A0-7F9E4F8C1547" at bounding box center [523, 236] width 181 height 121
drag, startPoint x: 683, startPoint y: 222, endPoint x: 515, endPoint y: 223, distance: 168.6
click at [515, 223] on img "Редактор, FBF9A0AC-AF3C-4392-B0A0-7F9E4F8C1547" at bounding box center [523, 236] width 181 height 121
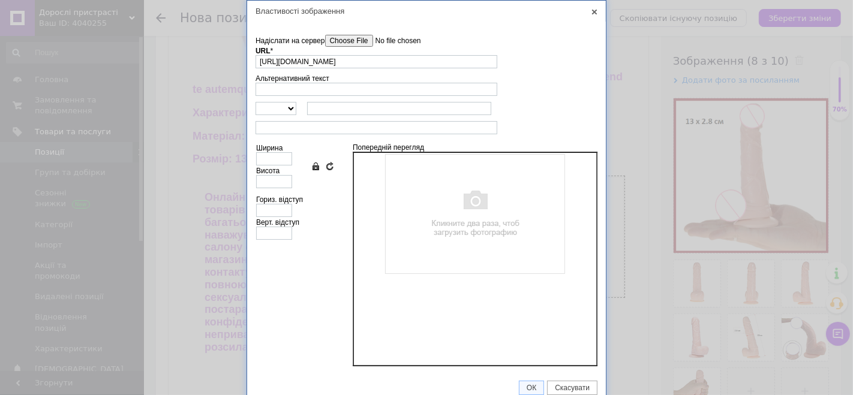
click at [341, 37] on input"] "Надіслати на сервер" at bounding box center [393, 41] width 136 height 12
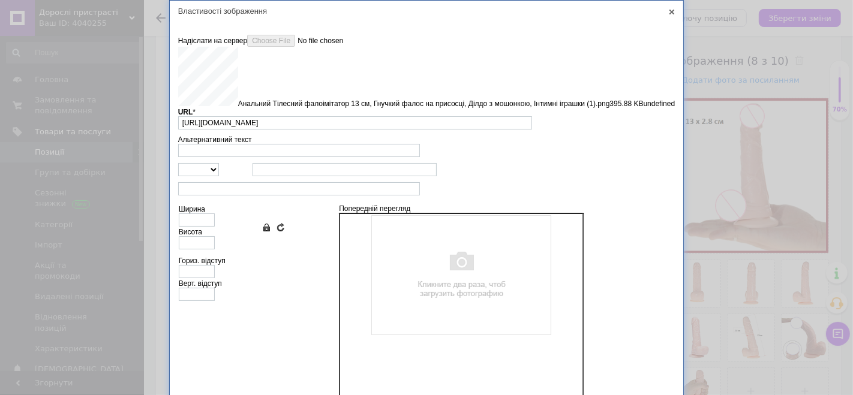
type input "https://images.prom.ua/6789594396_w640_h2048_analnij_tilesnij_faloimit__oyu_nti…"
type input "640"
type input "639"
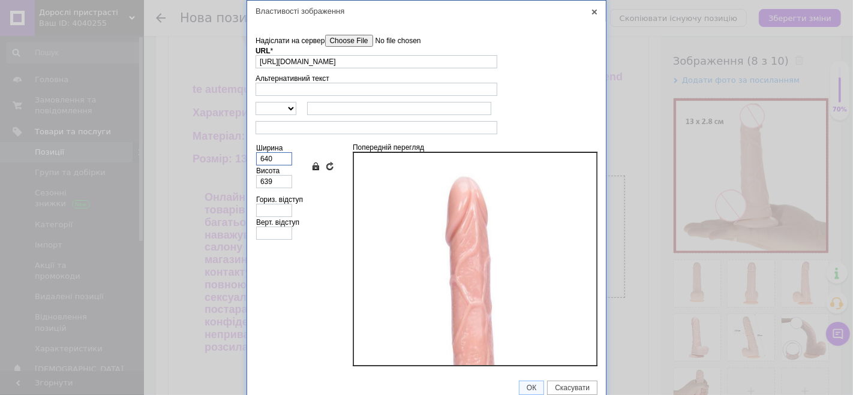
drag, startPoint x: 286, startPoint y: 162, endPoint x: 227, endPoint y: 160, distance: 58.8
click at [227, 161] on div "Властивості зображення X Інформація про зображення Надіслати на сервер undefine…" at bounding box center [426, 197] width 853 height 395
type input "3"
type input "32"
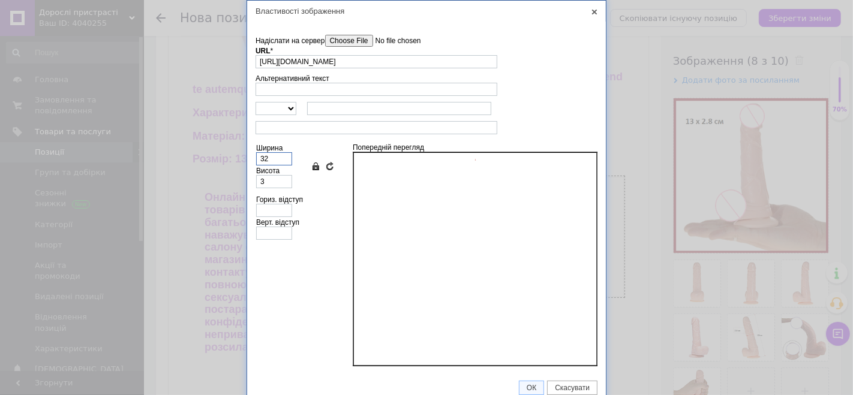
type input "32"
type input "320"
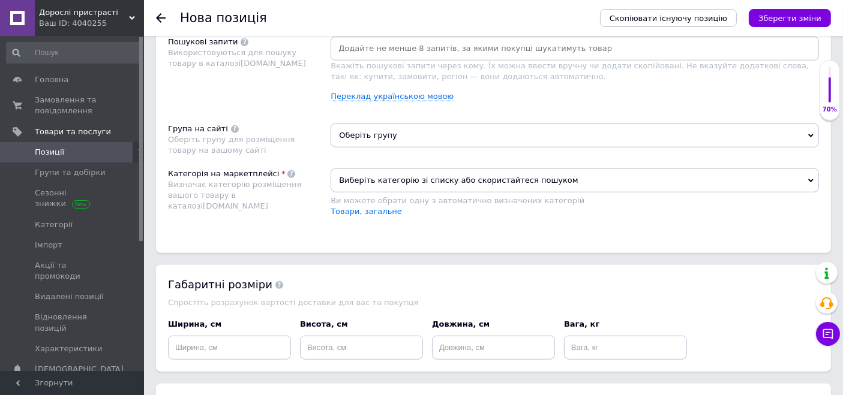
scroll to position [933, 0]
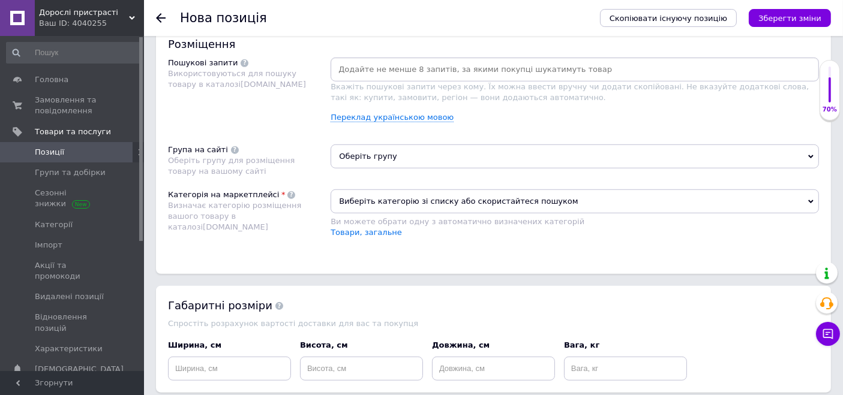
click at [421, 68] on input at bounding box center [575, 70] width 484 height 18
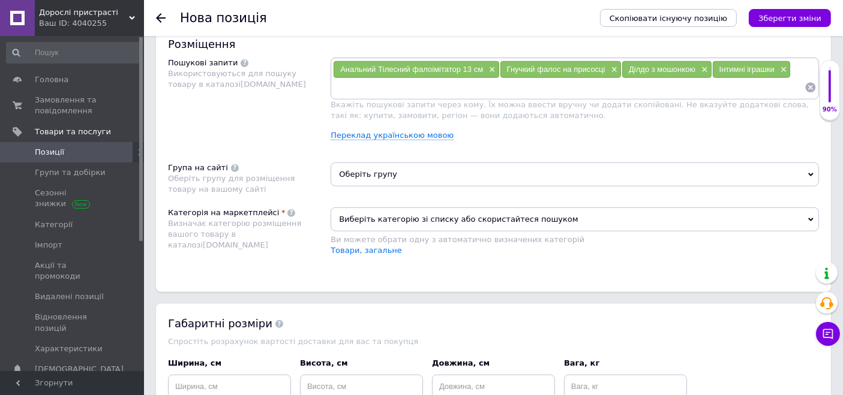
click at [429, 167] on span "Оберіть групу" at bounding box center [575, 175] width 488 height 24
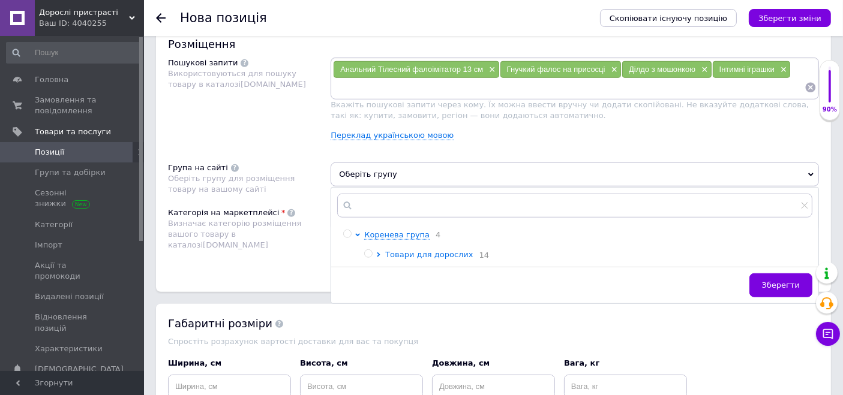
click at [377, 253] on icon at bounding box center [378, 255] width 5 height 5
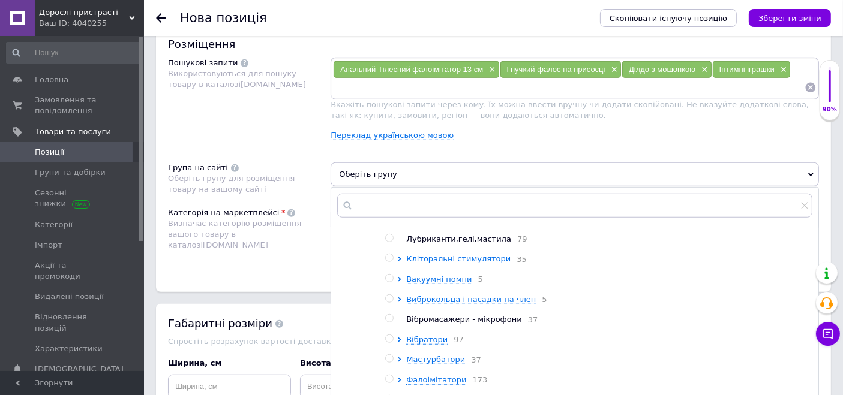
scroll to position [67, 0]
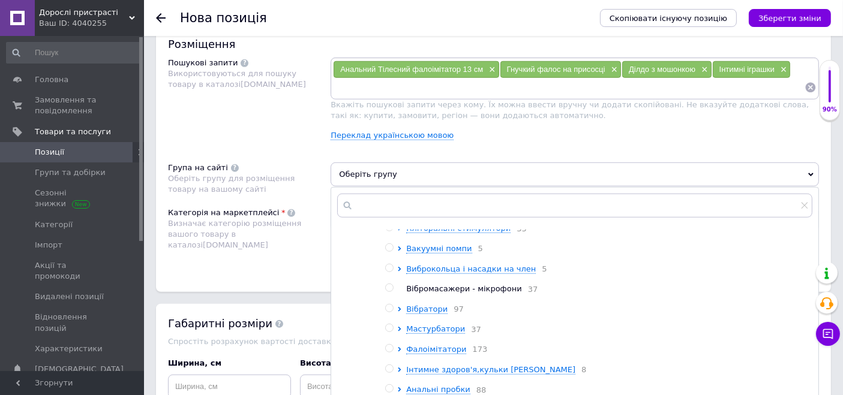
click at [390, 351] on input "radio" at bounding box center [389, 349] width 8 height 8
radio input "true"
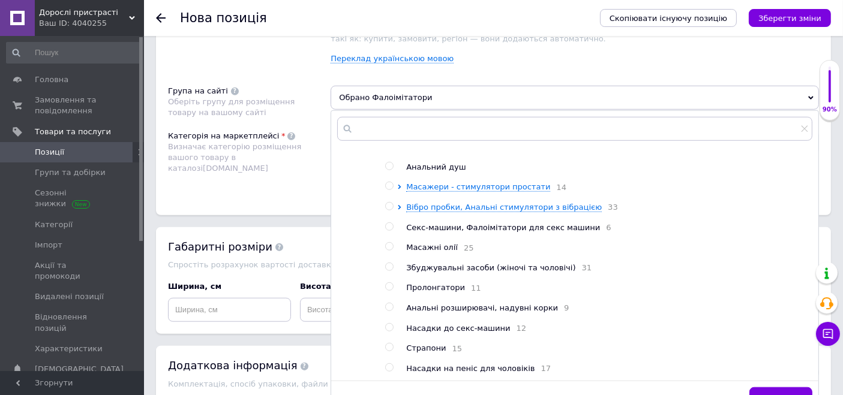
scroll to position [1061, 0]
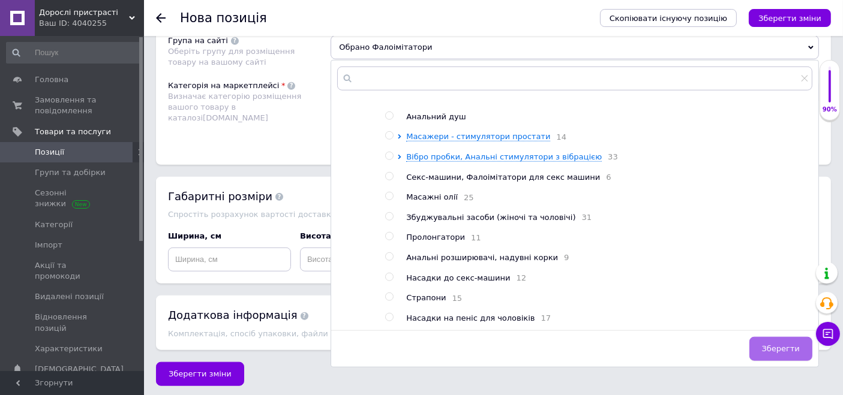
click at [773, 344] on span "Зберегти" at bounding box center [781, 348] width 38 height 9
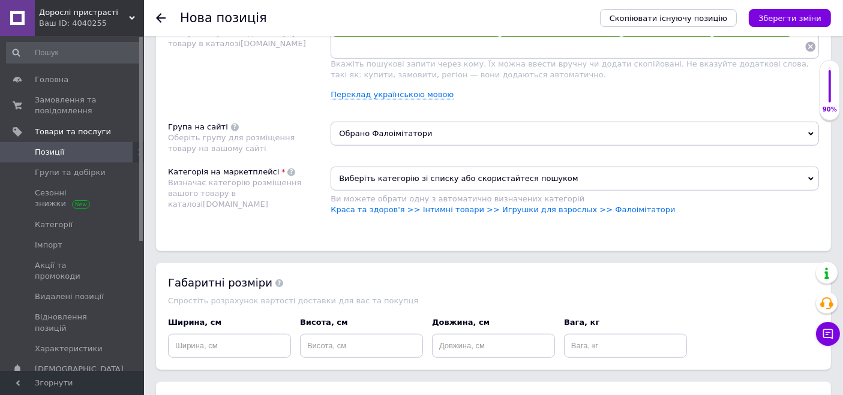
scroll to position [927, 0]
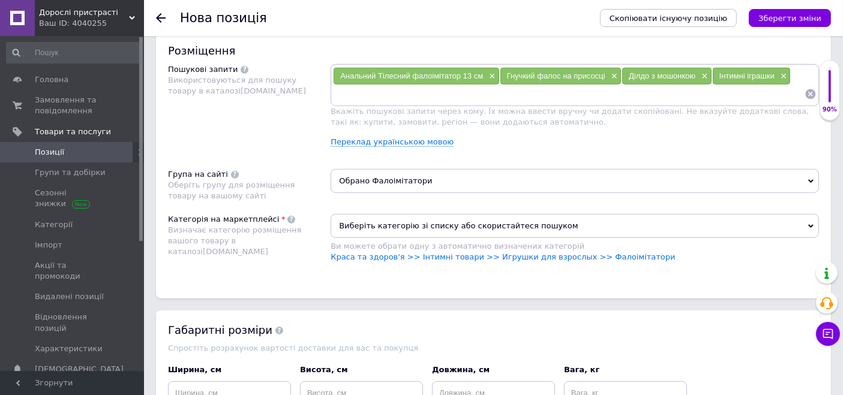
click at [437, 218] on span "Виберіть категорію зі списку або скористайтеся пошуком" at bounding box center [575, 226] width 488 height 24
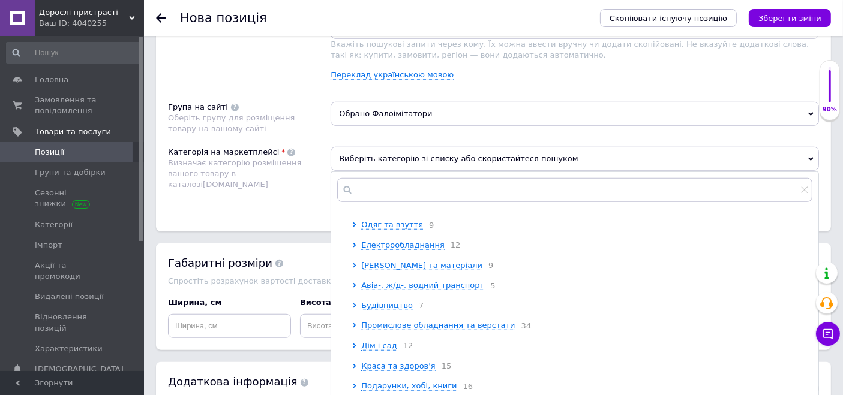
scroll to position [133, 0]
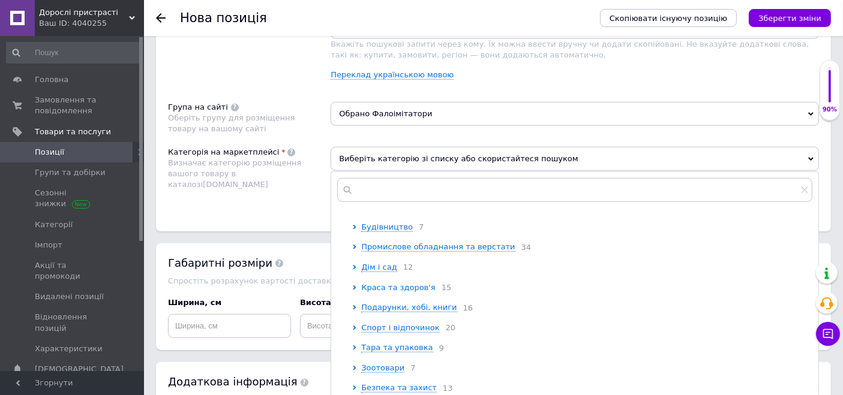
click at [356, 287] on icon at bounding box center [354, 288] width 5 height 5
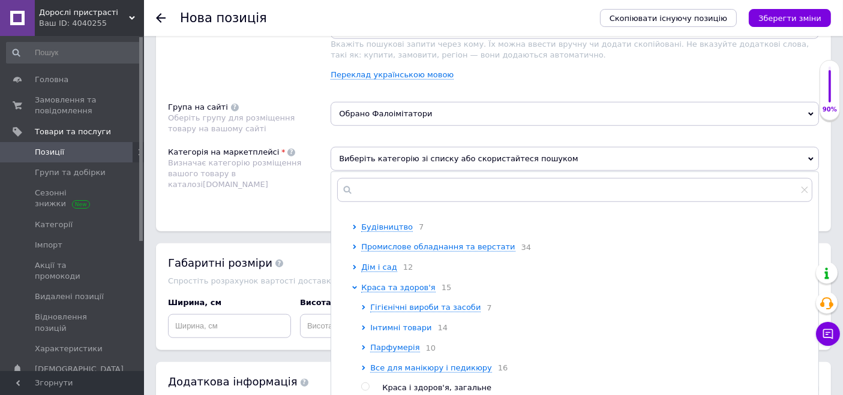
click at [363, 331] on icon at bounding box center [363, 328] width 3 height 5
click at [400, 370] on span "Інтимні іграшки" at bounding box center [423, 367] width 65 height 9
radio input "true"
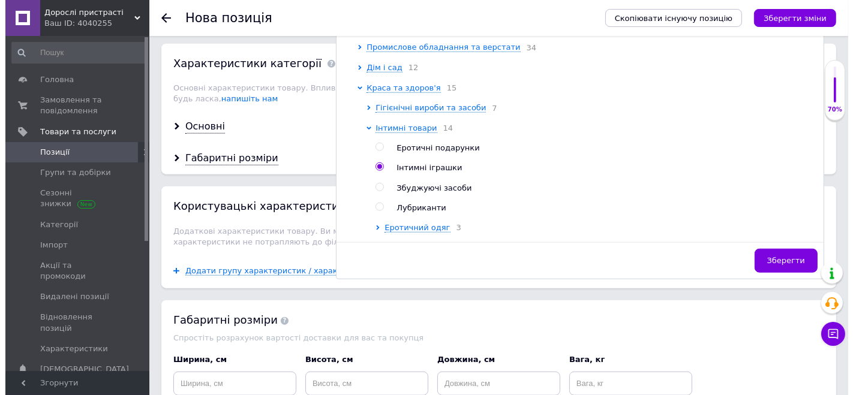
scroll to position [1306, 0]
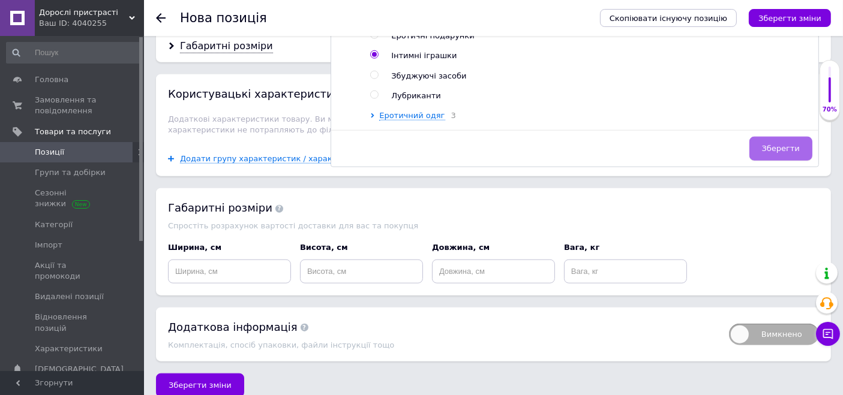
click at [793, 149] on button "Зберегти" at bounding box center [780, 149] width 63 height 24
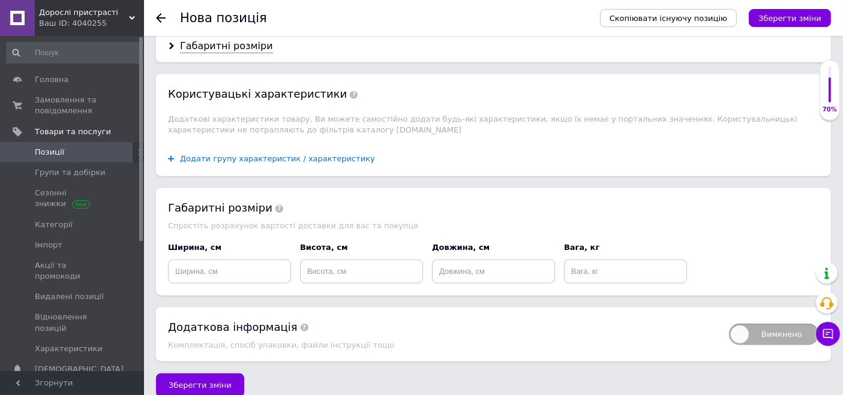
click at [322, 154] on span "Додати групу характеристик / характеристику" at bounding box center [277, 159] width 195 height 10
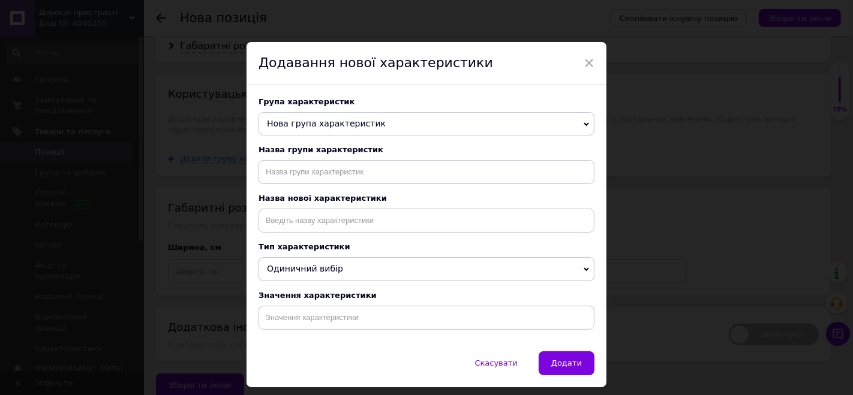
click at [356, 120] on span "Нова група характеристик" at bounding box center [326, 124] width 119 height 10
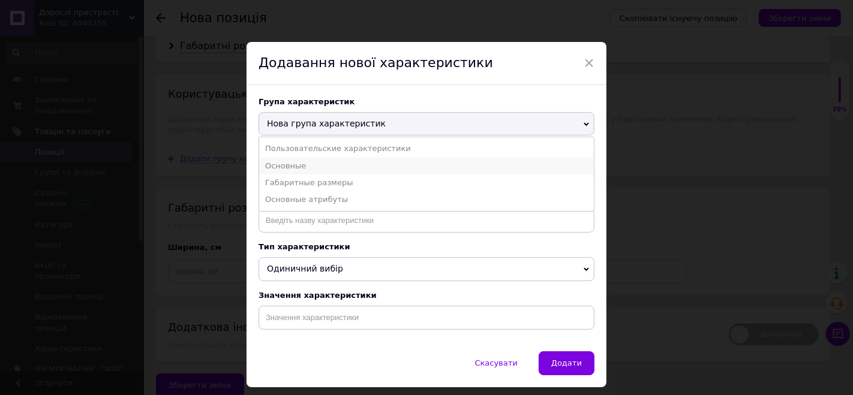
click at [325, 162] on li "Основные" at bounding box center [426, 166] width 335 height 17
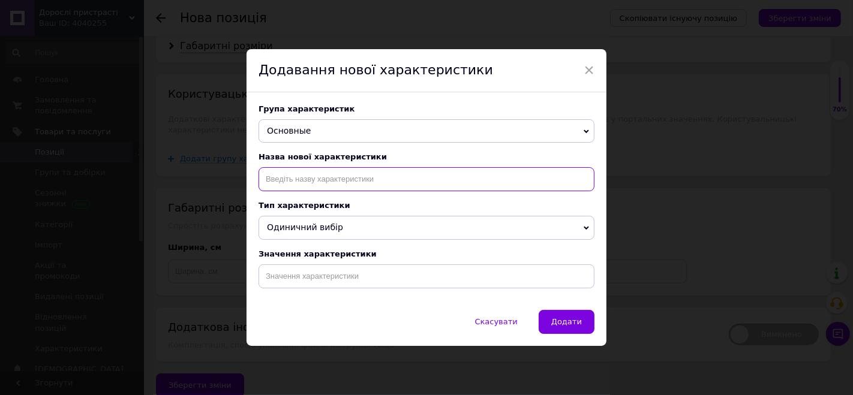
click at [323, 187] on input at bounding box center [427, 179] width 336 height 24
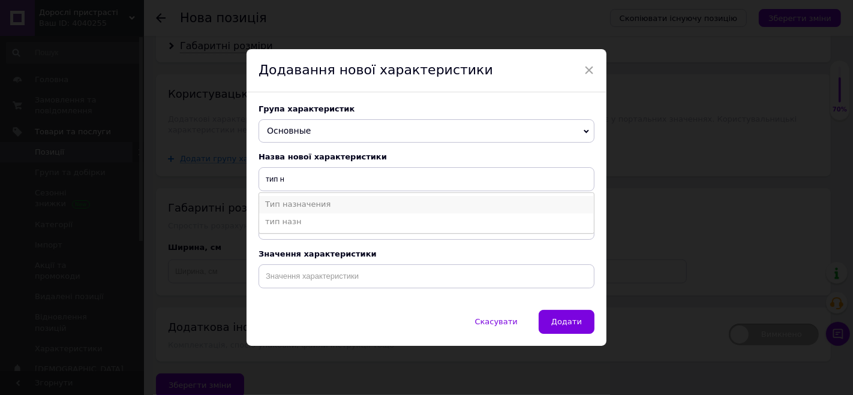
click at [288, 206] on li "Тип назначения" at bounding box center [426, 204] width 335 height 17
type input "Тип назначения"
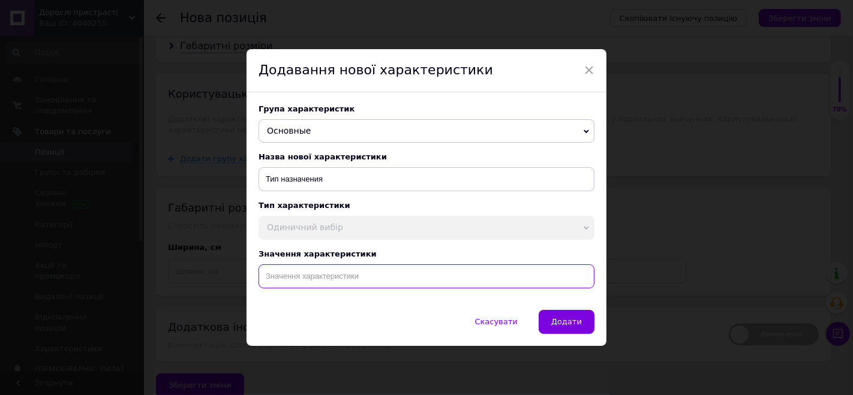
click at [265, 271] on input at bounding box center [427, 277] width 336 height 24
paste input "Анальний Тілесний фалоімітатор 13 см, Гнучкий фалос на присосці, Ділдо з мошонк…"
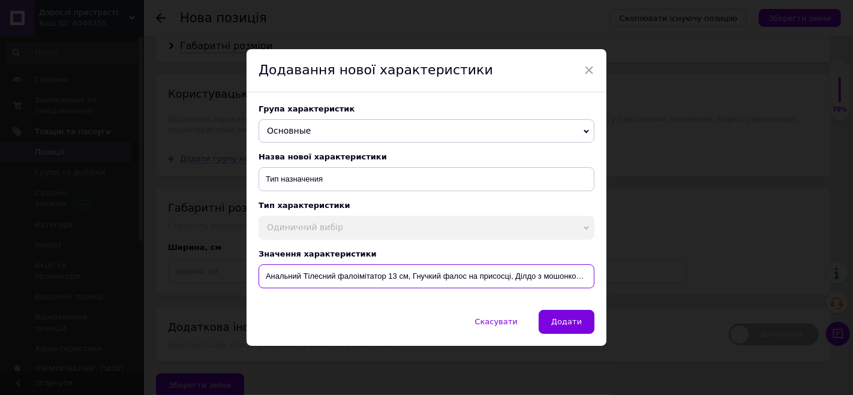
scroll to position [0, 54]
type input "Анальний Тілесний фалоімітатор 13 см, Гнучкий фалос на присосці, Ділдо з мошонк…"
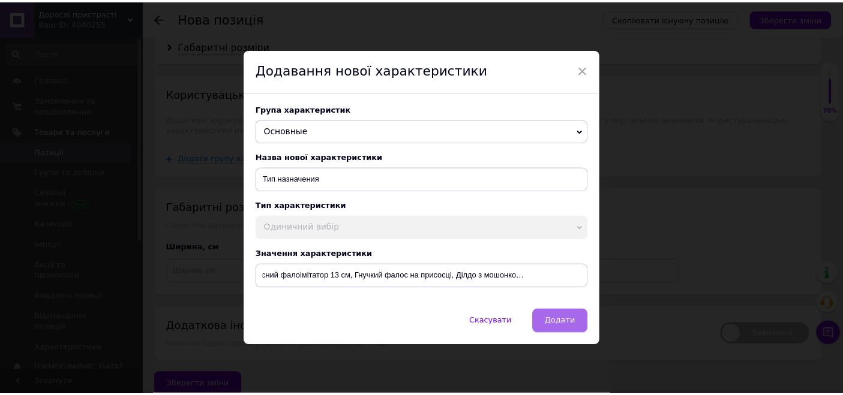
scroll to position [0, 0]
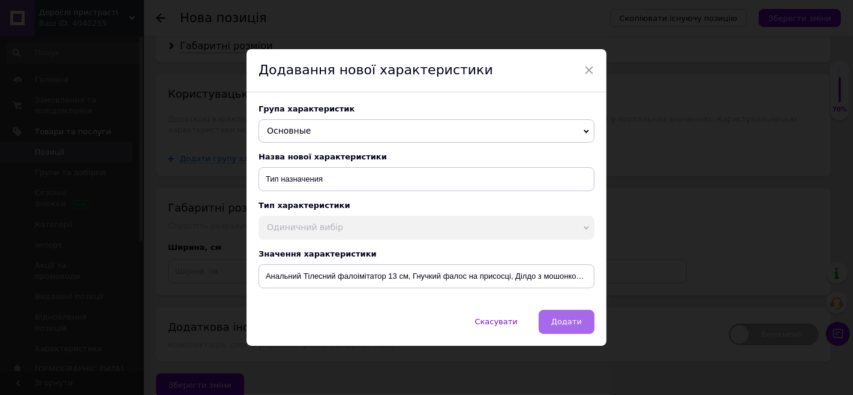
click at [559, 322] on span "Додати" at bounding box center [566, 321] width 31 height 9
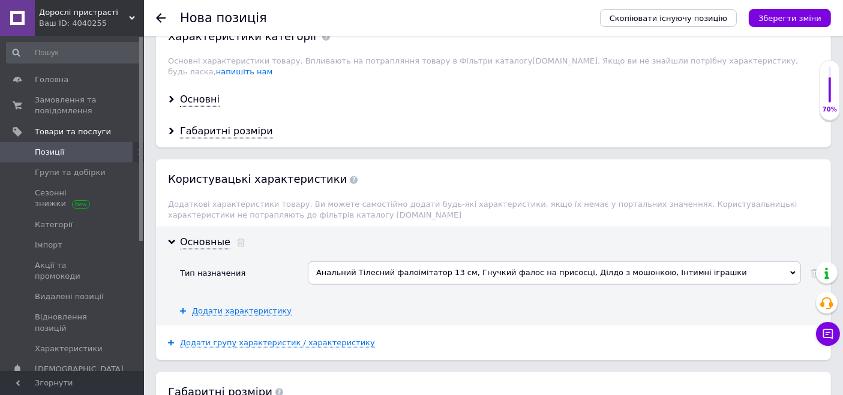
scroll to position [1172, 0]
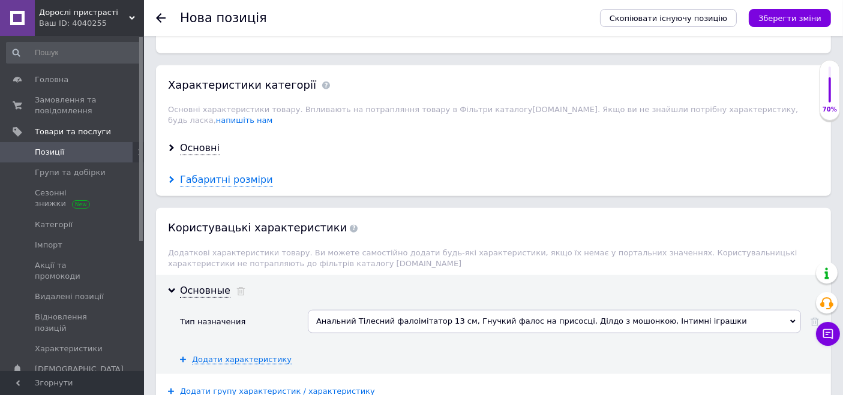
click at [238, 173] on div "Габаритні розміри" at bounding box center [226, 180] width 93 height 14
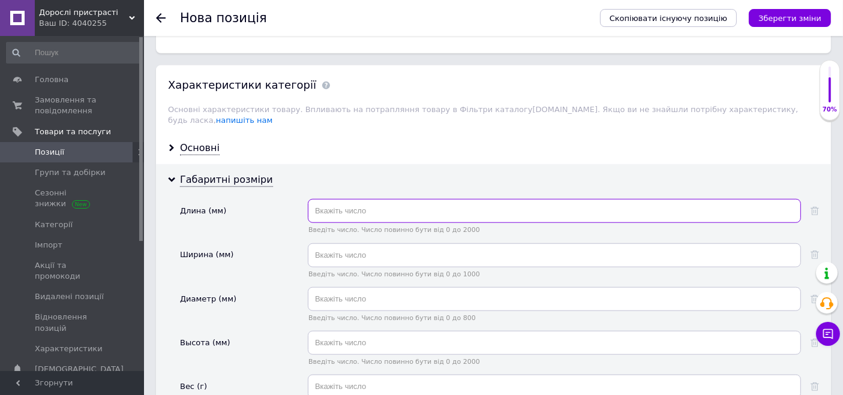
click at [361, 202] on input "text" at bounding box center [554, 211] width 493 height 24
type input "130"
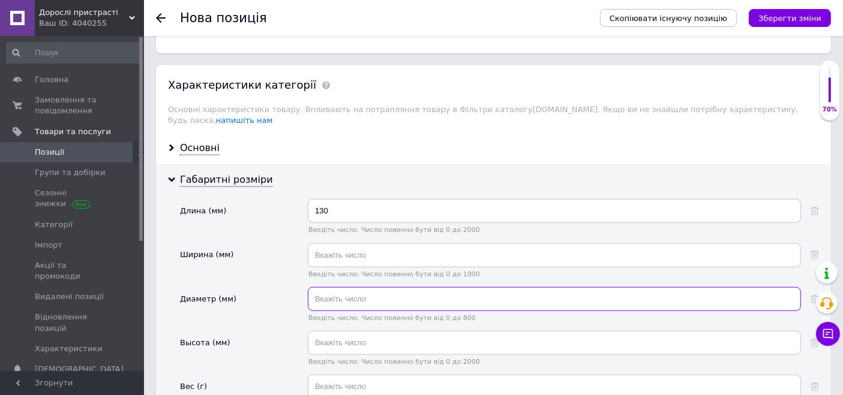
click at [346, 287] on input "text" at bounding box center [554, 299] width 493 height 24
type input "28"
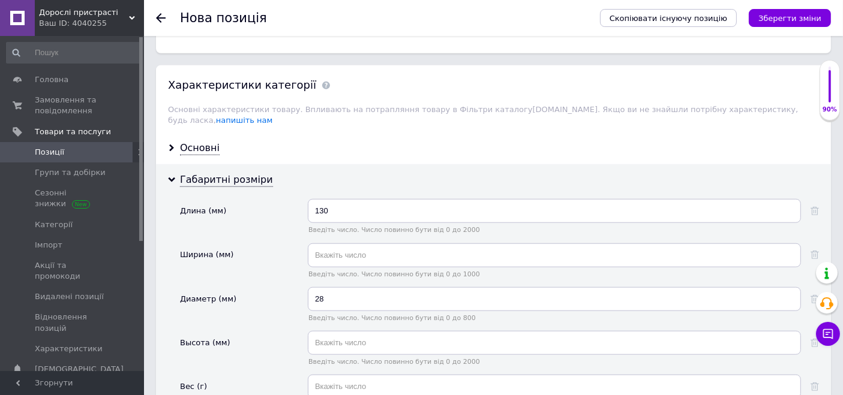
click at [206, 133] on div "Основні" at bounding box center [493, 149] width 675 height 32
click at [206, 142] on div "Основні" at bounding box center [200, 149] width 40 height 14
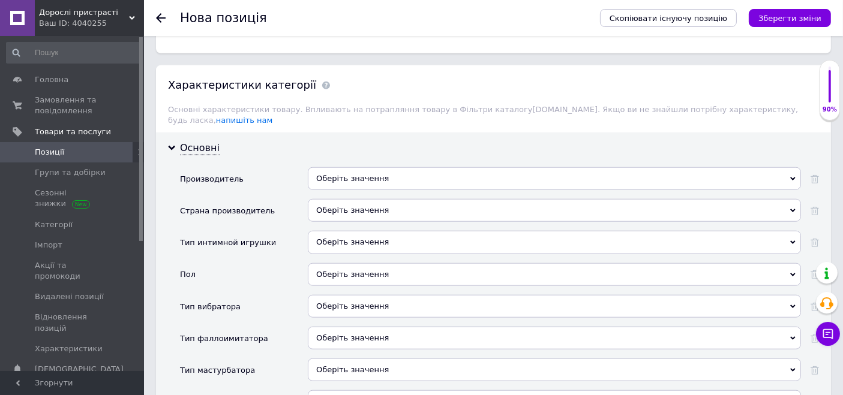
click at [351, 231] on div "Оберіть значення" at bounding box center [554, 242] width 493 height 23
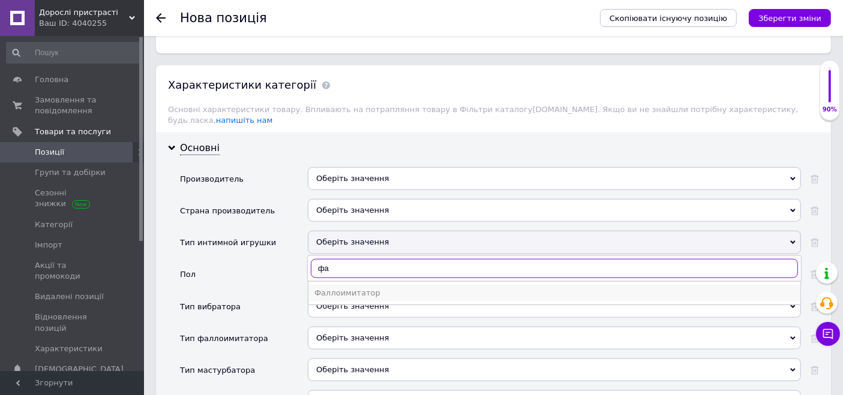
type input "фа"
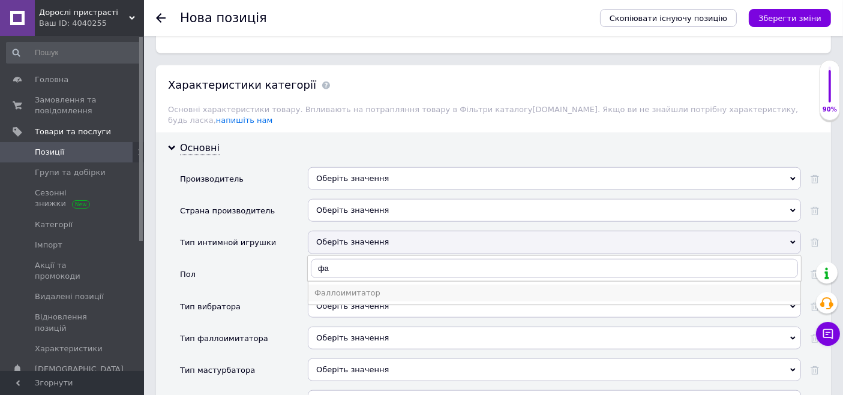
click at [358, 288] on div "Фаллоимитатор" at bounding box center [554, 293] width 480 height 11
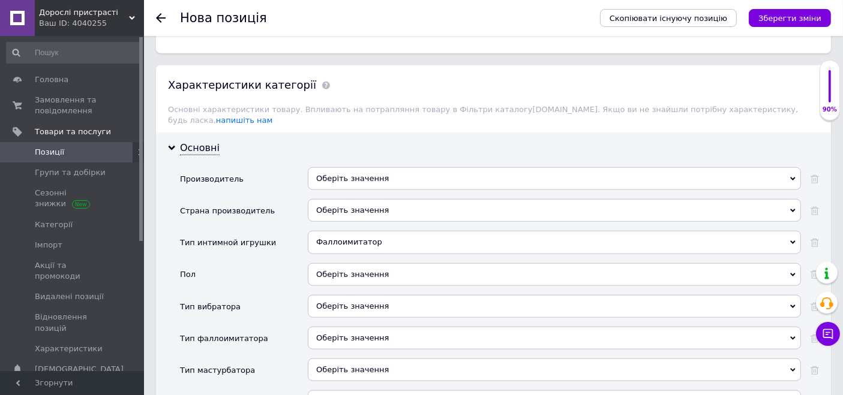
click at [358, 263] on div "Оберіть значення" at bounding box center [554, 274] width 493 height 23
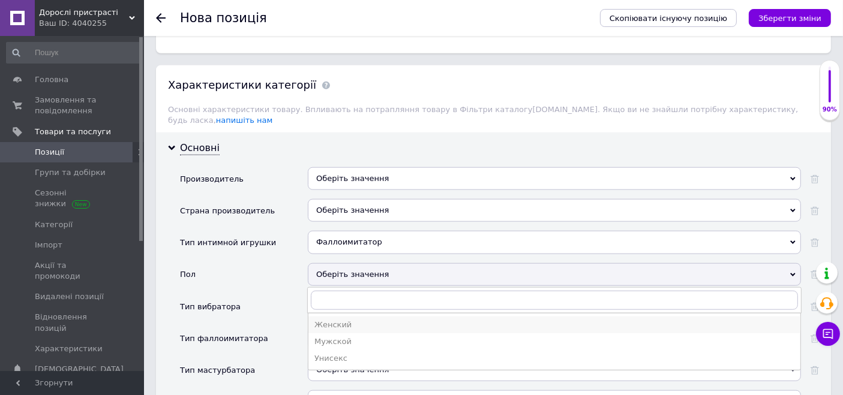
click at [342, 317] on li "Женский" at bounding box center [554, 325] width 492 height 17
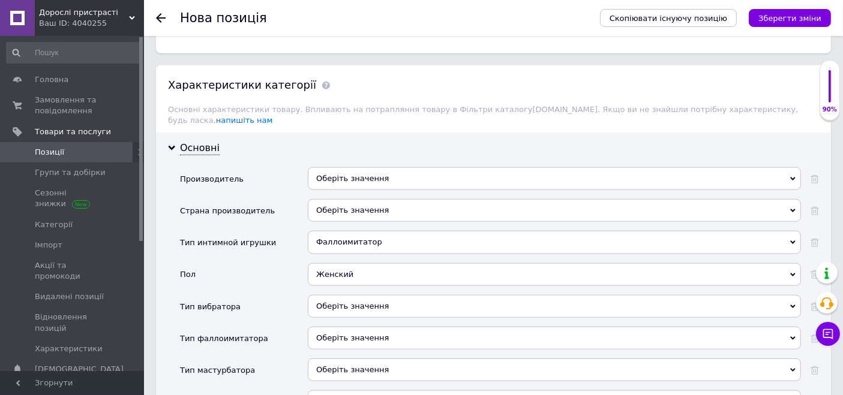
click at [343, 295] on div "Оберіть значення" at bounding box center [554, 306] width 493 height 23
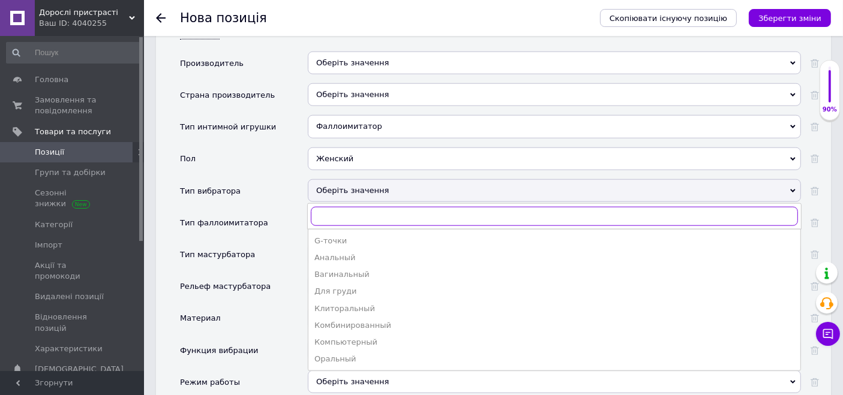
scroll to position [1306, 0]
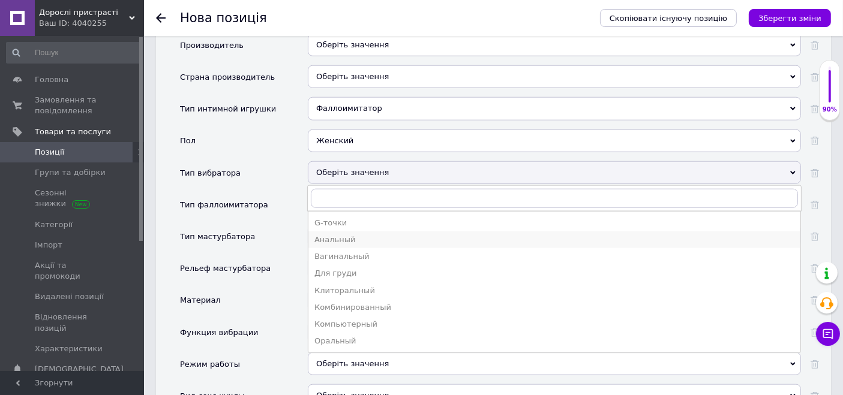
click at [341, 232] on li "Анальный" at bounding box center [554, 240] width 492 height 17
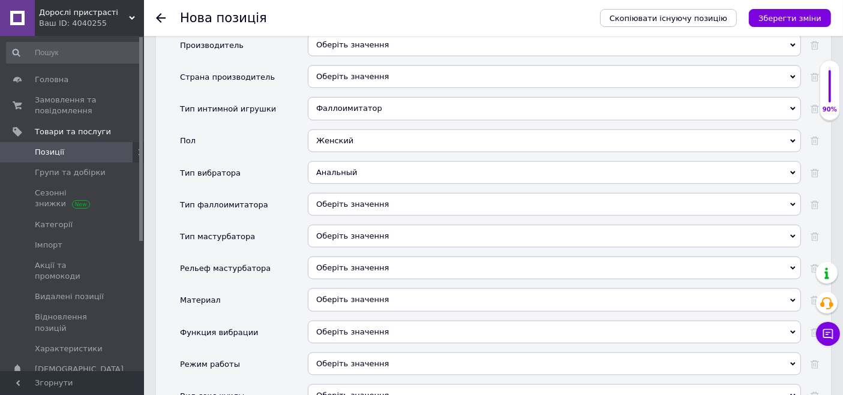
click at [335, 193] on div "Оберіть значення" at bounding box center [554, 204] width 493 height 23
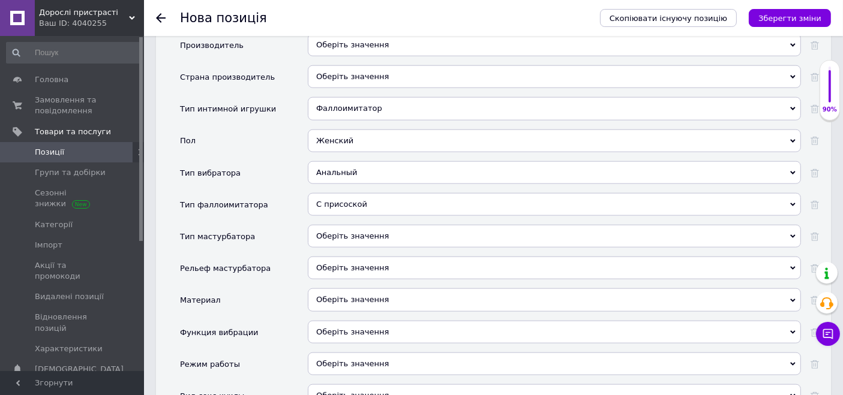
click at [331, 257] on div "Оберіть значення" at bounding box center [554, 268] width 493 height 23
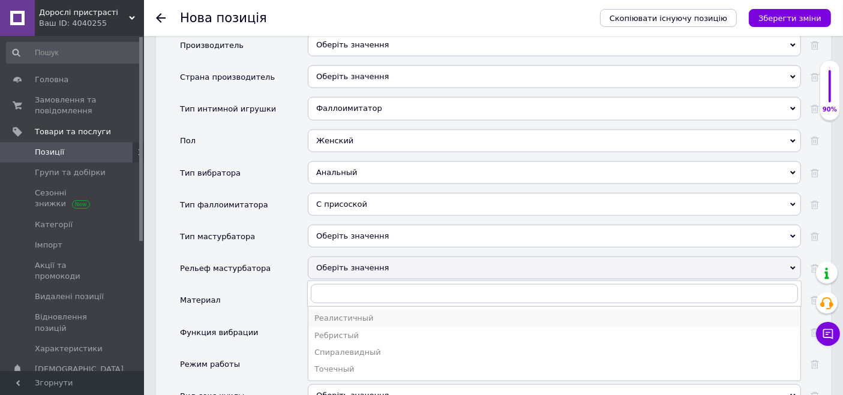
click at [323, 313] on div "Реалистичный" at bounding box center [554, 318] width 480 height 11
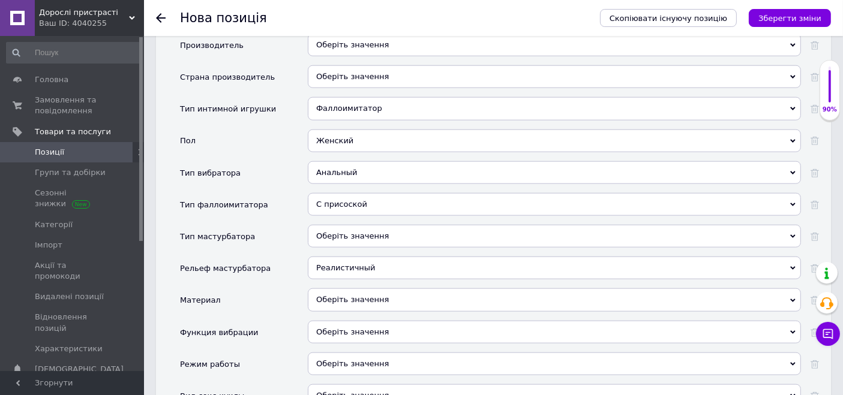
click at [336, 289] on div "Оберіть значення" at bounding box center [554, 300] width 493 height 23
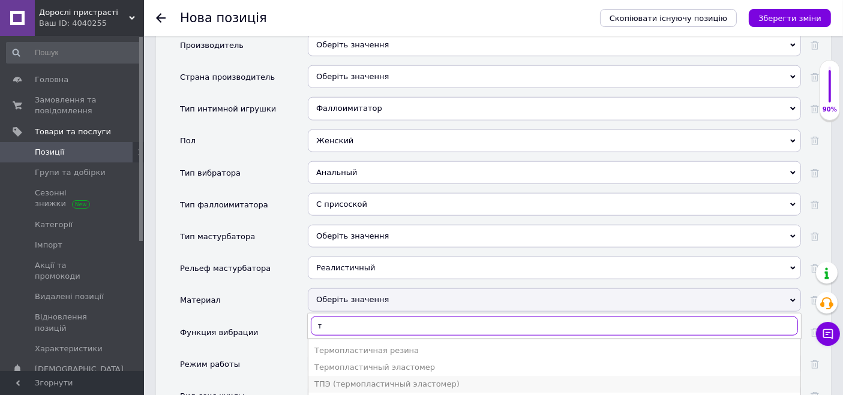
type input "т"
click at [365, 379] on div "ТПЭ (термопластичный эластомер)" at bounding box center [554, 384] width 480 height 11
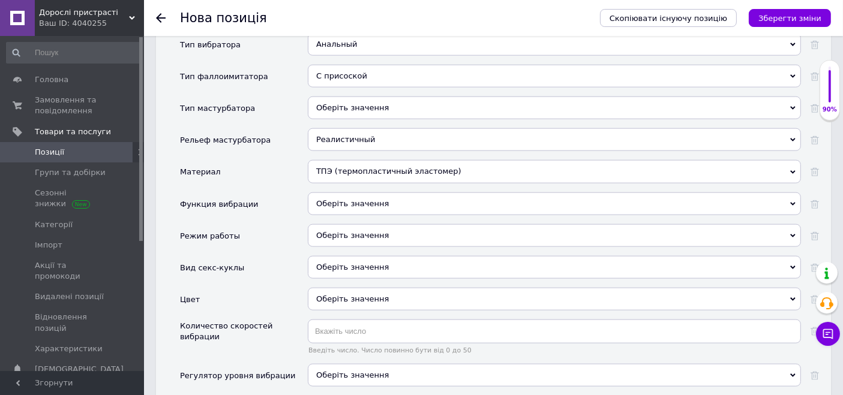
scroll to position [1439, 0]
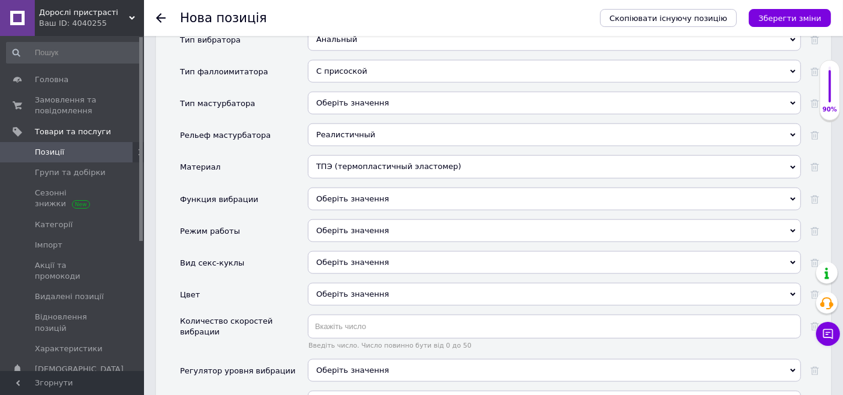
click at [338, 194] on span "Оберіть значення" at bounding box center [352, 198] width 73 height 9
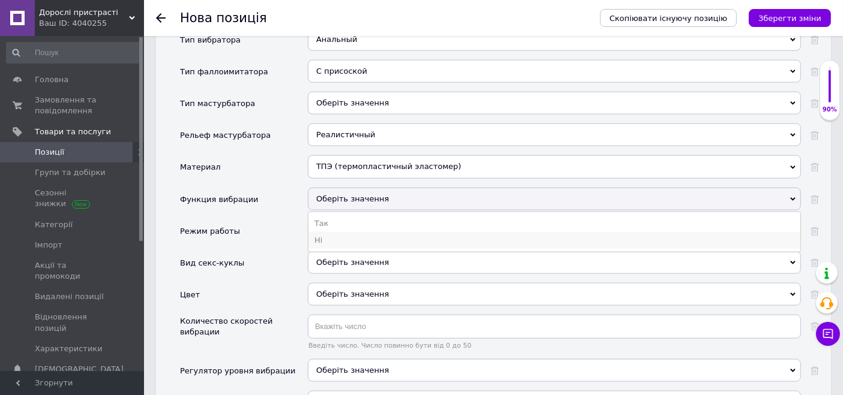
click at [336, 232] on li "Ні" at bounding box center [554, 240] width 492 height 17
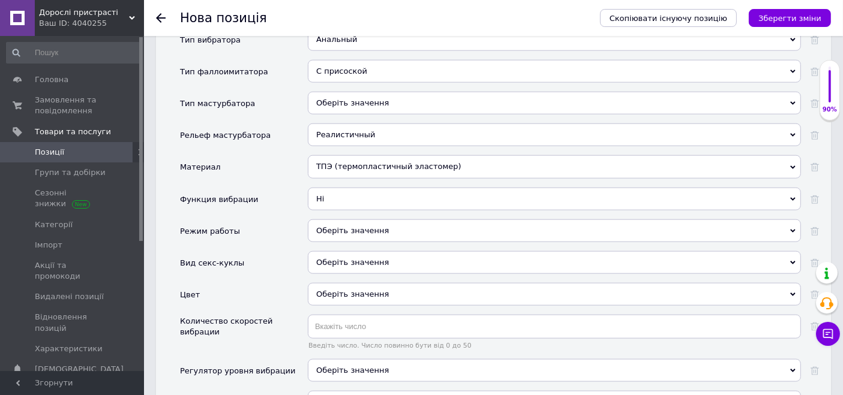
click at [334, 283] on div "Оберіть значення" at bounding box center [554, 294] width 493 height 23
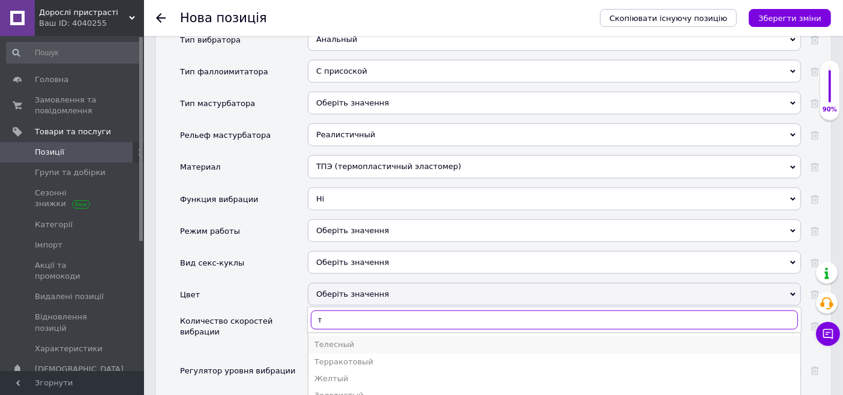
type input "т"
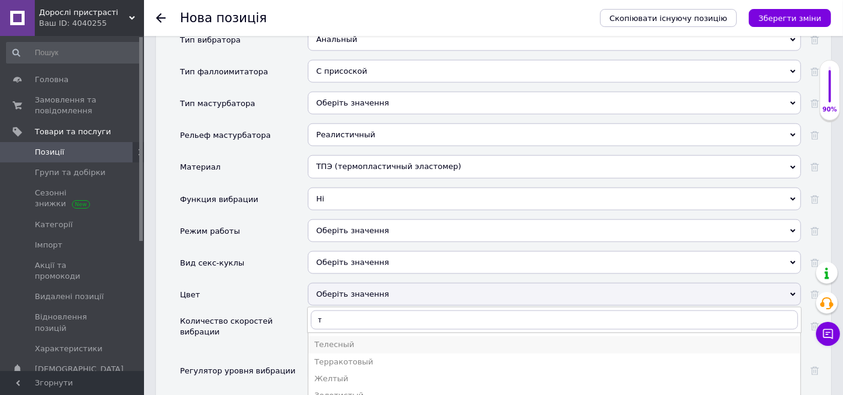
click at [340, 340] on div "Телесный" at bounding box center [554, 345] width 480 height 11
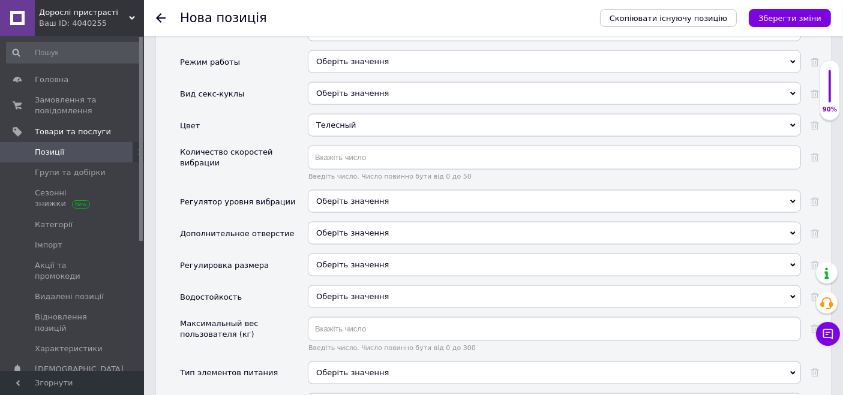
scroll to position [1639, 0]
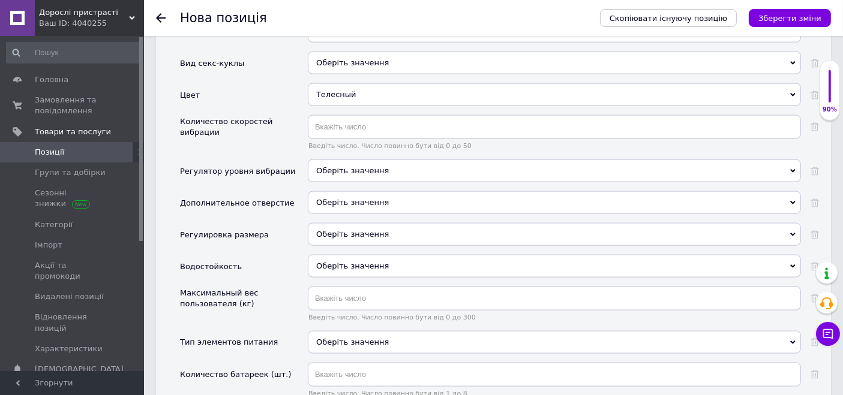
click at [348, 262] on span "Оберіть значення" at bounding box center [352, 266] width 73 height 9
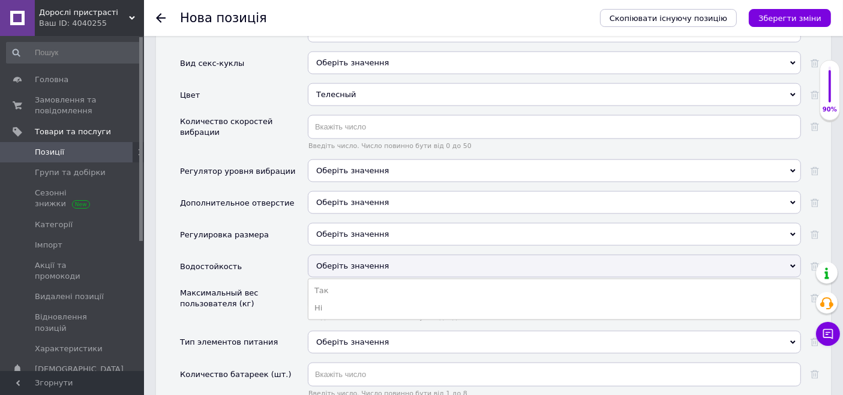
click at [346, 283] on li "Так" at bounding box center [554, 291] width 492 height 17
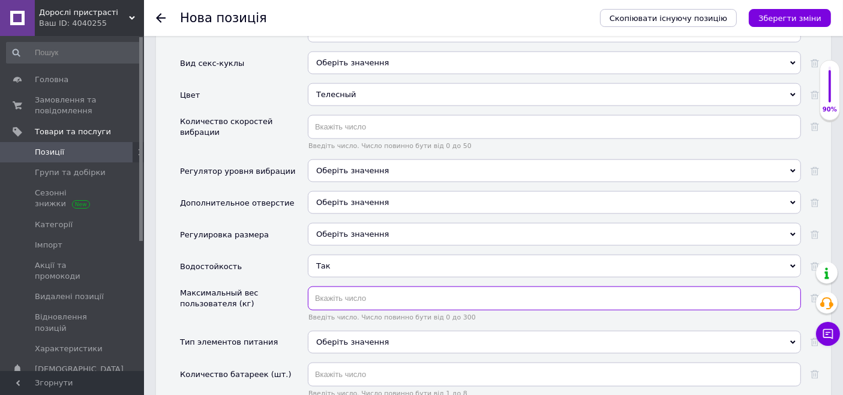
click at [346, 287] on input "text" at bounding box center [554, 299] width 493 height 24
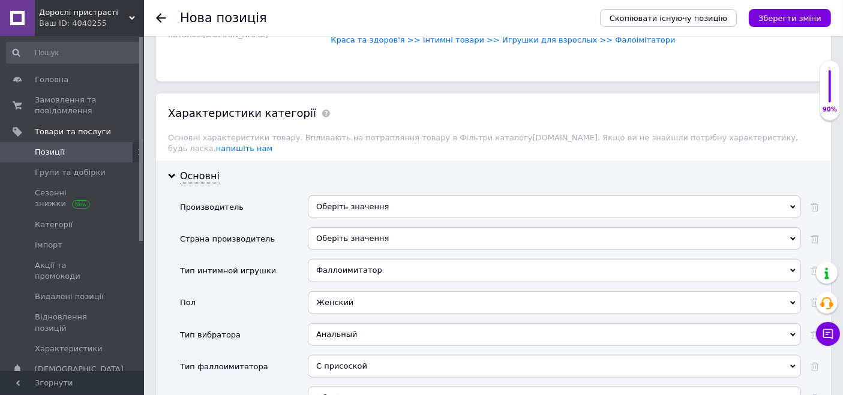
scroll to position [877, 0]
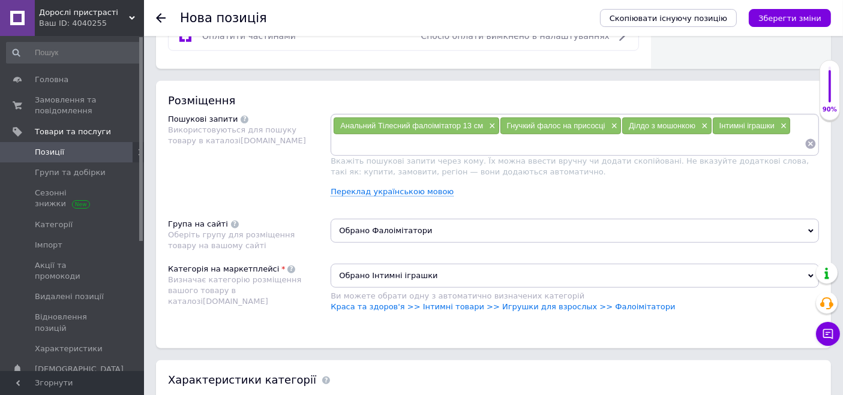
type input "200"
click at [449, 144] on input at bounding box center [569, 144] width 472 height 18
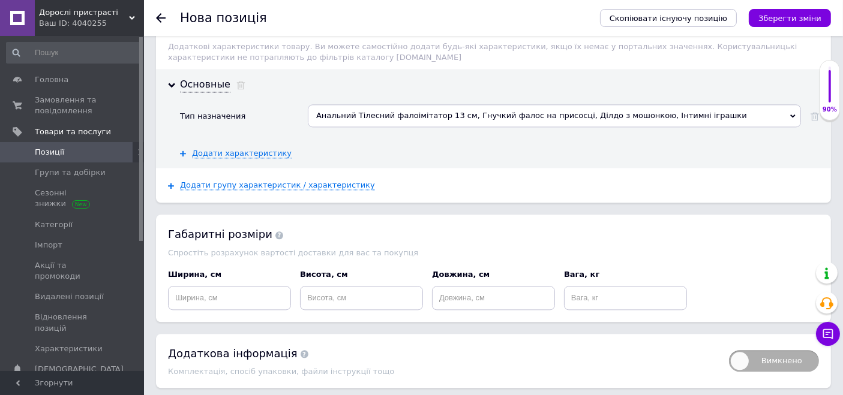
scroll to position [2701, 0]
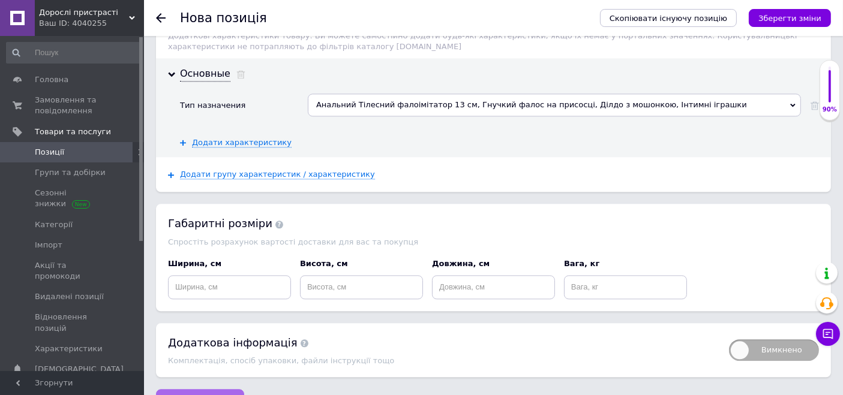
click at [193, 395] on span "Зберегти зміни" at bounding box center [200, 401] width 63 height 9
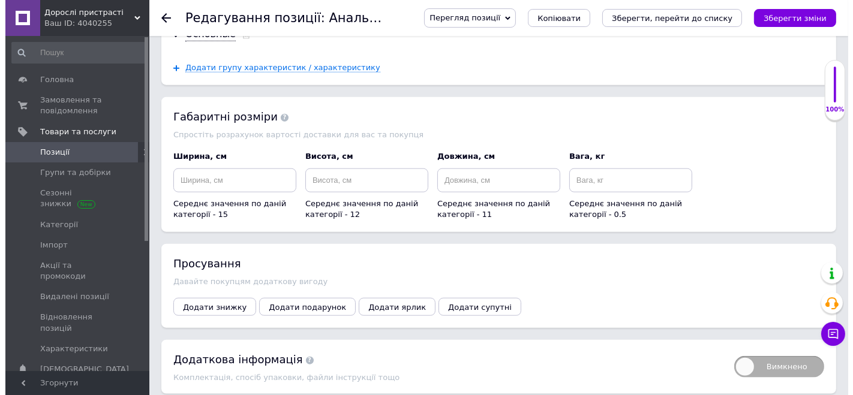
scroll to position [1333, 0]
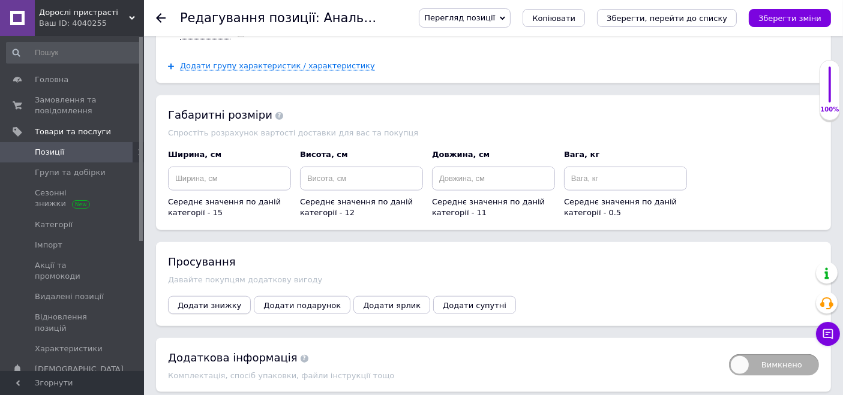
click at [212, 296] on button "Додати знижку" at bounding box center [209, 305] width 83 height 18
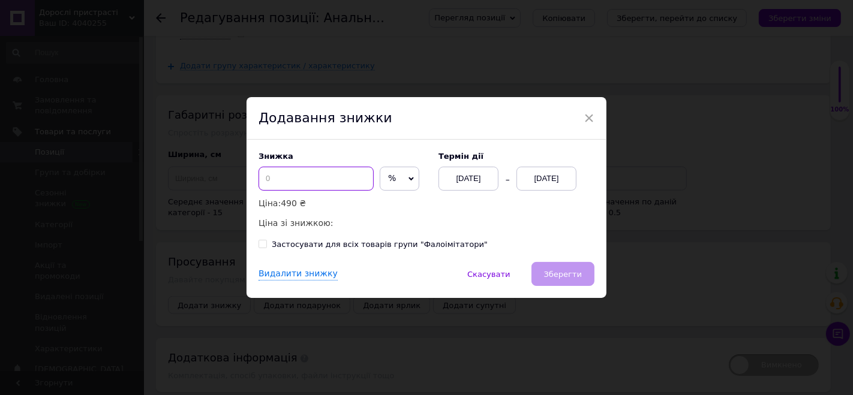
click at [355, 181] on input at bounding box center [316, 179] width 115 height 24
type input "50"
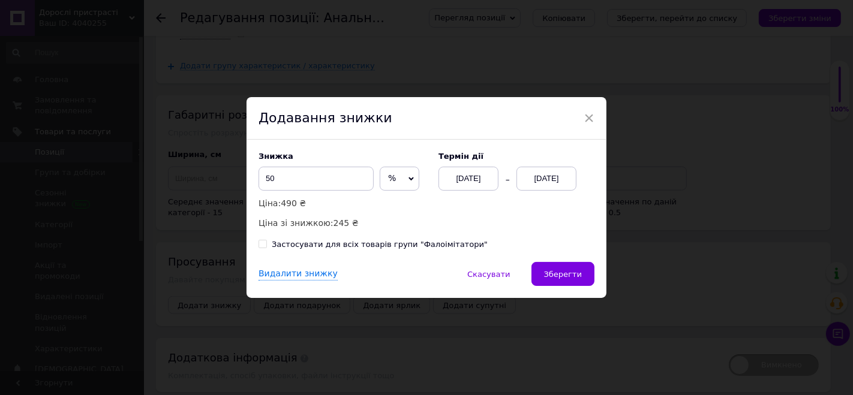
click at [543, 178] on div "12.08.2025" at bounding box center [547, 179] width 60 height 24
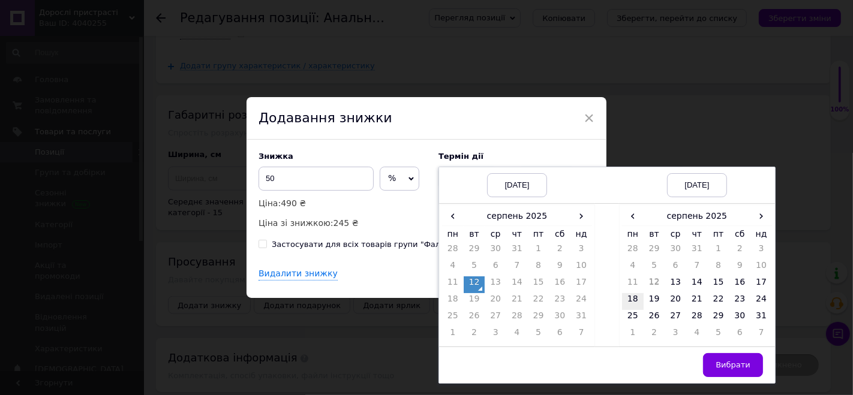
click at [632, 307] on td "18" at bounding box center [633, 301] width 22 height 17
click at [719, 371] on button "Вибрати" at bounding box center [733, 365] width 60 height 24
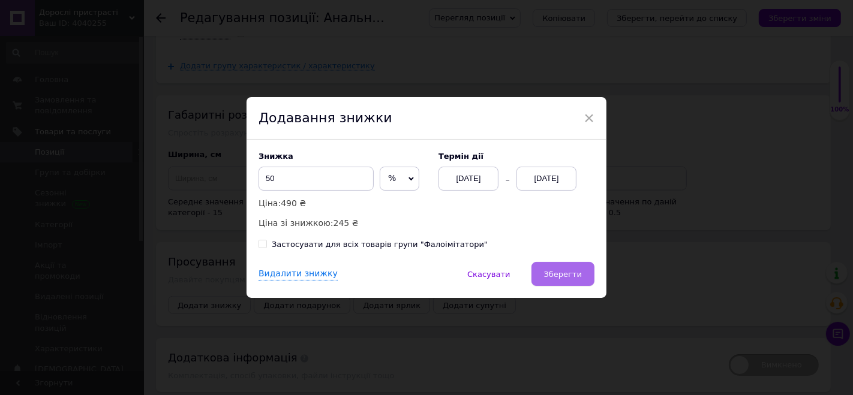
click at [572, 279] on span "Зберегти" at bounding box center [563, 274] width 38 height 9
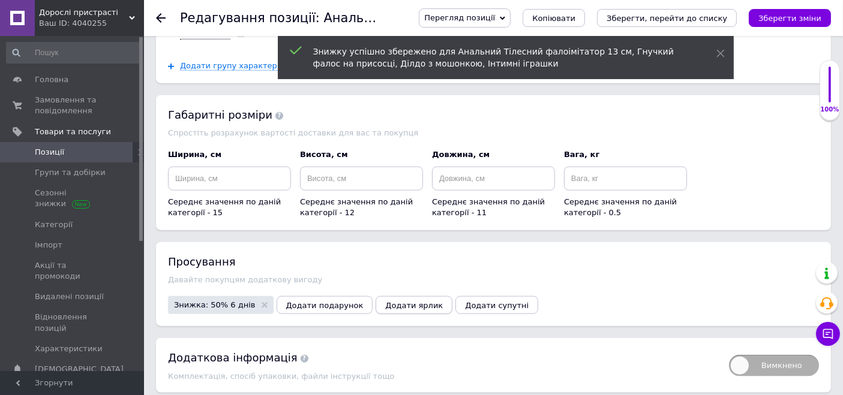
click at [392, 301] on span "Додати ярлик" at bounding box center [414, 305] width 58 height 9
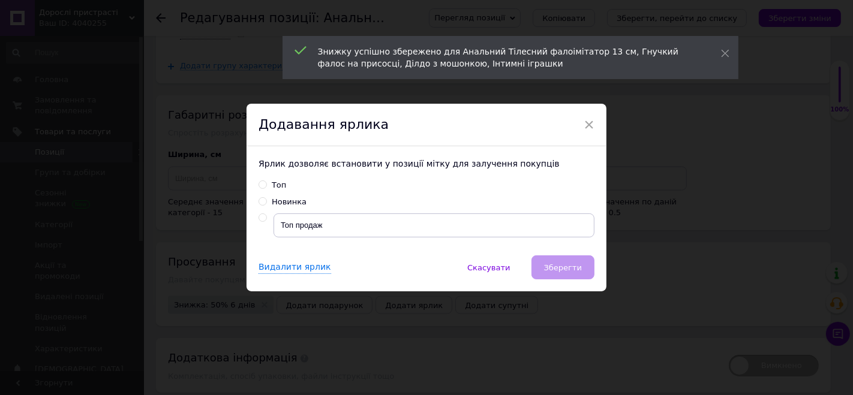
click at [272, 184] on div "Топ" at bounding box center [279, 185] width 14 height 11
click at [266, 184] on input "Топ" at bounding box center [263, 185] width 8 height 8
radio input "true"
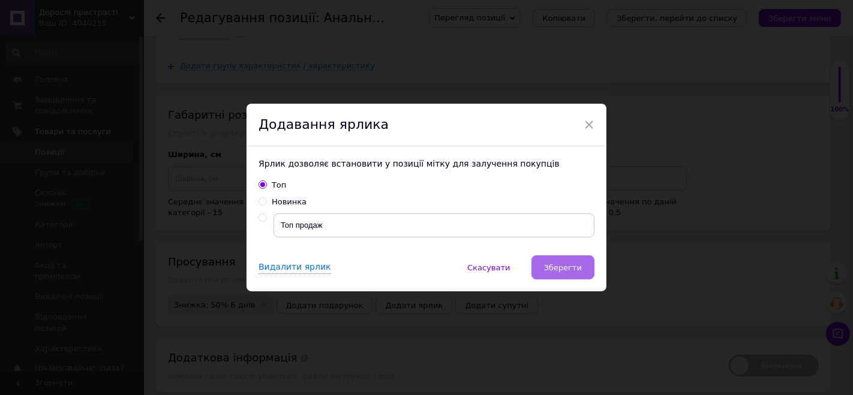
click at [570, 268] on span "Зберегти" at bounding box center [563, 267] width 38 height 9
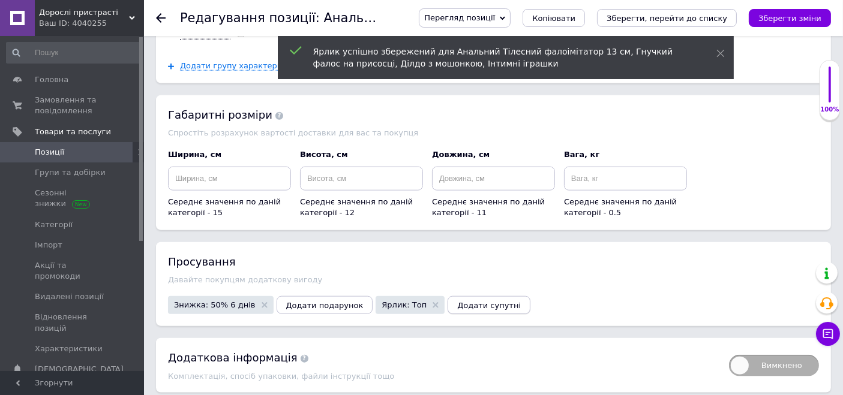
click at [457, 301] on span "Додати супутні" at bounding box center [489, 305] width 64 height 9
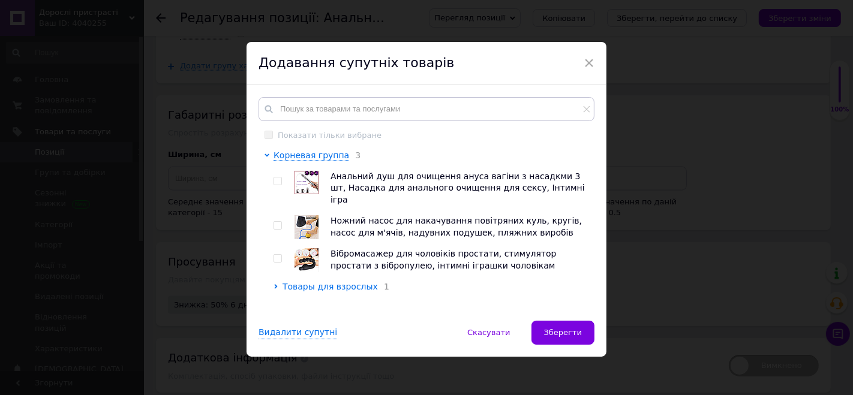
click at [275, 284] on icon at bounding box center [275, 286] width 3 height 5
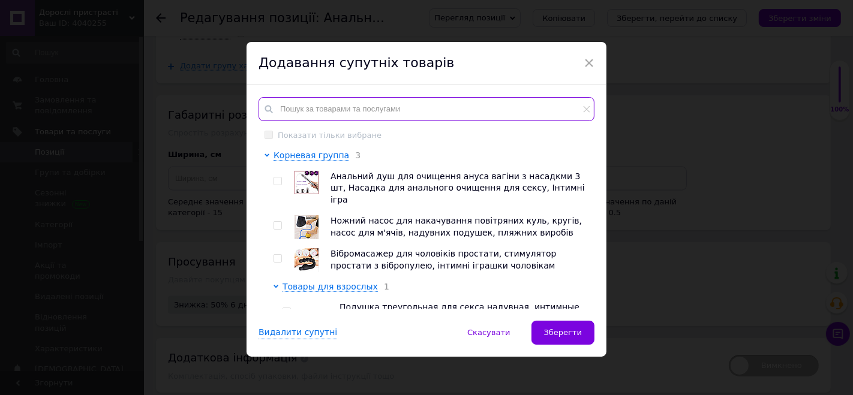
click at [358, 107] on input "text" at bounding box center [427, 109] width 336 height 24
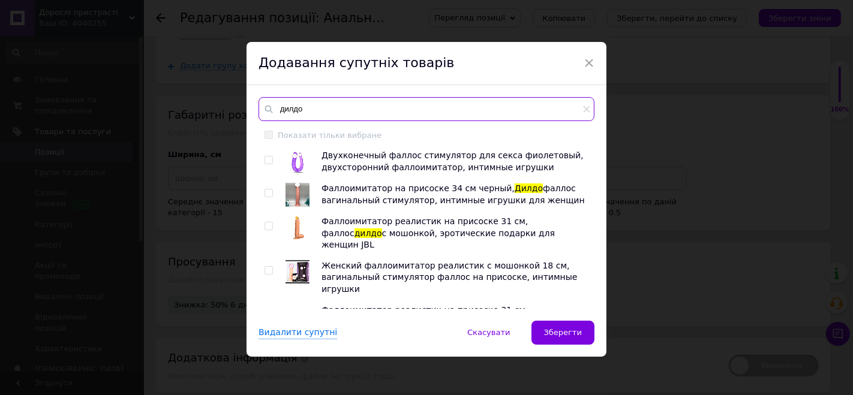
type input "дилдо"
click at [302, 163] on img at bounding box center [298, 161] width 24 height 23
checkbox input "true"
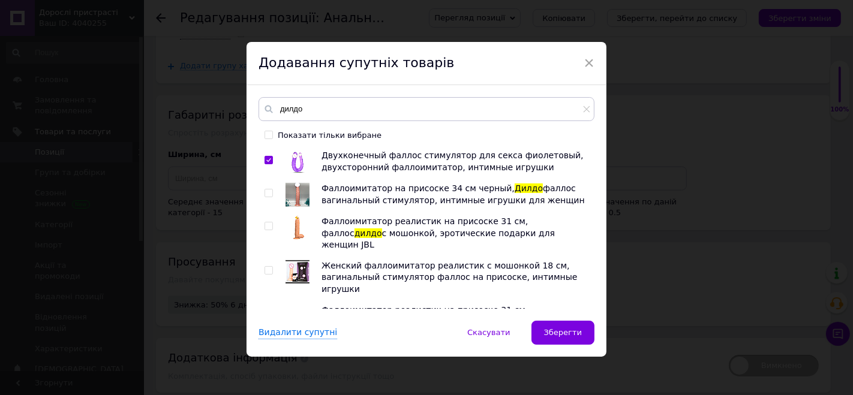
click at [296, 193] on img at bounding box center [298, 195] width 24 height 24
checkbox input "true"
click at [294, 230] on img at bounding box center [298, 228] width 24 height 24
checkbox input "true"
click at [295, 265] on img at bounding box center [298, 271] width 24 height 23
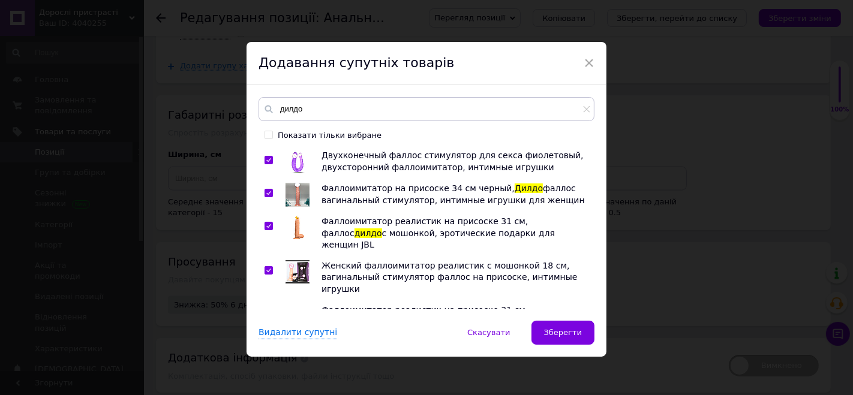
checkbox input "true"
click at [298, 317] on img at bounding box center [298, 317] width 0 height 0
checkbox input "true"
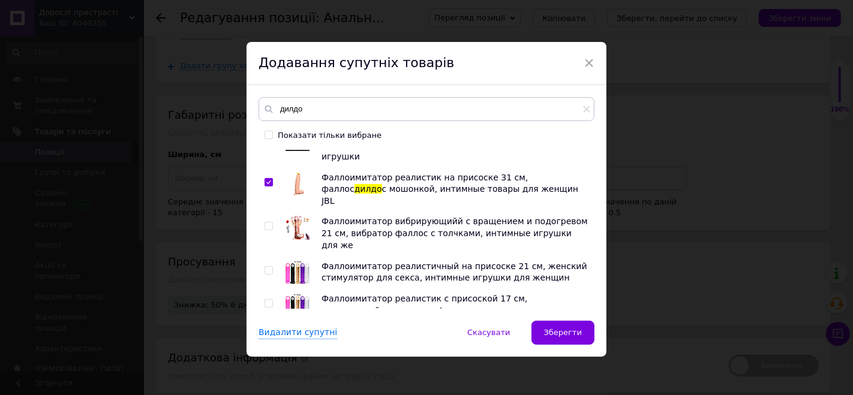
scroll to position [133, 0]
click at [302, 215] on img at bounding box center [298, 227] width 24 height 24
checkbox input "true"
click at [298, 260] on img at bounding box center [298, 272] width 24 height 24
checkbox input "true"
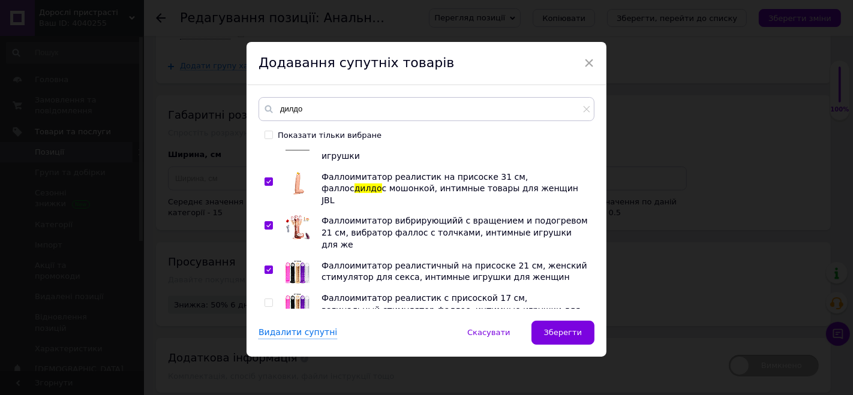
click at [293, 293] on img at bounding box center [298, 305] width 24 height 24
checkbox input "true"
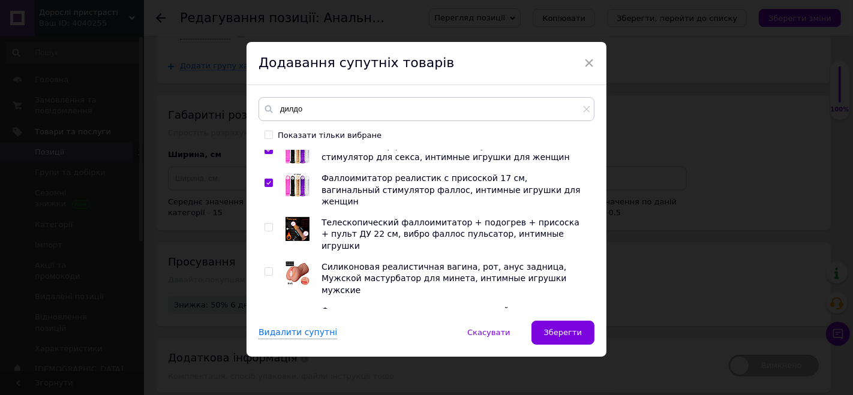
scroll to position [266, 0]
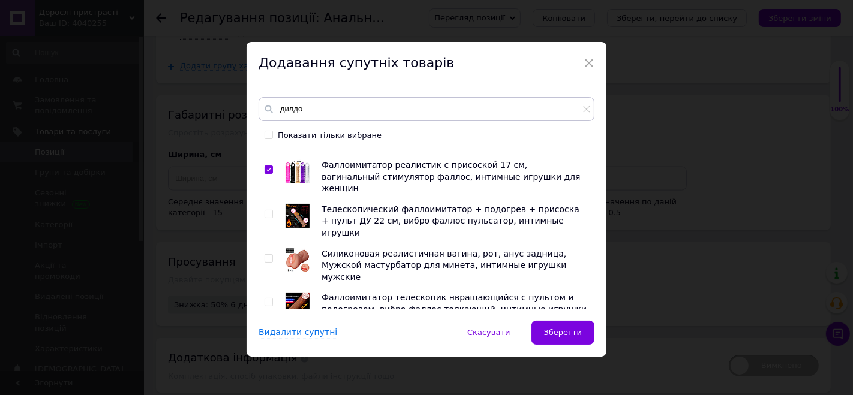
click at [299, 204] on img at bounding box center [298, 216] width 24 height 24
checkbox input "true"
click at [295, 293] on img at bounding box center [298, 304] width 24 height 23
checkbox input "true"
click at [298, 349] on img at bounding box center [298, 349] width 0 height 0
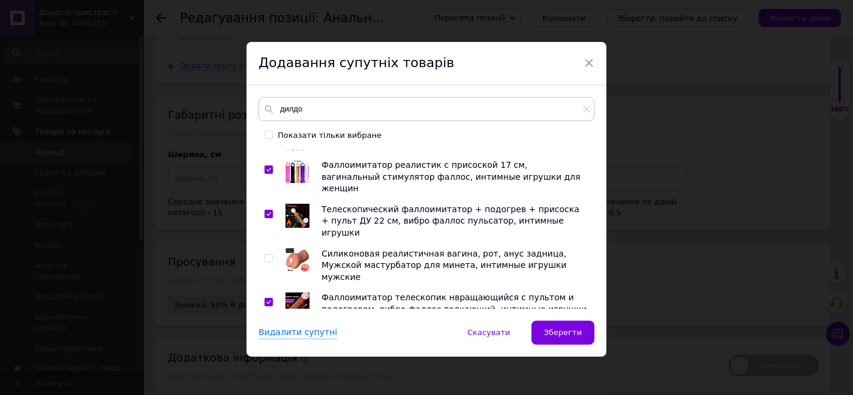
checkbox input "true"
click at [298, 393] on img at bounding box center [298, 393] width 0 height 0
checkbox input "true"
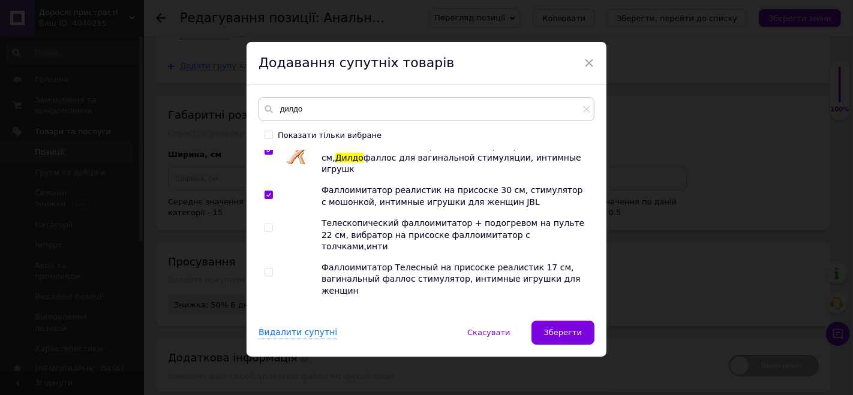
scroll to position [466, 0]
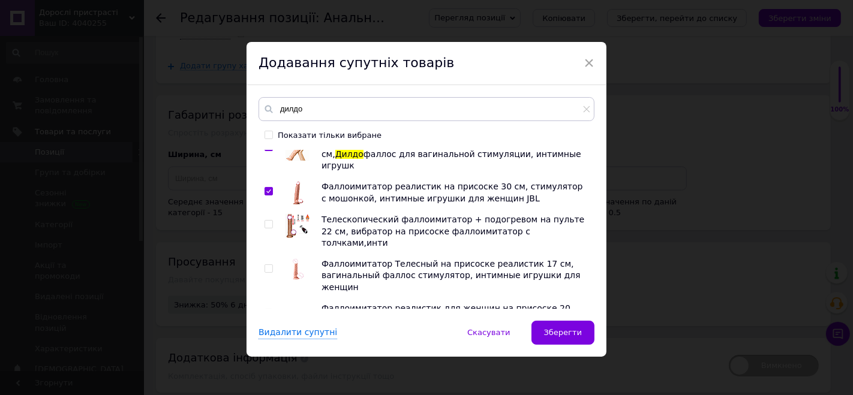
click at [296, 259] on img at bounding box center [298, 271] width 24 height 24
checkbox input "true"
click at [298, 315] on img at bounding box center [298, 315] width 0 height 0
checkbox input "true"
click at [298, 359] on img at bounding box center [298, 359] width 0 height 0
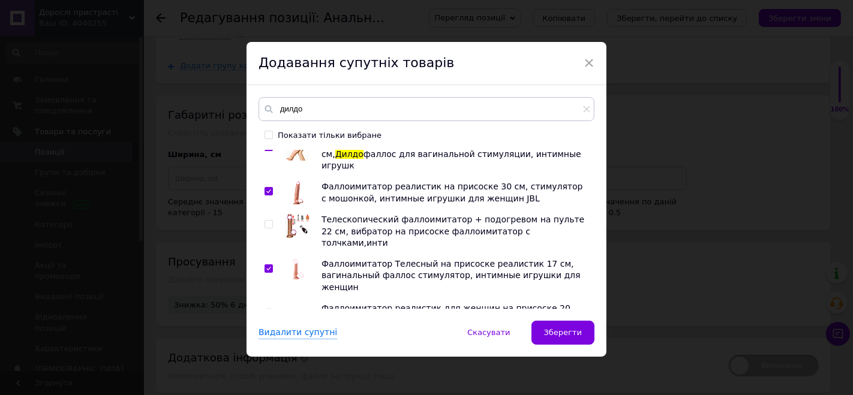
checkbox input "true"
click at [298, 392] on img at bounding box center [298, 392] width 0 height 0
checkbox input "true"
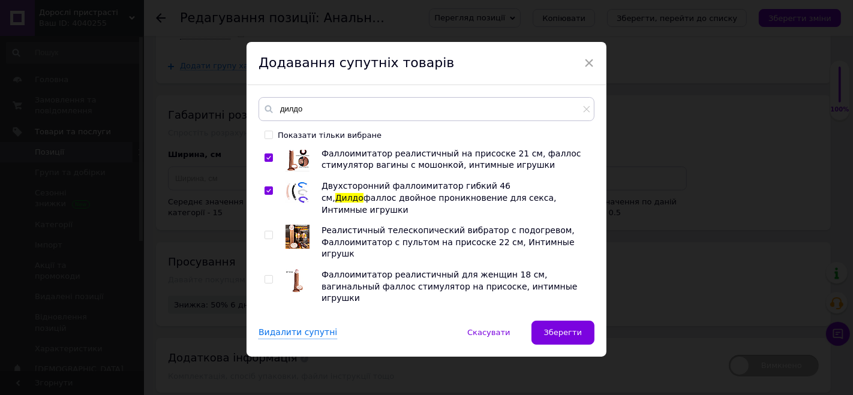
scroll to position [667, 0]
checkbox input "true"
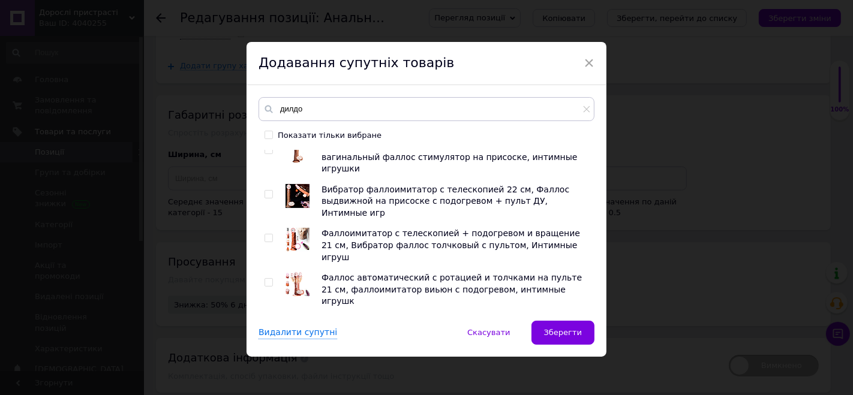
scroll to position [800, 0]
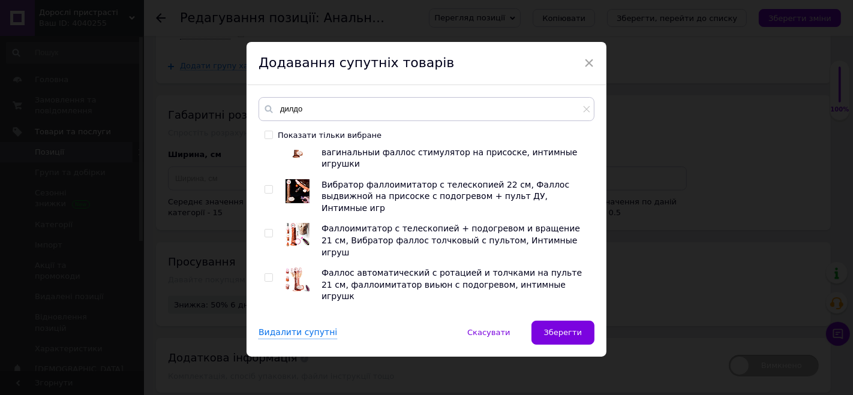
click at [298, 357] on img at bounding box center [298, 357] width 0 height 0
checkbox input "true"
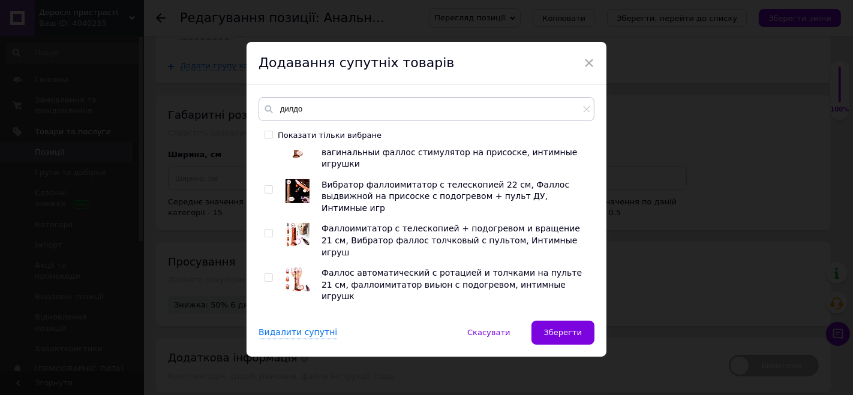
checkbox input "true"
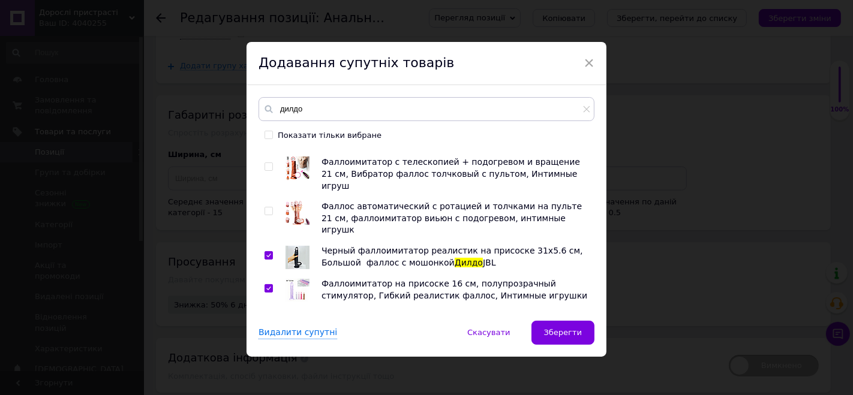
checkbox input "true"
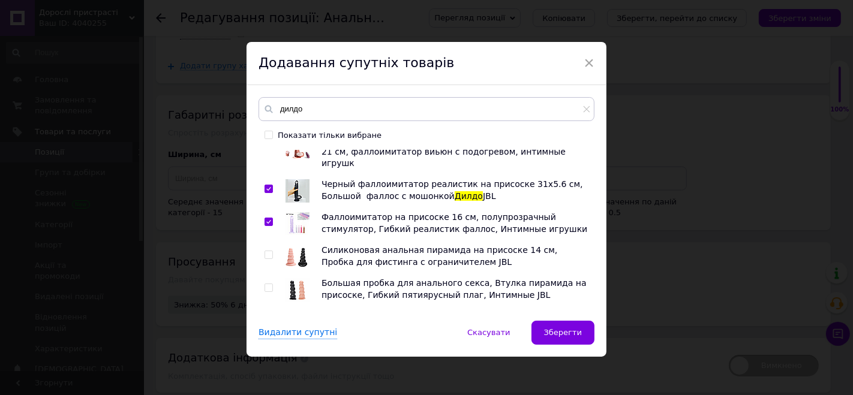
checkbox input "true"
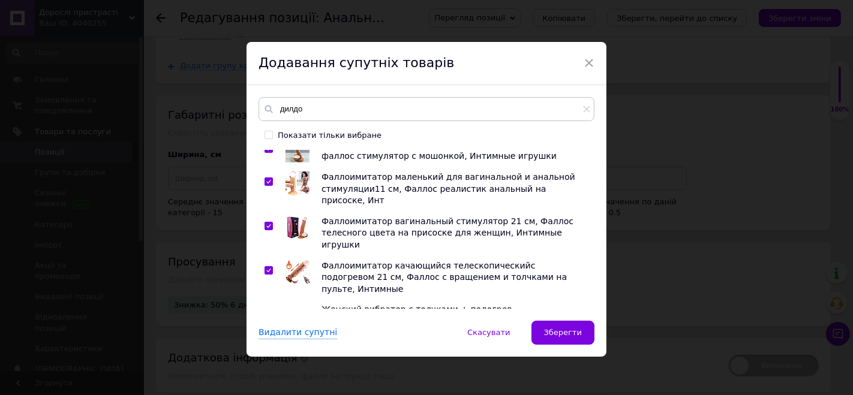
scroll to position [1133, 0]
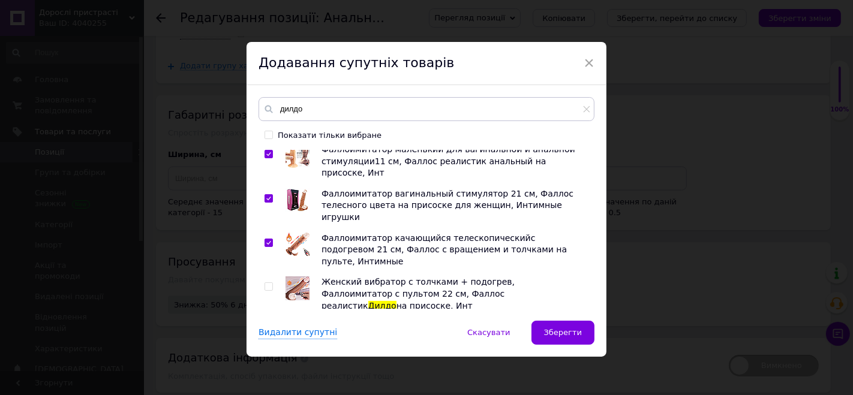
checkbox input "true"
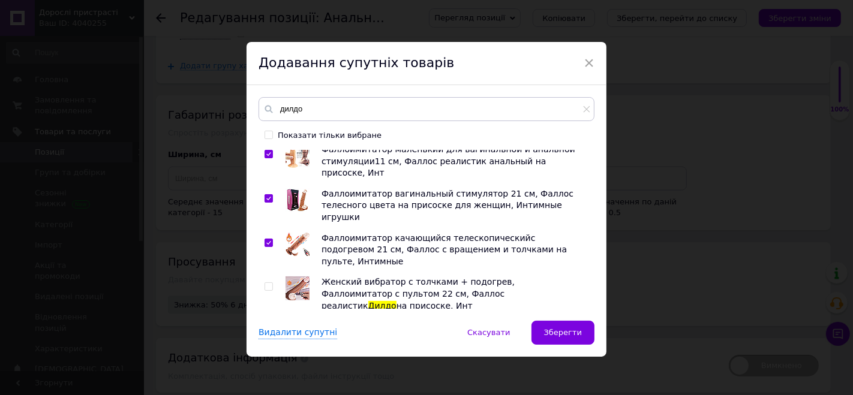
checkbox input "true"
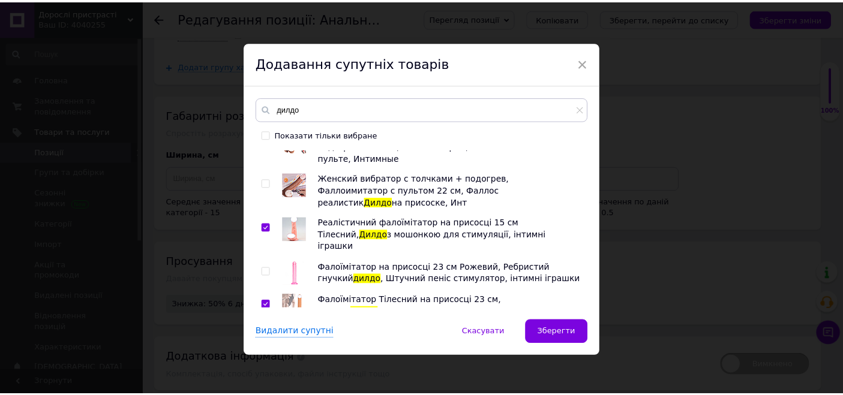
scroll to position [1294, 0]
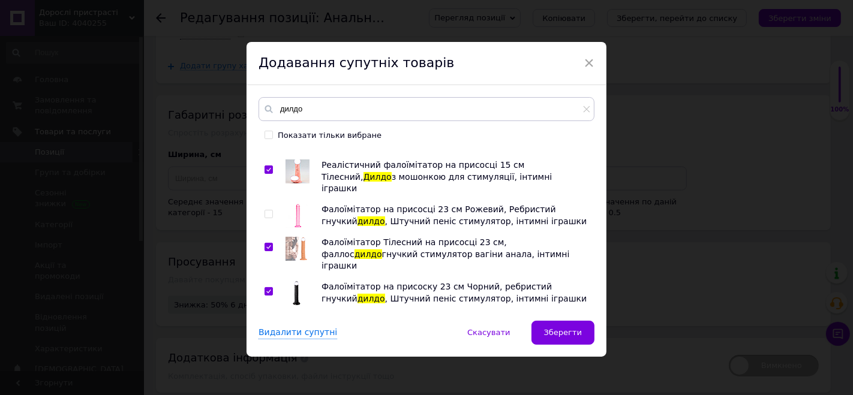
checkbox input "true"
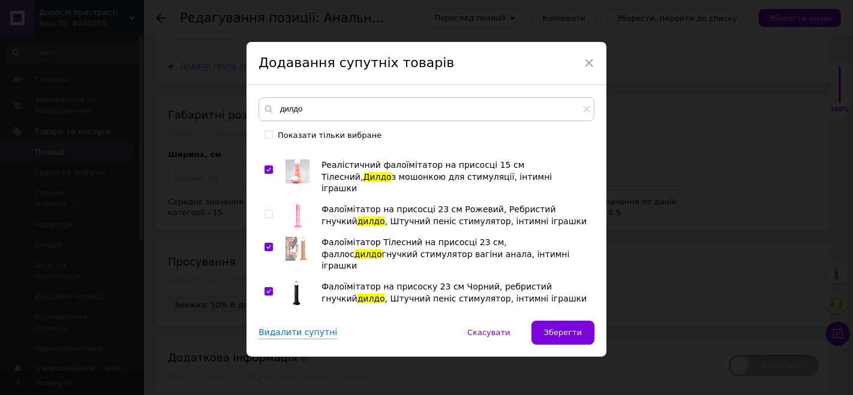
checkbox input "true"
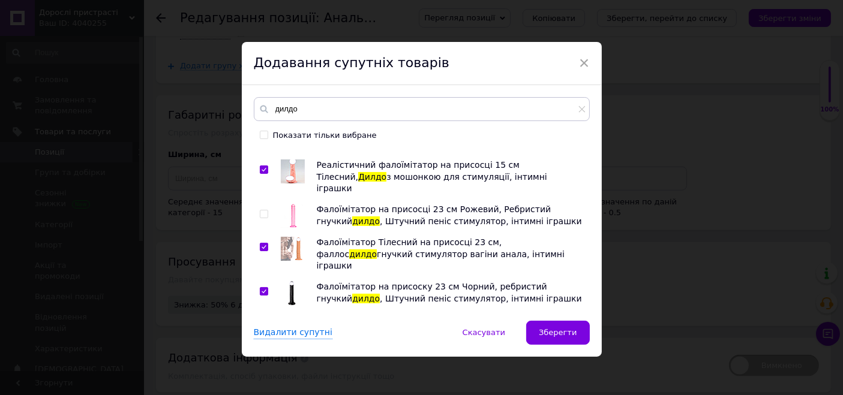
scroll to position [1353, 0]
checkbox input "true"
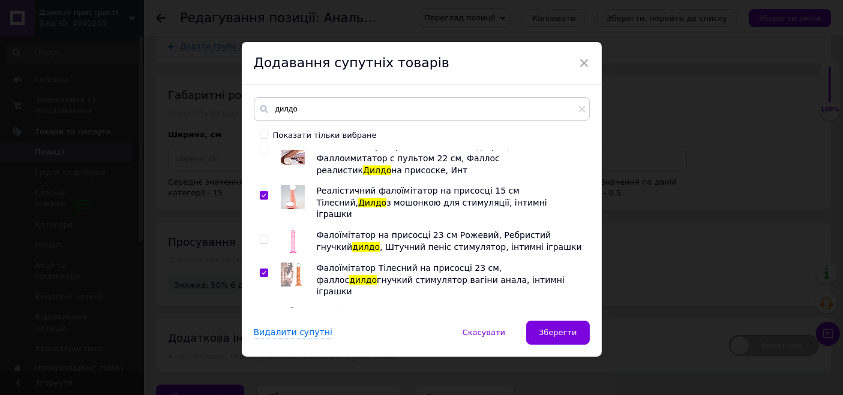
scroll to position [1227, 0]
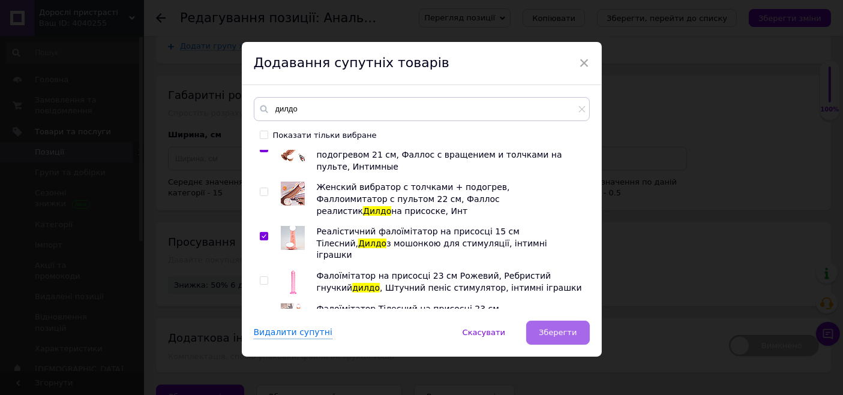
click at [570, 331] on span "Зберегти" at bounding box center [558, 332] width 38 height 9
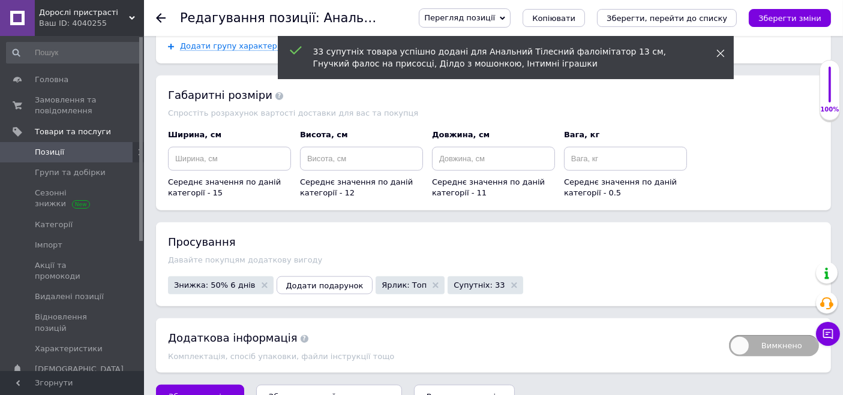
click at [723, 54] on icon at bounding box center [720, 53] width 8 height 8
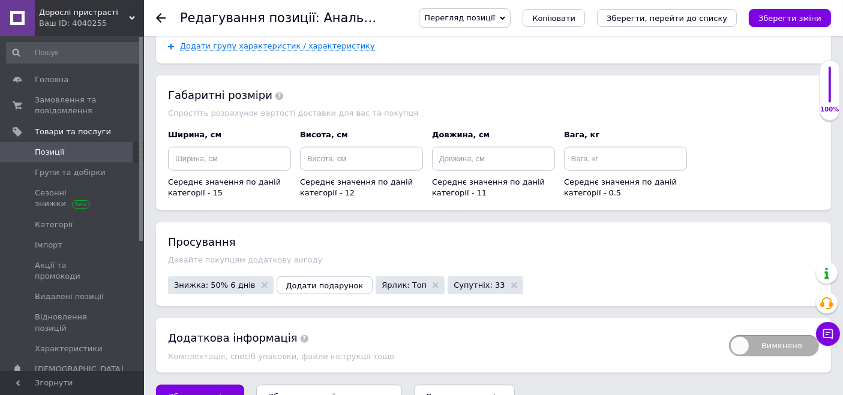
click at [481, 16] on span "Перегляд позиції" at bounding box center [459, 17] width 71 height 9
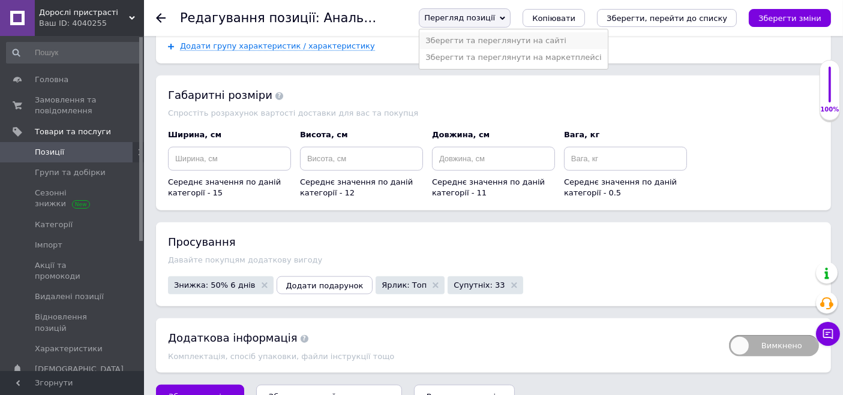
click at [487, 38] on li "Зберегти та переглянути на сайті" at bounding box center [513, 40] width 188 height 17
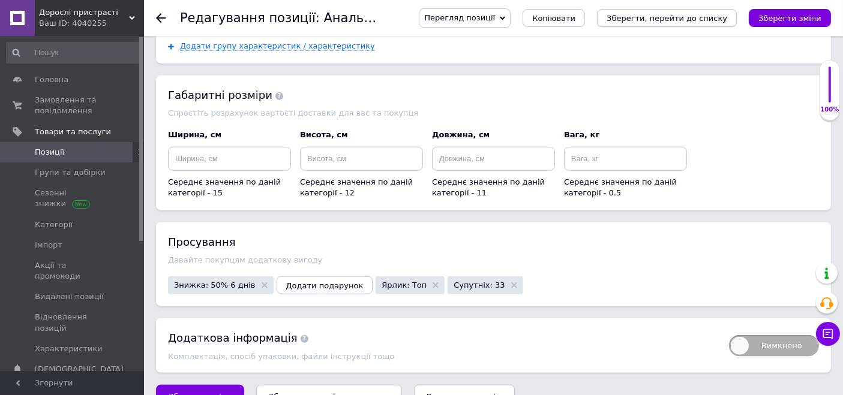
click at [646, 14] on icon "Зберегти, перейти до списку" at bounding box center [667, 18] width 121 height 9
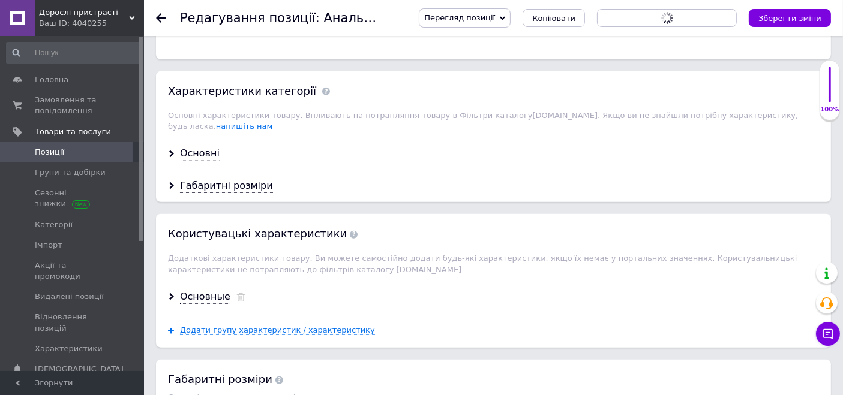
scroll to position [753, 0]
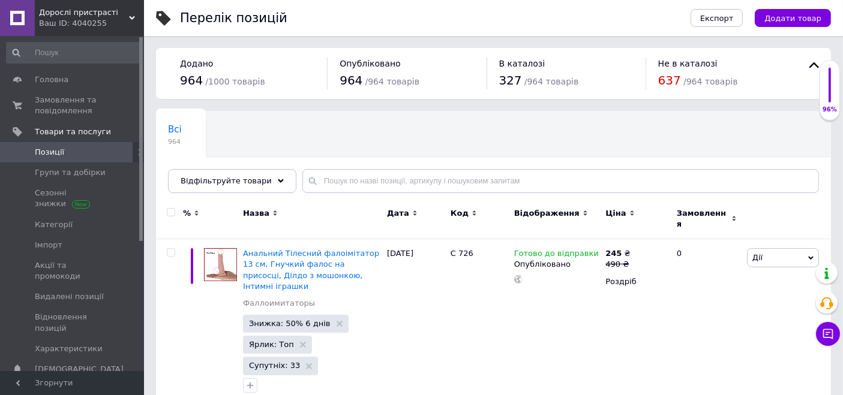
click at [71, 25] on div "Ваш ID: 4040255" at bounding box center [91, 23] width 105 height 11
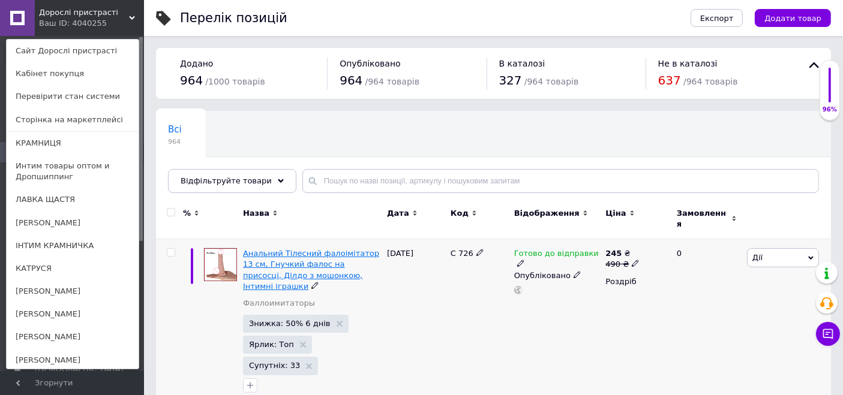
click at [291, 254] on span "Анальний Тілесний фалоімітатор 13 см, Гнучкий фалос на присосці, Ділдо з мошонк…" at bounding box center [311, 270] width 136 height 42
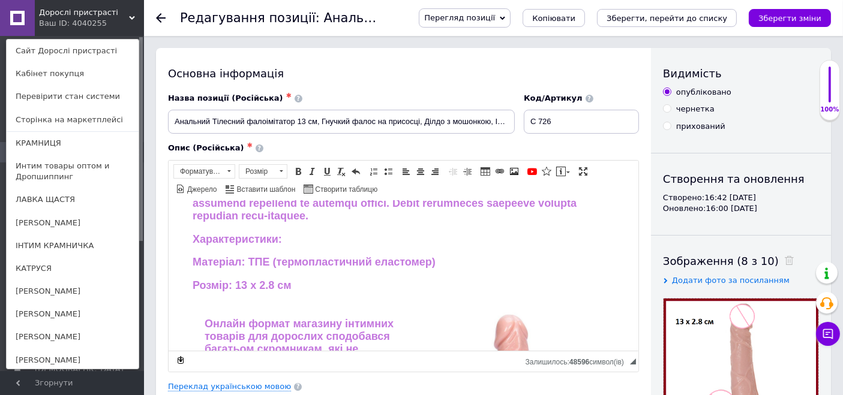
scroll to position [333, 0]
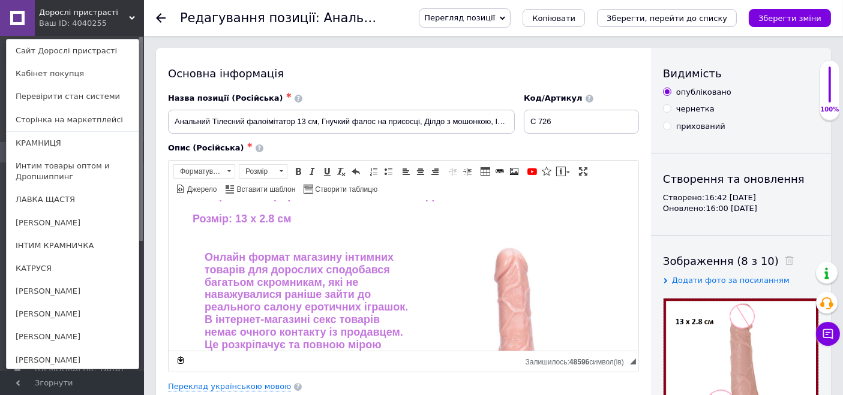
click at [73, 11] on span "Дорослі пристрасті" at bounding box center [84, 12] width 90 height 11
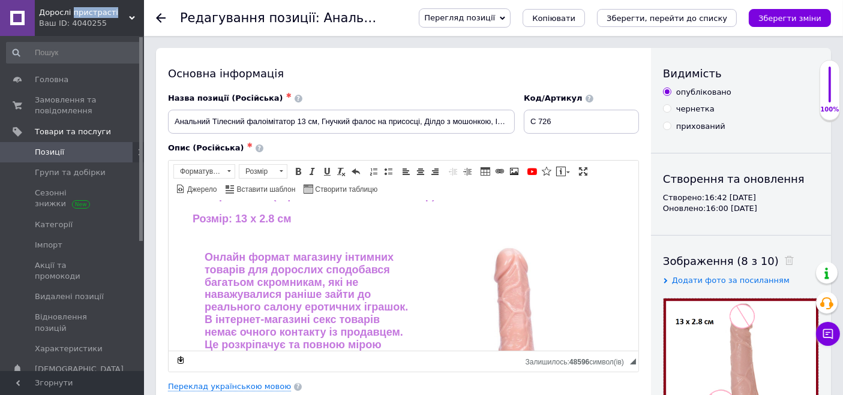
click at [73, 11] on span "Дорослі пристрасті" at bounding box center [84, 12] width 90 height 11
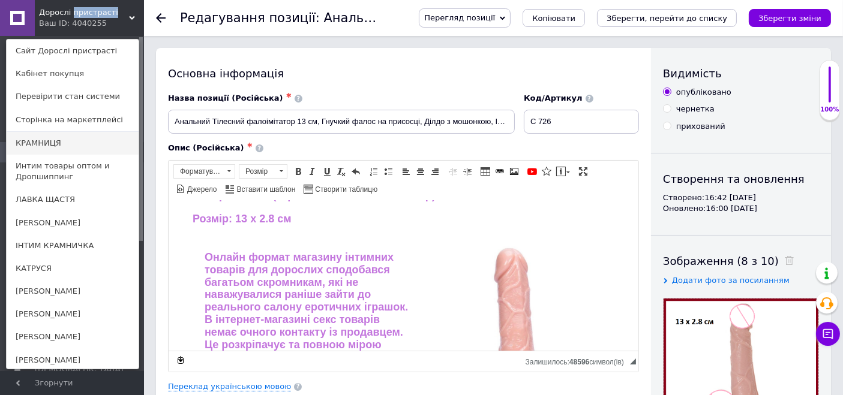
click at [37, 134] on link "КРАМНИЦЯ" at bounding box center [73, 143] width 132 height 23
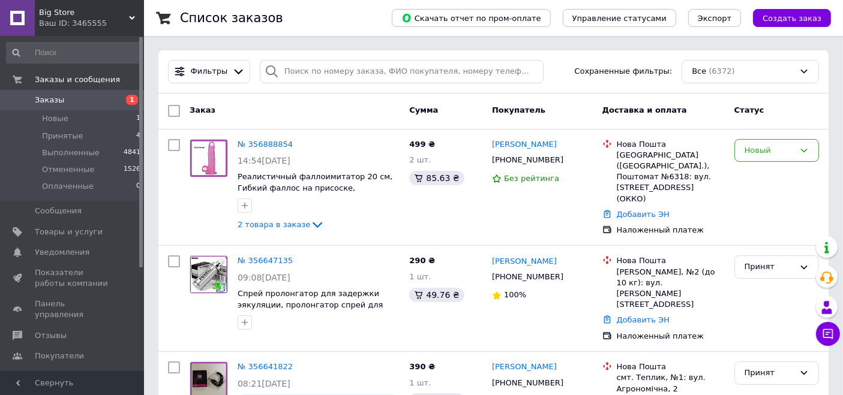
click at [88, 22] on div "Ваш ID: 3465555" at bounding box center [91, 23] width 105 height 11
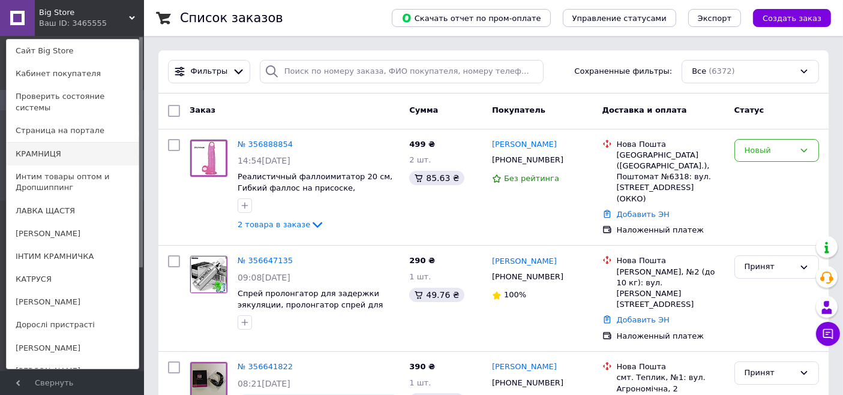
click at [60, 143] on link "КРАМНИЦЯ" at bounding box center [73, 154] width 132 height 23
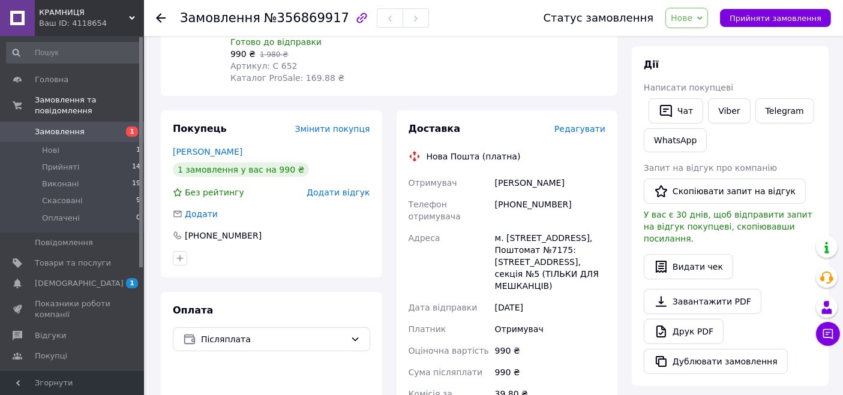
scroll to position [200, 0]
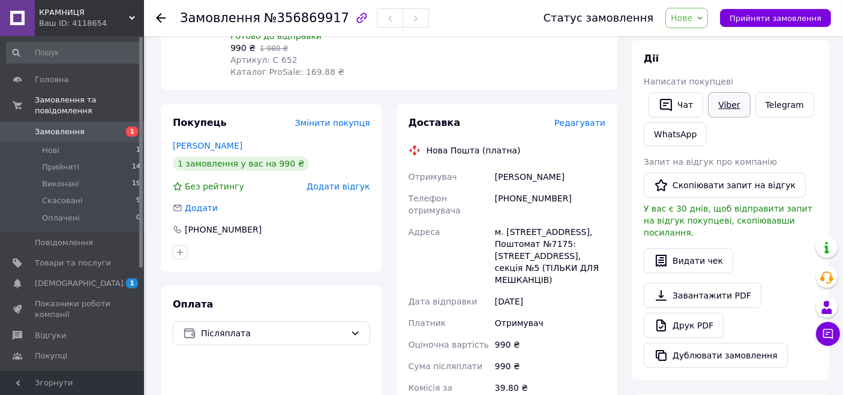
click at [719, 105] on link "Viber" at bounding box center [729, 104] width 42 height 25
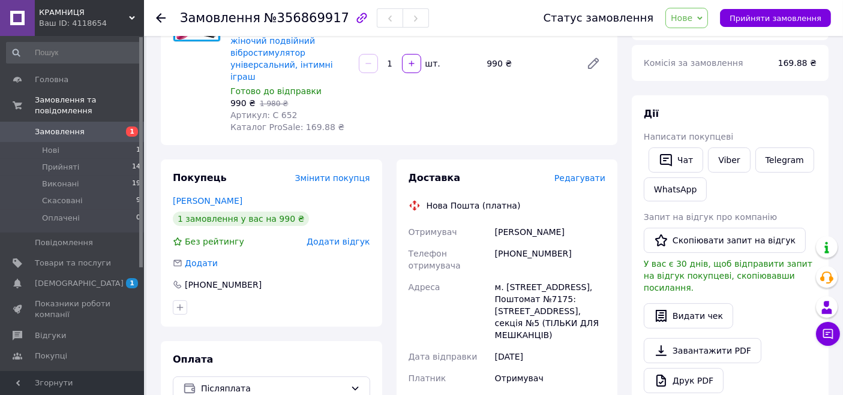
scroll to position [133, 0]
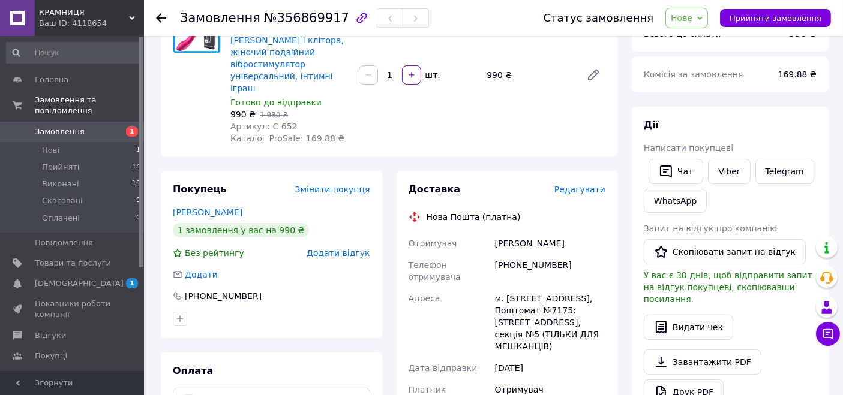
click at [699, 23] on span "Нове" at bounding box center [686, 18] width 43 height 20
click at [697, 40] on li "Прийнято" at bounding box center [693, 42] width 55 height 18
click at [722, 165] on link "Viber" at bounding box center [729, 171] width 42 height 25
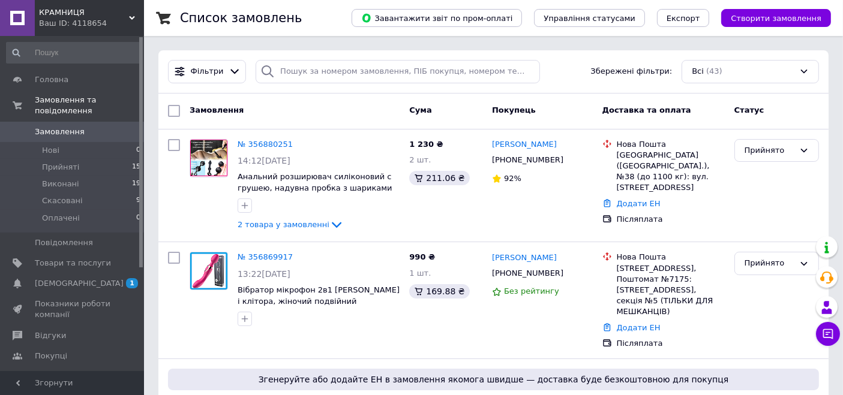
click at [87, 19] on div "Ваш ID: 4118654" at bounding box center [91, 23] width 105 height 11
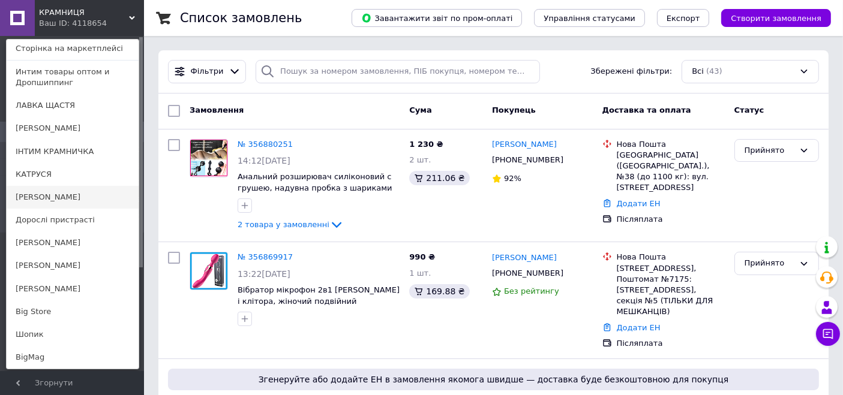
scroll to position [117, 0]
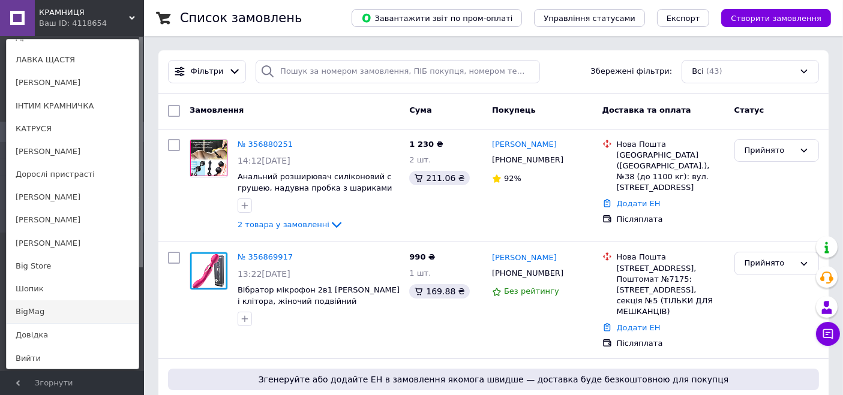
click at [46, 309] on link "BigMag" at bounding box center [73, 312] width 132 height 23
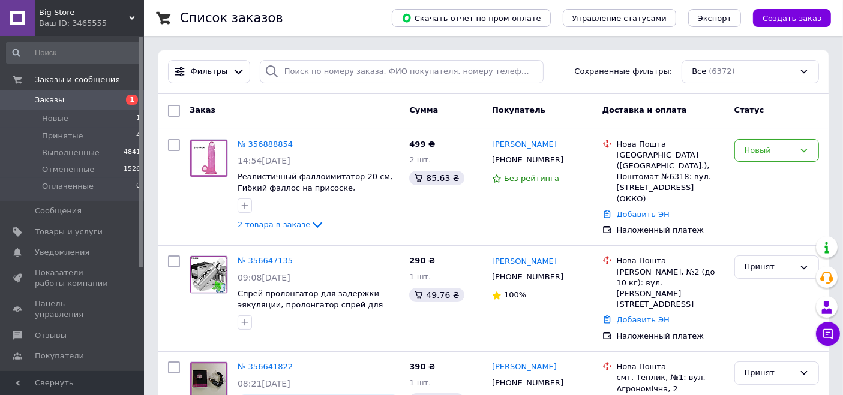
click at [87, 12] on span "Big Store" at bounding box center [84, 12] width 90 height 11
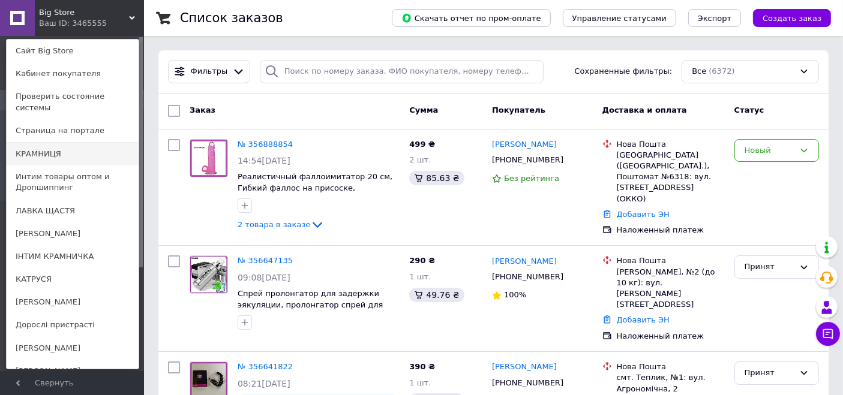
click at [50, 143] on link "КРАМНИЦЯ" at bounding box center [73, 154] width 132 height 23
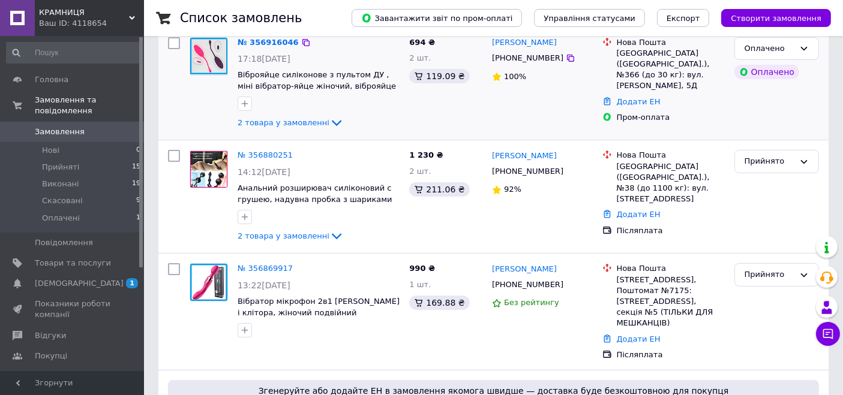
scroll to position [200, 0]
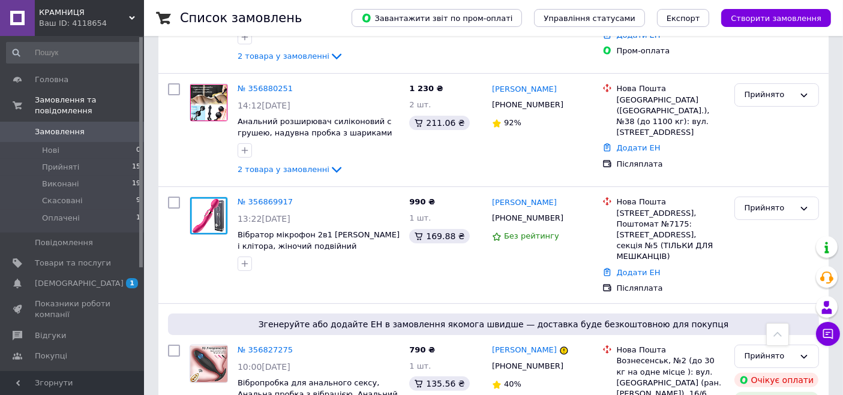
click at [70, 8] on span "КРАМНИЦЯ" at bounding box center [84, 12] width 90 height 11
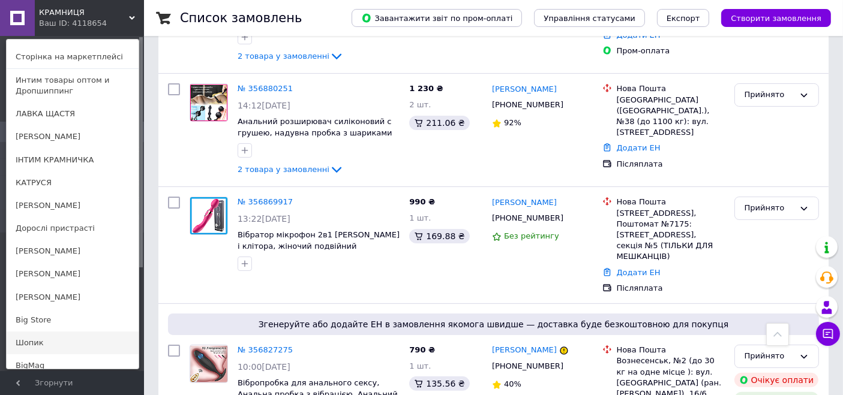
scroll to position [117, 0]
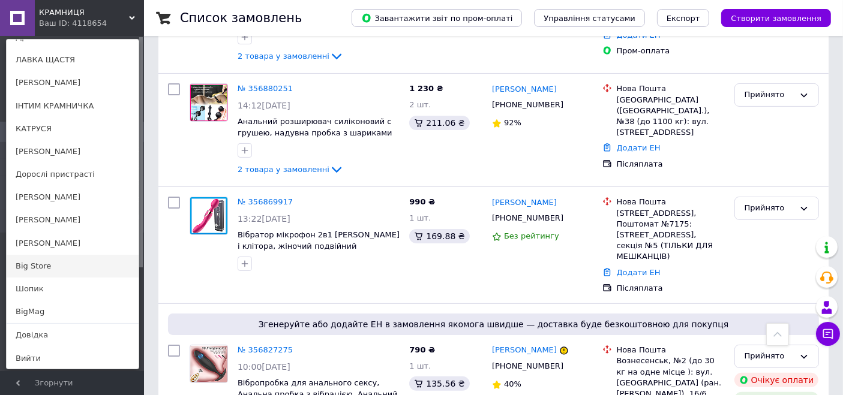
click at [53, 259] on link "Big Store" at bounding box center [73, 266] width 132 height 23
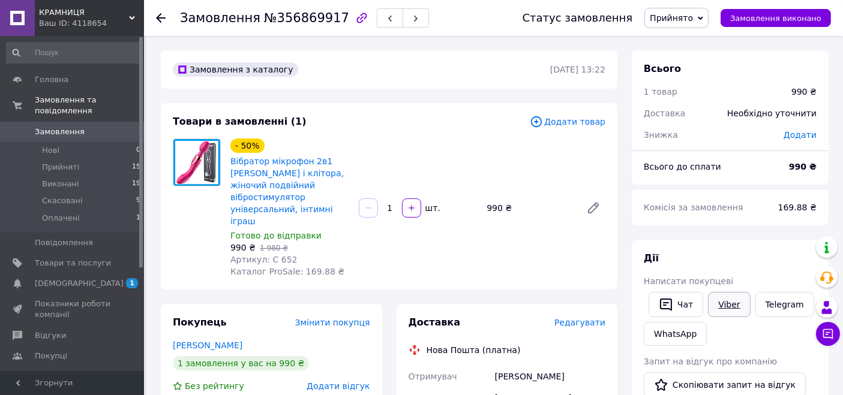
click at [721, 302] on link "Viber" at bounding box center [729, 304] width 42 height 25
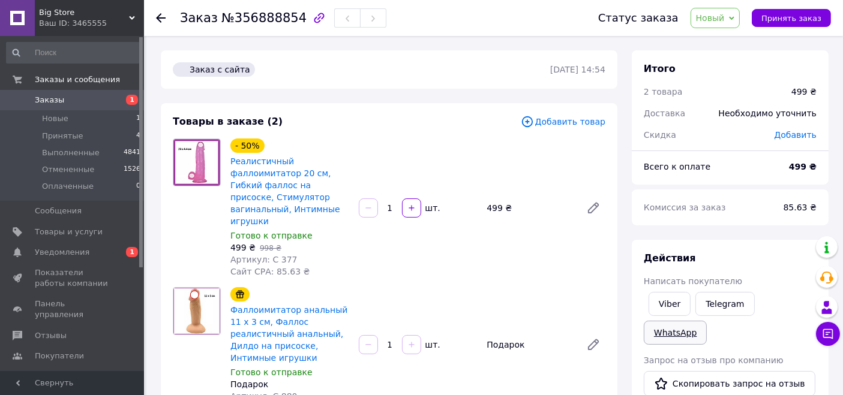
click at [707, 321] on link "WhatsApp" at bounding box center [675, 333] width 63 height 24
click at [719, 306] on link "Telegram" at bounding box center [724, 304] width 59 height 24
click at [675, 308] on link "Viber" at bounding box center [670, 304] width 42 height 24
click at [707, 321] on link "WhatsApp" at bounding box center [675, 333] width 63 height 24
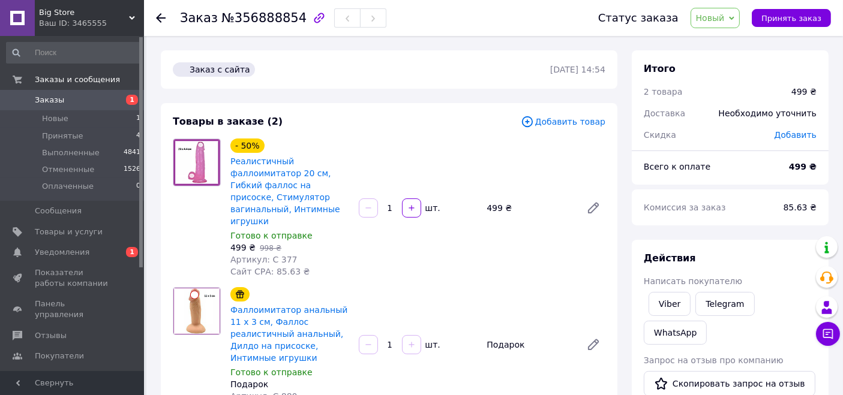
click at [80, 99] on span "Заказы" at bounding box center [73, 100] width 76 height 11
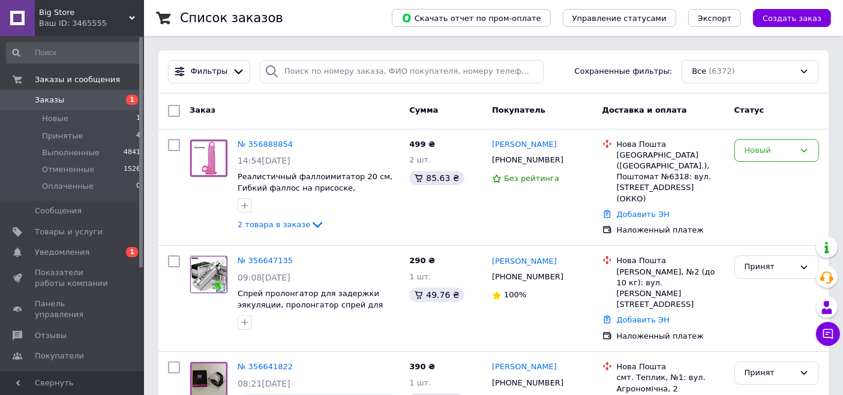
click at [58, 7] on span "Big Store" at bounding box center [84, 12] width 90 height 11
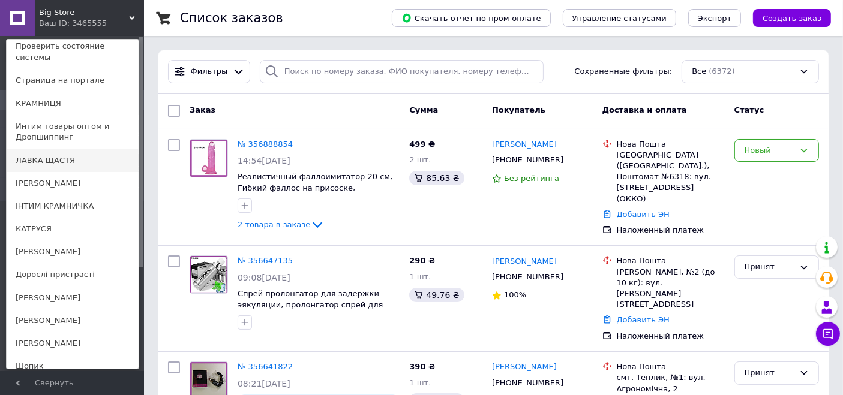
scroll to position [117, 0]
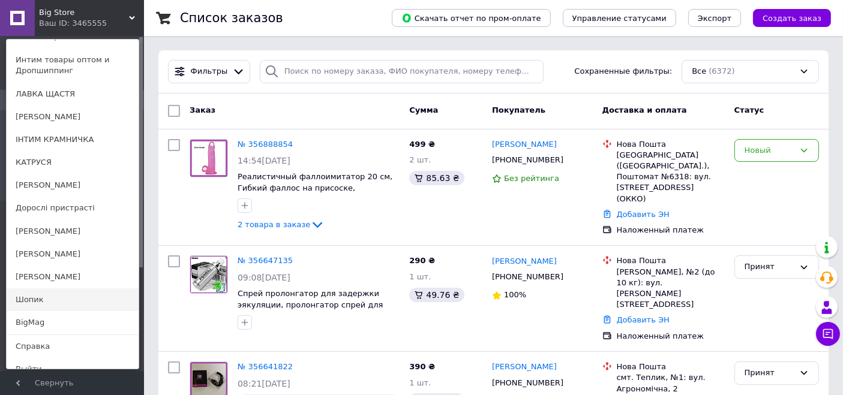
click at [73, 289] on link "Шопик" at bounding box center [73, 300] width 132 height 23
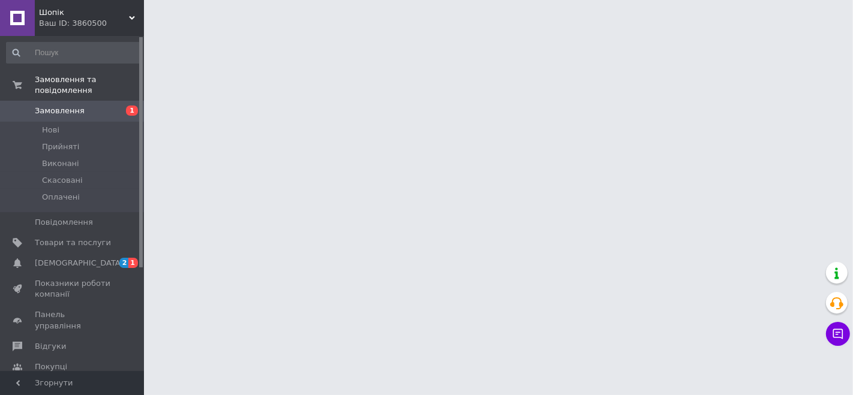
click at [80, 18] on div "Ваш ID: 3860500" at bounding box center [91, 23] width 105 height 11
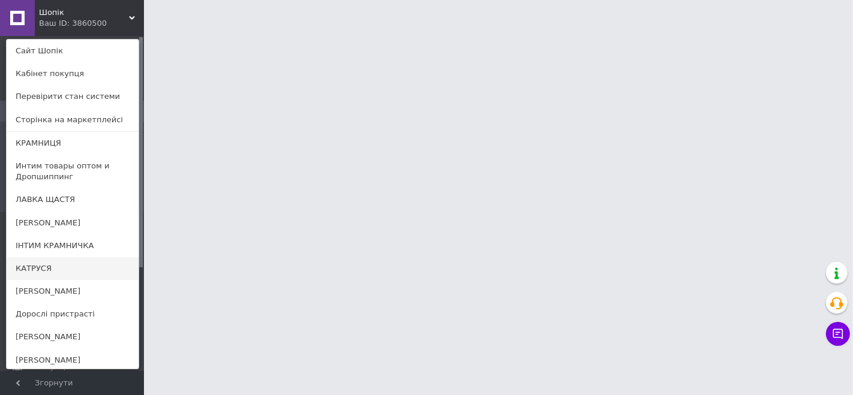
click at [79, 262] on link "КАТРУСЯ" at bounding box center [73, 268] width 132 height 23
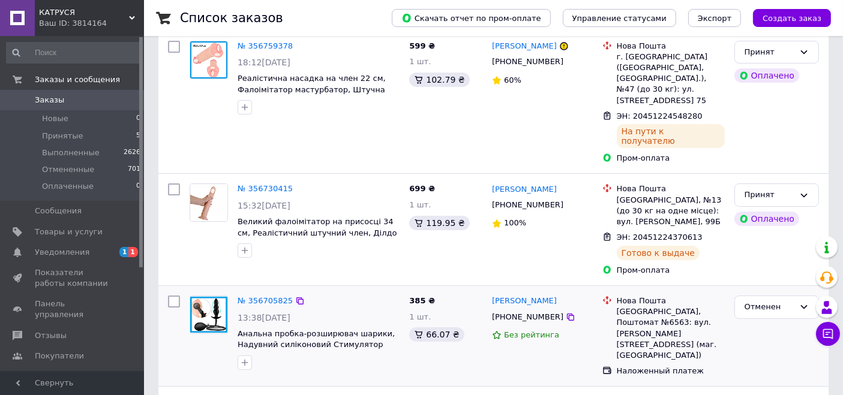
scroll to position [200, 0]
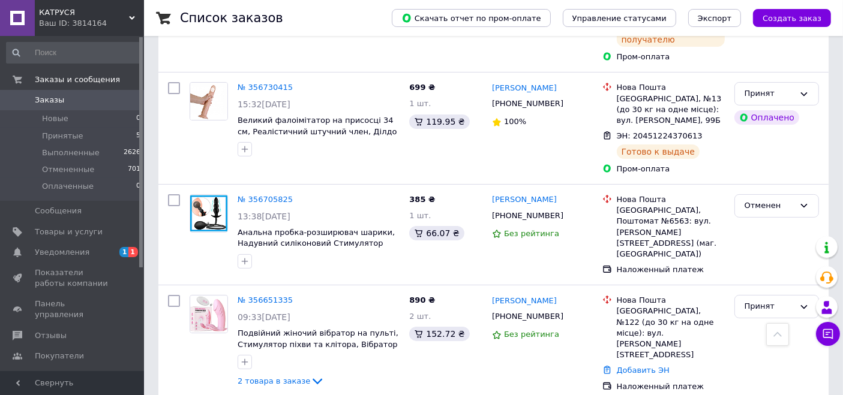
click at [94, 371] on span "Каталог ProSale" at bounding box center [73, 376] width 76 height 11
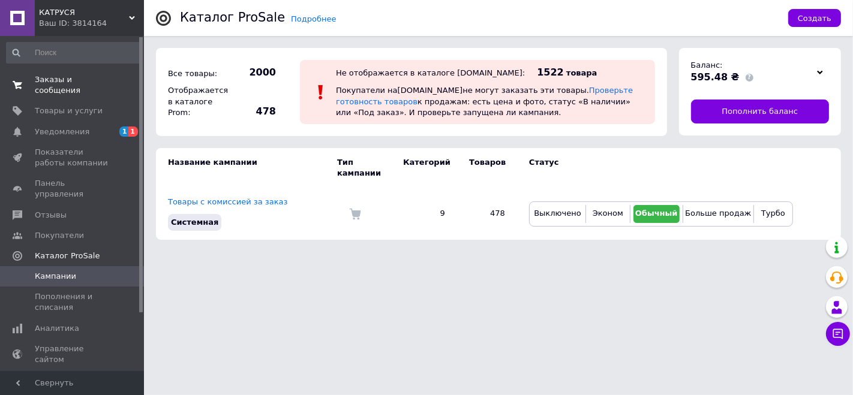
click at [77, 77] on span "Заказы и сообщения" at bounding box center [73, 85] width 76 height 22
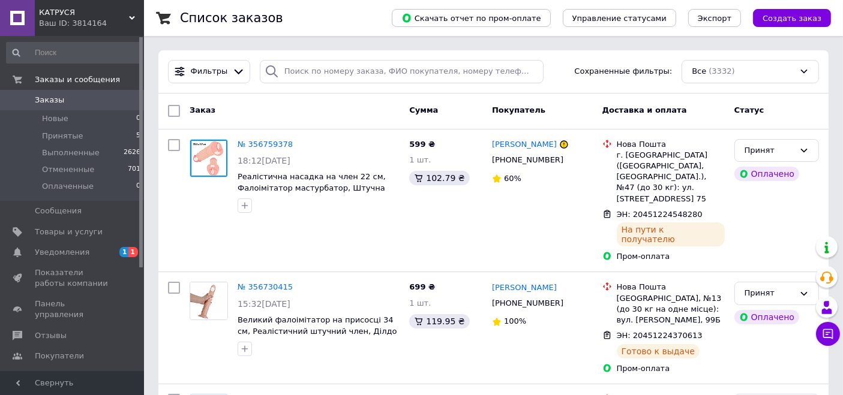
click at [99, 9] on span "КАТРУСЯ" at bounding box center [84, 12] width 90 height 11
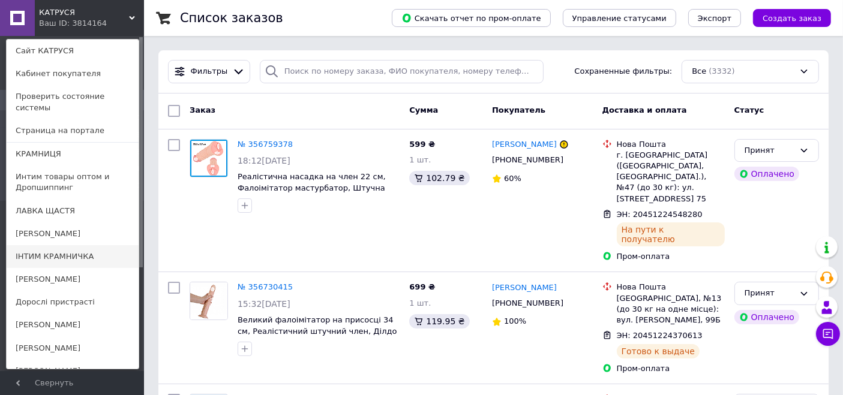
click at [56, 245] on link "ІНТИМ КРАМНИЧКА" at bounding box center [73, 256] width 132 height 23
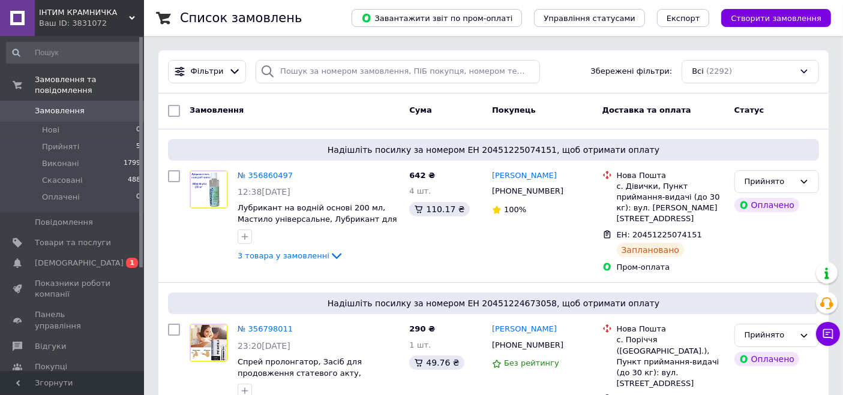
click at [76, 382] on span "Каталог ProSale" at bounding box center [67, 387] width 65 height 11
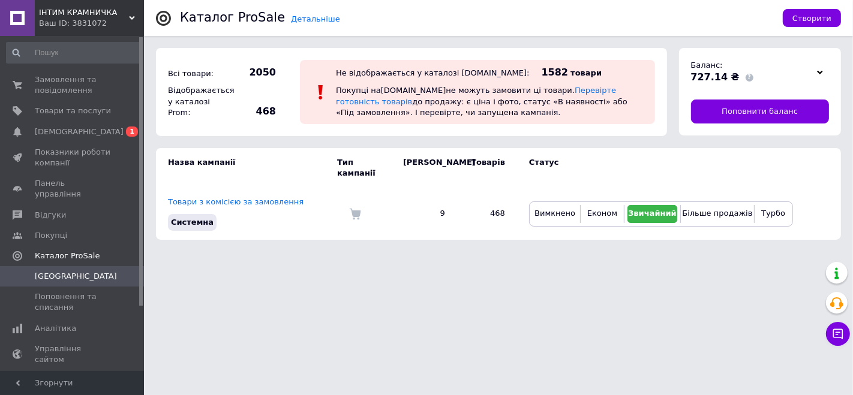
click at [77, 10] on span "ІНТИМ КРАМНИЧКА" at bounding box center [84, 12] width 90 height 11
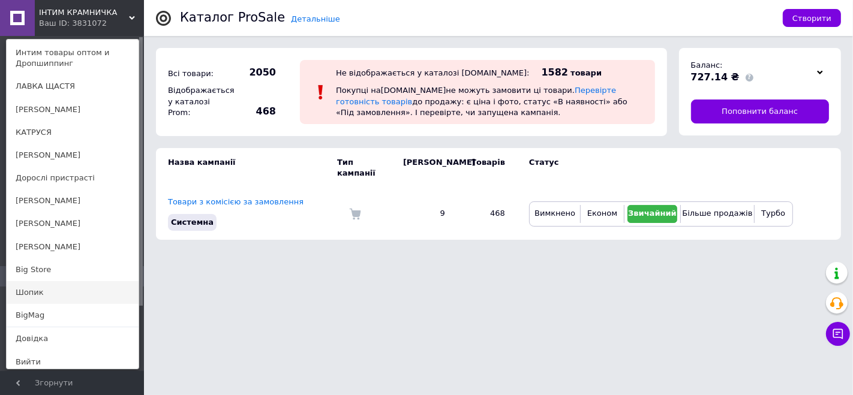
scroll to position [117, 0]
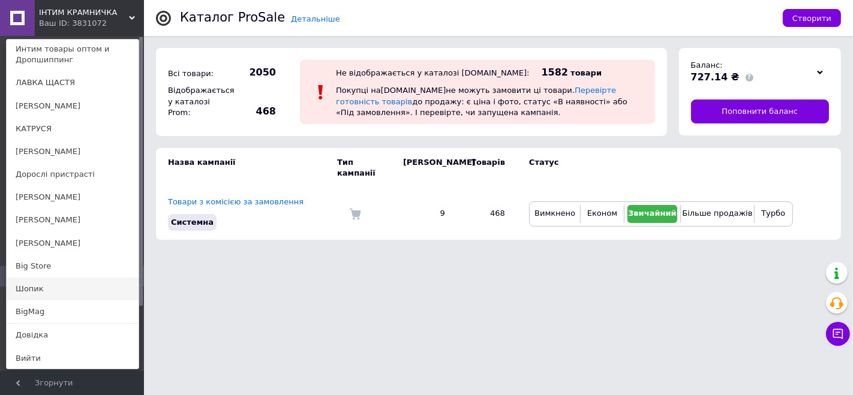
click at [65, 287] on link "Шопик" at bounding box center [73, 289] width 132 height 23
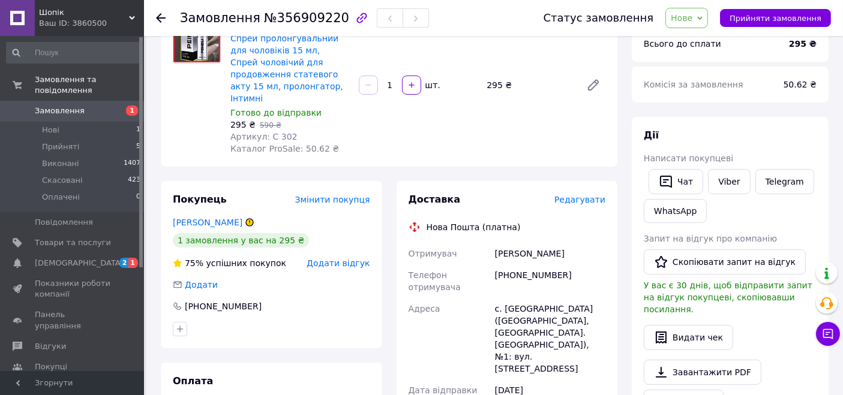
scroll to position [200, 0]
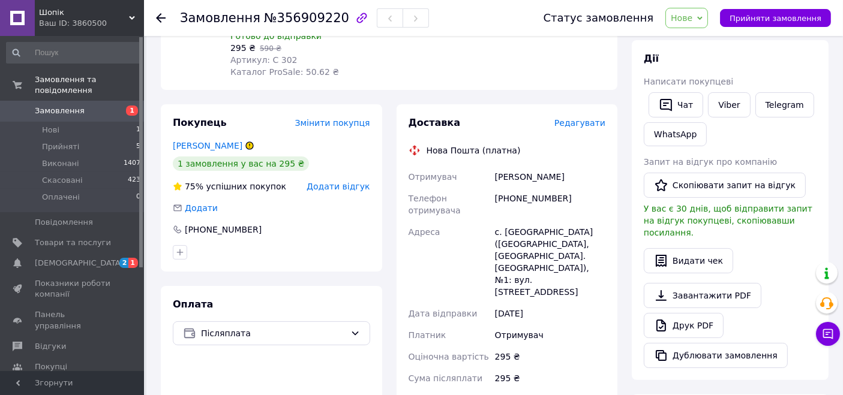
click at [79, 382] on span "Каталог ProSale" at bounding box center [67, 387] width 65 height 11
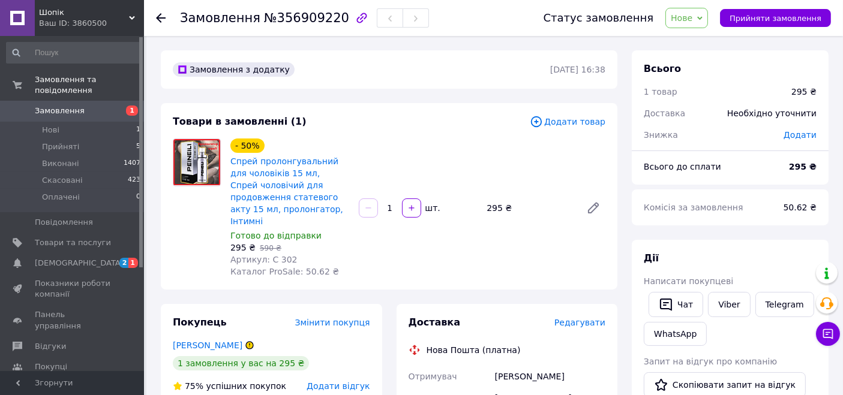
click at [518, 366] on div "[PERSON_NAME]" at bounding box center [550, 377] width 115 height 22
copy div "[PERSON_NAME]"
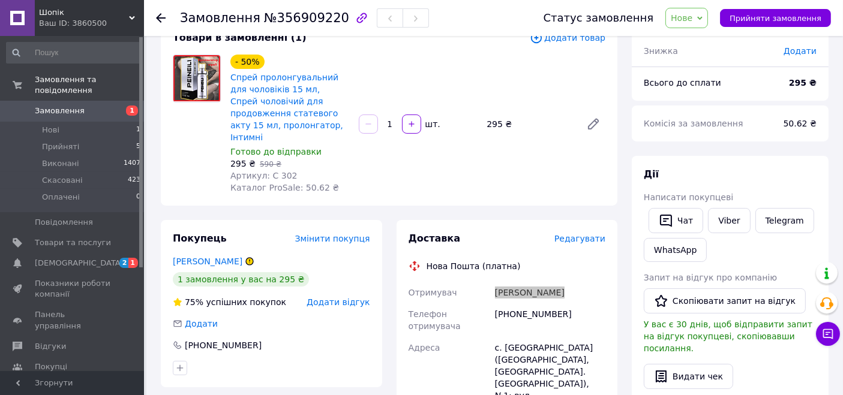
scroll to position [133, 0]
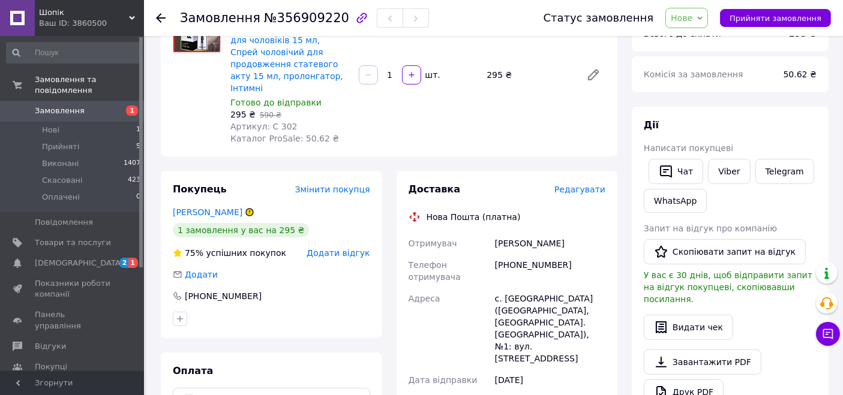
click at [523, 256] on div "[PHONE_NUMBER]" at bounding box center [550, 271] width 115 height 34
copy div "380980892998"
click at [679, 169] on button "Чат" at bounding box center [676, 171] width 55 height 25
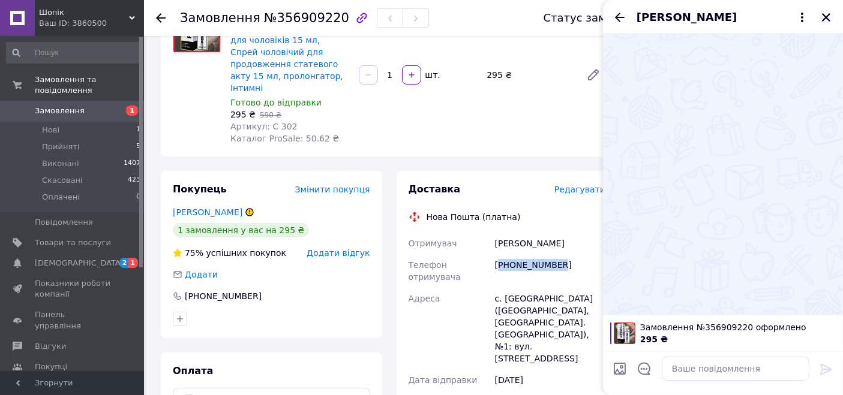
click at [827, 15] on icon "Закрити" at bounding box center [826, 17] width 8 height 8
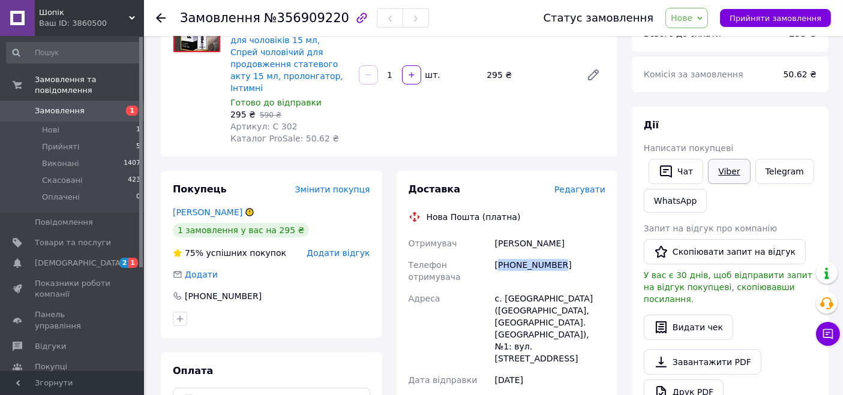
click at [733, 177] on link "Viber" at bounding box center [729, 171] width 42 height 25
click at [763, 169] on link "Telegram" at bounding box center [784, 171] width 59 height 25
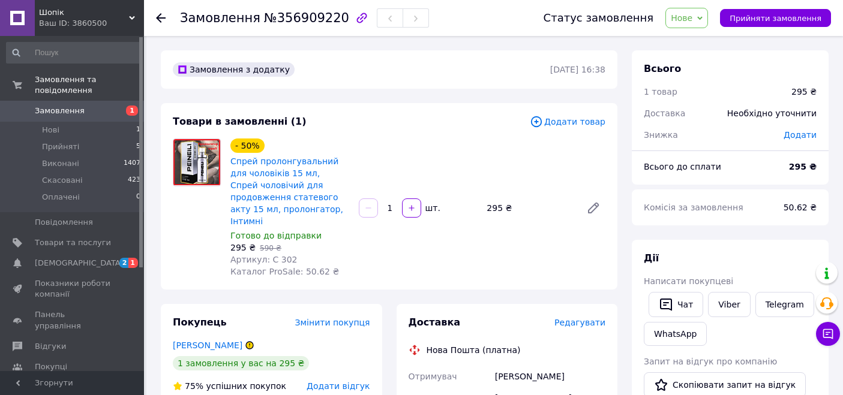
scroll to position [133, 0]
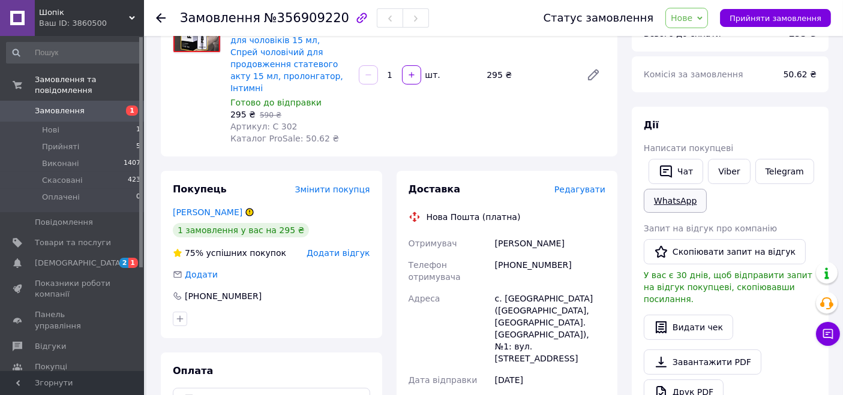
click at [682, 202] on link "WhatsApp" at bounding box center [675, 201] width 63 height 24
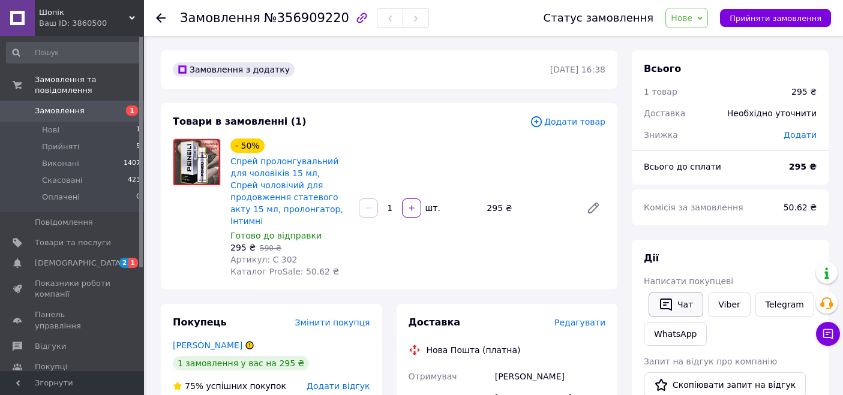
scroll to position [133, 0]
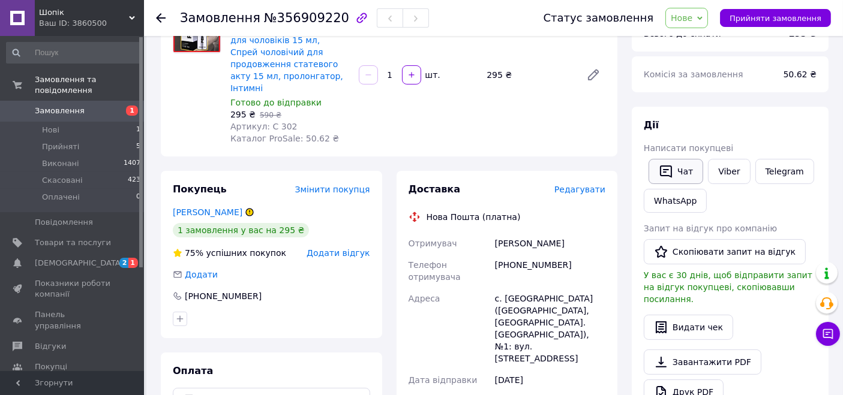
click at [670, 167] on icon "button" at bounding box center [666, 171] width 14 height 14
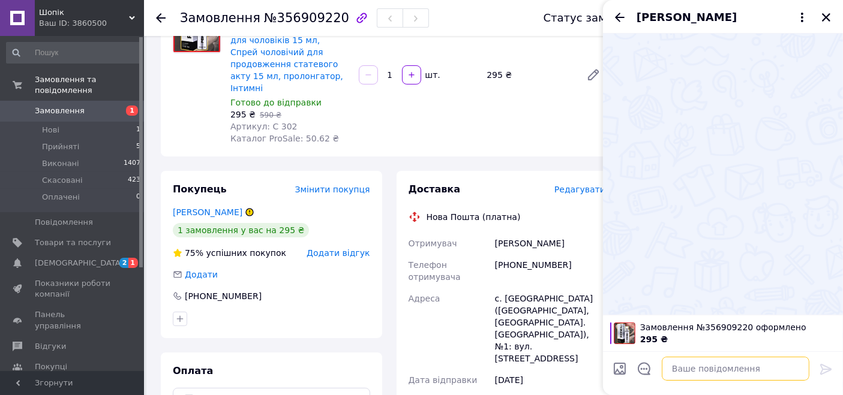
click at [710, 364] on textarea at bounding box center [736, 369] width 148 height 24
paste textarea "Вітаю, не можемо додзвонитись по замовленню..."
type textarea "Вітаю, не можемо додзвонитись по замовленню..."
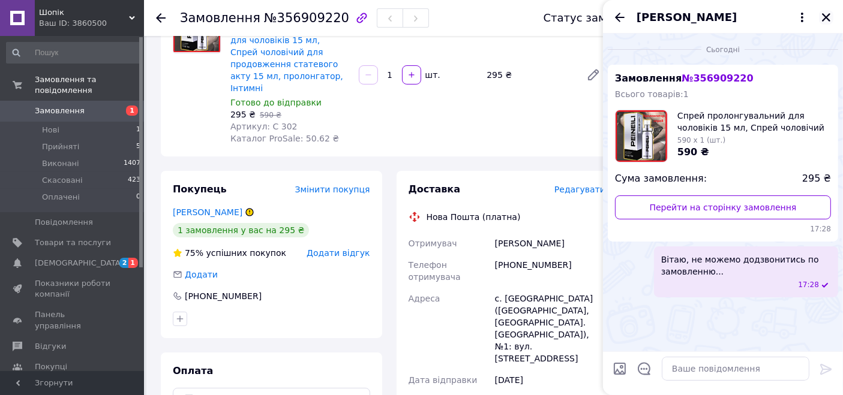
click at [827, 14] on icon "Закрити" at bounding box center [826, 17] width 11 height 11
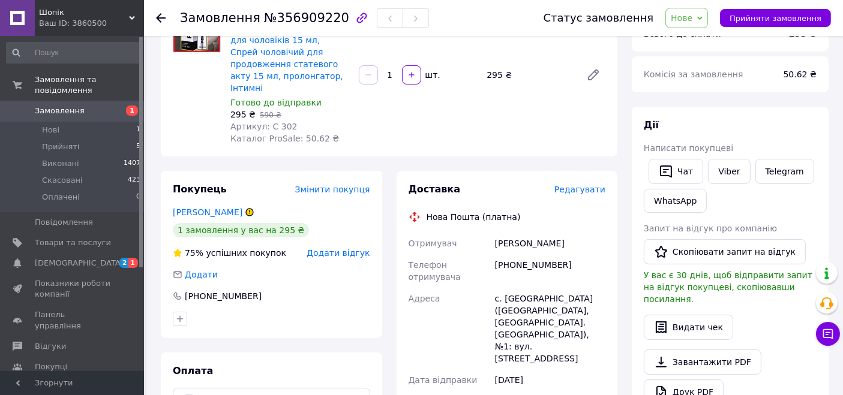
click at [80, 106] on span "Замовлення" at bounding box center [73, 111] width 76 height 11
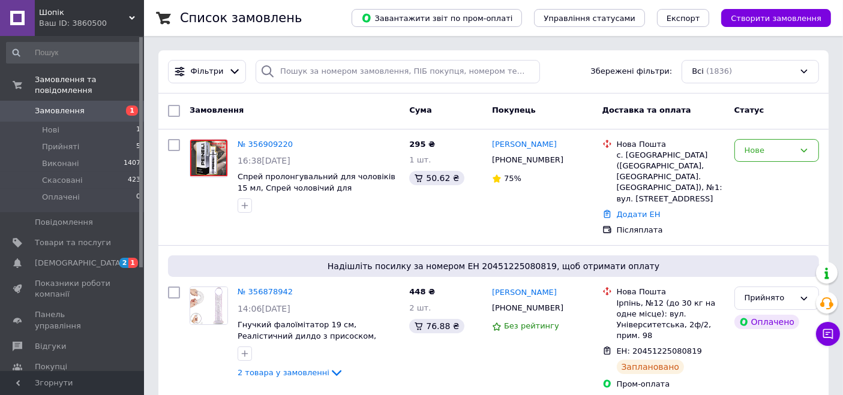
click at [81, 382] on span "Каталог ProSale" at bounding box center [67, 387] width 65 height 11
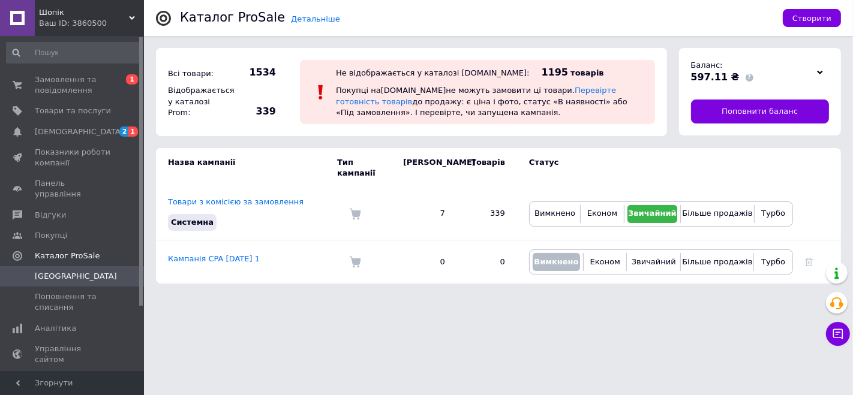
click at [75, 14] on span "Шопік" at bounding box center [84, 12] width 90 height 11
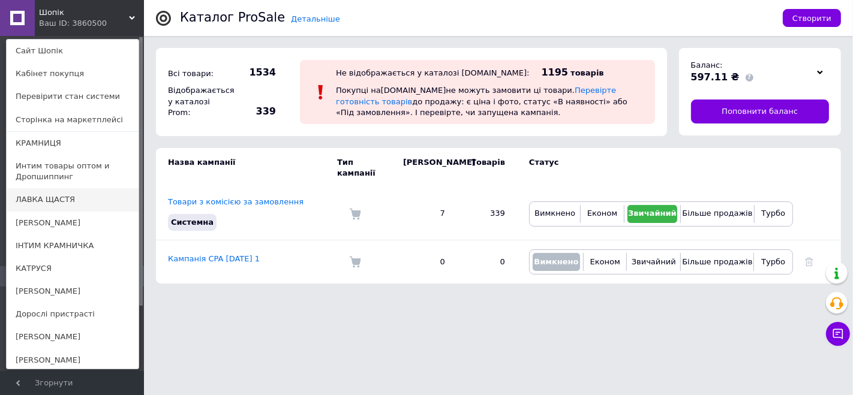
click at [55, 196] on link "ЛАВКА ЩАСТЯ" at bounding box center [73, 199] width 132 height 23
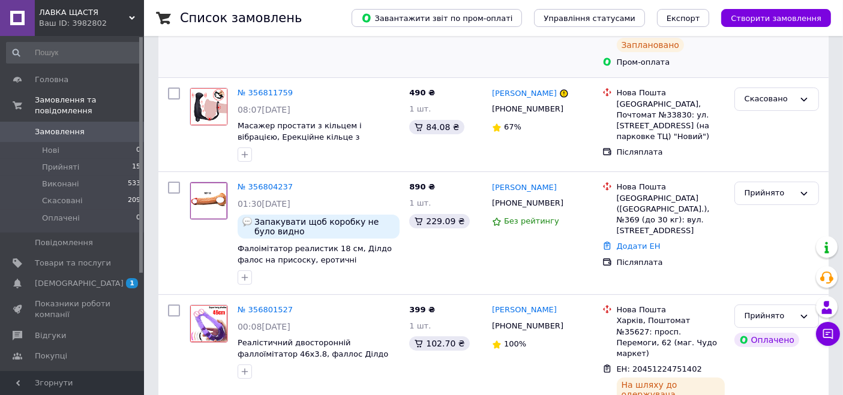
scroll to position [266, 0]
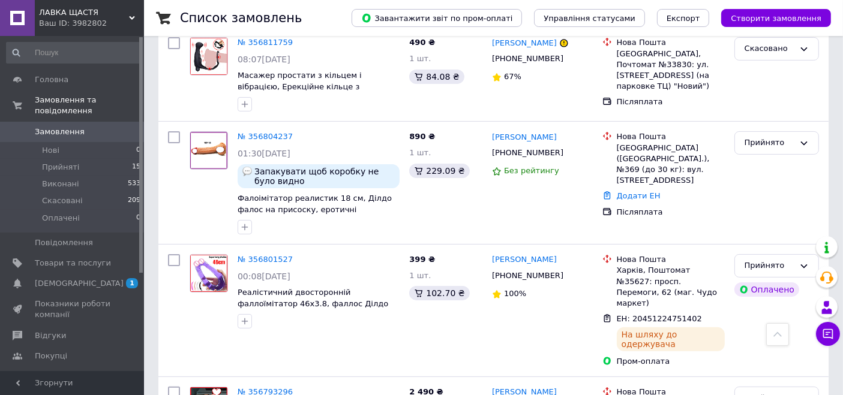
click at [73, 371] on span "Каталог ProSale" at bounding box center [67, 376] width 65 height 11
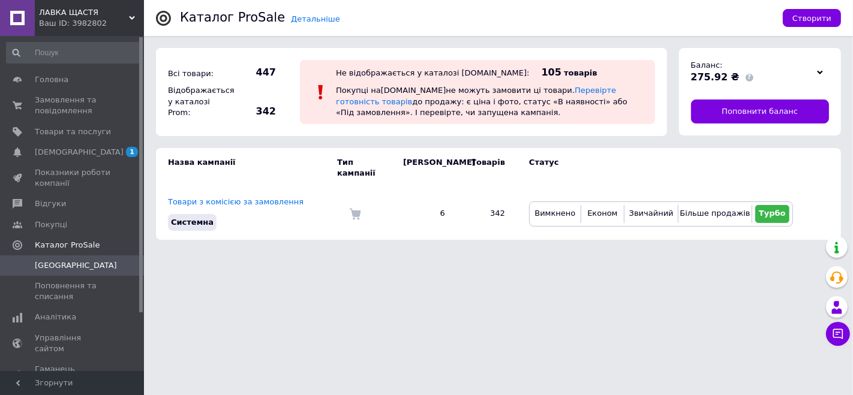
click at [72, 9] on span "ЛАВКА ЩАСТЯ" at bounding box center [84, 12] width 90 height 11
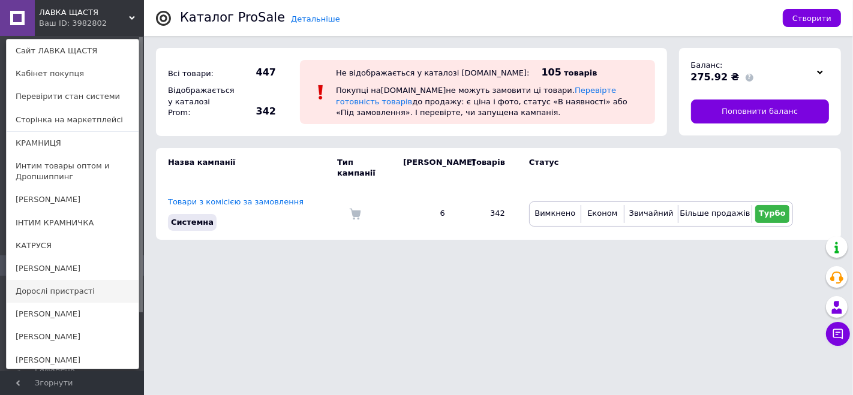
click at [63, 294] on link "Дорослі пристрасті" at bounding box center [73, 291] width 132 height 23
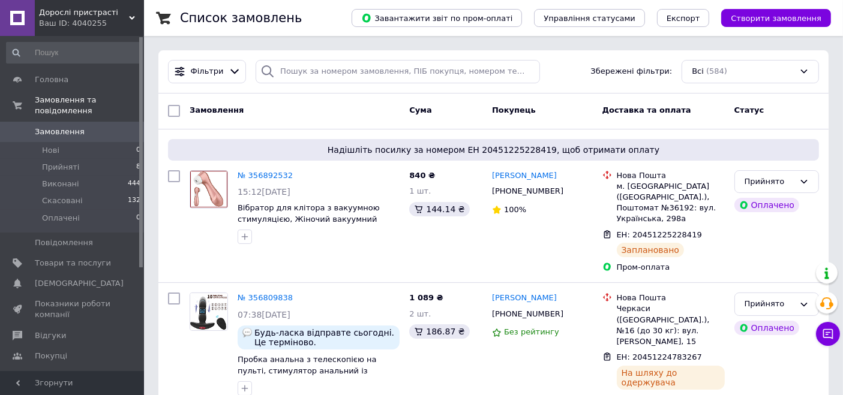
click at [79, 371] on span "Каталог ProSale" at bounding box center [67, 376] width 65 height 11
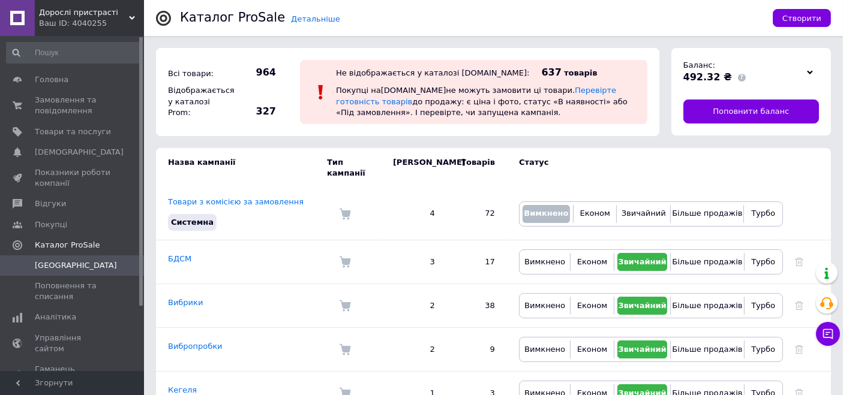
click at [85, 13] on span "Дорослі пристрасті" at bounding box center [84, 12] width 90 height 11
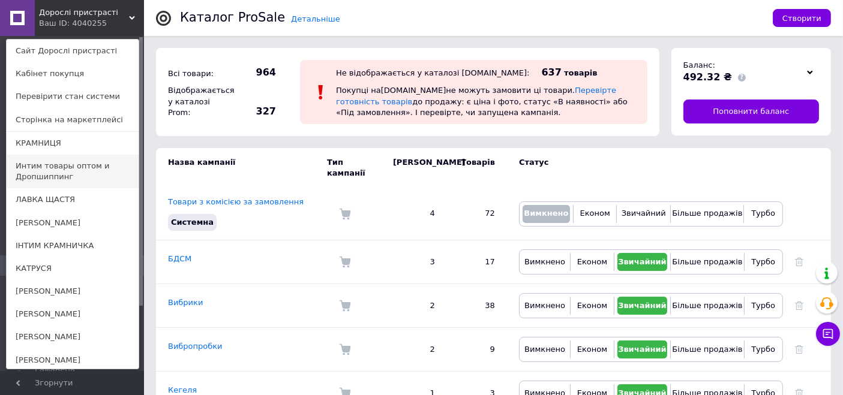
click at [53, 163] on link "Интим товары оптом и Дропшиппинг" at bounding box center [73, 172] width 132 height 34
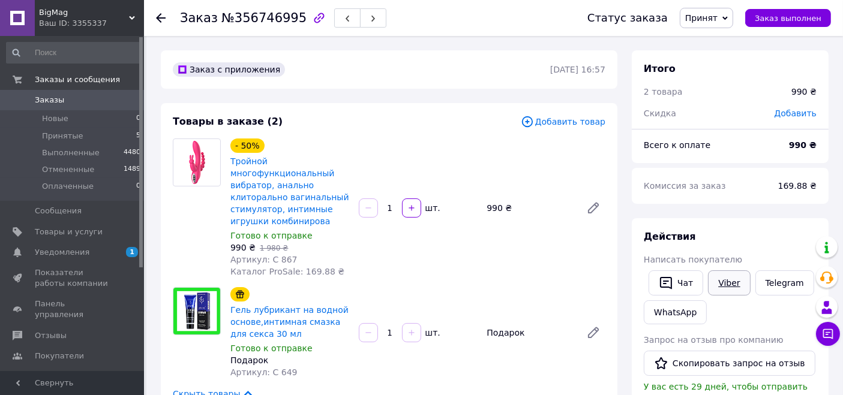
click at [730, 287] on link "Viber" at bounding box center [729, 283] width 42 height 25
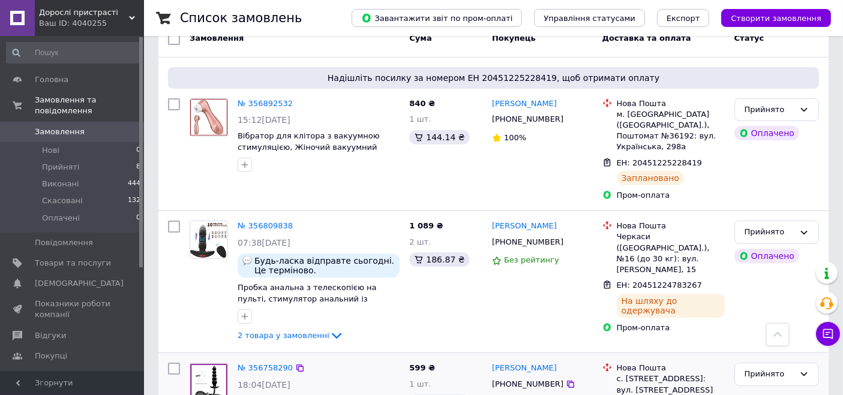
scroll to position [67, 0]
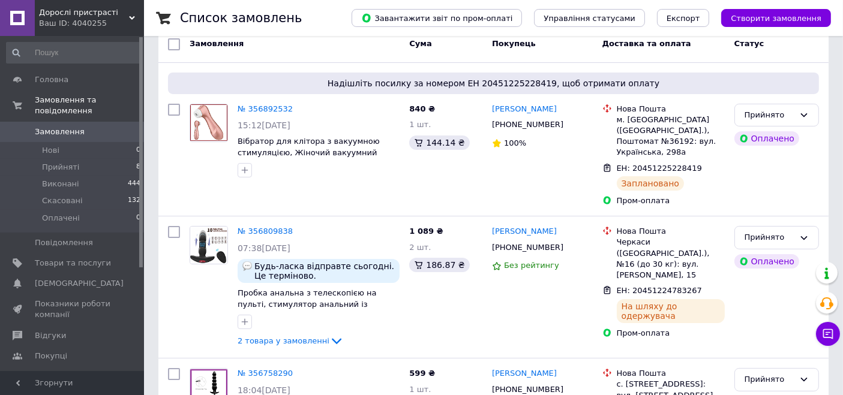
click at [69, 18] on div "Ваш ID: 4040255" at bounding box center [91, 23] width 105 height 11
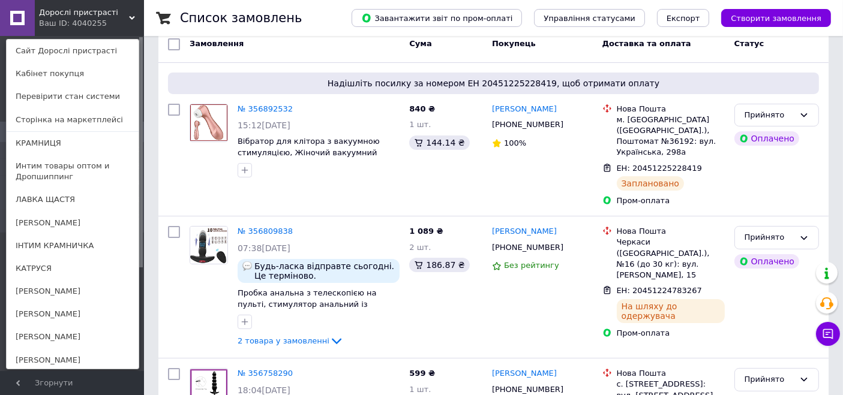
click at [46, 166] on link "Интим товары оптом и Дропшиппинг" at bounding box center [73, 172] width 132 height 34
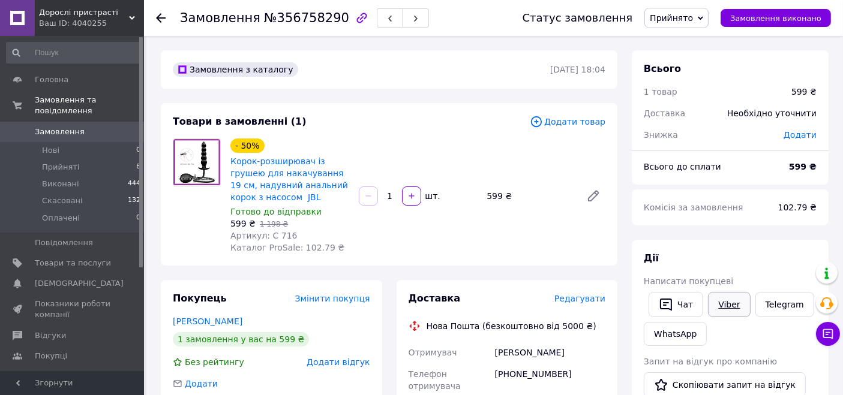
click at [725, 304] on link "Viber" at bounding box center [729, 304] width 42 height 25
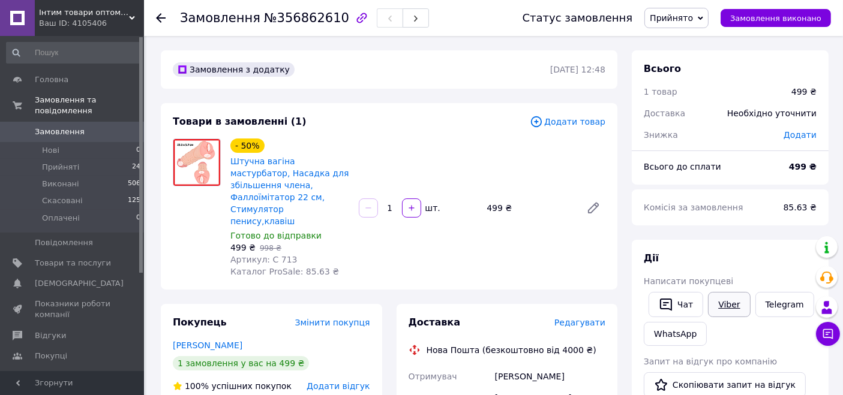
click at [733, 301] on link "Viber" at bounding box center [729, 304] width 42 height 25
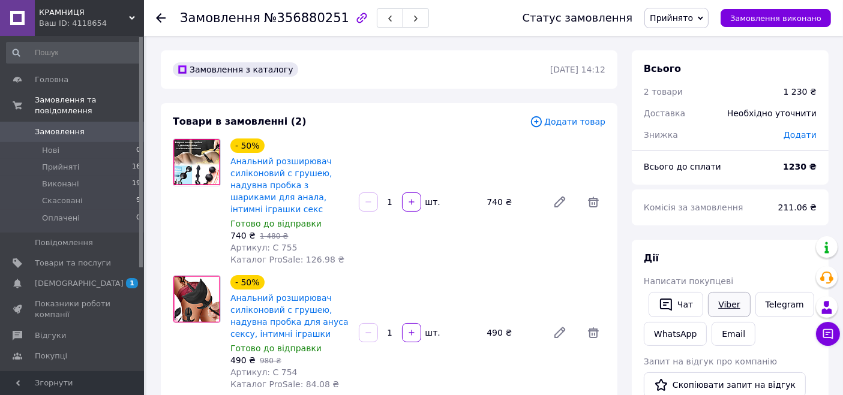
click at [719, 297] on link "Viber" at bounding box center [729, 304] width 42 height 25
click at [89, 19] on div "Ваш ID: 4118654" at bounding box center [91, 23] width 105 height 11
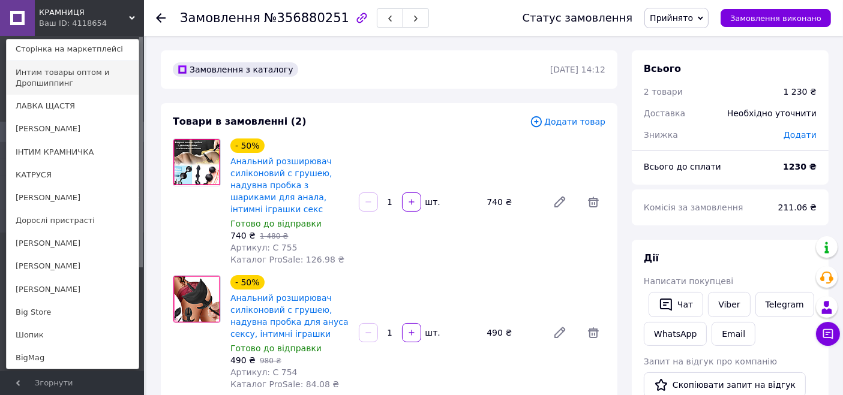
scroll to position [117, 0]
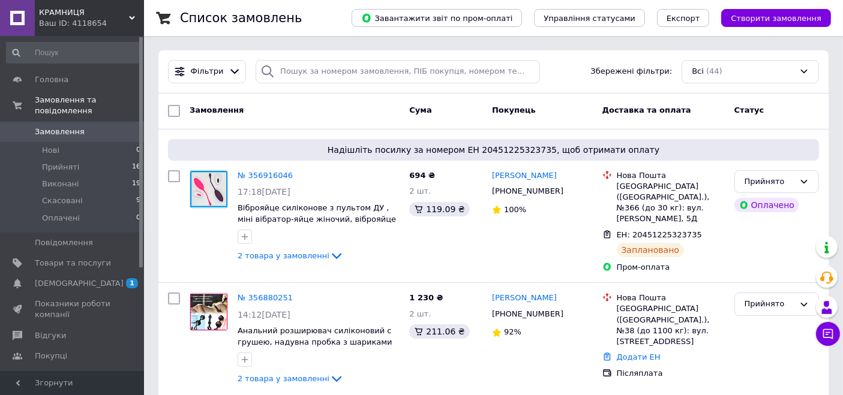
scroll to position [133, 0]
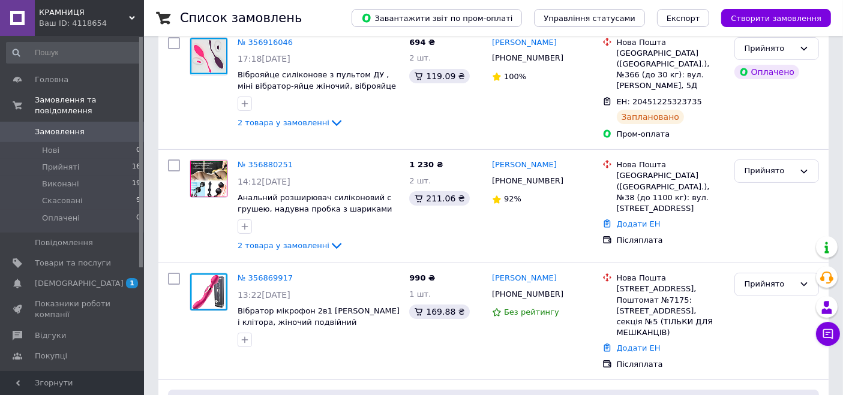
click at [85, 15] on span "КРАМНИЦЯ" at bounding box center [84, 12] width 90 height 11
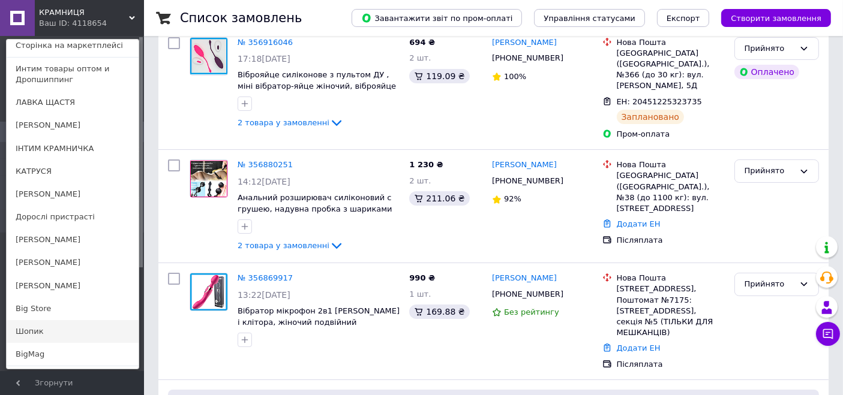
scroll to position [117, 0]
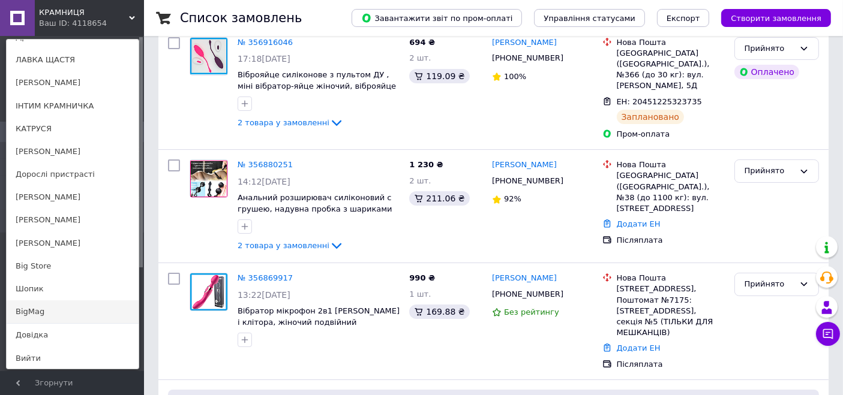
click at [32, 312] on link "BigMag" at bounding box center [73, 312] width 132 height 23
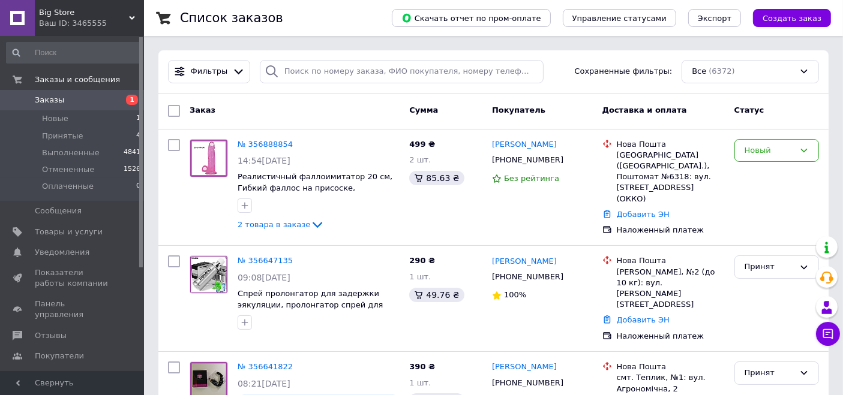
click at [55, 19] on div "Ваш ID: 3465555" at bounding box center [91, 23] width 105 height 11
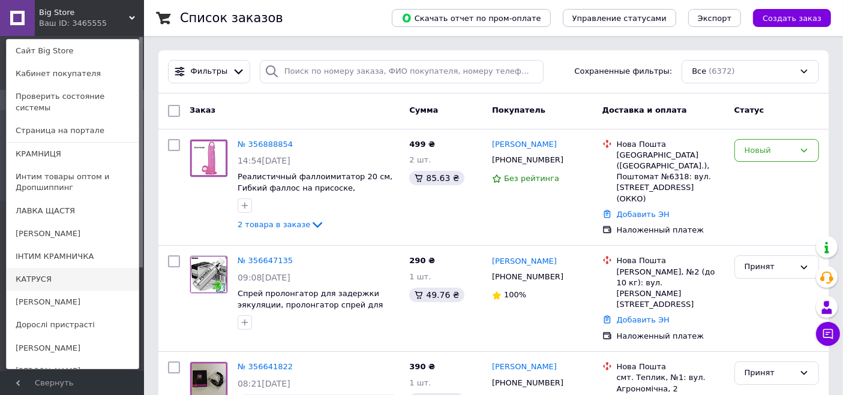
click at [56, 268] on link "КАТРУСЯ" at bounding box center [73, 279] width 132 height 23
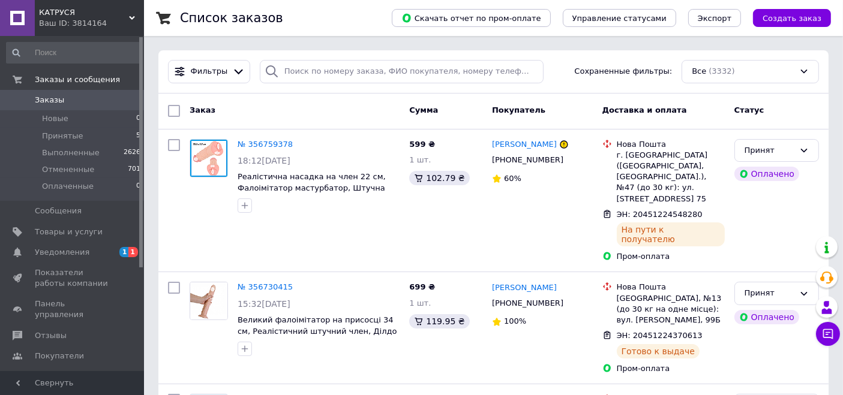
click at [65, 19] on div "Ваш ID: 3814164" at bounding box center [91, 23] width 105 height 11
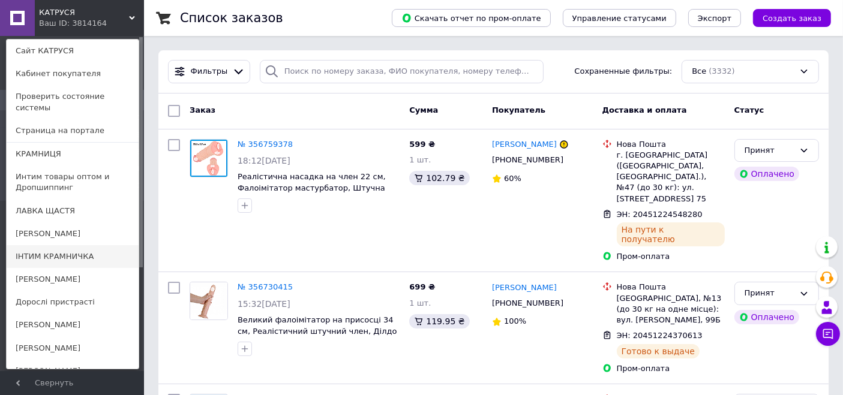
click at [59, 248] on link "ІНТИМ КРАМНИЧКА" at bounding box center [73, 256] width 132 height 23
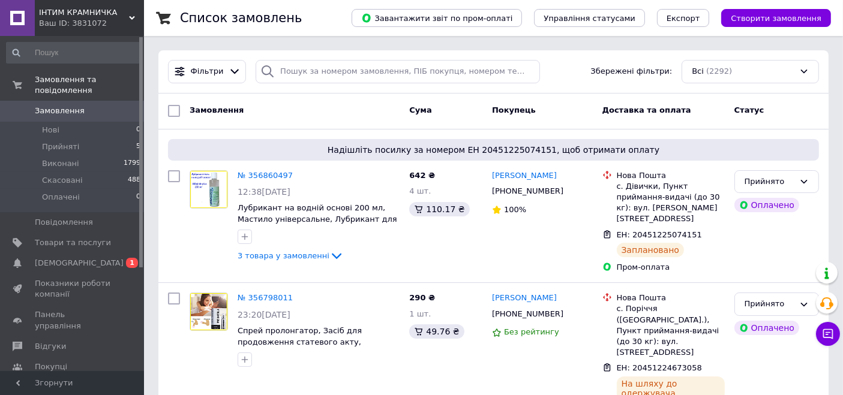
click at [97, 18] on div "Ваш ID: 3831072" at bounding box center [91, 23] width 105 height 11
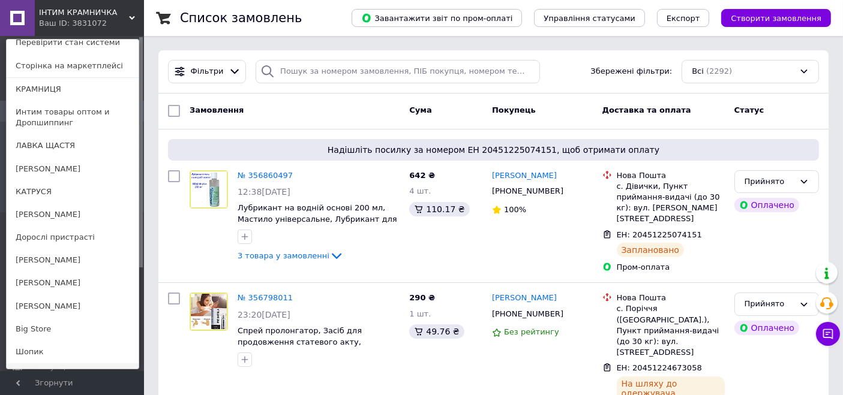
scroll to position [117, 0]
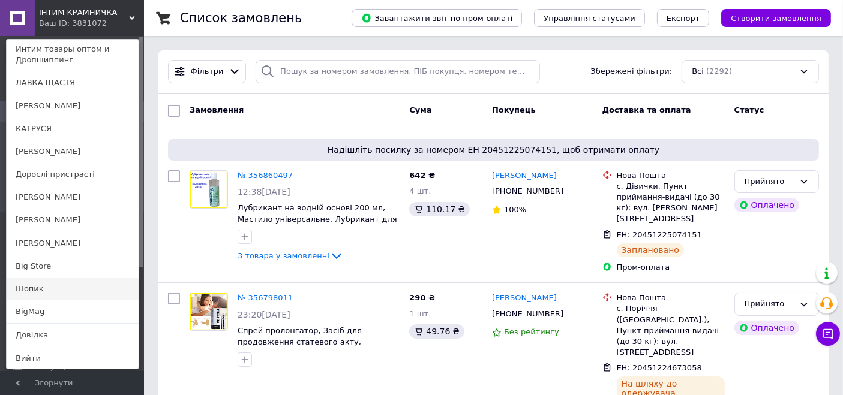
click at [71, 292] on link "Шопик" at bounding box center [73, 289] width 132 height 23
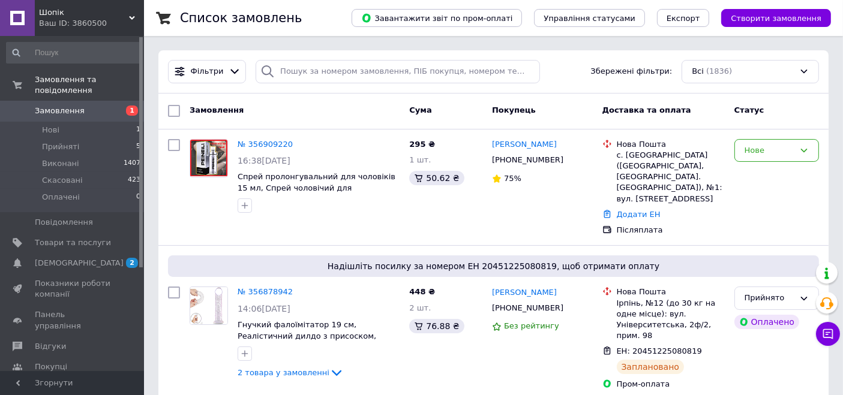
click at [56, 14] on span "Шопік" at bounding box center [84, 12] width 90 height 11
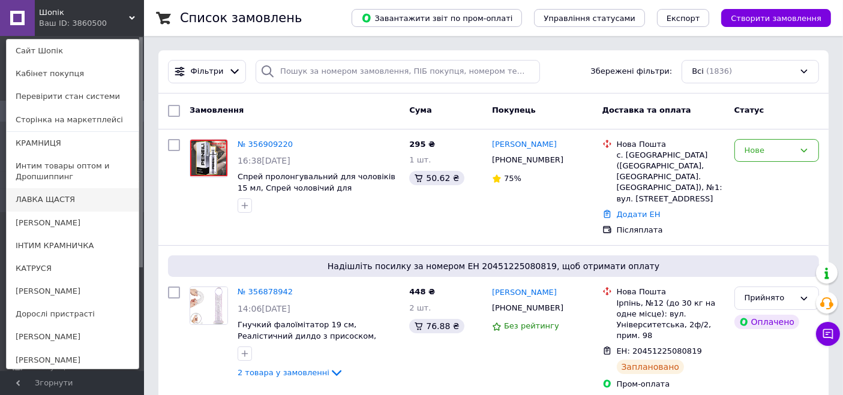
click at [45, 205] on link "ЛАВКА ЩАСТЯ" at bounding box center [73, 199] width 132 height 23
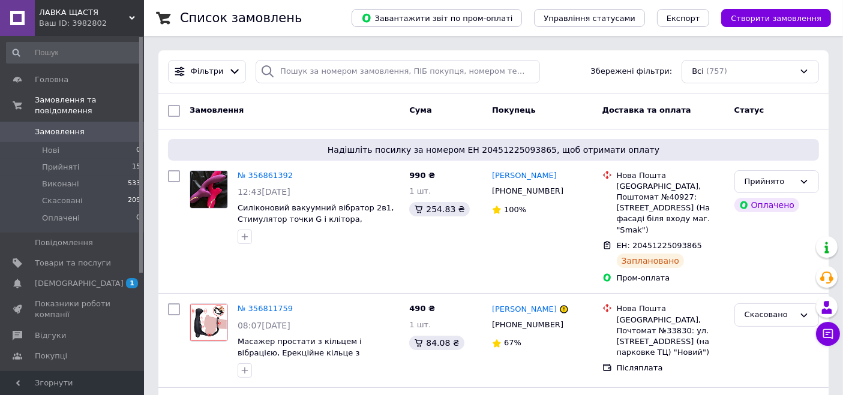
click at [73, 13] on span "ЛАВКА ЩАСТЯ" at bounding box center [84, 12] width 90 height 11
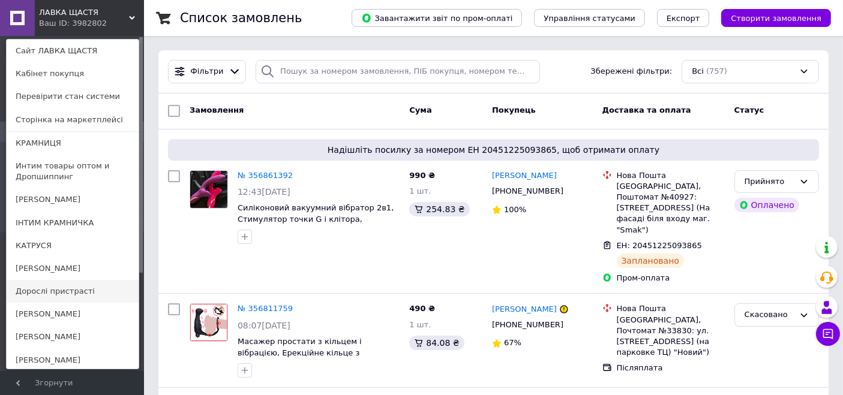
click at [64, 293] on link "Дорослі пристрасті" at bounding box center [73, 291] width 132 height 23
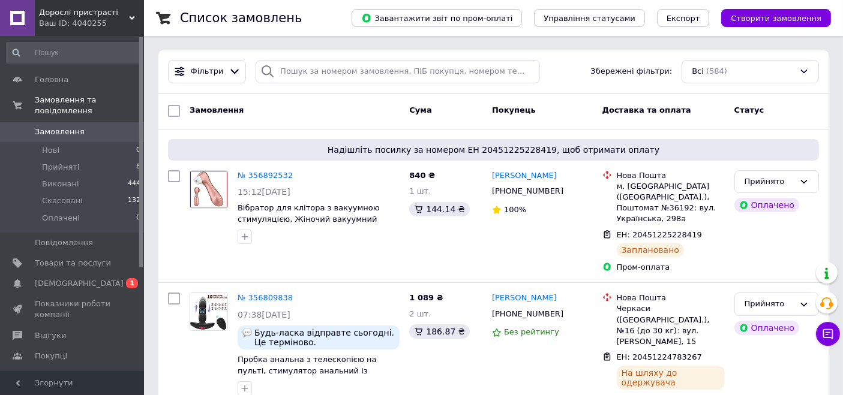
click at [74, 14] on span "Дорослі пристрасті" at bounding box center [84, 12] width 90 height 11
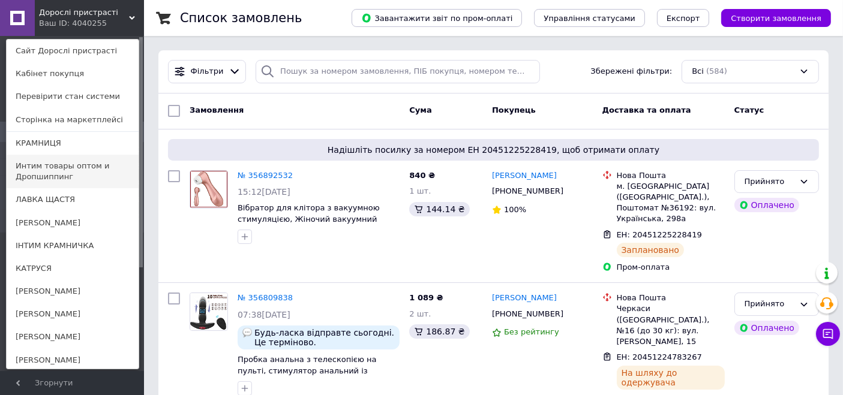
click at [59, 162] on link "Интим товары оптом и Дропшиппинг" at bounding box center [73, 172] width 132 height 34
